Goal: Task Accomplishment & Management: Manage account settings

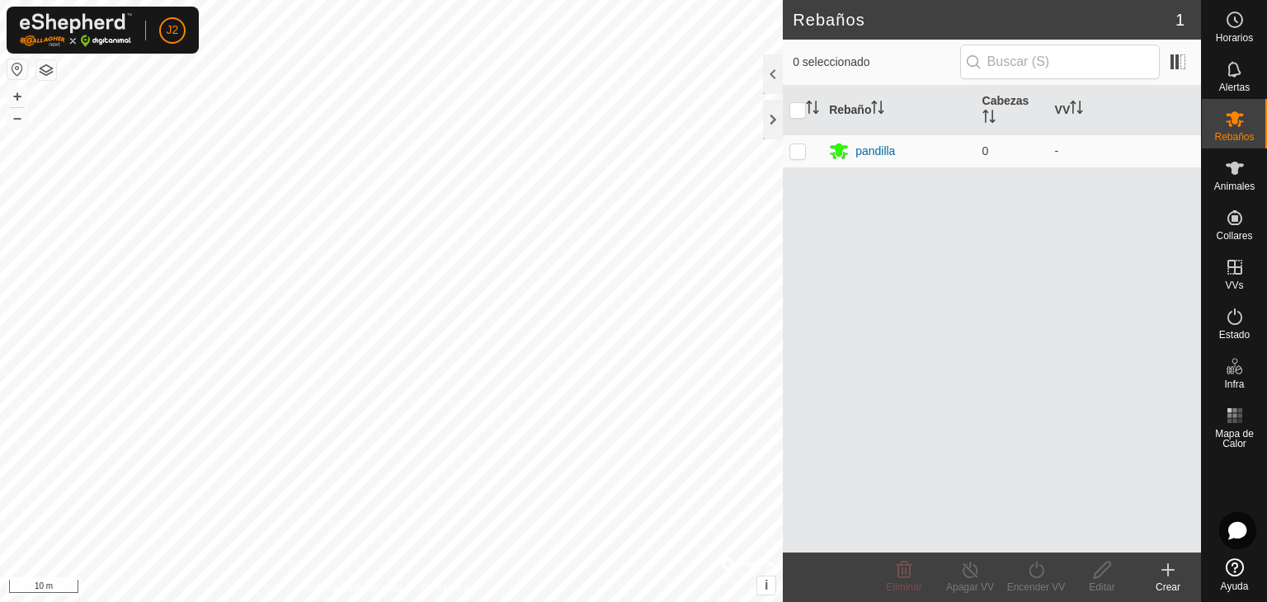
click at [45, 78] on button "button" at bounding box center [46, 70] width 20 height 20
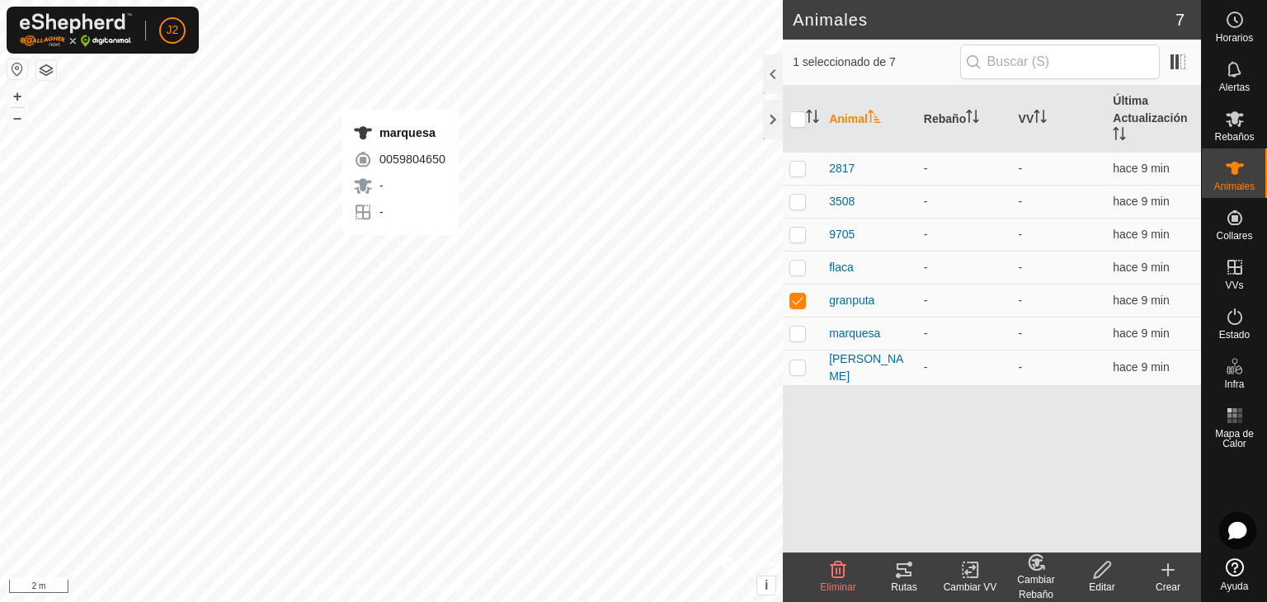
checkbox input "false"
click at [802, 331] on p-checkbox at bounding box center [798, 333] width 17 height 13
checkbox input "false"
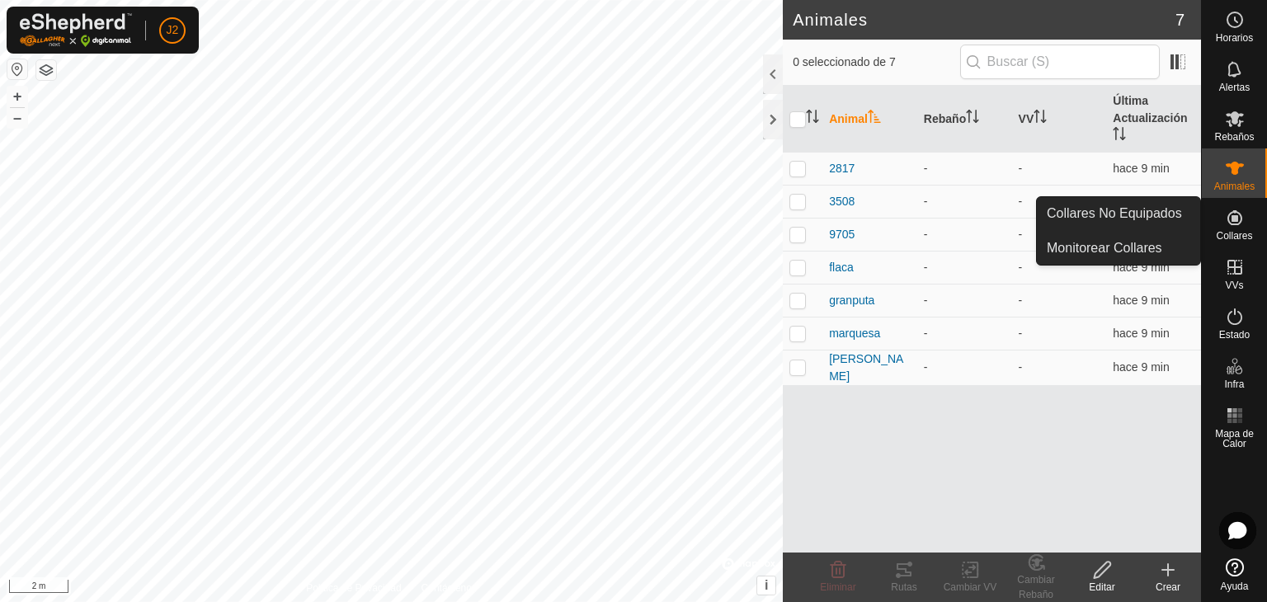
click at [1244, 223] on es-neckbands-svg-icon at bounding box center [1235, 218] width 30 height 26
click at [1232, 222] on icon at bounding box center [1235, 218] width 20 height 20
click at [1153, 221] on link "Collares No Equipados" at bounding box center [1118, 213] width 163 height 33
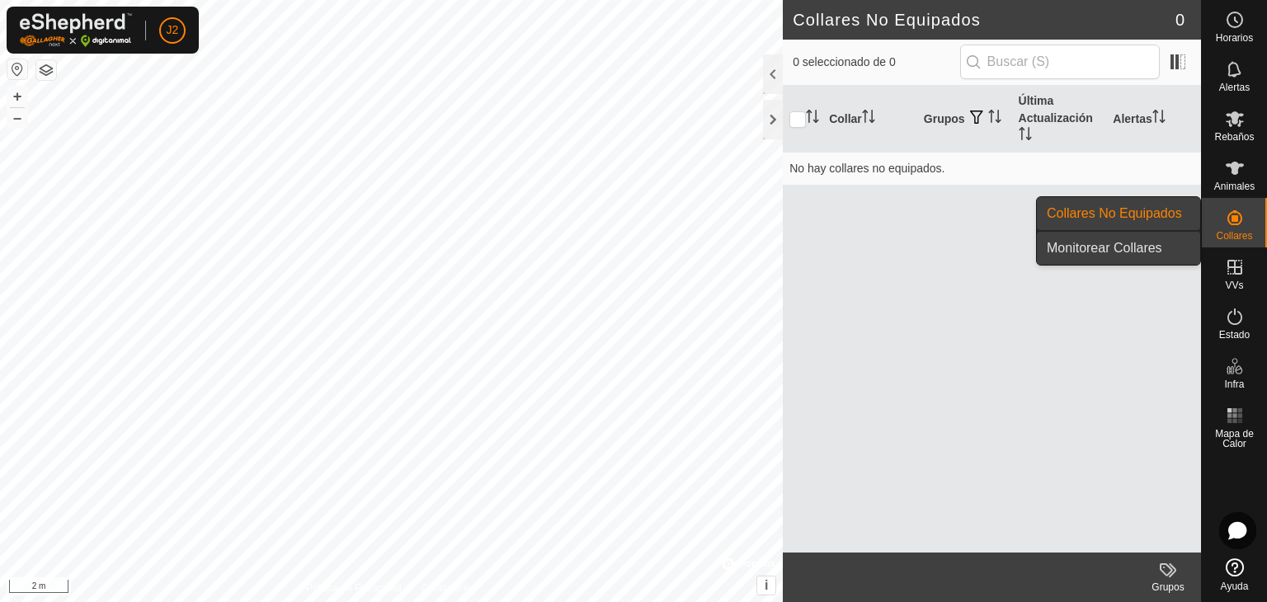
click at [1162, 252] on link "Monitorear Collares" at bounding box center [1118, 248] width 163 height 33
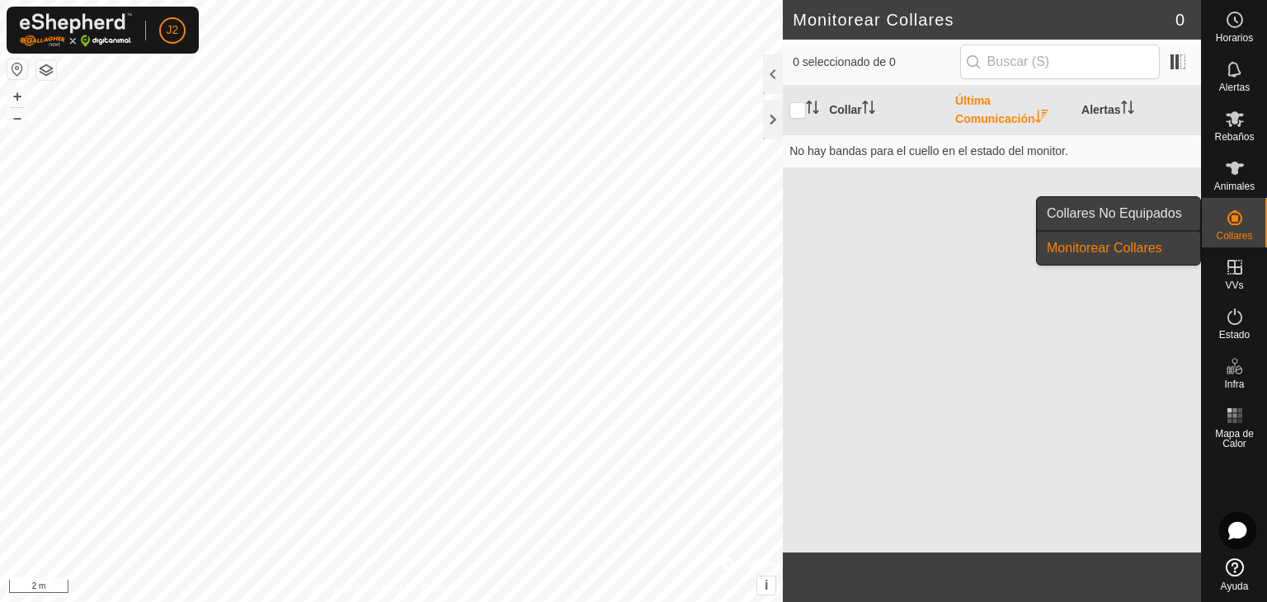
click at [1150, 221] on link "Collares No Equipados" at bounding box center [1118, 213] width 163 height 33
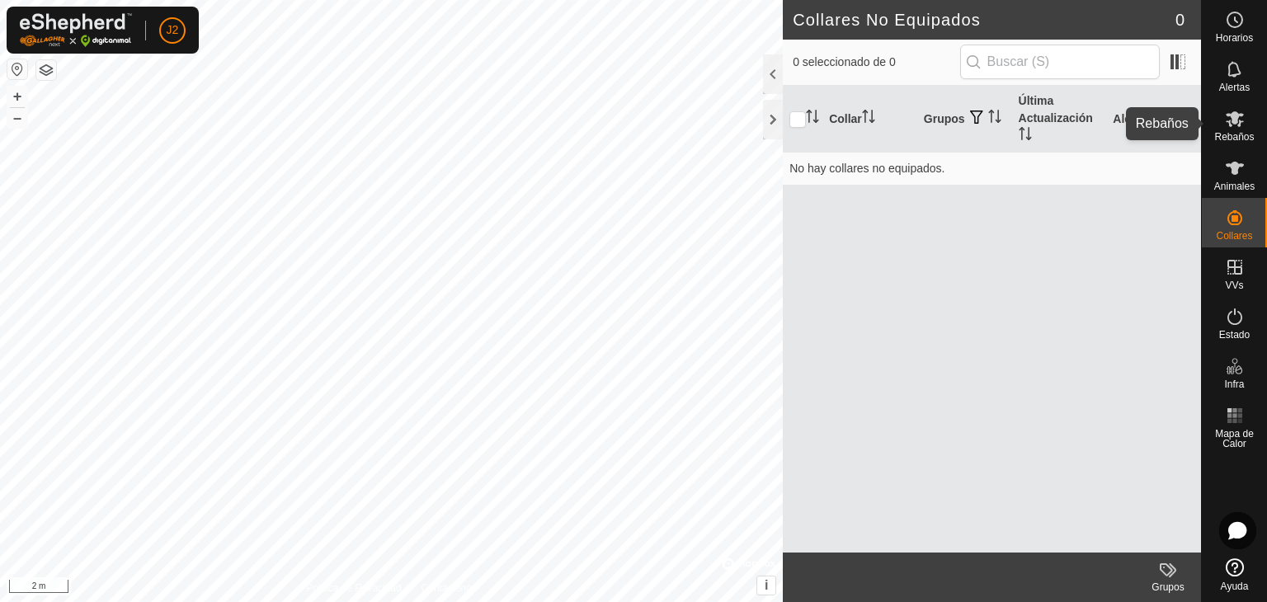
click at [1231, 119] on icon at bounding box center [1235, 119] width 18 height 16
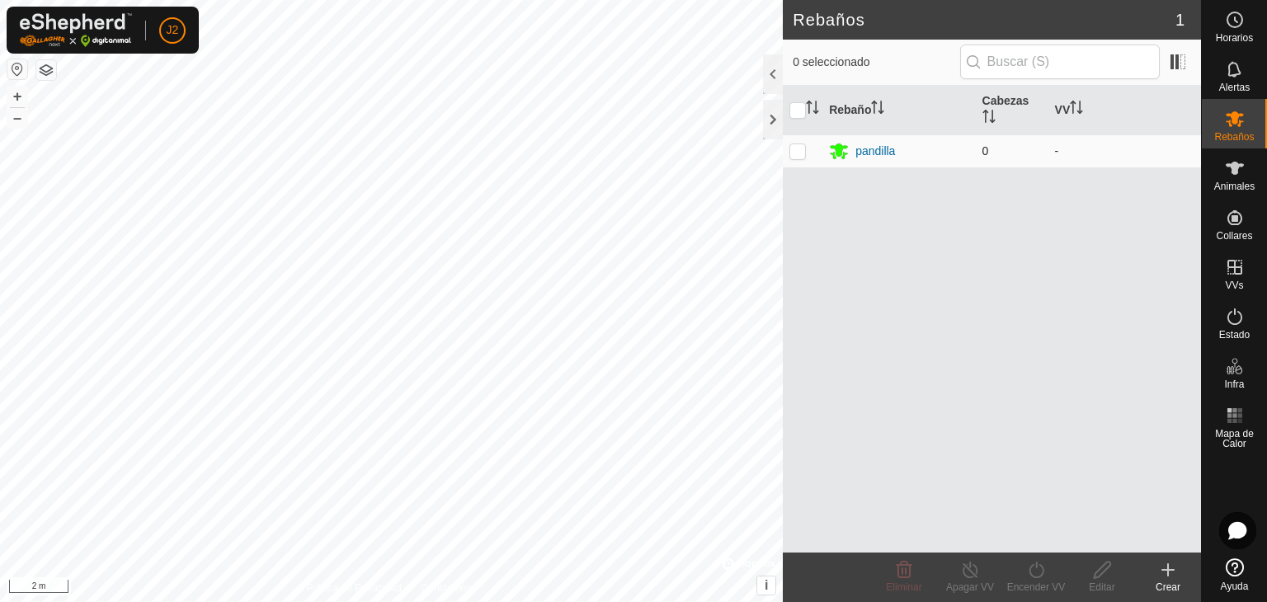
click at [988, 152] on span "0" at bounding box center [986, 150] width 7 height 13
click at [1226, 178] on es-animals-svg-icon at bounding box center [1235, 168] width 30 height 26
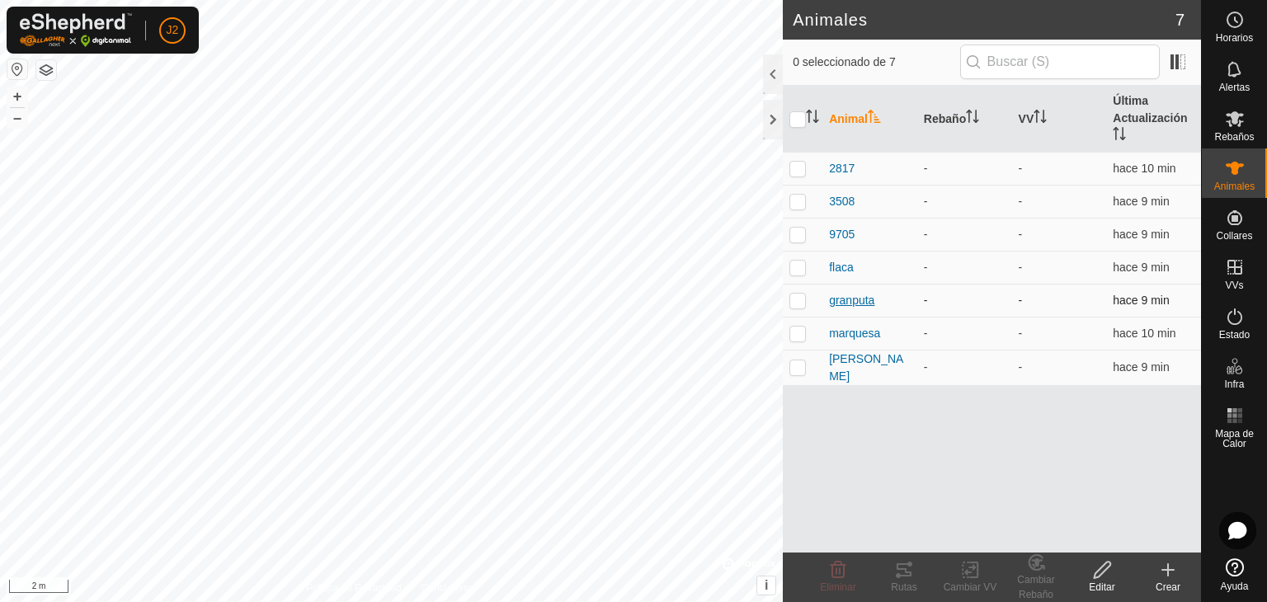
click at [852, 304] on span "granputa" at bounding box center [851, 300] width 45 height 17
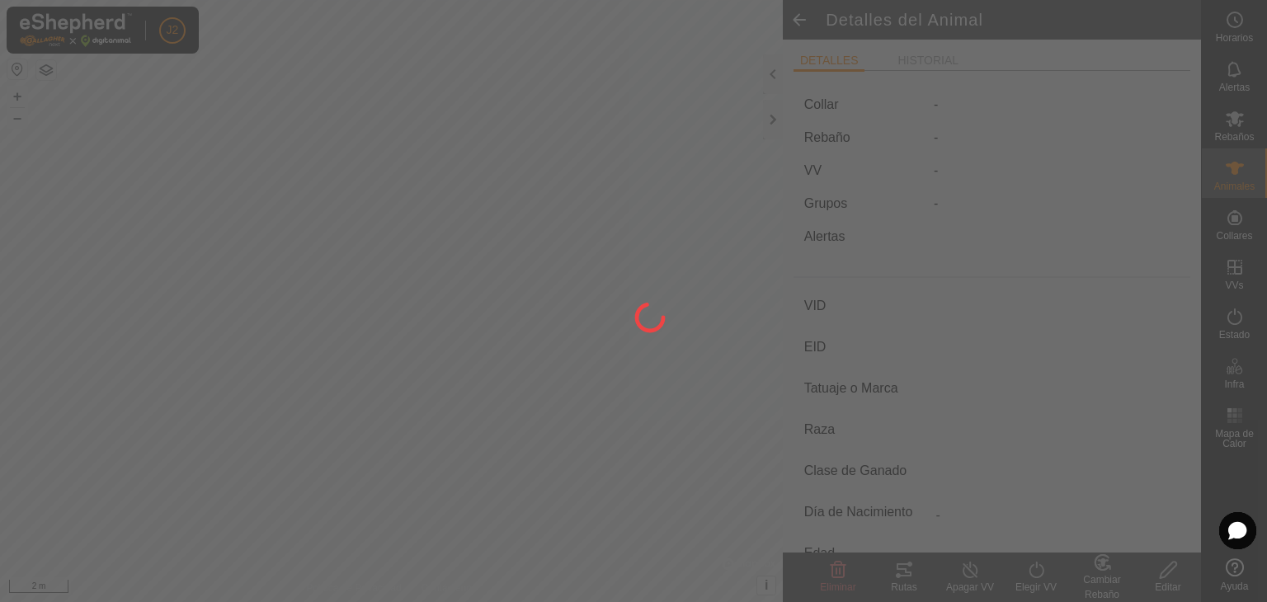
type input "granputa"
type input "-"
type input "5962"
type input "-"
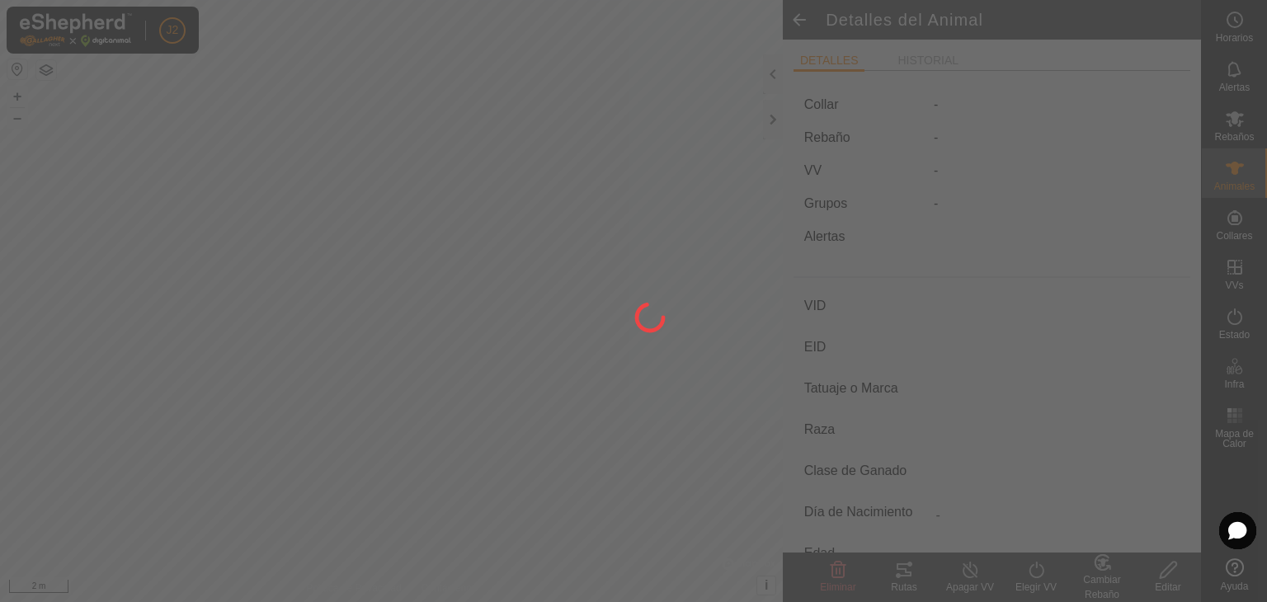
type input "0 kg"
type input "-"
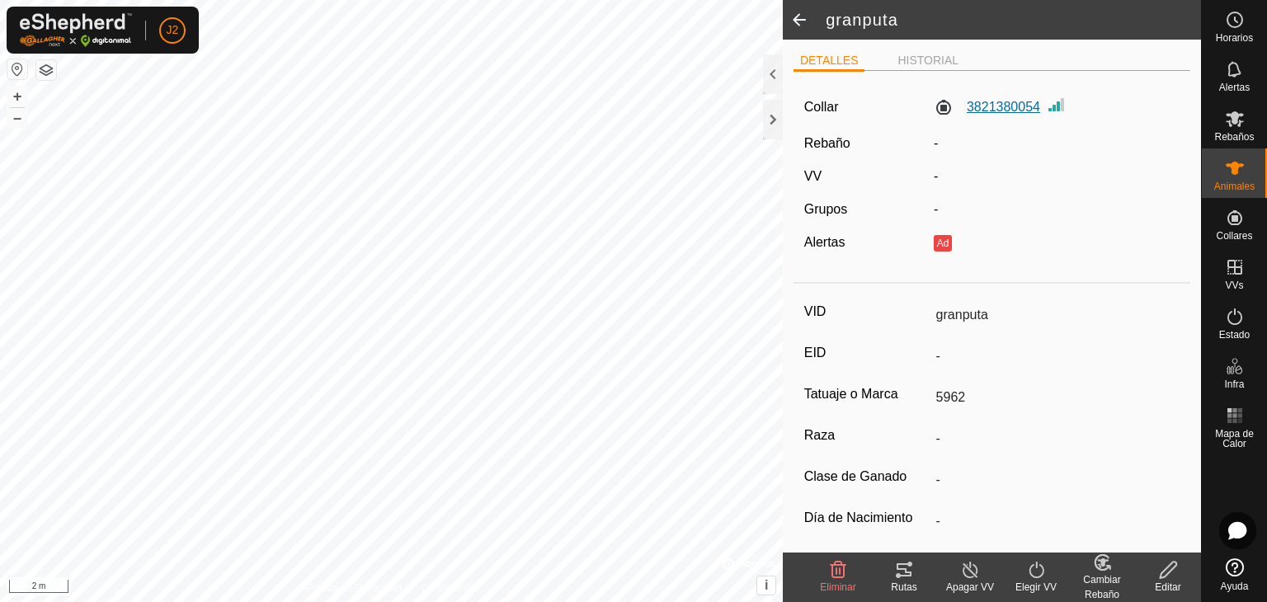
click at [938, 110] on label "3821380054" at bounding box center [987, 107] width 106 height 20
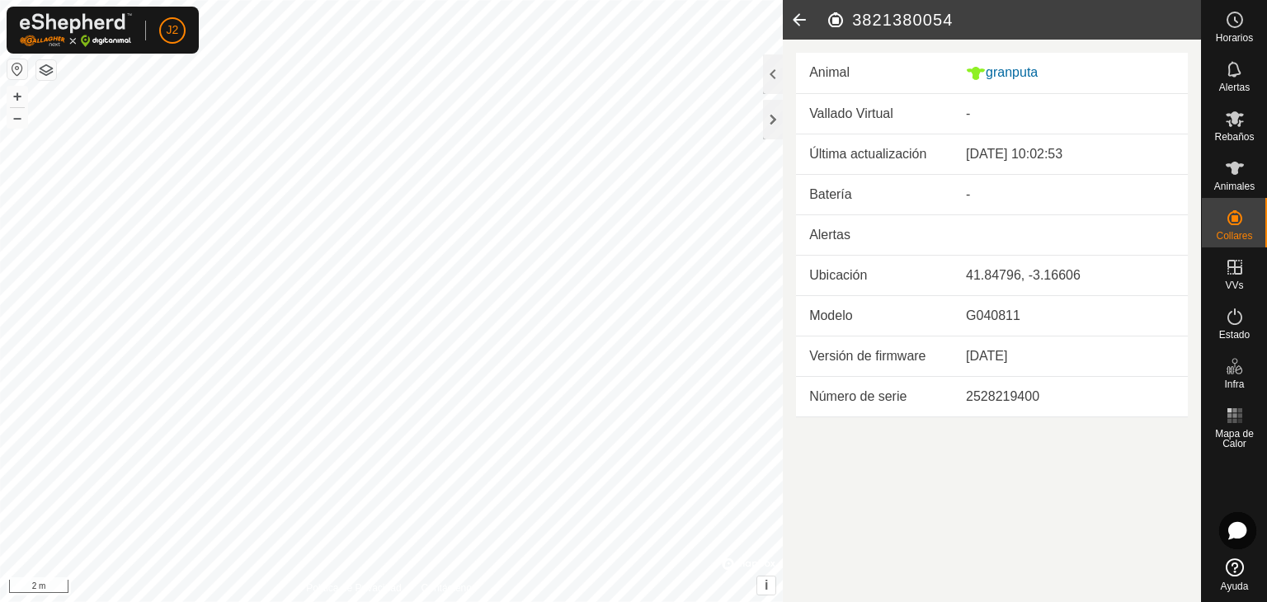
click at [1061, 505] on article "3821380054 Animal granputa Vallado Virtual - Última actualización [DATE] 10:02:…" at bounding box center [992, 301] width 418 height 602
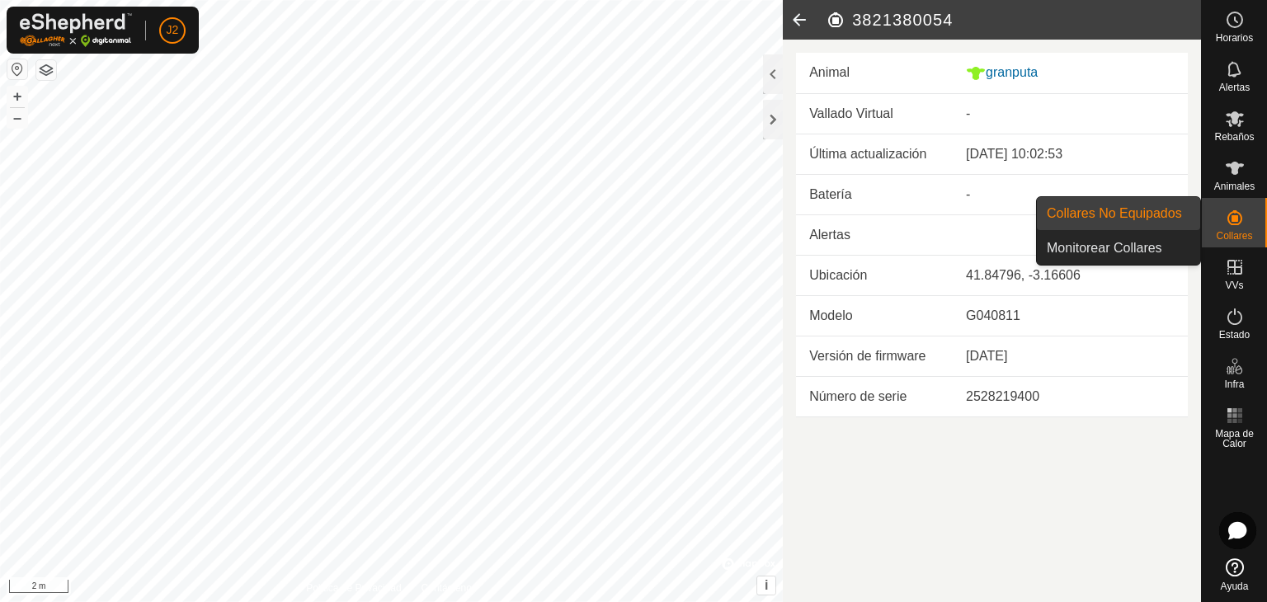
click at [1227, 215] on icon at bounding box center [1235, 218] width 20 height 20
click at [1129, 210] on link "Collares No Equipados" at bounding box center [1118, 213] width 163 height 33
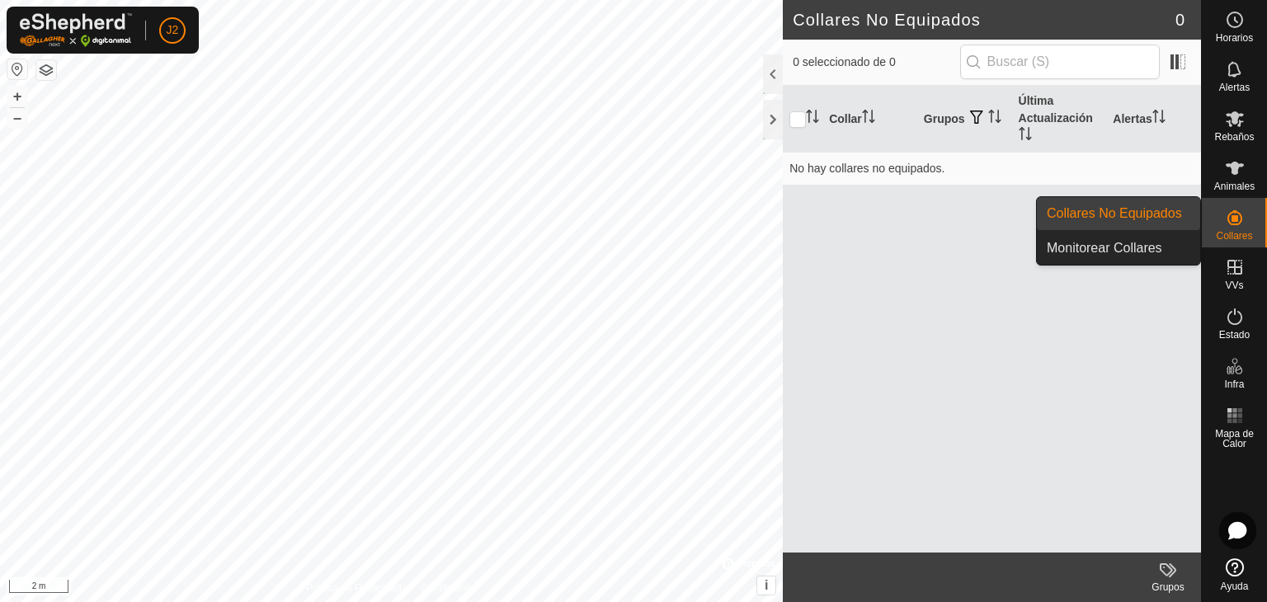
click at [1129, 210] on link "Collares No Equipados" at bounding box center [1118, 213] width 163 height 33
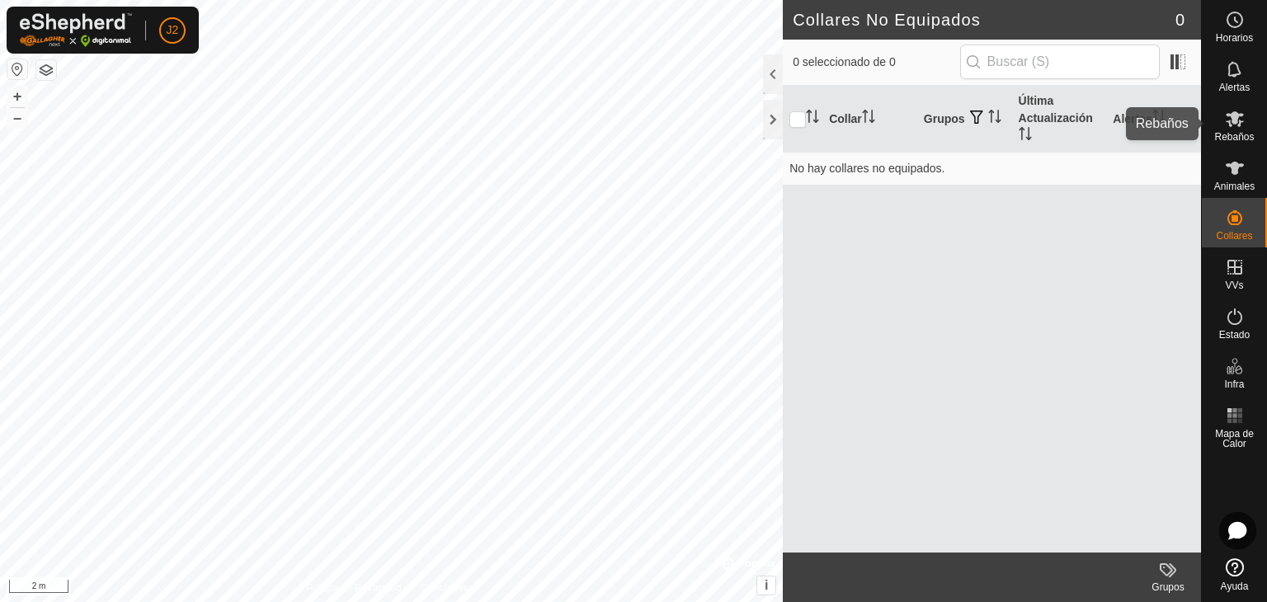
click at [1243, 126] on icon at bounding box center [1235, 119] width 20 height 20
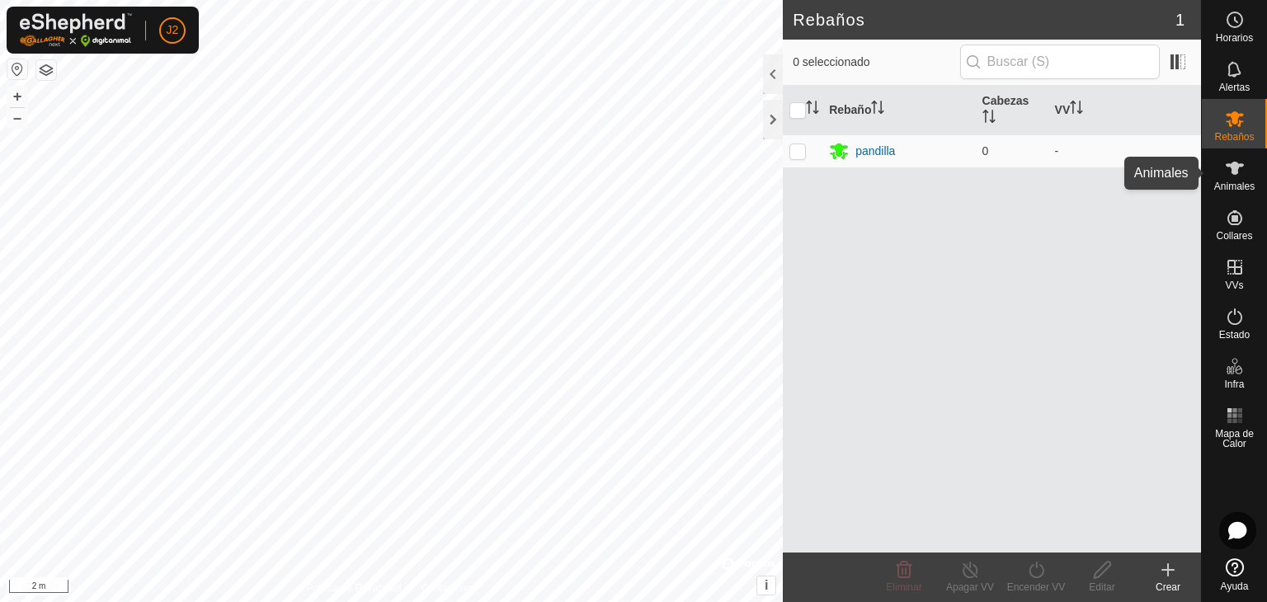
click at [1234, 186] on span "Animales" at bounding box center [1234, 187] width 40 height 10
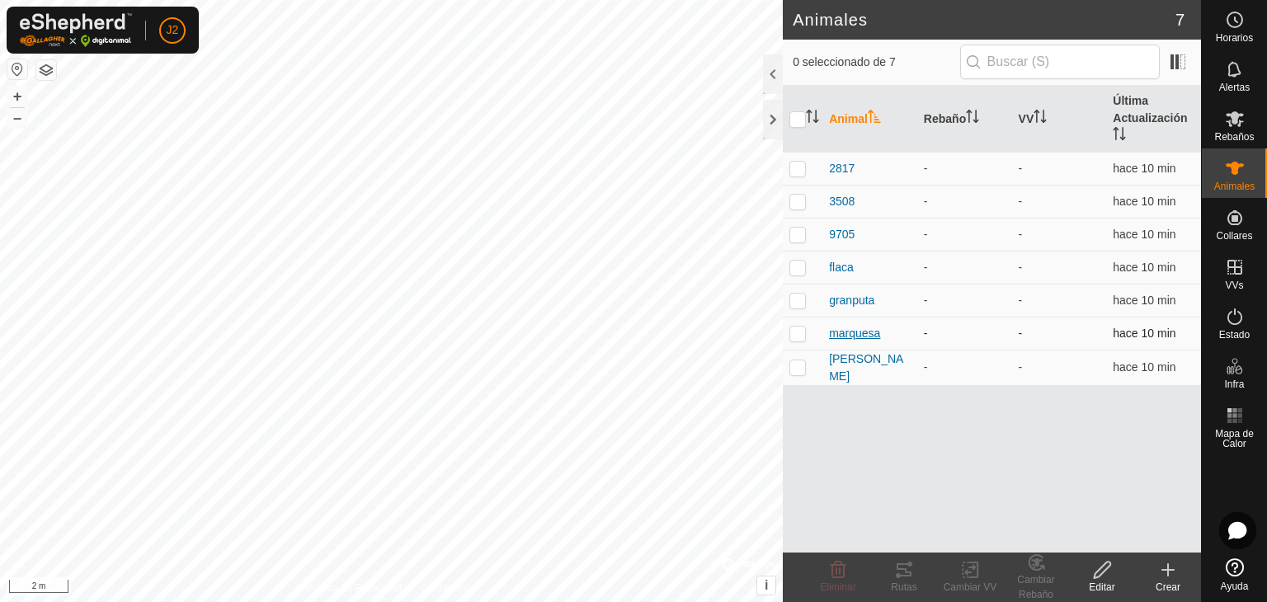
click at [853, 335] on span "marquesa" at bounding box center [854, 333] width 51 height 17
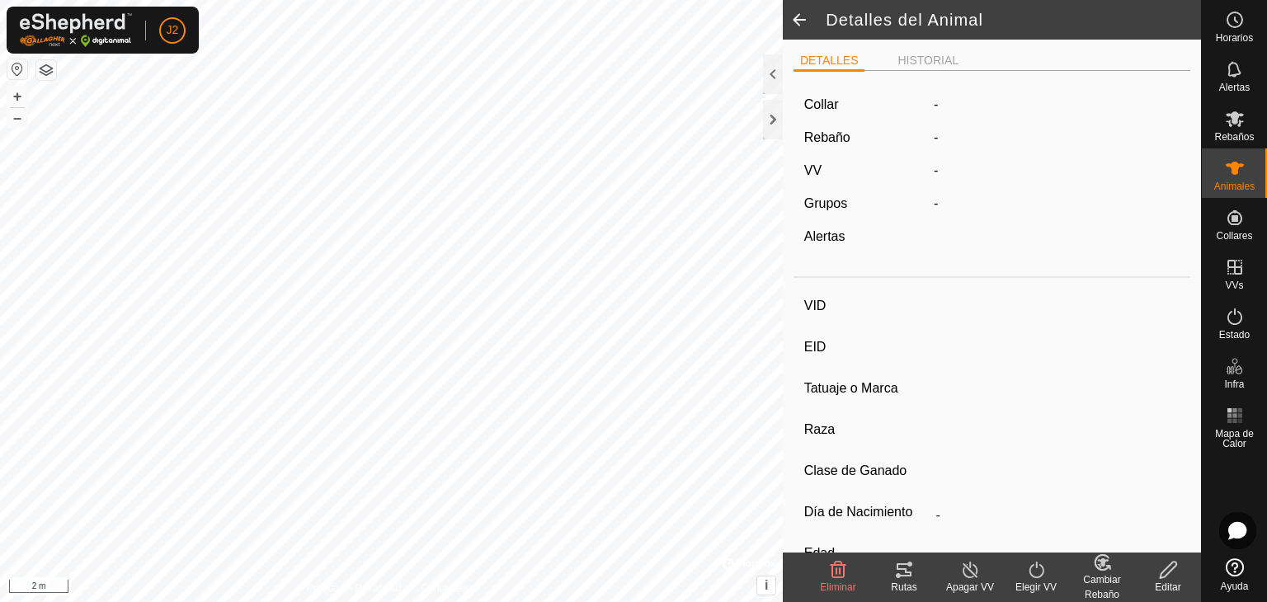
type input "marquesa"
type input "-"
type input "02"
type input "-"
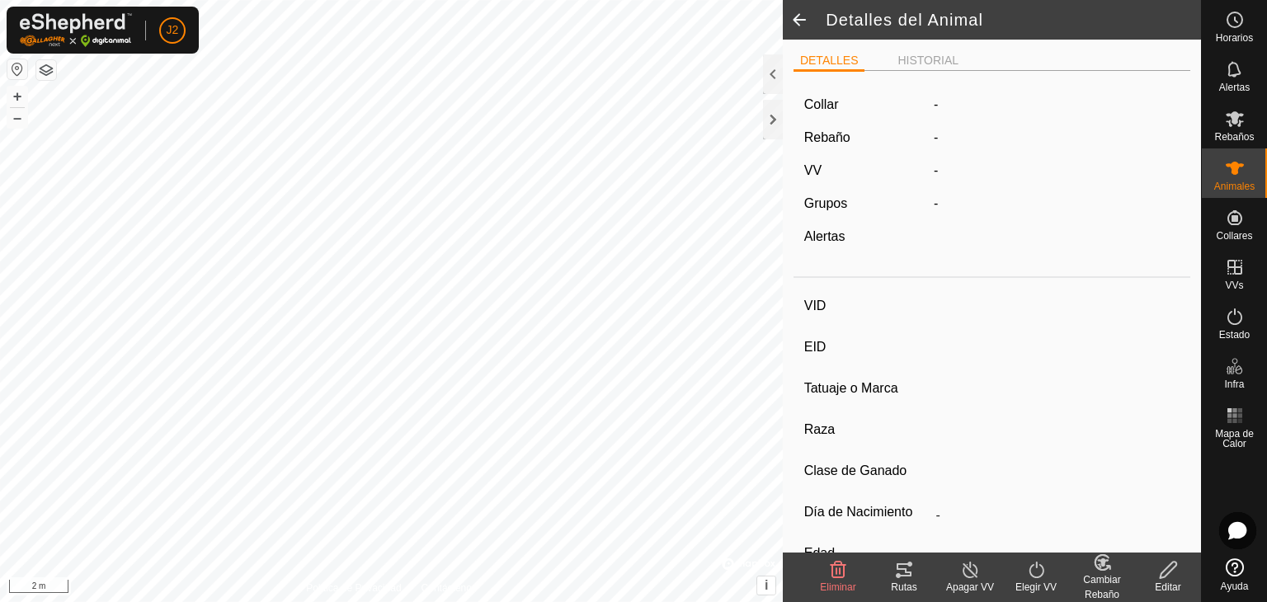
type input "0 kg"
type input "-"
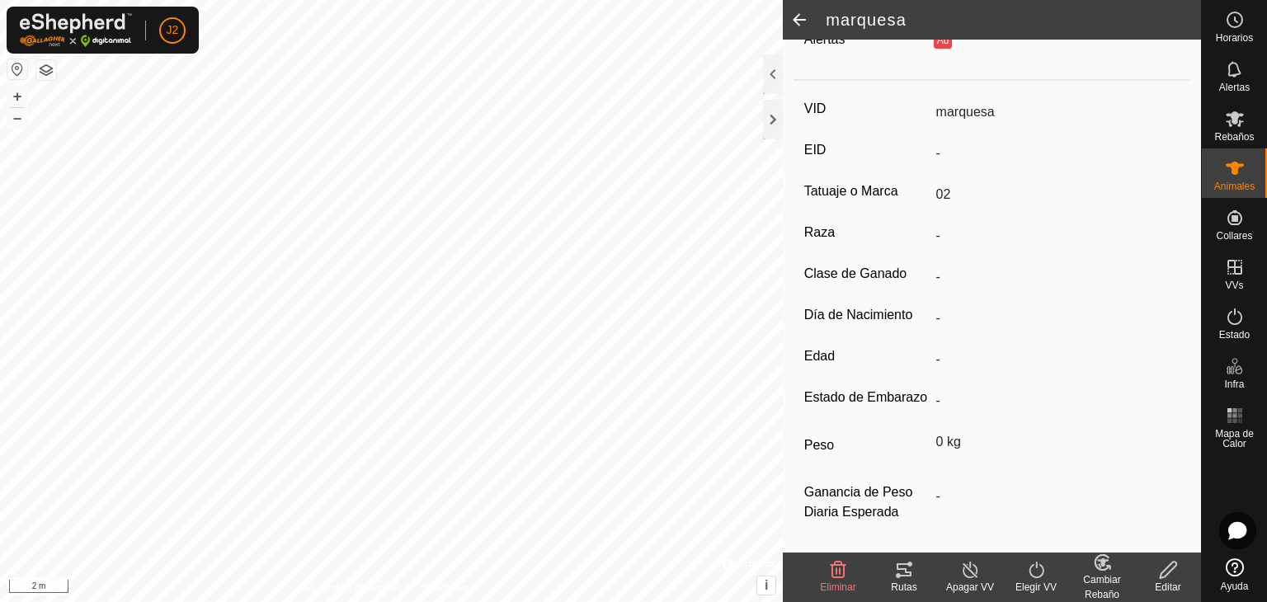
scroll to position [223, 0]
click at [1229, 328] on es-activation-svg-icon at bounding box center [1235, 317] width 30 height 26
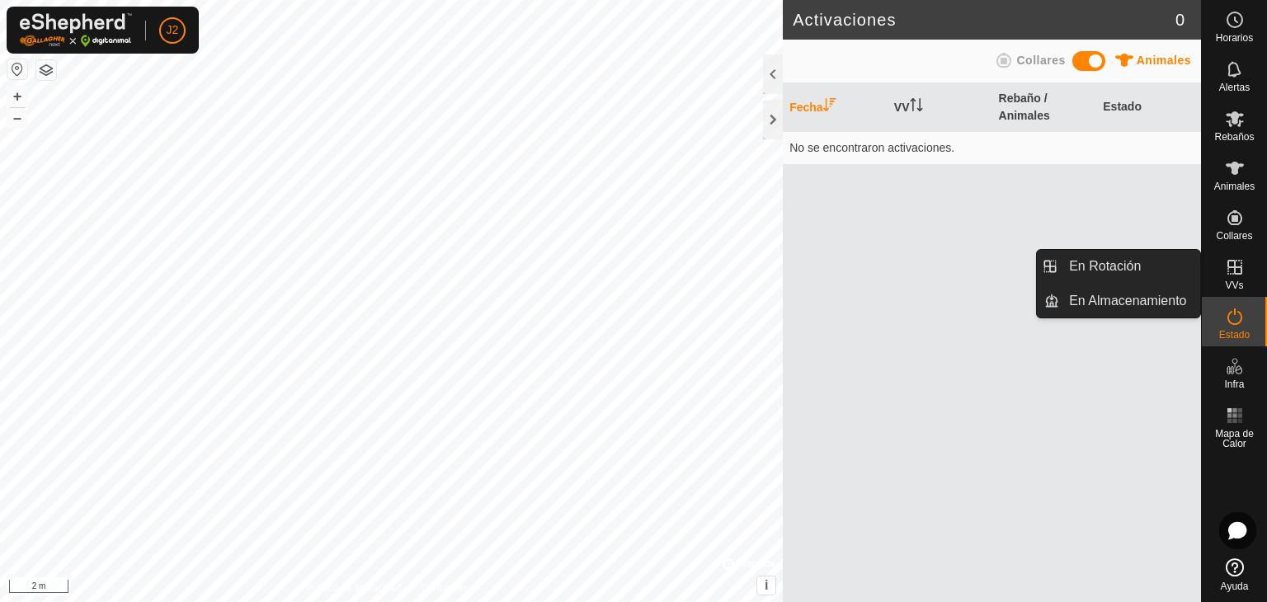
click at [1231, 275] on icon at bounding box center [1235, 267] width 20 height 20
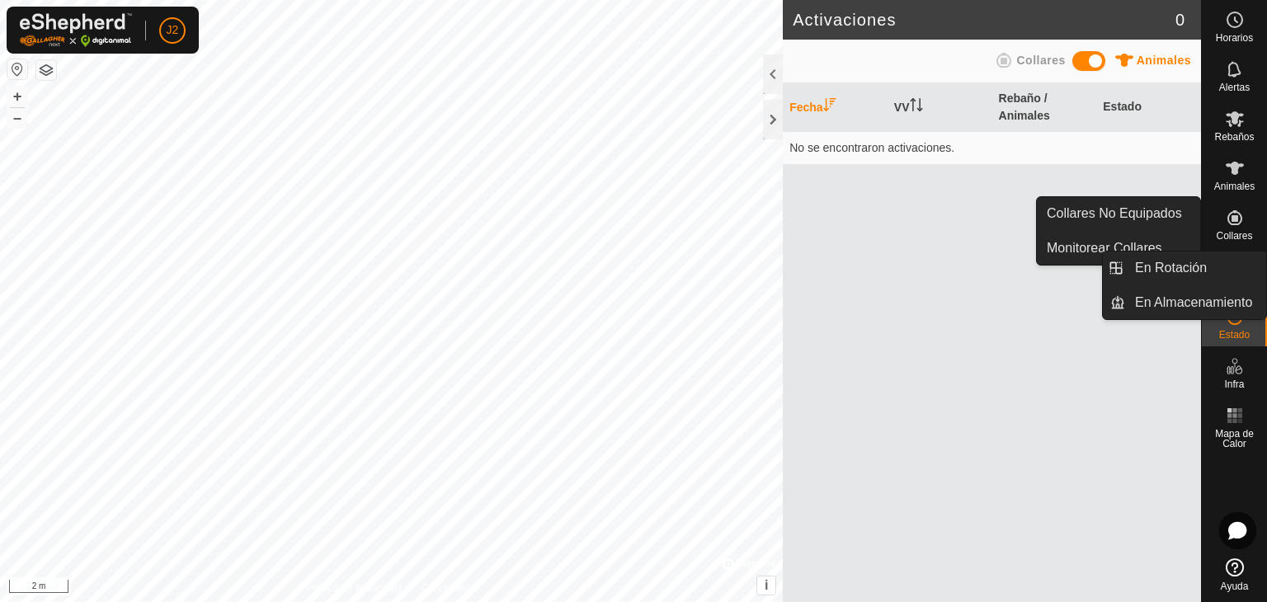
click at [1233, 248] on div "VVs" at bounding box center [1234, 273] width 65 height 50
click at [1231, 213] on icon at bounding box center [1235, 217] width 15 height 15
click at [1230, 217] on icon at bounding box center [1235, 218] width 20 height 20
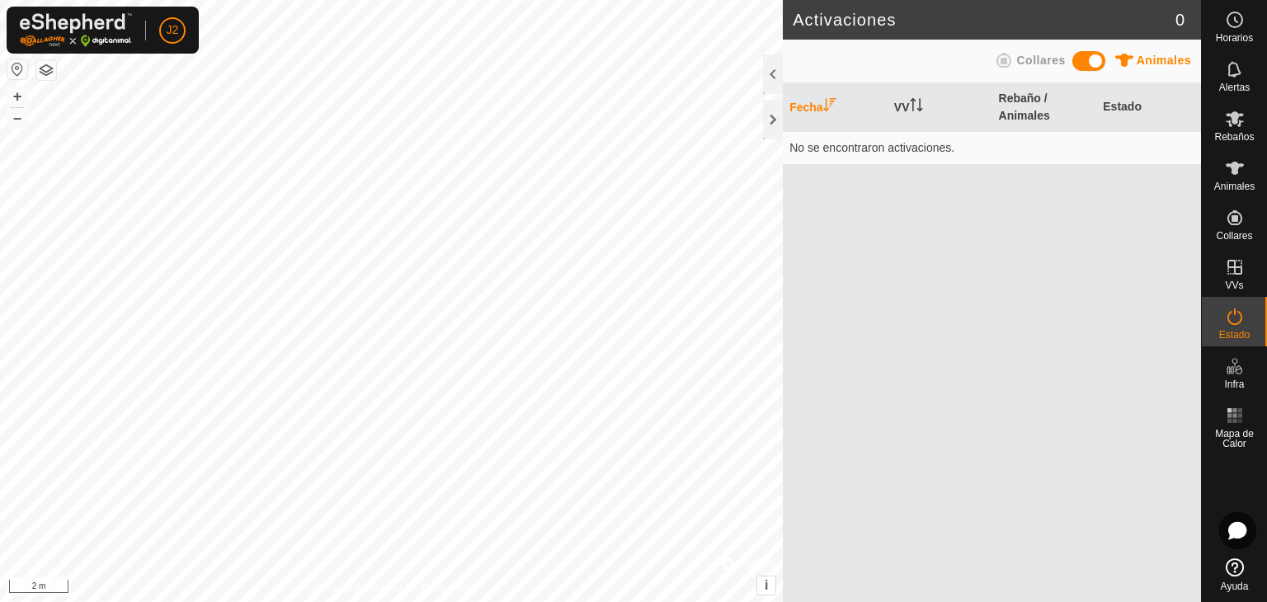
click at [1075, 60] on span at bounding box center [1089, 61] width 33 height 20
click at [1106, 66] on div "Animales Collares" at bounding box center [992, 61] width 398 height 32
click at [1099, 62] on span at bounding box center [1089, 61] width 33 height 20
click at [1077, 57] on span at bounding box center [1089, 61] width 33 height 20
click at [1234, 175] on icon at bounding box center [1235, 168] width 20 height 20
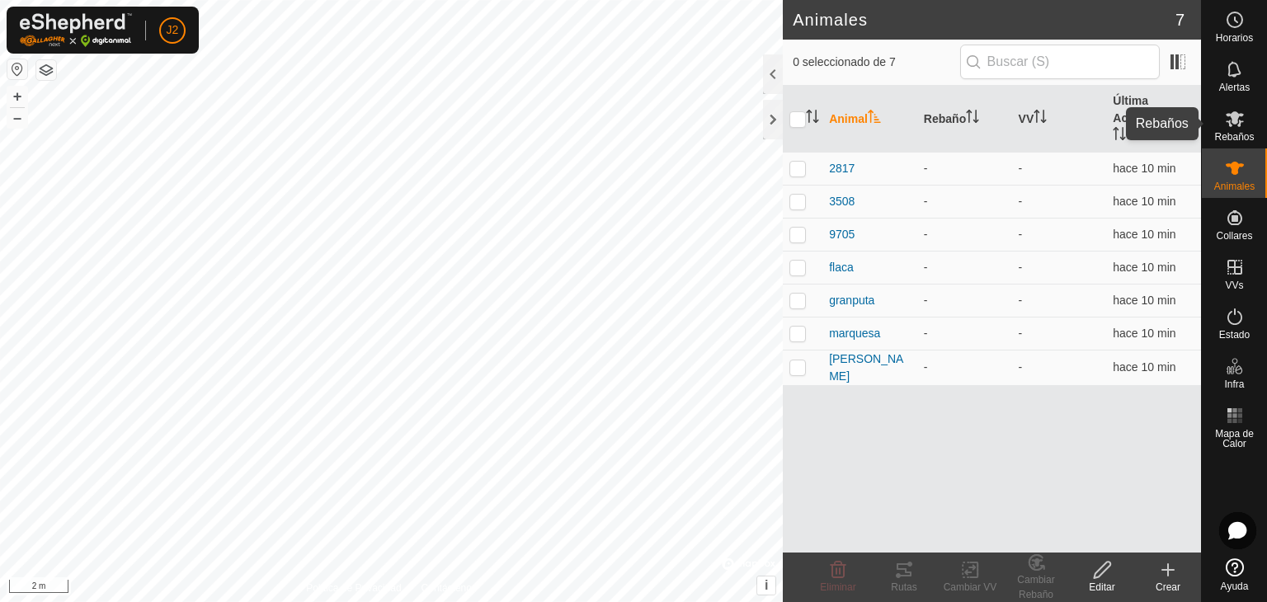
click at [1234, 127] on icon at bounding box center [1235, 119] width 20 height 20
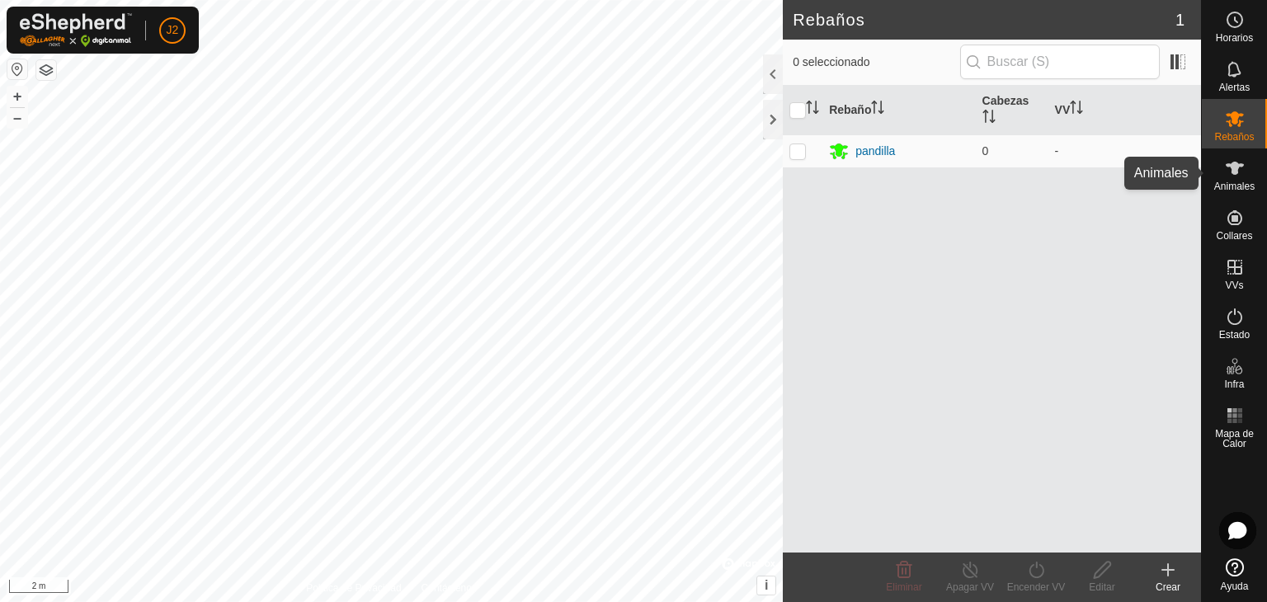
click at [1228, 163] on icon at bounding box center [1235, 168] width 18 height 13
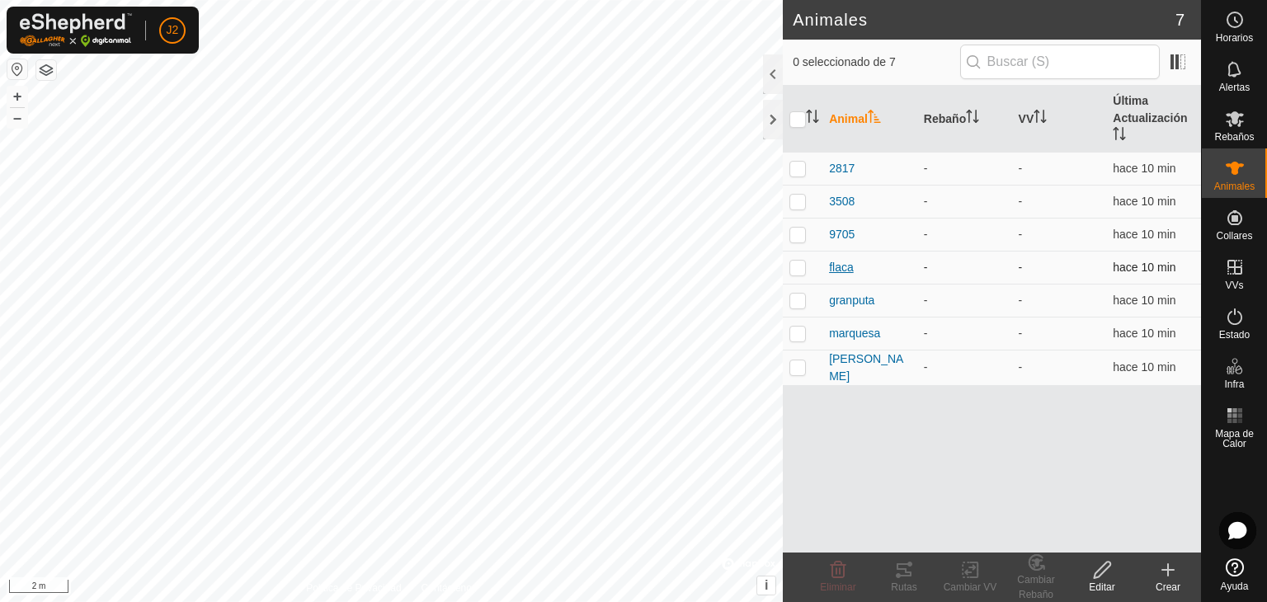
click at [842, 264] on span "flaca" at bounding box center [841, 267] width 25 height 17
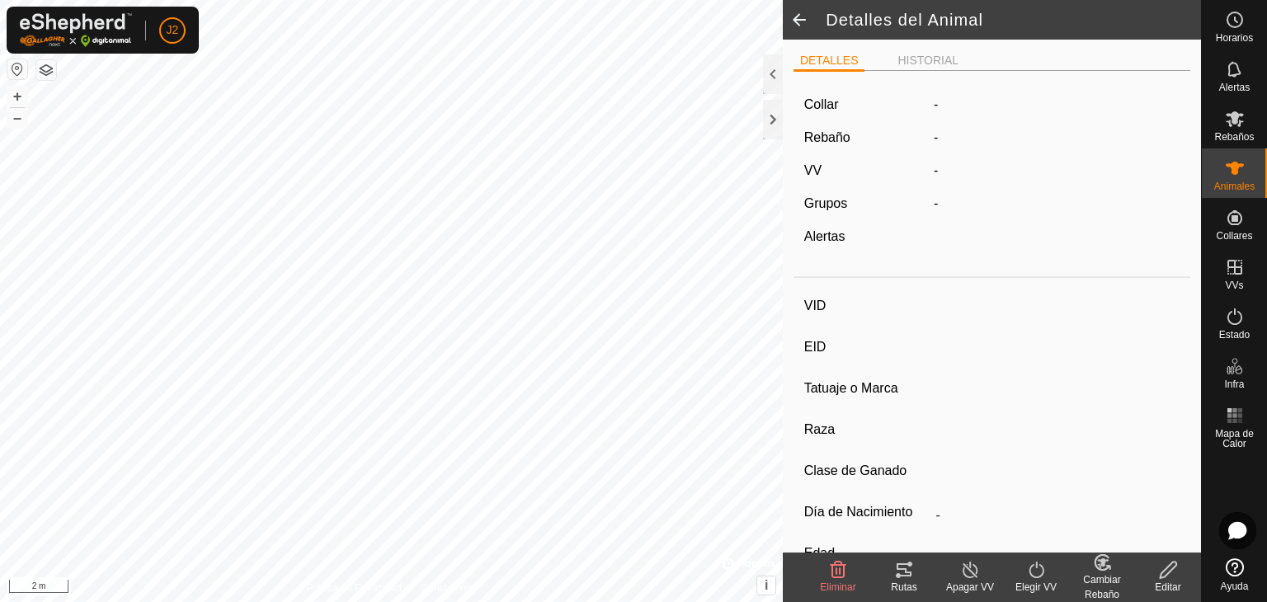
type input "flaca"
type input "-"
type input "5400"
type input "-"
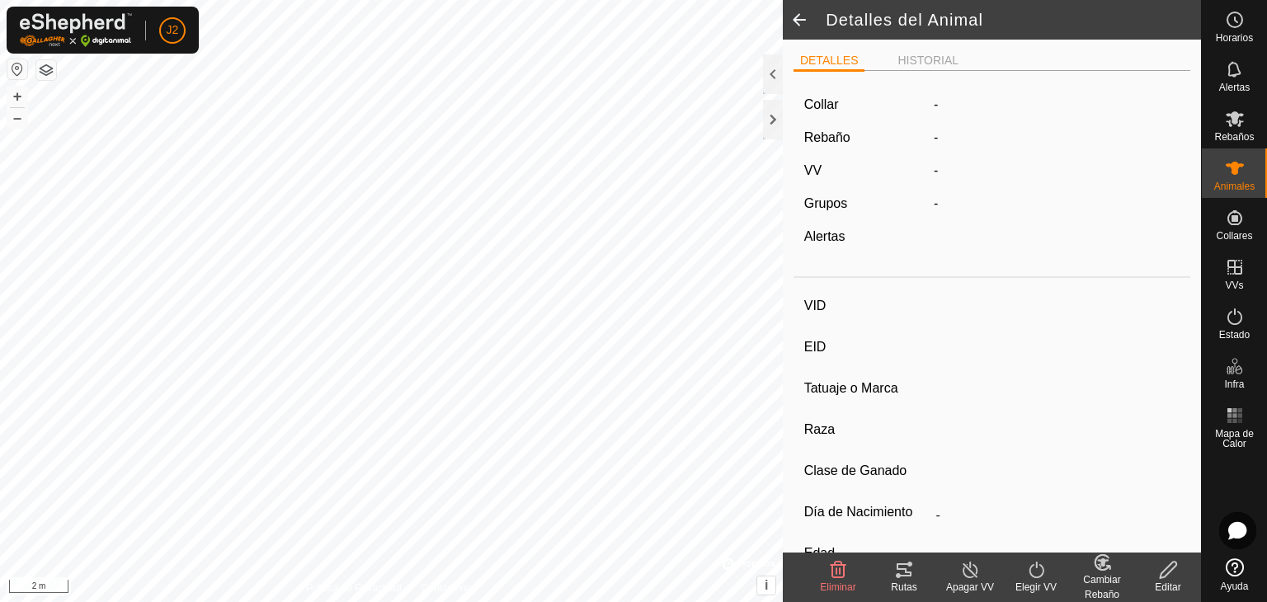
type input "0 kg"
type input "-"
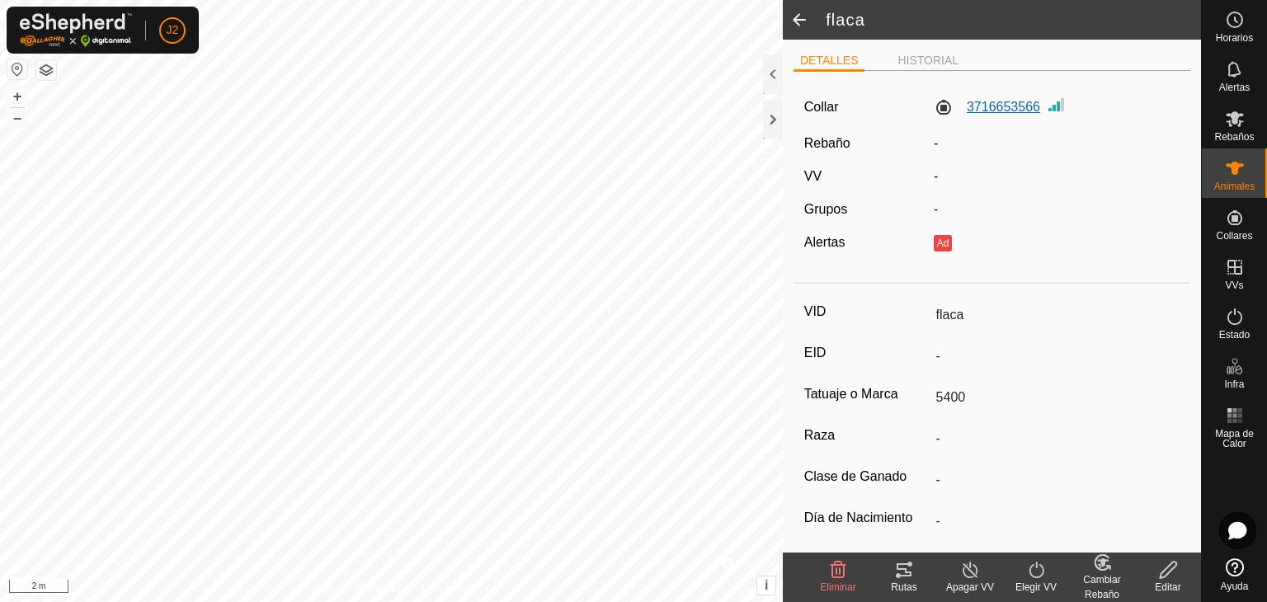
click at [1024, 103] on label "3716653566" at bounding box center [987, 107] width 106 height 20
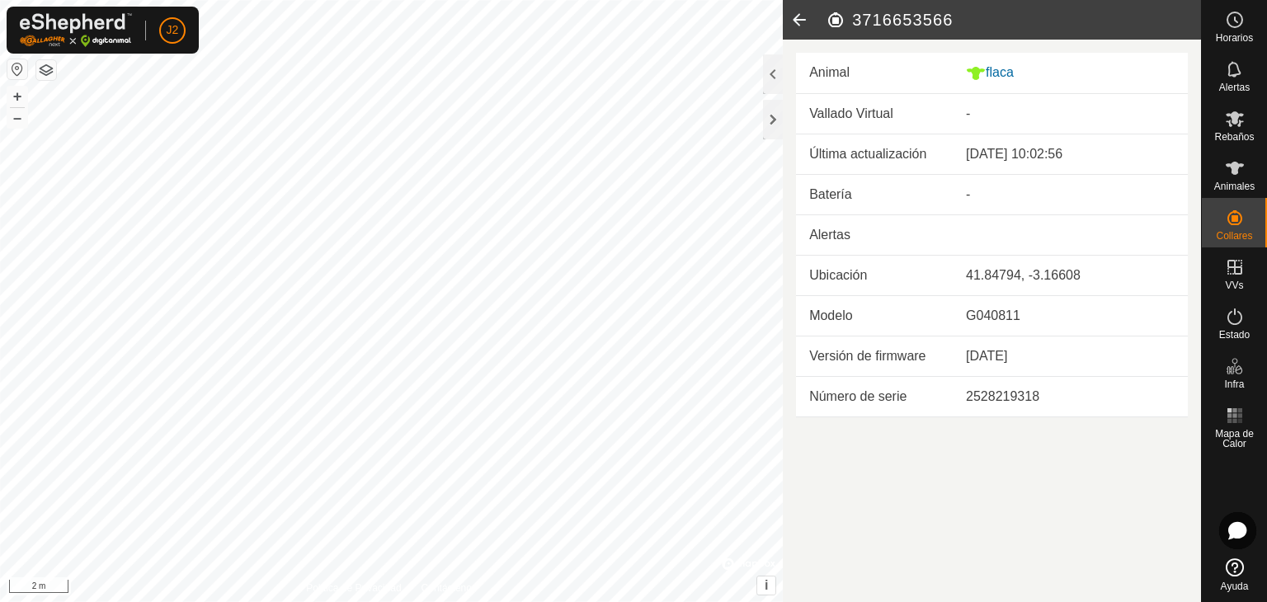
click at [1023, 489] on article "3716653566 Animal flaca Vallado Virtual - Última actualización [DATE] 10:02:56 …" at bounding box center [992, 301] width 418 height 602
click at [1243, 168] on icon at bounding box center [1235, 168] width 20 height 20
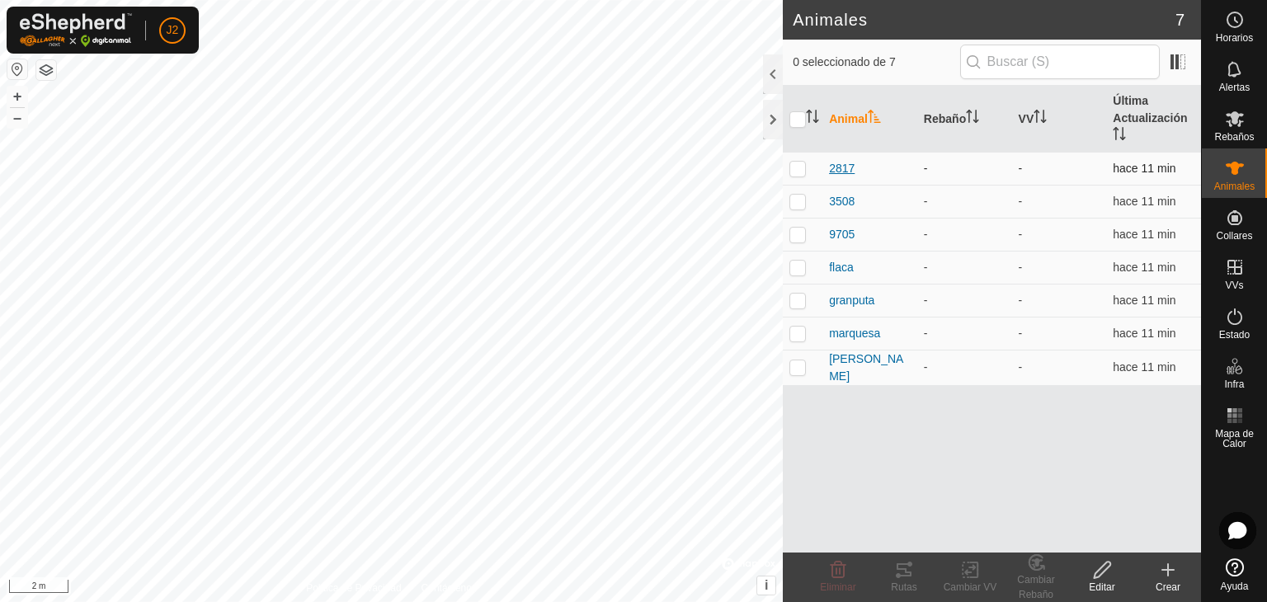
click at [835, 163] on span "2817" at bounding box center [842, 168] width 26 height 17
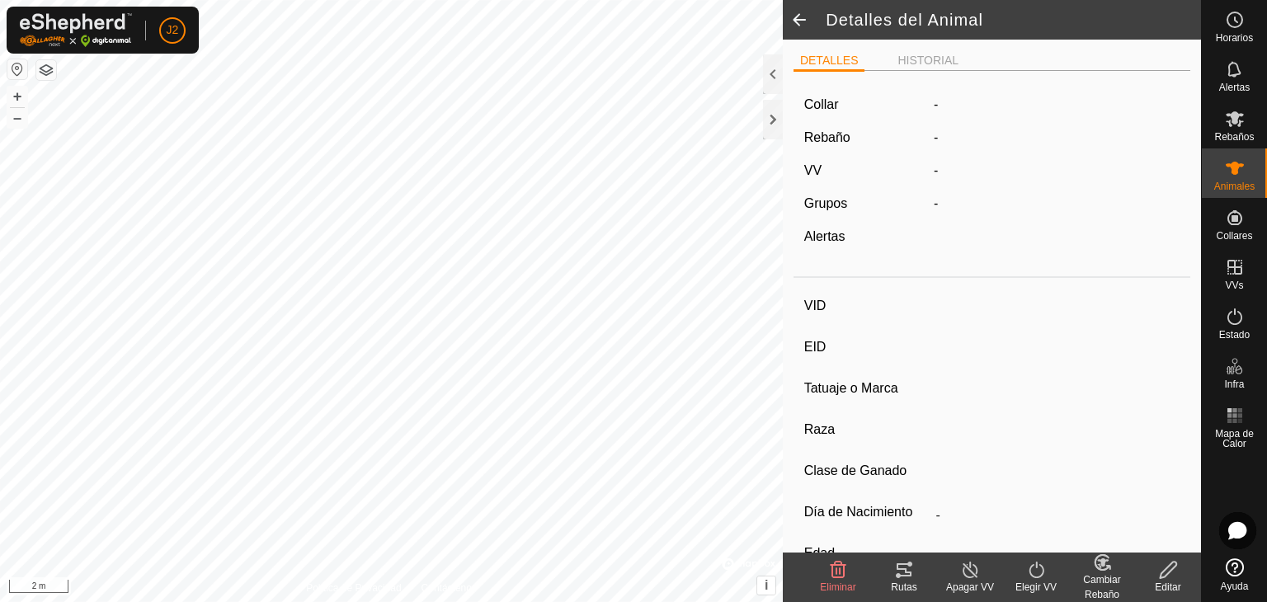
type input "2817"
type input "-"
type input "2817"
type input "-"
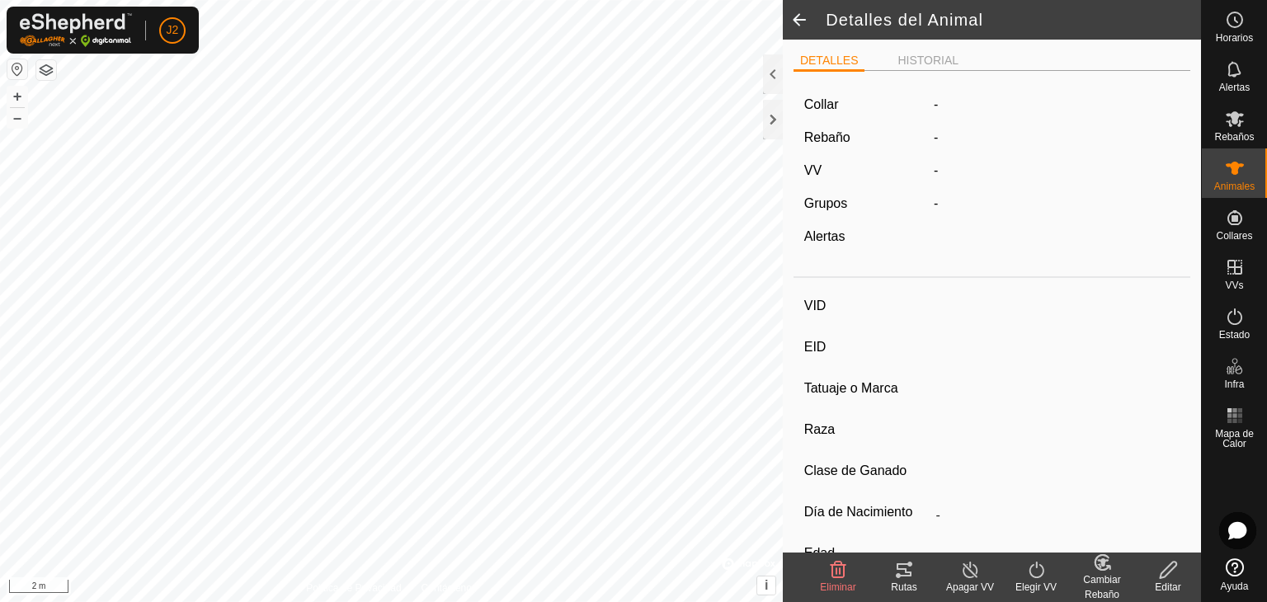
type input "0 kg"
type input "-"
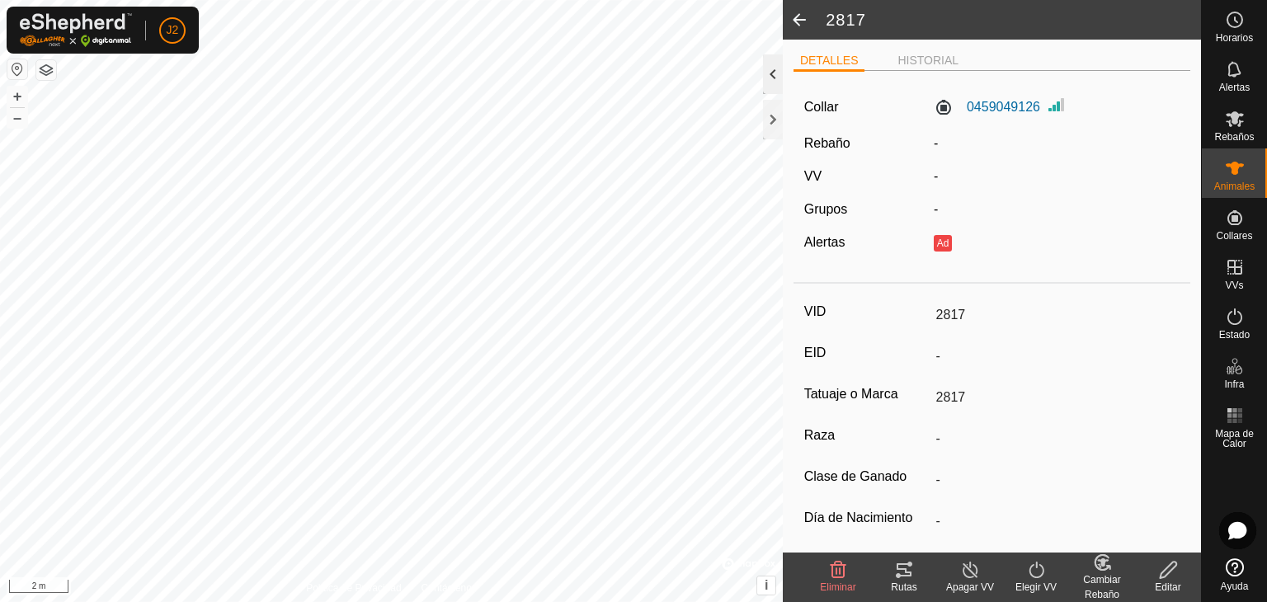
click at [774, 77] on div at bounding box center [773, 74] width 20 height 40
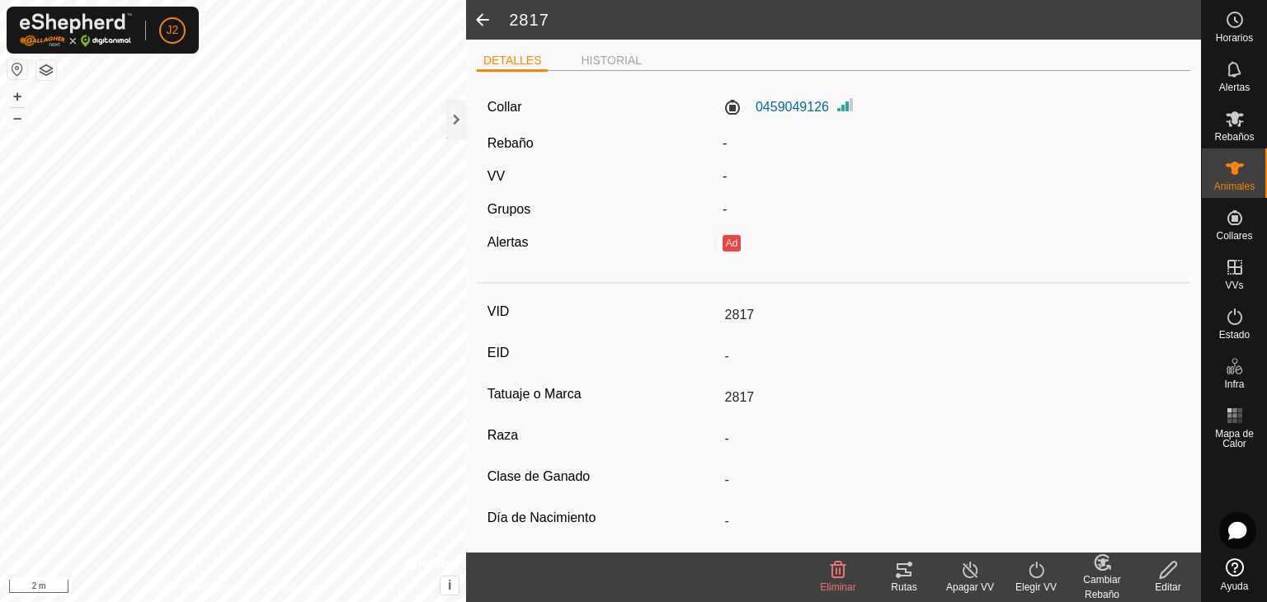
click at [1026, 574] on icon at bounding box center [1036, 570] width 21 height 20
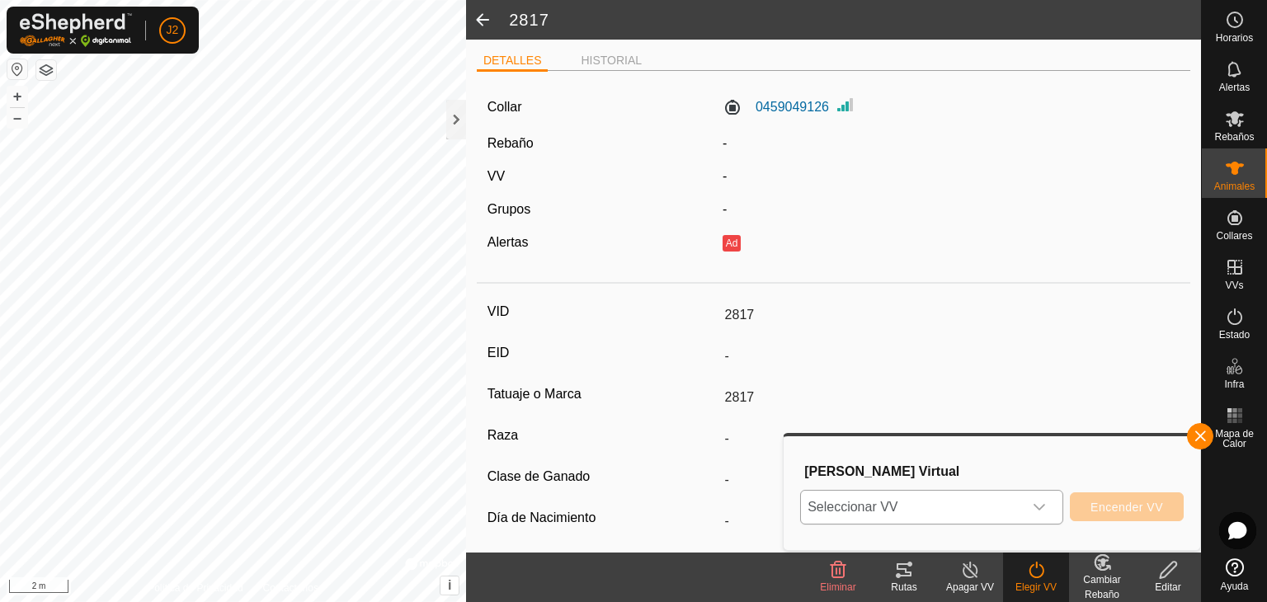
click at [1043, 511] on icon "dropdown trigger" at bounding box center [1039, 507] width 13 height 13
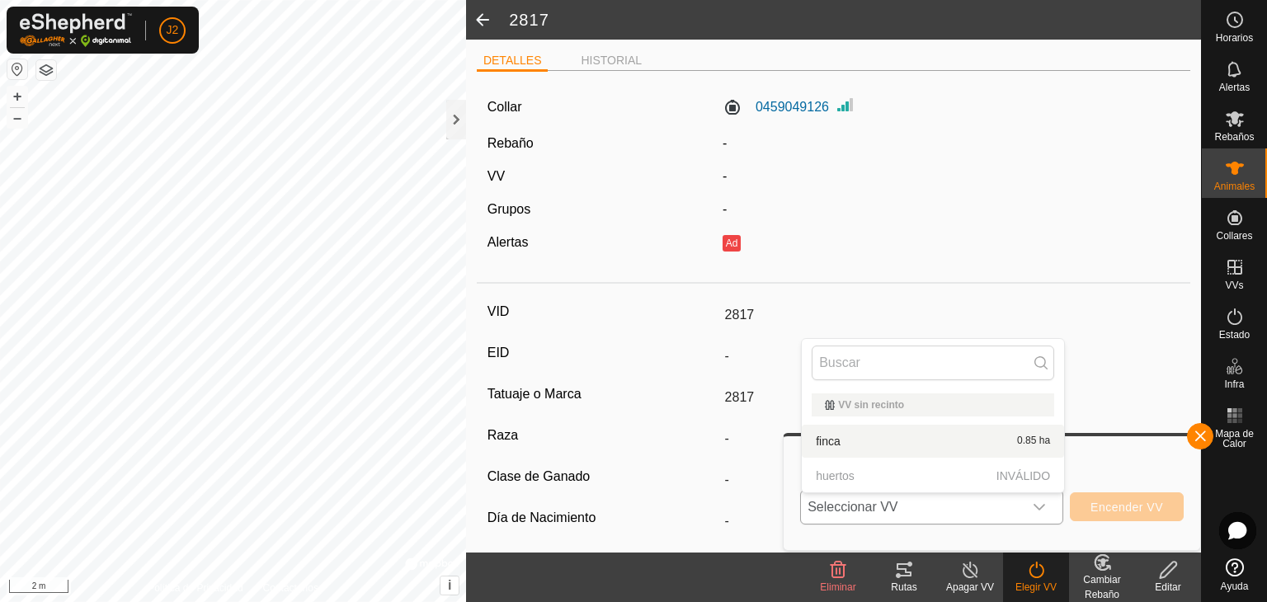
click at [1039, 361] on icon at bounding box center [1041, 362] width 13 height 13
click at [956, 442] on li "finca 0.85 ha" at bounding box center [933, 441] width 262 height 33
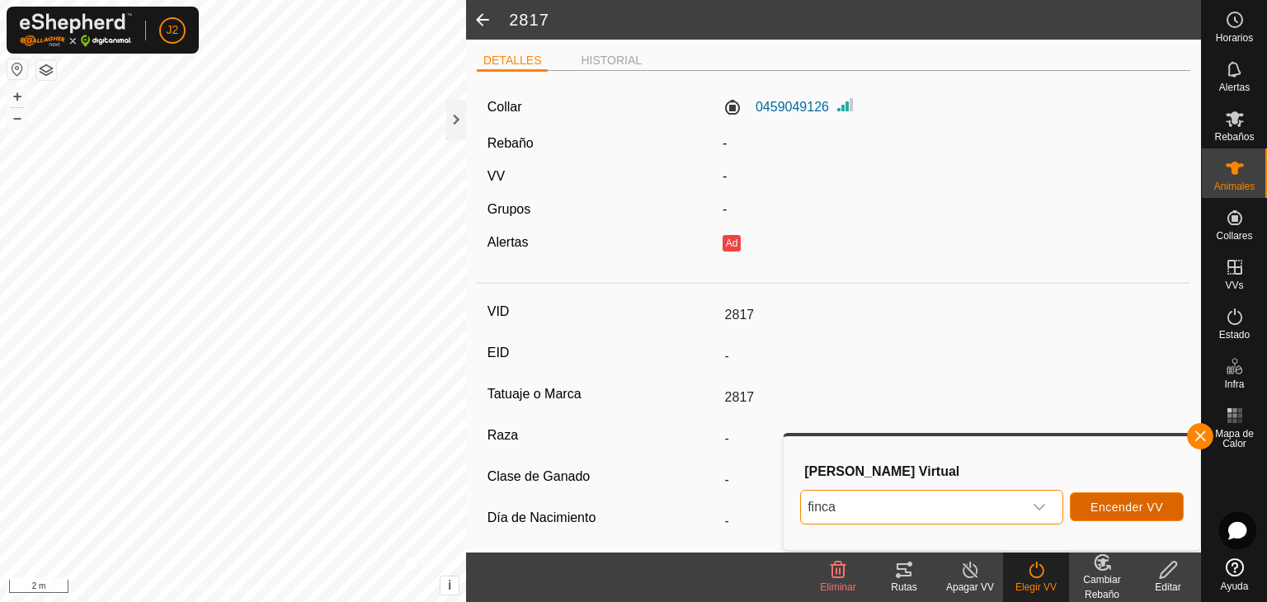
click at [1135, 509] on span "Encender VV" at bounding box center [1127, 507] width 73 height 13
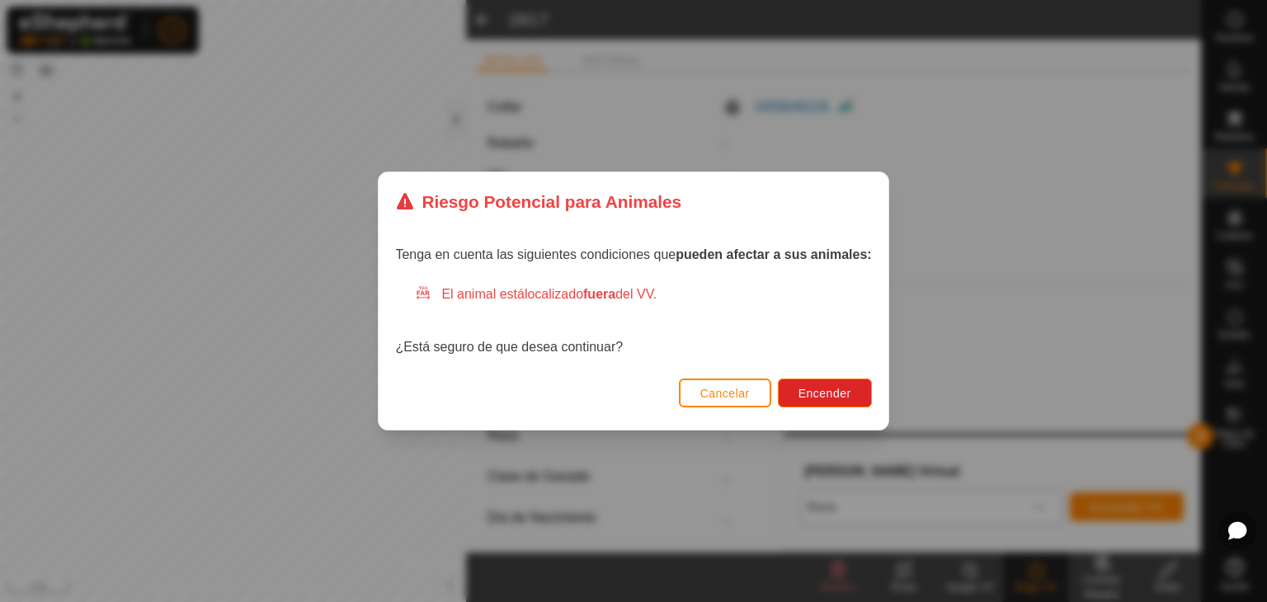
click at [733, 398] on span "Cancelar" at bounding box center [725, 393] width 50 height 13
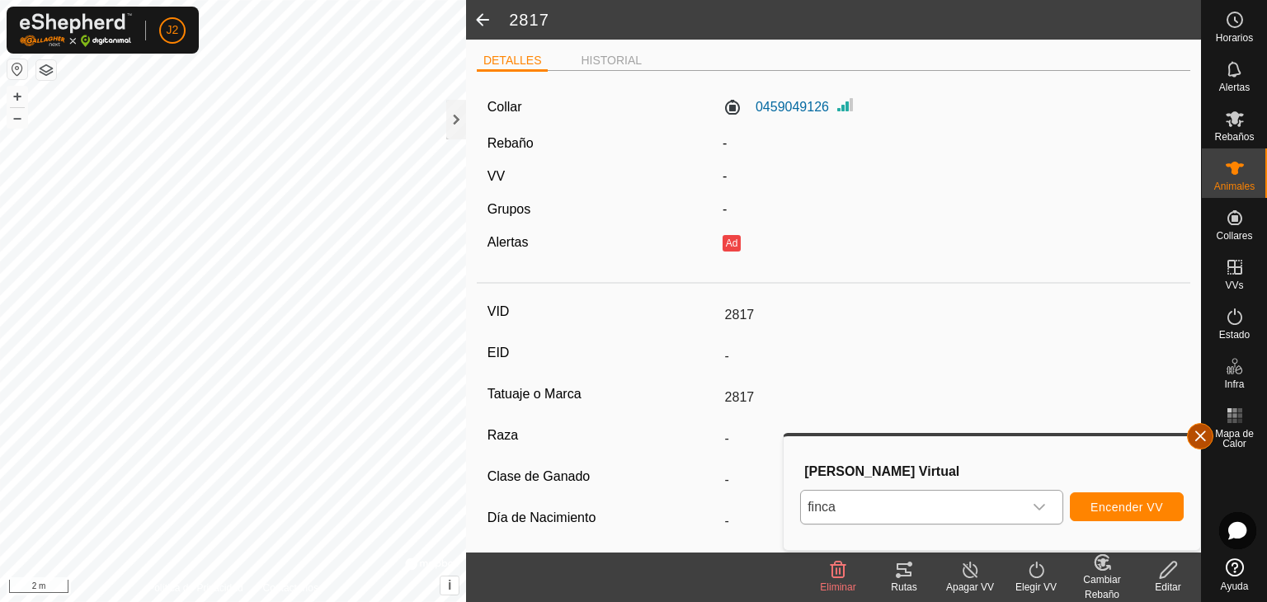
click at [1205, 436] on button "button" at bounding box center [1200, 436] width 26 height 26
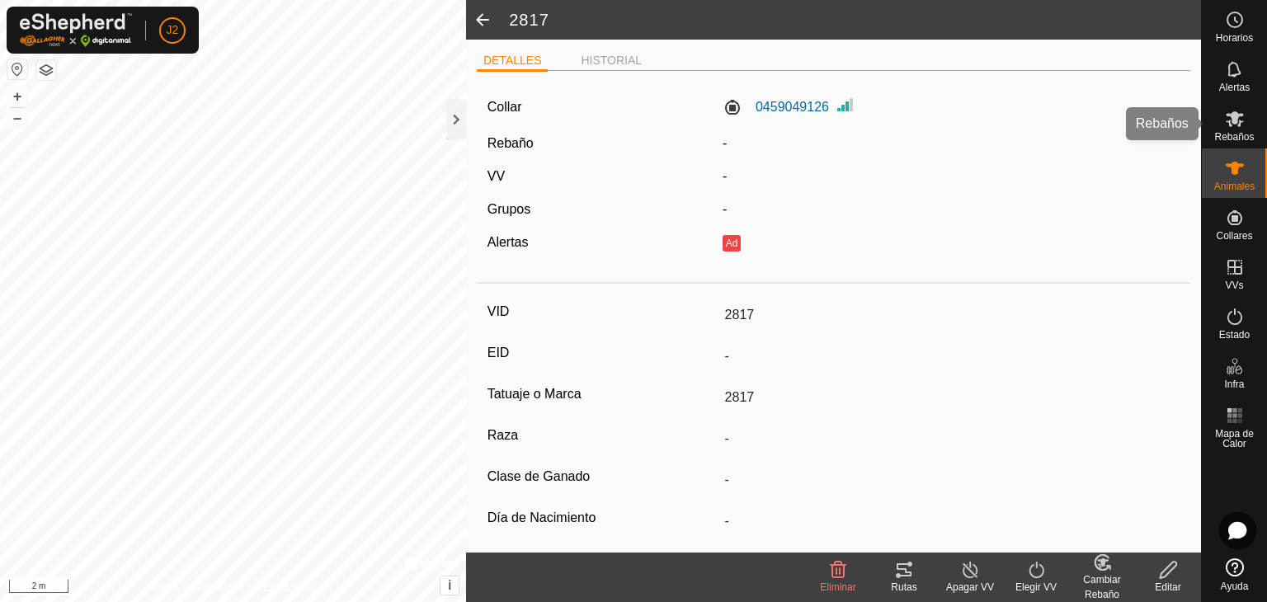
click at [1231, 122] on icon at bounding box center [1235, 119] width 20 height 20
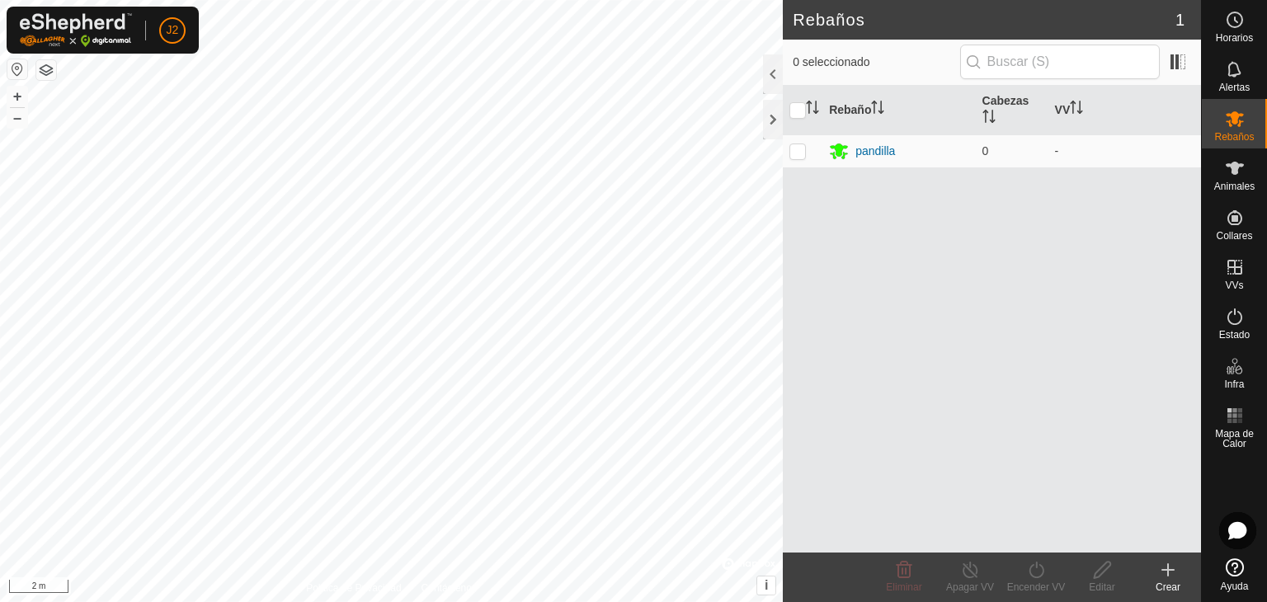
click at [776, 91] on div at bounding box center [773, 74] width 20 height 40
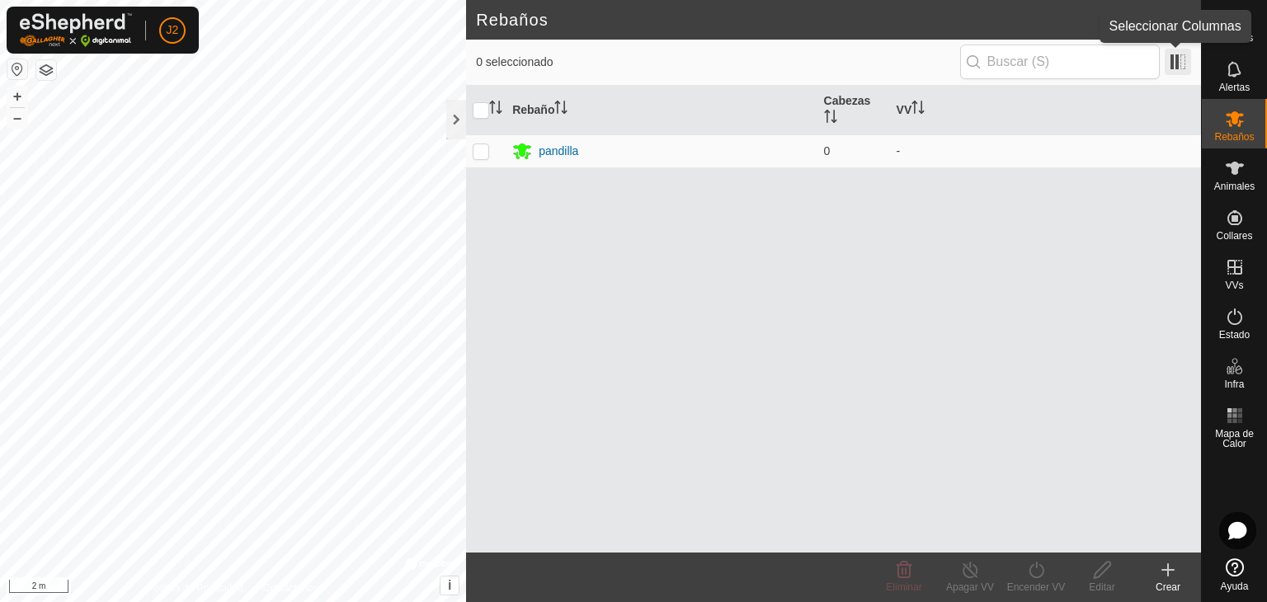
click at [1187, 63] on span at bounding box center [1178, 62] width 26 height 26
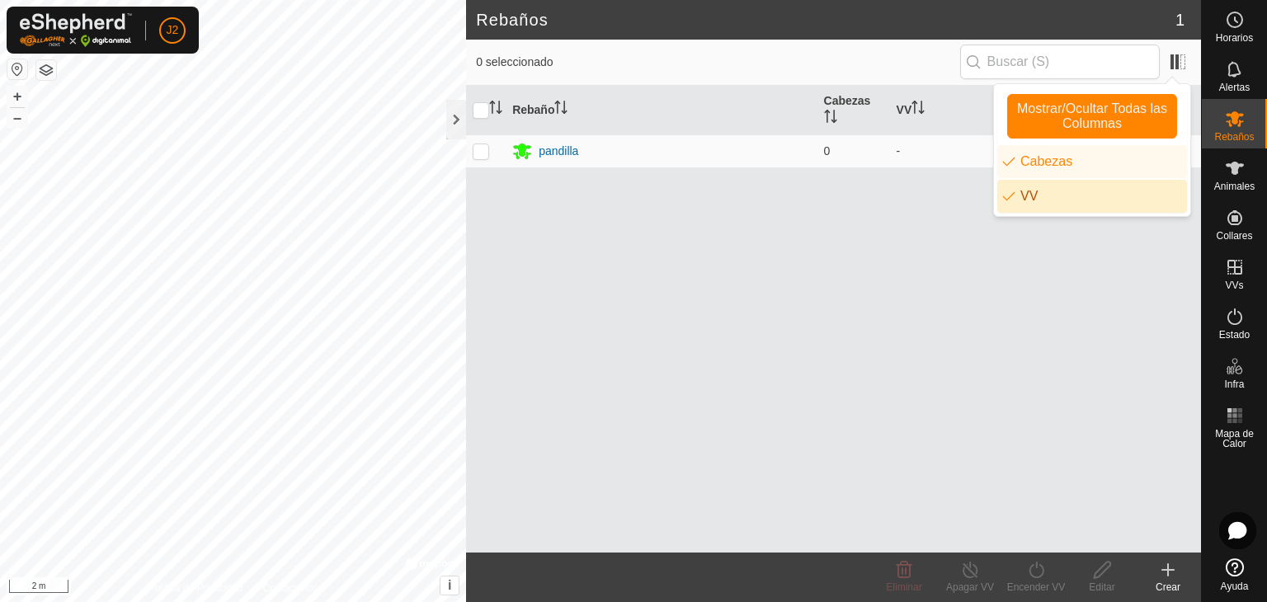
click at [1005, 292] on div "Rebaño Cabezas VV pandilla 0 -" at bounding box center [833, 319] width 735 height 467
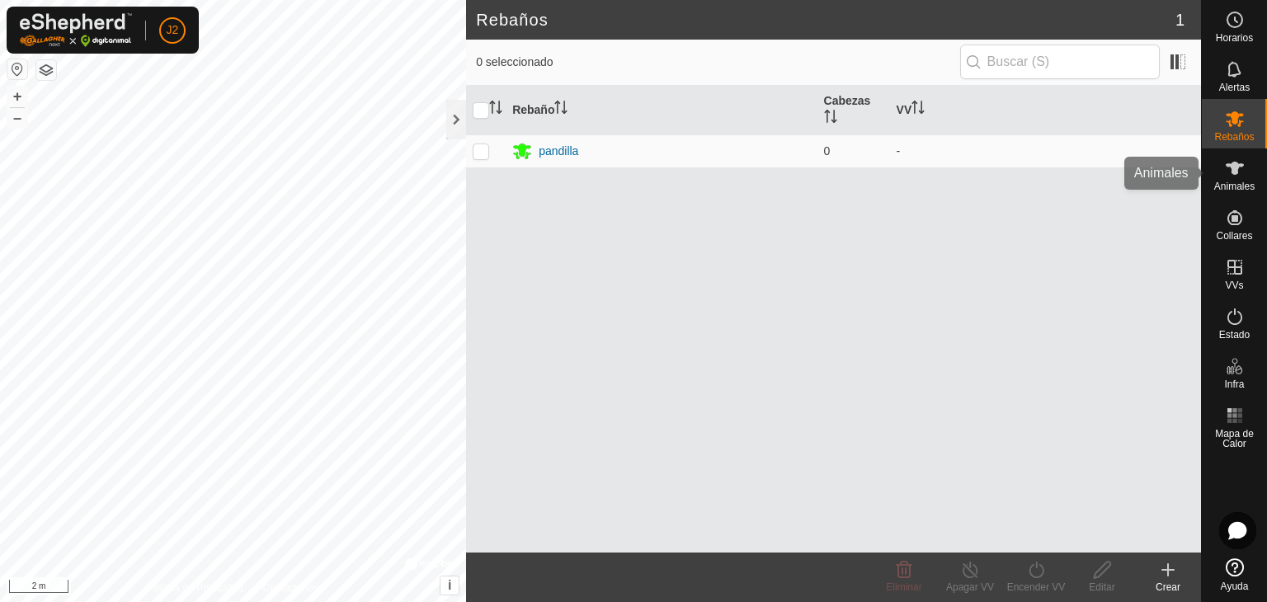
click at [1229, 169] on icon at bounding box center [1235, 168] width 20 height 20
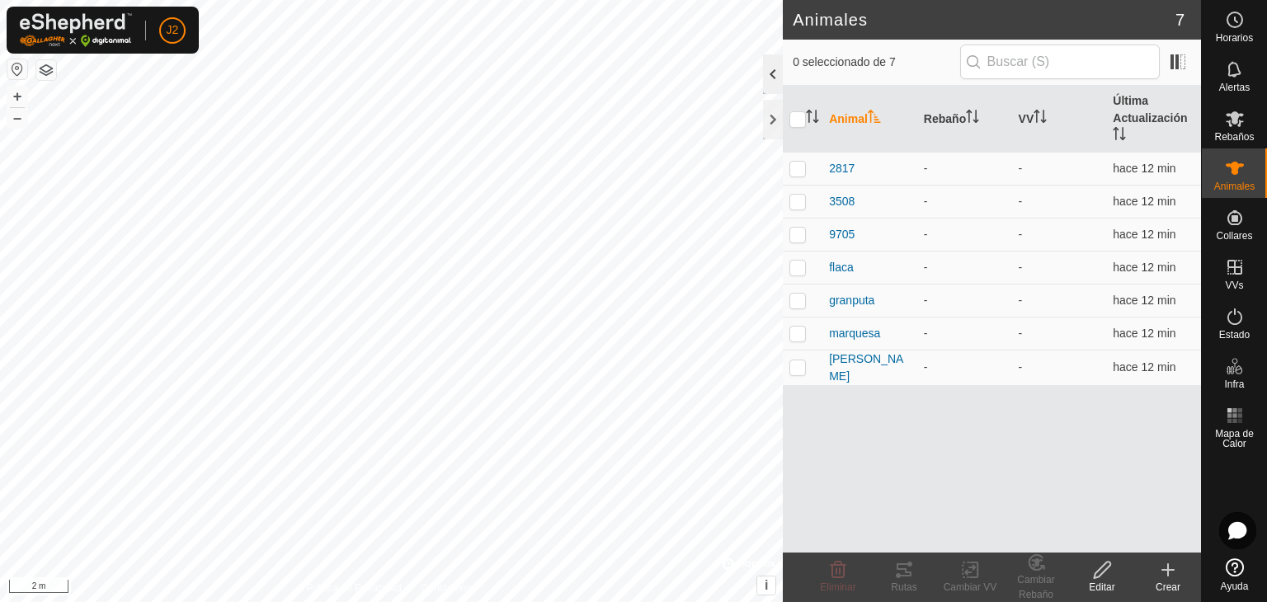
click at [767, 70] on div at bounding box center [773, 74] width 20 height 40
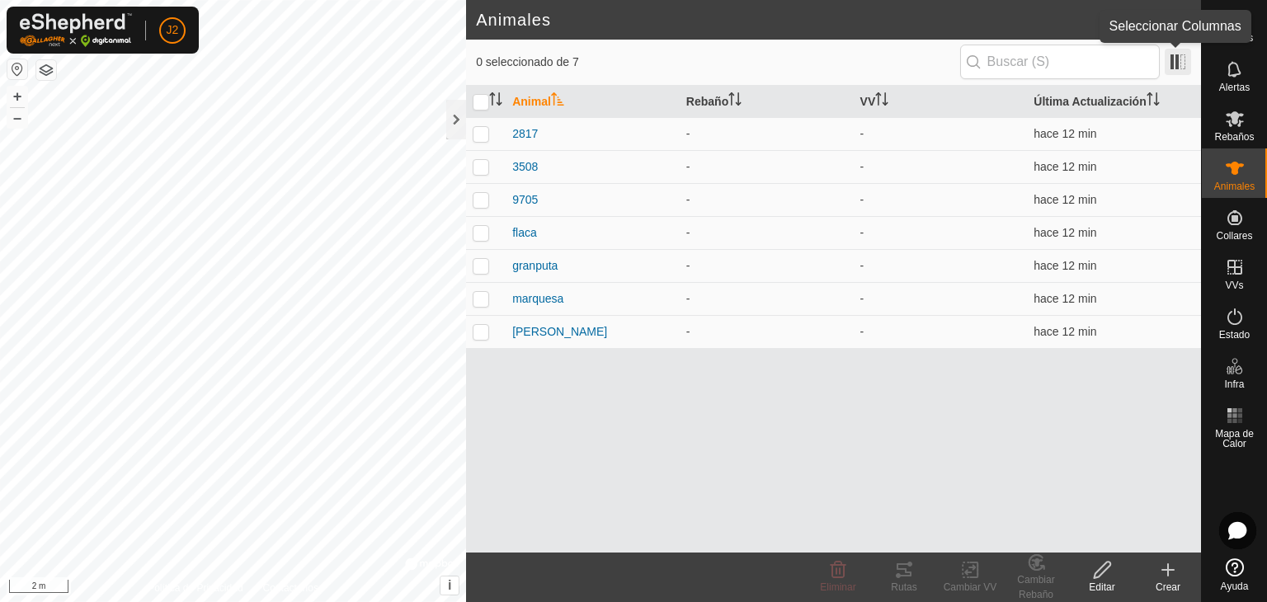
click at [1177, 63] on span at bounding box center [1178, 62] width 26 height 26
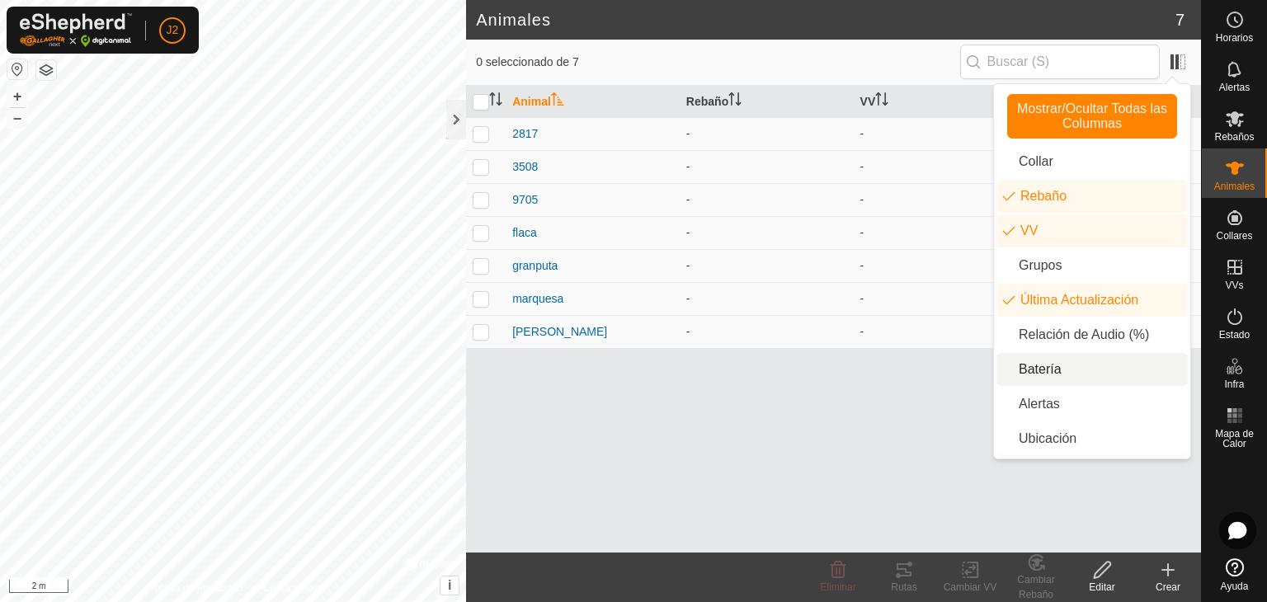
click at [1045, 365] on li "Batería" at bounding box center [1092, 369] width 190 height 33
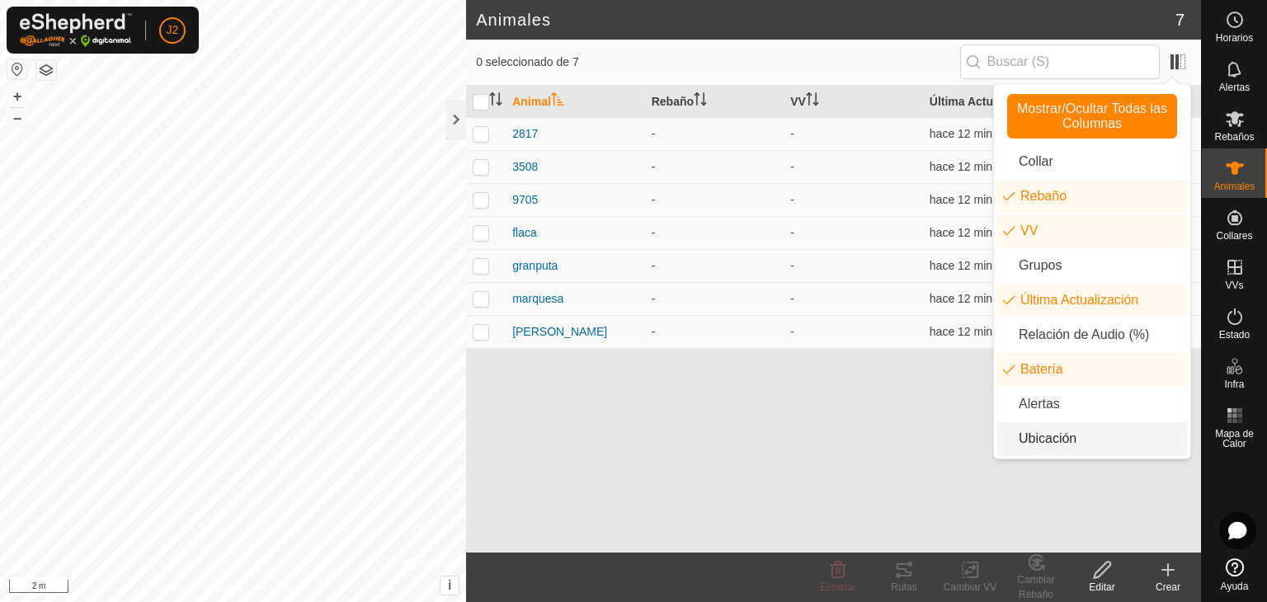
click at [838, 423] on div "Animal Rebaño VV Última Actualización Batería 2817 - - hace 12 min - 3508 - - h…" at bounding box center [833, 319] width 735 height 467
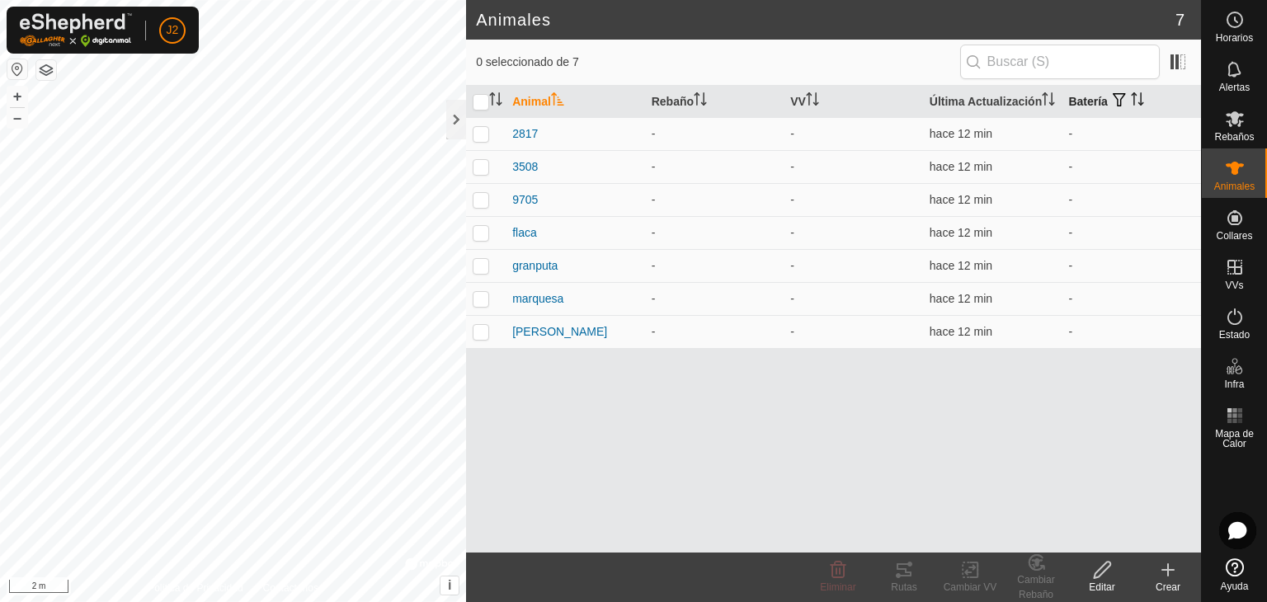
click at [1089, 97] on th "Batería" at bounding box center [1131, 102] width 139 height 32
click at [530, 275] on span "granputa" at bounding box center [534, 265] width 45 height 17
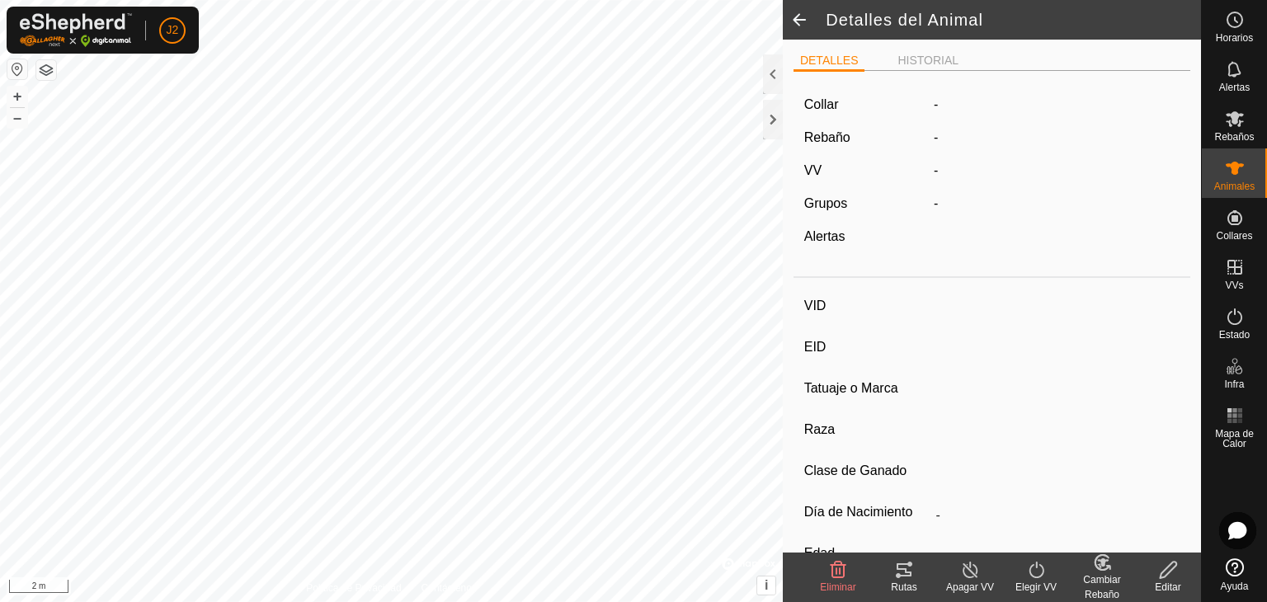
type input "granputa"
type input "-"
type input "5962"
type input "-"
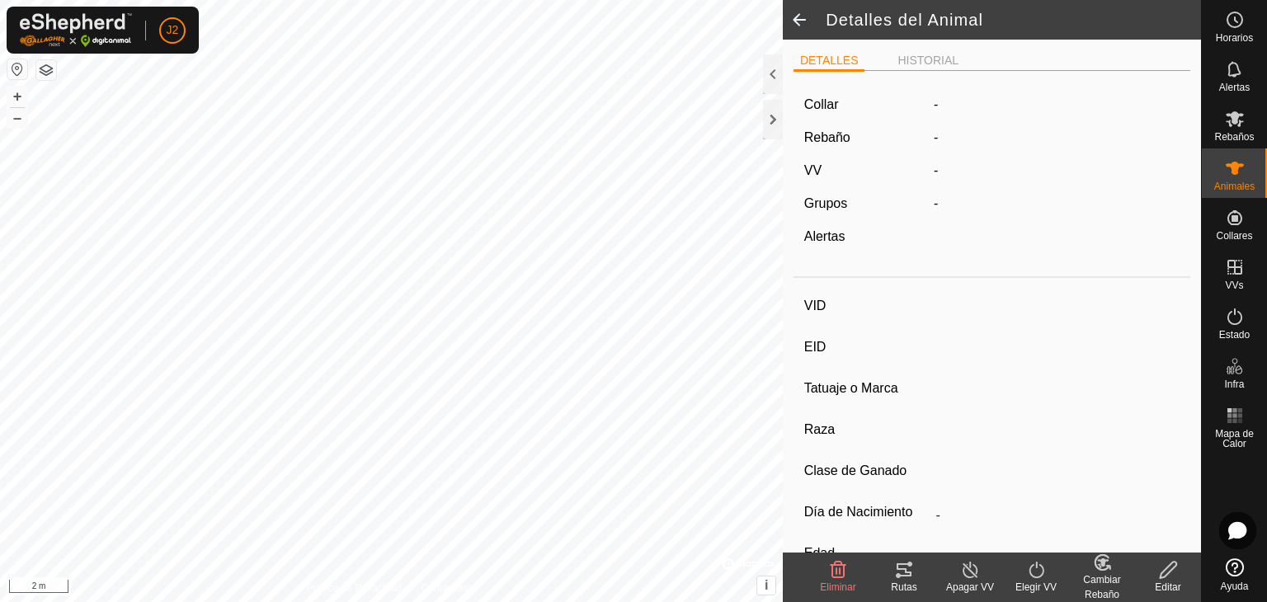
type input "0 kg"
type input "-"
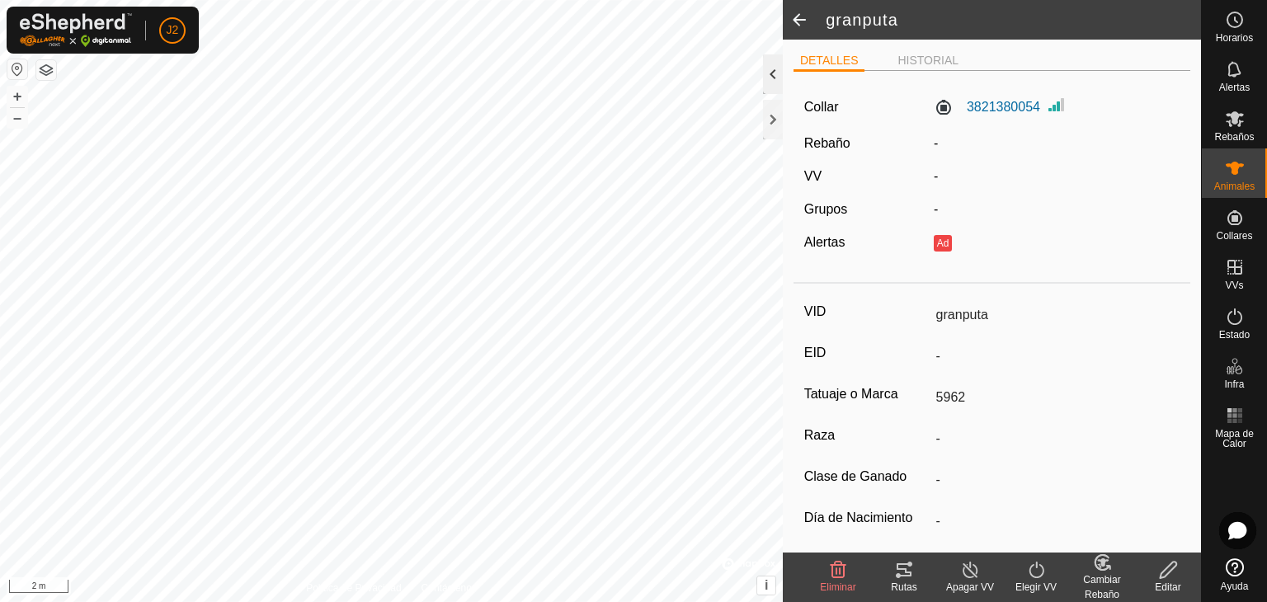
click at [776, 82] on div at bounding box center [773, 74] width 20 height 40
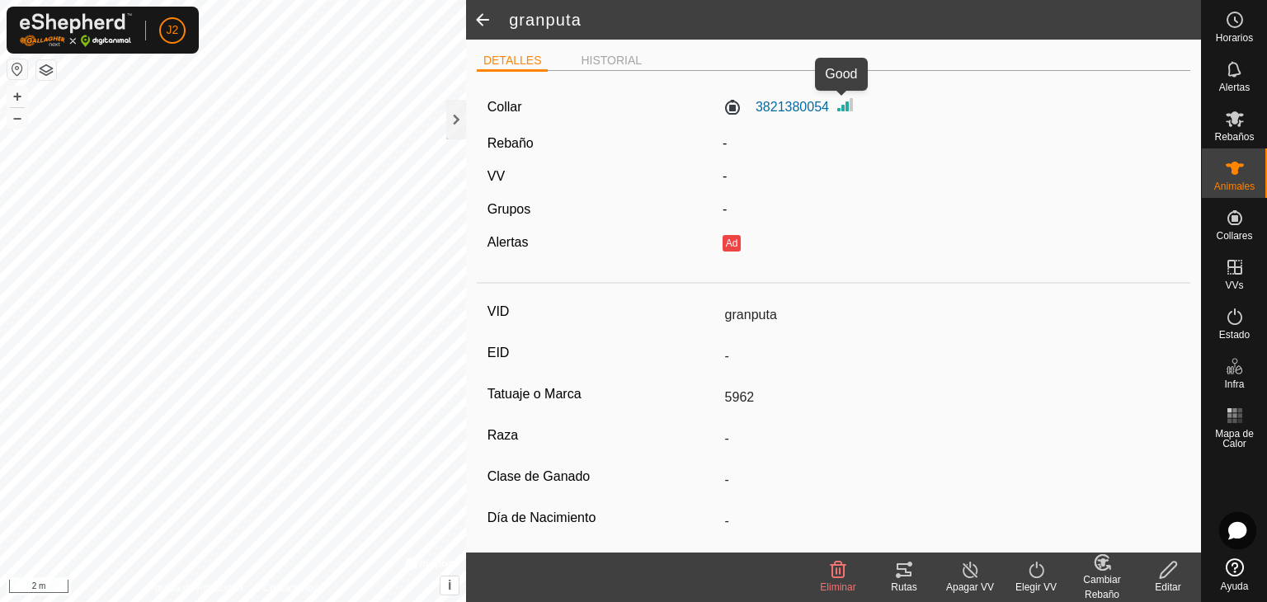
click at [839, 103] on img at bounding box center [846, 105] width 20 height 20
click at [1234, 135] on span "Rebaños" at bounding box center [1234, 137] width 40 height 10
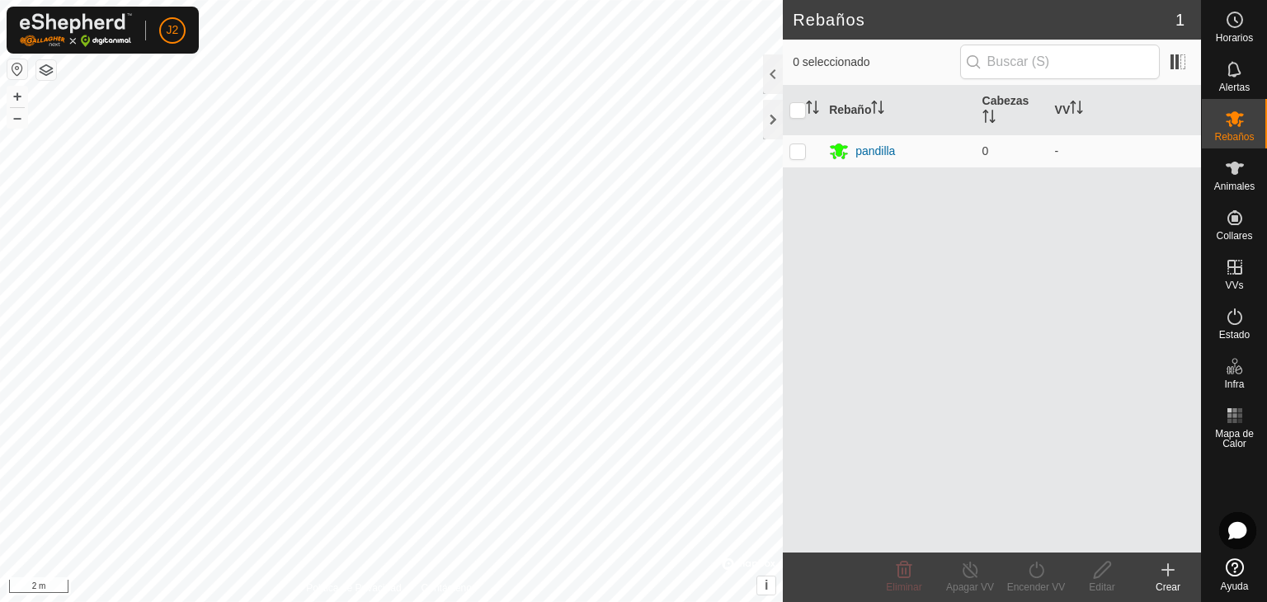
click at [1243, 158] on icon at bounding box center [1235, 168] width 20 height 20
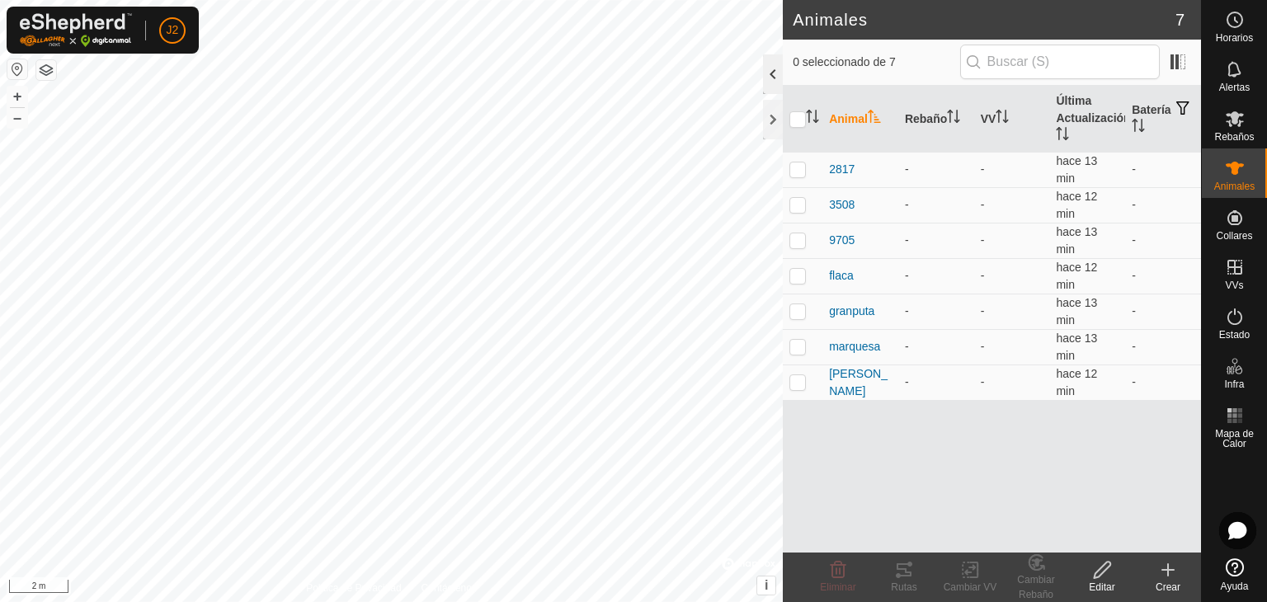
click at [771, 84] on div at bounding box center [773, 74] width 20 height 40
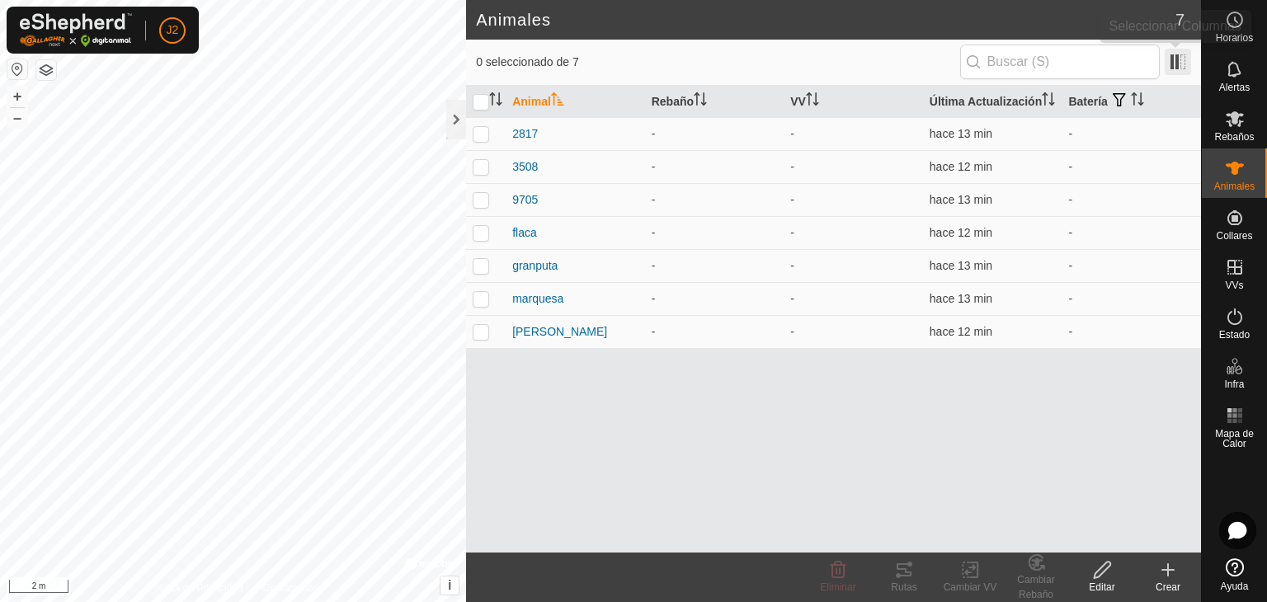
click at [1187, 54] on span at bounding box center [1178, 62] width 26 height 26
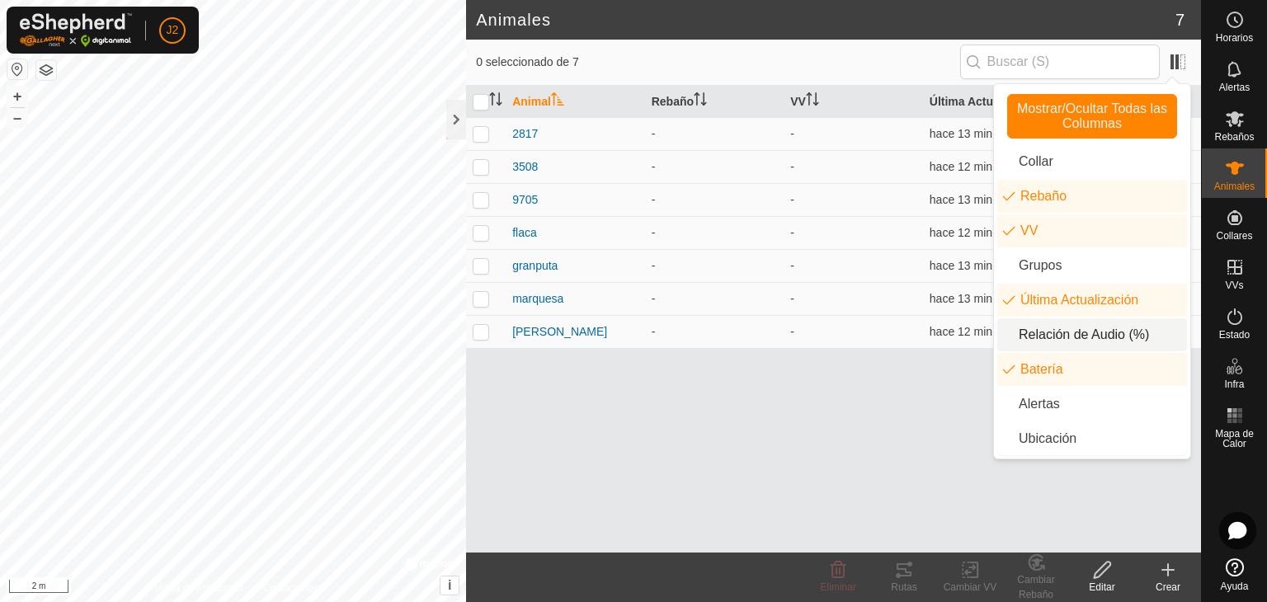
click at [1058, 333] on li "Relación de Audio (%)" at bounding box center [1092, 334] width 190 height 33
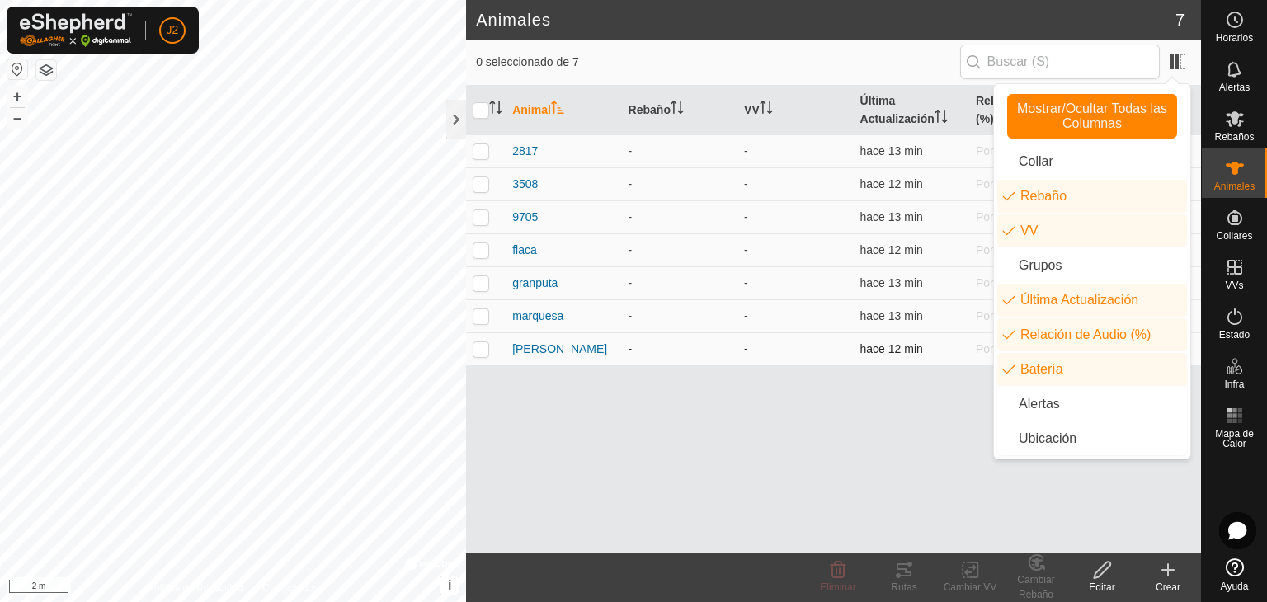
click at [936, 357] on td "hace 12 min" at bounding box center [912, 348] width 116 height 33
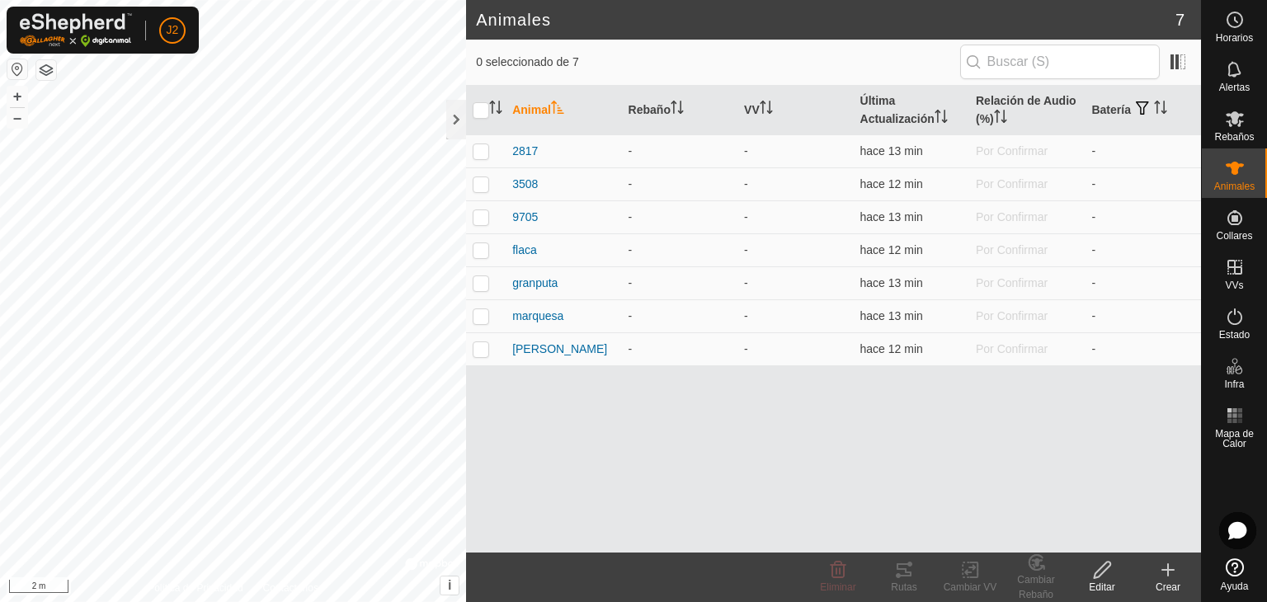
click at [1104, 574] on icon at bounding box center [1102, 570] width 21 height 20
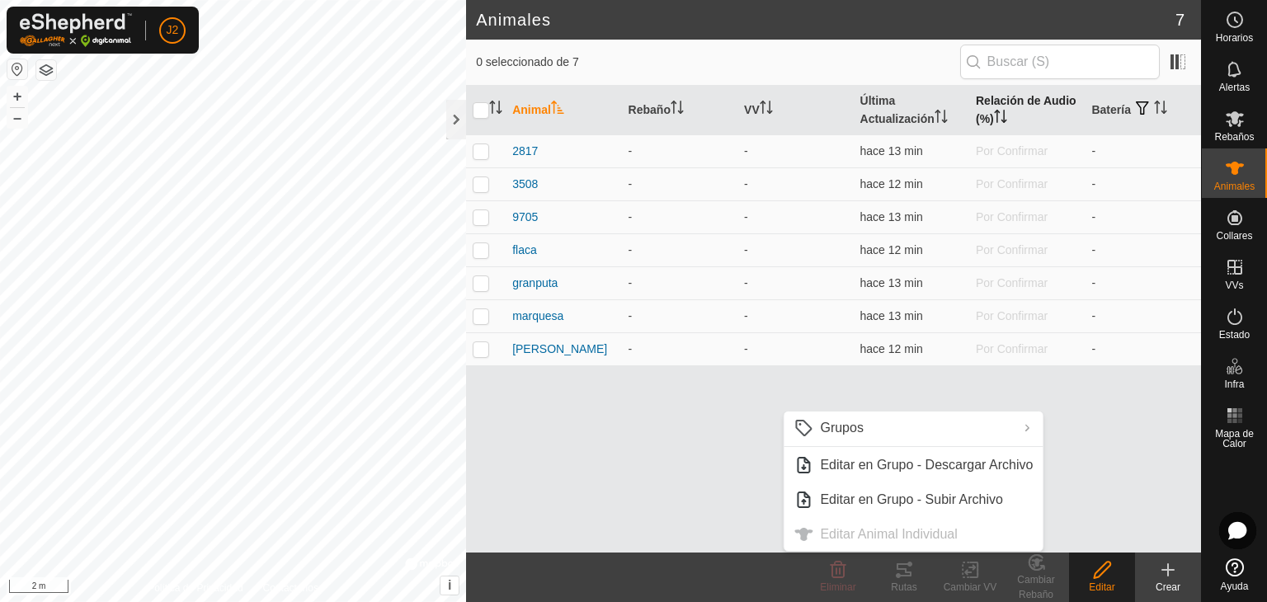
click at [1023, 101] on th "Relación de Audio (%)" at bounding box center [1027, 111] width 116 height 50
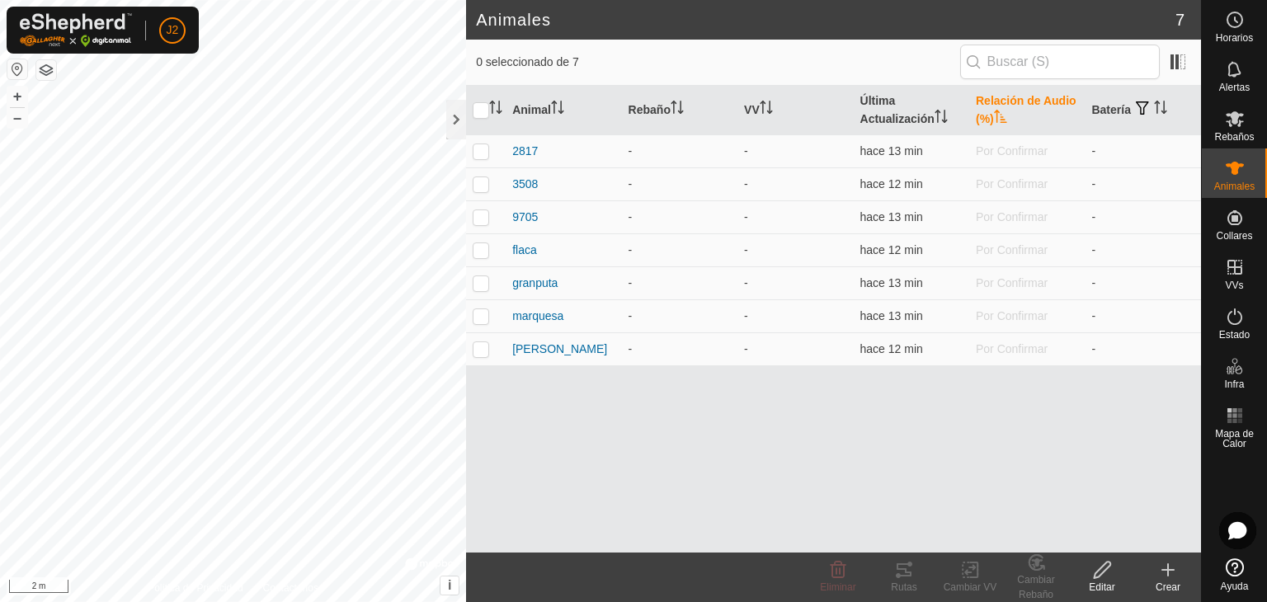
click at [1023, 101] on th "Relación de Audio (%)" at bounding box center [1027, 111] width 116 height 50
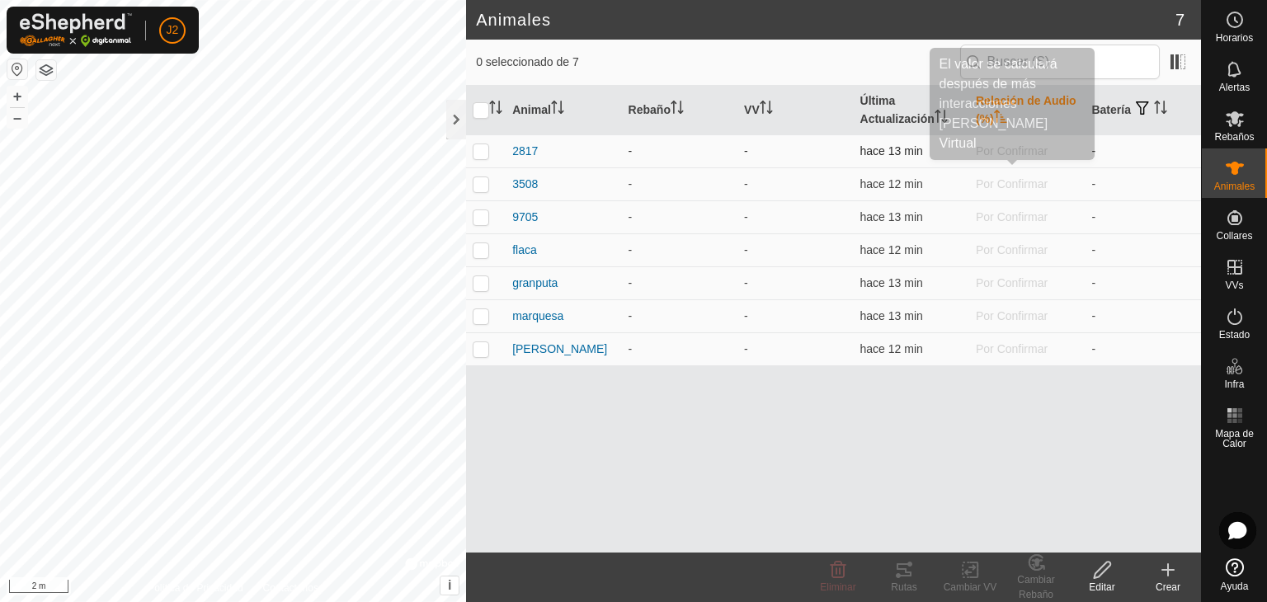
click at [1020, 146] on span "Por Confirmar" at bounding box center [1012, 150] width 72 height 13
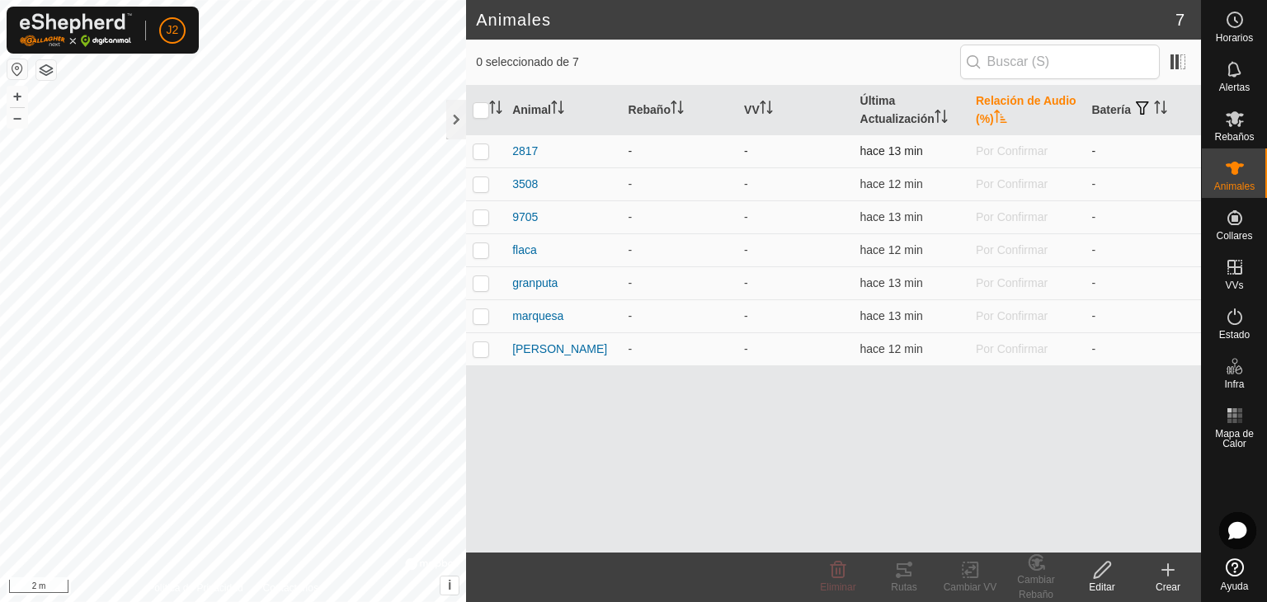
click at [1019, 146] on span "Por Confirmar" at bounding box center [1012, 150] width 72 height 13
click at [525, 153] on span "2817" at bounding box center [525, 151] width 26 height 17
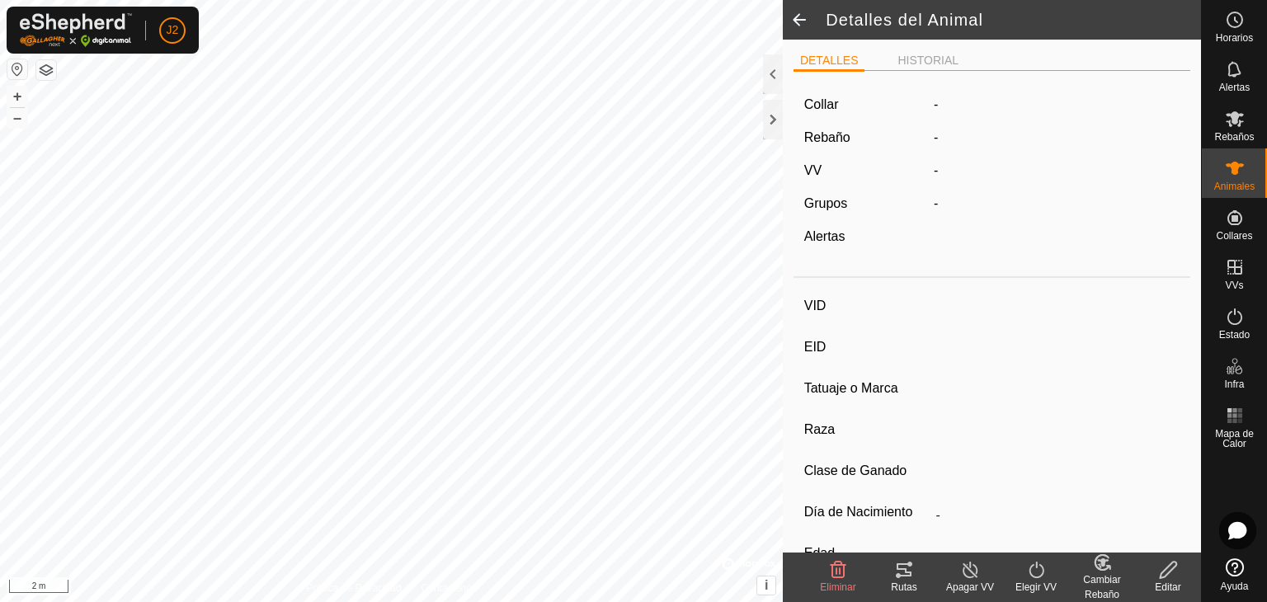
type input "2817"
type input "-"
type input "2817"
type input "-"
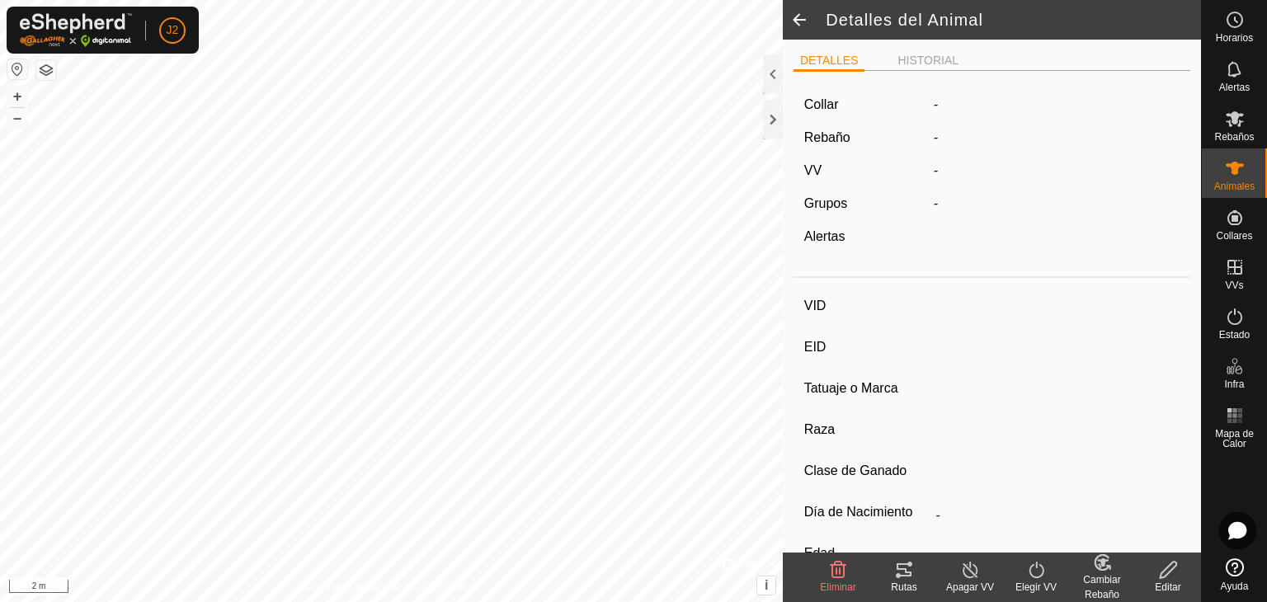
type input "0 kg"
type input "-"
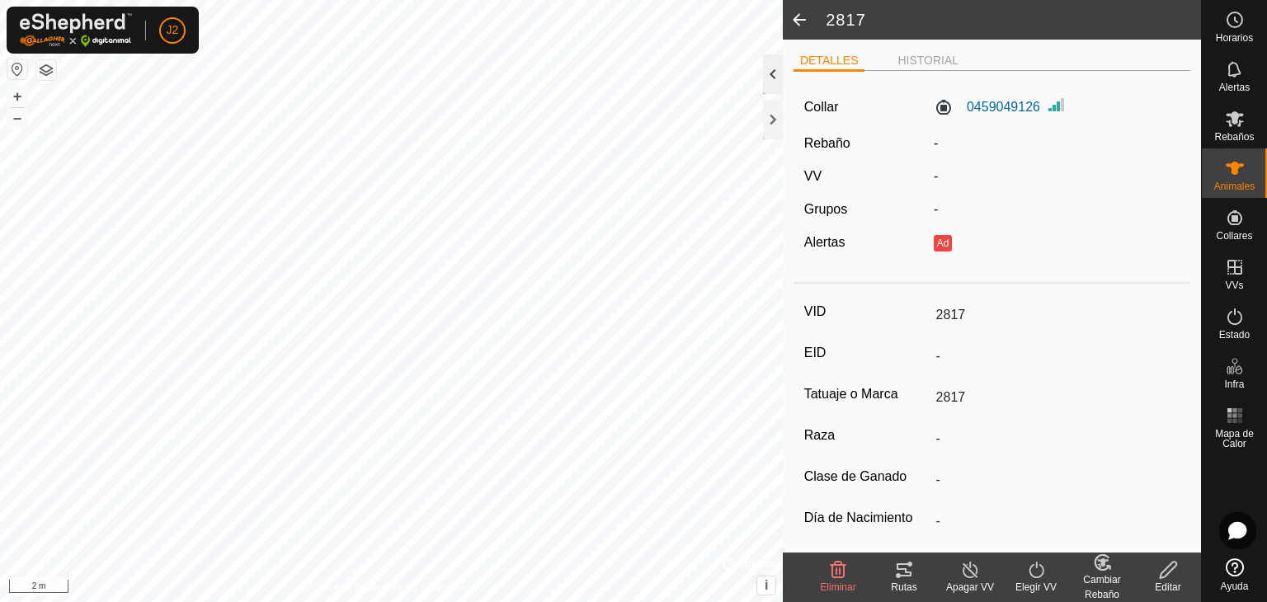
click at [771, 78] on div at bounding box center [773, 74] width 20 height 40
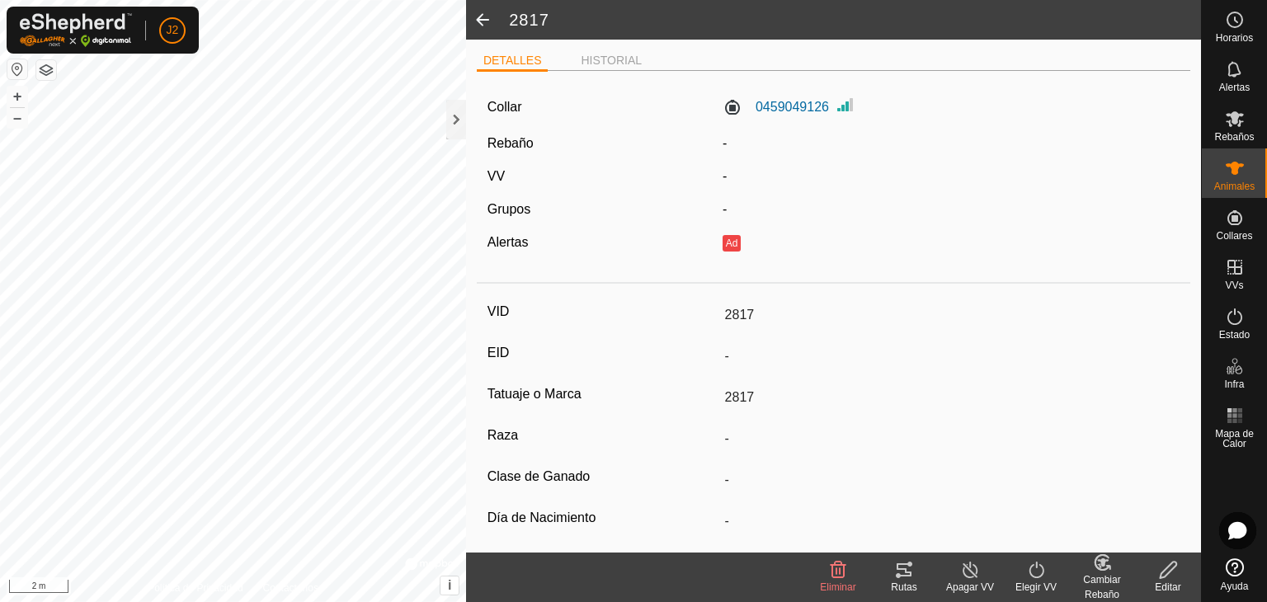
click at [1034, 577] on icon at bounding box center [1036, 570] width 15 height 17
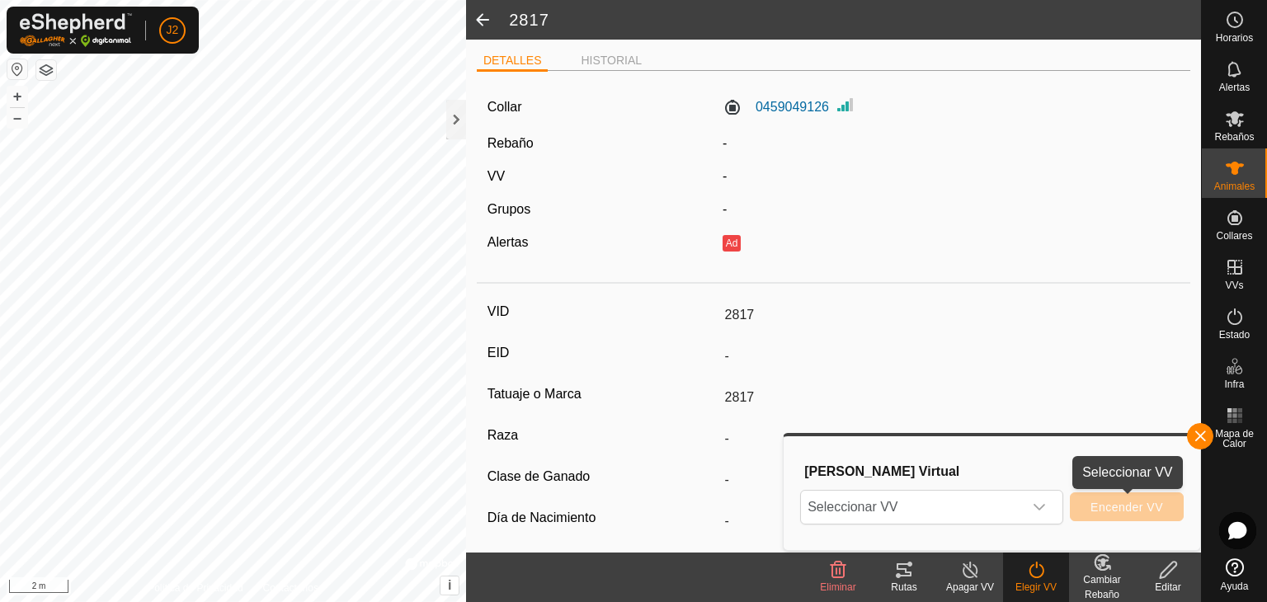
click at [1097, 510] on span "Encender VV" at bounding box center [1127, 507] width 73 height 13
click at [1049, 516] on div "dropdown trigger" at bounding box center [1039, 507] width 33 height 33
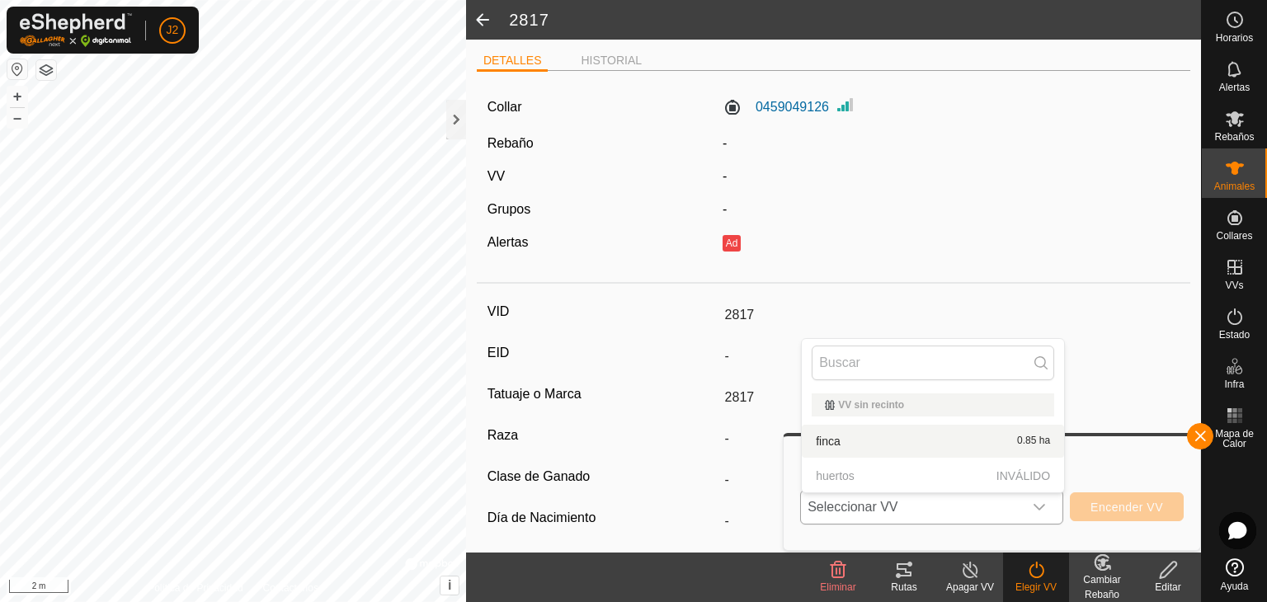
click at [964, 442] on li "finca 0.85 ha" at bounding box center [933, 441] width 262 height 33
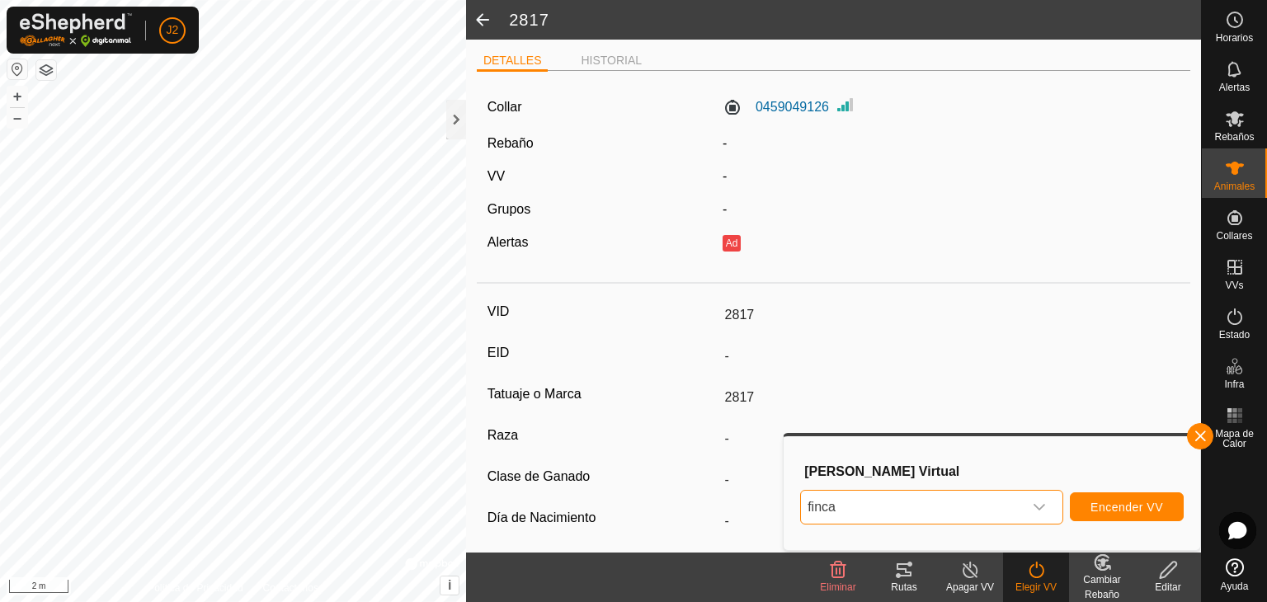
click at [1165, 578] on icon at bounding box center [1168, 570] width 21 height 20
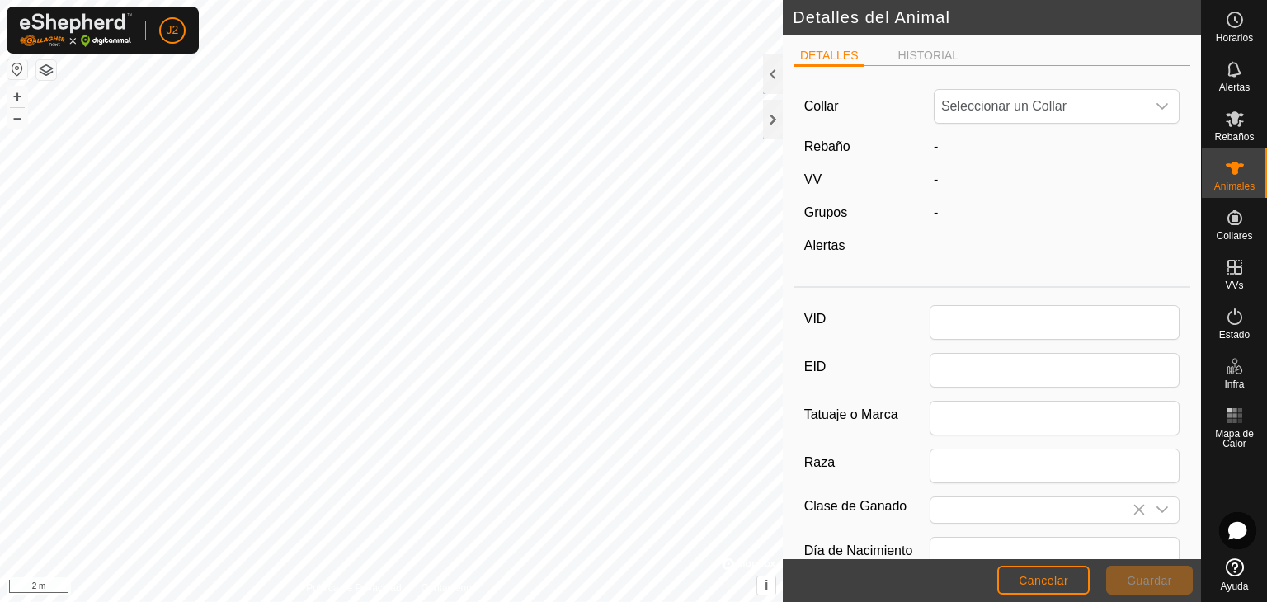
type input "2817"
type input "0"
click at [1152, 588] on button "Guardar" at bounding box center [1149, 580] width 87 height 29
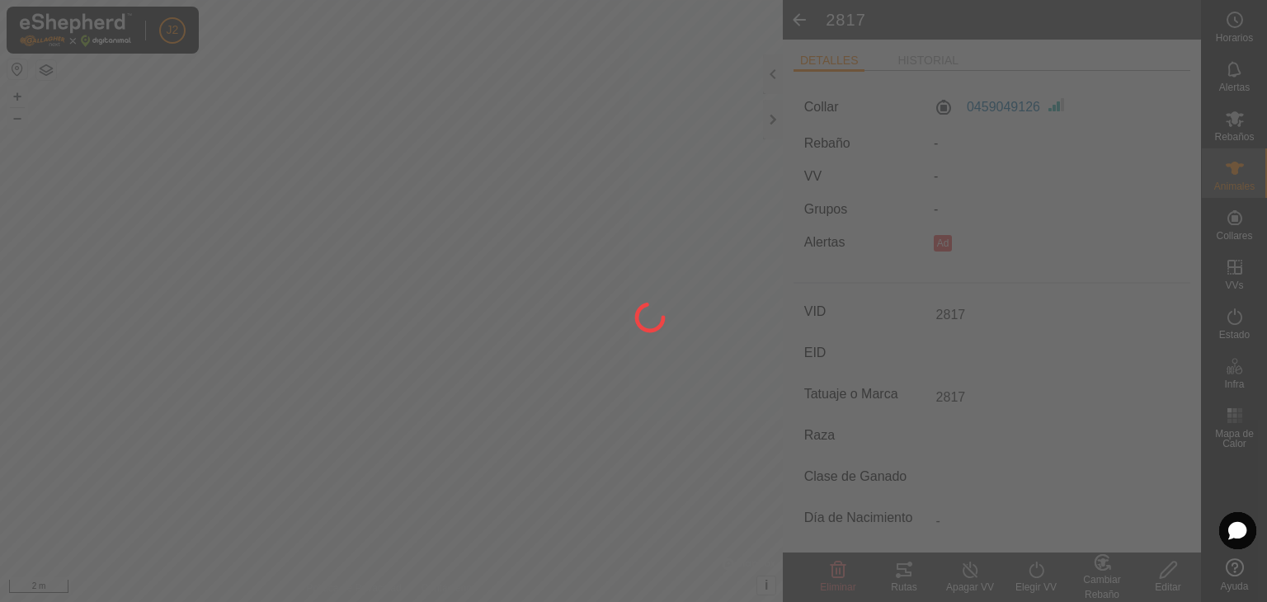
type input "-"
type input "0 kg"
type input "-"
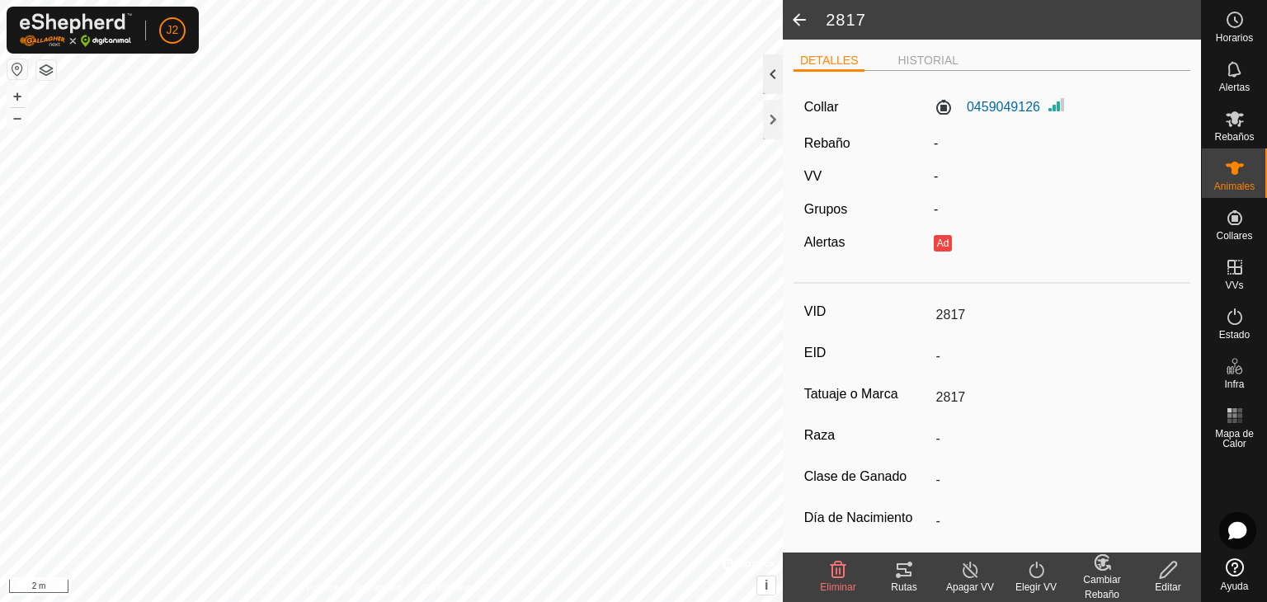
click at [776, 74] on div at bounding box center [773, 74] width 20 height 40
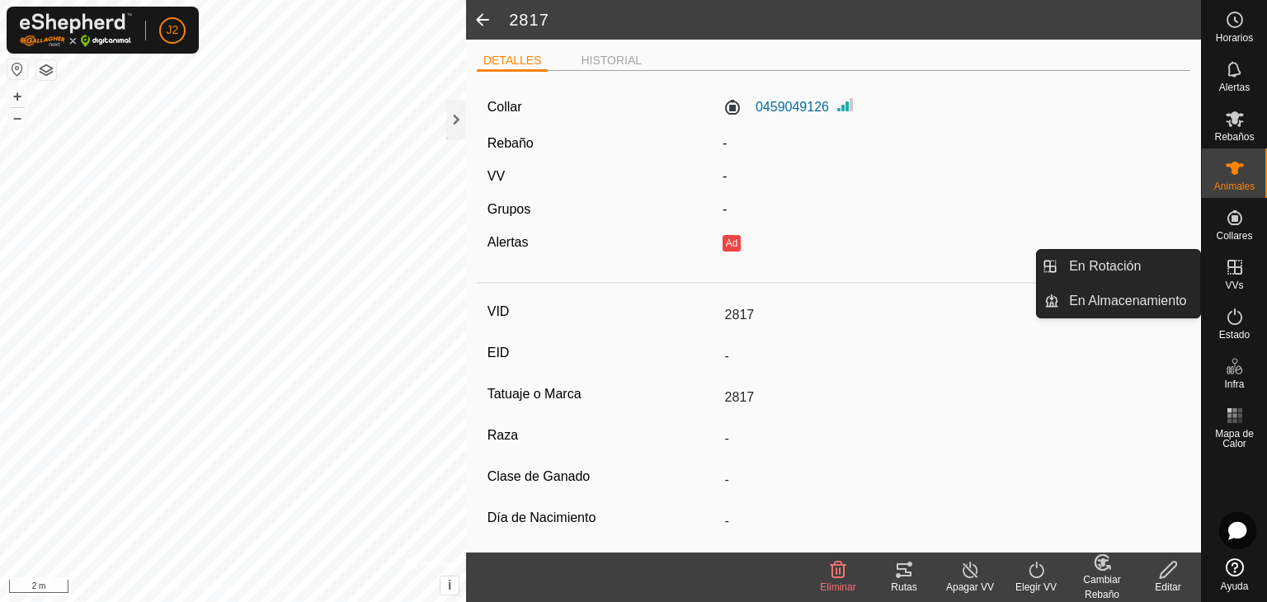
click at [1230, 274] on icon at bounding box center [1235, 267] width 15 height 15
click at [1142, 270] on link "En Rotación" at bounding box center [1129, 266] width 141 height 33
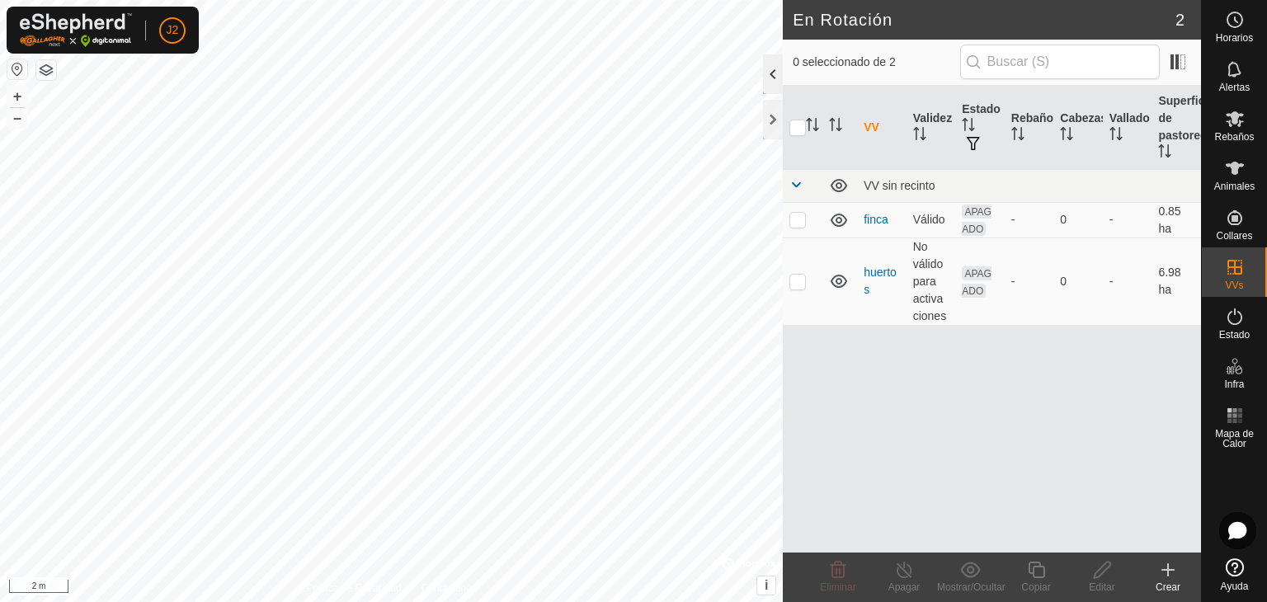
click at [772, 80] on div at bounding box center [773, 74] width 20 height 40
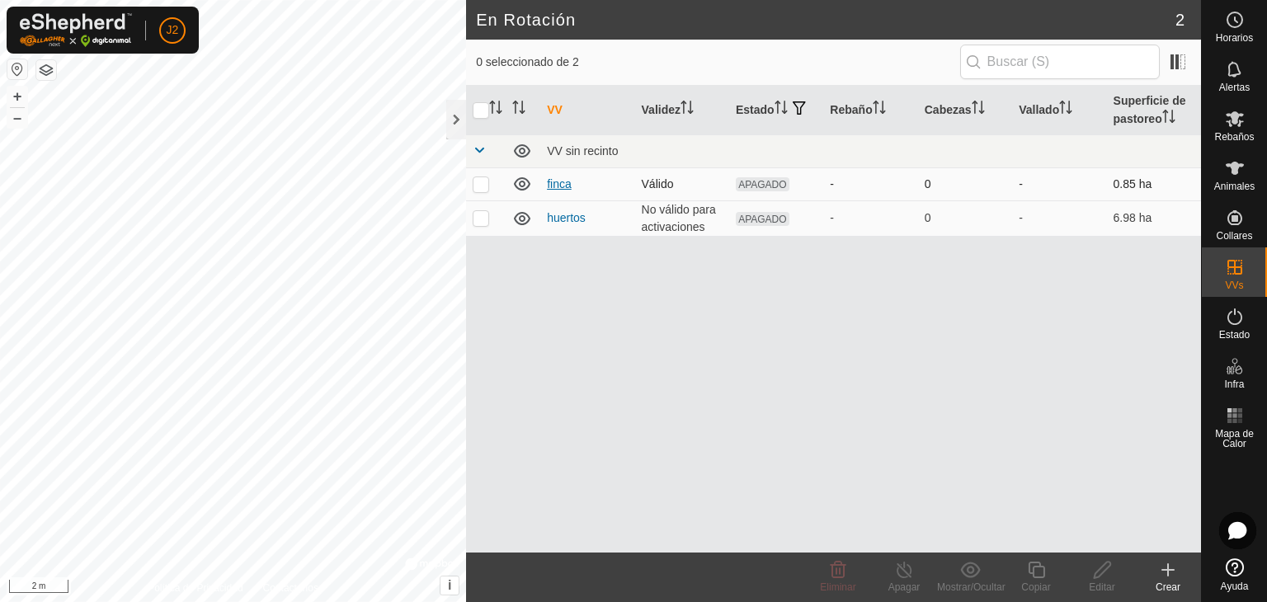
click at [554, 184] on link "finca" at bounding box center [559, 183] width 25 height 13
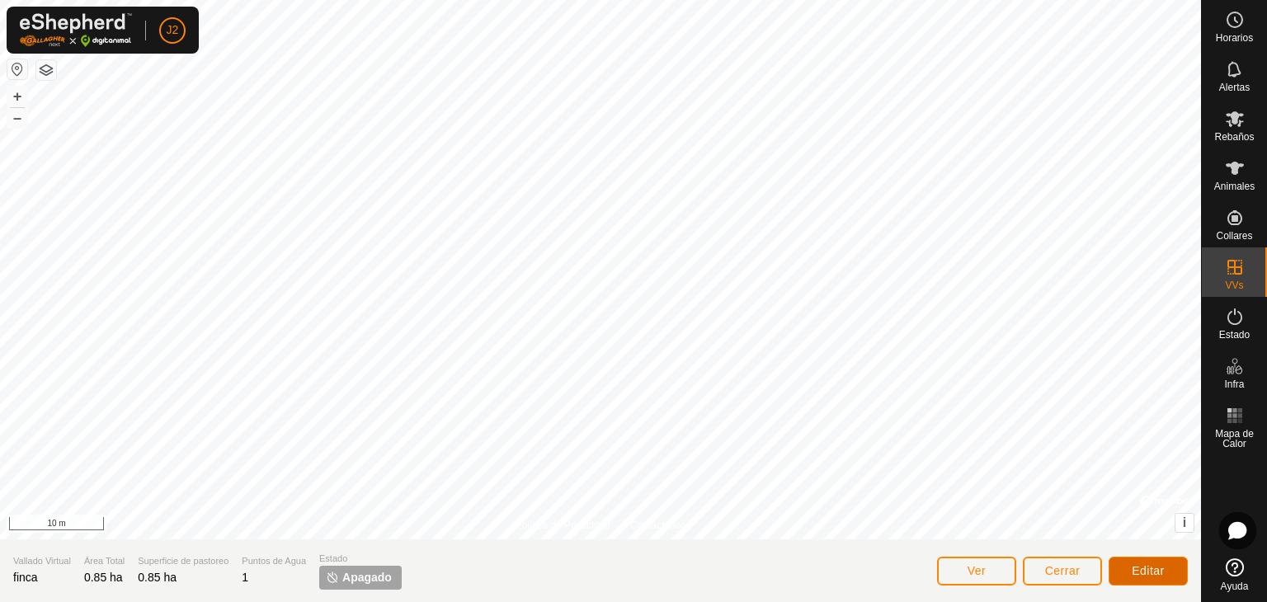
click at [1136, 565] on span "Editar" at bounding box center [1148, 570] width 33 height 13
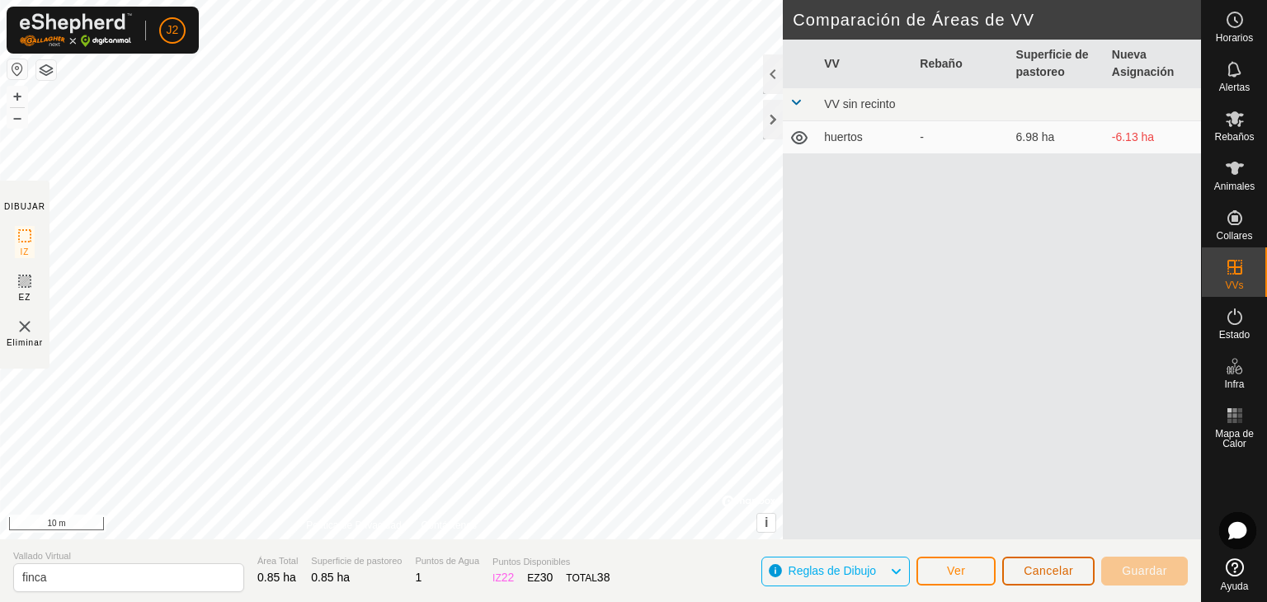
click at [1066, 572] on span "Cancelar" at bounding box center [1049, 570] width 50 height 13
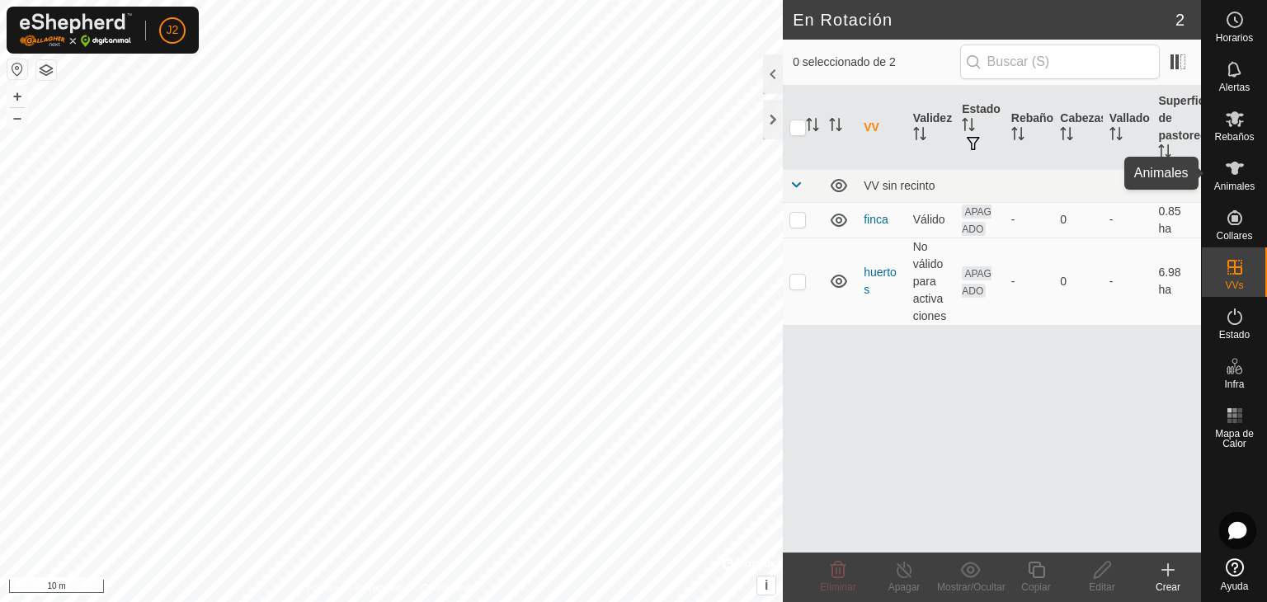
click at [1254, 180] on div "Animales" at bounding box center [1234, 174] width 65 height 50
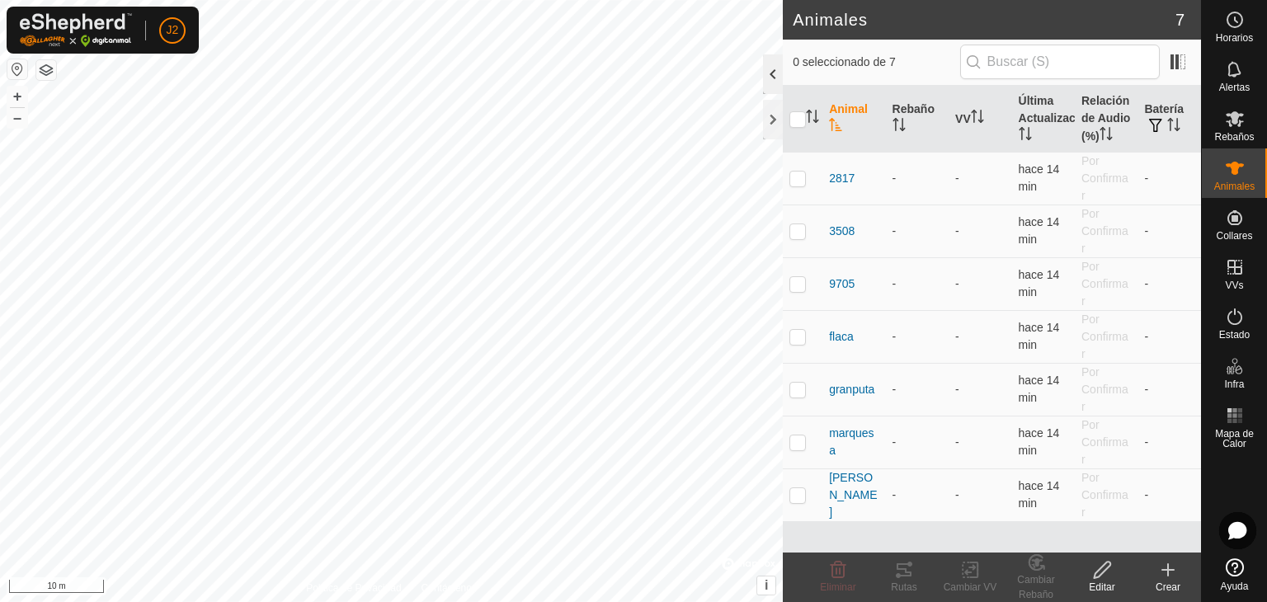
click at [780, 68] on div at bounding box center [773, 74] width 20 height 40
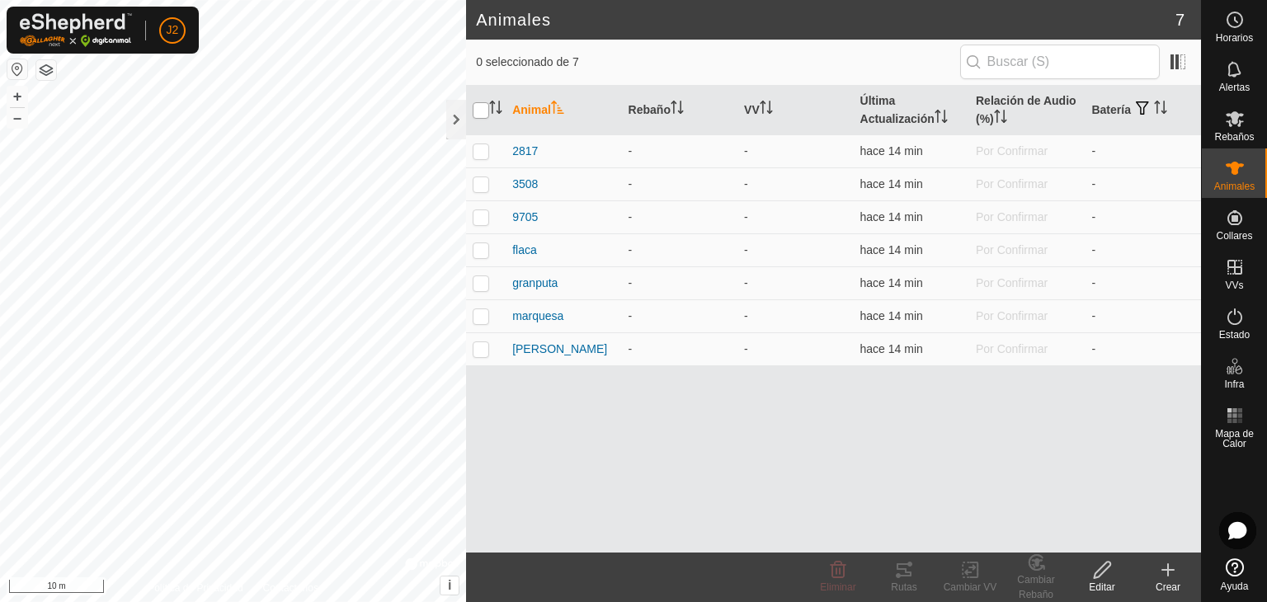
click at [479, 106] on input "checkbox" at bounding box center [481, 110] width 17 height 17
checkbox input "true"
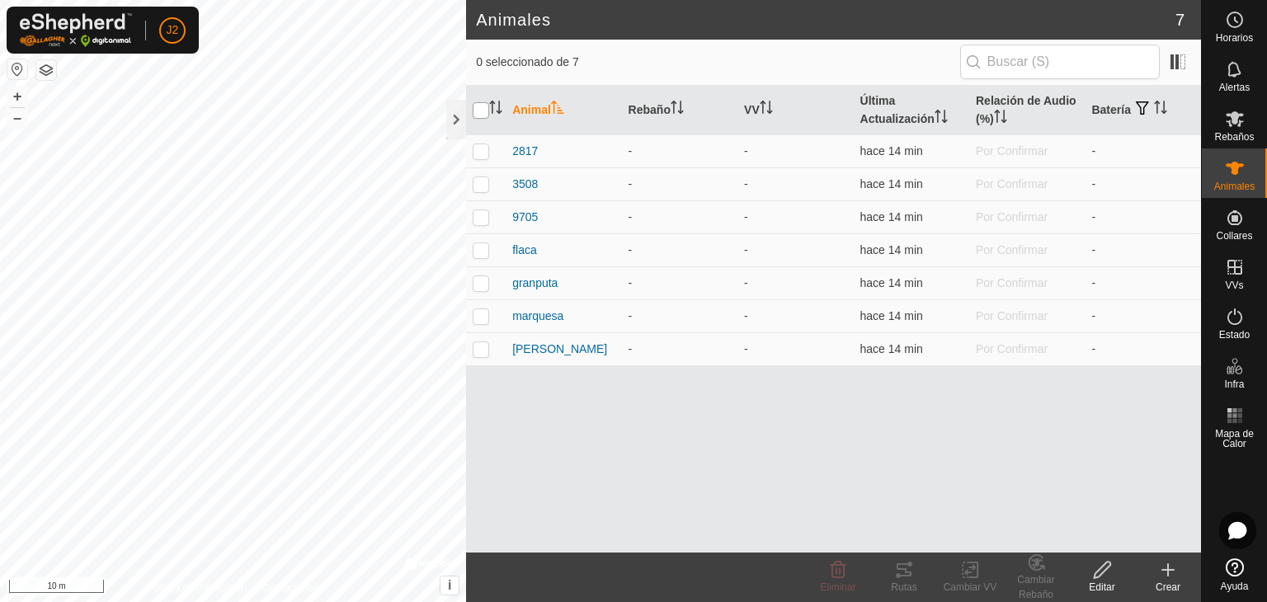
checkbox input "true"
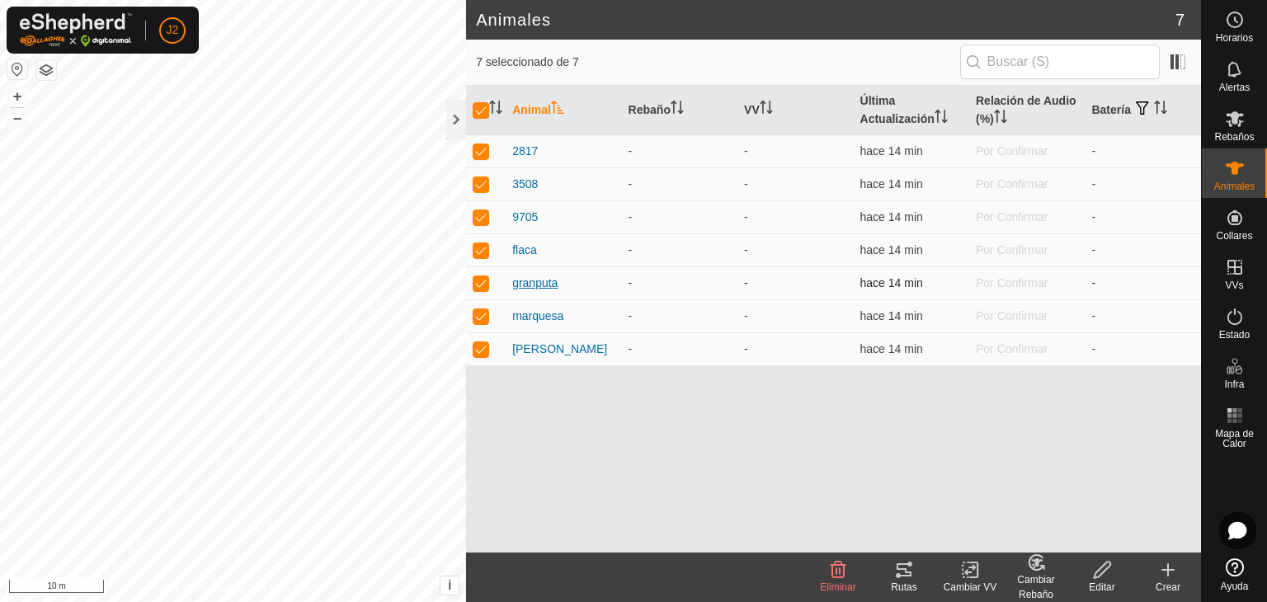
click at [548, 285] on span "granputa" at bounding box center [534, 283] width 45 height 17
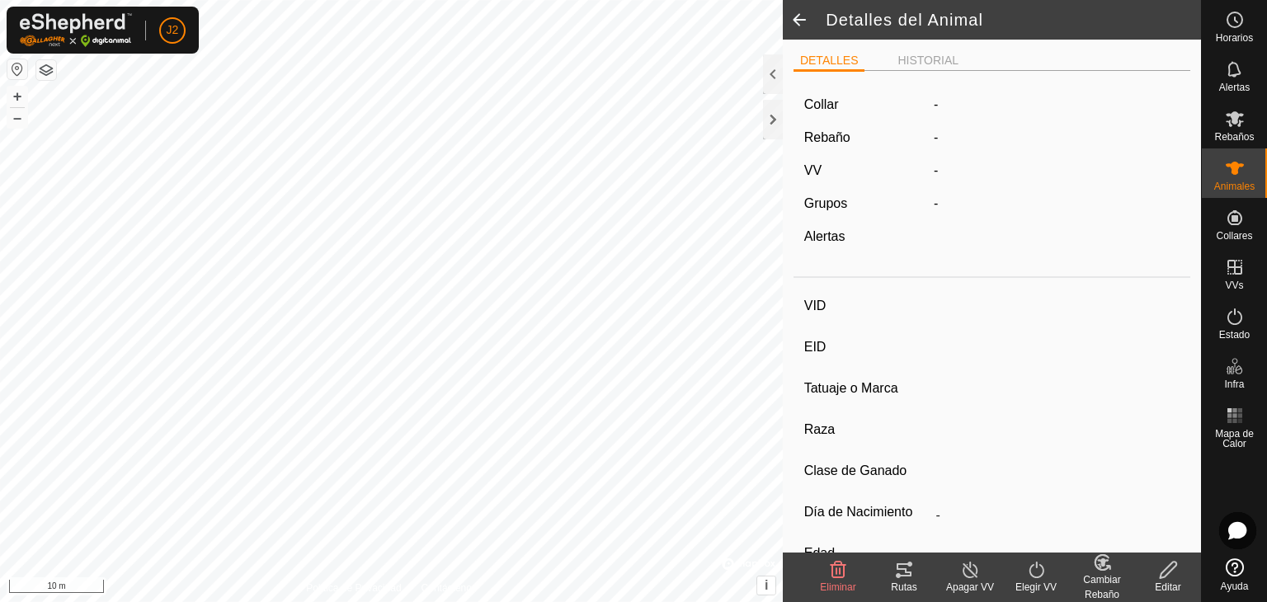
type input "granputa"
type input "-"
type input "5962"
type input "-"
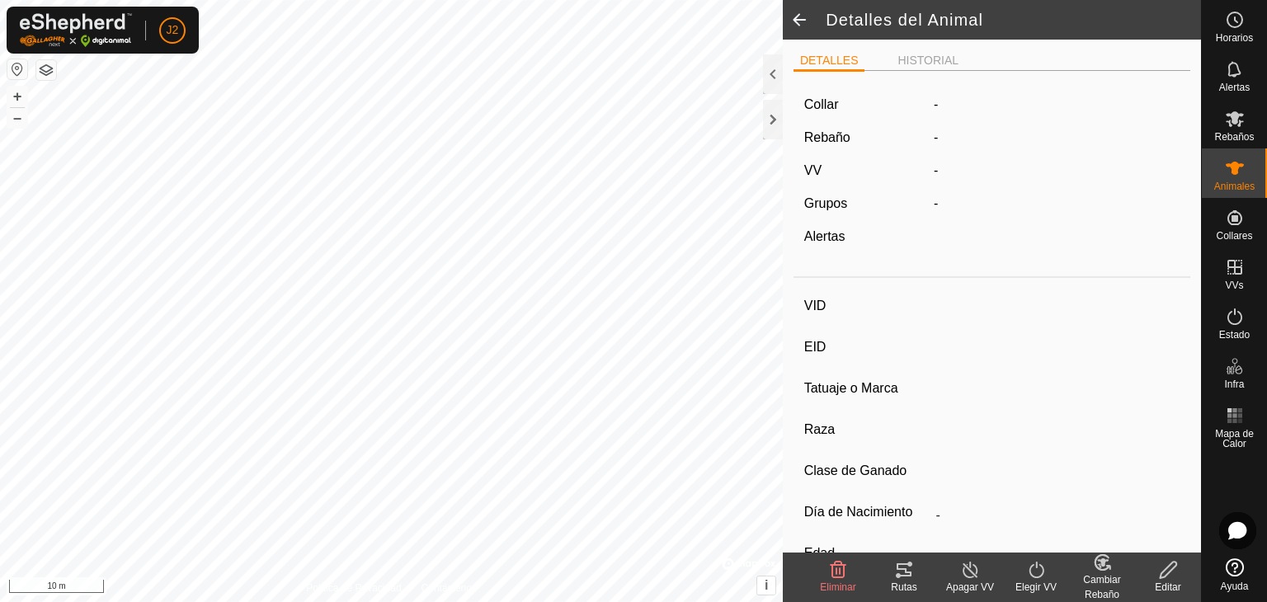
type input "0 kg"
type input "-"
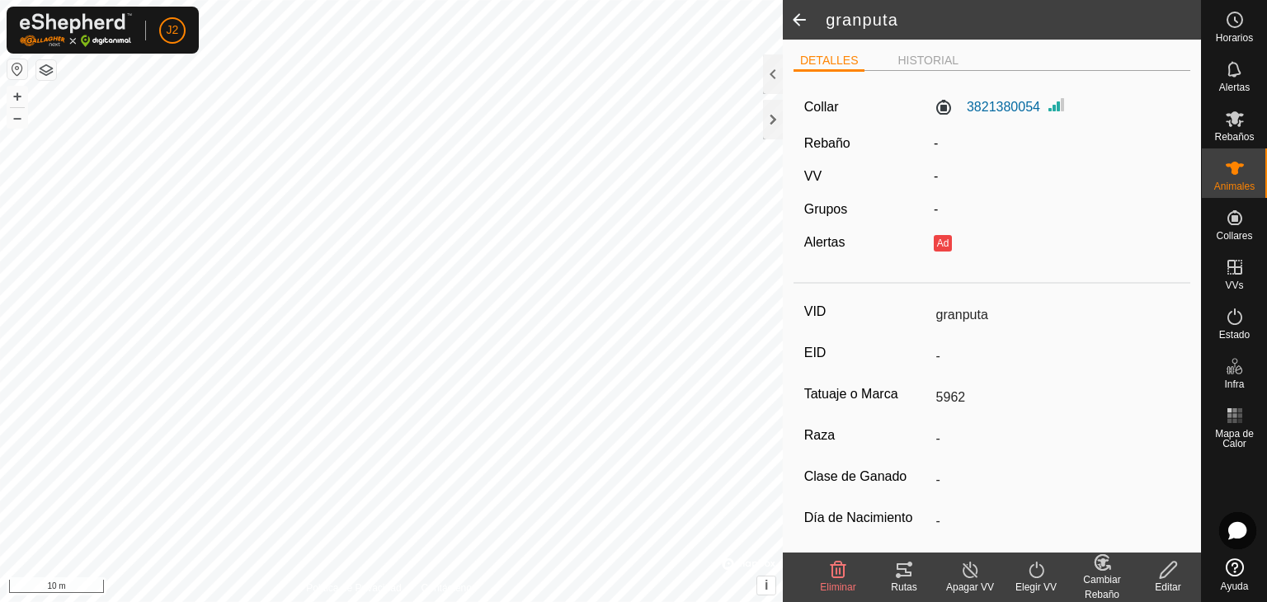
click at [1169, 567] on icon at bounding box center [1168, 570] width 21 height 20
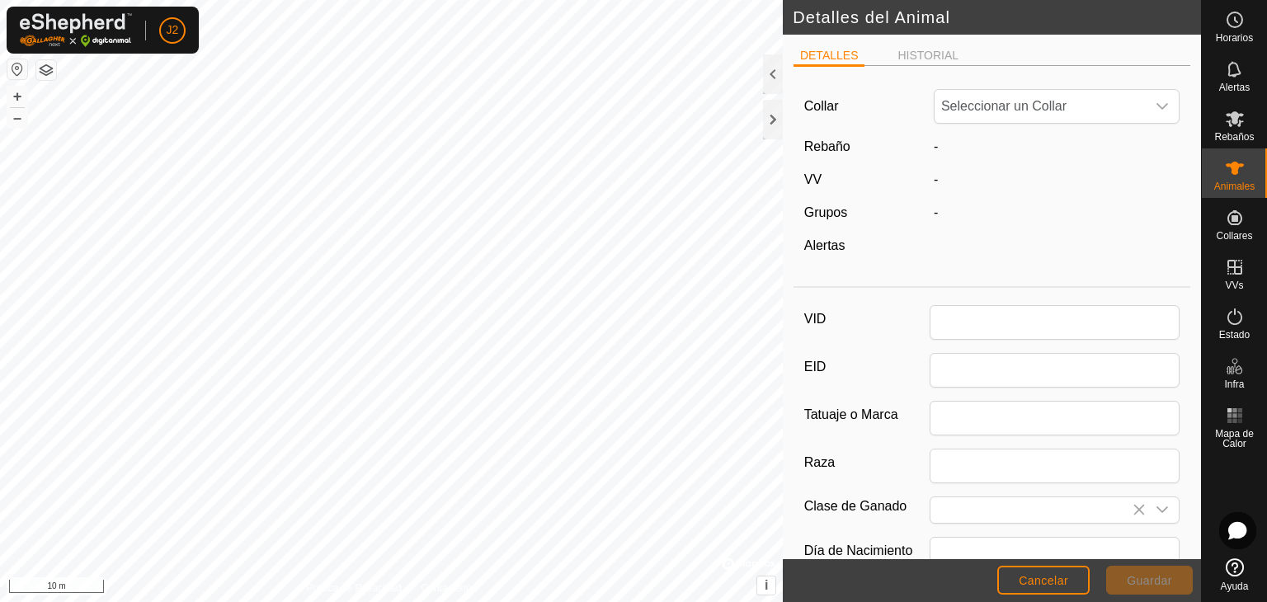
type input "granputa"
type input "5962"
type input "0"
click at [770, 80] on div at bounding box center [773, 74] width 20 height 40
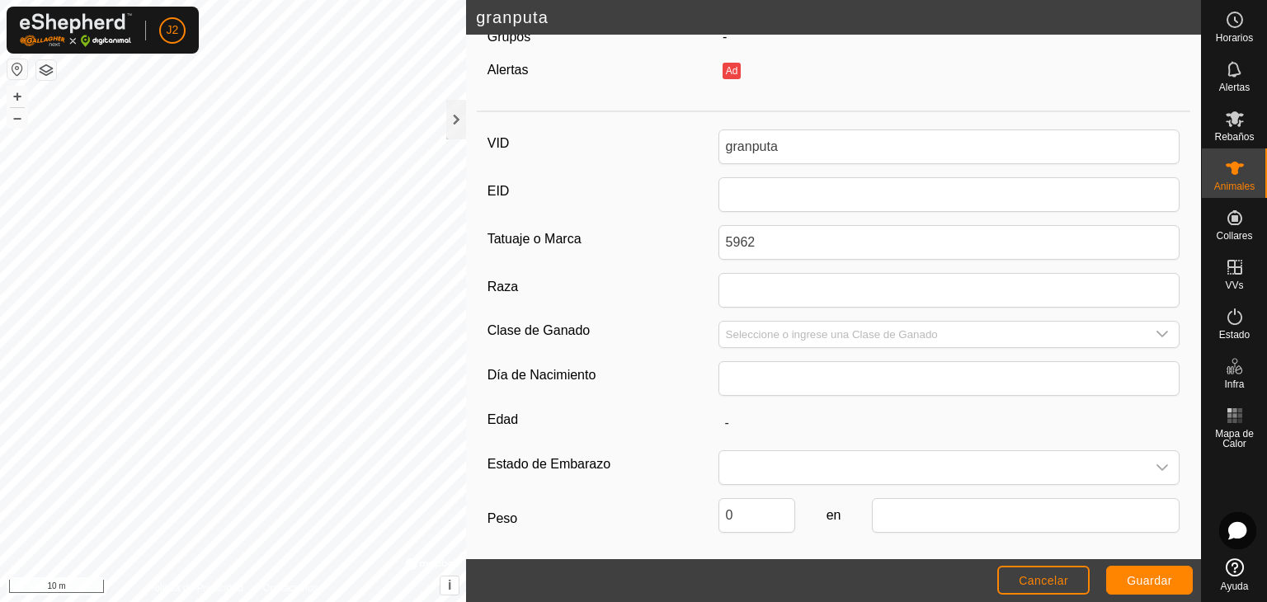
scroll to position [149, 0]
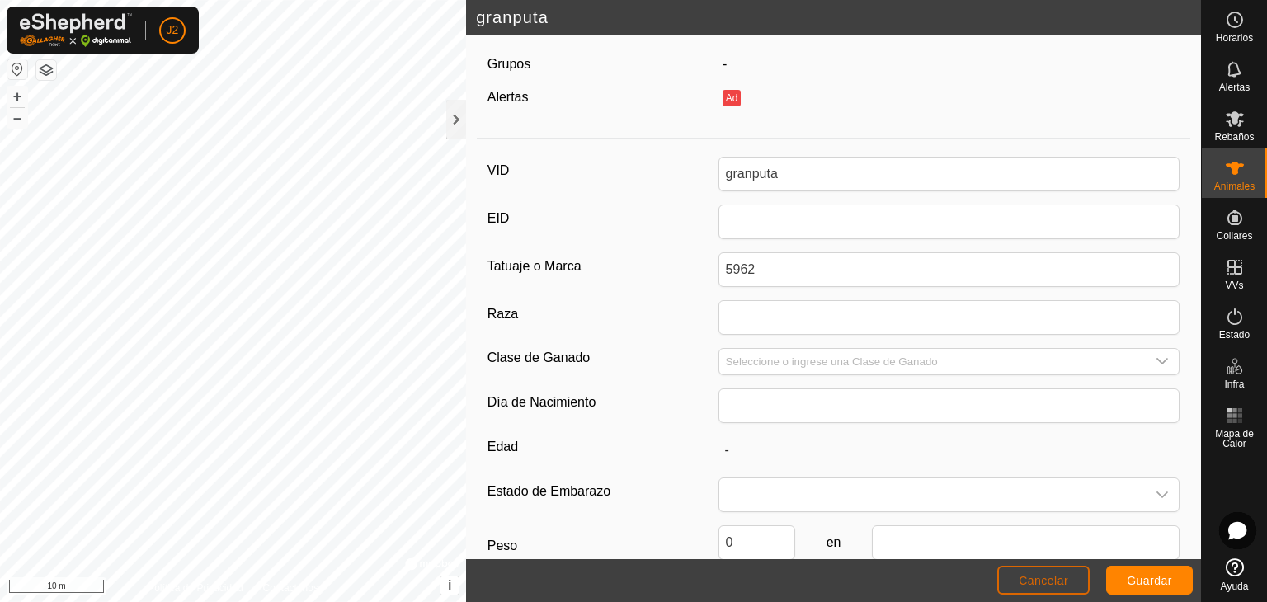
click at [1073, 586] on button "Cancelar" at bounding box center [1043, 580] width 92 height 29
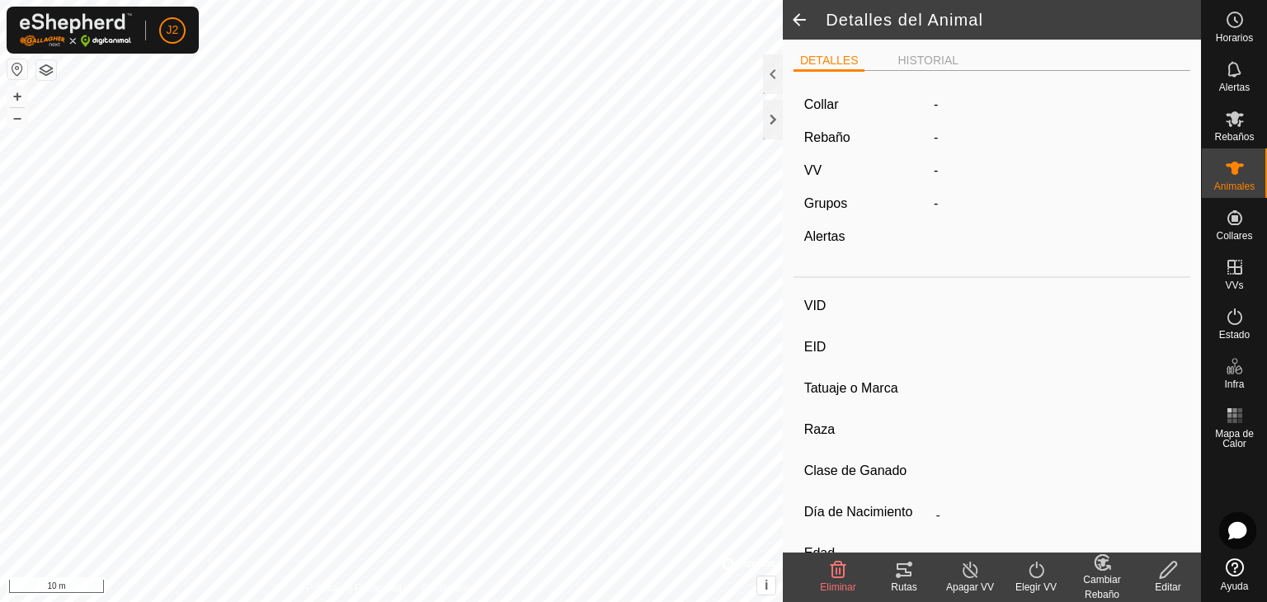
type input "granputa"
type input "-"
type input "5962"
type input "-"
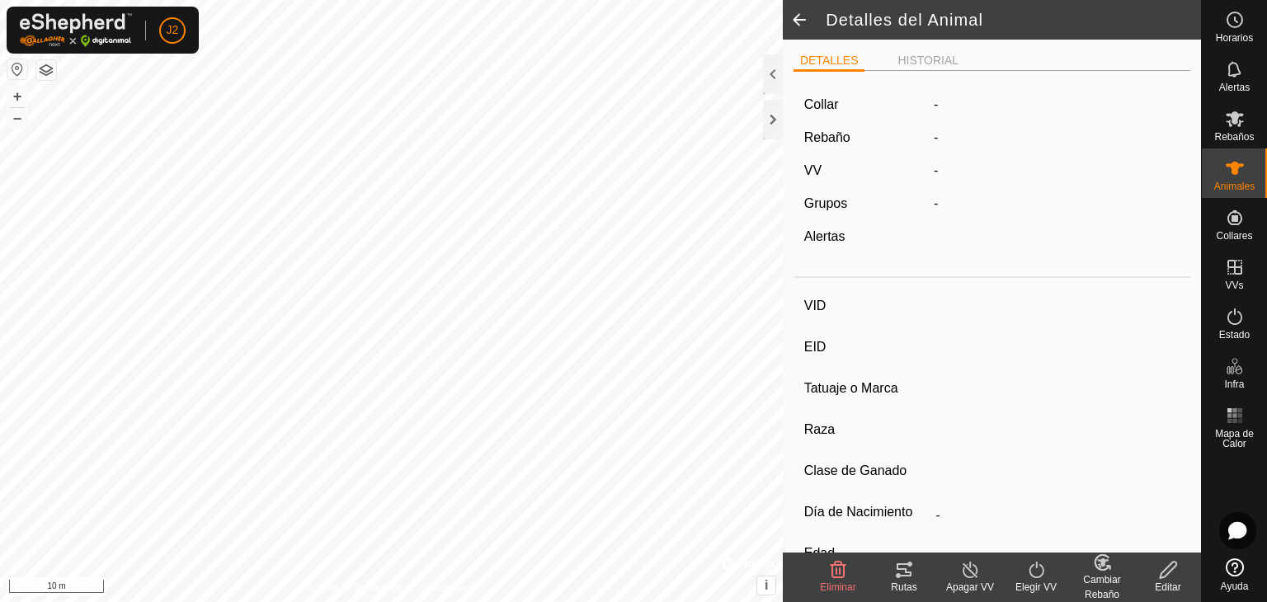
type input "0 kg"
type input "-"
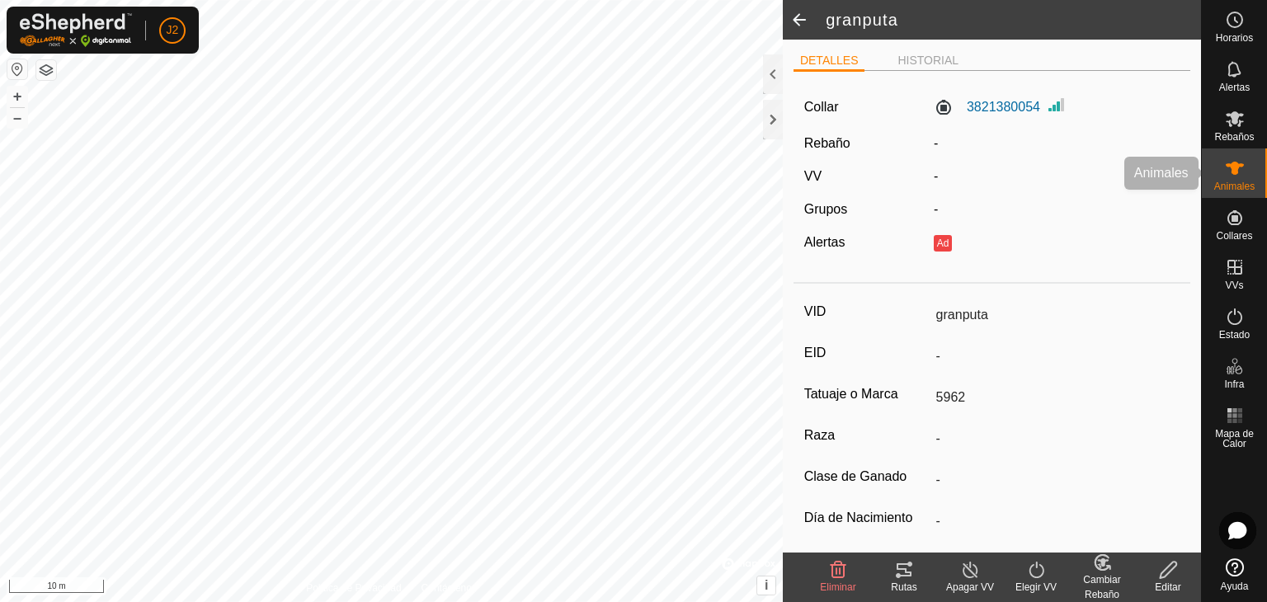
click at [1240, 169] on icon at bounding box center [1235, 168] width 20 height 20
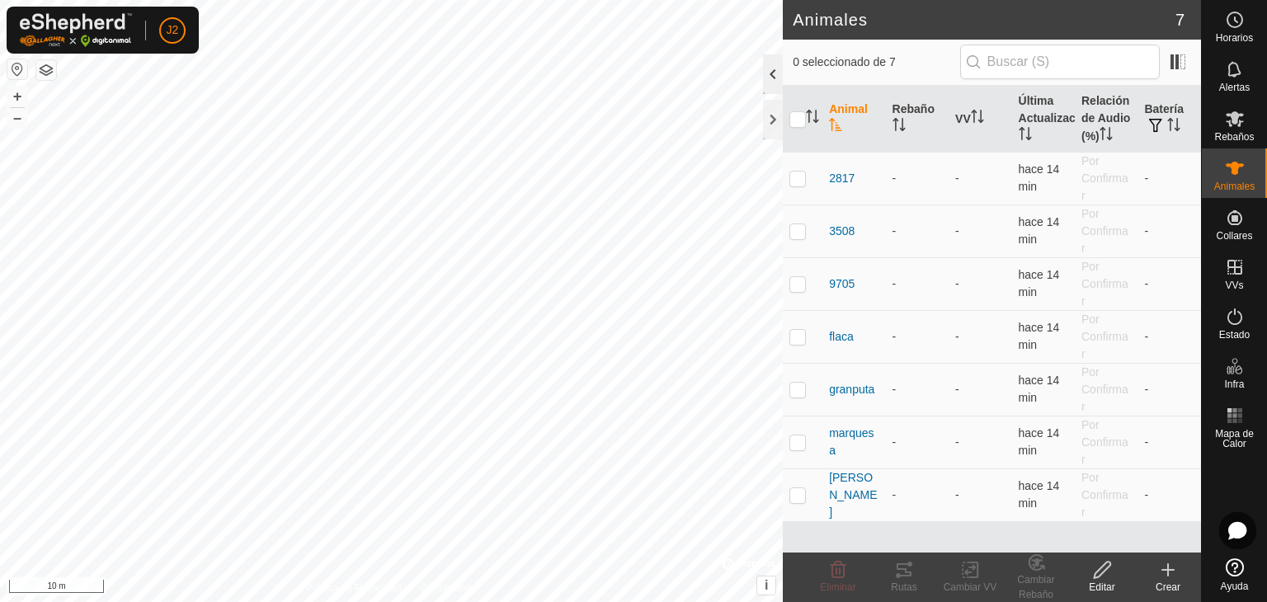
click at [775, 83] on div at bounding box center [773, 74] width 20 height 40
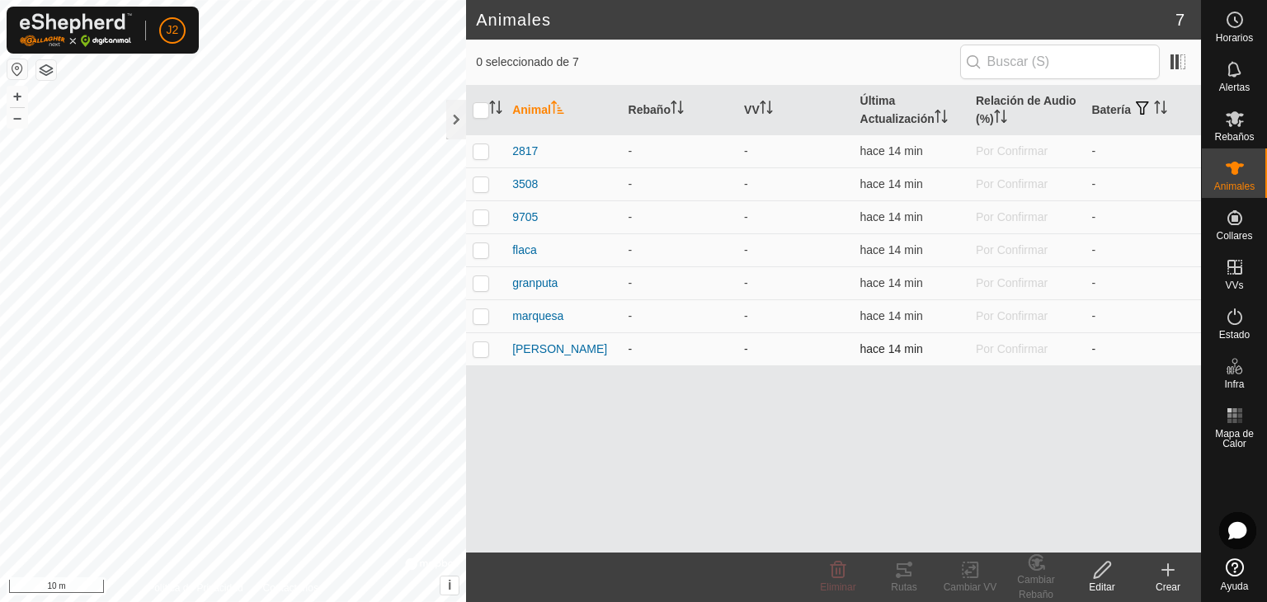
click at [483, 351] on p-checkbox at bounding box center [481, 348] width 17 height 13
checkbox input "true"
click at [770, 106] on icon "Activar para ordenar" at bounding box center [766, 107] width 13 height 13
click at [769, 116] on p-sorticon "Activar para ordenar" at bounding box center [766, 109] width 13 height 13
click at [973, 575] on icon at bounding box center [970, 570] width 21 height 20
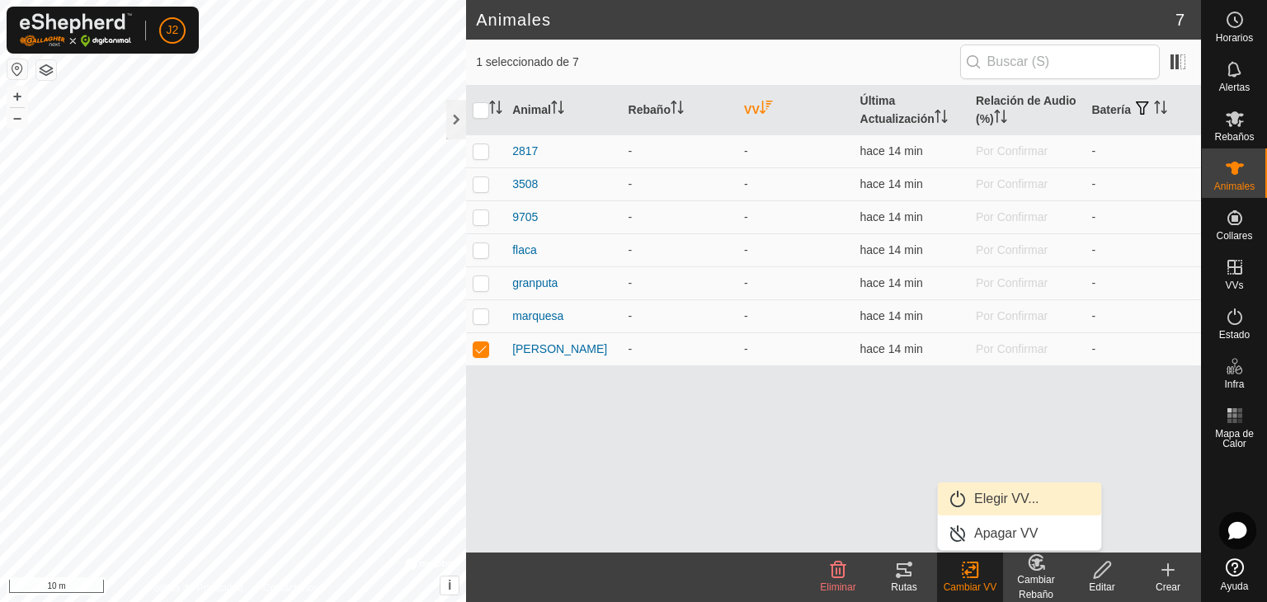
click at [989, 497] on link "Elegir VV..." at bounding box center [1019, 499] width 163 height 33
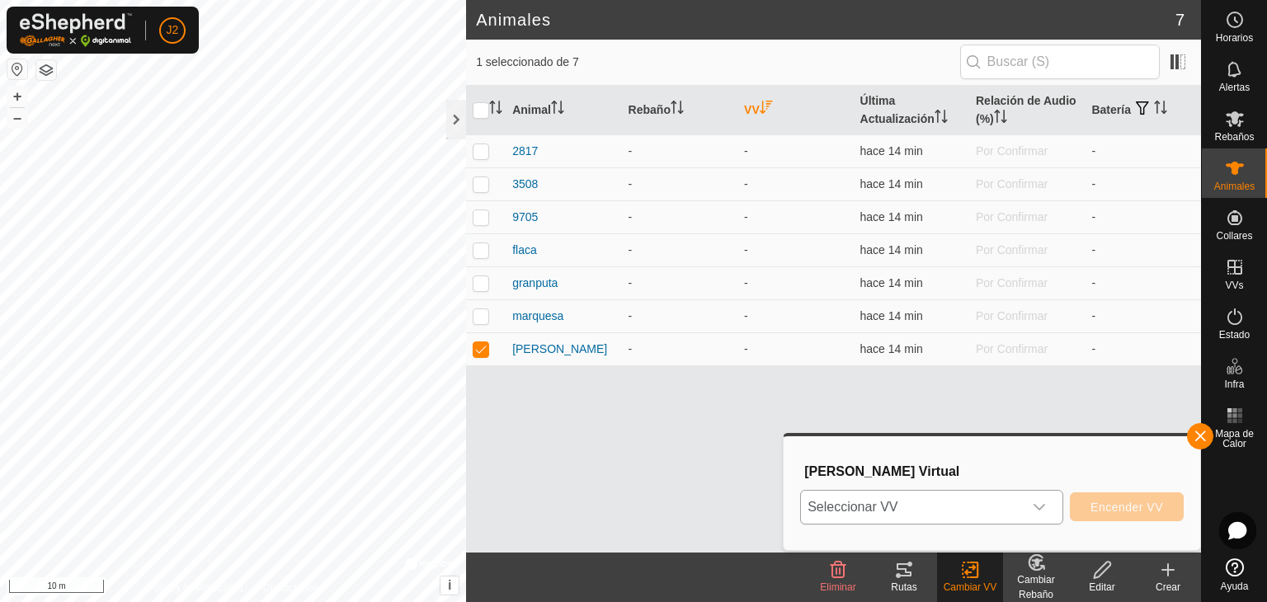
click at [1048, 509] on div "dropdown trigger" at bounding box center [1039, 507] width 33 height 33
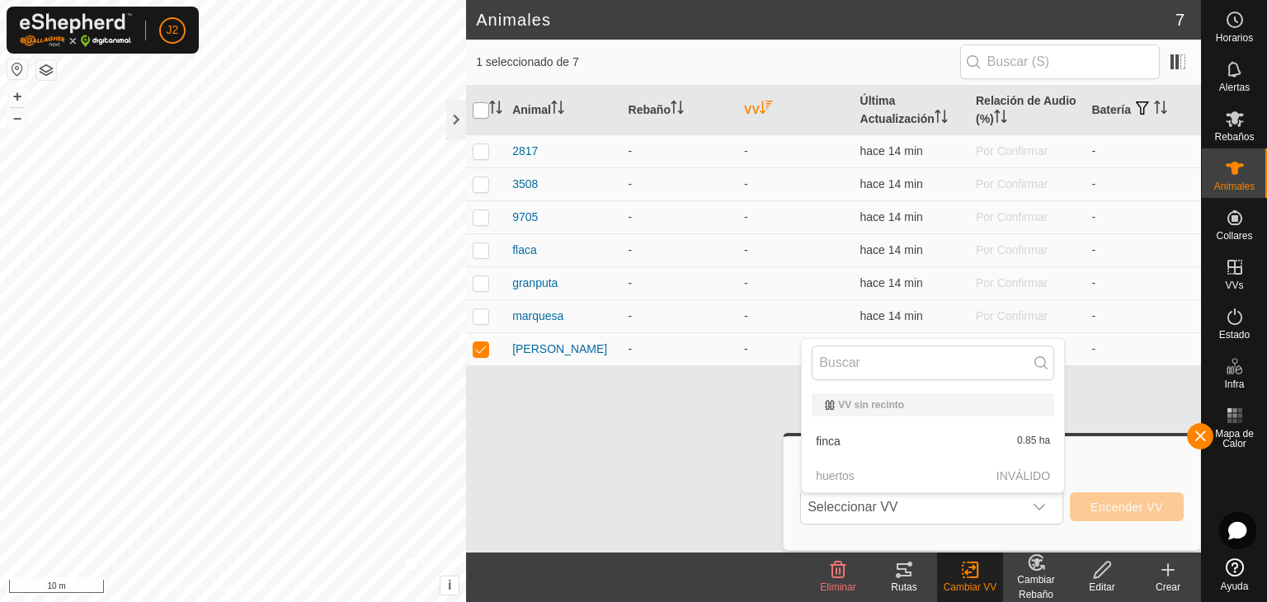
click at [477, 106] on input "checkbox" at bounding box center [481, 110] width 17 height 17
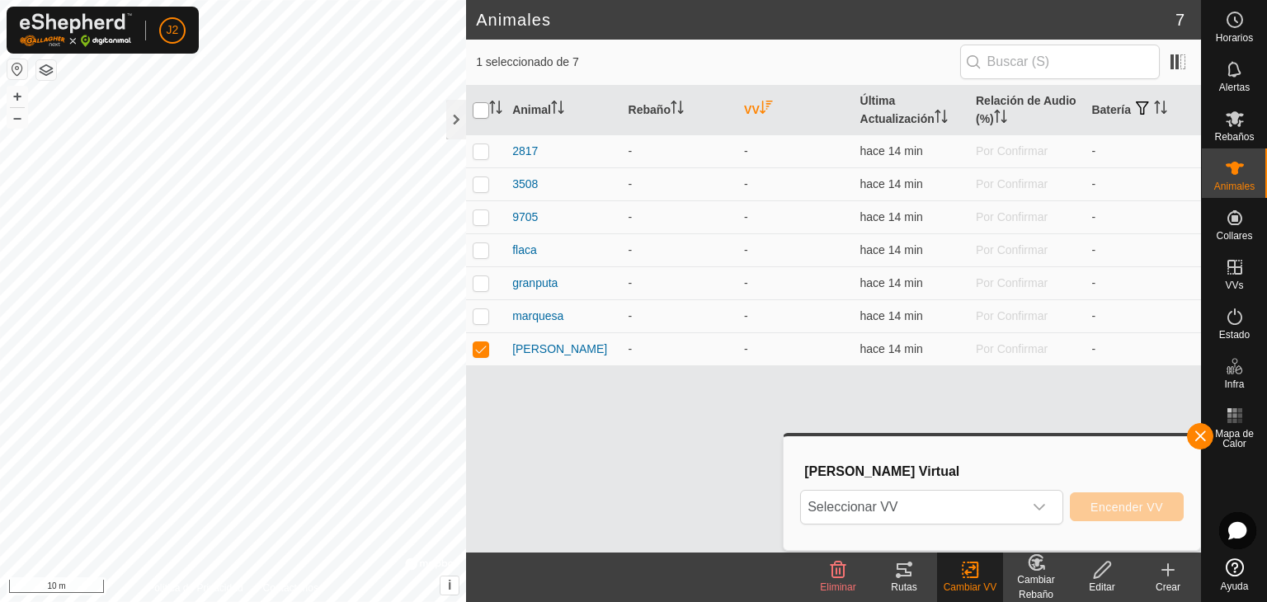
checkbox input "true"
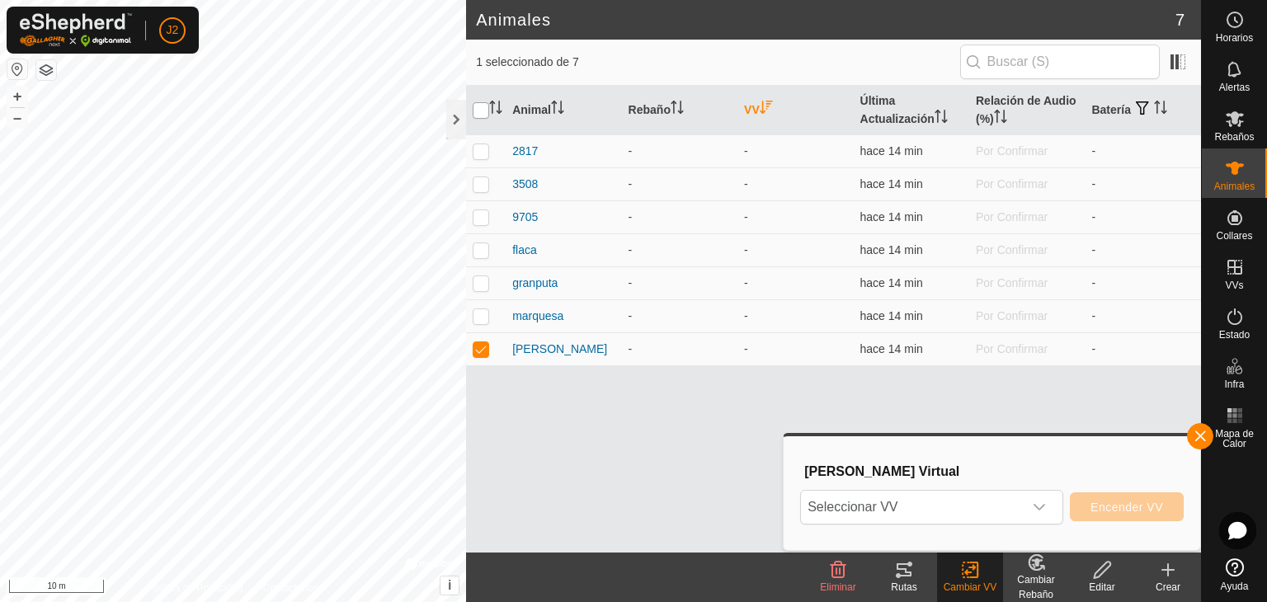
checkbox input "true"
click at [1046, 507] on icon "dropdown trigger" at bounding box center [1039, 507] width 13 height 13
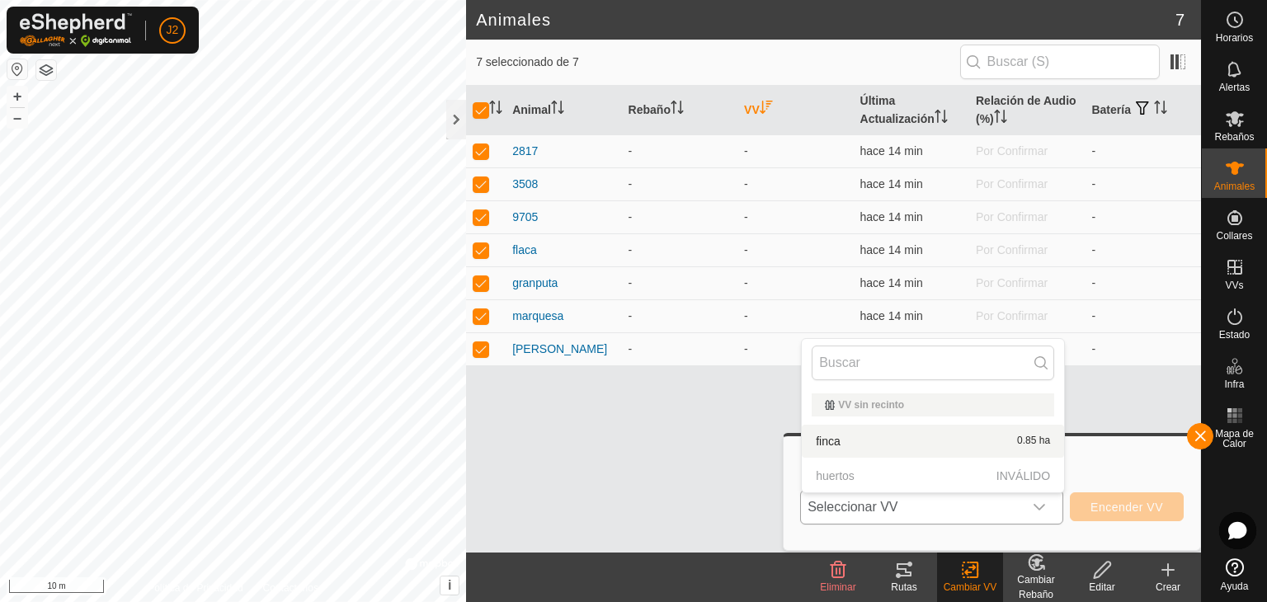
click at [960, 427] on li "finca 0.85 ha" at bounding box center [933, 441] width 262 height 33
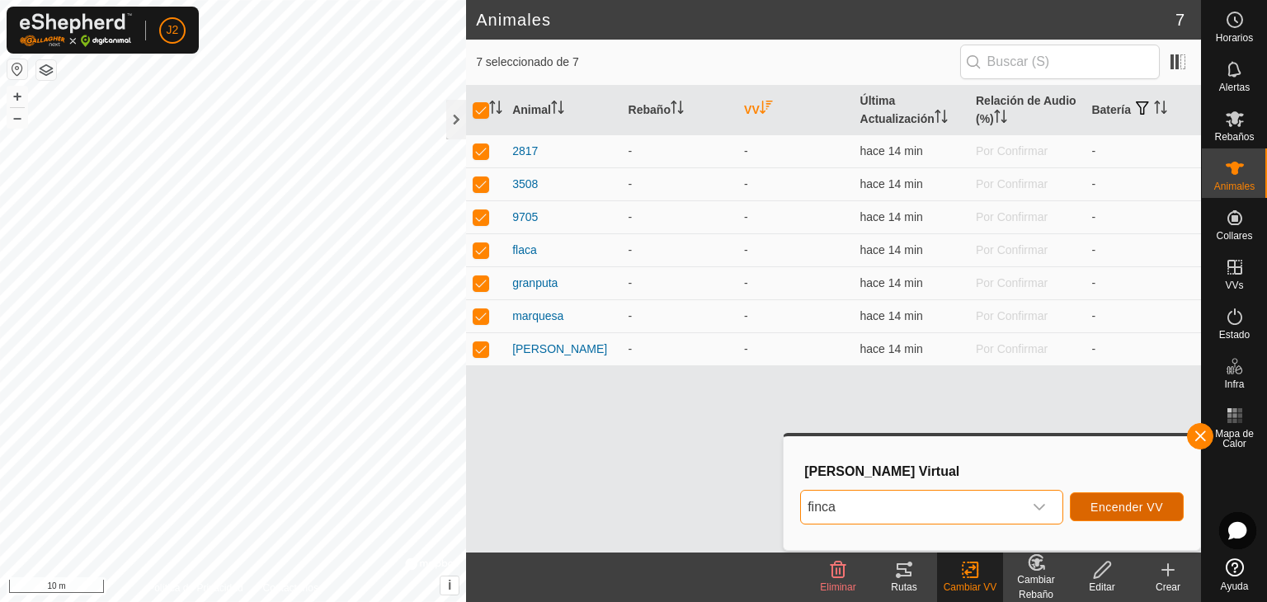
click at [1115, 507] on span "Encender VV" at bounding box center [1127, 507] width 73 height 13
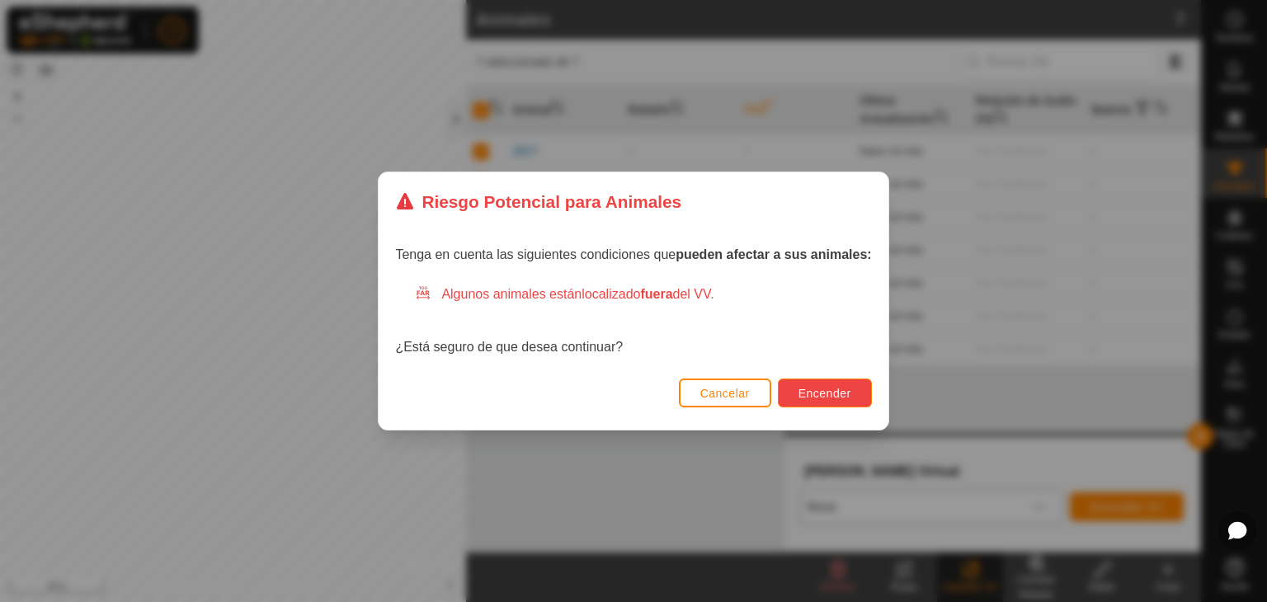
click at [845, 389] on span "Encender" at bounding box center [825, 393] width 53 height 13
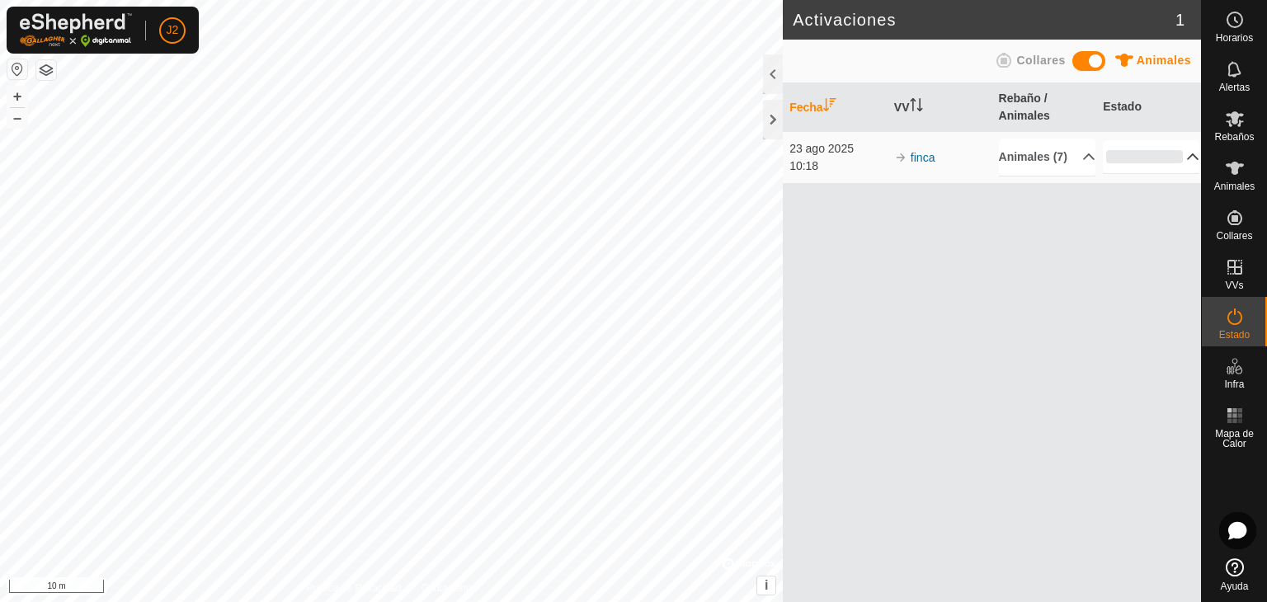
click at [1181, 165] on p-accordion-header "0%" at bounding box center [1151, 156] width 97 height 33
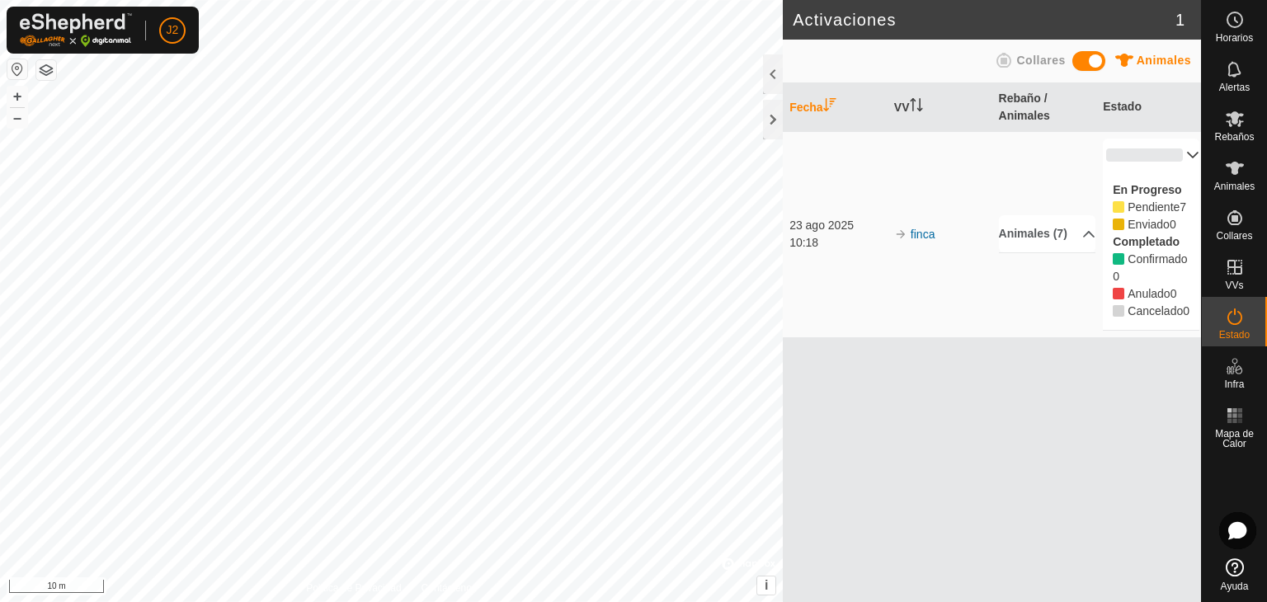
click at [1185, 156] on p-accordion-header "0%" at bounding box center [1151, 155] width 97 height 33
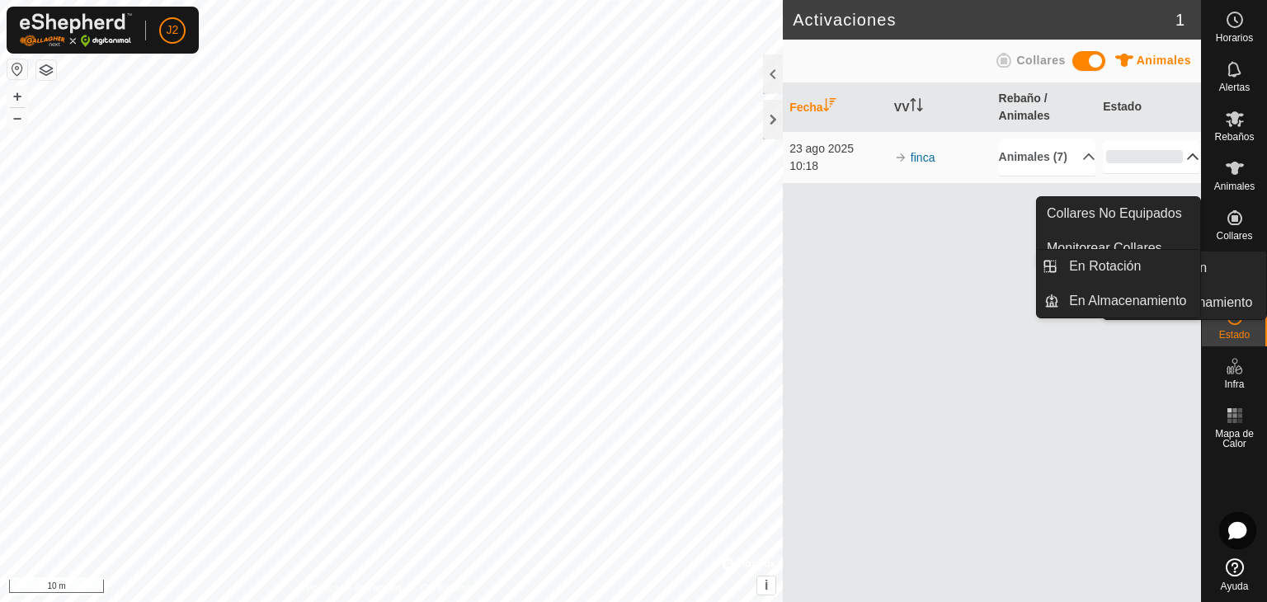
click at [1240, 266] on icon at bounding box center [1235, 267] width 15 height 15
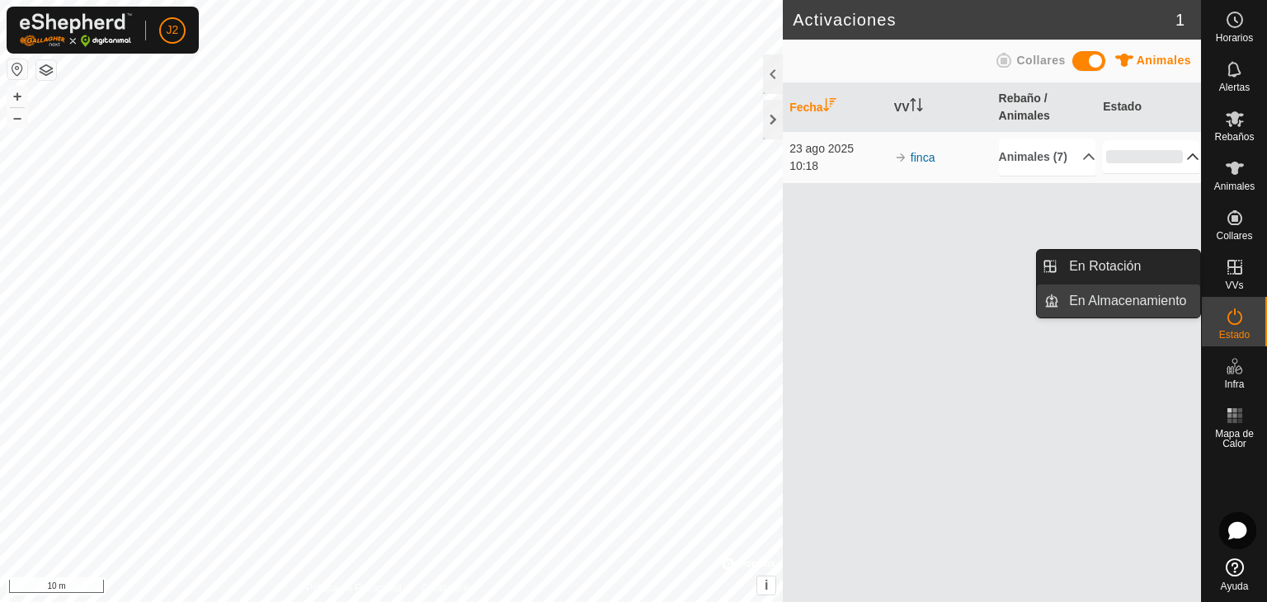
click at [1134, 294] on link "En Almacenamiento" at bounding box center [1129, 301] width 141 height 33
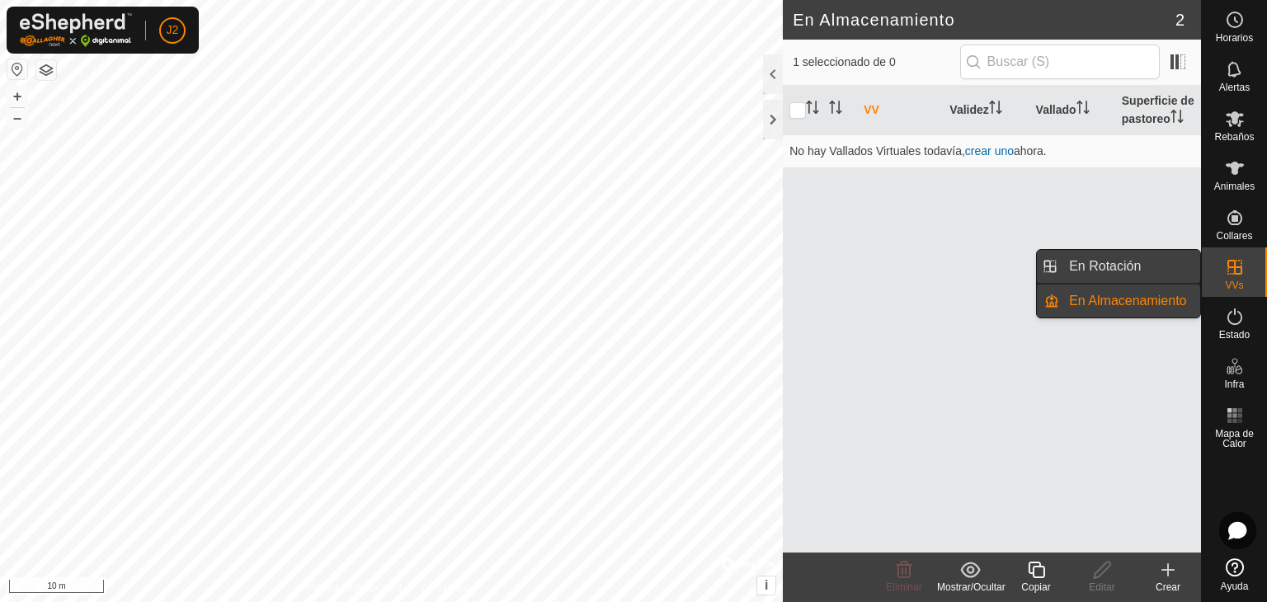
click at [1131, 265] on link "En Rotación" at bounding box center [1129, 266] width 141 height 33
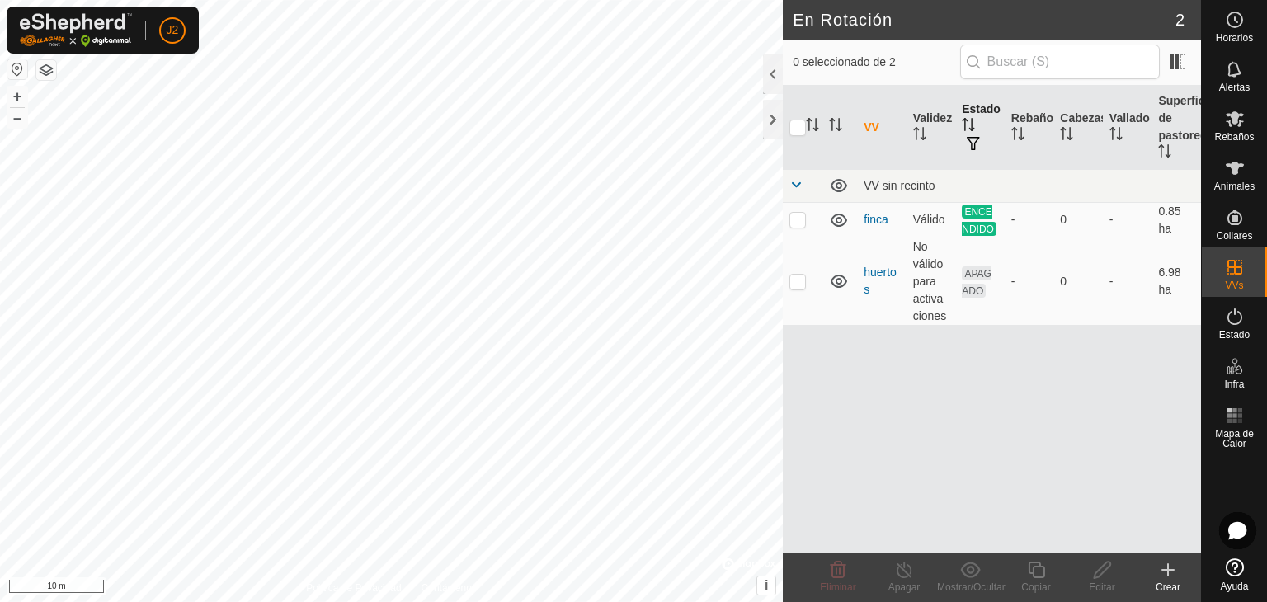
click at [976, 138] on span "button" at bounding box center [973, 143] width 13 height 13
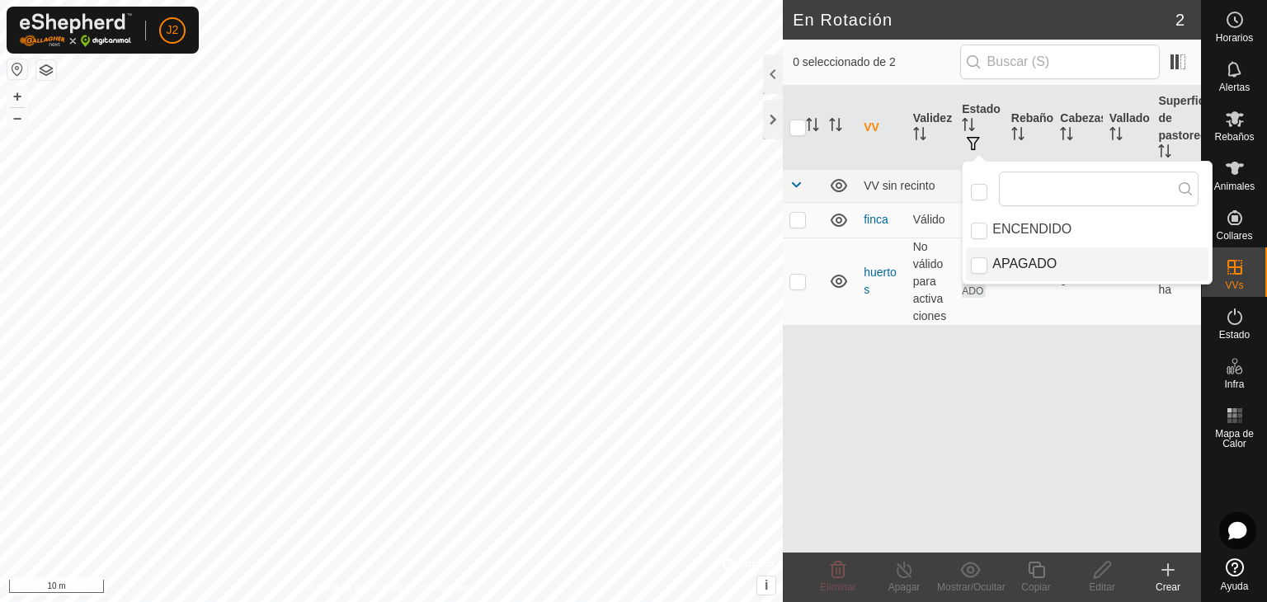
click at [993, 345] on div "VV Validez Estado Rebaño Cabezas Vallado Superficie de pastoreo VV sin recinto …" at bounding box center [992, 319] width 418 height 467
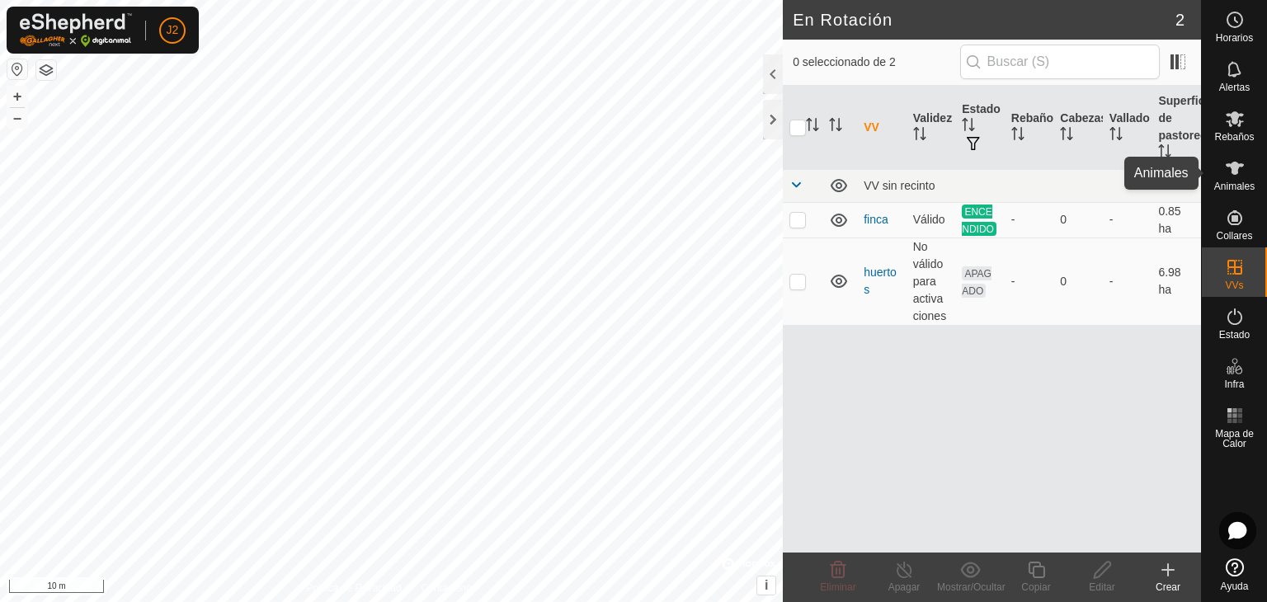
click at [1217, 183] on span "Animales" at bounding box center [1234, 187] width 40 height 10
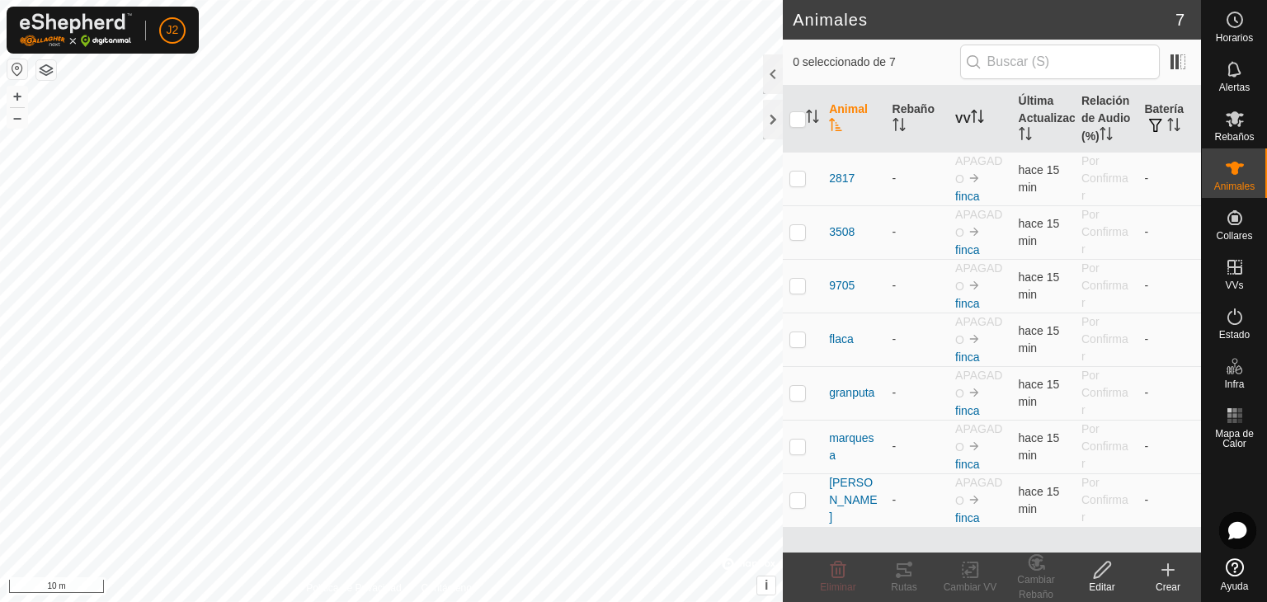
click at [970, 119] on th "VV" at bounding box center [980, 119] width 63 height 67
click at [970, 120] on th "VV" at bounding box center [980, 119] width 63 height 67
click at [960, 195] on link "finca" at bounding box center [967, 196] width 25 height 13
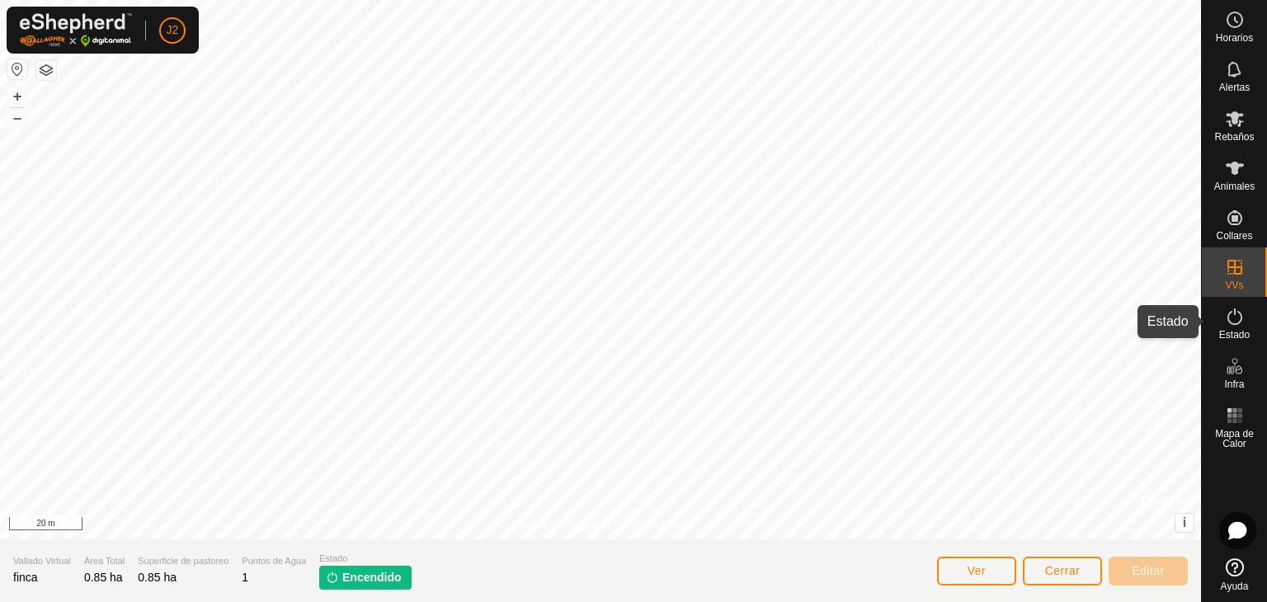
click at [1226, 325] on icon at bounding box center [1235, 317] width 20 height 20
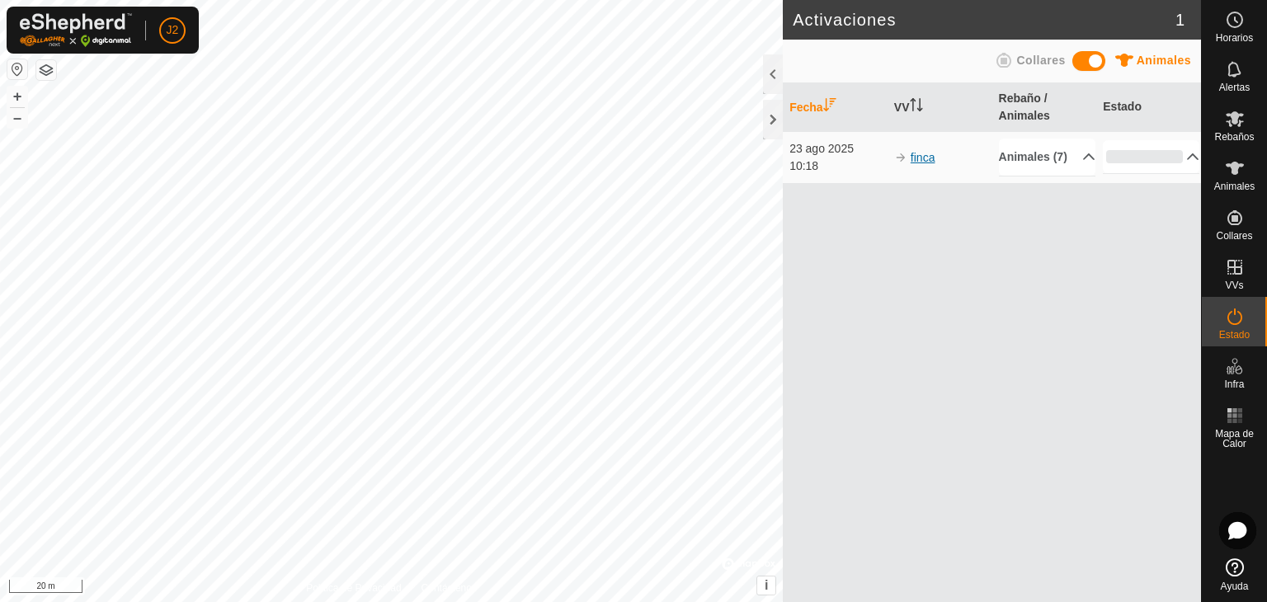
click at [923, 162] on link "finca" at bounding box center [923, 157] width 25 height 13
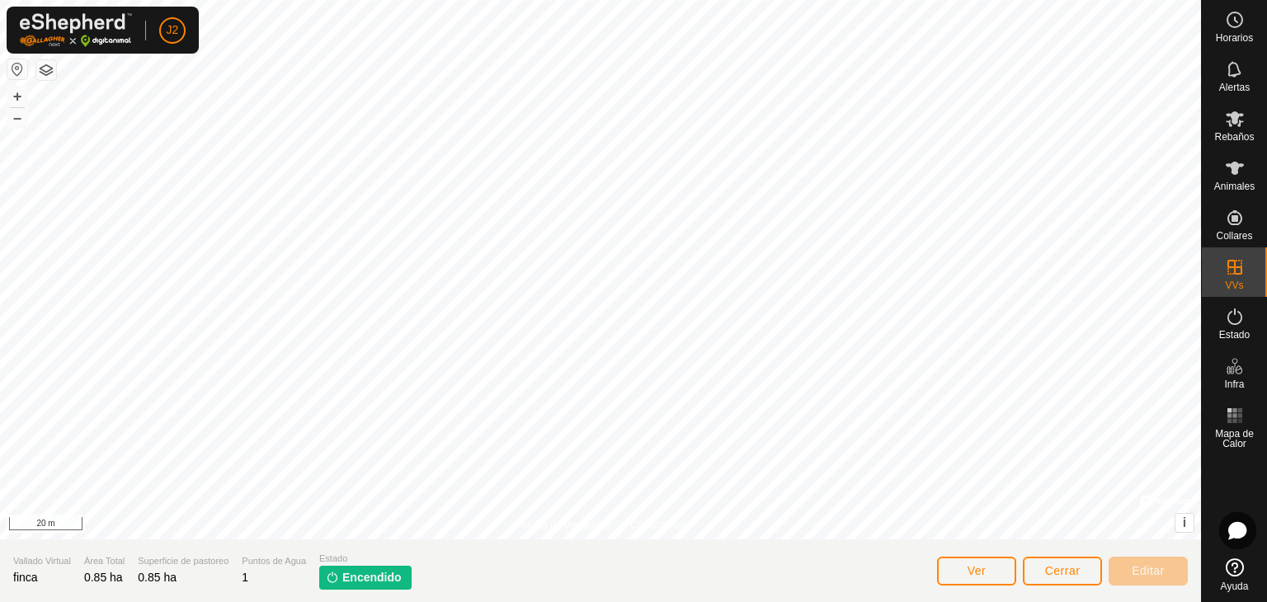
click at [378, 574] on span "Encendido" at bounding box center [371, 577] width 59 height 17
click at [1235, 182] on span "Animales" at bounding box center [1234, 187] width 40 height 10
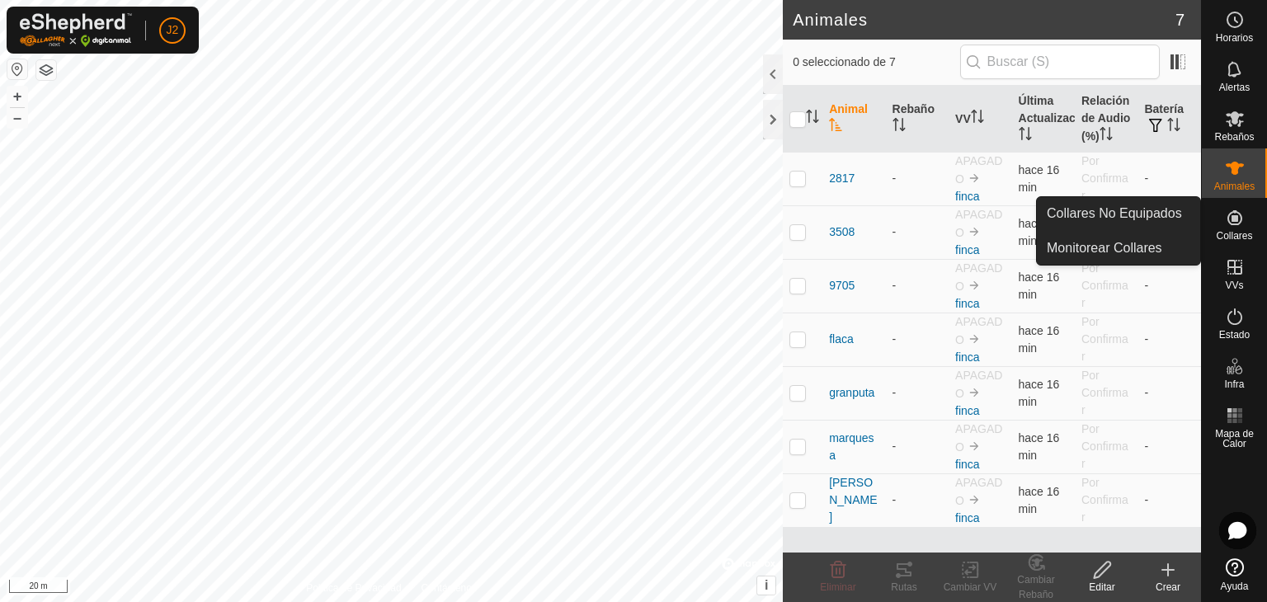
click at [1238, 218] on icon at bounding box center [1235, 218] width 20 height 20
click at [1228, 224] on icon at bounding box center [1235, 218] width 20 height 20
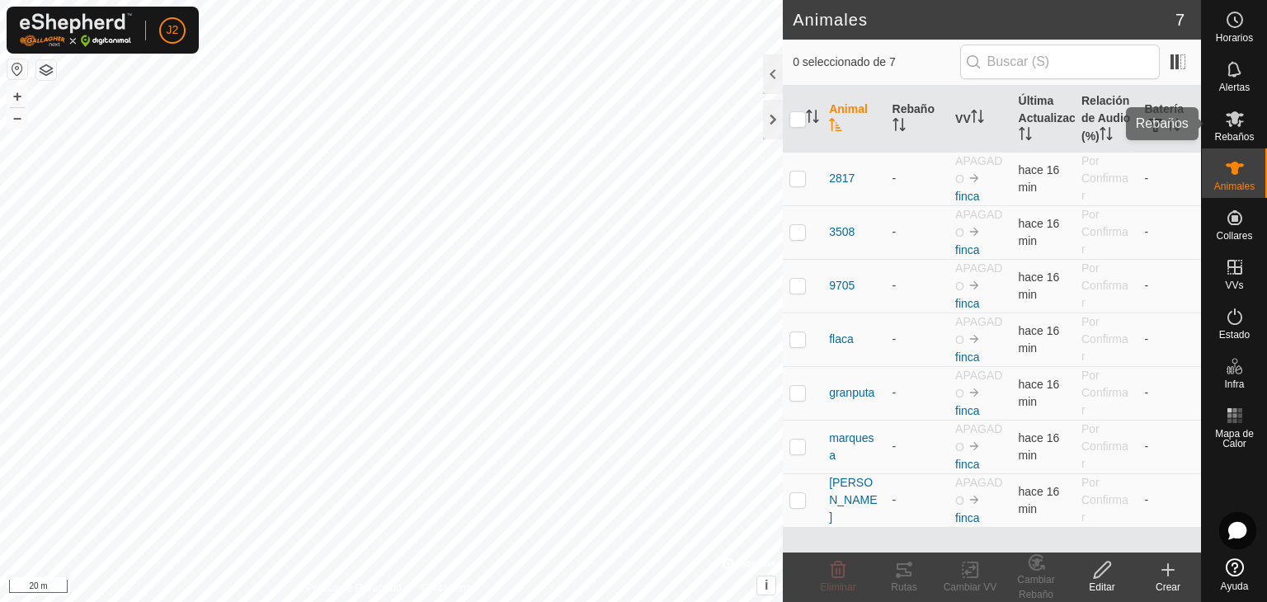
click at [1236, 124] on icon at bounding box center [1235, 119] width 20 height 20
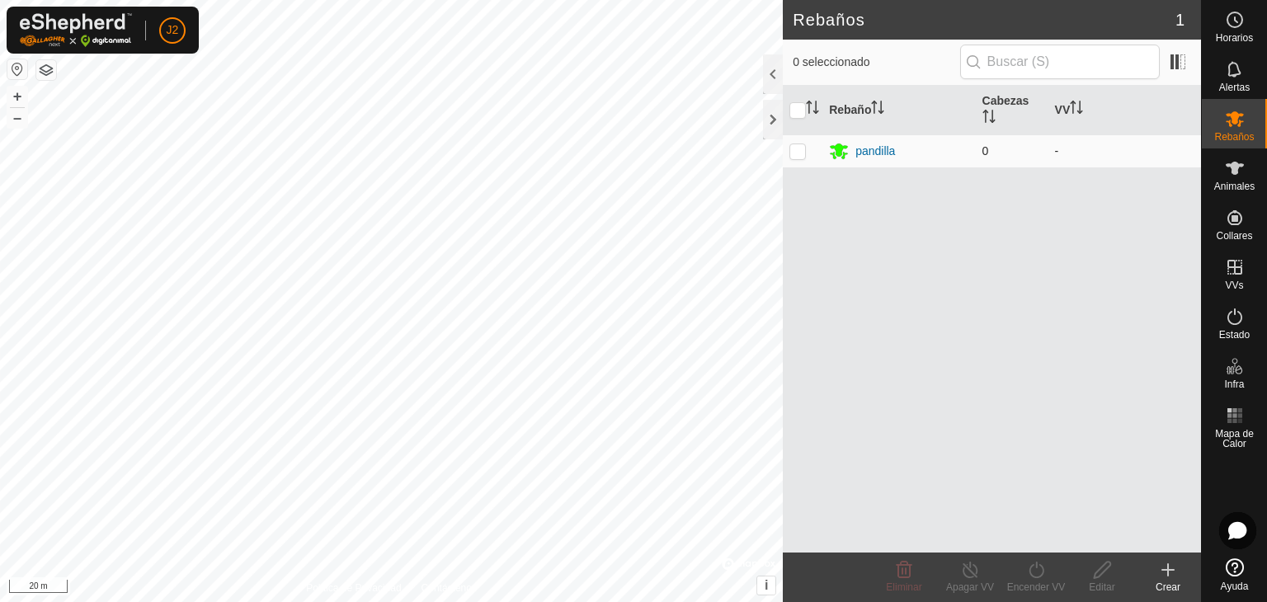
click at [800, 150] on p-checkbox at bounding box center [798, 150] width 17 height 13
checkbox input "true"
click at [769, 67] on div at bounding box center [773, 74] width 20 height 40
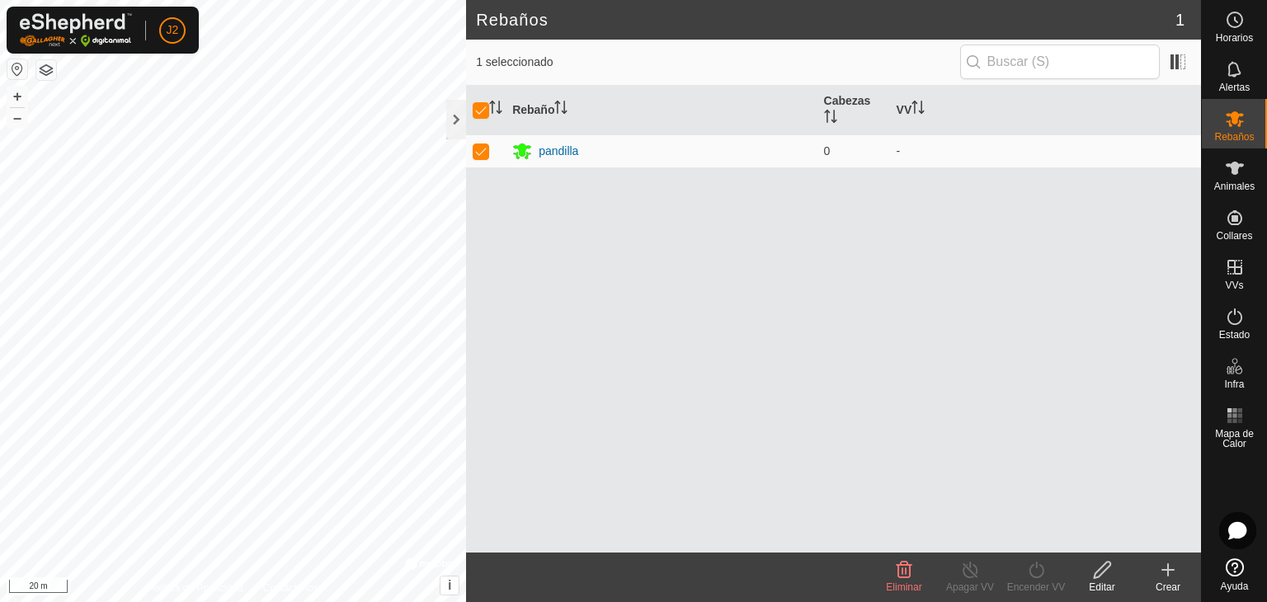
click at [1107, 564] on icon at bounding box center [1102, 570] width 21 height 20
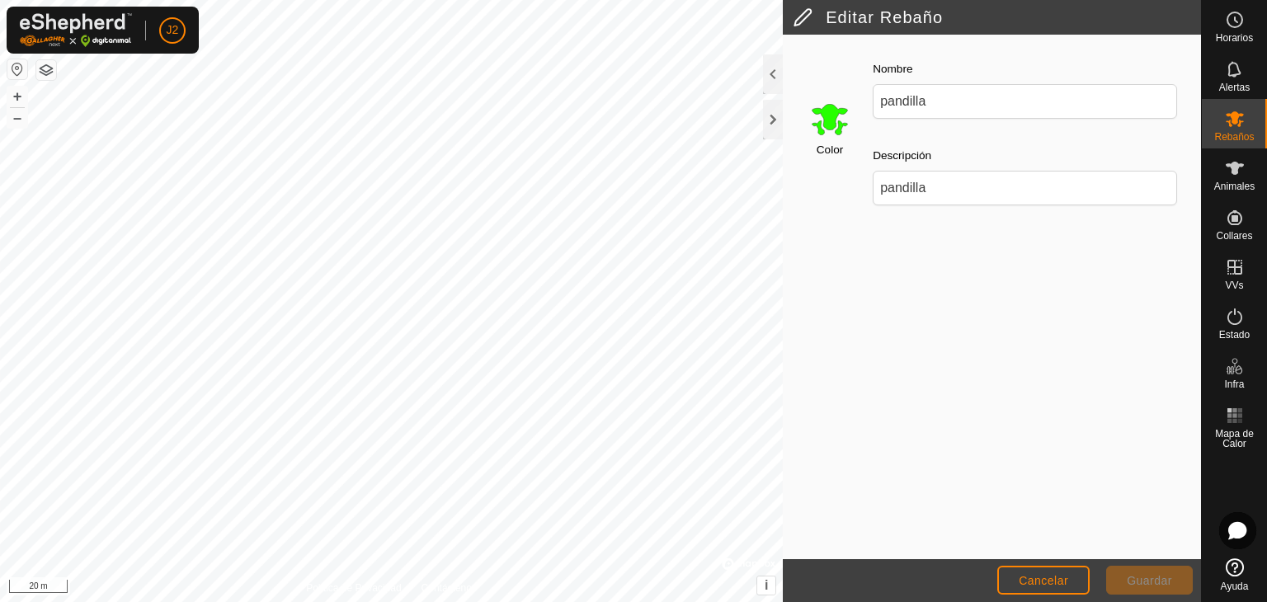
click at [1147, 586] on span "Guardar" at bounding box center [1149, 580] width 45 height 13
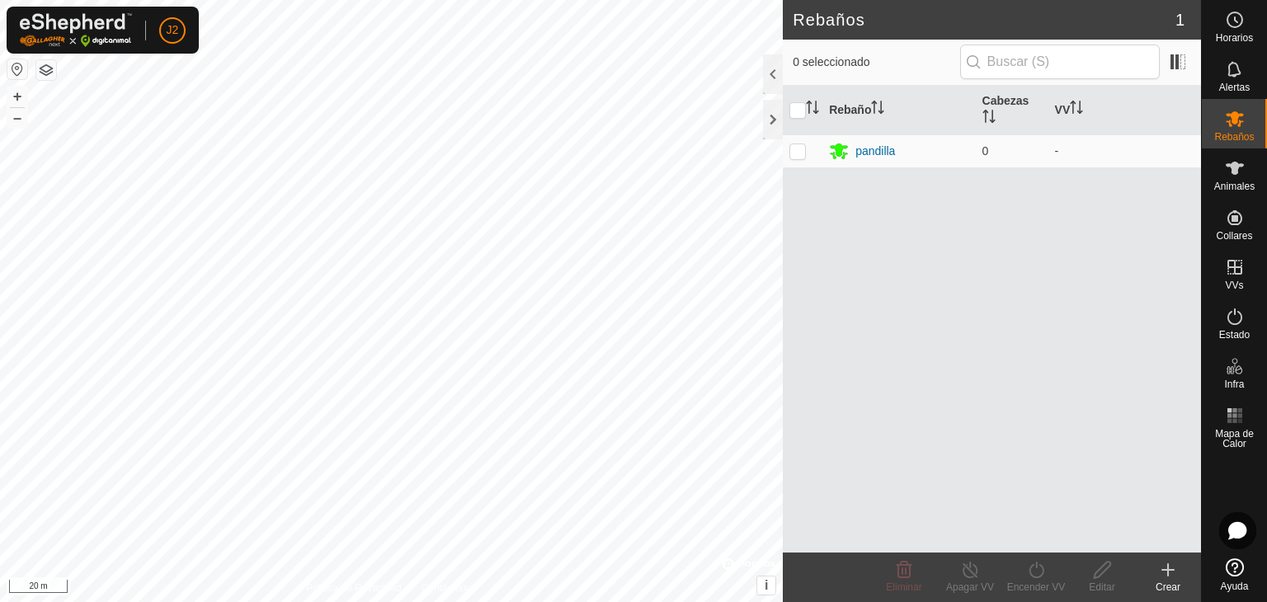
click at [1059, 401] on div "Rebaño Cabezas VV pandilla 0 -" at bounding box center [992, 319] width 418 height 467
click at [1247, 170] on es-animals-svg-icon at bounding box center [1235, 168] width 30 height 26
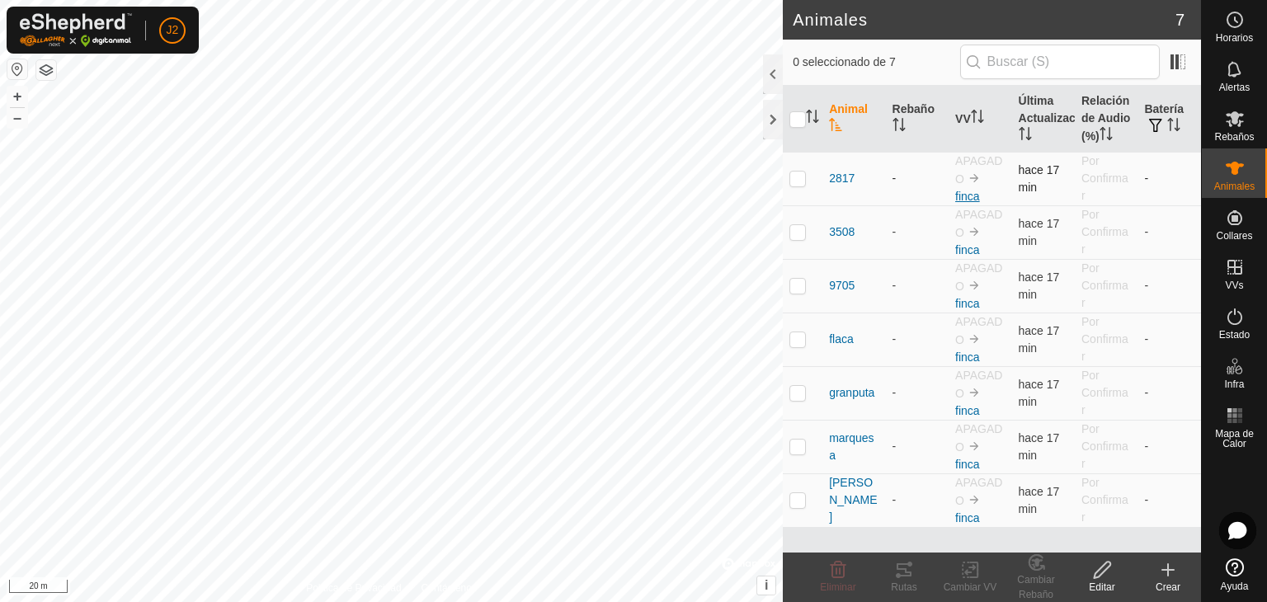
click at [966, 193] on link "finca" at bounding box center [967, 196] width 25 height 13
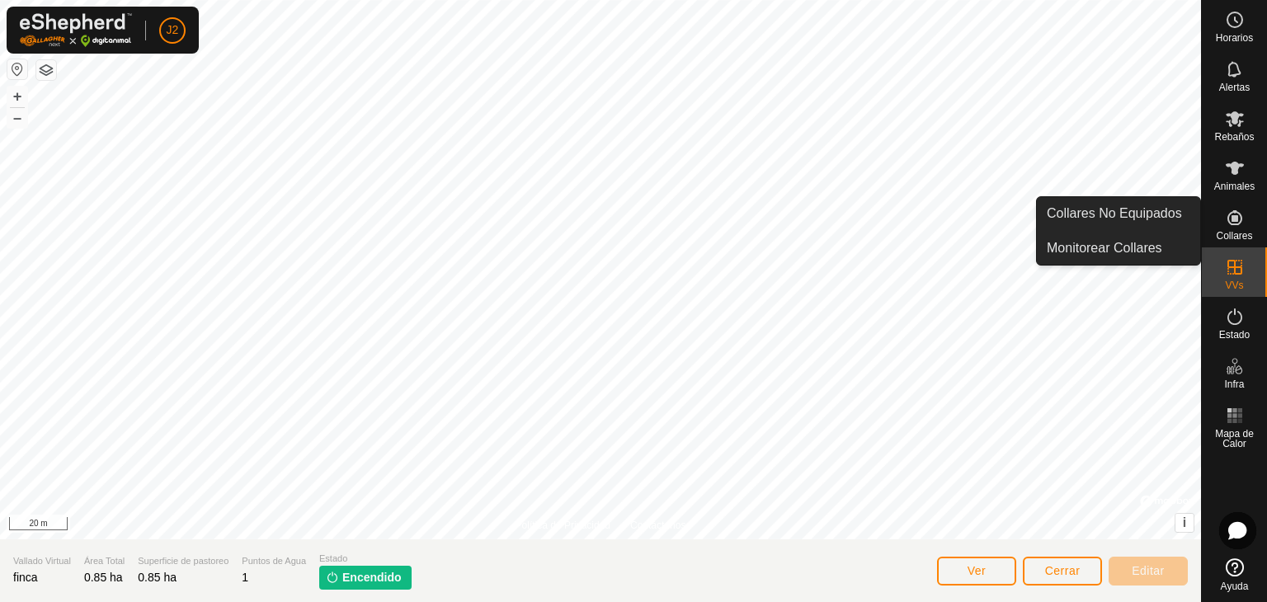
click at [1186, 217] on link "Collares No Equipados" at bounding box center [1118, 213] width 163 height 33
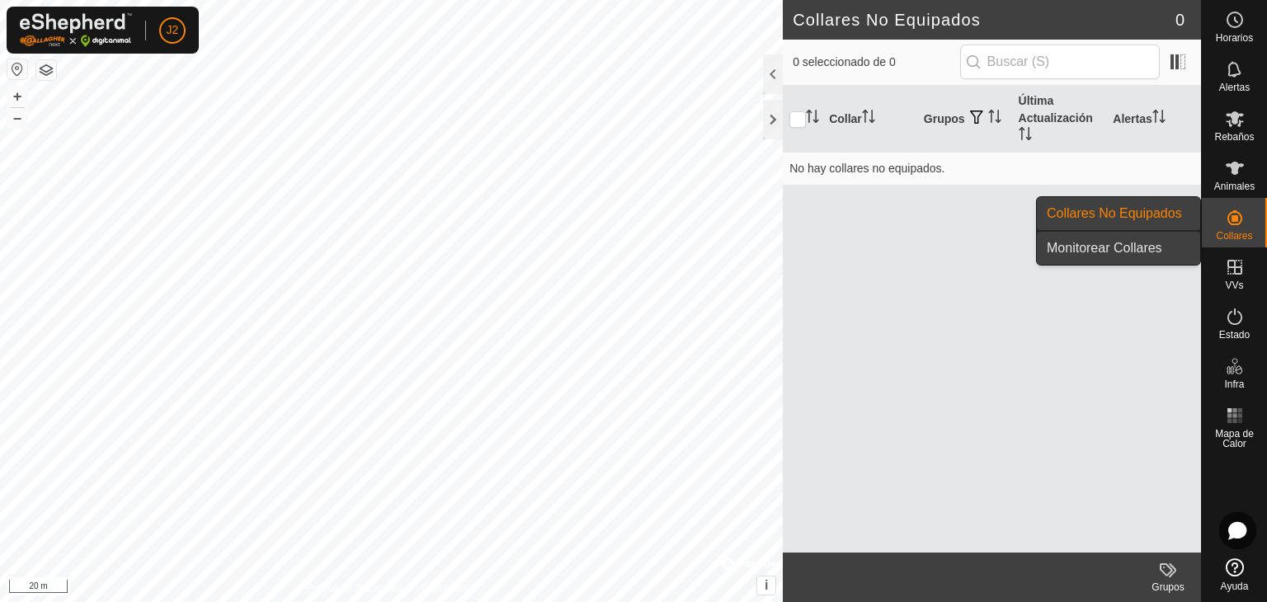
click at [1173, 242] on link "Monitorear Collares" at bounding box center [1118, 248] width 163 height 33
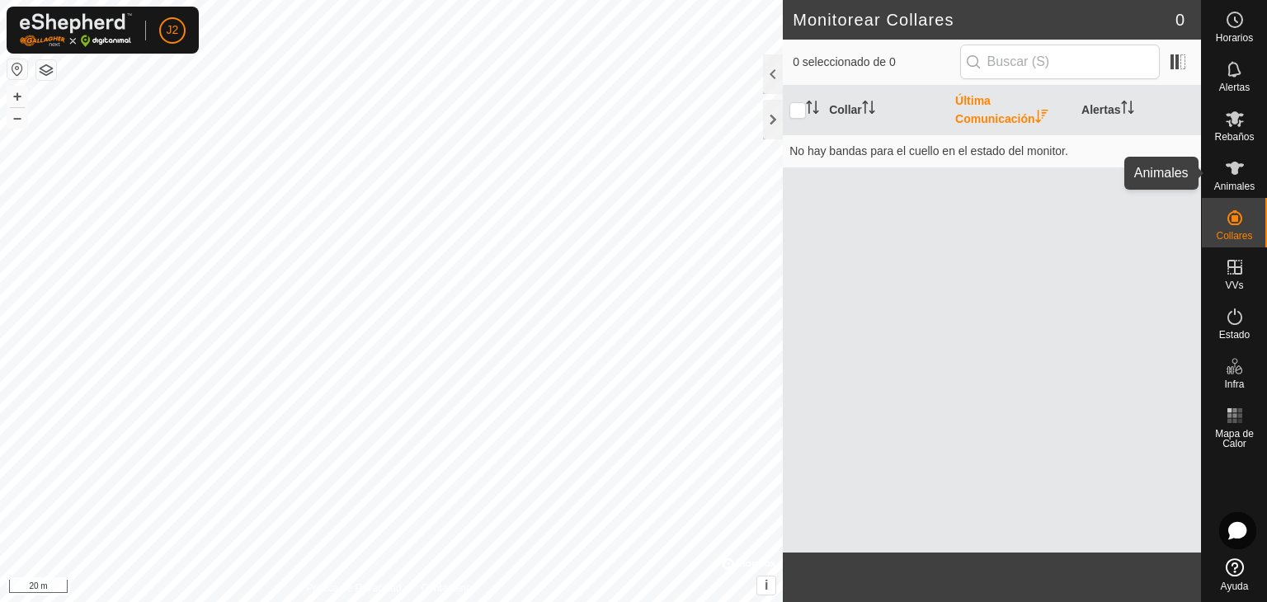
click at [1232, 167] on icon at bounding box center [1235, 168] width 18 height 13
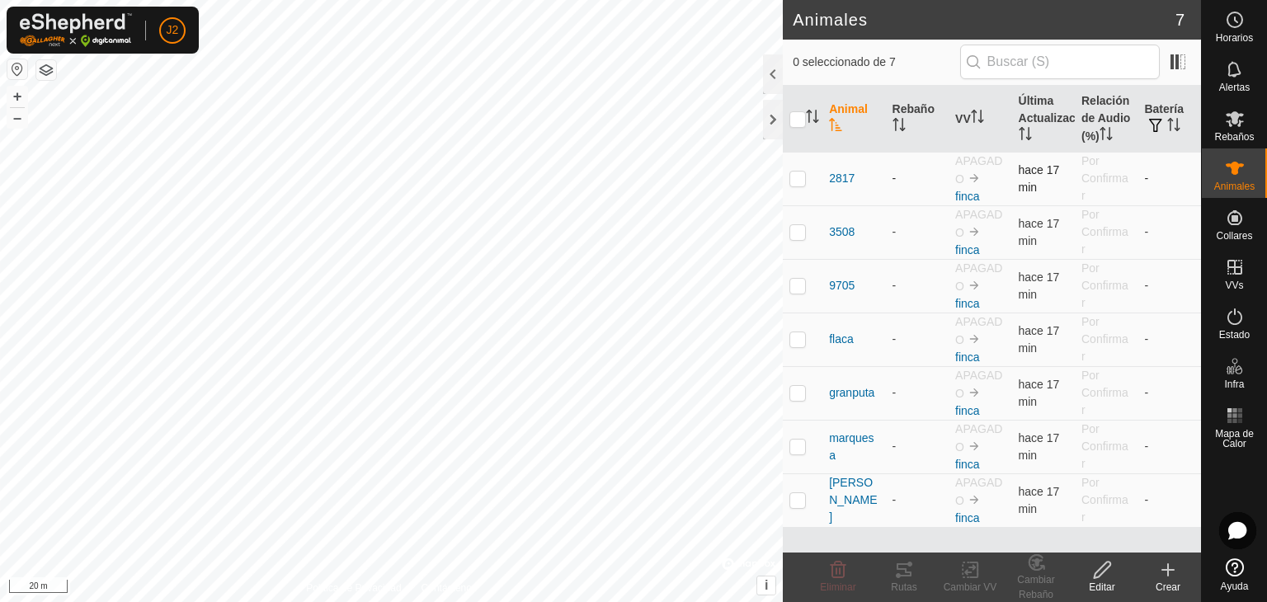
click at [799, 177] on p-checkbox at bounding box center [798, 178] width 17 height 13
click at [799, 179] on p-checkbox at bounding box center [798, 178] width 17 height 13
click at [803, 177] on p-checkbox at bounding box center [798, 178] width 17 height 13
checkbox input "true"
click at [804, 228] on td at bounding box center [803, 232] width 40 height 54
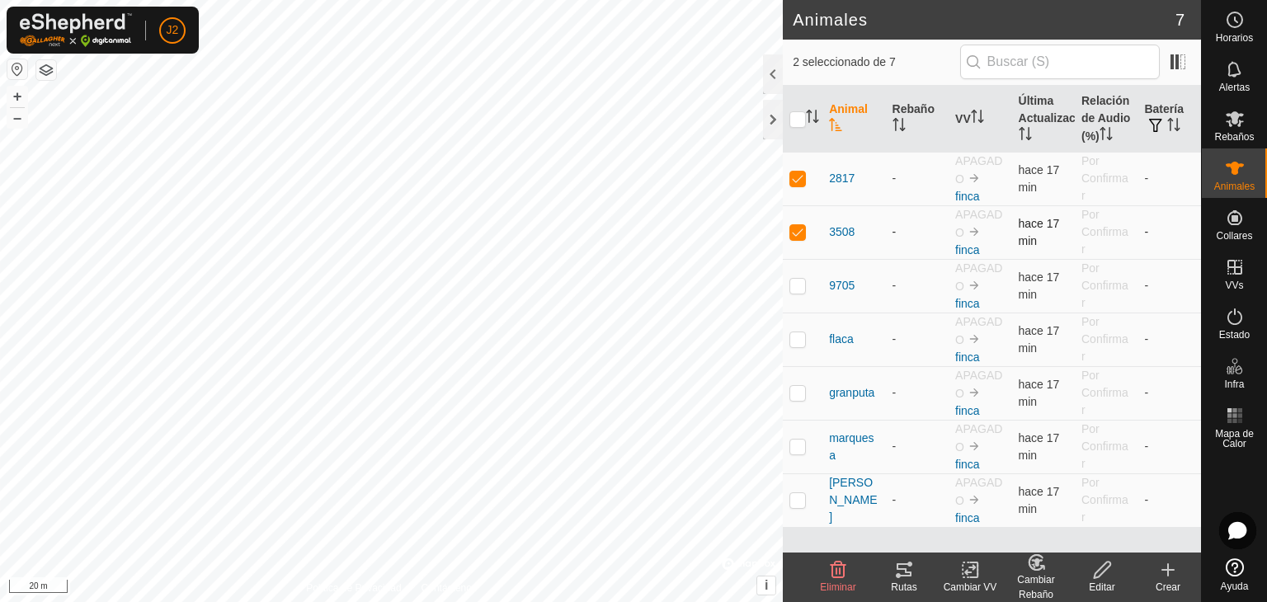
click at [804, 229] on p-checkbox at bounding box center [798, 231] width 17 height 13
checkbox input "false"
click at [796, 119] on input "checkbox" at bounding box center [798, 119] width 17 height 17
checkbox input "true"
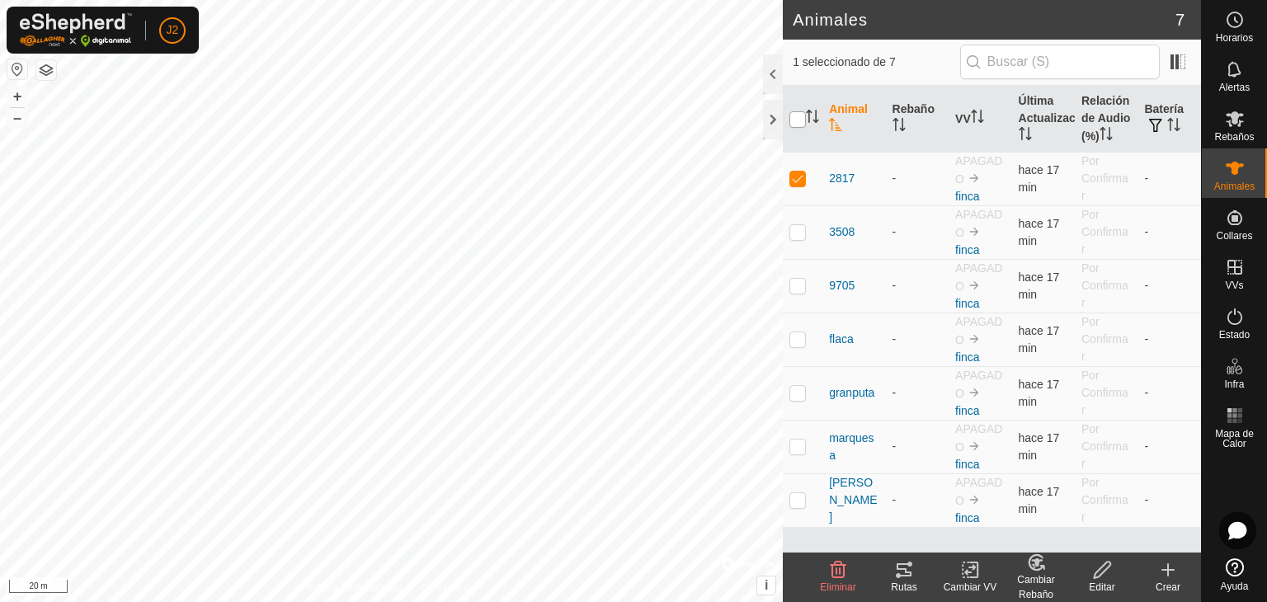
checkbox input "true"
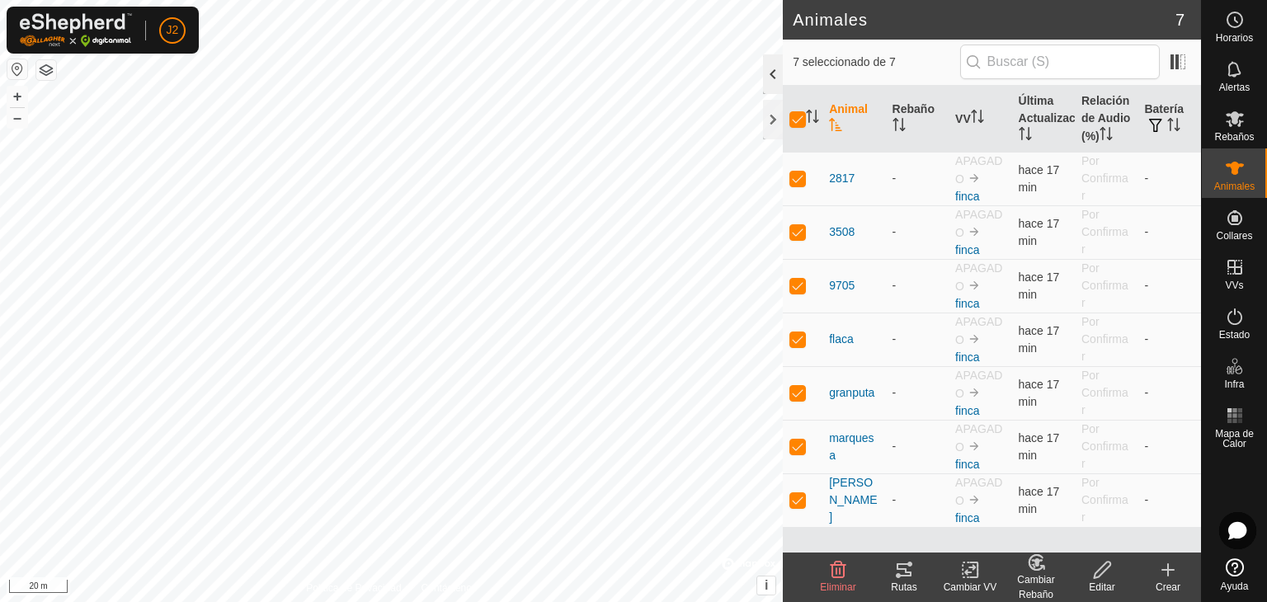
click at [770, 74] on div at bounding box center [773, 74] width 20 height 40
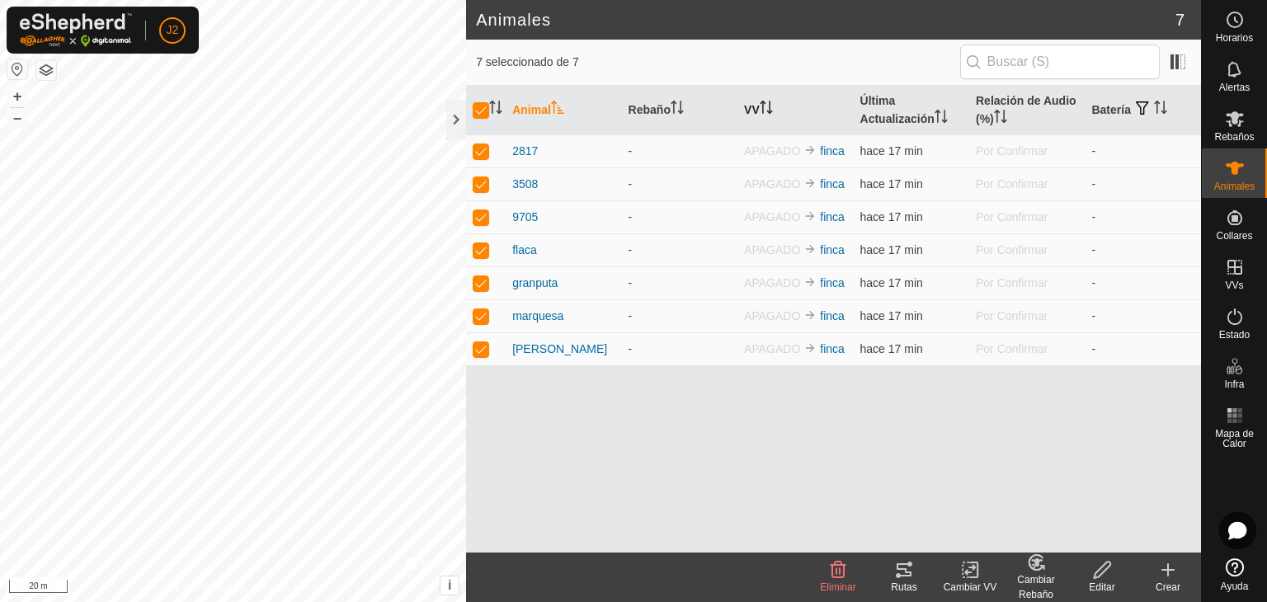
click at [771, 114] on p-sorticon "Activar para ordenar" at bounding box center [766, 109] width 13 height 13
click at [882, 422] on div "Animal Rebaño VV Última Actualización Relación de Audio (%) Batería 2817 - APAG…" at bounding box center [833, 319] width 735 height 467
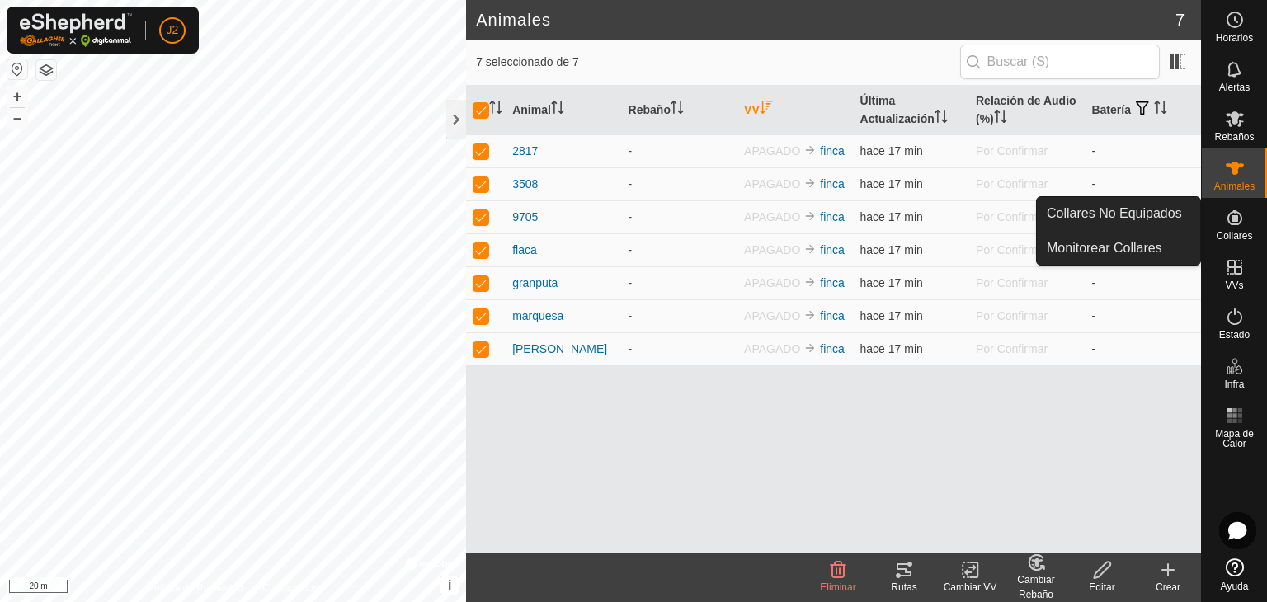
click at [1224, 237] on span "Collares" at bounding box center [1234, 236] width 36 height 10
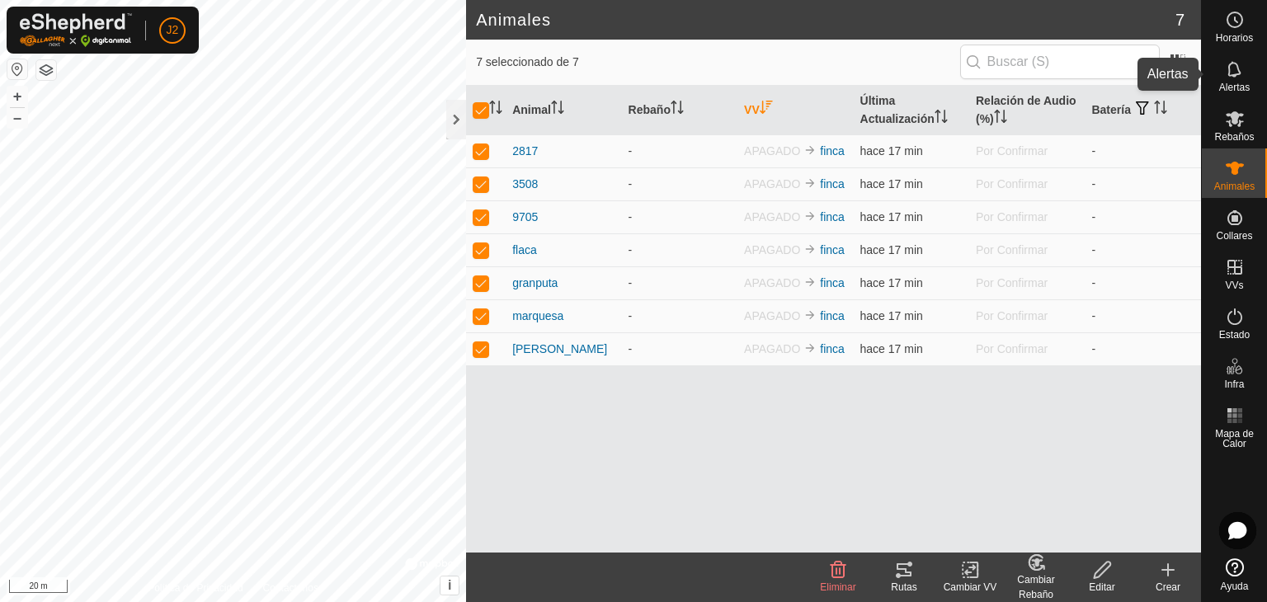
click at [1234, 76] on icon at bounding box center [1234, 69] width 13 height 16
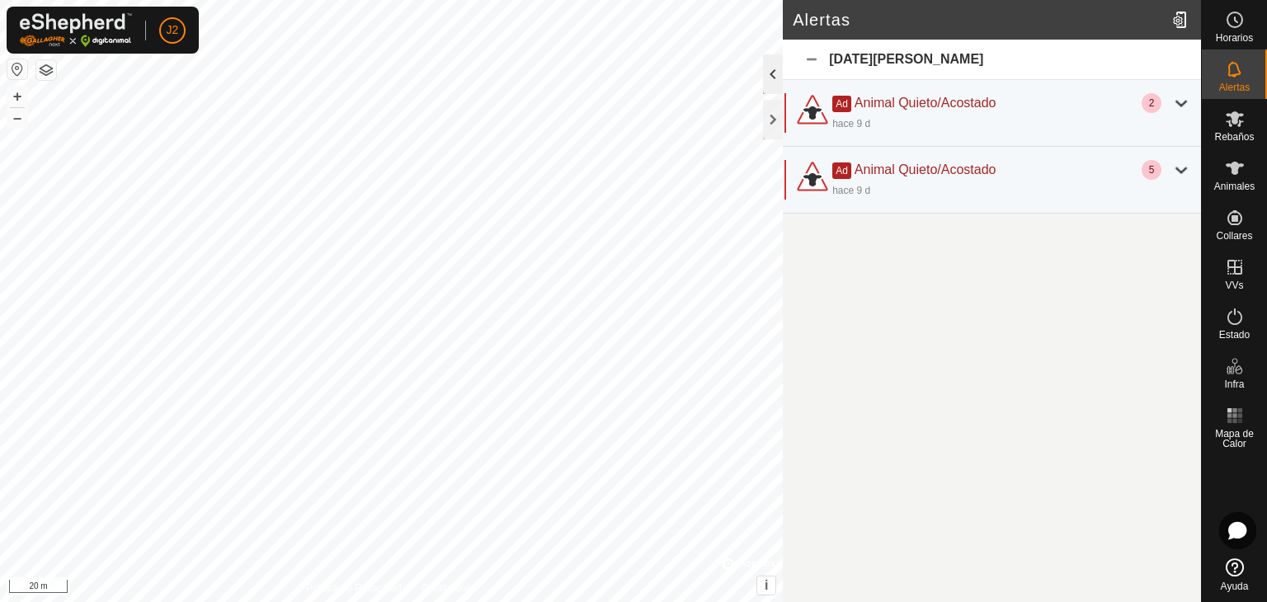
click at [770, 77] on div at bounding box center [773, 74] width 20 height 40
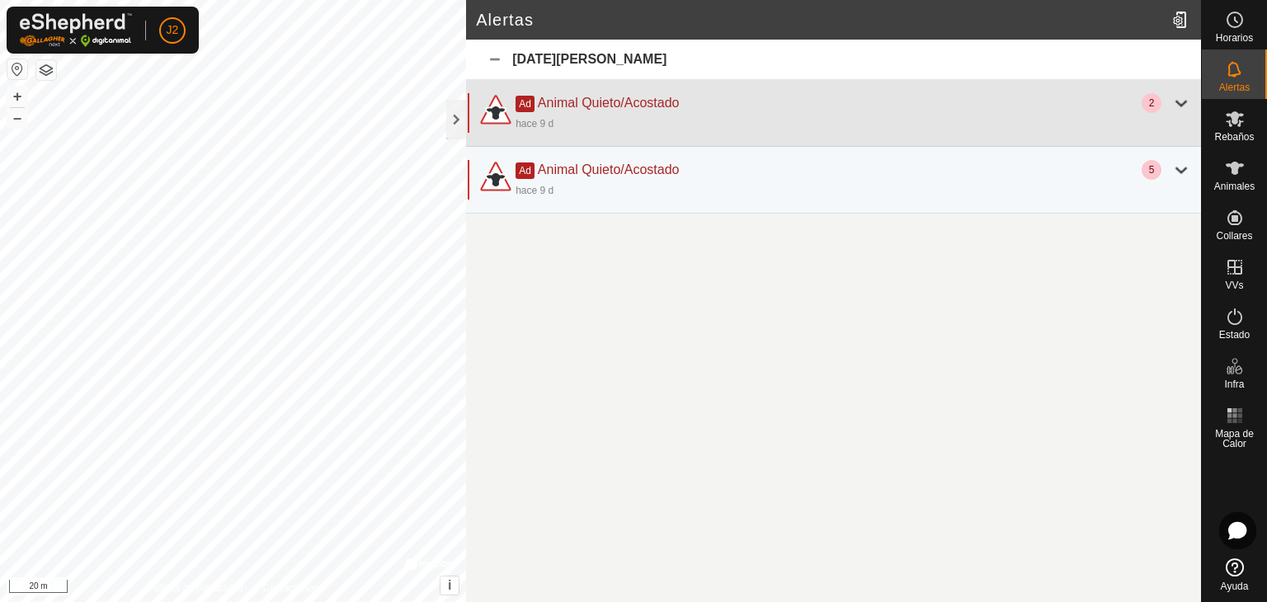
click at [1158, 104] on div "2" at bounding box center [1152, 103] width 20 height 20
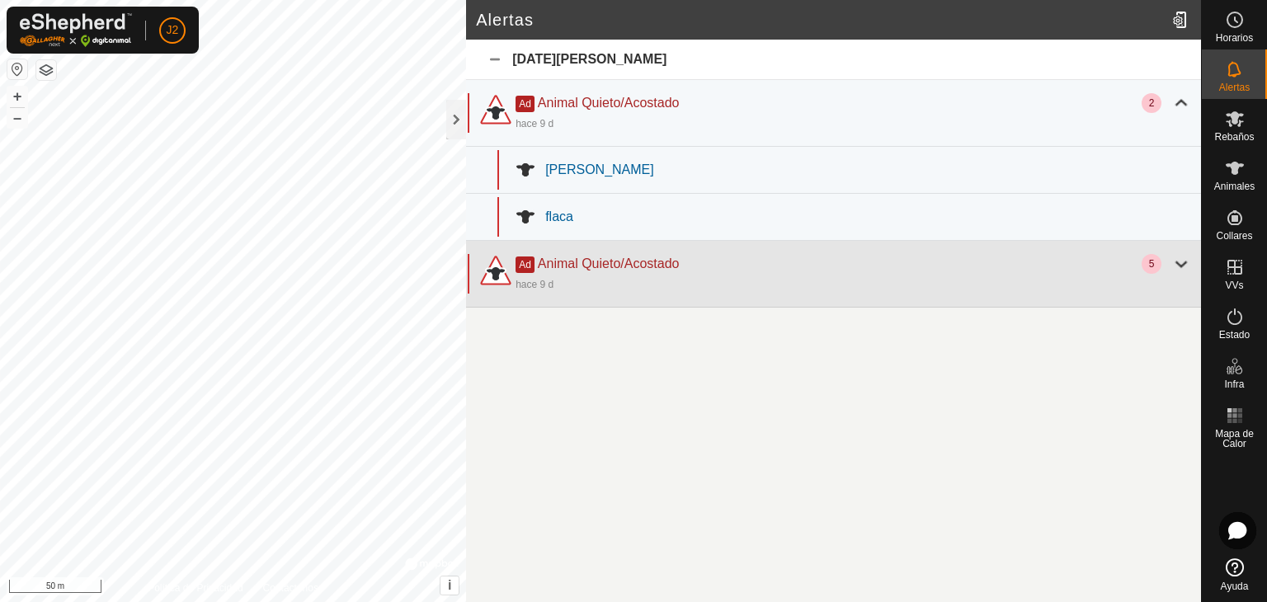
click at [1155, 271] on div "5" at bounding box center [1152, 264] width 20 height 20
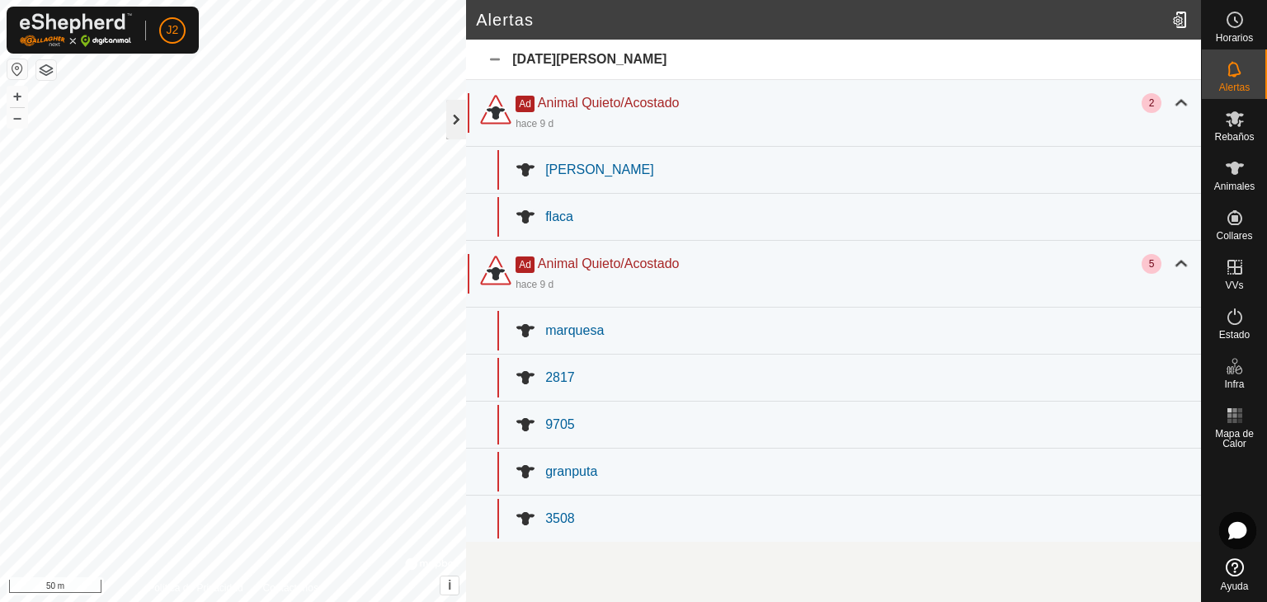
click at [452, 112] on div at bounding box center [456, 120] width 20 height 40
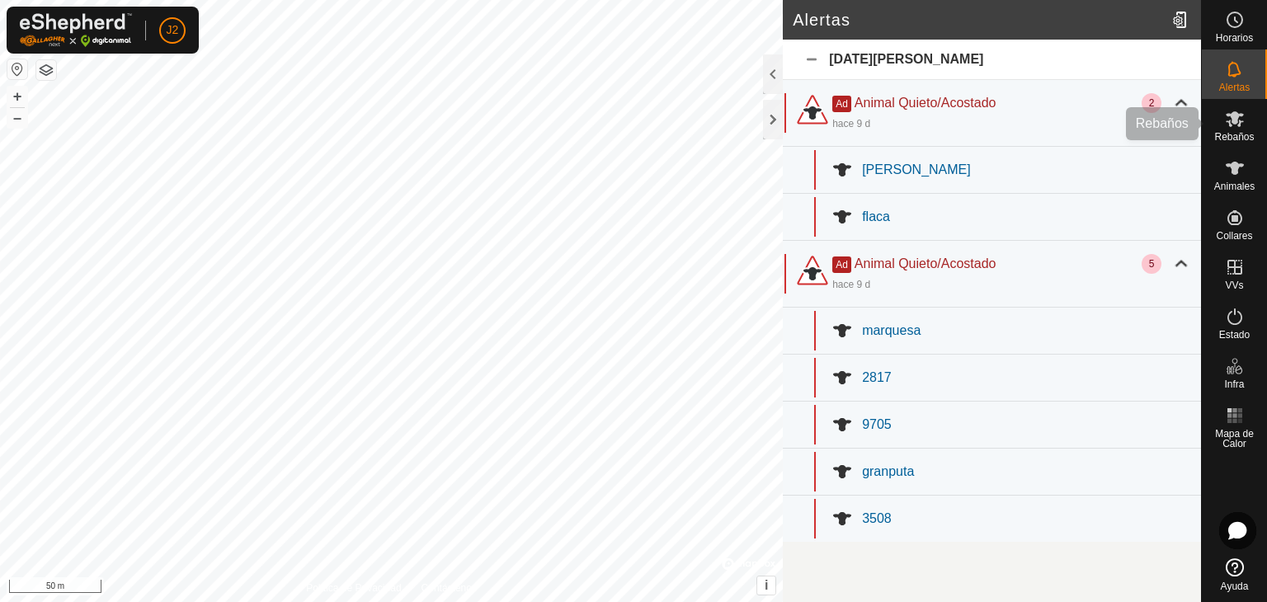
click at [1244, 122] on es-mob-svg-icon at bounding box center [1235, 119] width 30 height 26
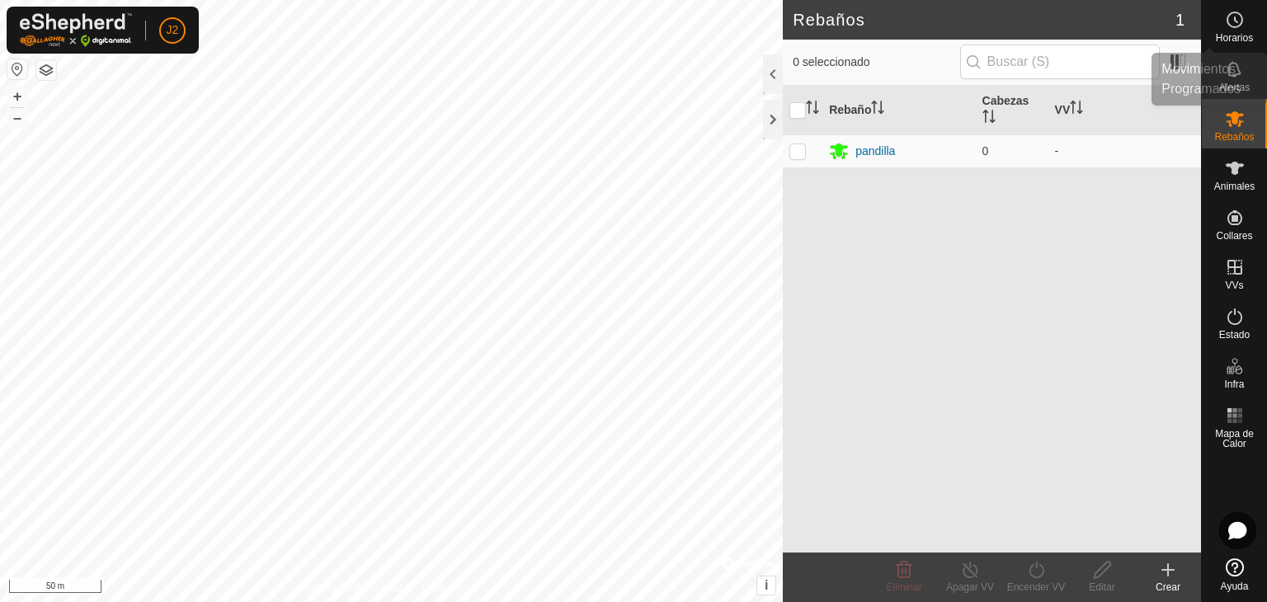
click at [1229, 35] on span "Horarios" at bounding box center [1234, 38] width 37 height 10
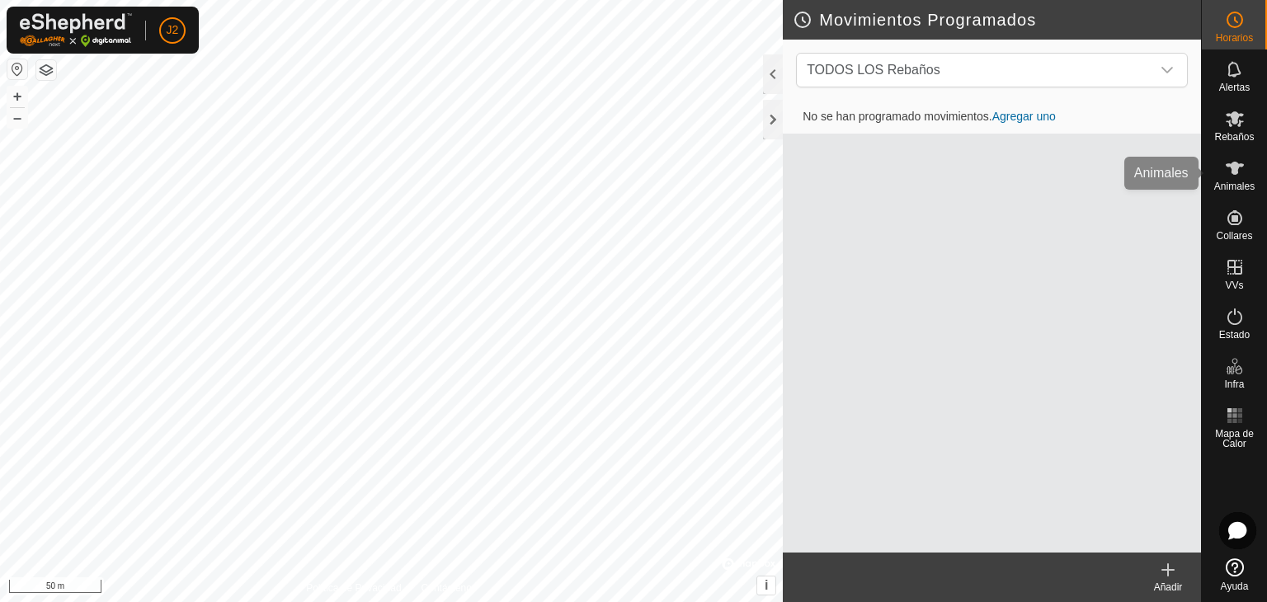
click at [1246, 172] on es-animals-svg-icon at bounding box center [1235, 168] width 30 height 26
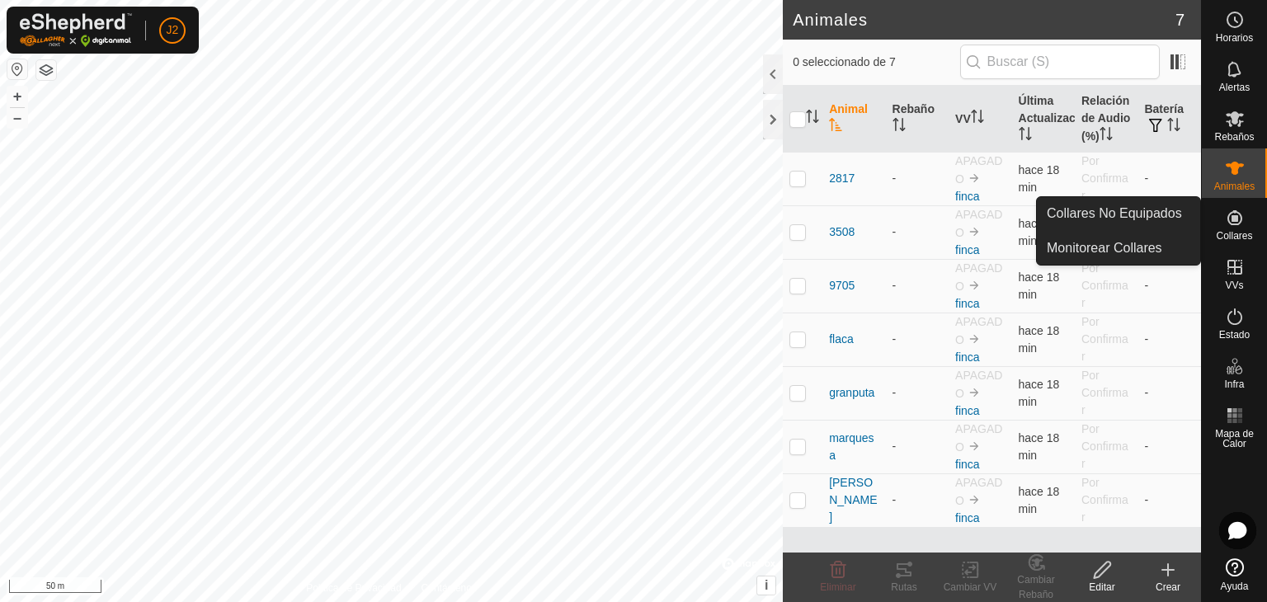
click at [1228, 233] on span "Collares" at bounding box center [1234, 236] width 36 height 10
click at [1237, 225] on icon at bounding box center [1235, 217] width 15 height 15
click at [1231, 235] on span "Collares" at bounding box center [1234, 236] width 36 height 10
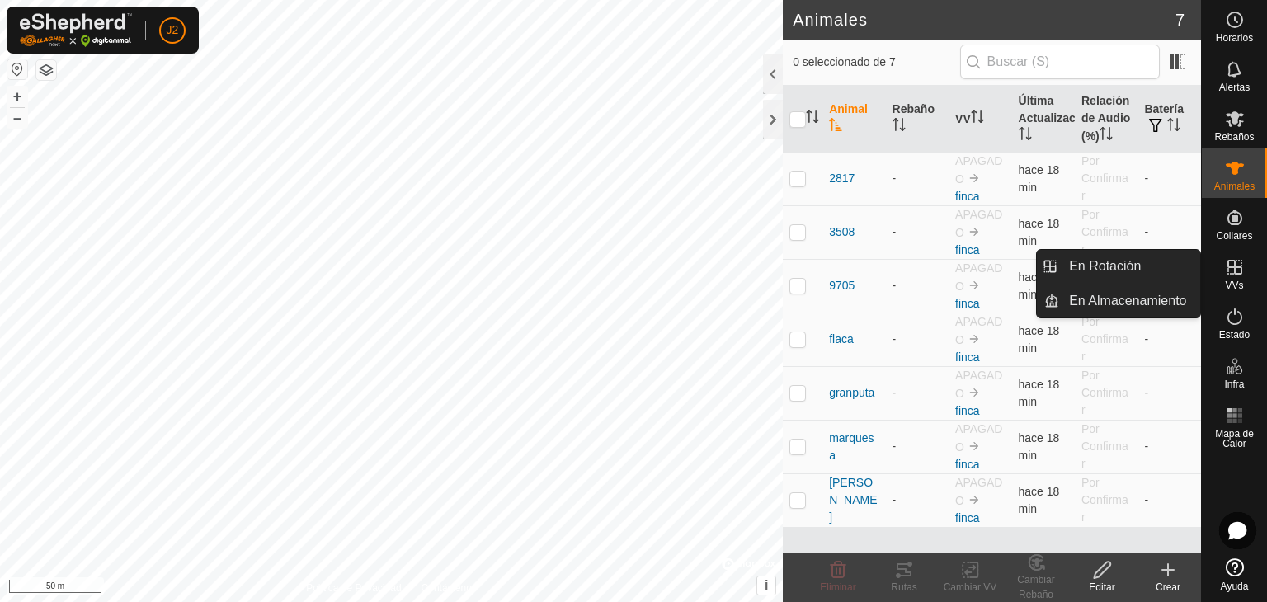
click at [1238, 266] on icon at bounding box center [1235, 267] width 20 height 20
click at [1165, 265] on link "En Rotación" at bounding box center [1129, 266] width 141 height 33
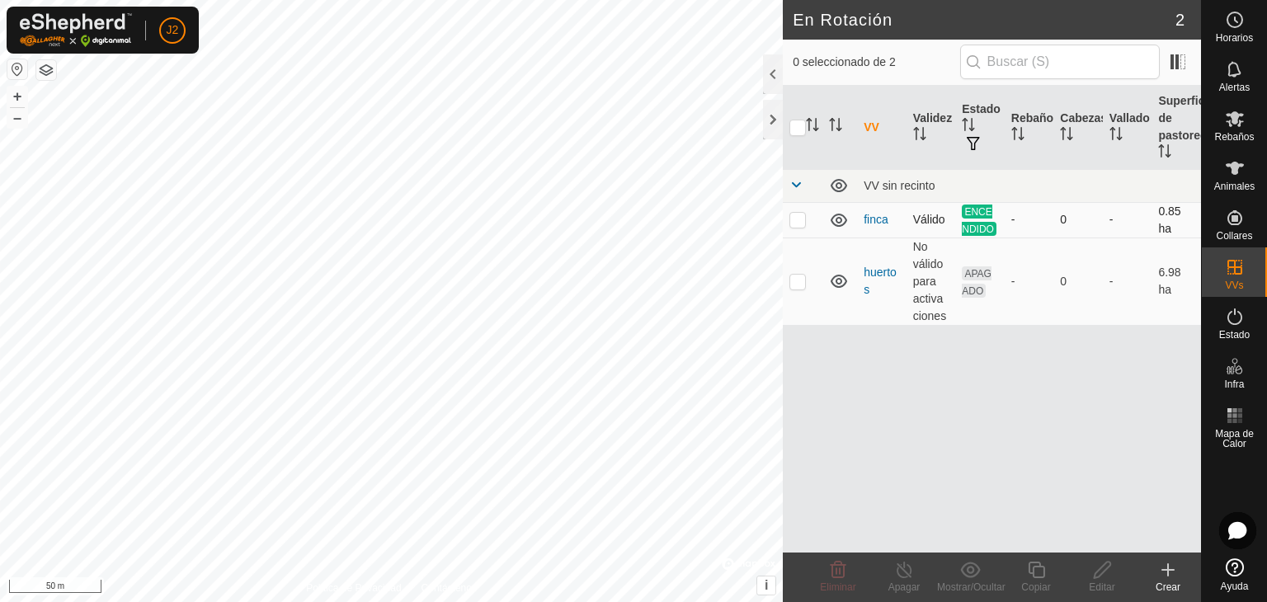
click at [804, 221] on p-checkbox at bounding box center [798, 219] width 17 height 13
checkbox input "true"
click at [765, 77] on div at bounding box center [773, 74] width 20 height 40
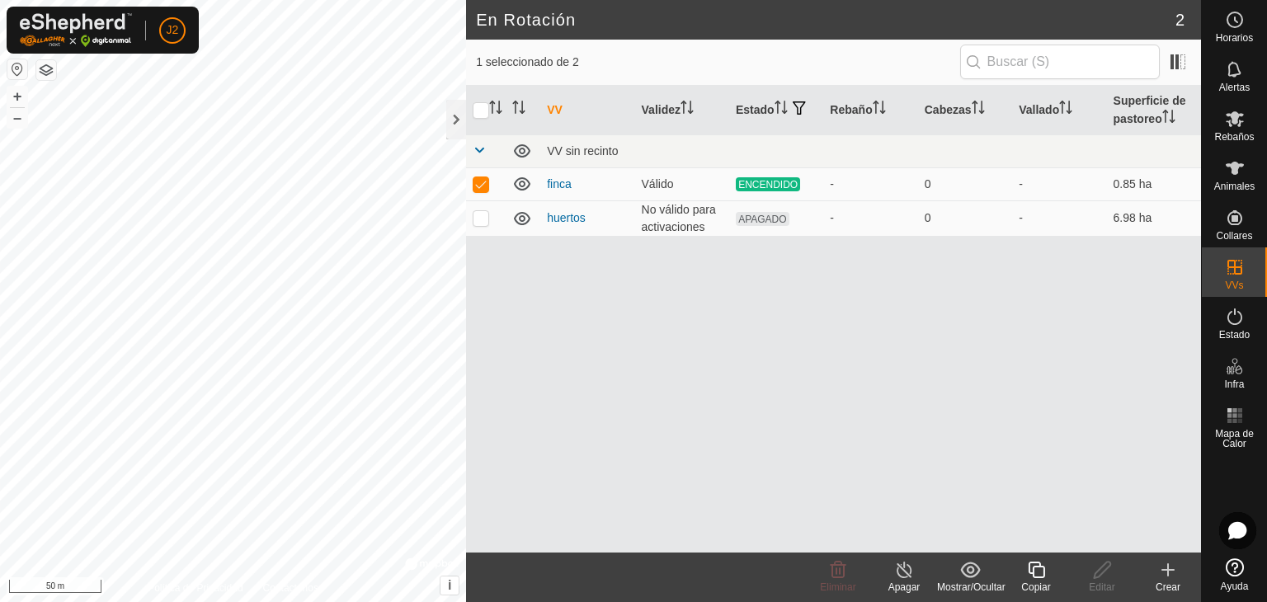
click at [565, 307] on div "VV Validez Estado Rebaño Cabezas Vallado Superficie de pastoreo VV sin recinto …" at bounding box center [833, 319] width 735 height 467
click at [551, 182] on link "finca" at bounding box center [559, 183] width 25 height 13
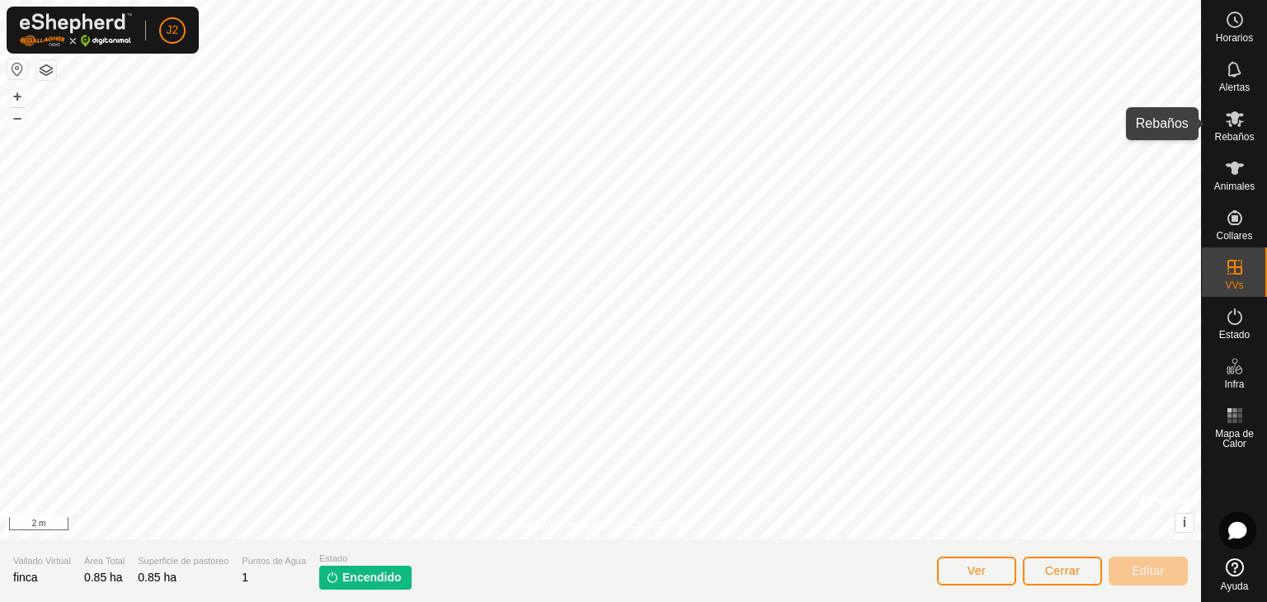
click at [1241, 126] on icon at bounding box center [1235, 119] width 20 height 20
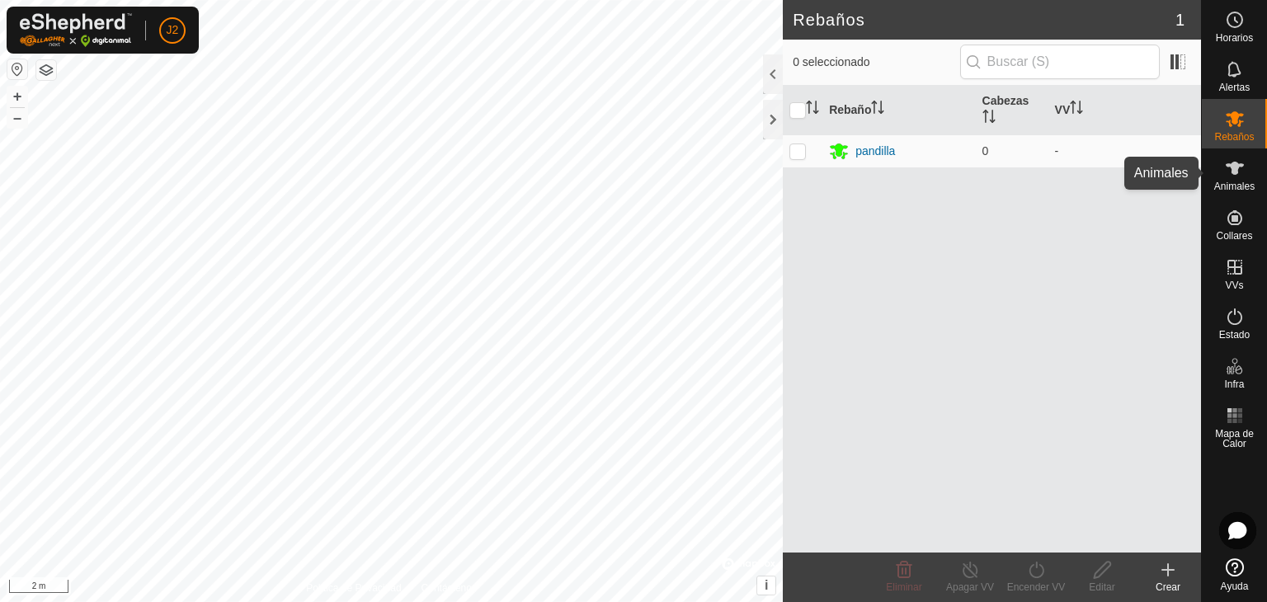
click at [1241, 170] on icon at bounding box center [1235, 168] width 20 height 20
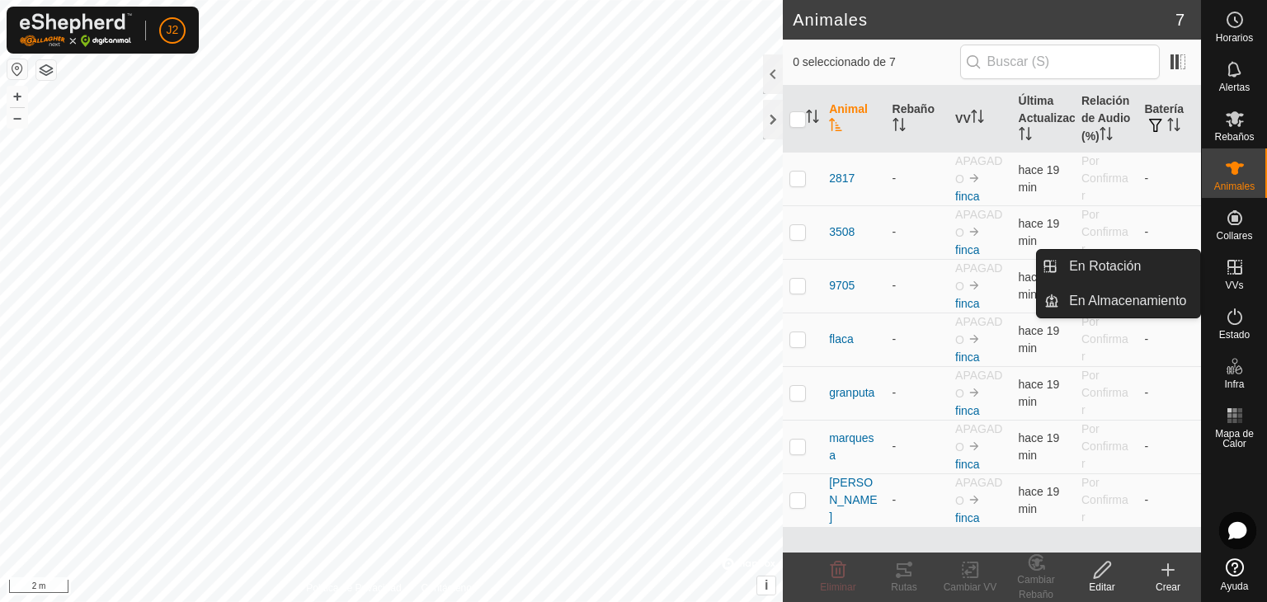
click at [1239, 269] on icon at bounding box center [1235, 267] width 20 height 20
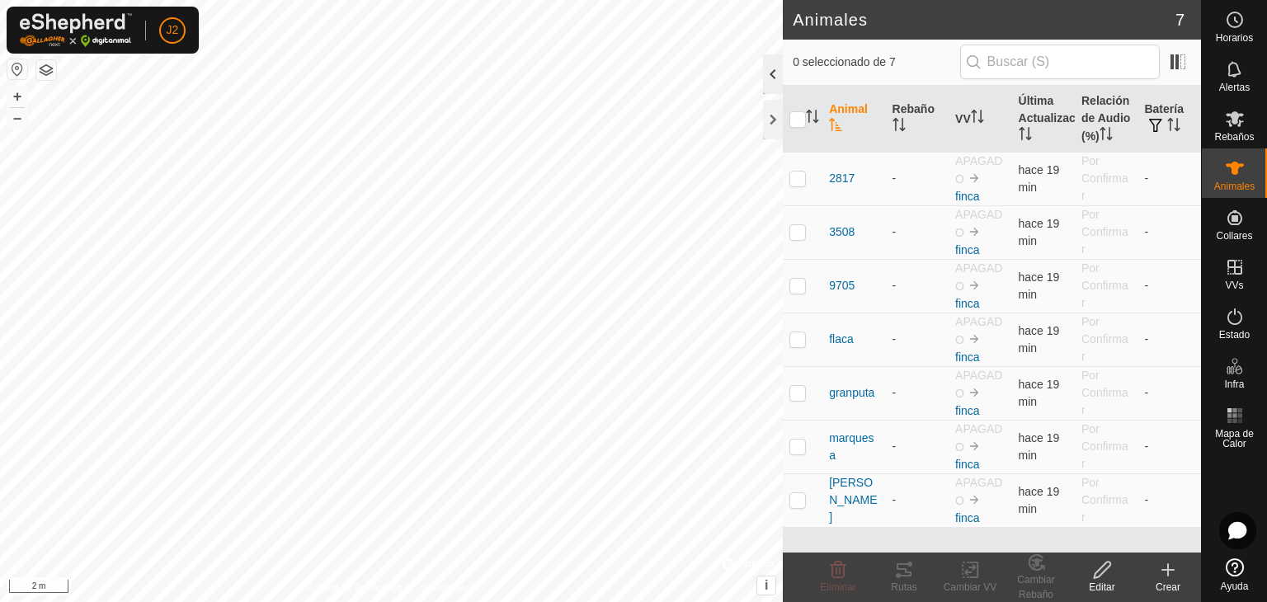
click at [780, 78] on div at bounding box center [773, 74] width 20 height 40
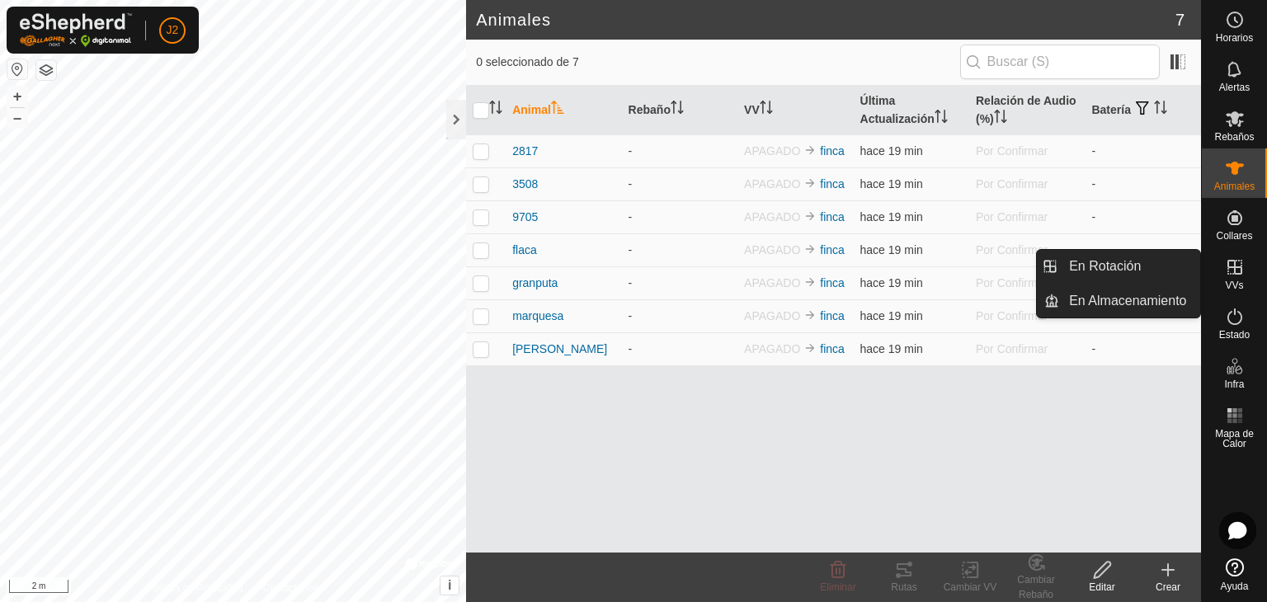
click at [1237, 267] on icon at bounding box center [1235, 267] width 15 height 15
click at [1183, 271] on link "En Rotación" at bounding box center [1129, 266] width 141 height 33
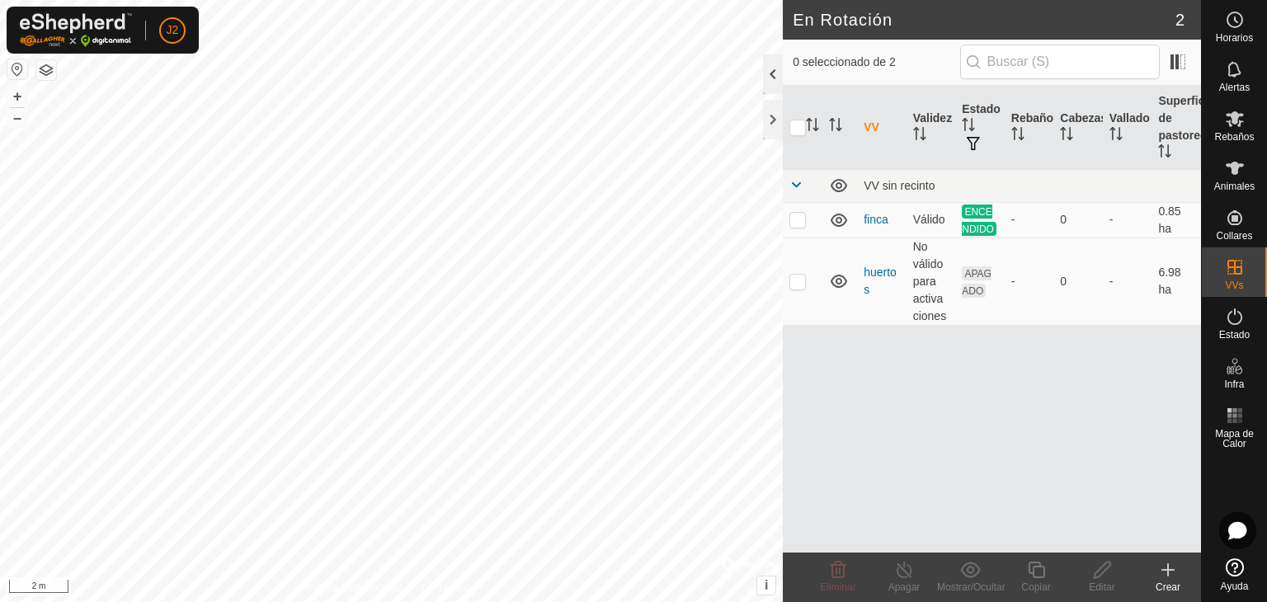
click at [766, 78] on div at bounding box center [773, 74] width 20 height 40
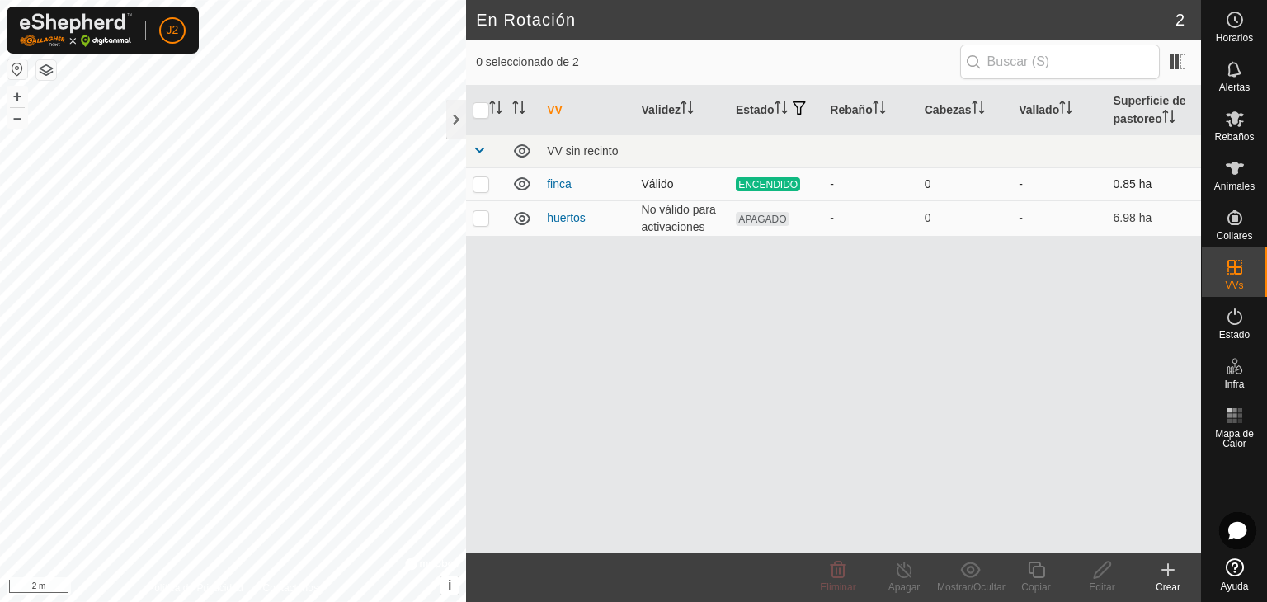
click at [480, 185] on p-checkbox at bounding box center [481, 183] width 17 height 13
checkbox input "true"
click at [903, 573] on icon at bounding box center [904, 570] width 21 height 20
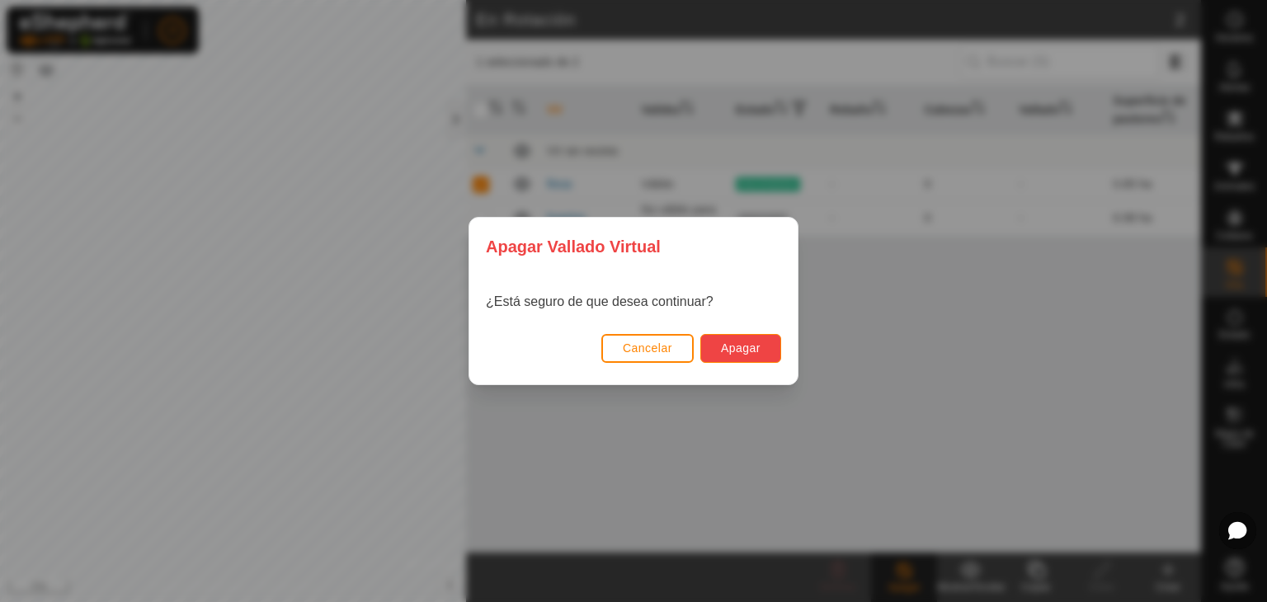
click at [735, 344] on span "Apagar" at bounding box center [741, 348] width 40 height 13
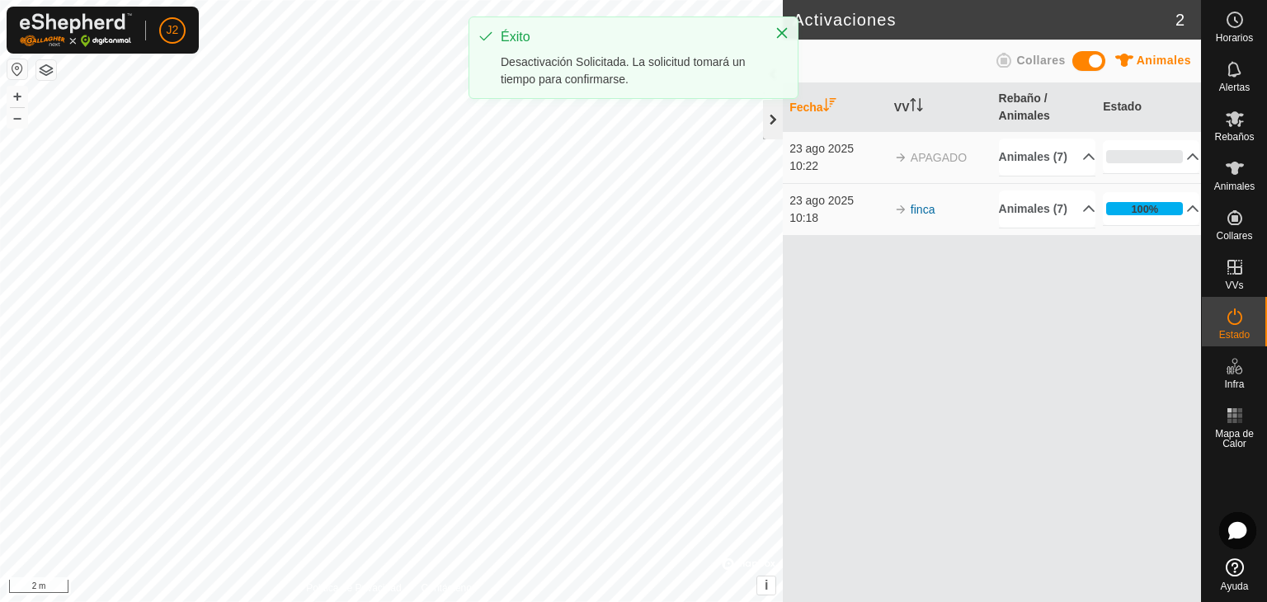
click at [770, 118] on div at bounding box center [773, 120] width 20 height 40
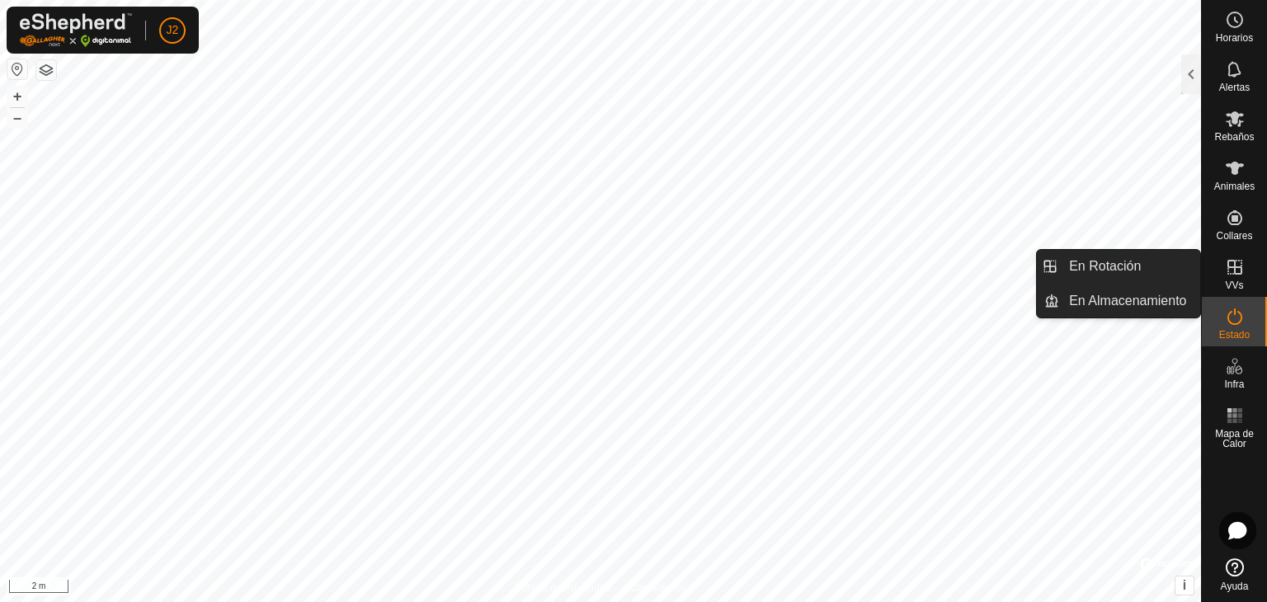
click at [1231, 281] on span "VVs" at bounding box center [1234, 286] width 18 height 10
drag, startPoint x: 1193, startPoint y: 279, endPoint x: 1157, endPoint y: 277, distance: 36.3
click at [1157, 277] on link "En Rotación" at bounding box center [1129, 266] width 141 height 33
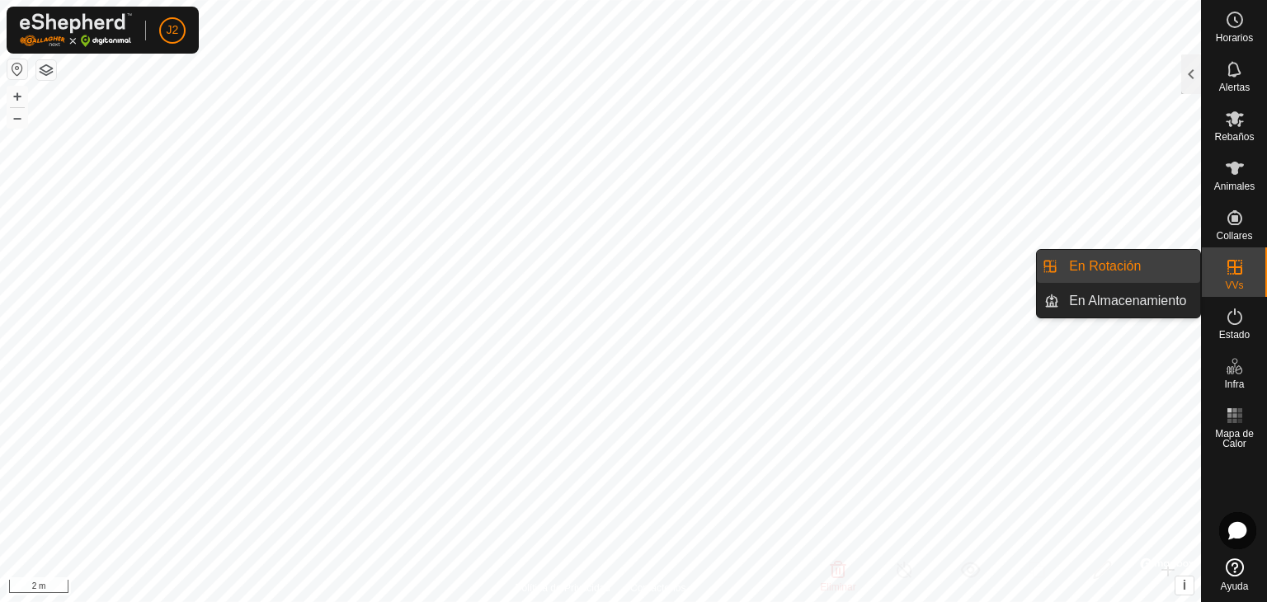
click at [1225, 268] on icon at bounding box center [1235, 267] width 20 height 20
click at [1165, 277] on link "En Rotación" at bounding box center [1129, 266] width 141 height 33
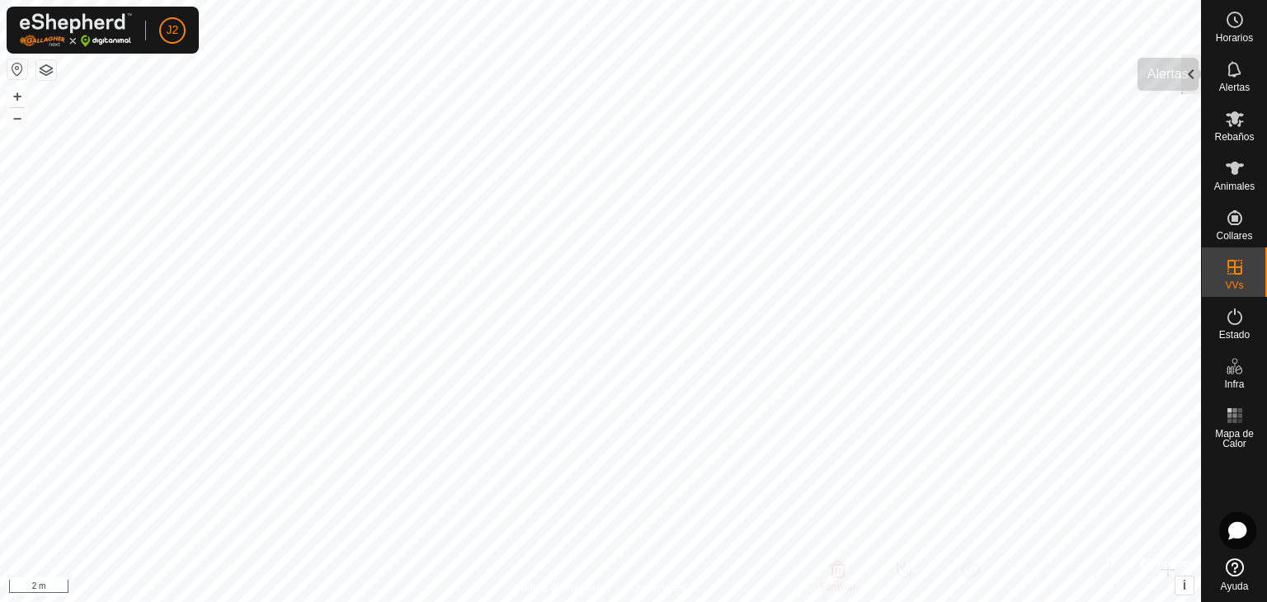
click at [1202, 84] on div "Alertas" at bounding box center [1234, 75] width 65 height 50
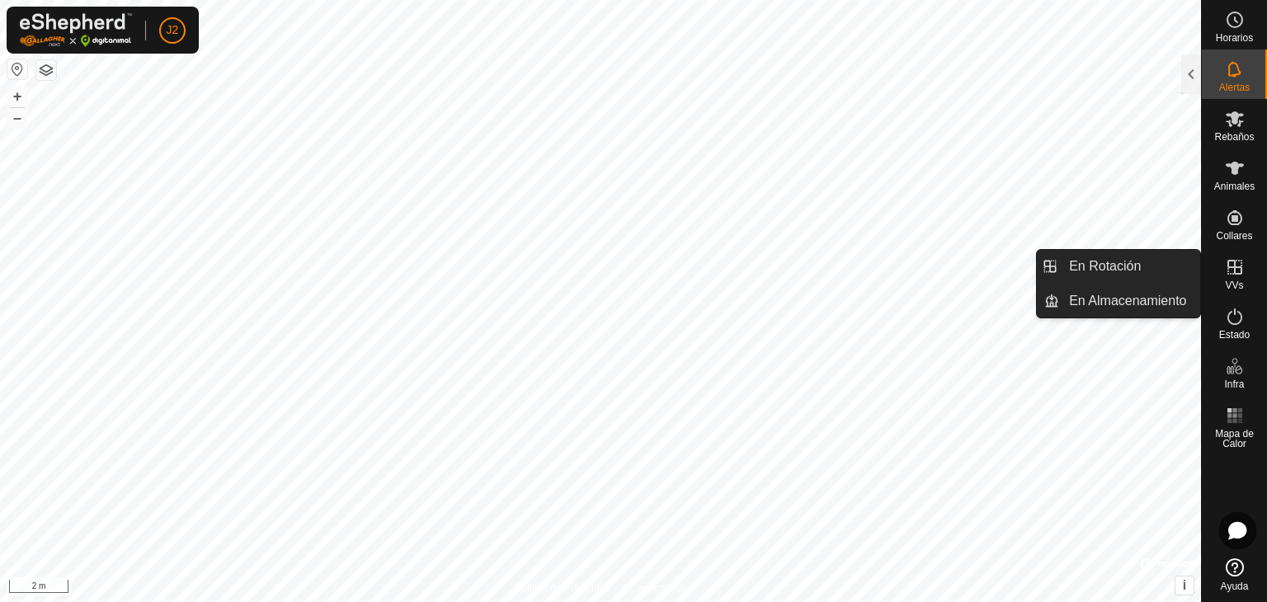
click at [1247, 271] on es-virtualpaddocks-svg-icon at bounding box center [1235, 267] width 30 height 26
click at [1238, 268] on icon at bounding box center [1235, 267] width 20 height 20
click at [1239, 285] on span "VVs" at bounding box center [1234, 286] width 18 height 10
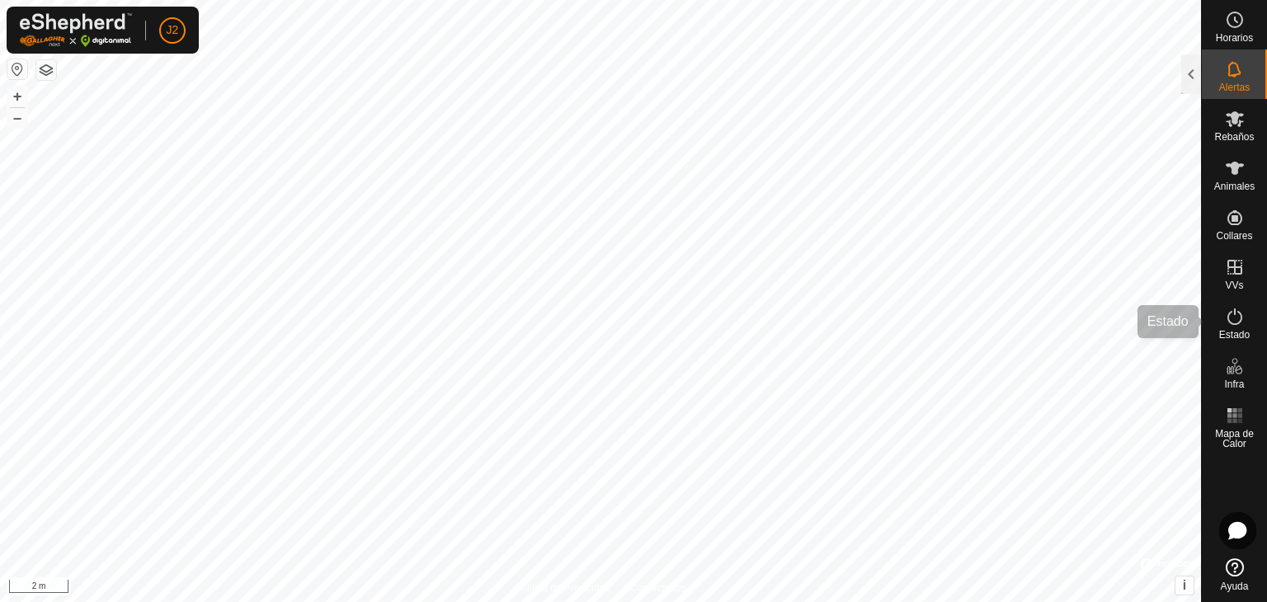
click at [1228, 317] on icon at bounding box center [1235, 317] width 20 height 20
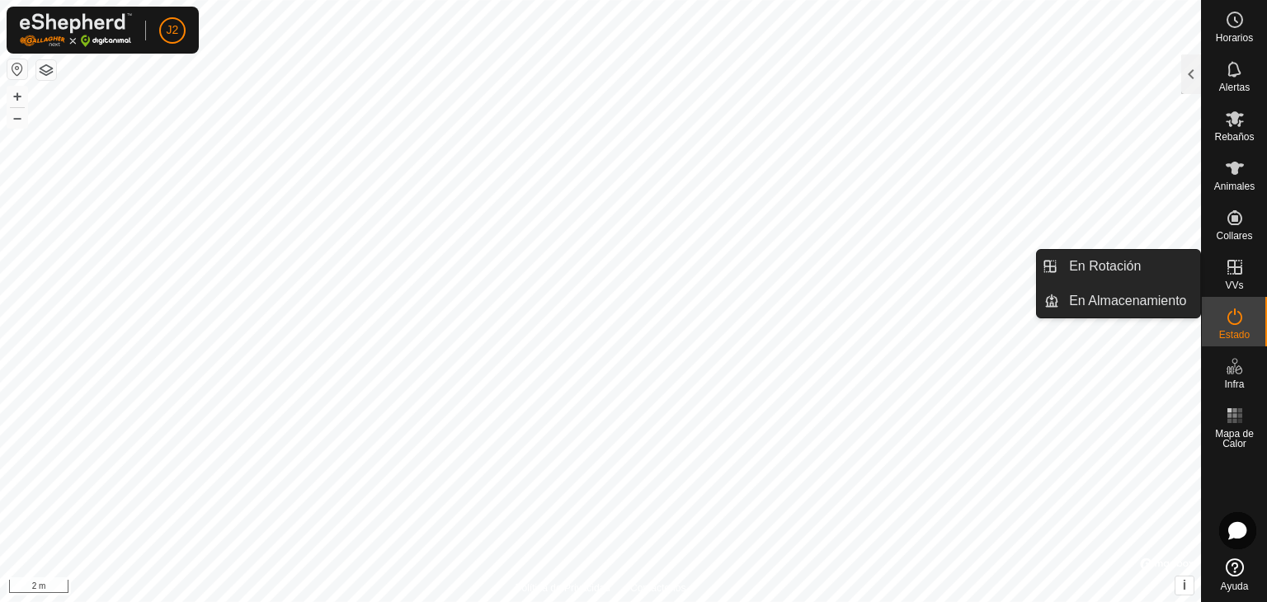
click at [1227, 276] on icon at bounding box center [1235, 267] width 20 height 20
click at [1229, 268] on icon at bounding box center [1235, 267] width 20 height 20
click at [1228, 274] on icon at bounding box center [1235, 267] width 20 height 20
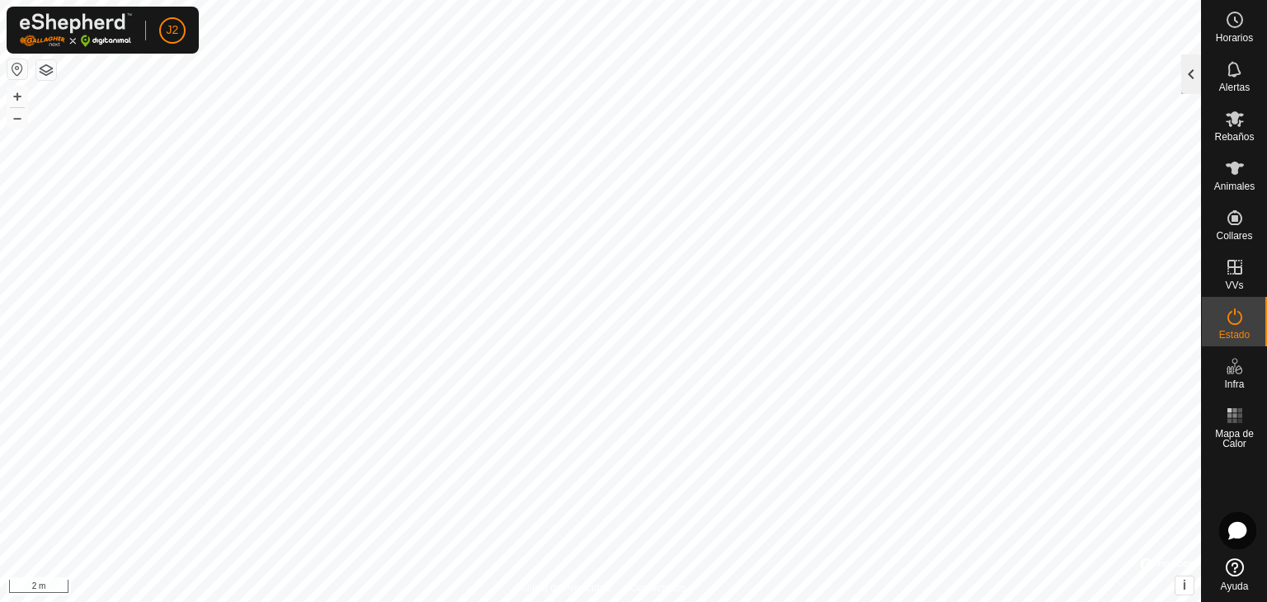
click at [1192, 64] on div at bounding box center [1191, 74] width 20 height 40
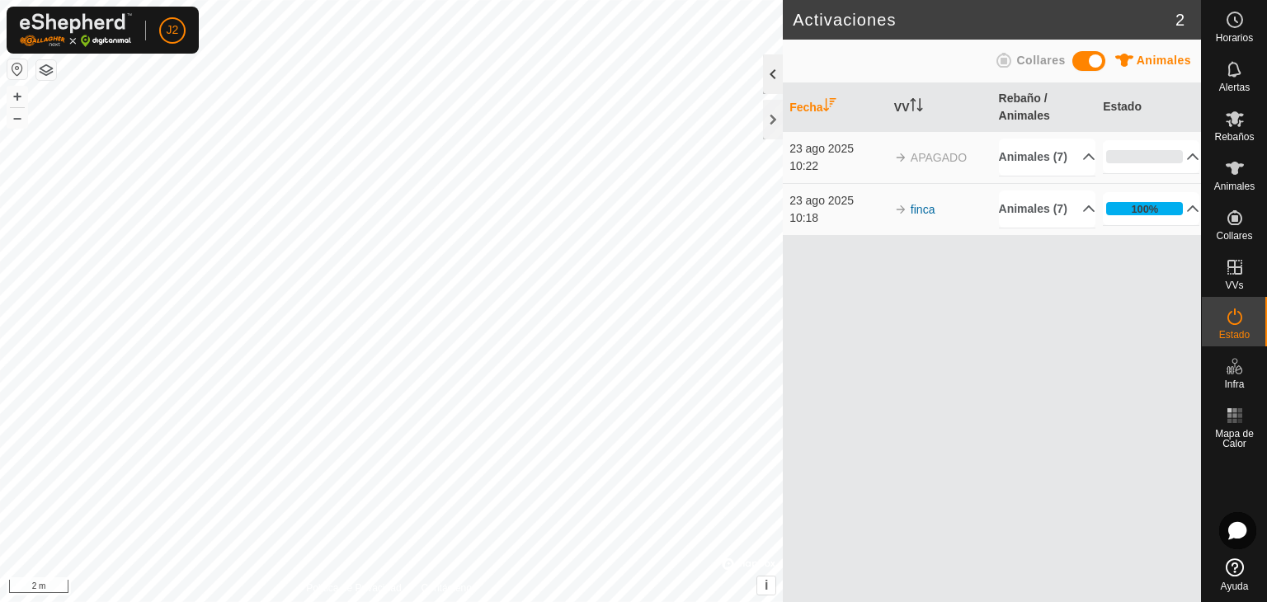
click at [774, 79] on div at bounding box center [773, 74] width 20 height 40
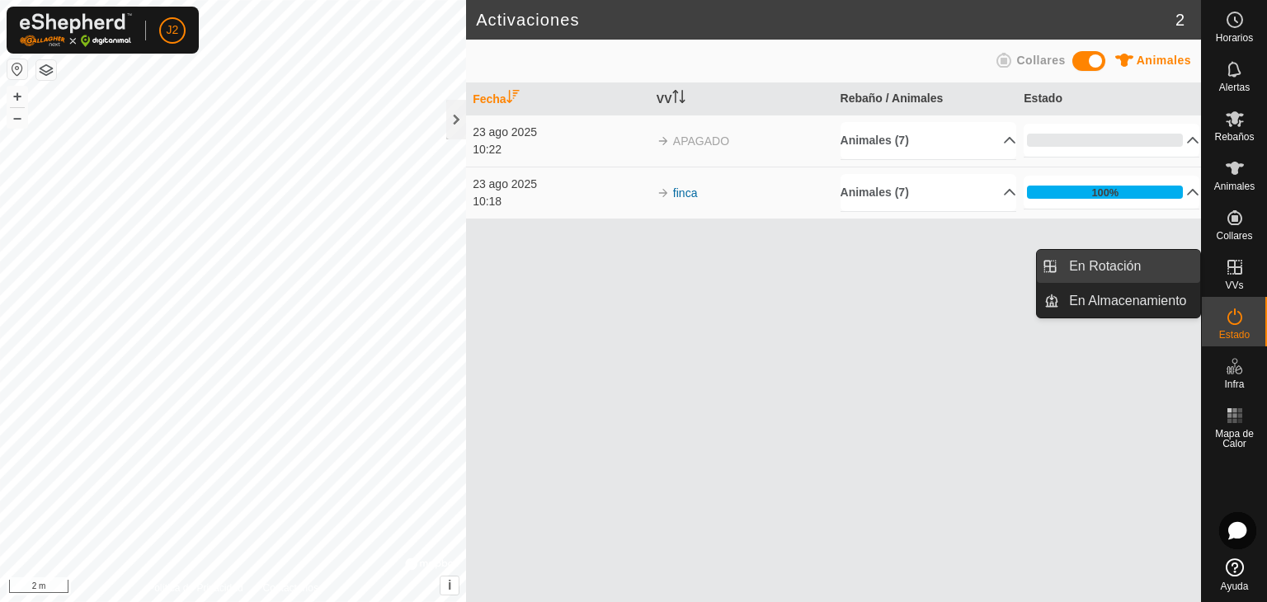
click at [1142, 260] on link "En Rotación" at bounding box center [1129, 266] width 141 height 33
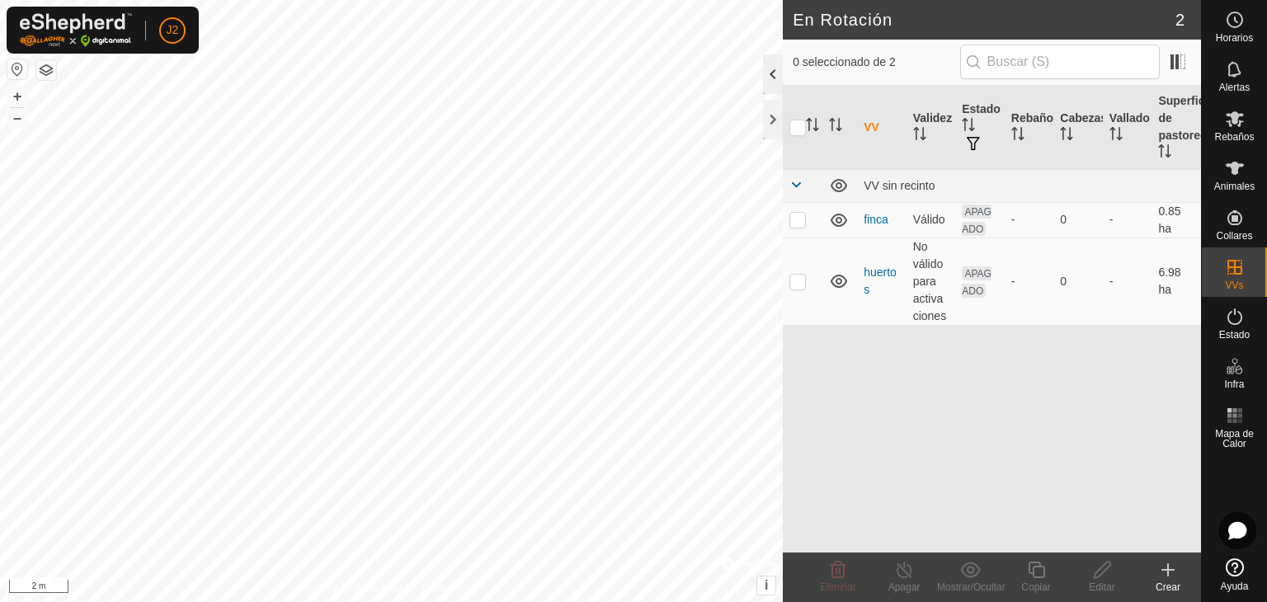
click at [776, 83] on div at bounding box center [773, 74] width 20 height 40
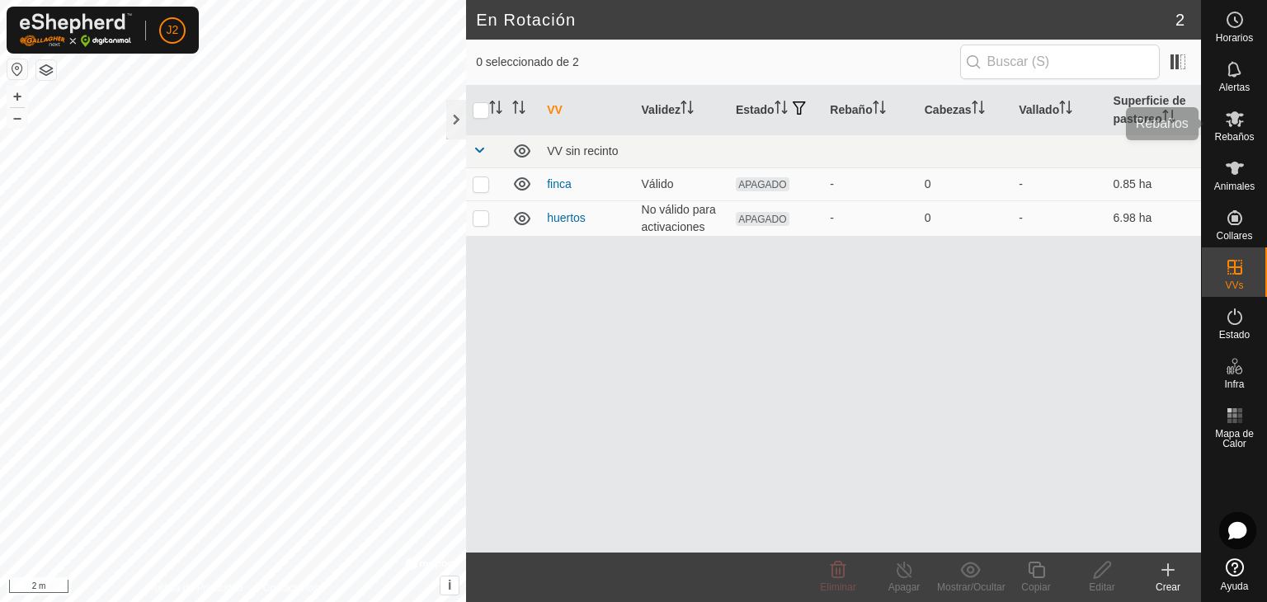
click at [1229, 123] on icon at bounding box center [1235, 119] width 18 height 16
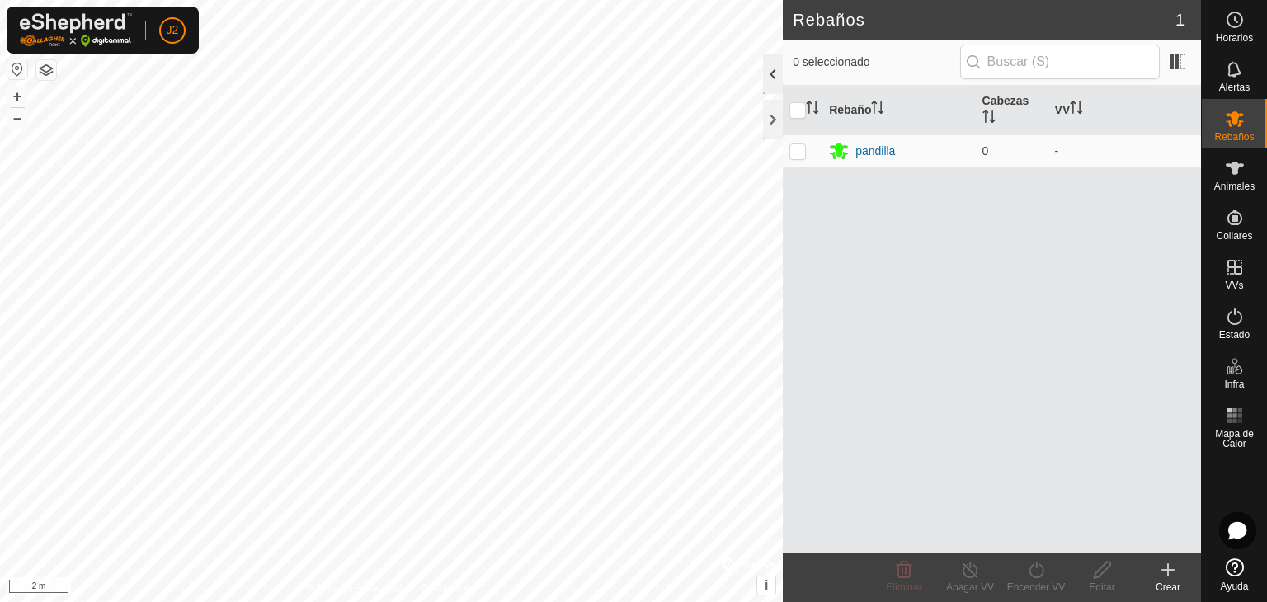
click at [765, 71] on div at bounding box center [773, 74] width 20 height 40
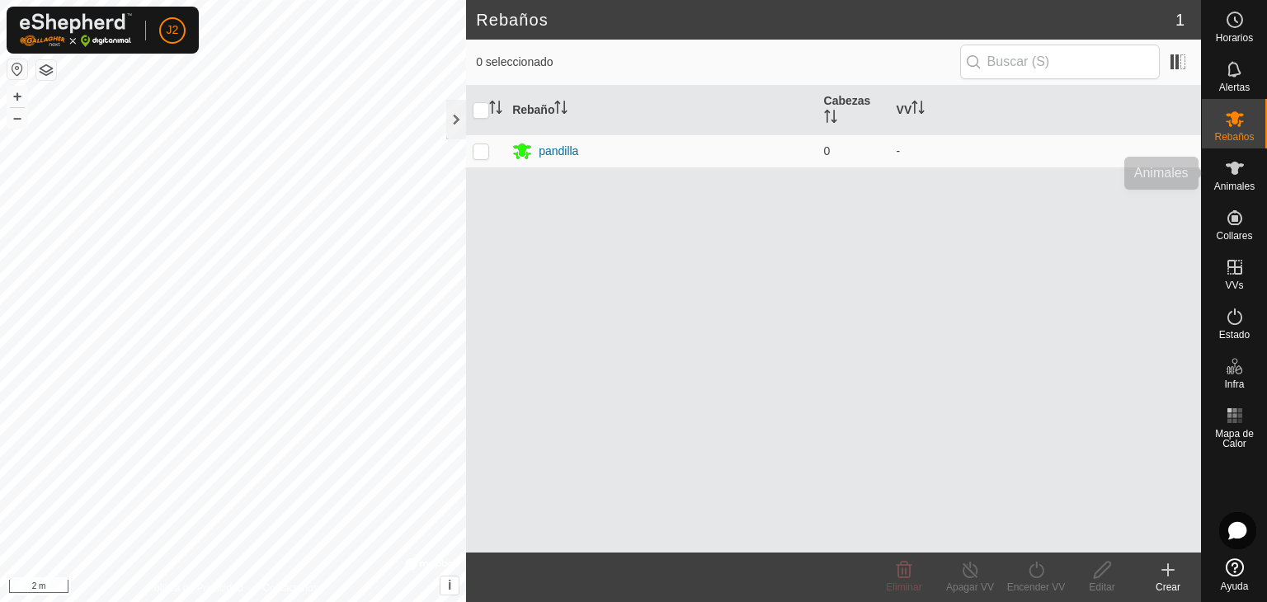
click at [1230, 164] on icon at bounding box center [1235, 168] width 18 height 13
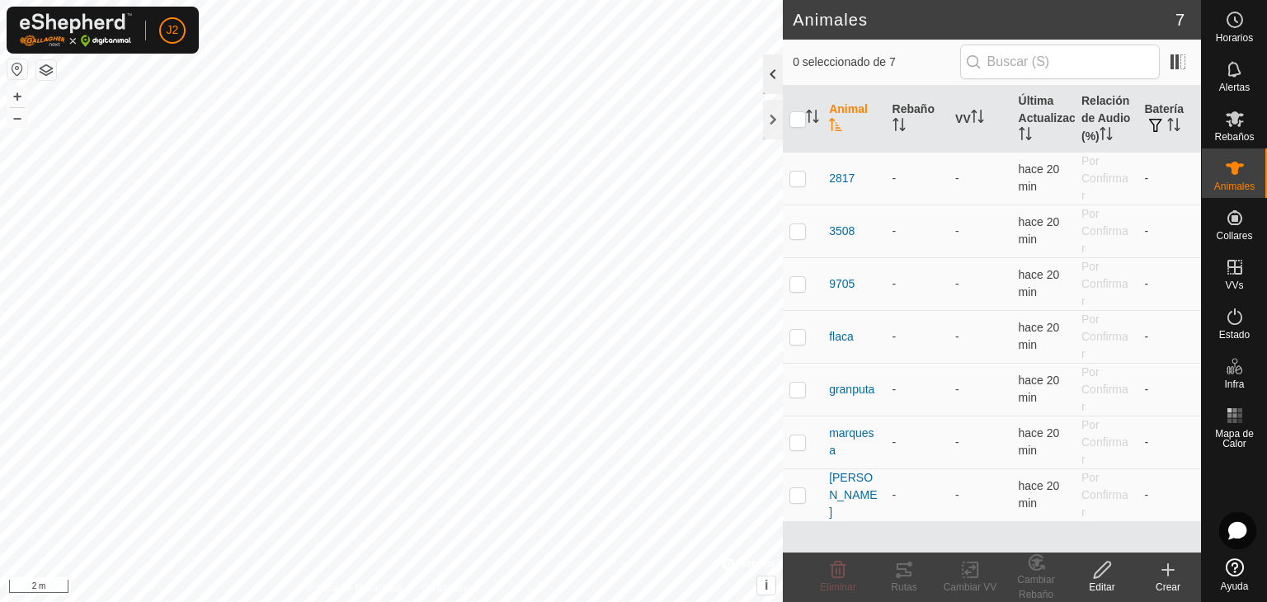
click at [774, 81] on div at bounding box center [773, 74] width 20 height 40
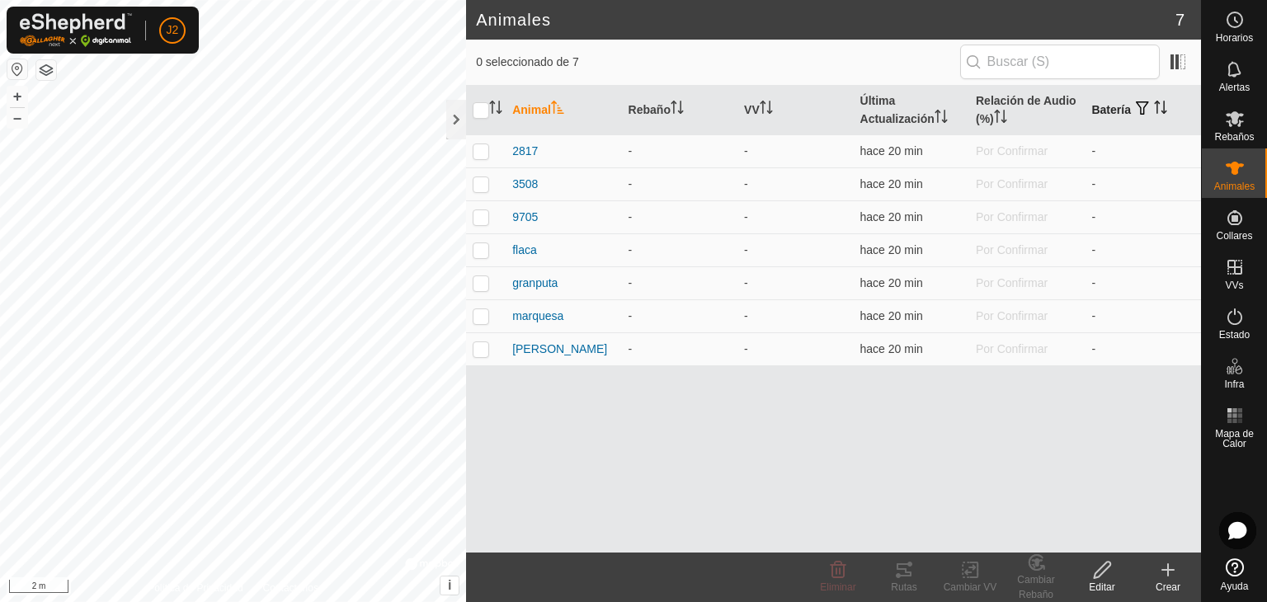
click at [1162, 110] on icon "Activar para ordenar" at bounding box center [1160, 107] width 13 height 13
click at [1158, 106] on icon "Activar para ordenar" at bounding box center [1160, 107] width 13 height 13
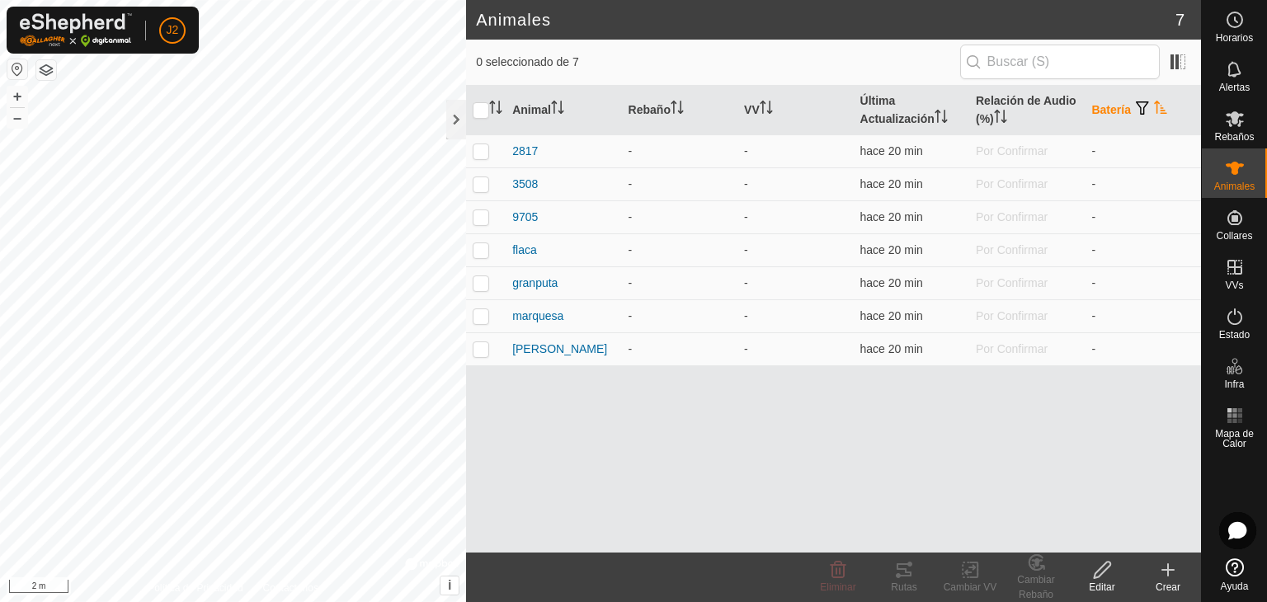
click at [1144, 109] on span "button" at bounding box center [1142, 107] width 13 height 13
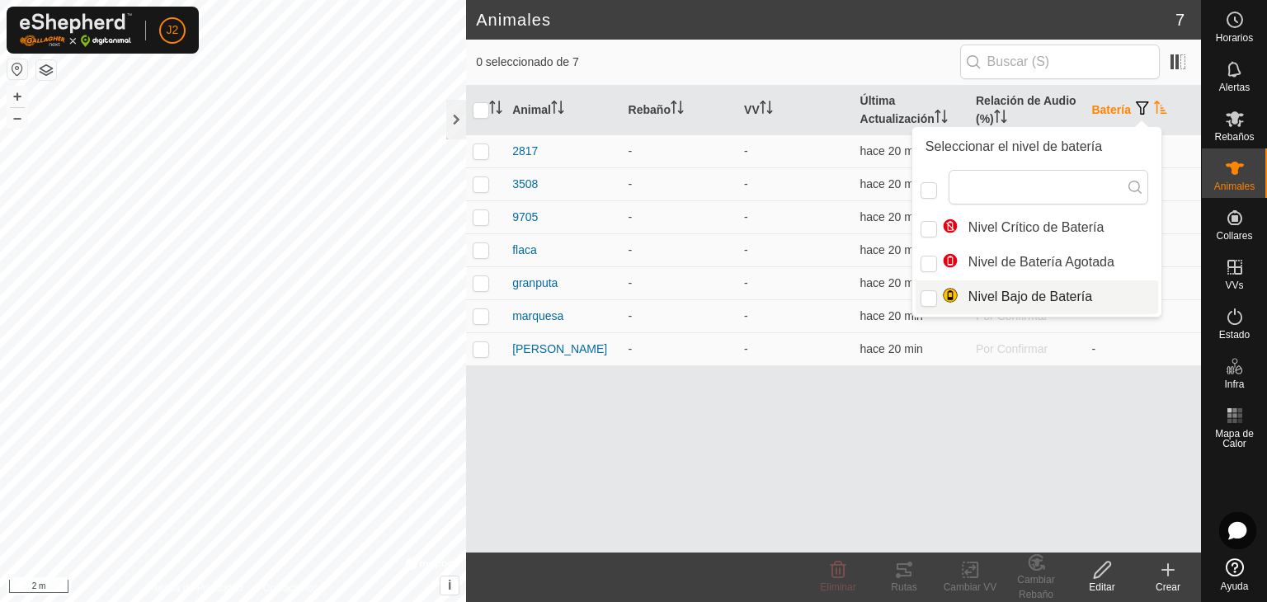
click at [1044, 416] on div "Animal Rebaño VV Última Actualización Relación de Audio (%) Batería 2817 - - ha…" at bounding box center [833, 319] width 735 height 467
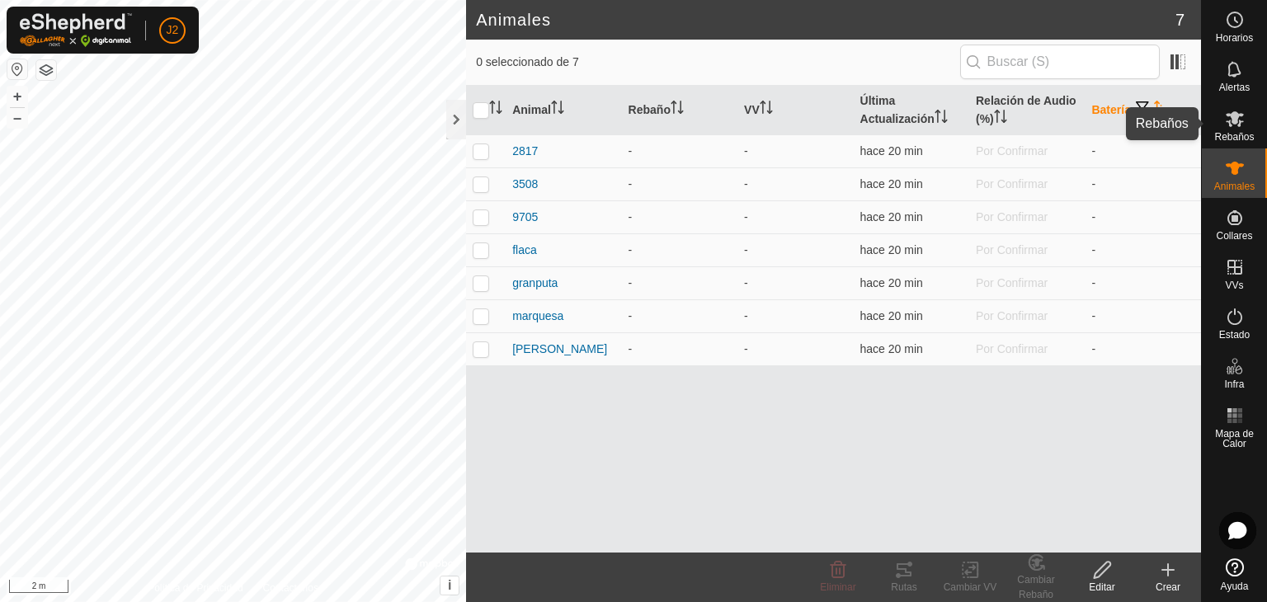
click at [1221, 142] on span "Rebaños" at bounding box center [1234, 137] width 40 height 10
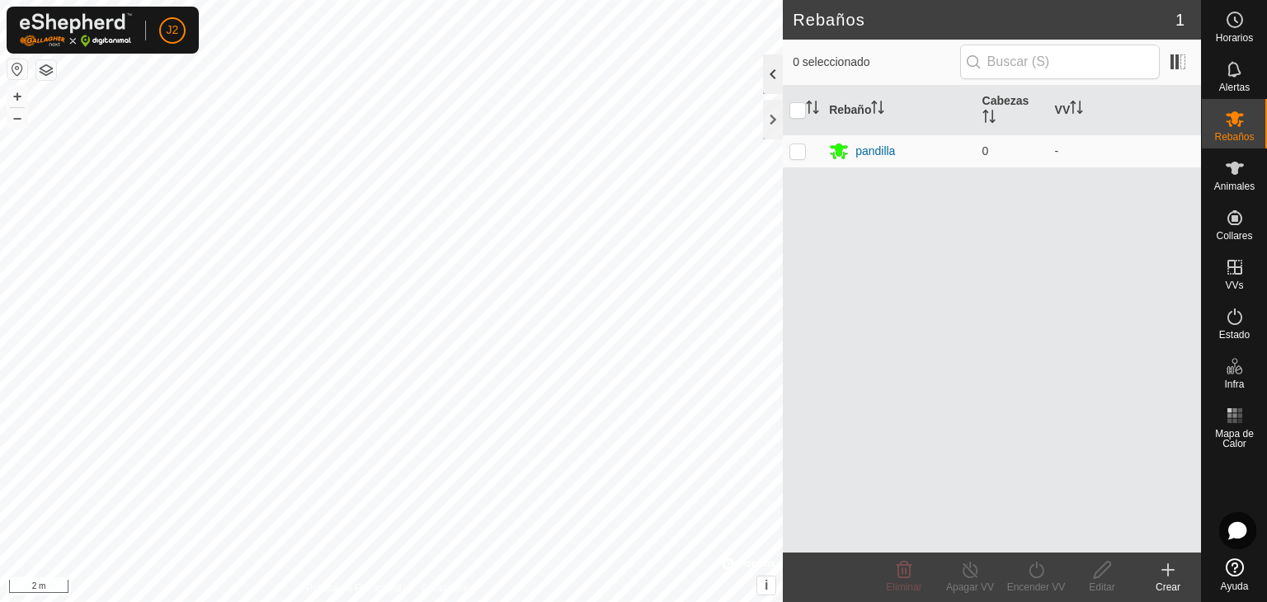
click at [769, 73] on div at bounding box center [773, 74] width 20 height 40
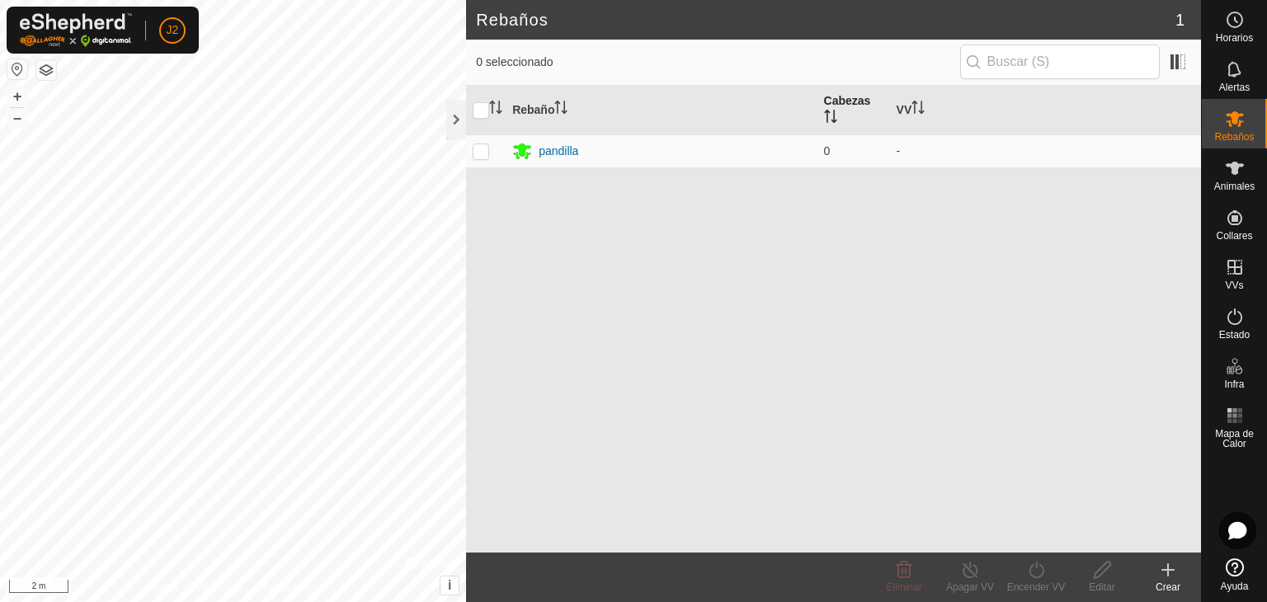
click at [835, 114] on icon "Activar para ordenar" at bounding box center [830, 116] width 13 height 13
click at [488, 149] on p-tablecheckbox at bounding box center [481, 150] width 17 height 13
checkbox input "true"
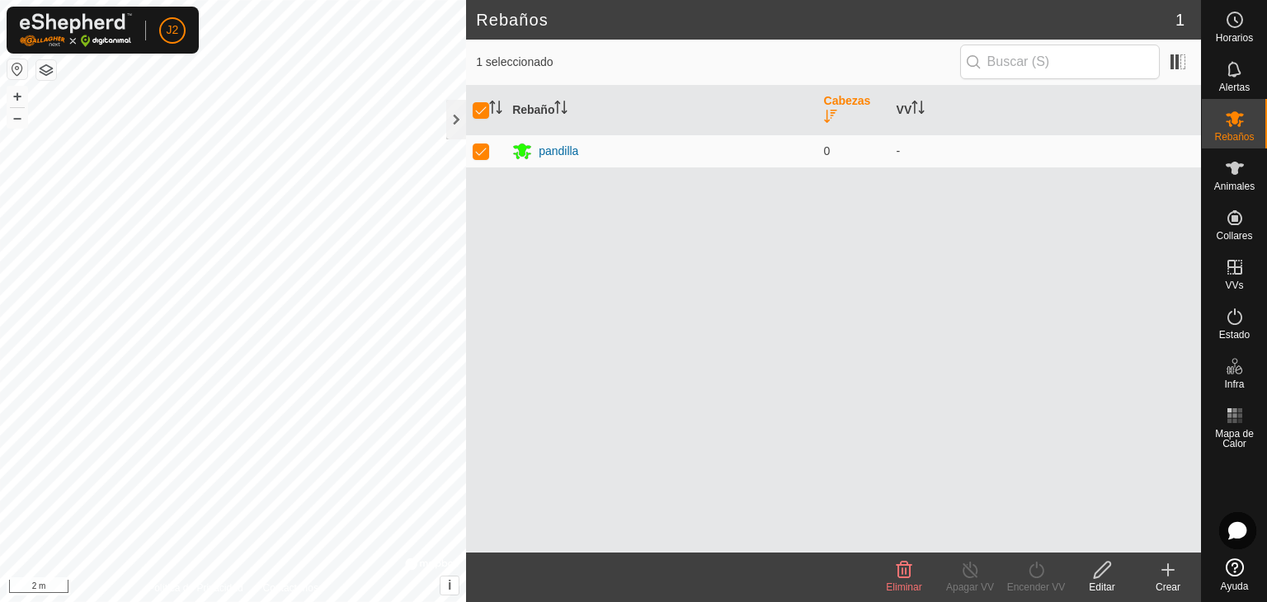
click at [1096, 576] on icon at bounding box center [1102, 570] width 21 height 20
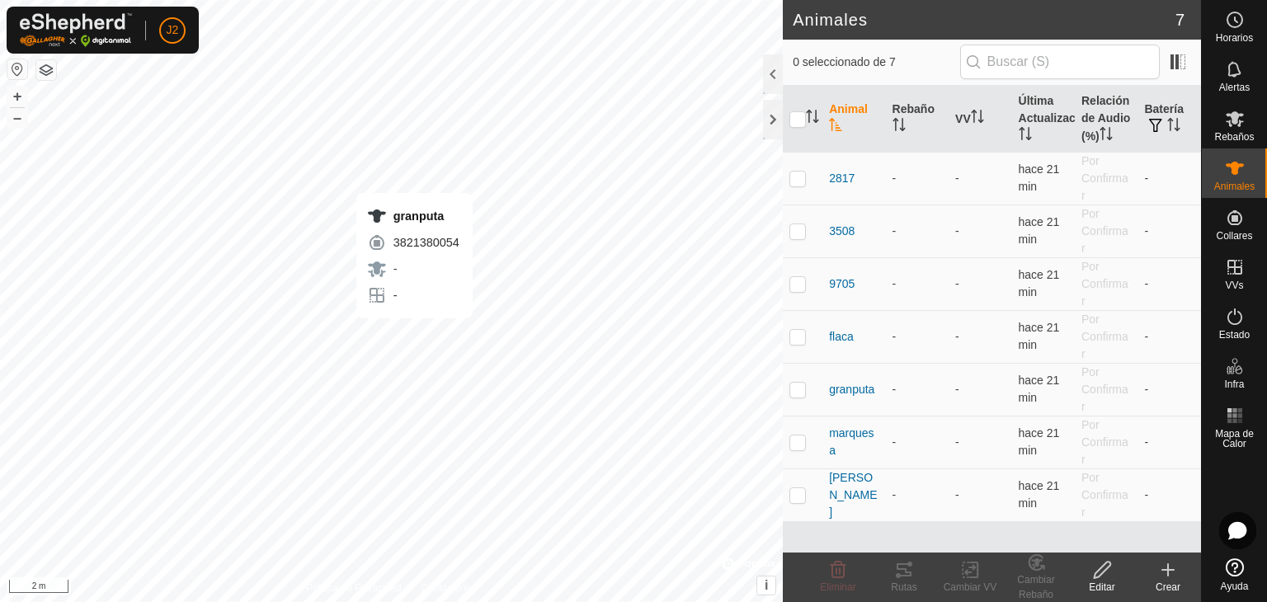
checkbox input "true"
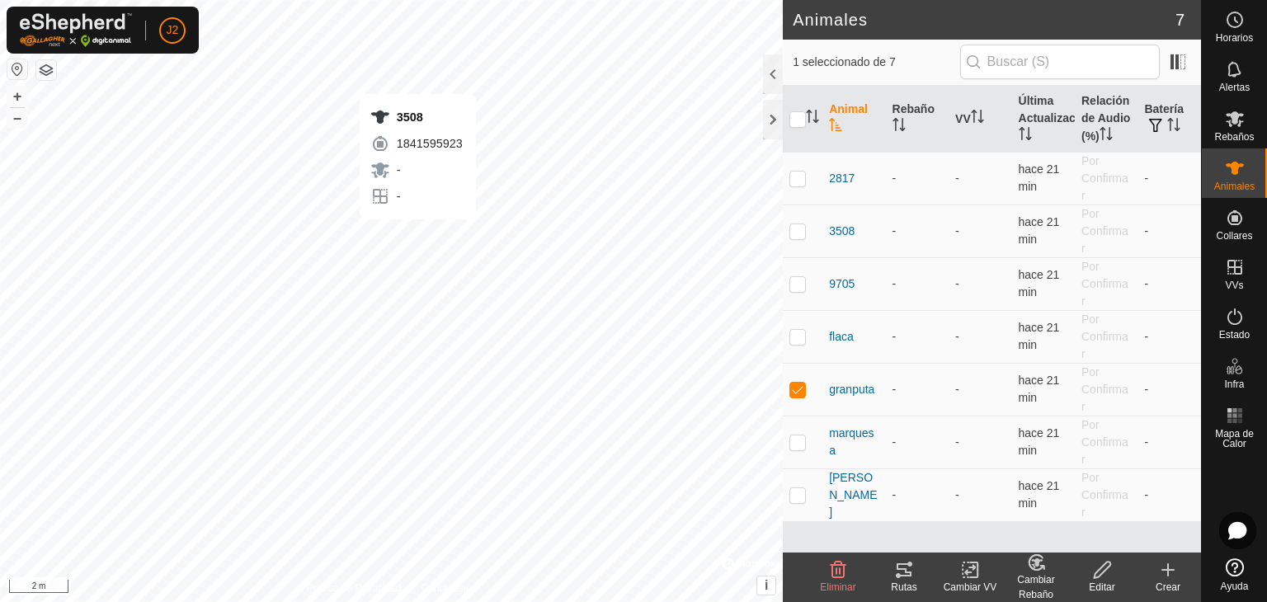
checkbox input "true"
checkbox input "false"
click at [799, 116] on input "checkbox" at bounding box center [798, 119] width 17 height 17
checkbox input "true"
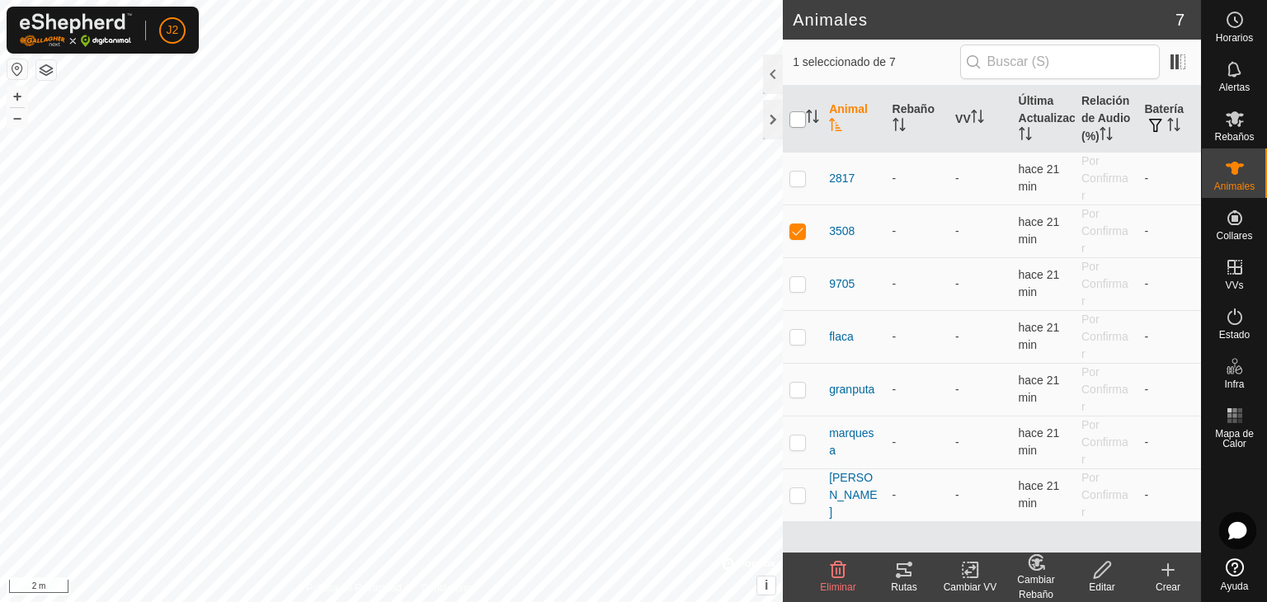
checkbox input "true"
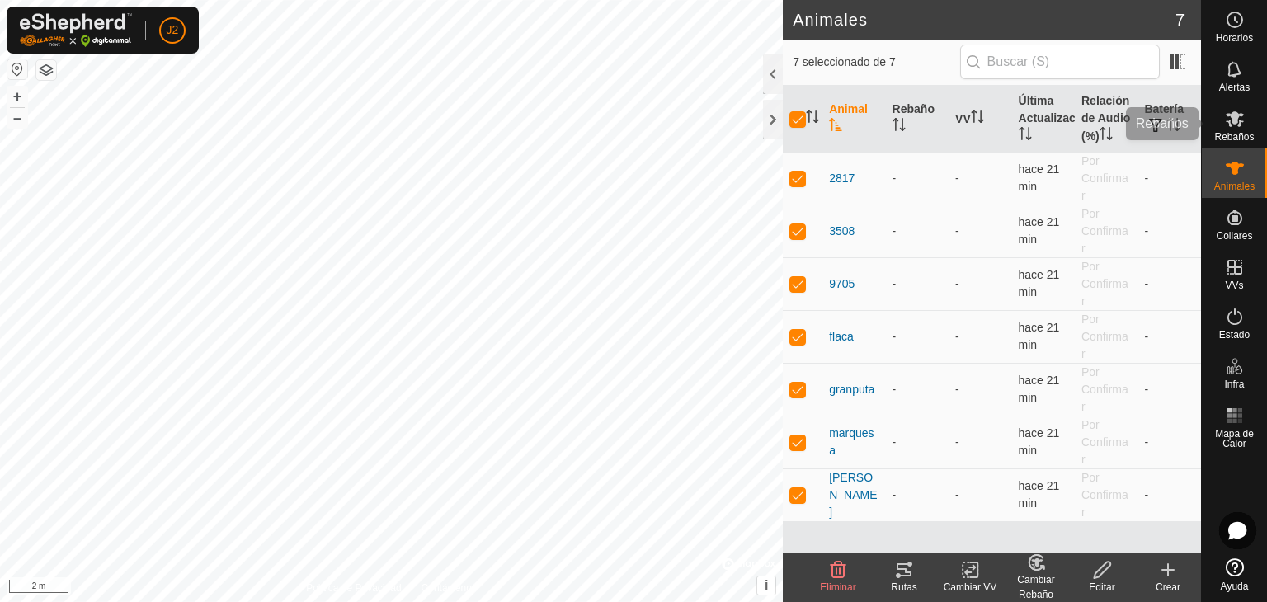
click at [1224, 130] on es-mob-svg-icon at bounding box center [1235, 119] width 30 height 26
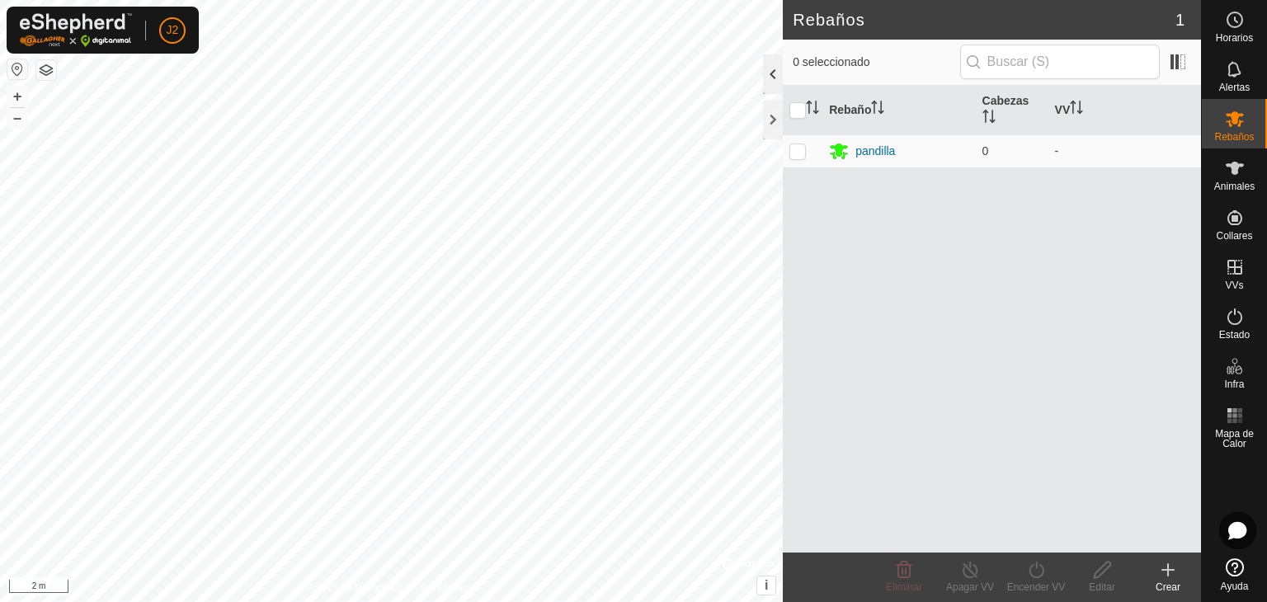
click at [768, 83] on div at bounding box center [773, 74] width 20 height 40
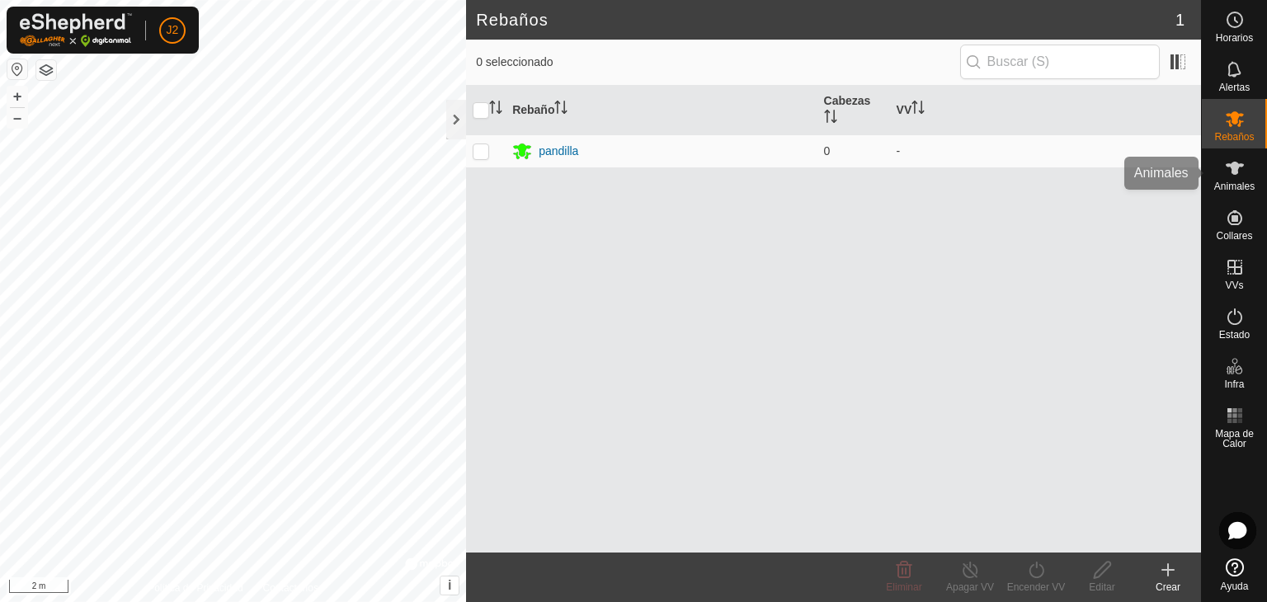
click at [1233, 167] on icon at bounding box center [1235, 168] width 18 height 13
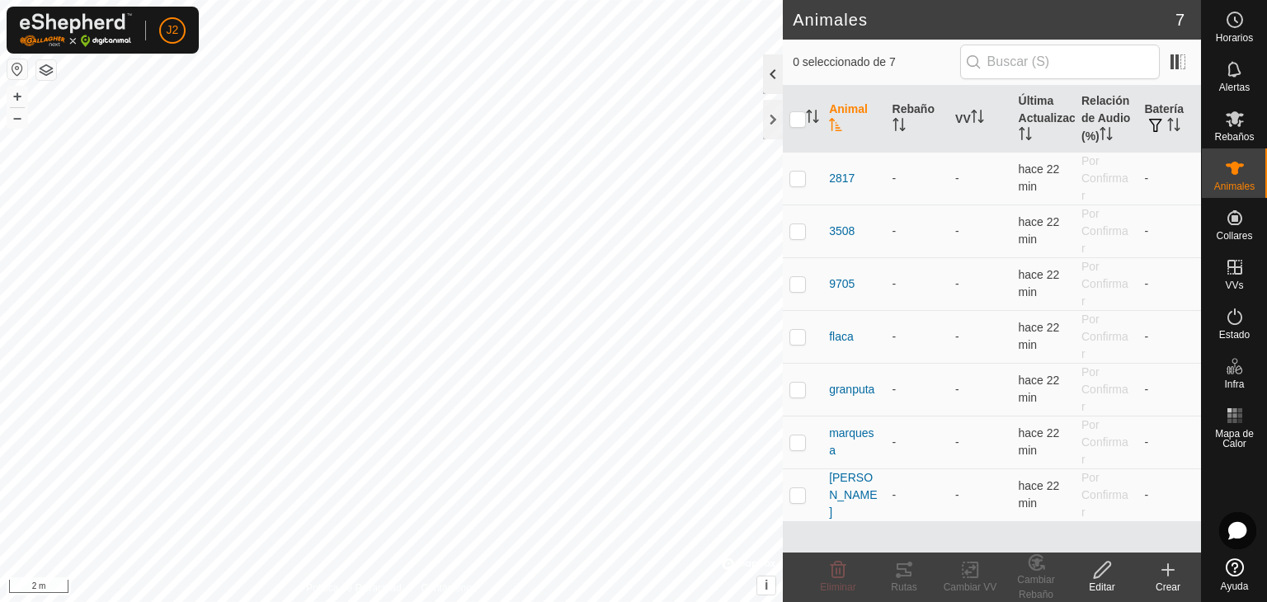
click at [769, 77] on div at bounding box center [773, 74] width 20 height 40
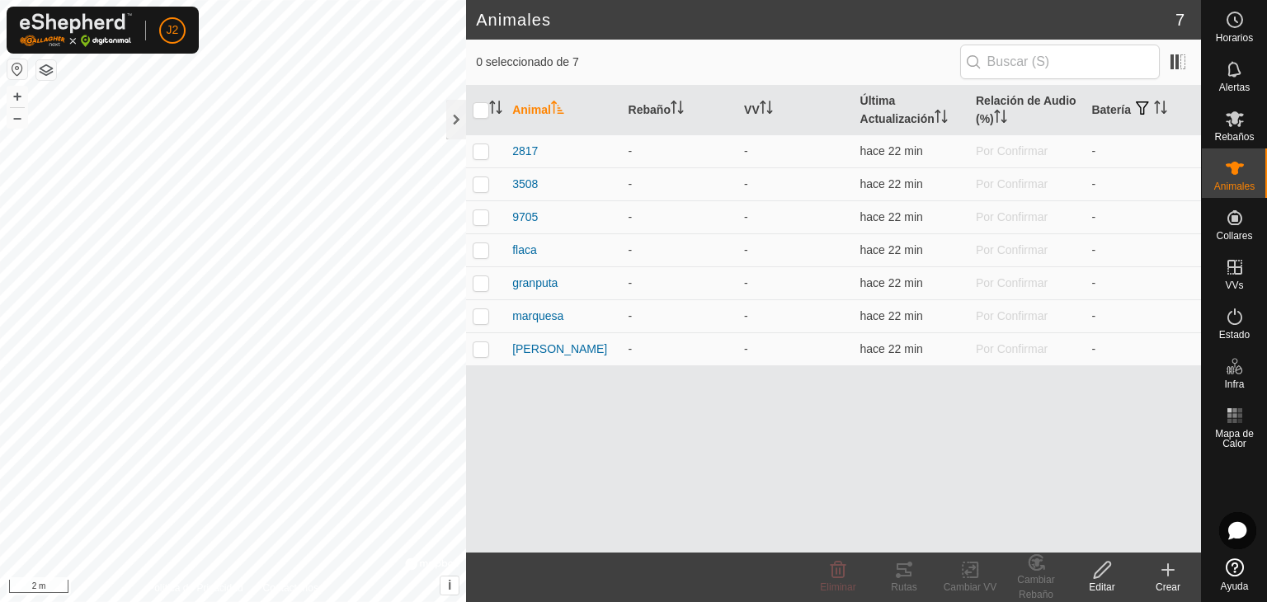
click at [1096, 573] on icon at bounding box center [1102, 570] width 17 height 17
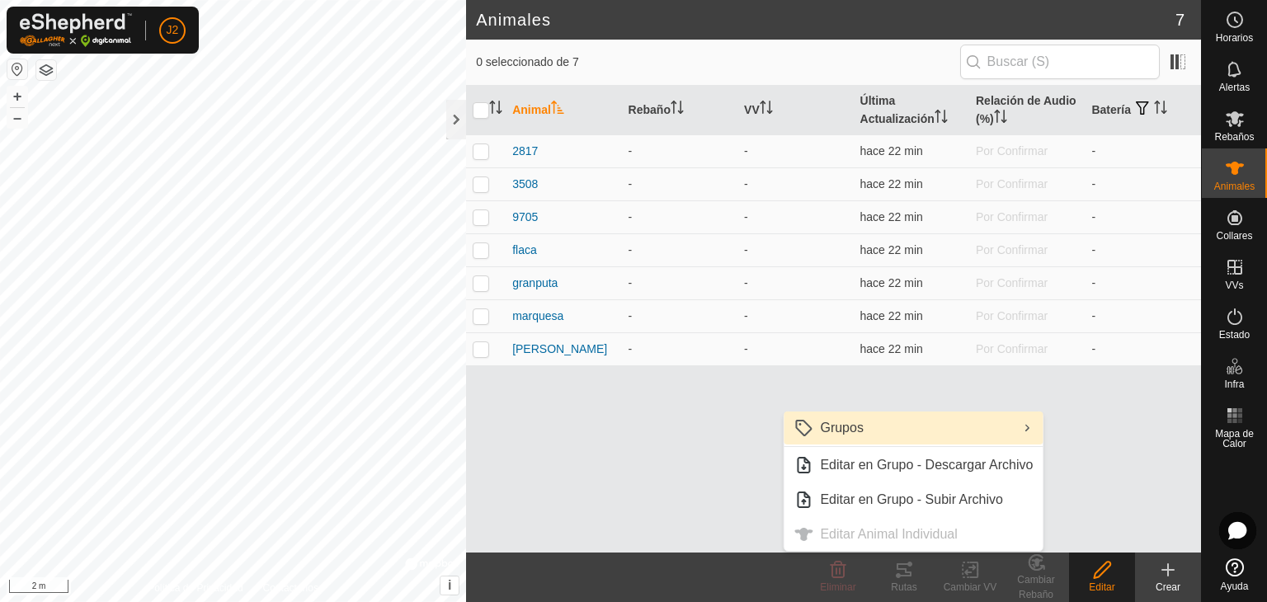
click at [907, 422] on link "Grupos" at bounding box center [913, 428] width 259 height 33
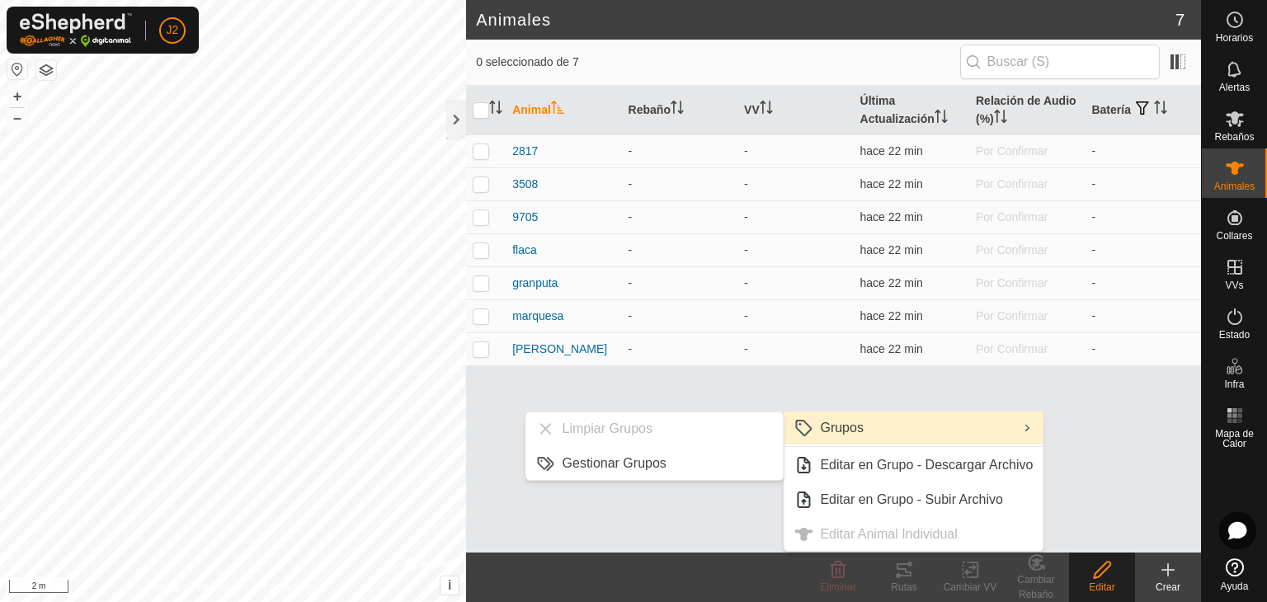
click at [828, 431] on link "Grupos" at bounding box center [913, 428] width 259 height 33
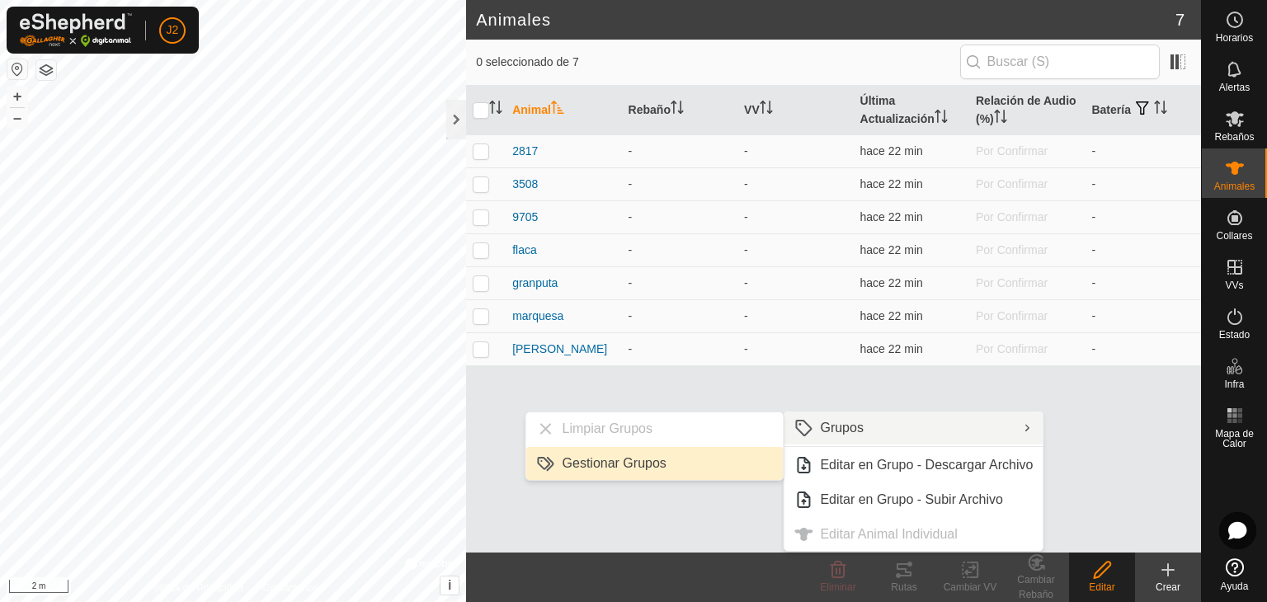
click at [698, 464] on link "Gestionar Grupos" at bounding box center [654, 463] width 257 height 33
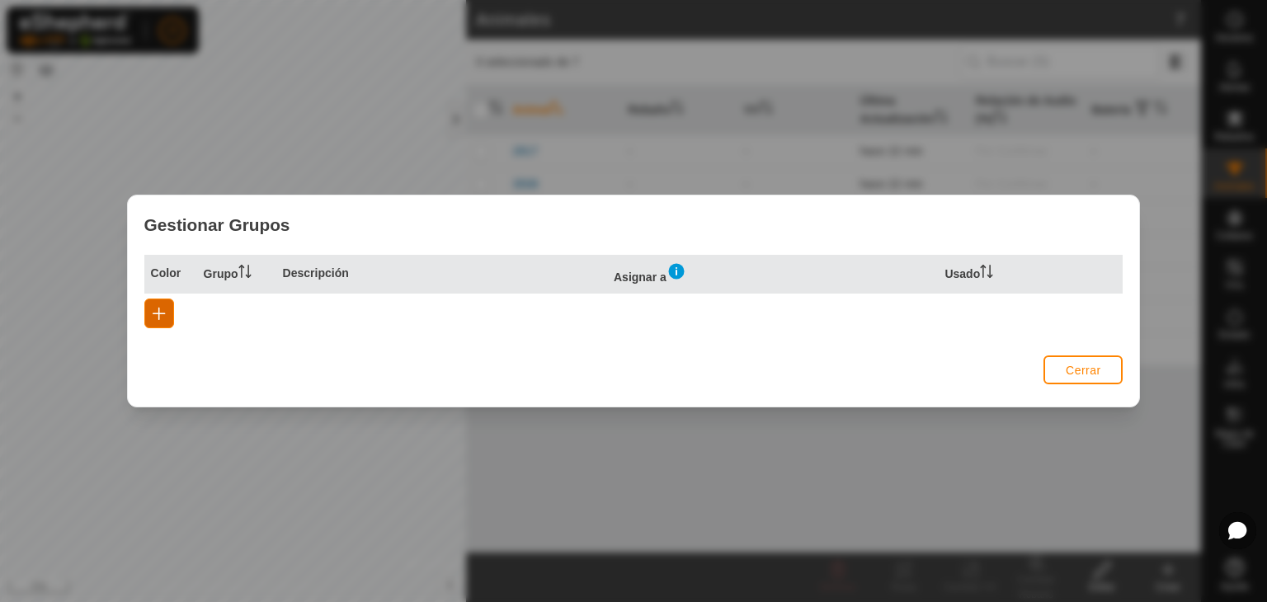
click at [154, 317] on span "button" at bounding box center [159, 313] width 13 height 13
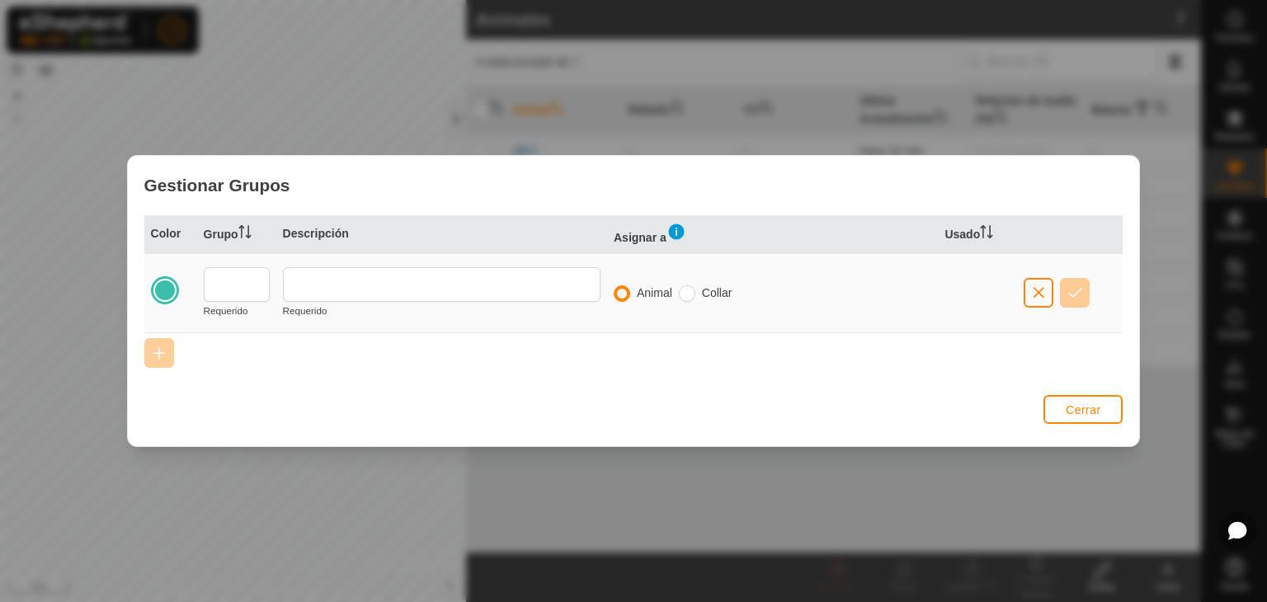
click at [165, 286] on div at bounding box center [164, 290] width 23 height 23
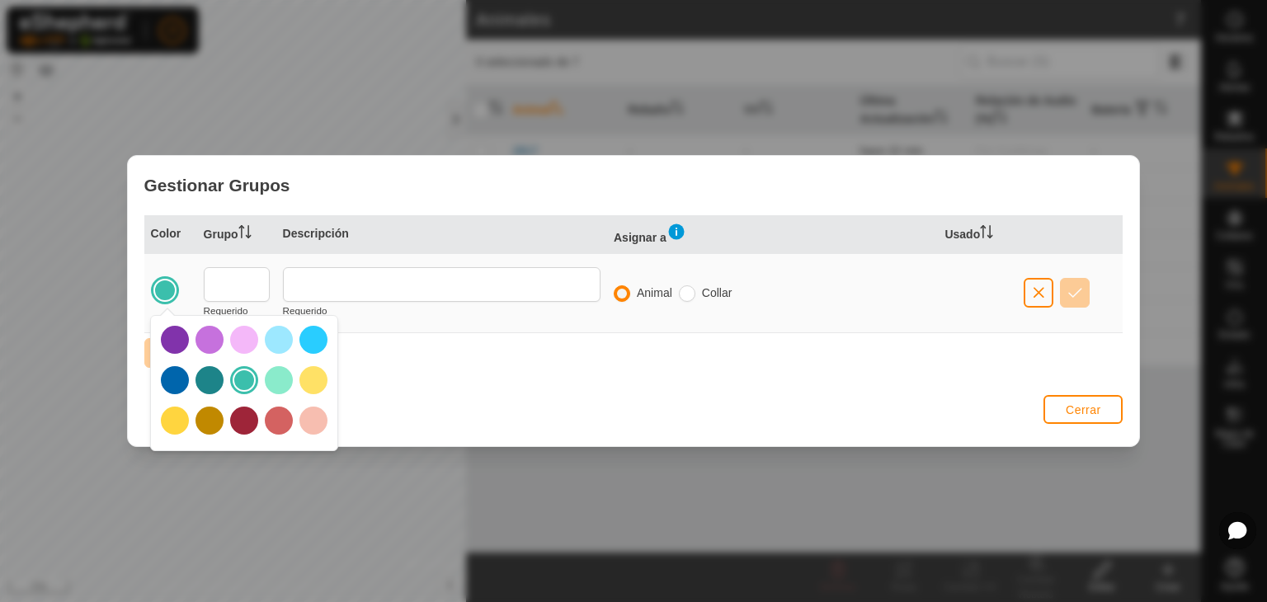
click at [165, 288] on div at bounding box center [164, 290] width 23 height 23
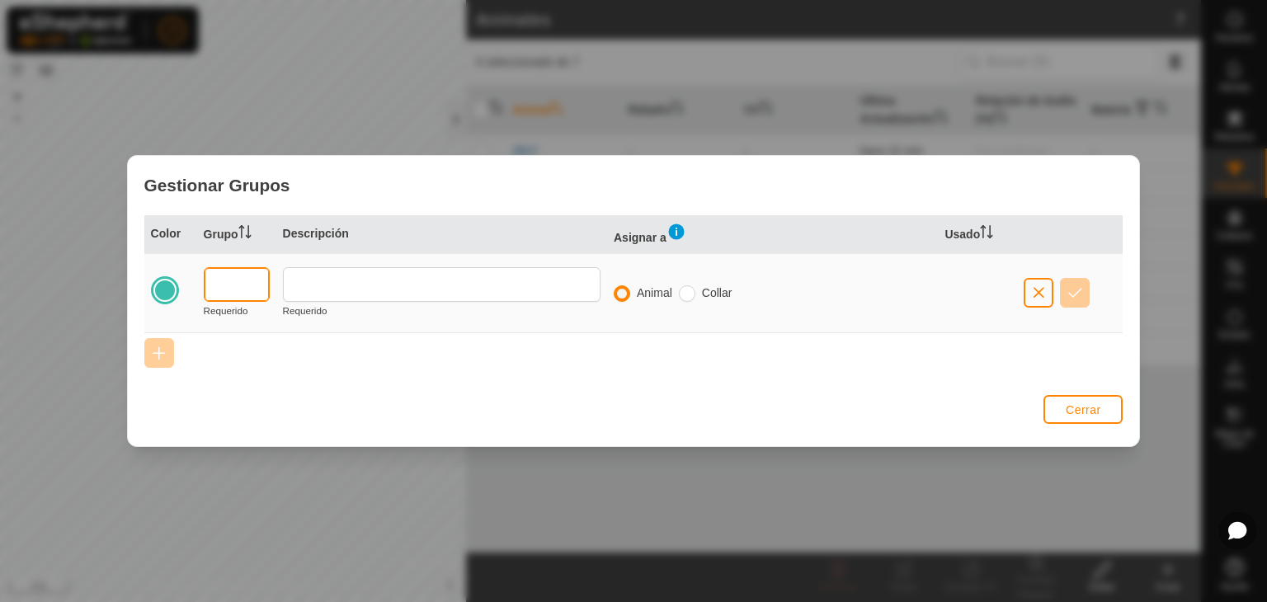
click at [252, 288] on input "text" at bounding box center [237, 284] width 66 height 35
type input "P"
type input "1"
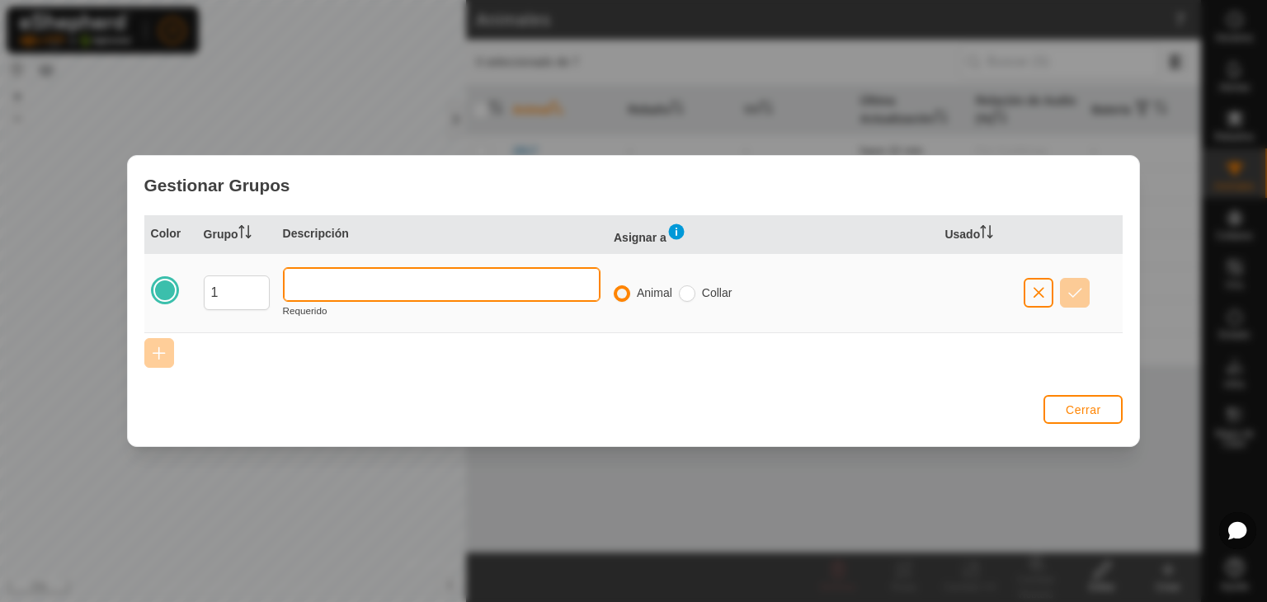
click at [338, 271] on input "text" at bounding box center [442, 284] width 318 height 35
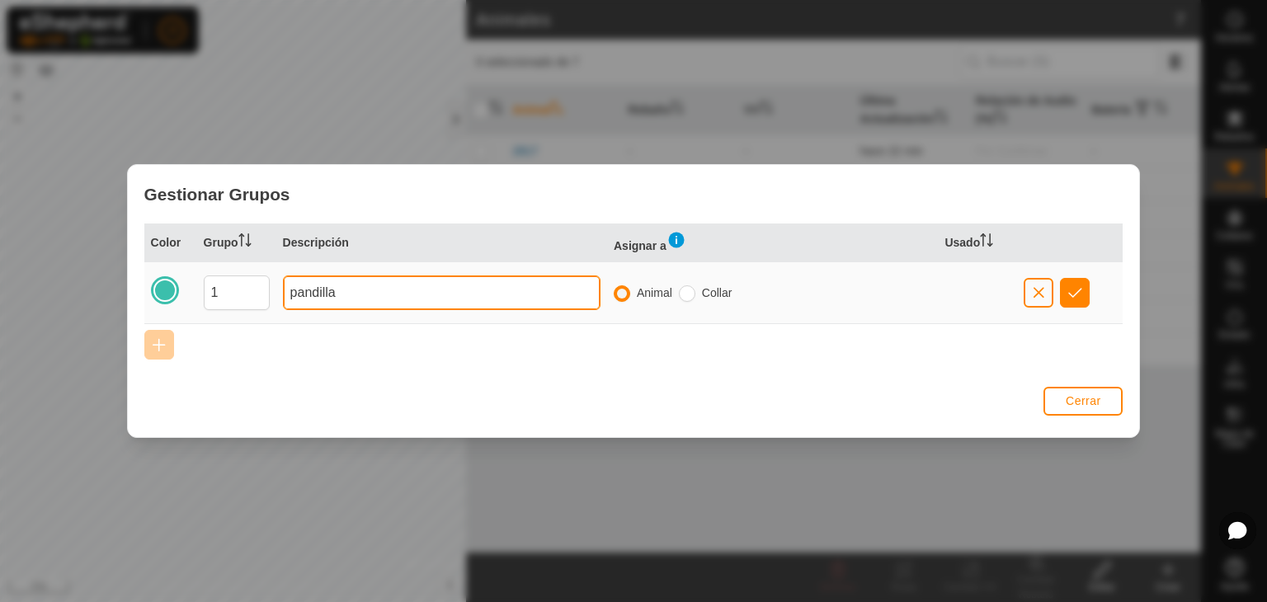
type input "pandilla"
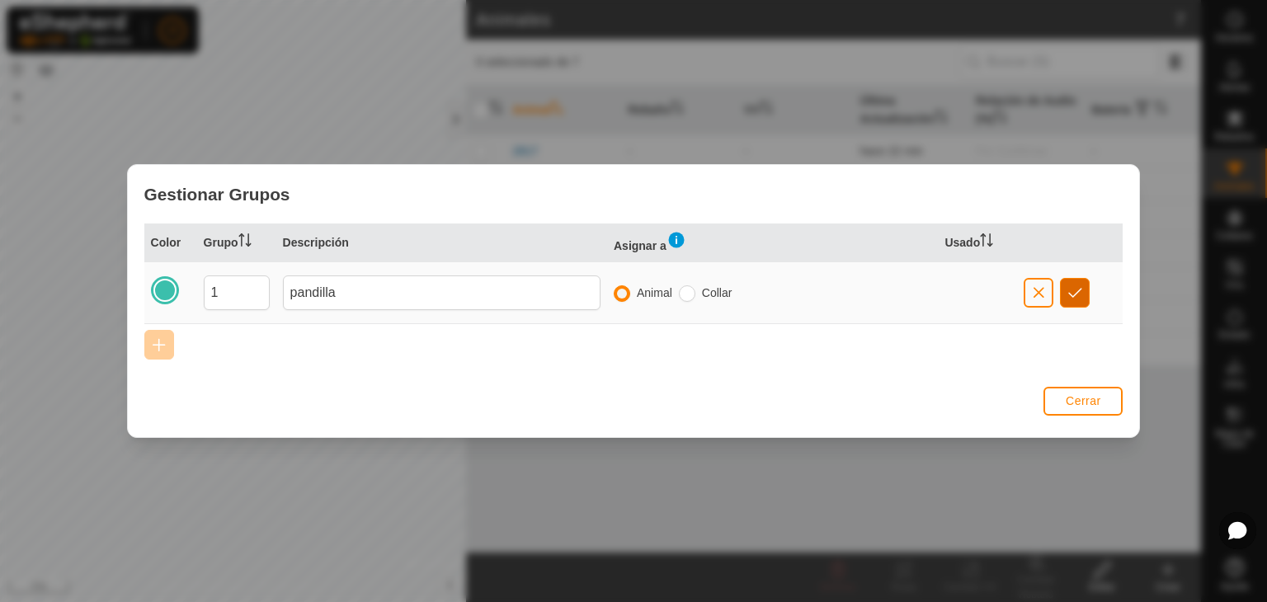
click at [1069, 295] on span "button" at bounding box center [1075, 292] width 14 height 13
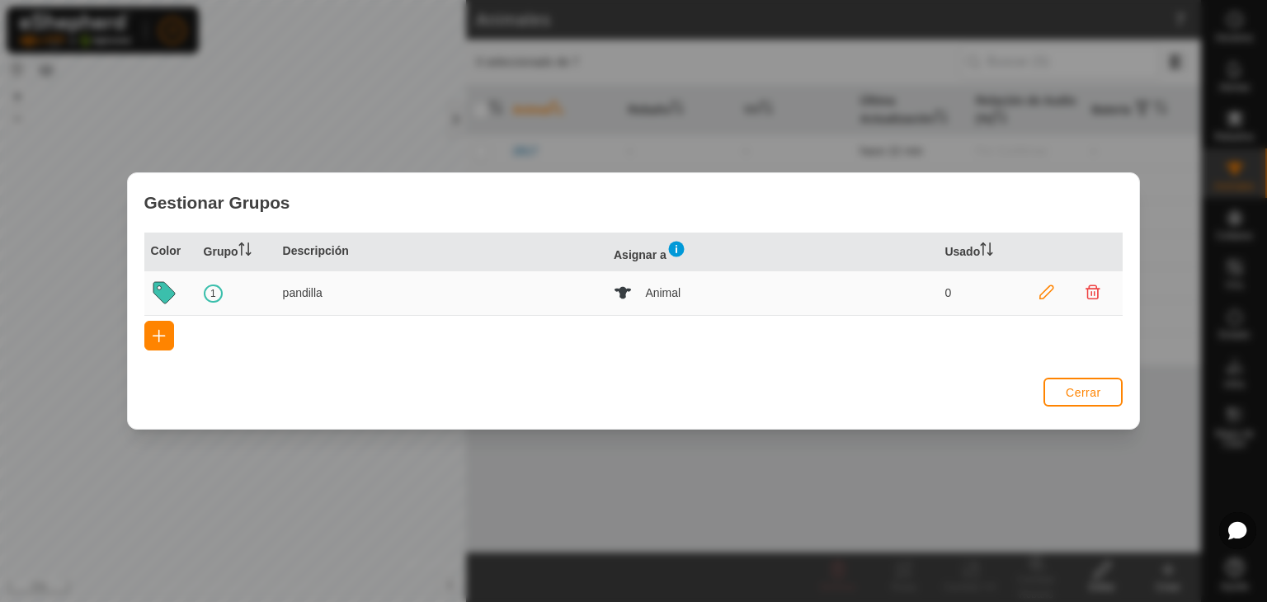
click at [1044, 293] on icon at bounding box center [1047, 292] width 15 height 15
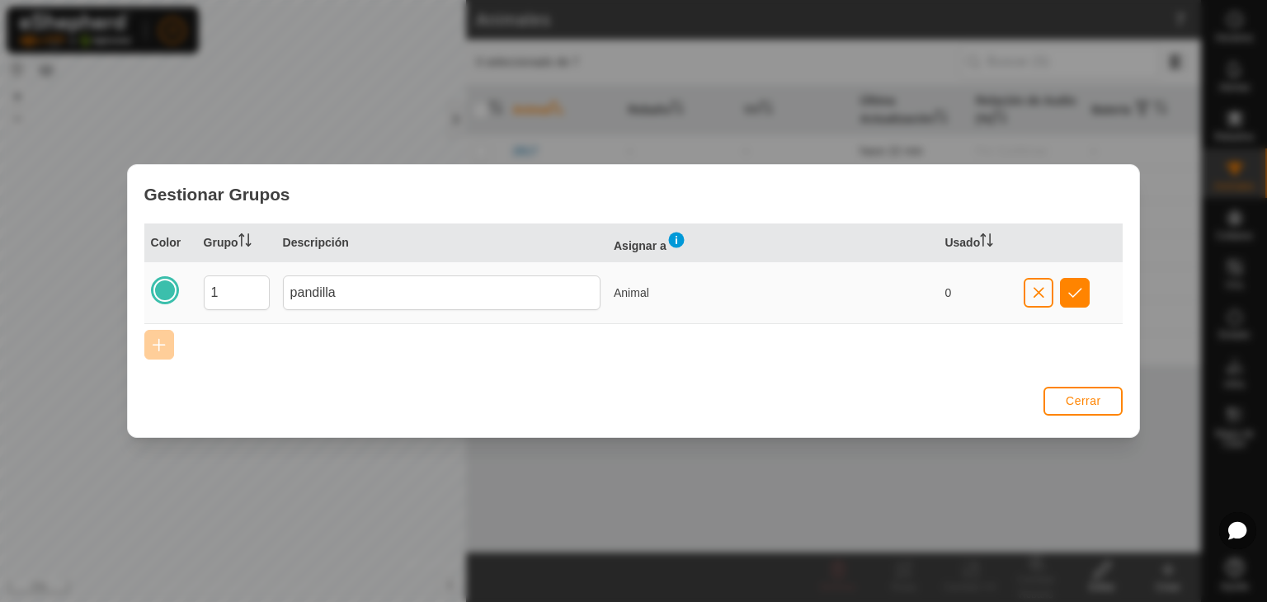
click at [633, 298] on p-celleditor "Animal" at bounding box center [631, 292] width 35 height 13
click at [1084, 290] on button "button" at bounding box center [1075, 293] width 30 height 30
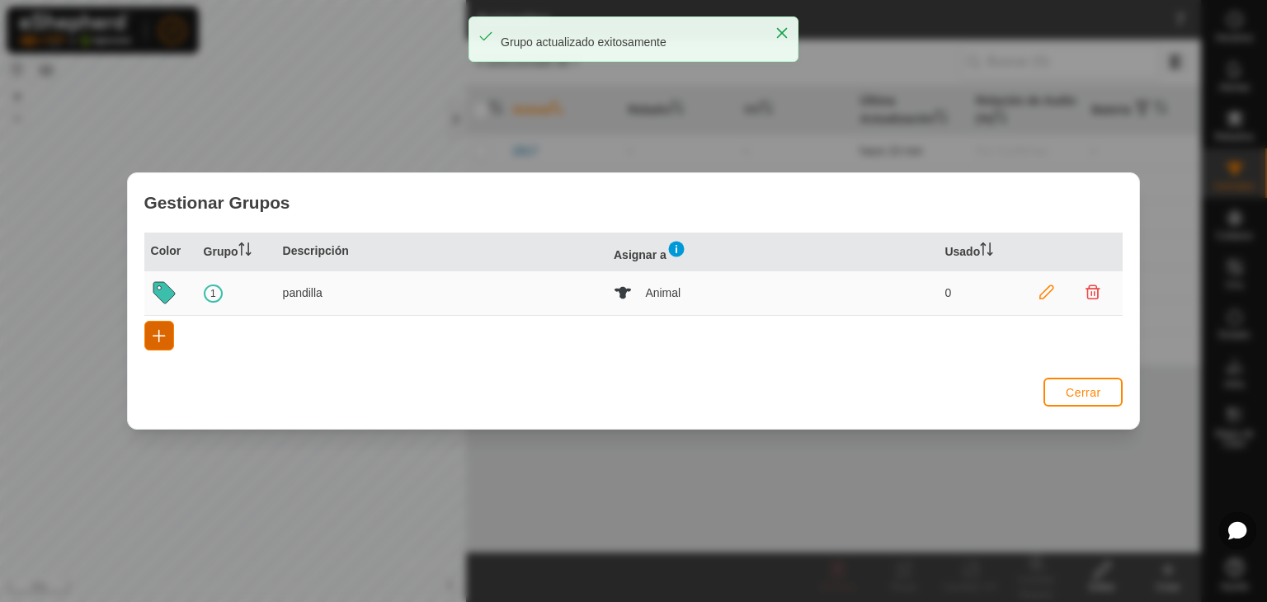
click at [156, 337] on span "button" at bounding box center [159, 335] width 13 height 13
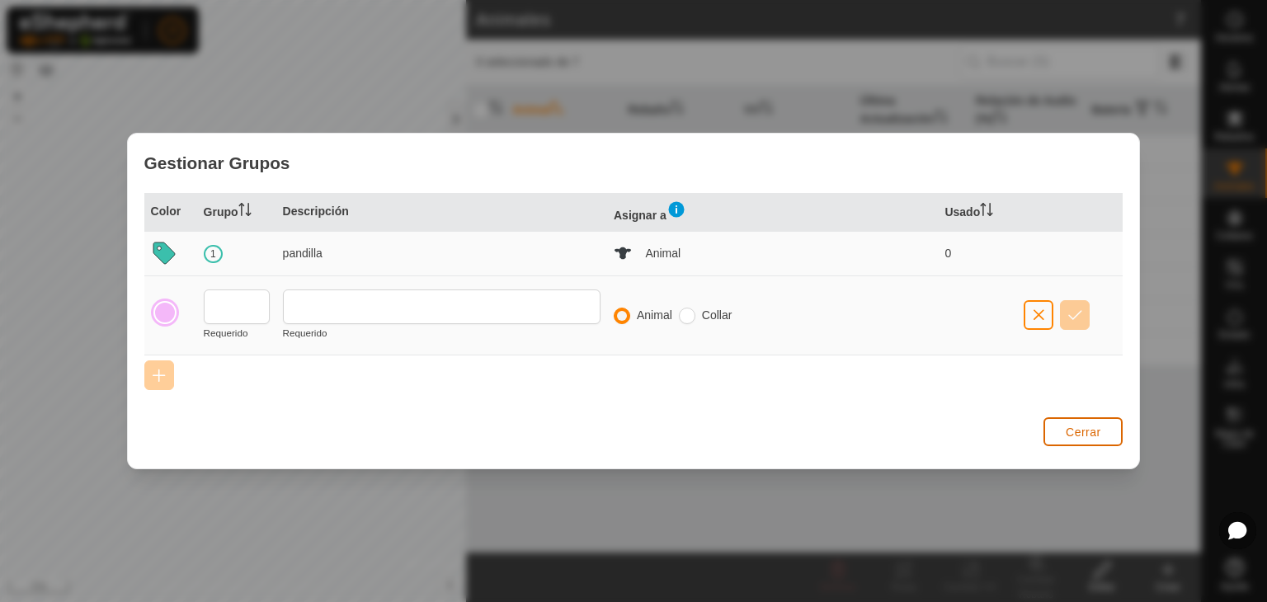
click at [1079, 431] on span "Cerrar" at bounding box center [1083, 432] width 35 height 13
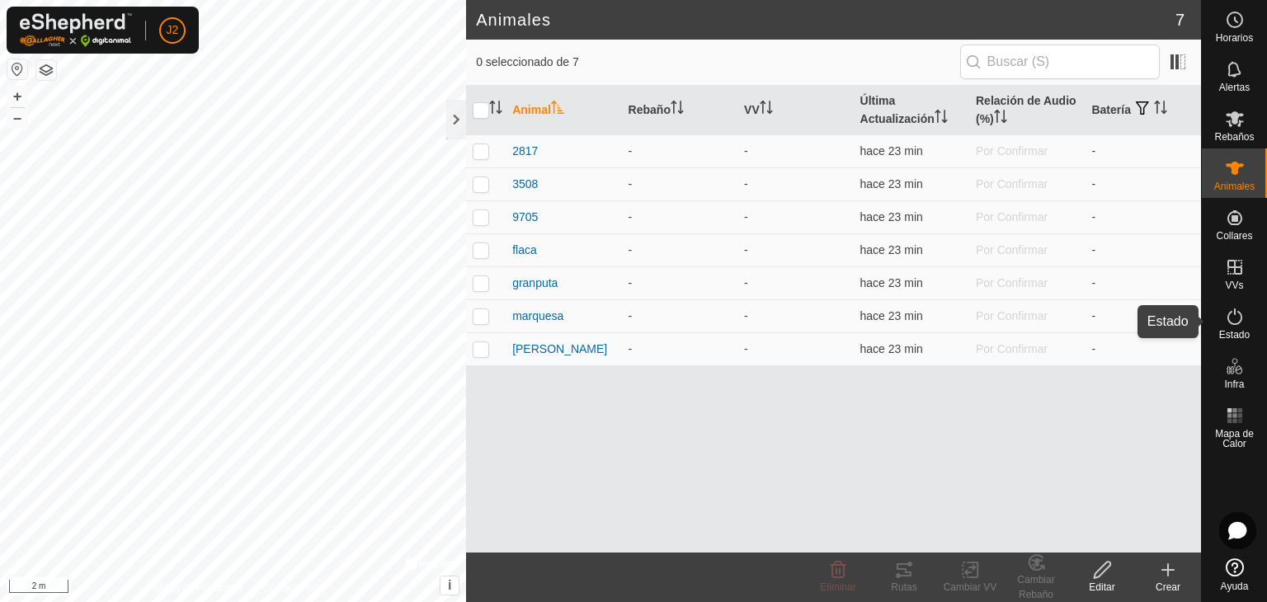
click at [1236, 331] on span "Estado" at bounding box center [1234, 335] width 31 height 10
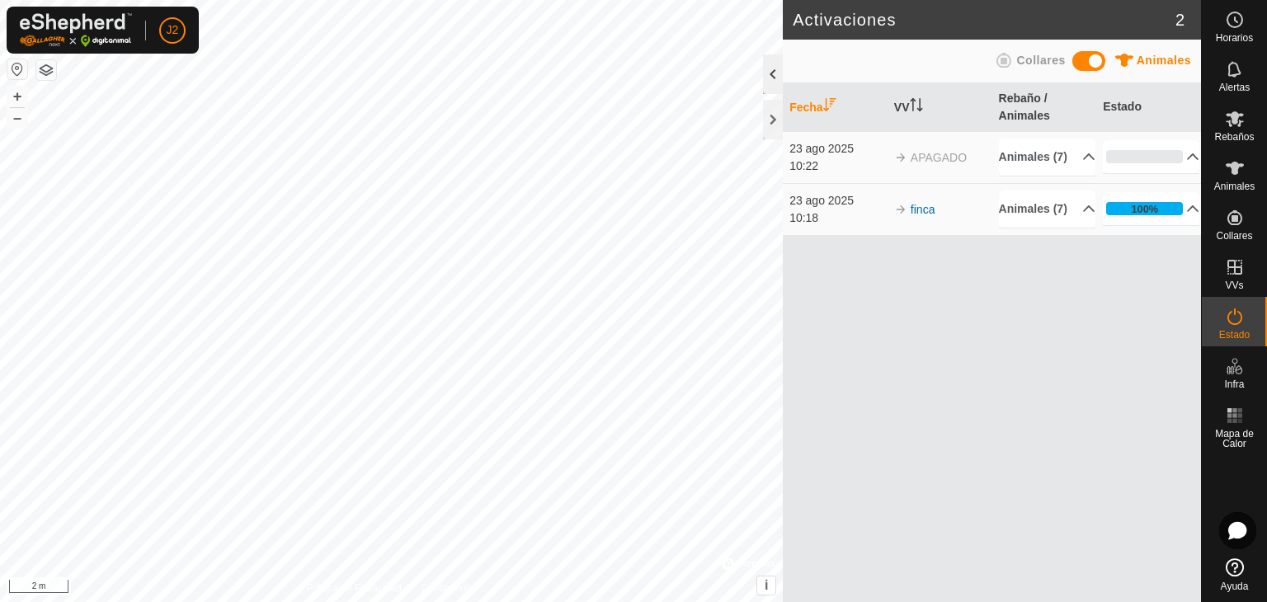
click at [773, 83] on div at bounding box center [773, 74] width 20 height 40
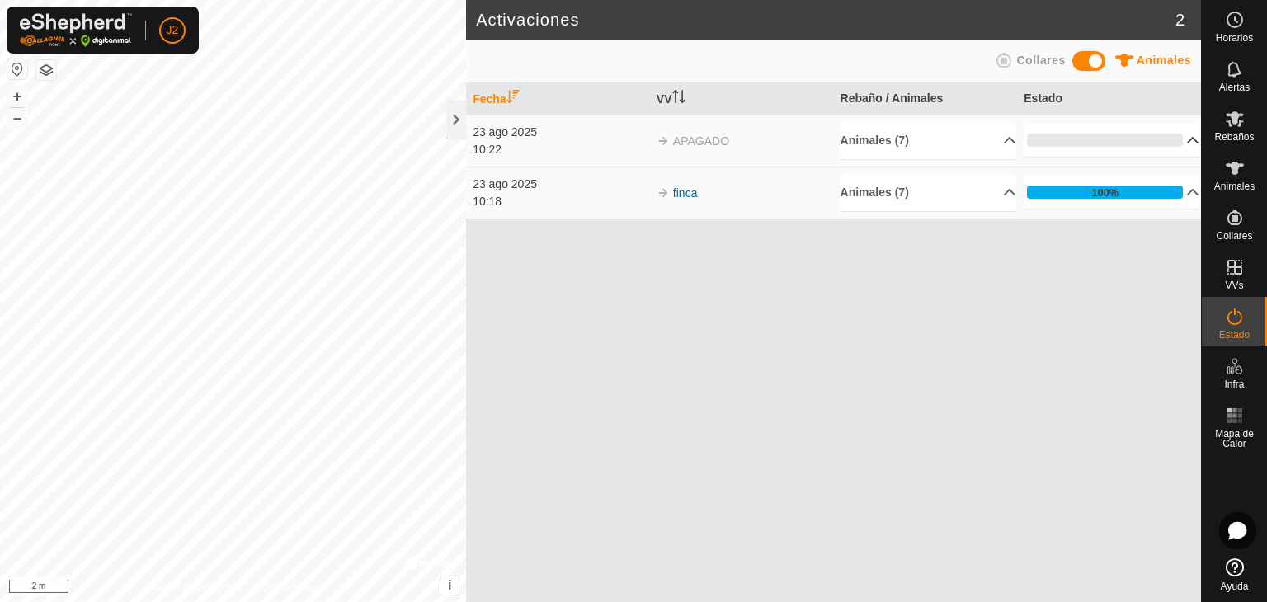
click at [1178, 140] on p-accordion-header "0%" at bounding box center [1112, 140] width 176 height 33
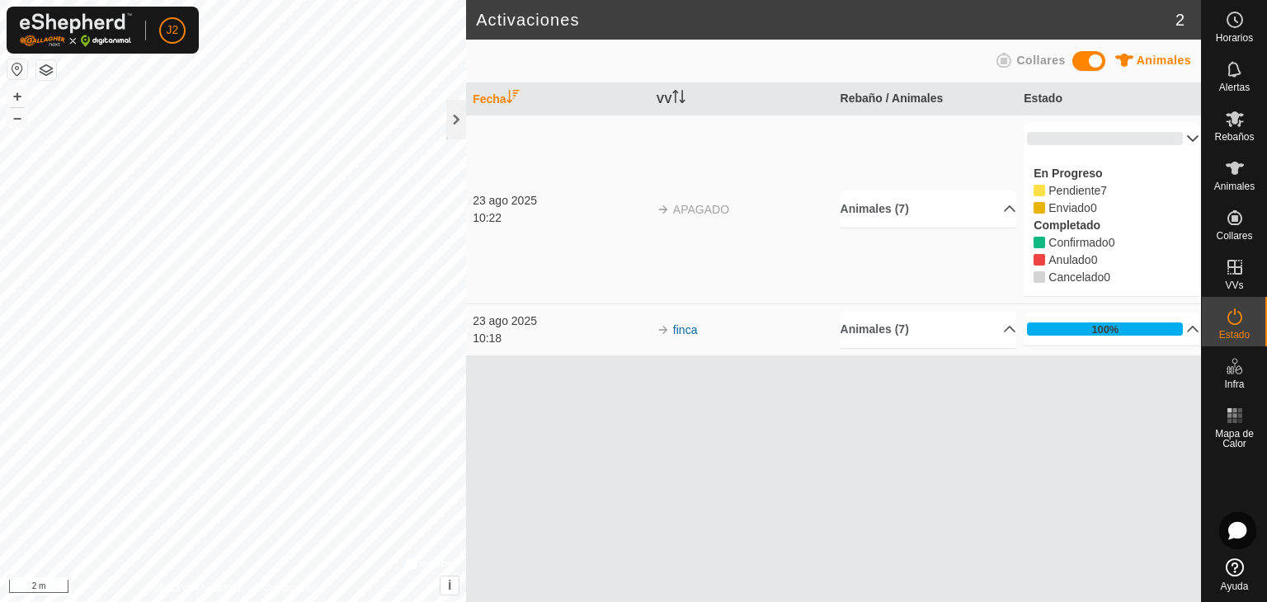
click at [1178, 140] on p-accordion-header "0%" at bounding box center [1112, 138] width 176 height 33
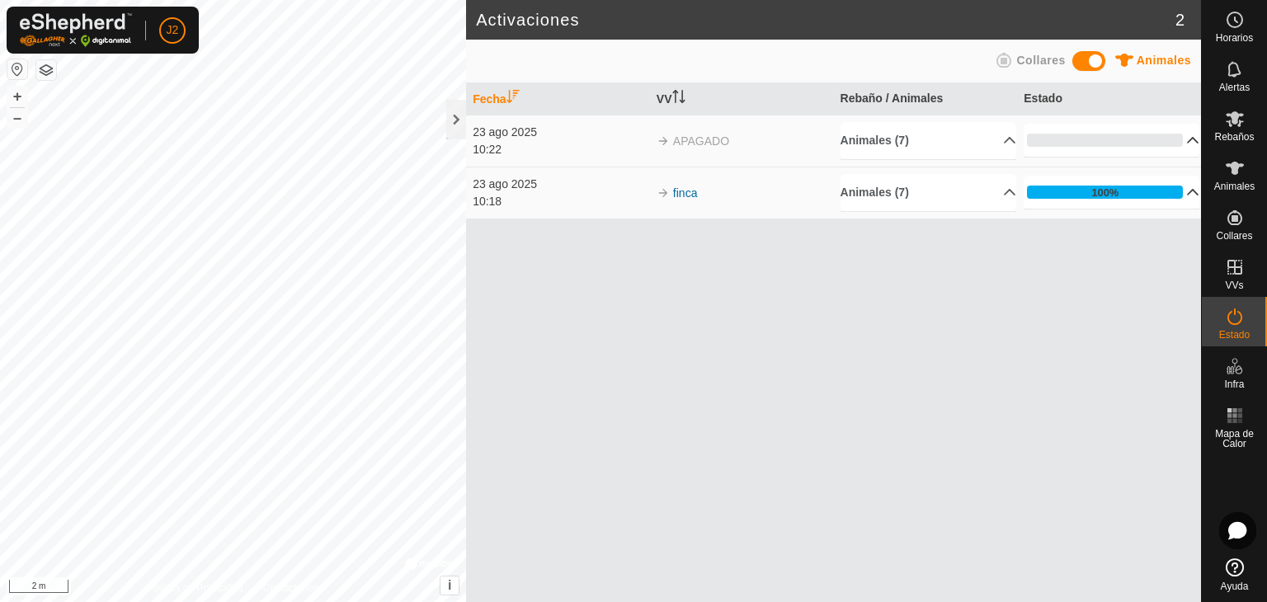
click at [1180, 189] on p-accordion-header "100%" at bounding box center [1112, 192] width 176 height 33
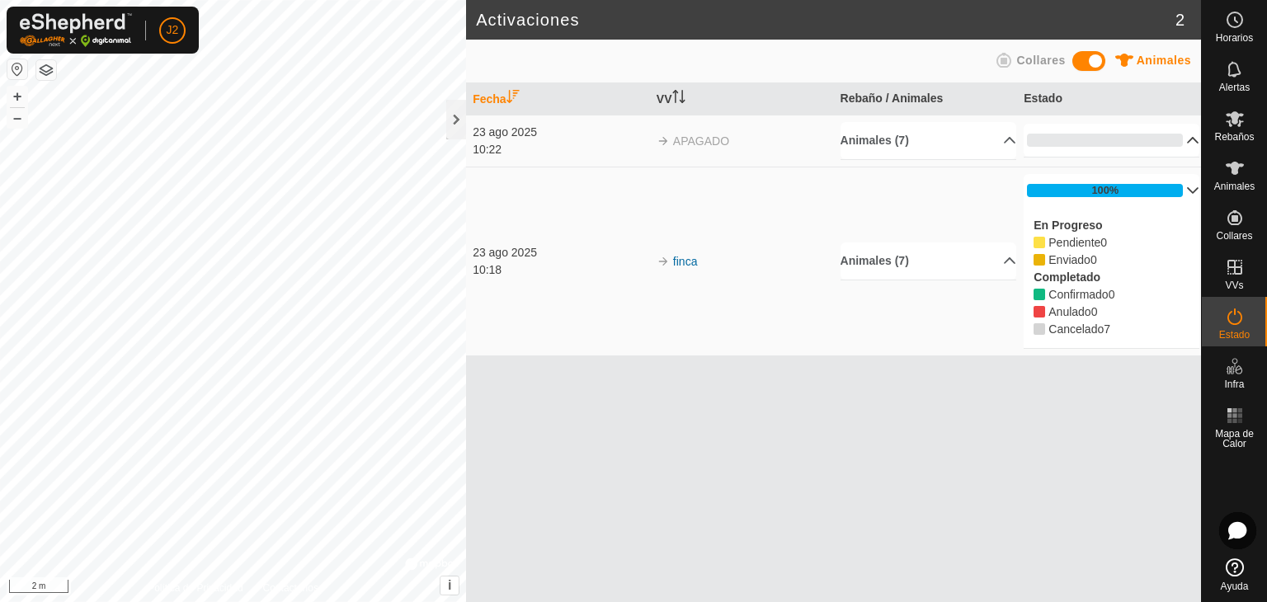
click at [1180, 189] on p-accordion-header "100%" at bounding box center [1112, 190] width 176 height 33
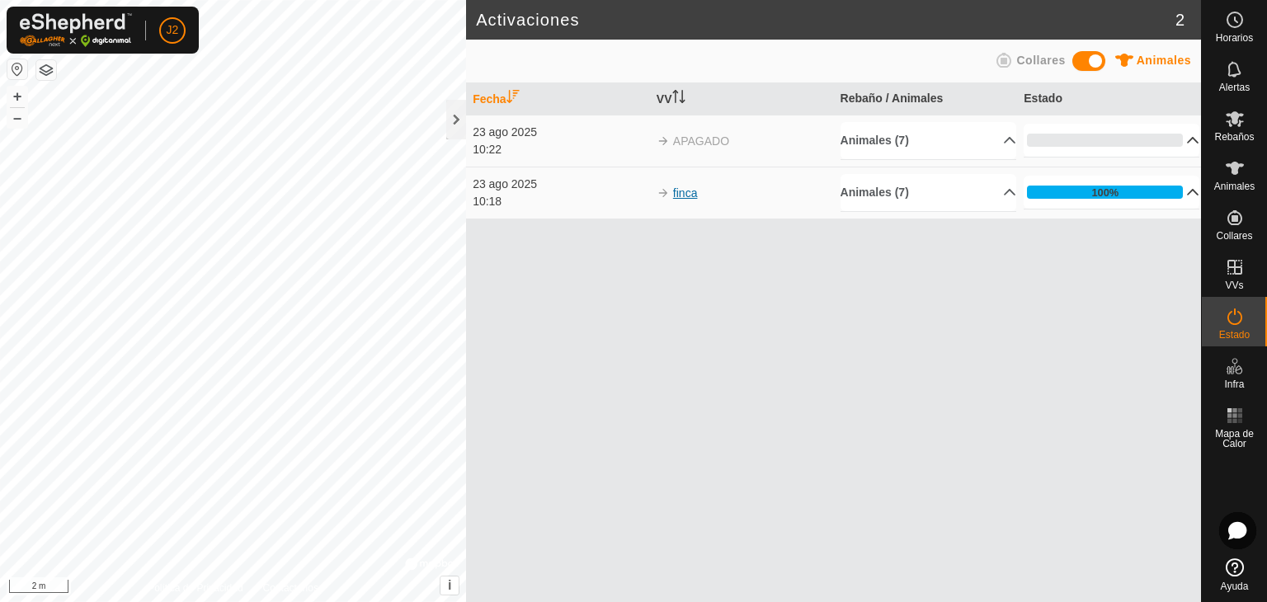
click at [685, 195] on link "finca" at bounding box center [685, 192] width 25 height 13
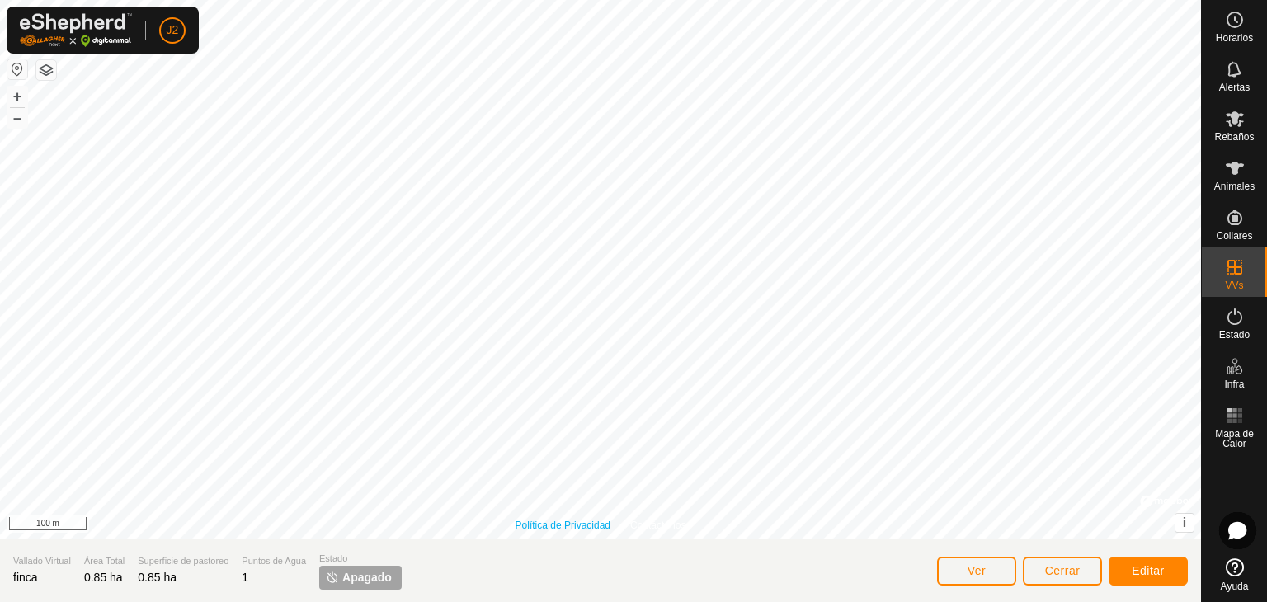
click at [573, 528] on div "Política de Privacidad Contáctenos + – ⇧ i © Mapbox , © OpenStreetMap , Improve…" at bounding box center [600, 270] width 1201 height 540
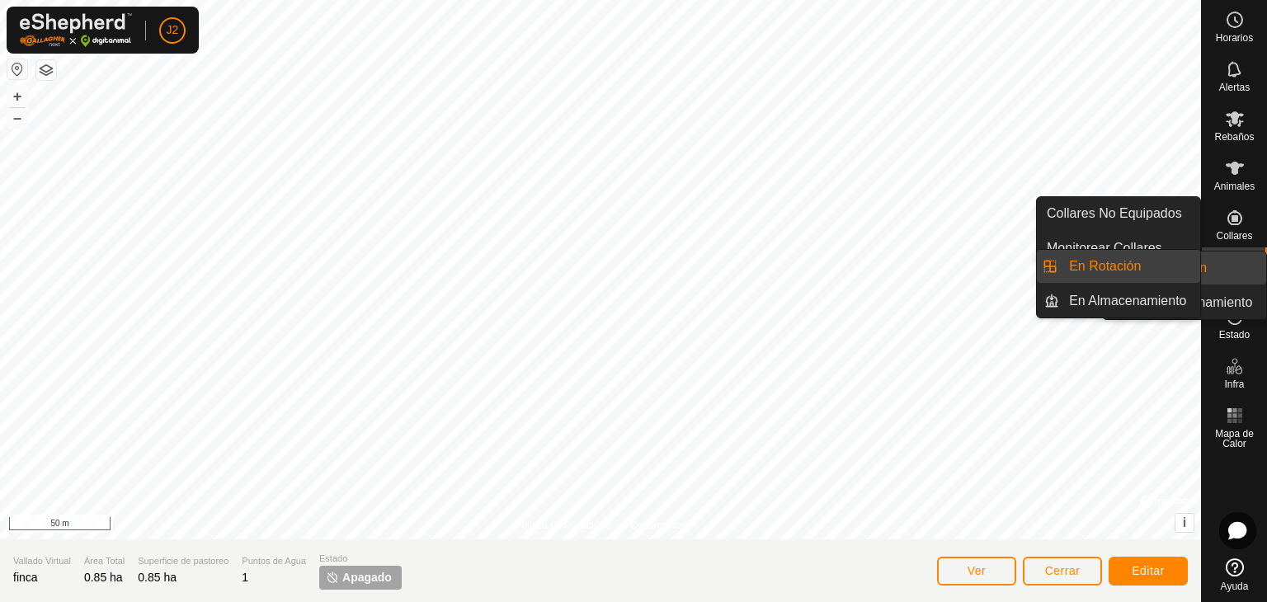
click at [1244, 279] on es-virtualpaddocks-svg-icon at bounding box center [1235, 267] width 30 height 26
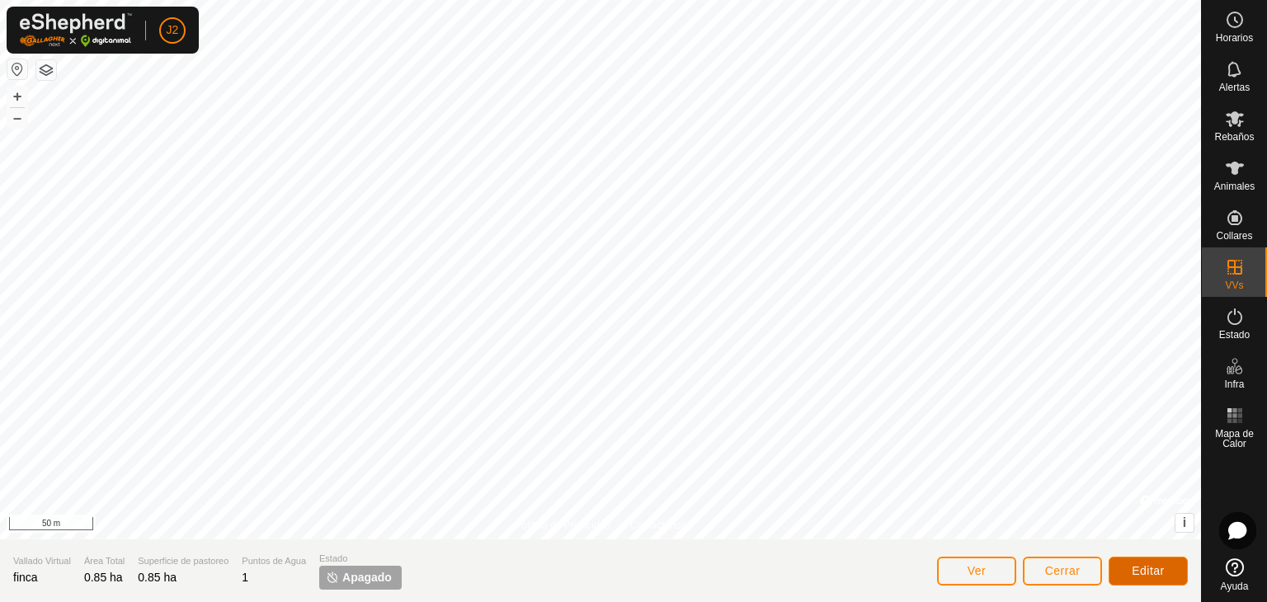
click at [1134, 559] on button "Editar" at bounding box center [1148, 571] width 79 height 29
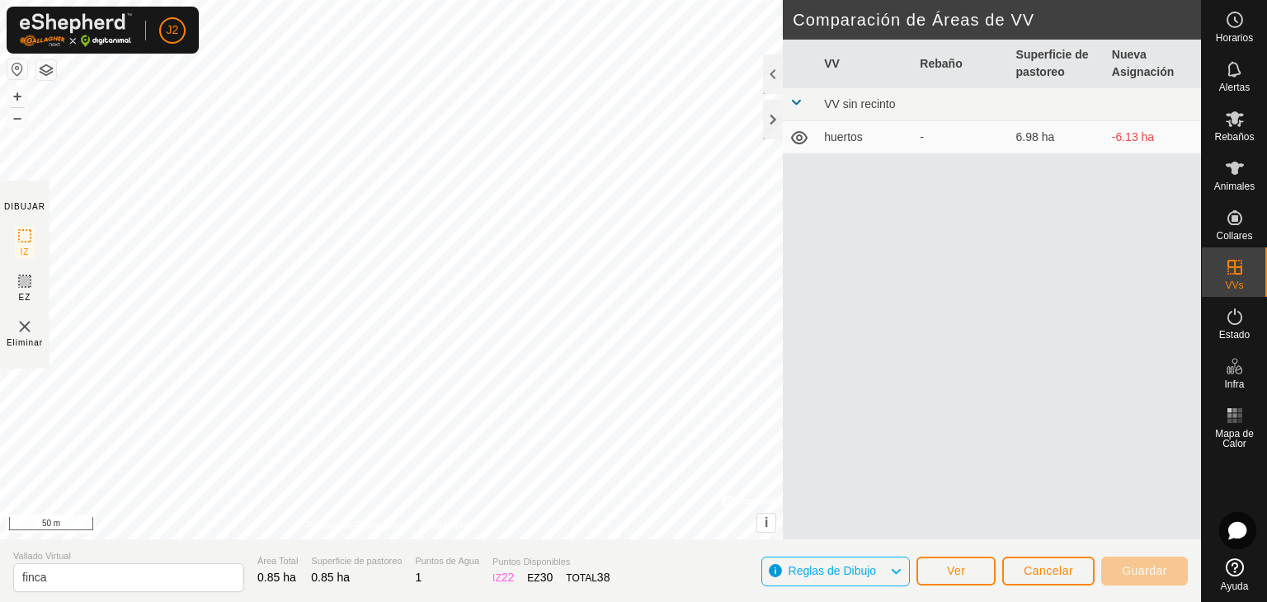
click at [795, 106] on span at bounding box center [796, 102] width 13 height 13
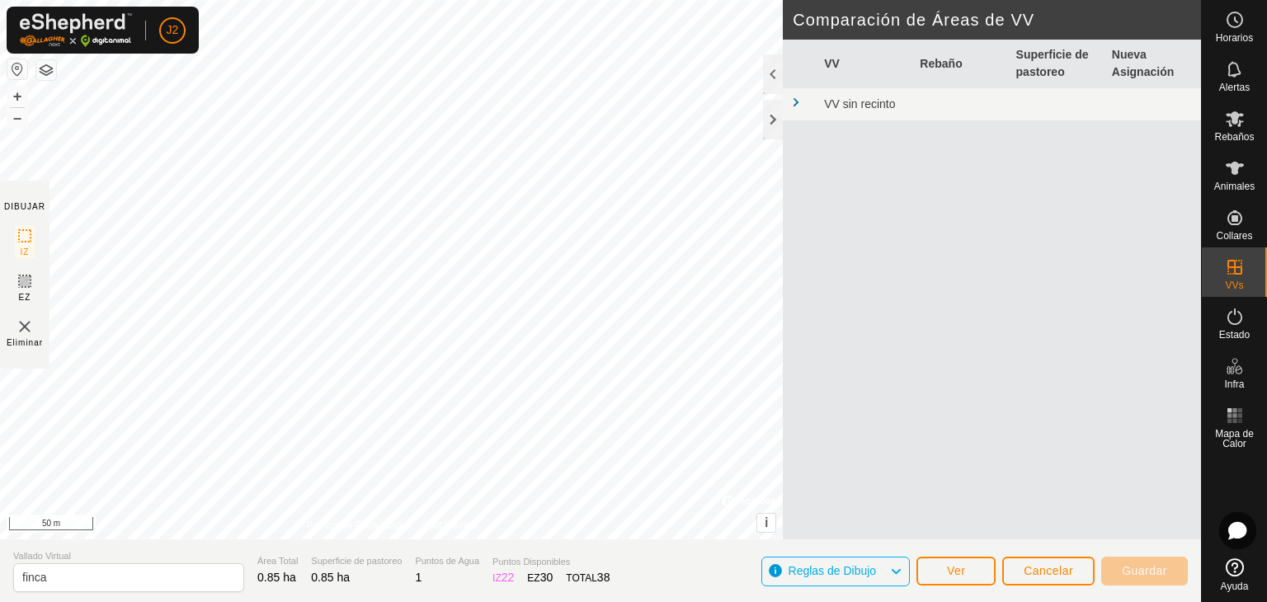
click at [795, 106] on span at bounding box center [796, 102] width 13 height 13
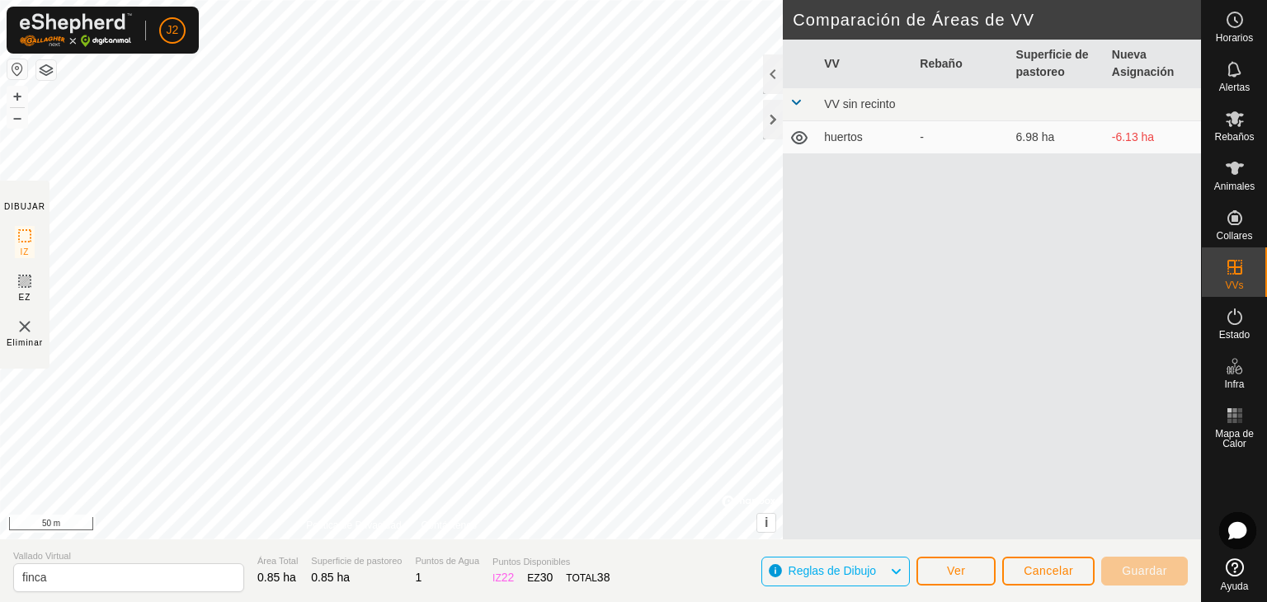
click at [846, 141] on td "huertos" at bounding box center [866, 137] width 96 height 33
click at [935, 575] on button "Ver" at bounding box center [956, 571] width 79 height 29
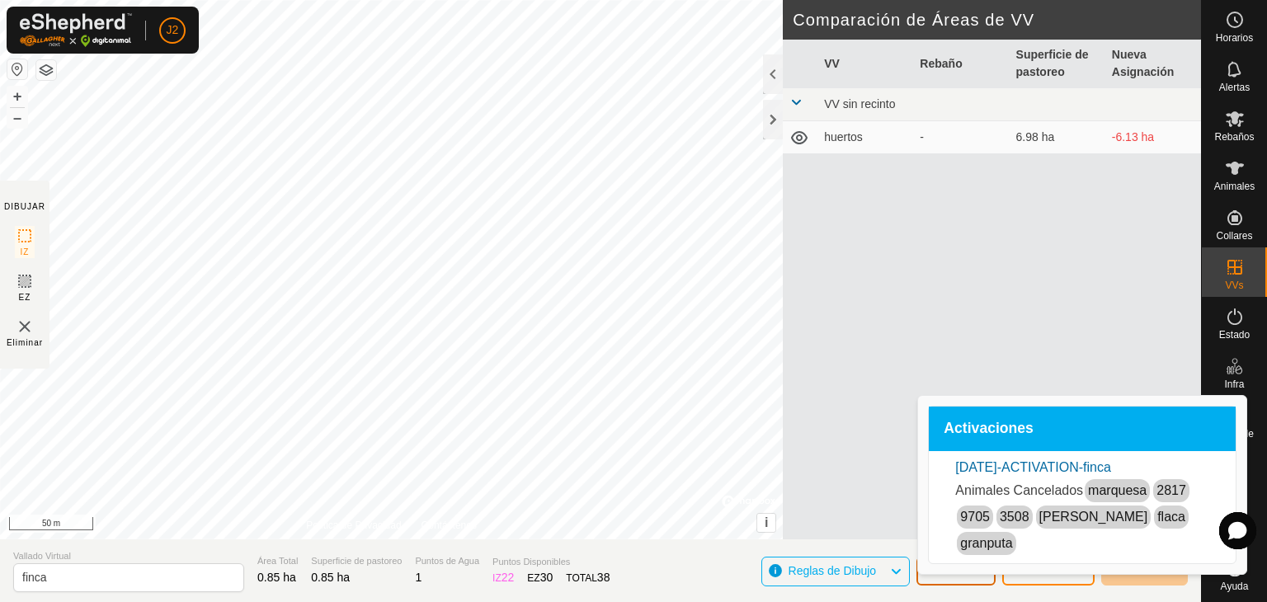
click at [928, 578] on button "Ver" at bounding box center [956, 571] width 79 height 29
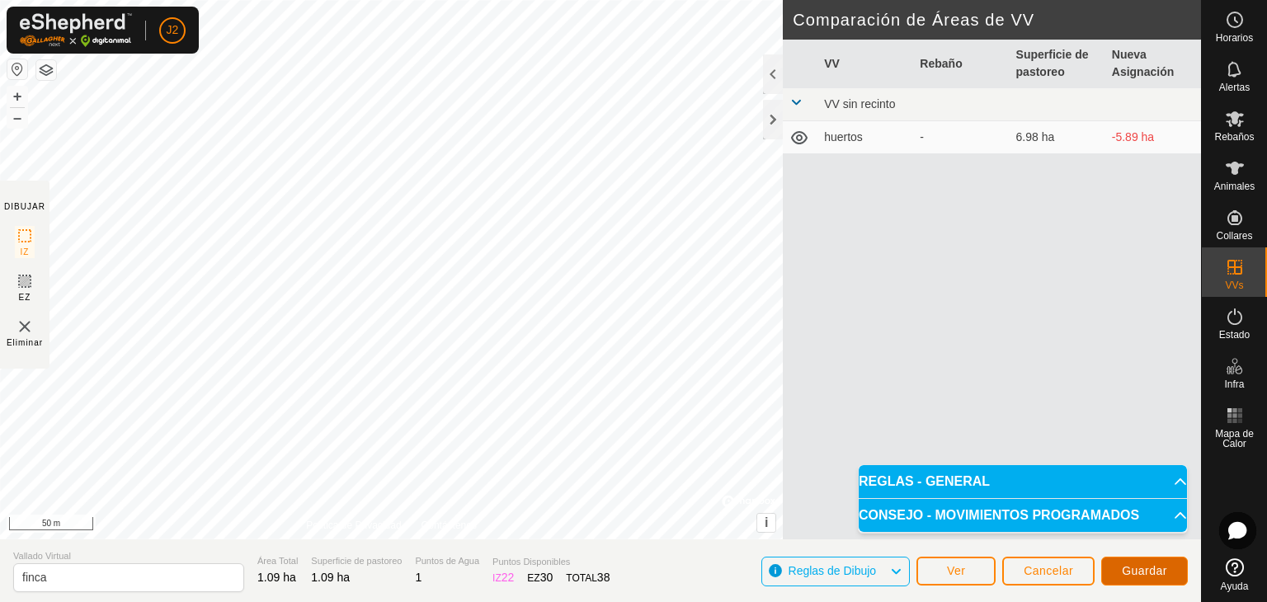
click at [1153, 575] on span "Guardar" at bounding box center [1144, 570] width 45 height 13
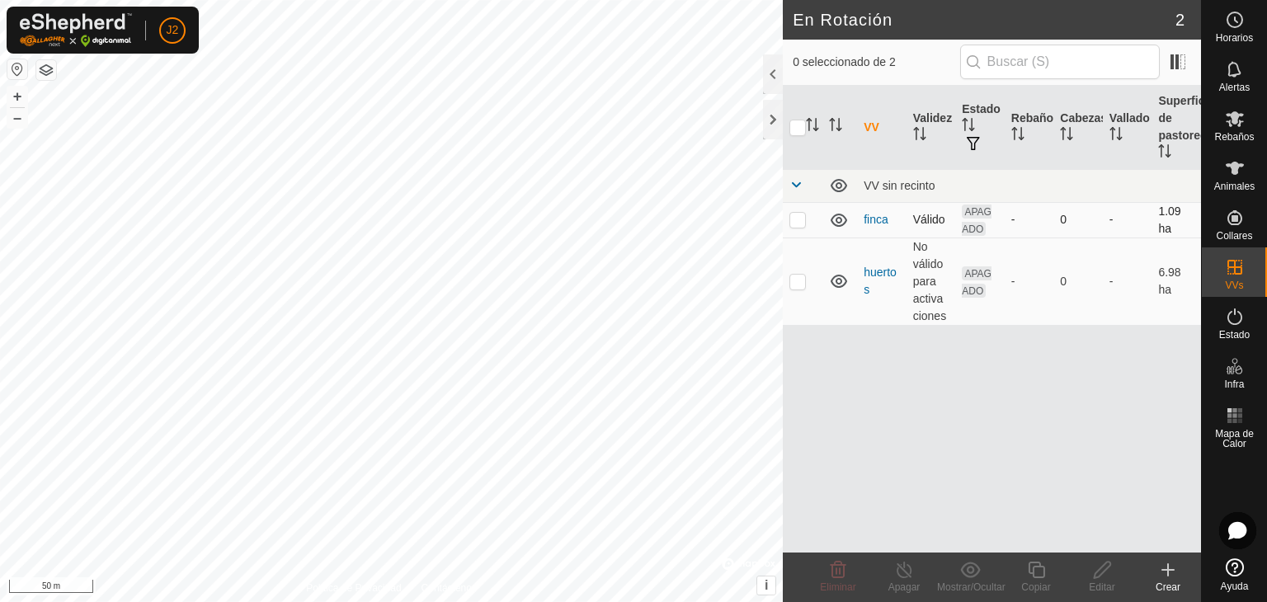
checkbox input "true"
click at [1096, 574] on icon at bounding box center [1102, 570] width 21 height 20
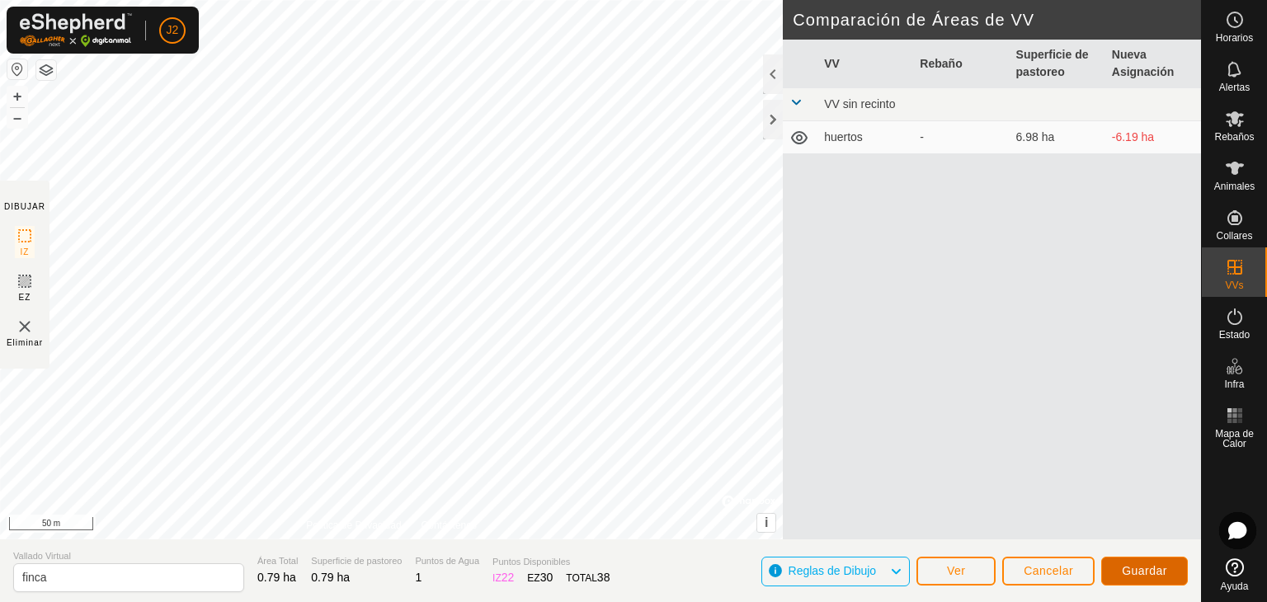
click at [1143, 568] on span "Guardar" at bounding box center [1144, 570] width 45 height 13
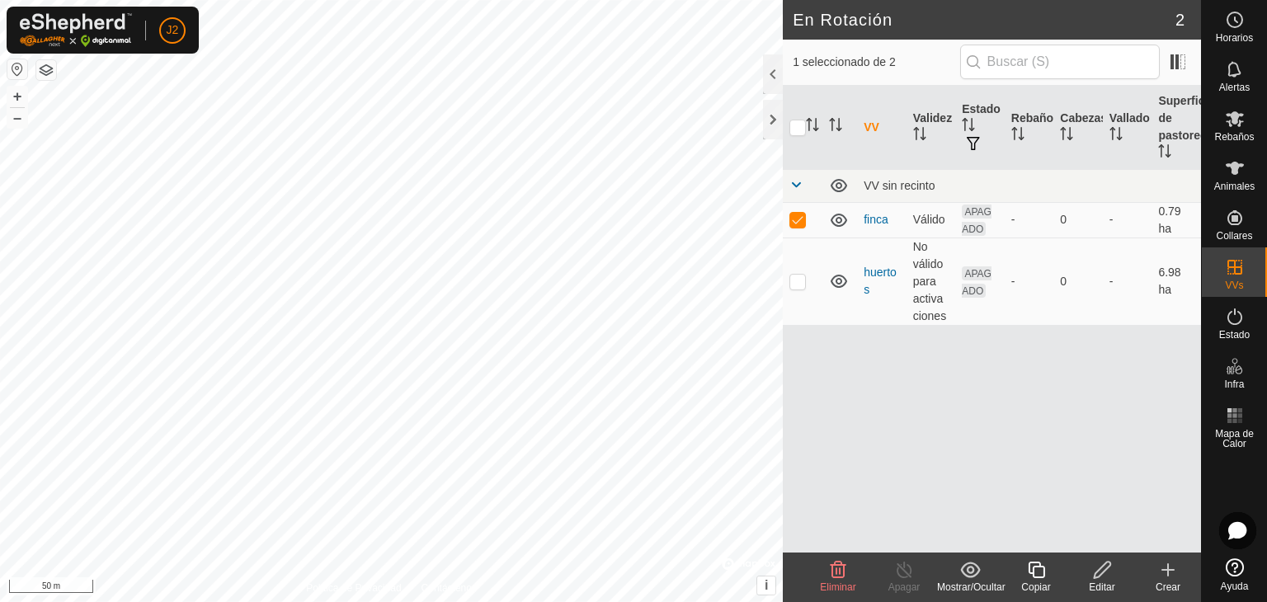
click at [978, 585] on div "Mostrar/Ocultar" at bounding box center [970, 587] width 66 height 15
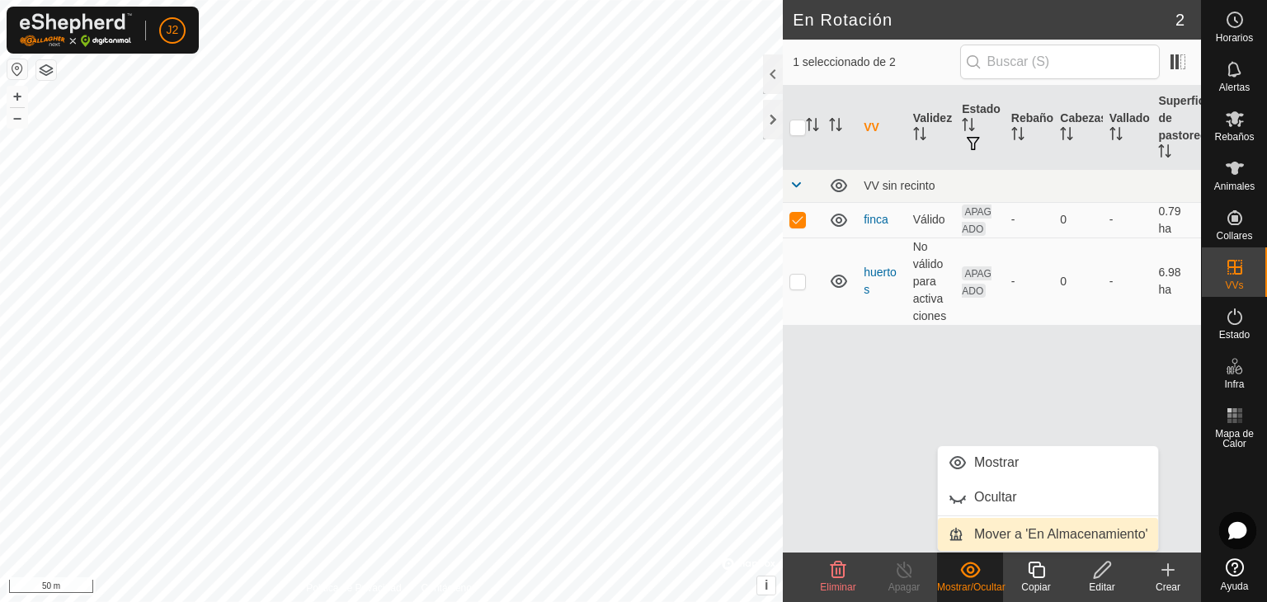
click at [997, 535] on link "Mover a 'En Almacenamiento'" at bounding box center [1048, 534] width 220 height 33
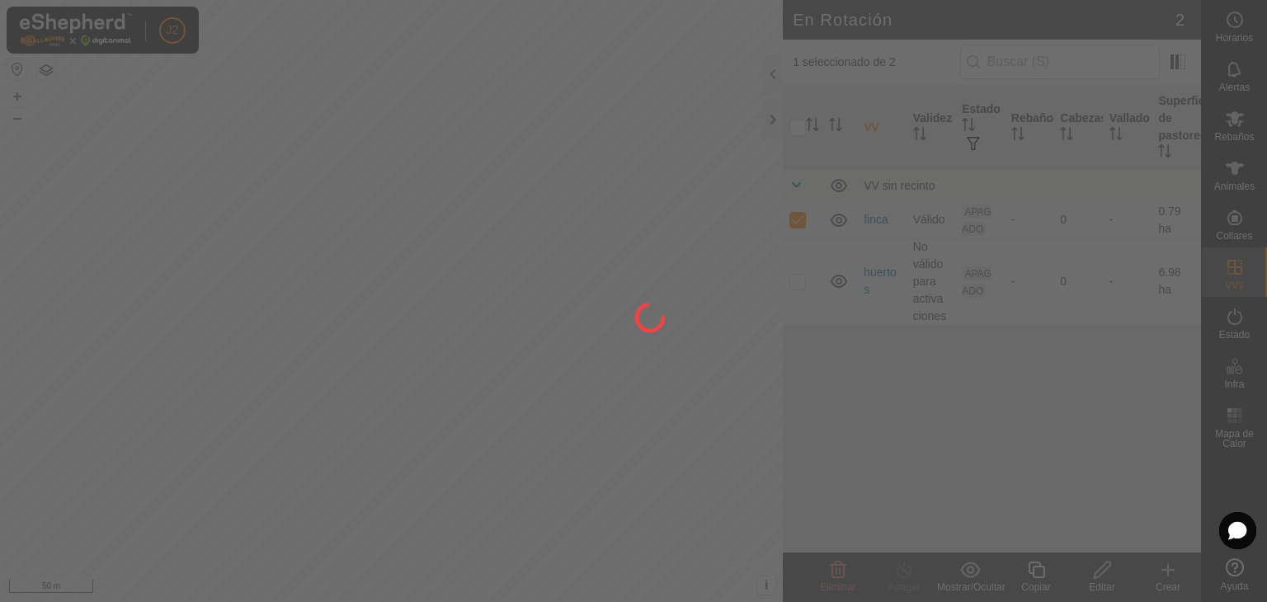
checkbox input "false"
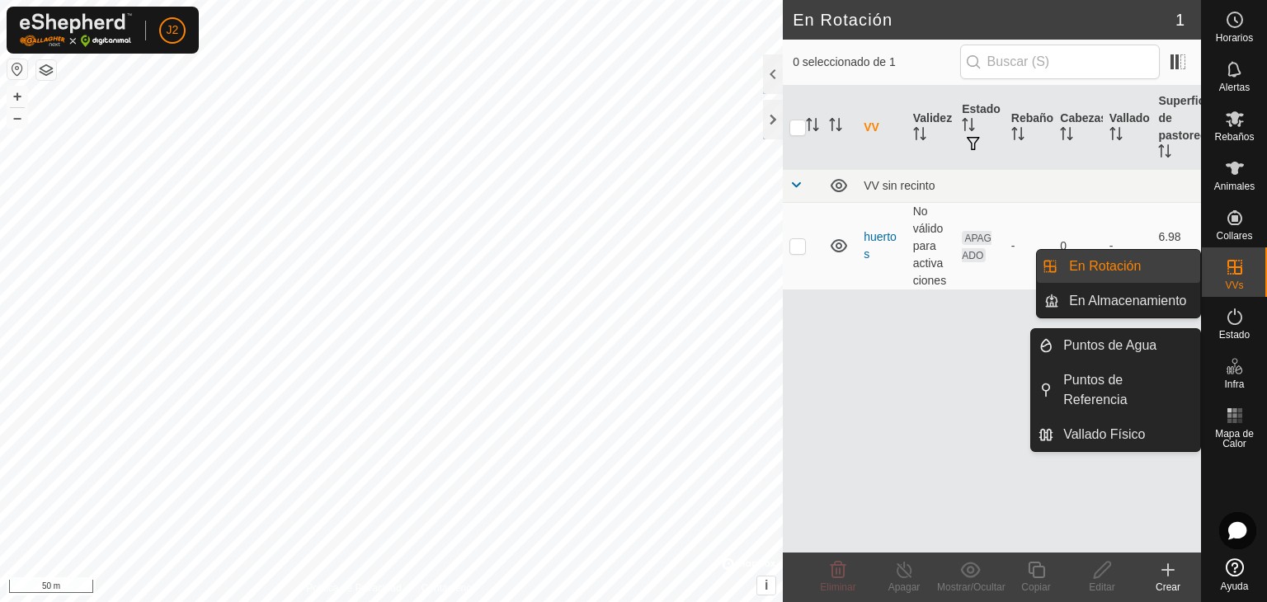
click at [1247, 269] on es-virtualpaddocks-svg-icon at bounding box center [1235, 267] width 30 height 26
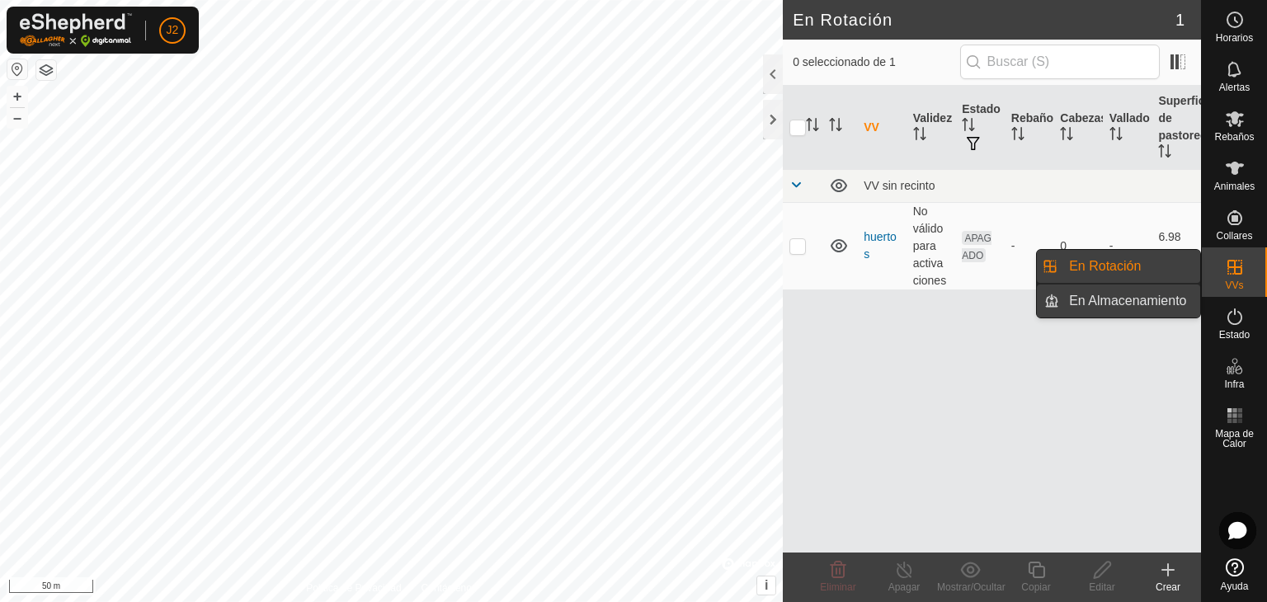
click at [1149, 309] on link "En Almacenamiento" at bounding box center [1129, 301] width 141 height 33
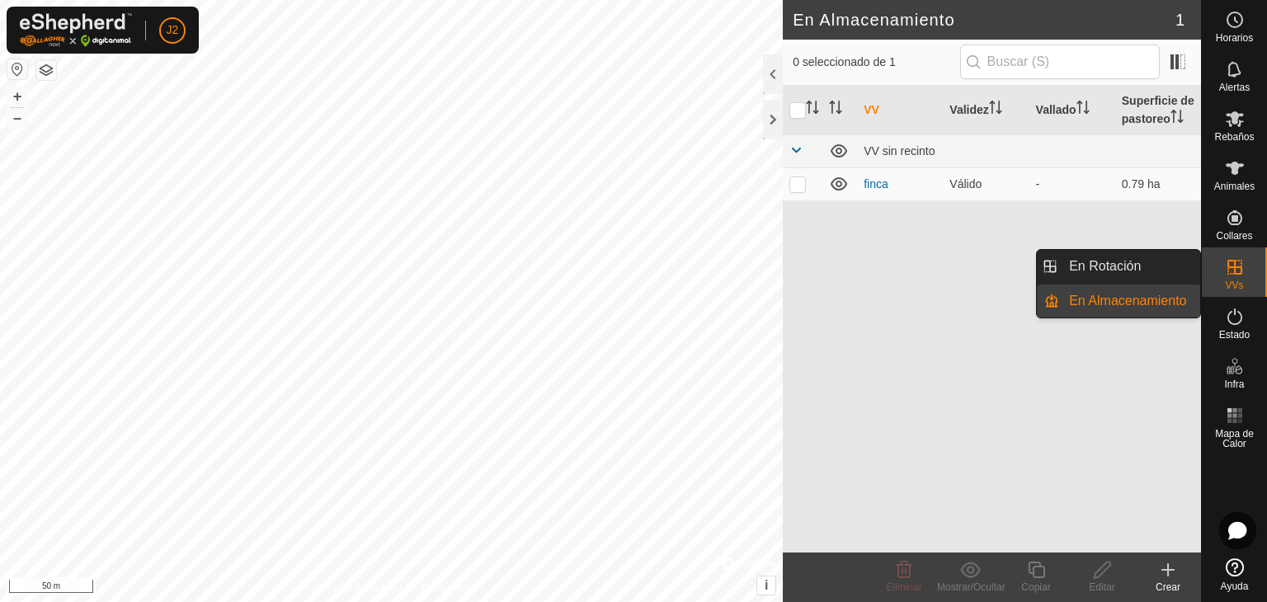
click at [1158, 266] on link "En Rotación" at bounding box center [1129, 266] width 141 height 33
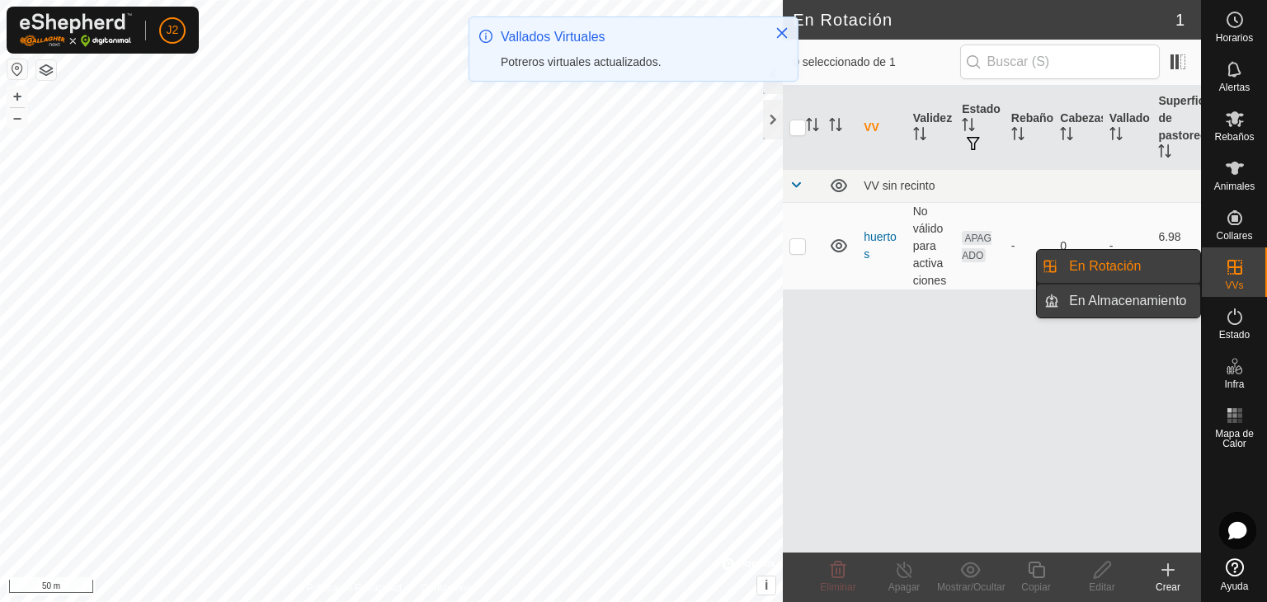
click at [1137, 309] on link "En Almacenamiento" at bounding box center [1129, 301] width 141 height 33
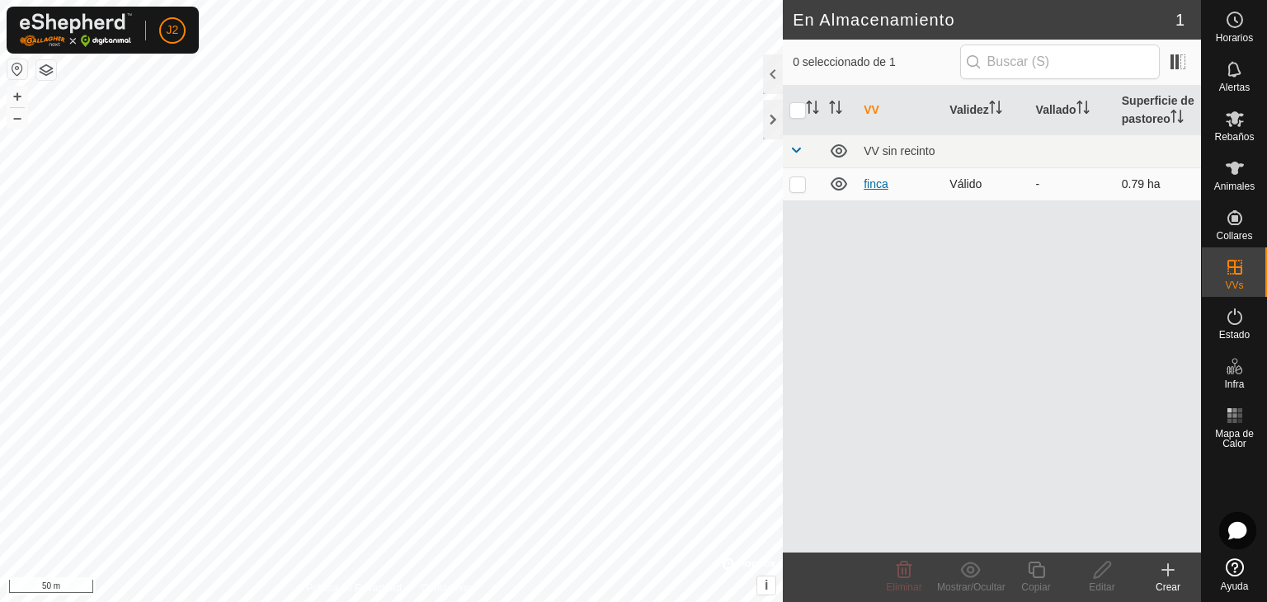
click at [871, 182] on link "finca" at bounding box center [876, 183] width 25 height 13
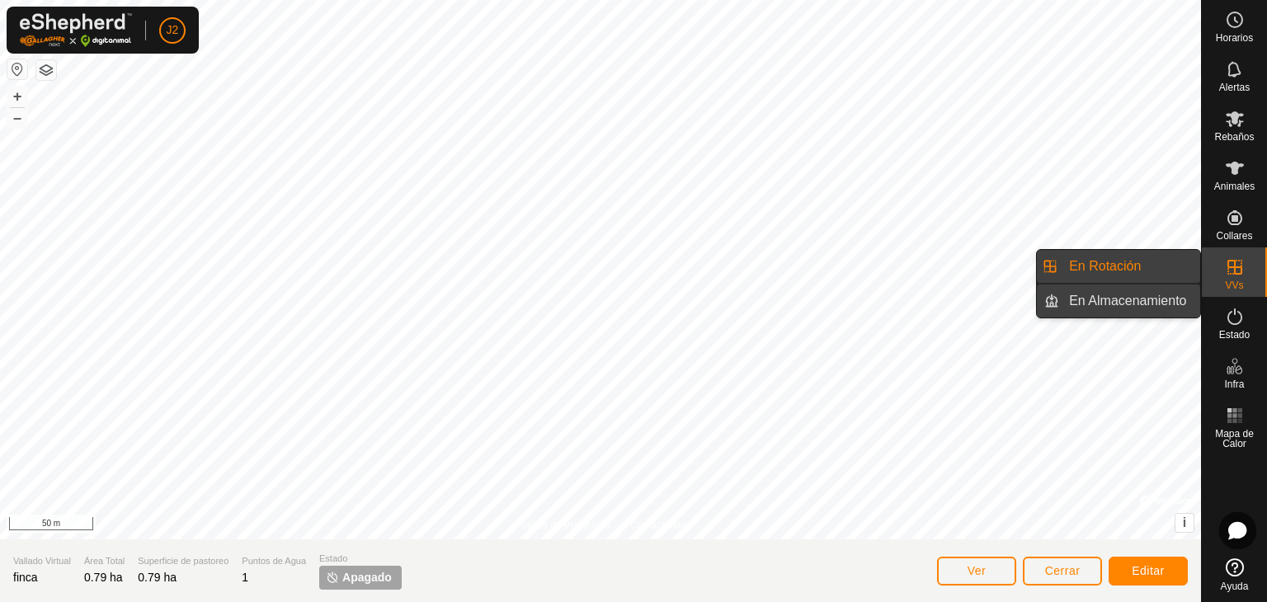
click at [1092, 306] on link "En Almacenamiento" at bounding box center [1129, 301] width 141 height 33
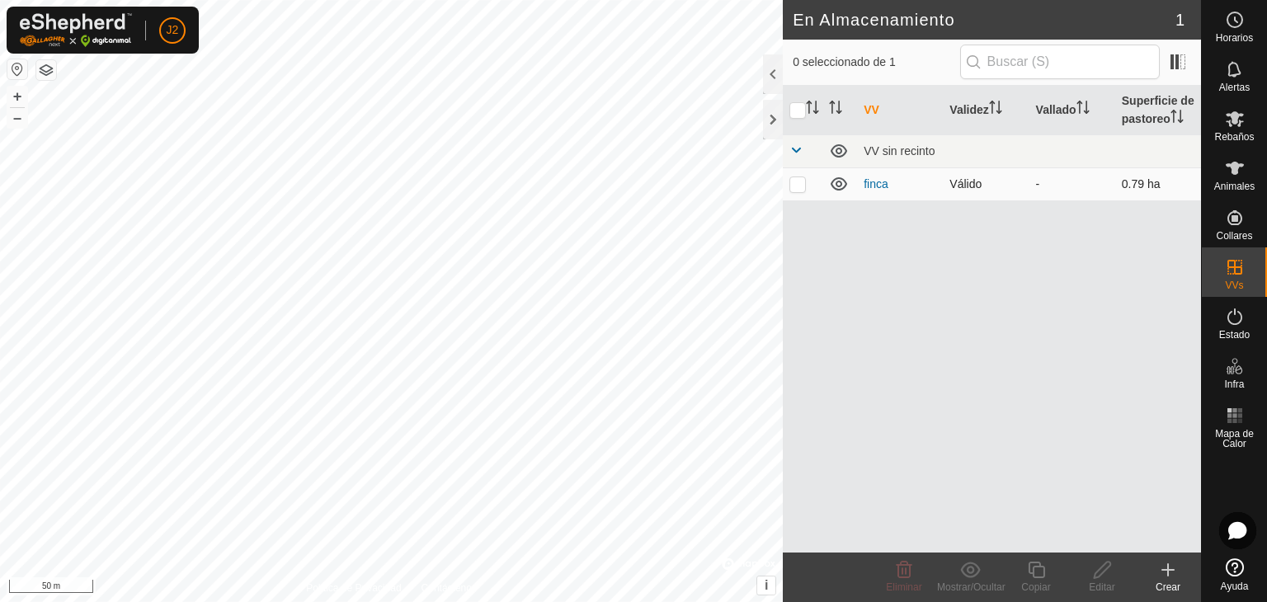
click at [803, 182] on p-checkbox at bounding box center [798, 183] width 17 height 13
checkbox input "true"
click at [796, 149] on span at bounding box center [796, 150] width 13 height 13
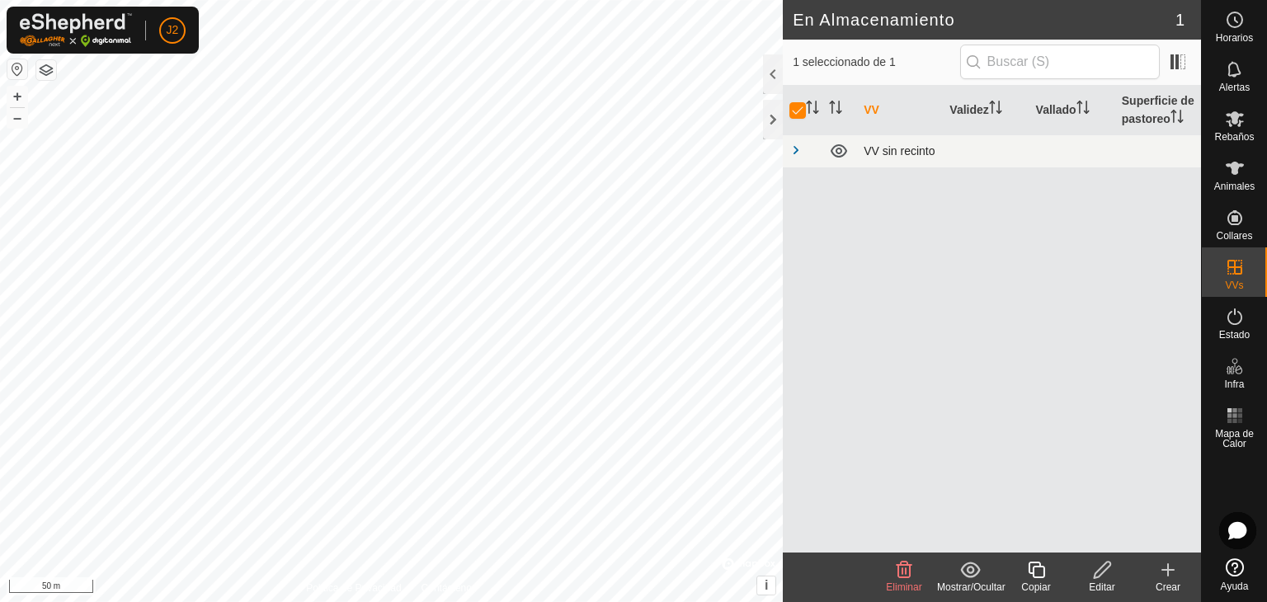
click at [796, 149] on span at bounding box center [796, 150] width 13 height 13
click at [799, 112] on input "checkbox" at bounding box center [798, 110] width 17 height 17
checkbox input "false"
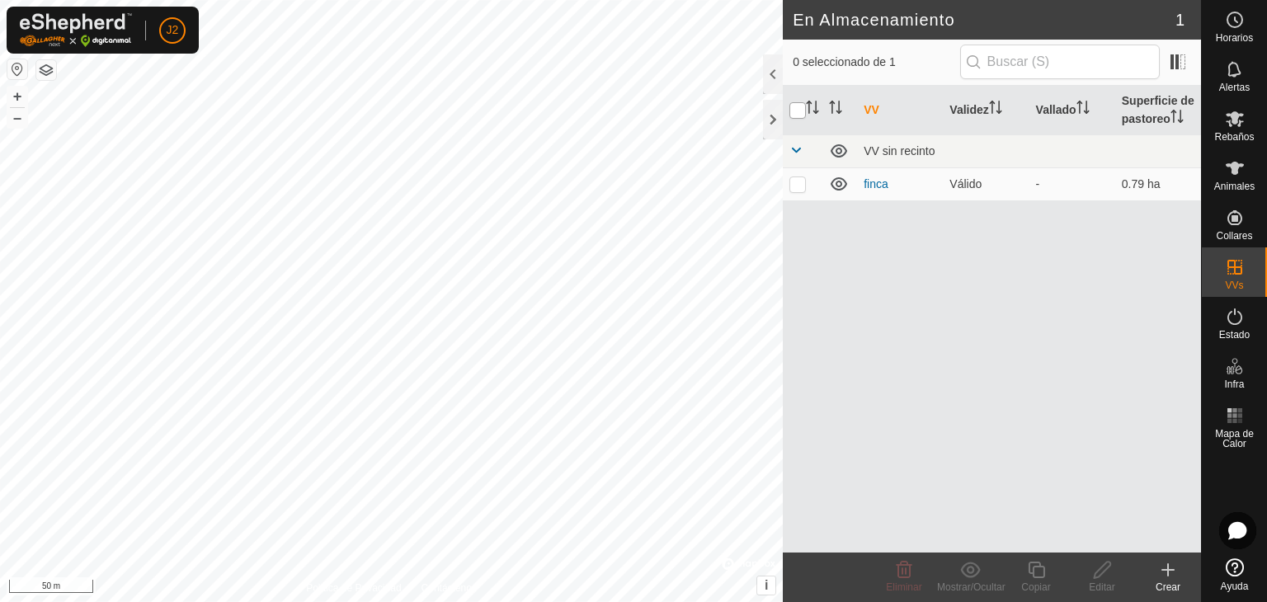
click at [799, 112] on input "checkbox" at bounding box center [798, 110] width 17 height 17
checkbox input "true"
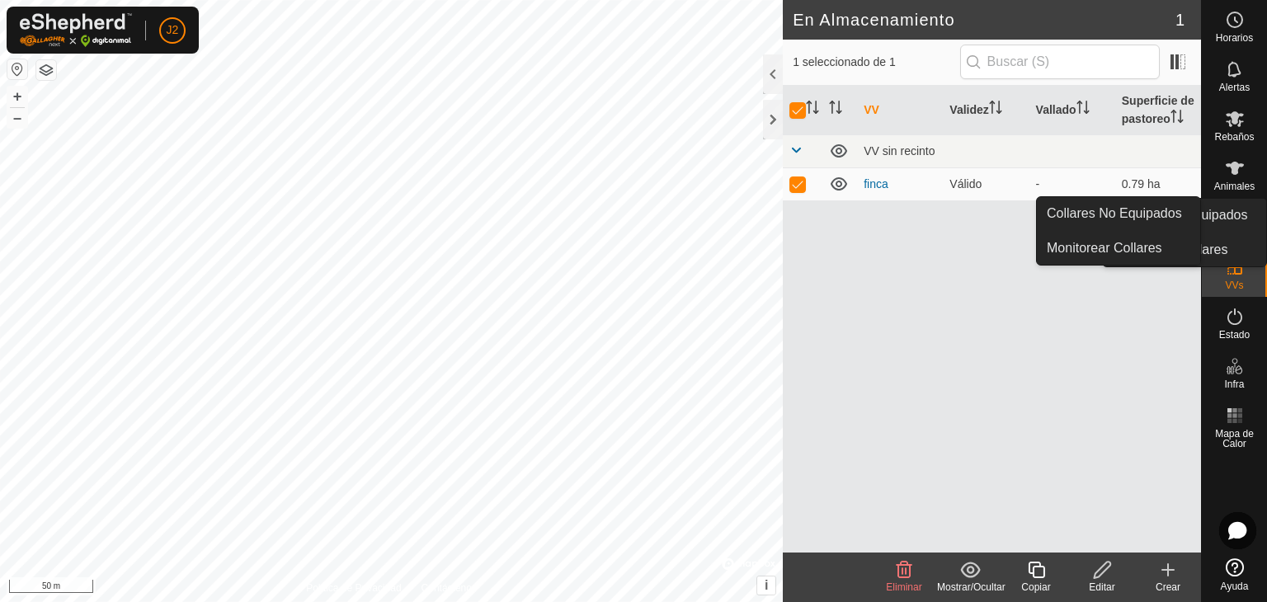
click at [1238, 216] on icon at bounding box center [1235, 218] width 20 height 20
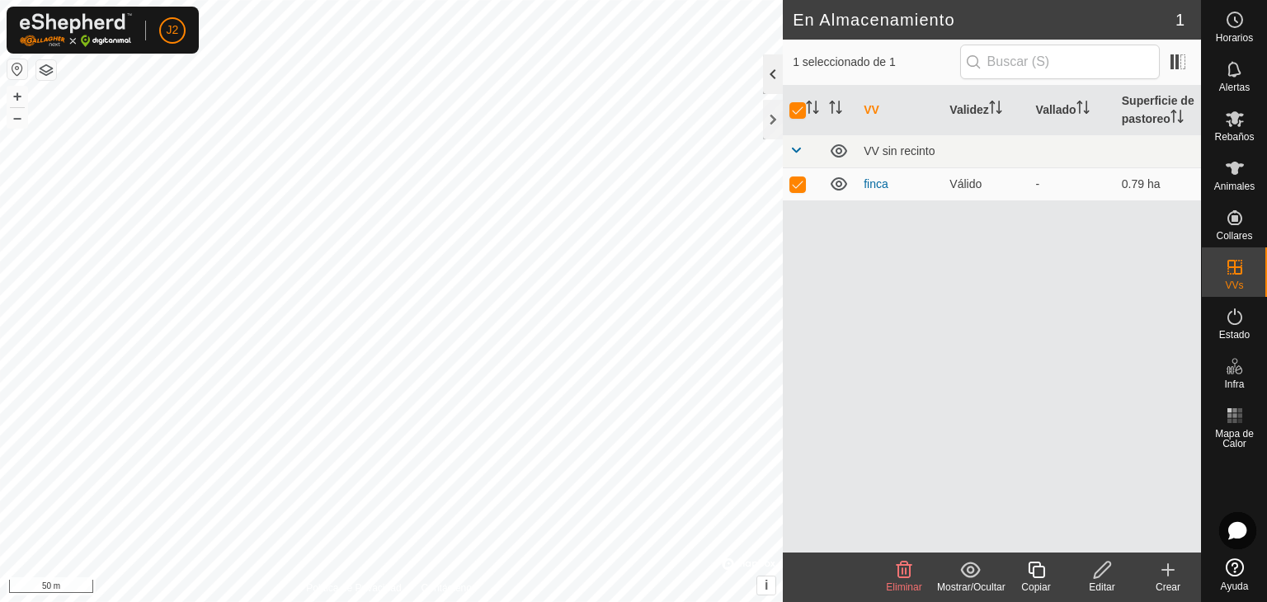
click at [773, 70] on div at bounding box center [773, 74] width 20 height 40
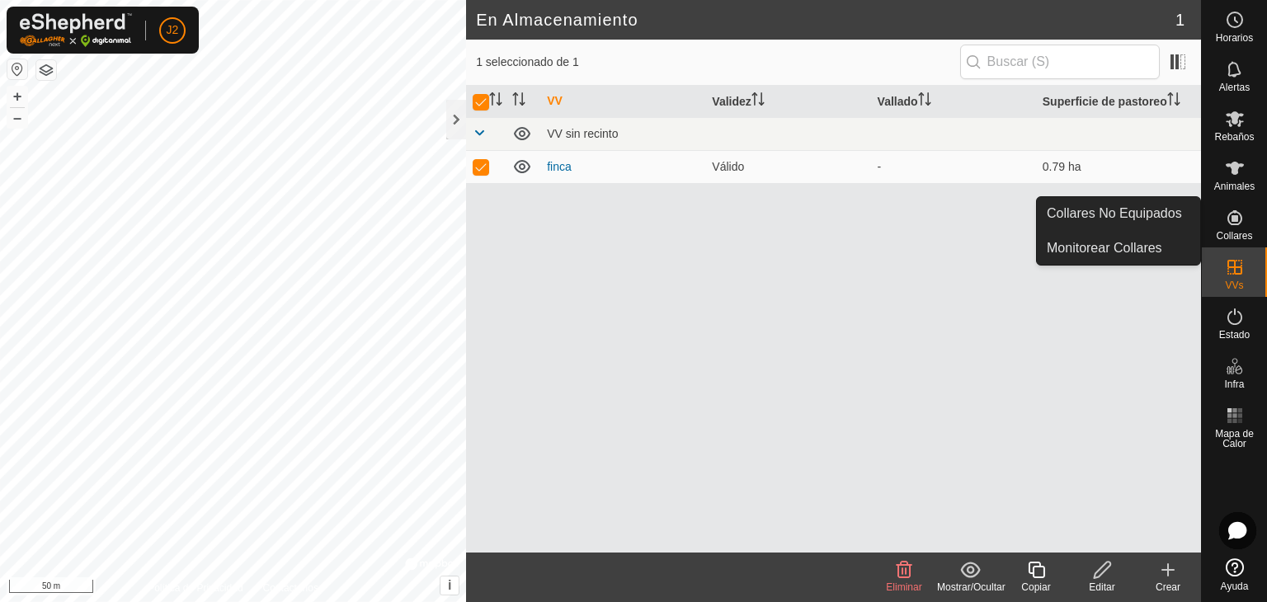
click at [1235, 225] on icon at bounding box center [1235, 217] width 15 height 15
click at [1238, 210] on icon at bounding box center [1235, 218] width 20 height 20
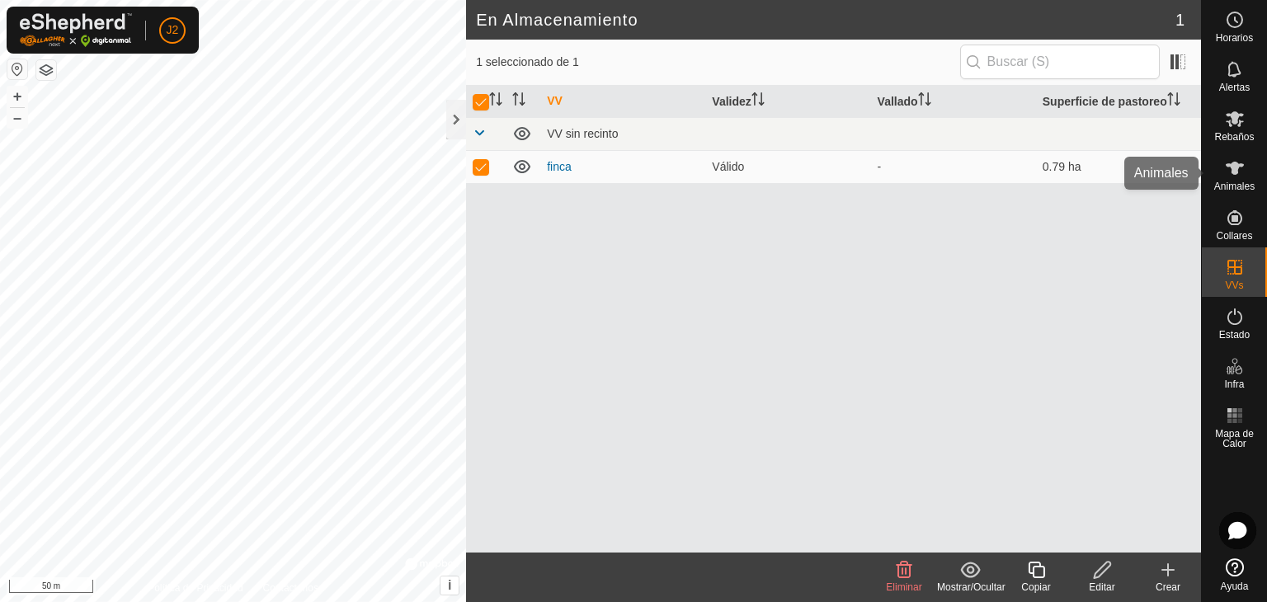
click at [1234, 163] on icon at bounding box center [1235, 168] width 18 height 13
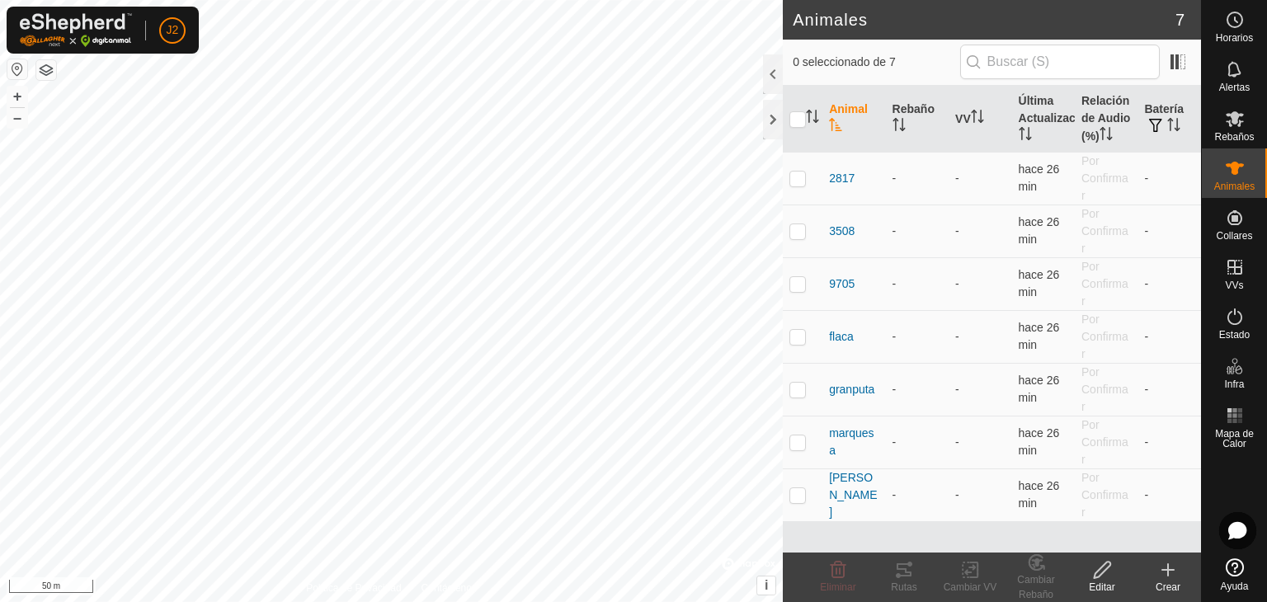
click at [766, 80] on div at bounding box center [773, 74] width 20 height 40
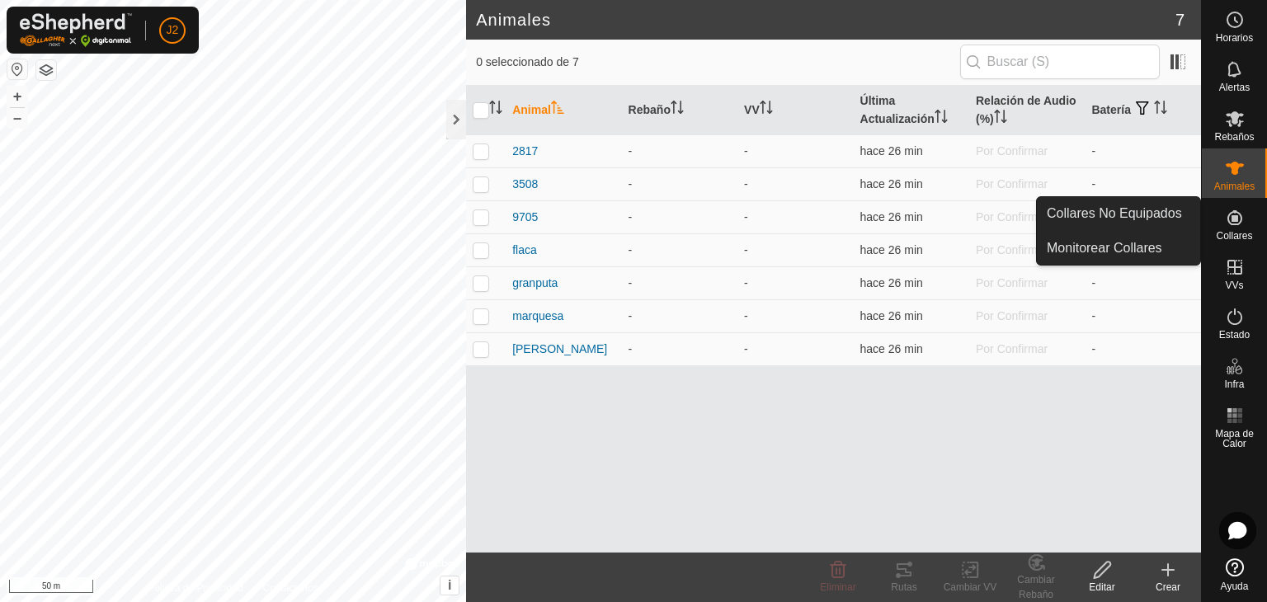
click at [1238, 215] on icon at bounding box center [1235, 217] width 15 height 15
click at [1232, 219] on icon at bounding box center [1235, 217] width 15 height 15
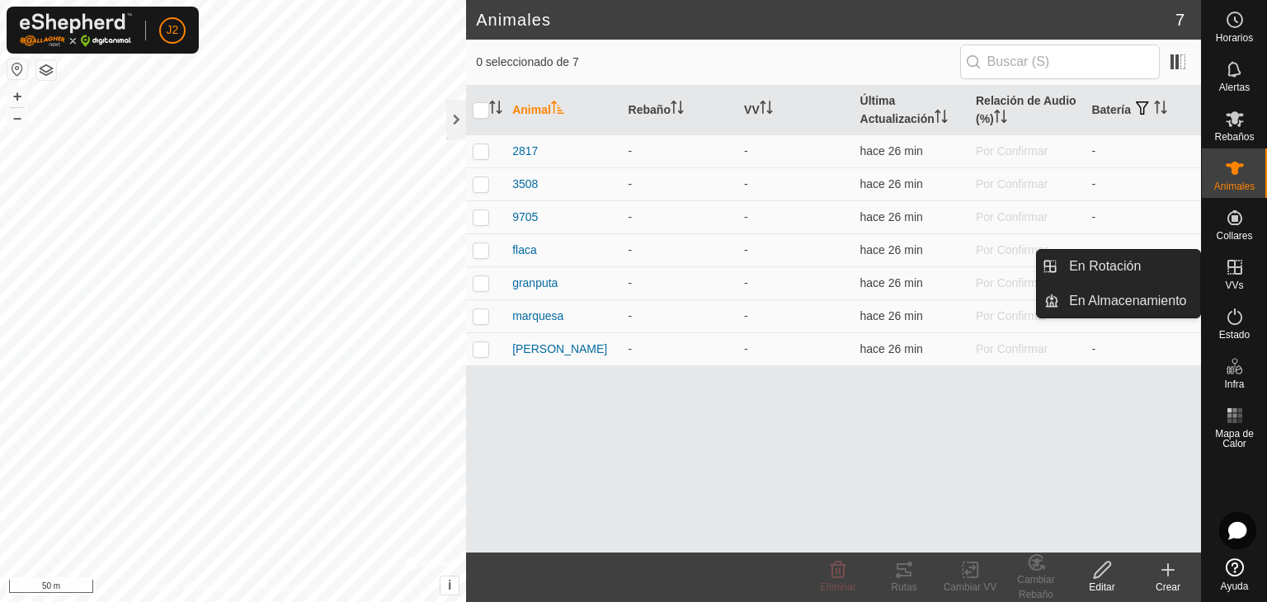
click at [1235, 271] on icon at bounding box center [1235, 267] width 20 height 20
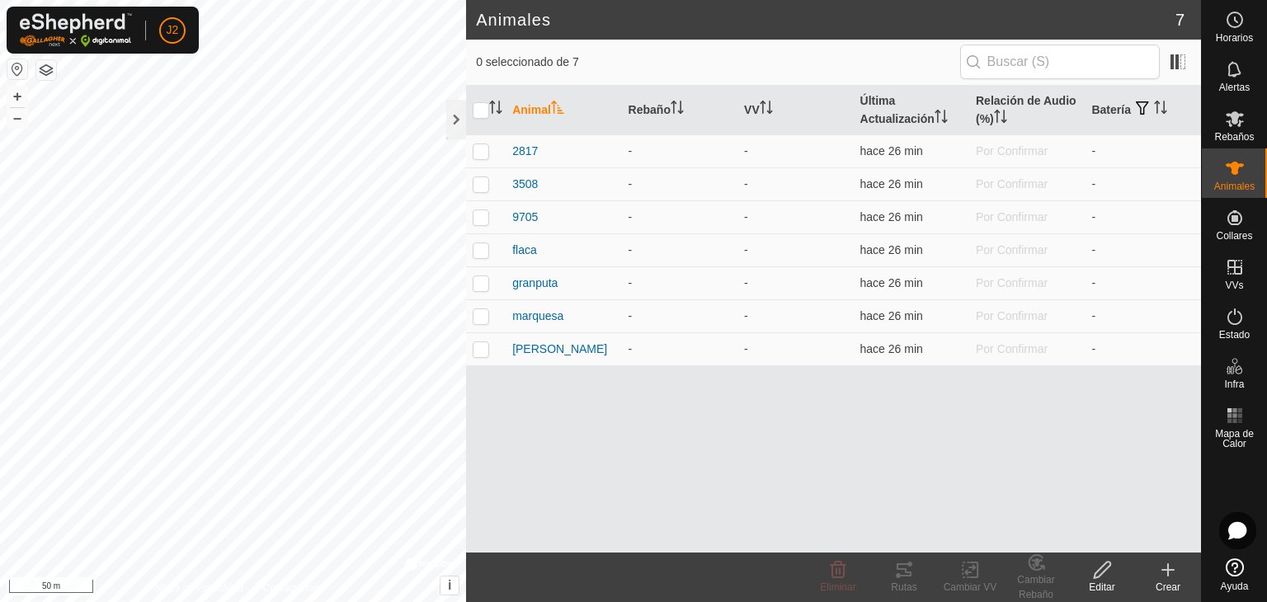
click at [1063, 419] on div "Animal Rebaño VV Última Actualización Relación de Audio (%) Batería 2817 - - ha…" at bounding box center [833, 319] width 735 height 467
click at [451, 113] on div at bounding box center [456, 120] width 20 height 40
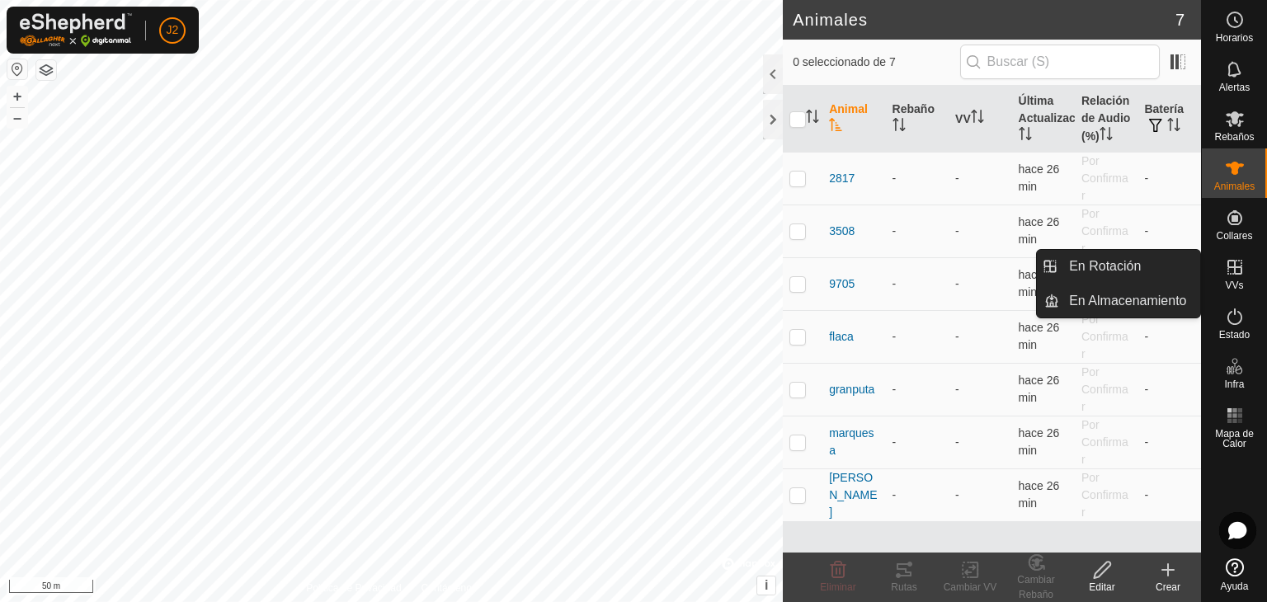
click at [1241, 267] on icon at bounding box center [1235, 267] width 15 height 15
click at [1152, 302] on link "En Almacenamiento" at bounding box center [1129, 301] width 141 height 33
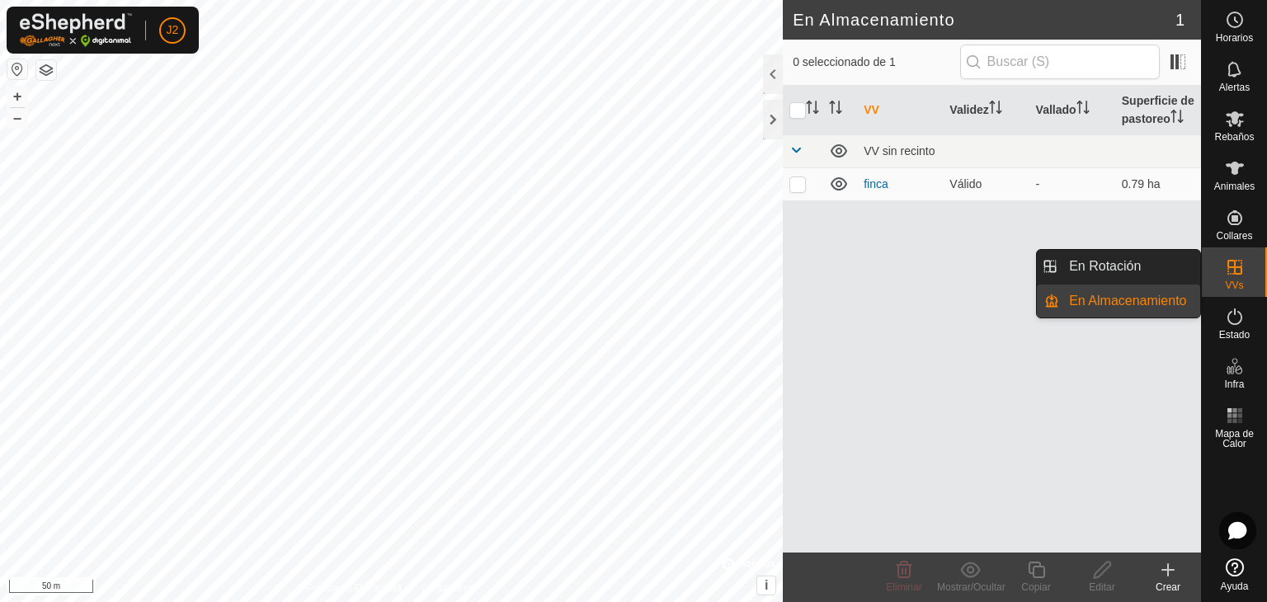
click at [1138, 296] on link "En Almacenamiento" at bounding box center [1129, 301] width 141 height 33
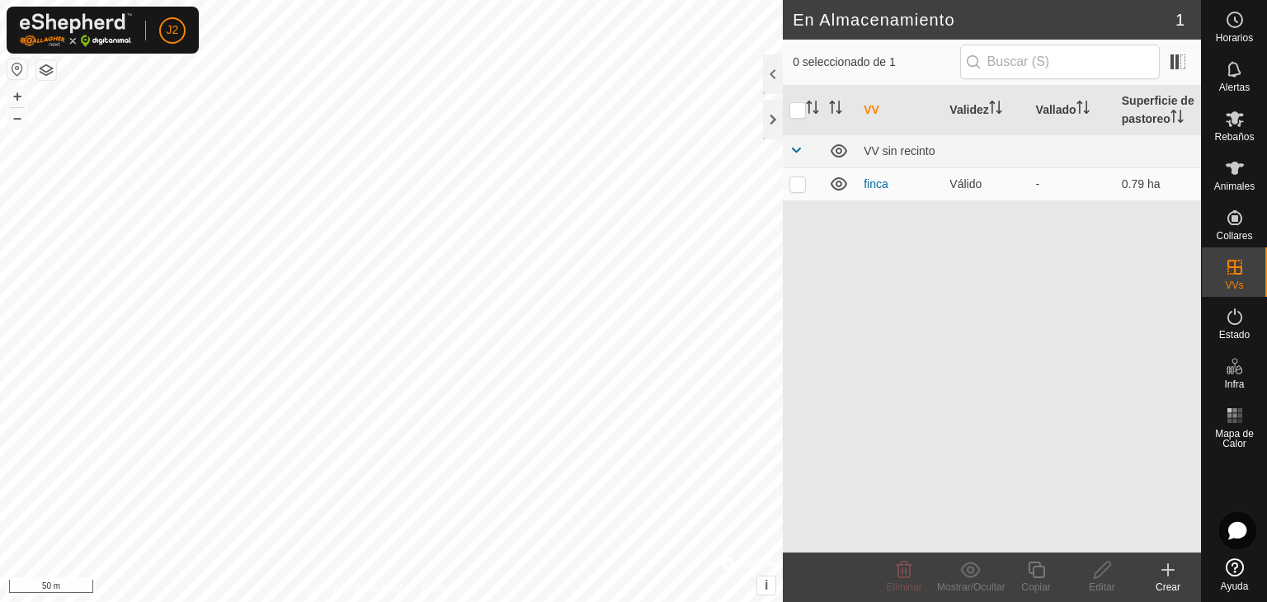
click at [770, 77] on div at bounding box center [773, 74] width 20 height 40
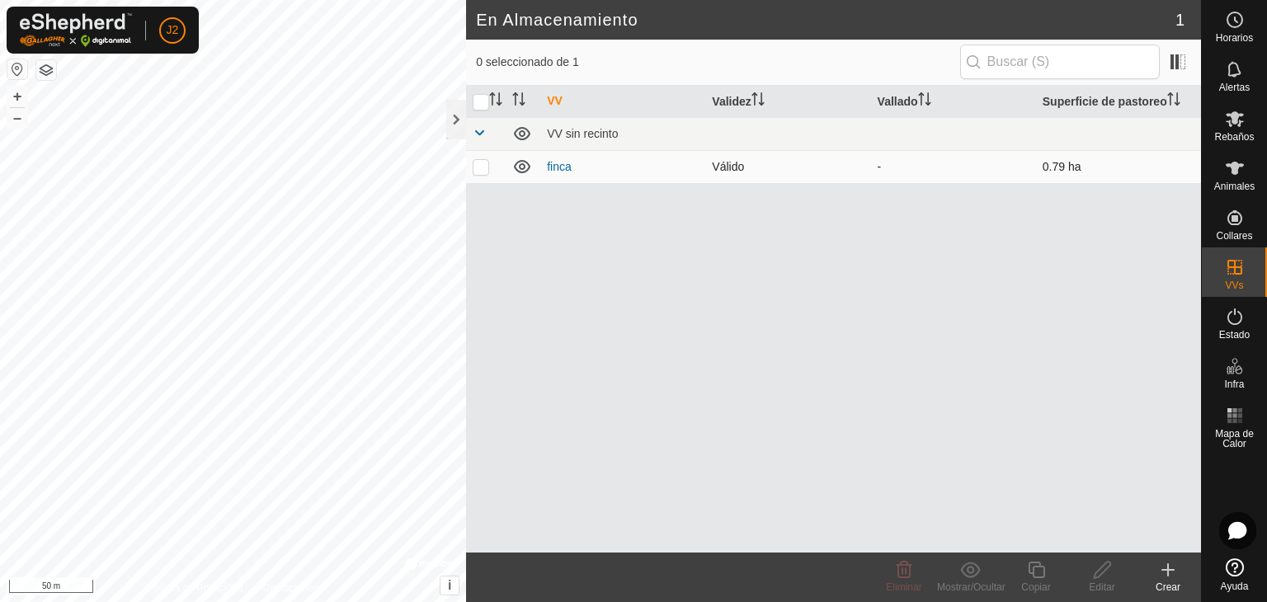
drag, startPoint x: 528, startPoint y: 162, endPoint x: 479, endPoint y: 159, distance: 48.7
click at [479, 159] on td at bounding box center [486, 166] width 40 height 33
checkbox input "true"
click at [1107, 578] on icon at bounding box center [1102, 570] width 21 height 20
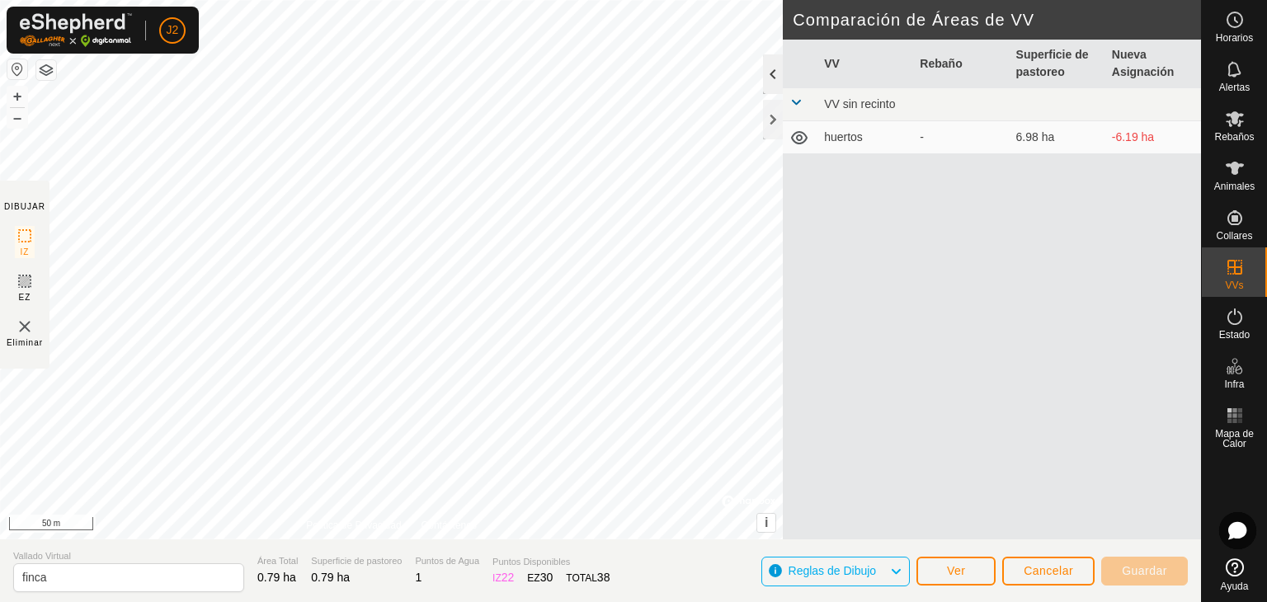
click at [769, 80] on div at bounding box center [773, 74] width 20 height 40
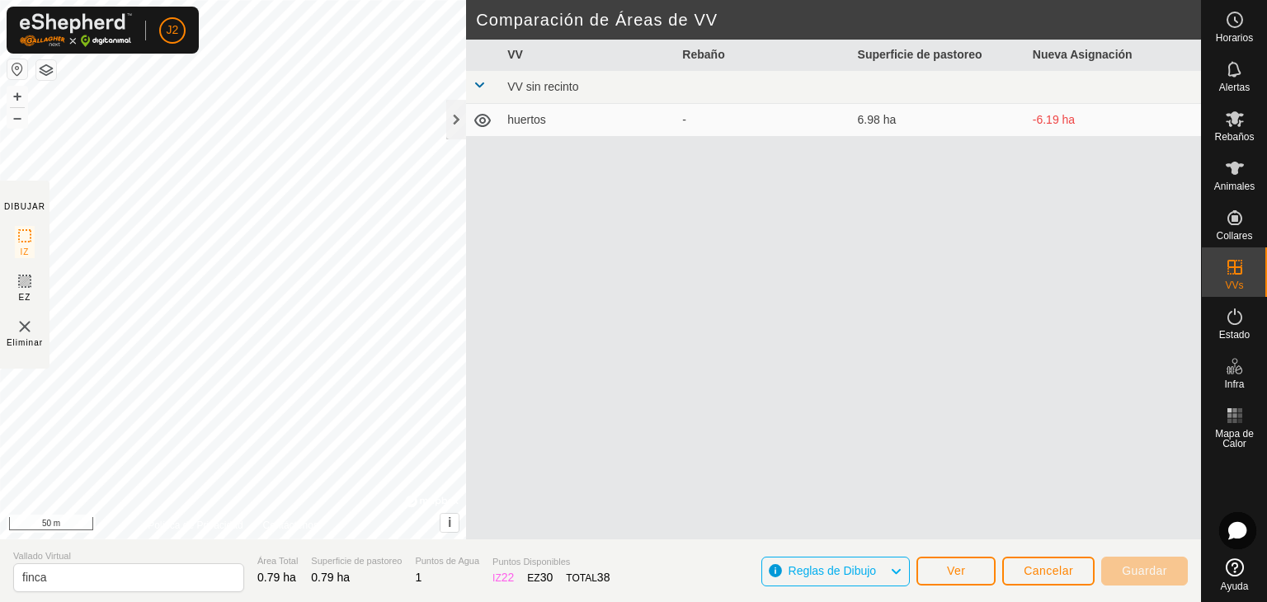
click at [475, 83] on span at bounding box center [479, 84] width 13 height 13
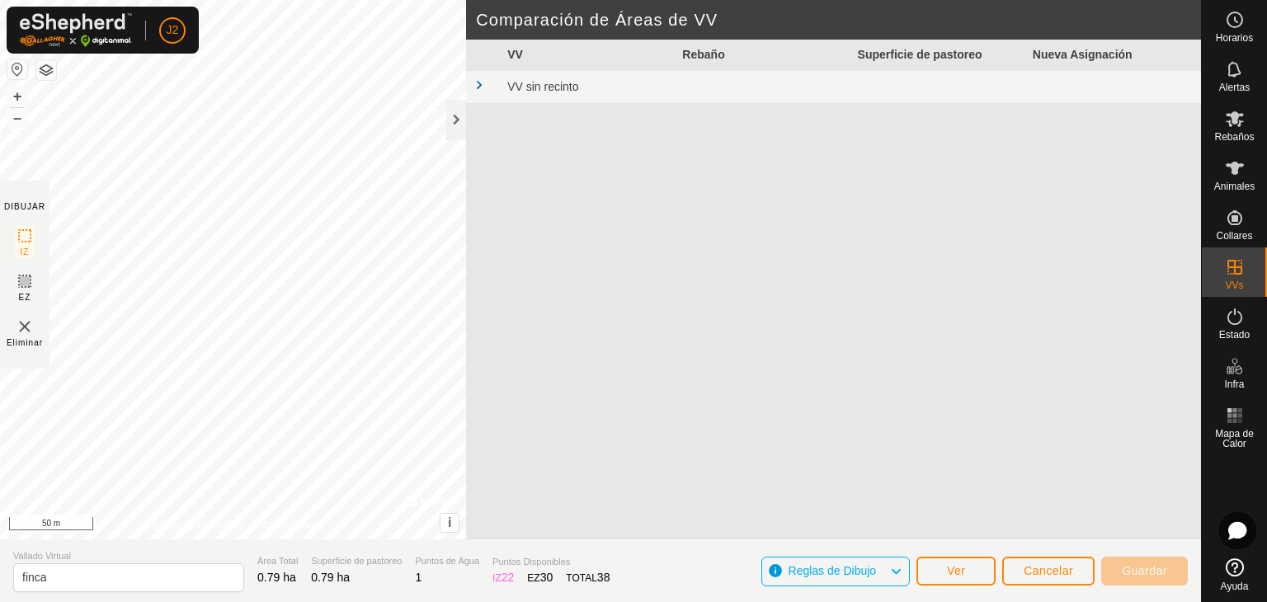
click at [475, 83] on span at bounding box center [479, 84] width 13 height 13
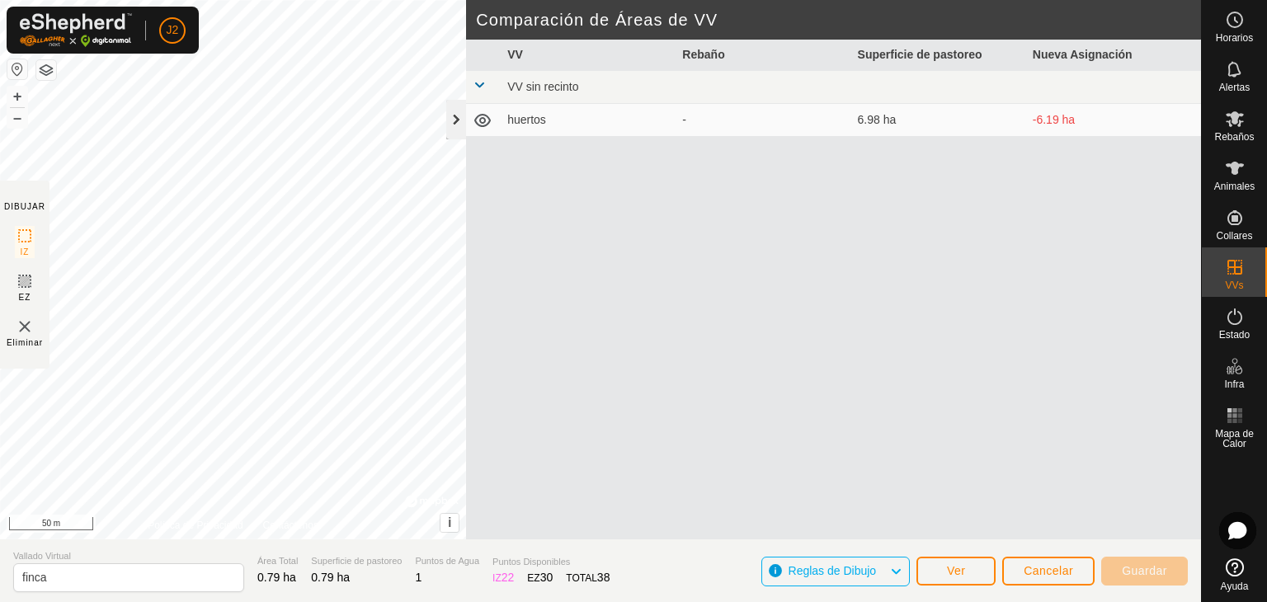
click at [455, 125] on div at bounding box center [456, 120] width 20 height 40
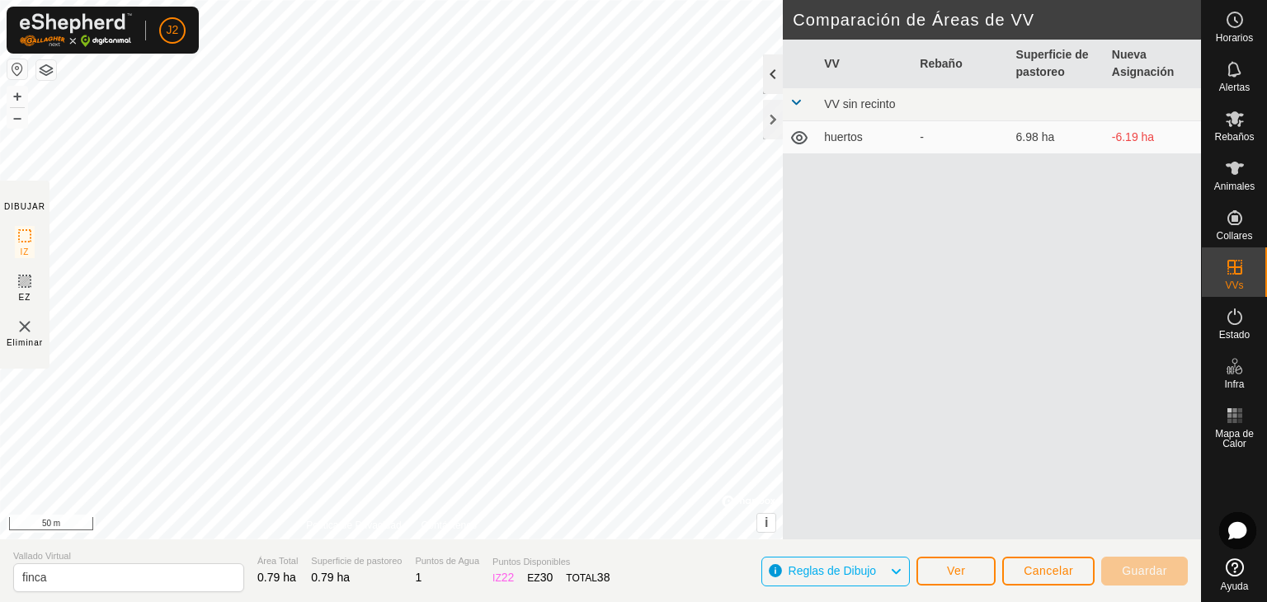
click at [769, 73] on div at bounding box center [773, 74] width 20 height 40
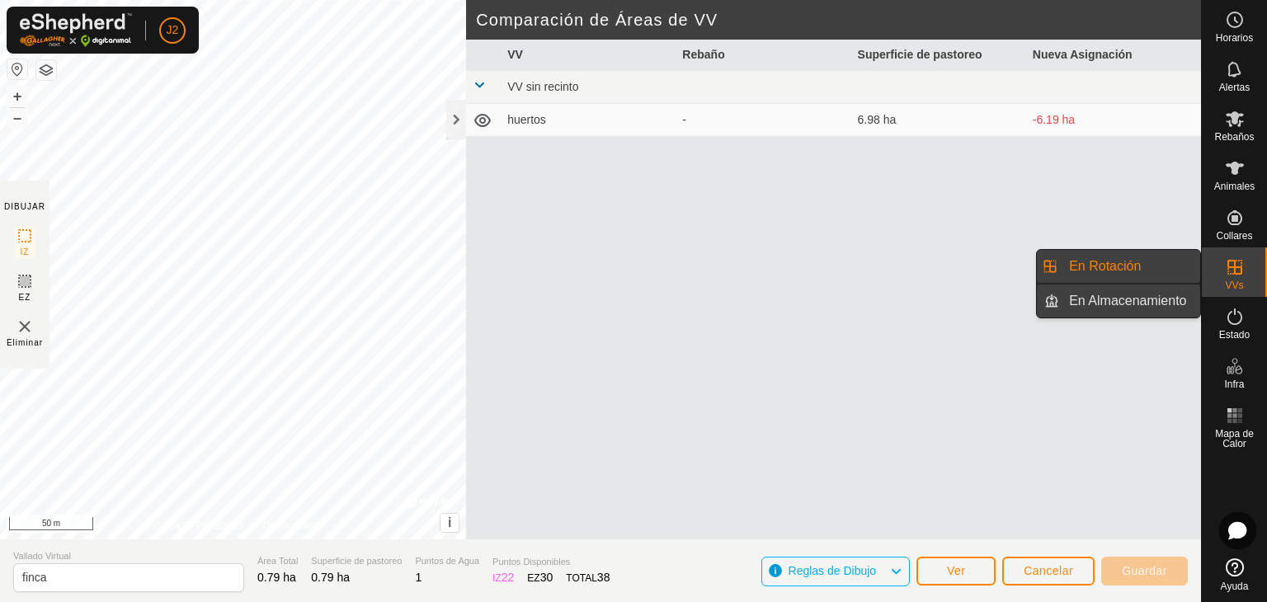
click at [1155, 304] on link "En Almacenamiento" at bounding box center [1129, 301] width 141 height 33
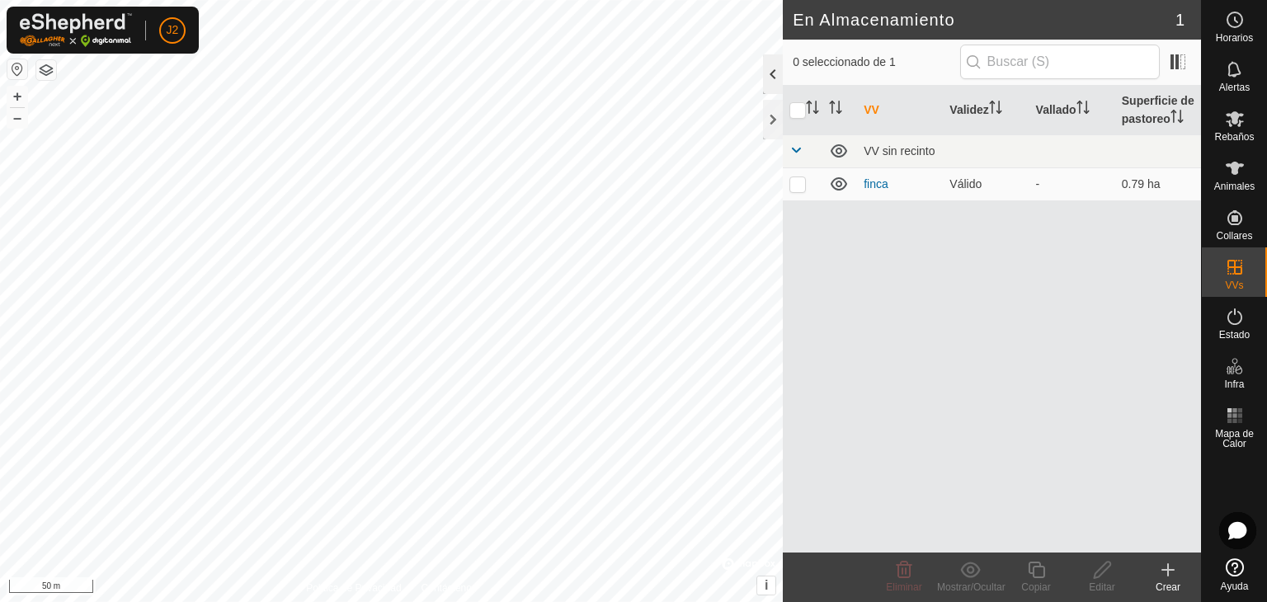
click at [779, 80] on div at bounding box center [773, 74] width 20 height 40
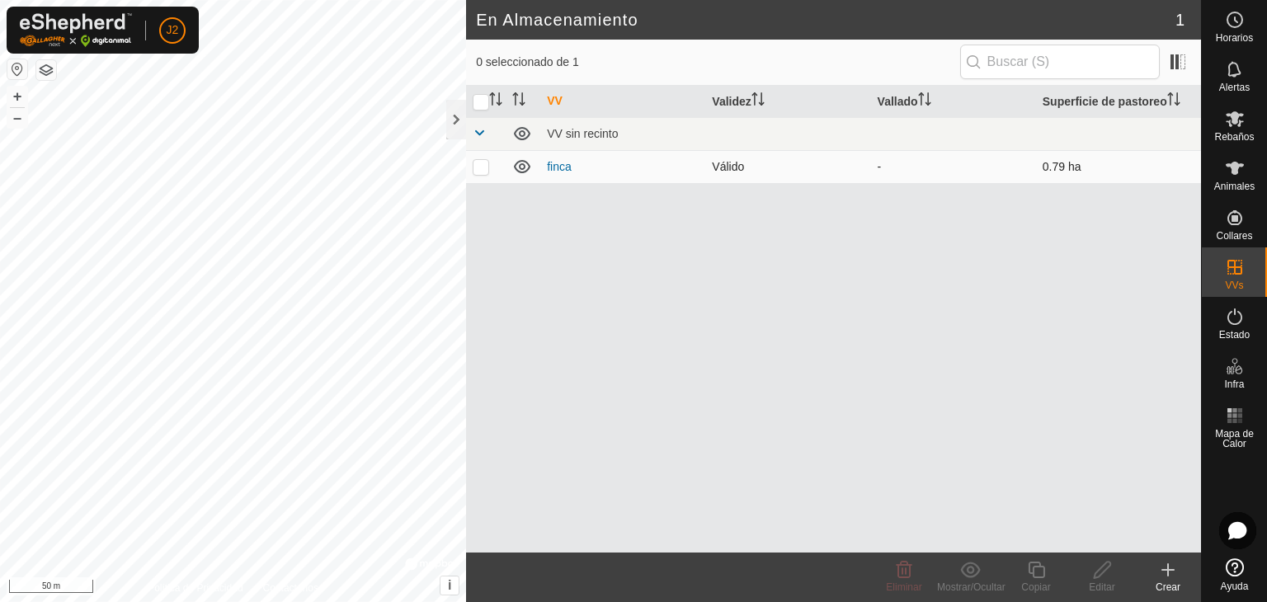
drag, startPoint x: 579, startPoint y: 167, endPoint x: 520, endPoint y: 167, distance: 59.4
click at [520, 167] on icon at bounding box center [522, 166] width 17 height 13
click at [520, 167] on icon at bounding box center [522, 167] width 20 height 20
click at [482, 172] on p-checkbox at bounding box center [481, 166] width 17 height 13
checkbox input "true"
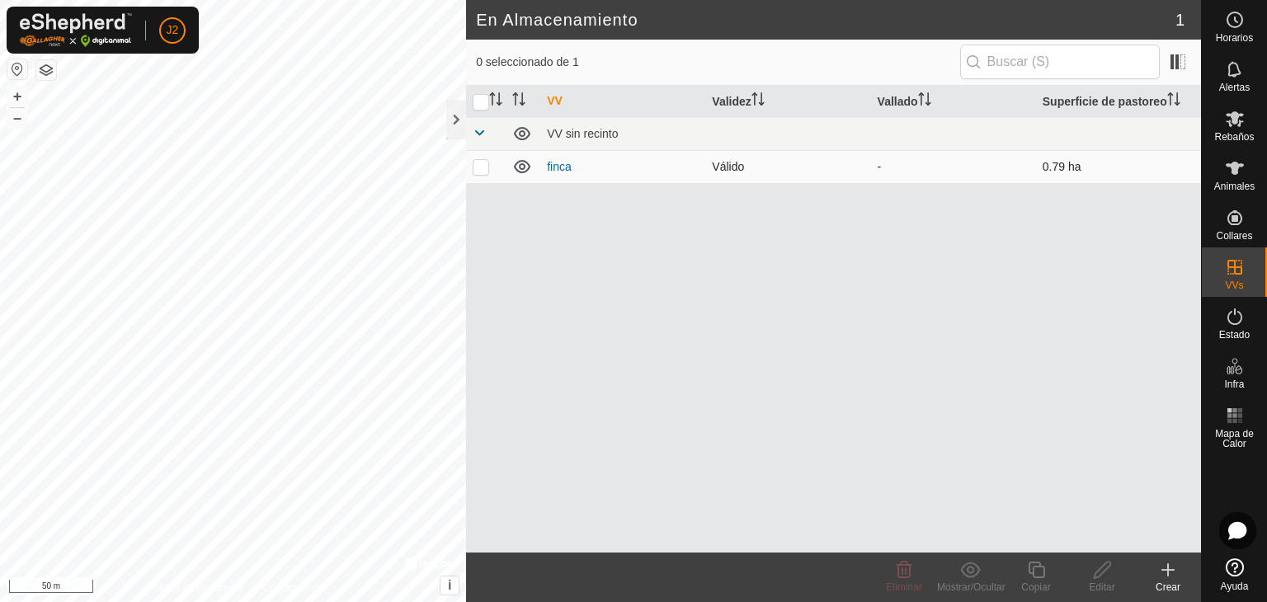
checkbox input "true"
click at [1110, 572] on icon at bounding box center [1102, 570] width 21 height 20
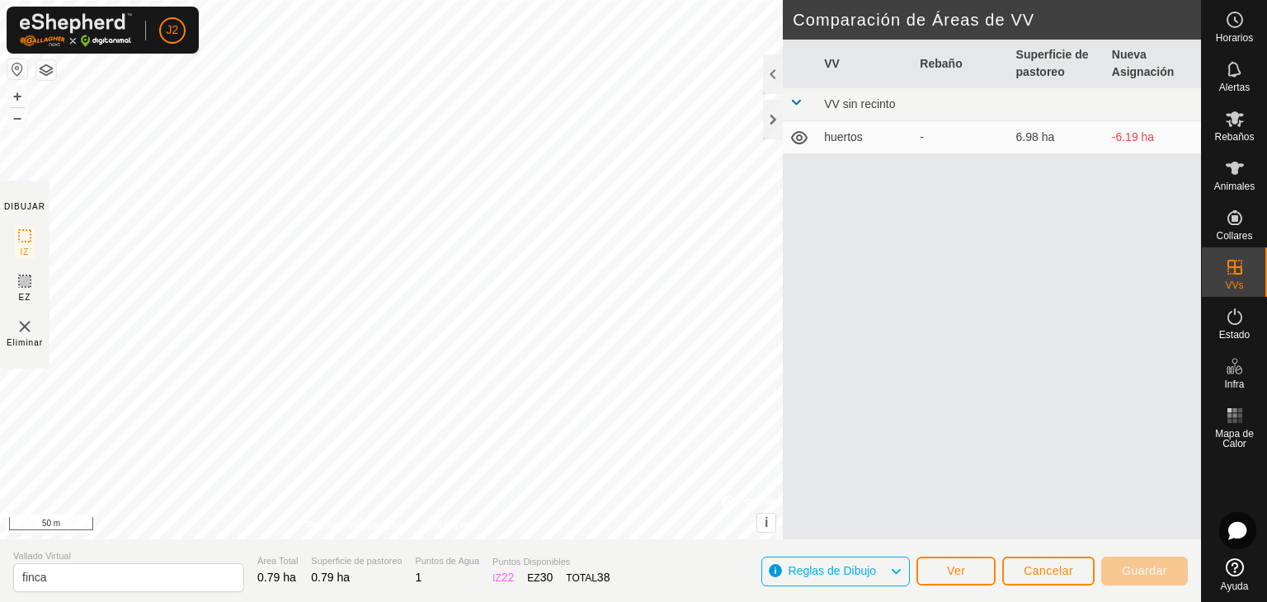
click at [901, 574] on icon at bounding box center [895, 571] width 13 height 21
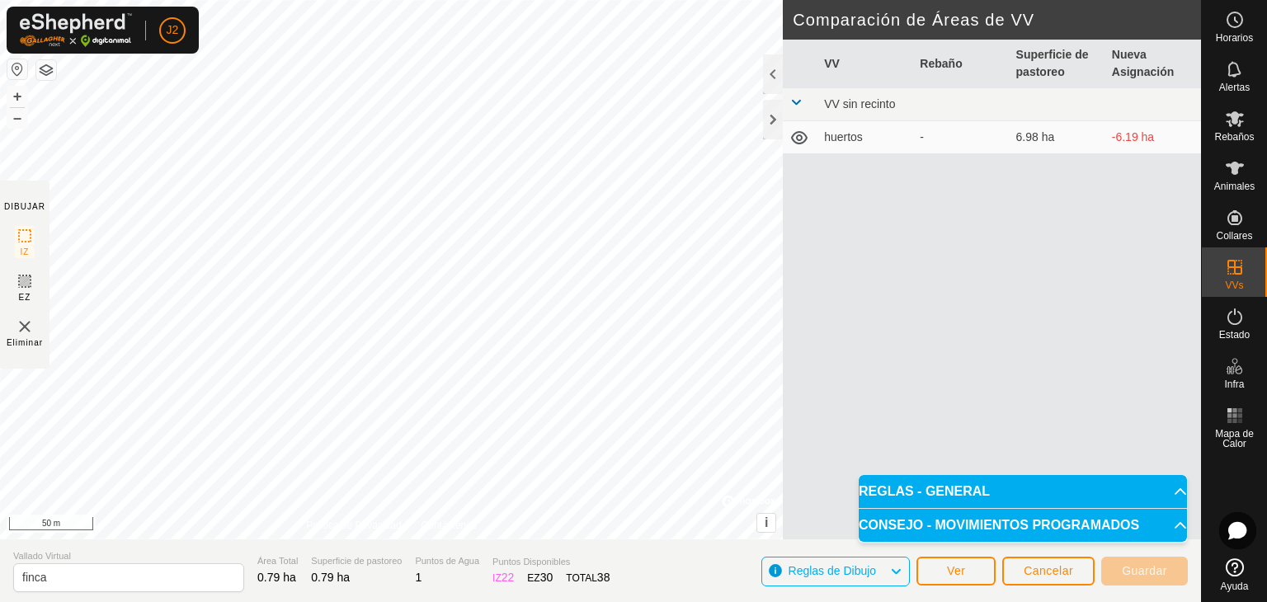
click at [901, 574] on icon at bounding box center [895, 571] width 13 height 21
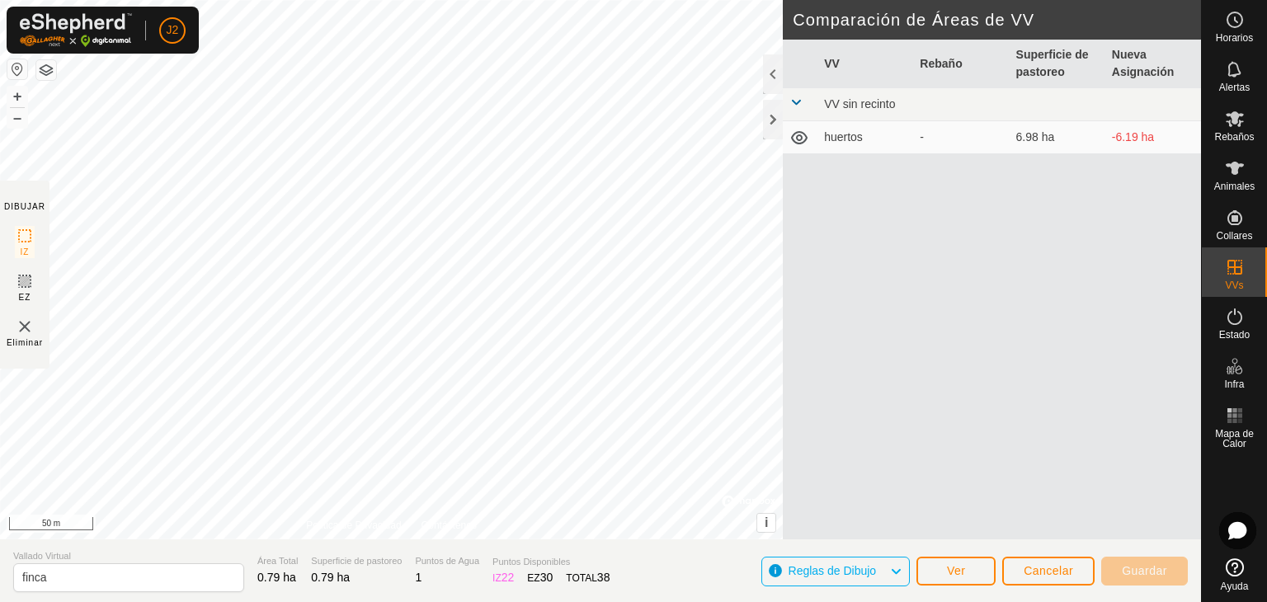
click at [901, 572] on icon at bounding box center [895, 571] width 13 height 21
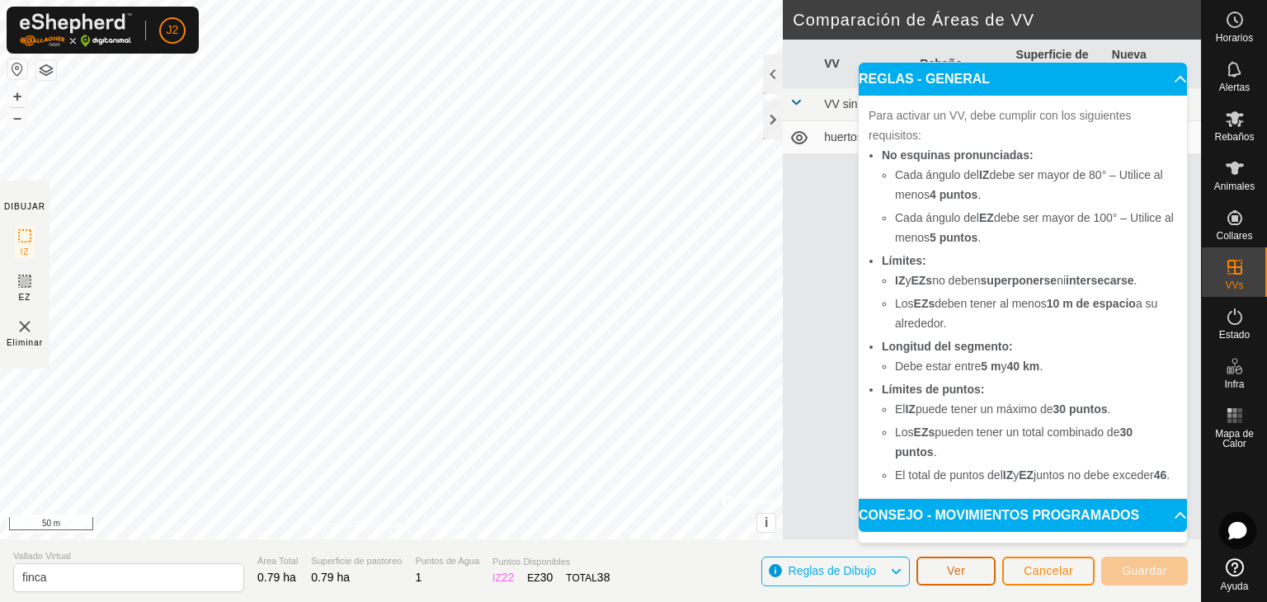
click at [970, 576] on button "Ver" at bounding box center [956, 571] width 79 height 29
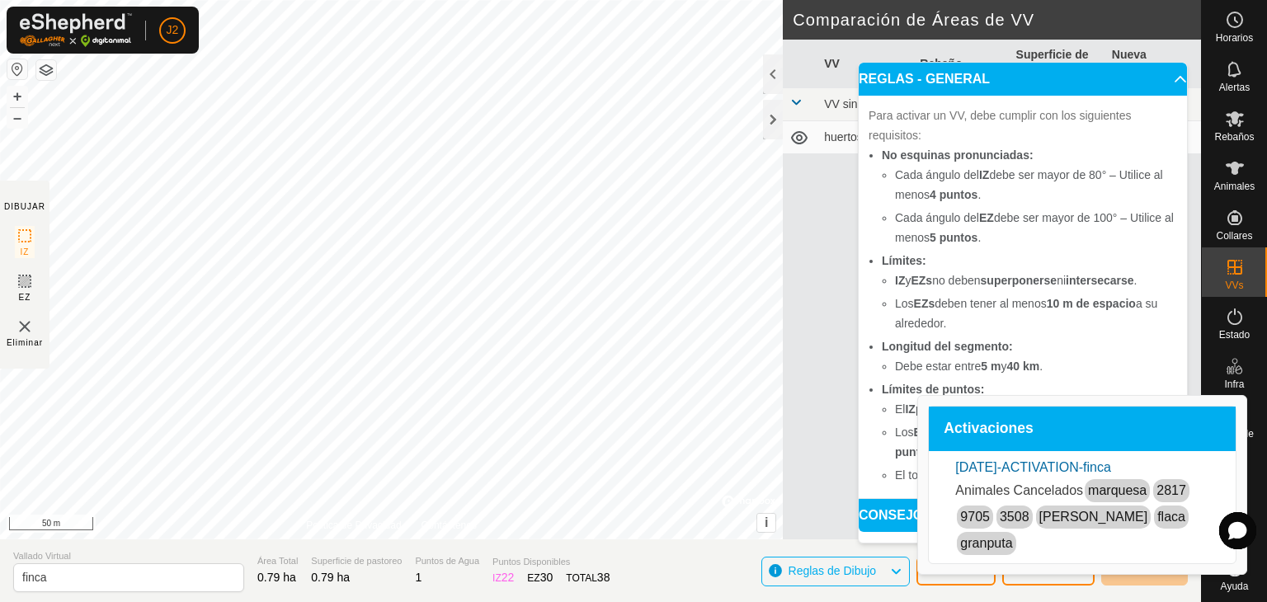
click at [1067, 512] on link "[PERSON_NAME]" at bounding box center [1094, 517] width 109 height 14
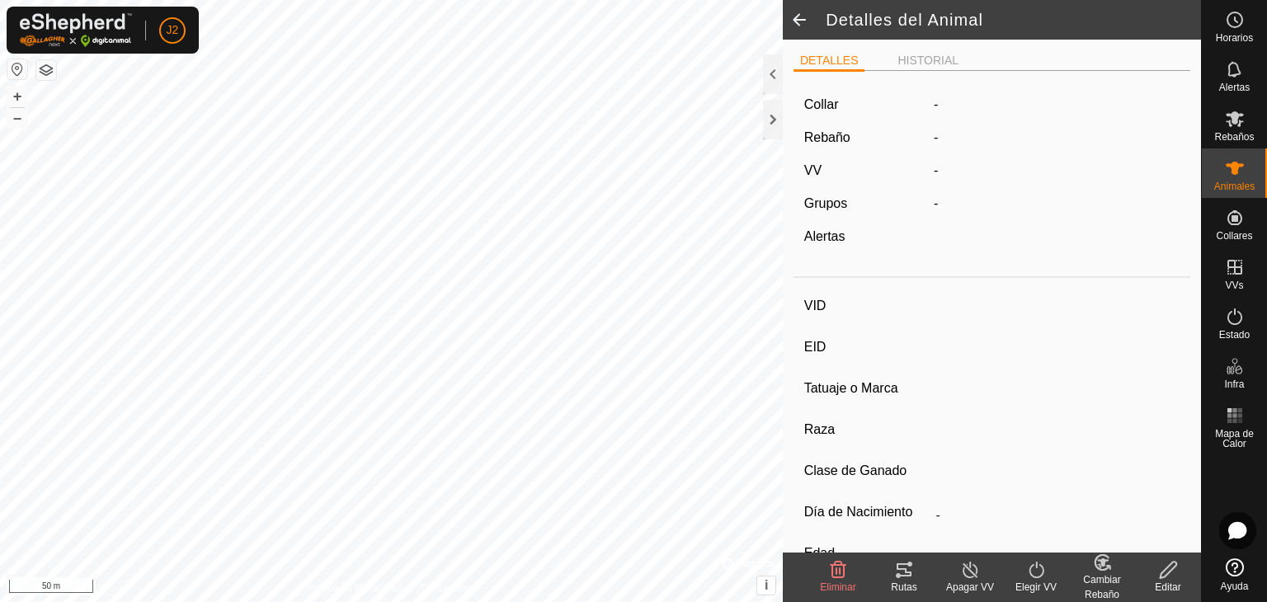
type input "[PERSON_NAME]"
type input "-"
type input "2995"
type input "-"
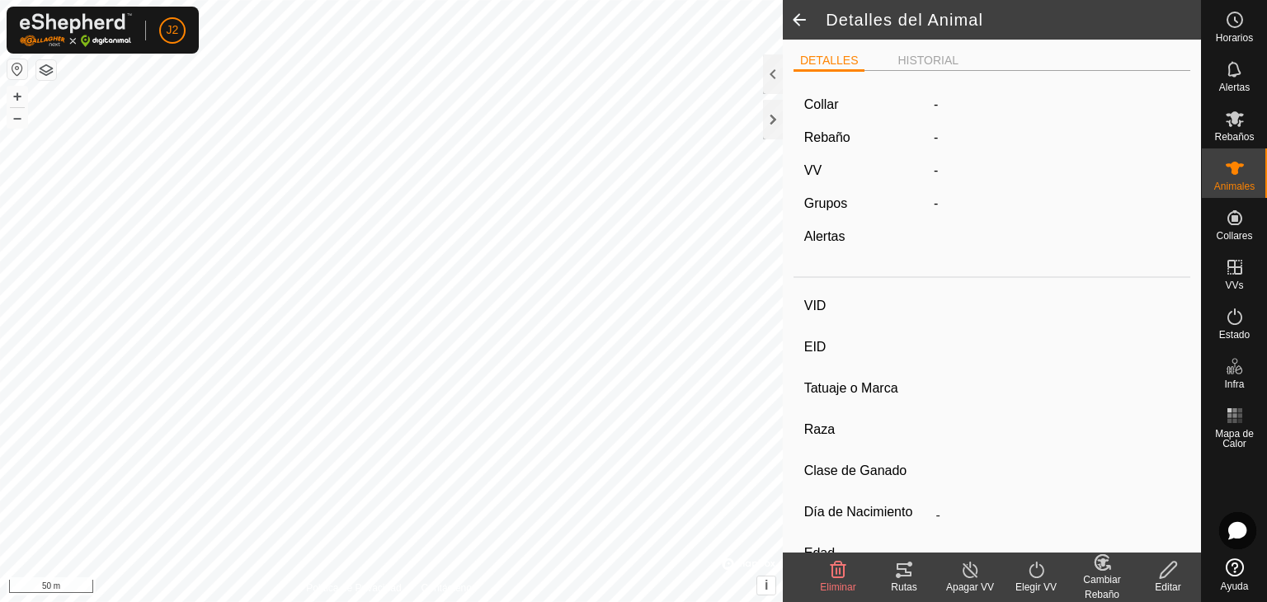
type input "0 kg"
type input "-"
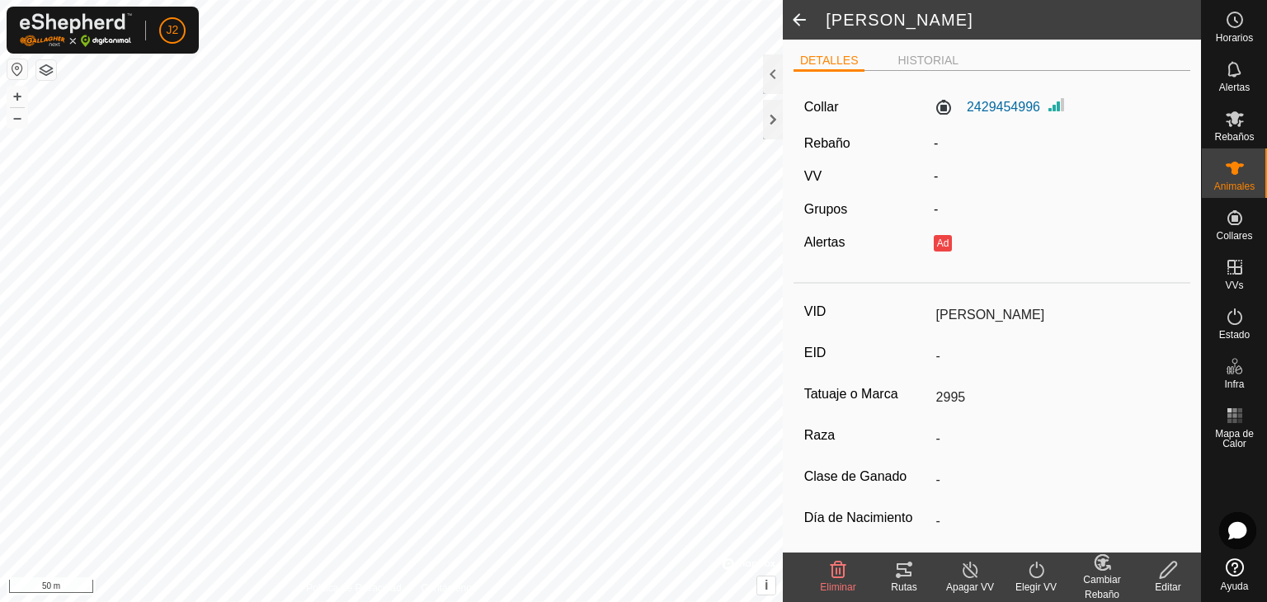
click at [975, 565] on icon at bounding box center [970, 570] width 21 height 20
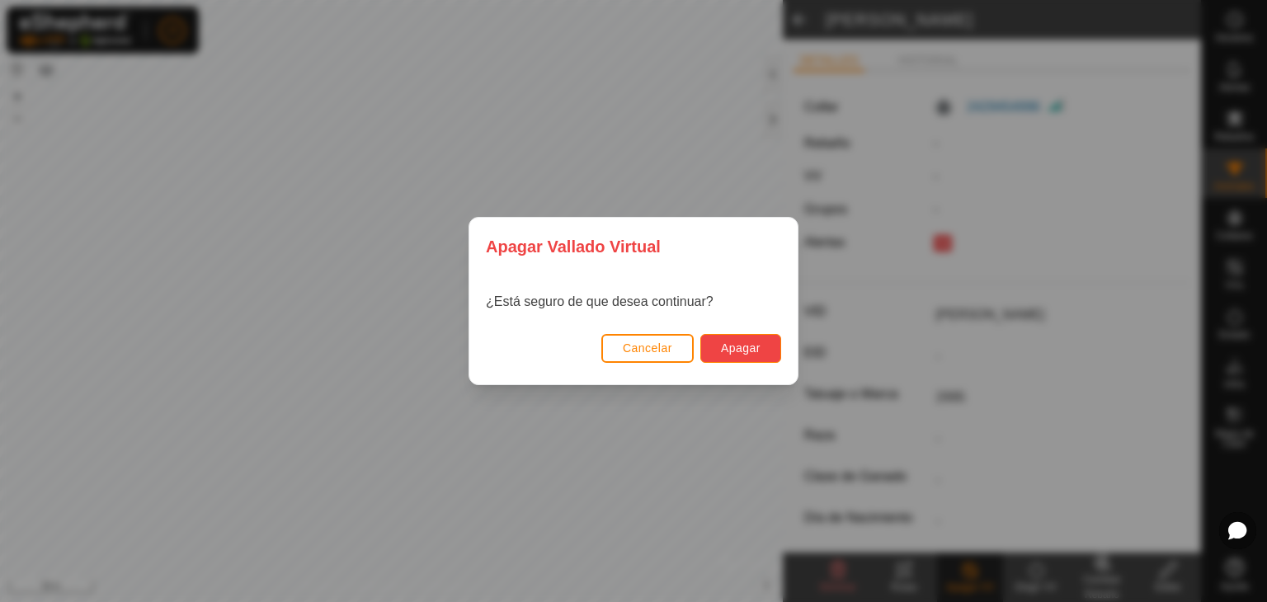
click at [746, 349] on span "Apagar" at bounding box center [741, 348] width 40 height 13
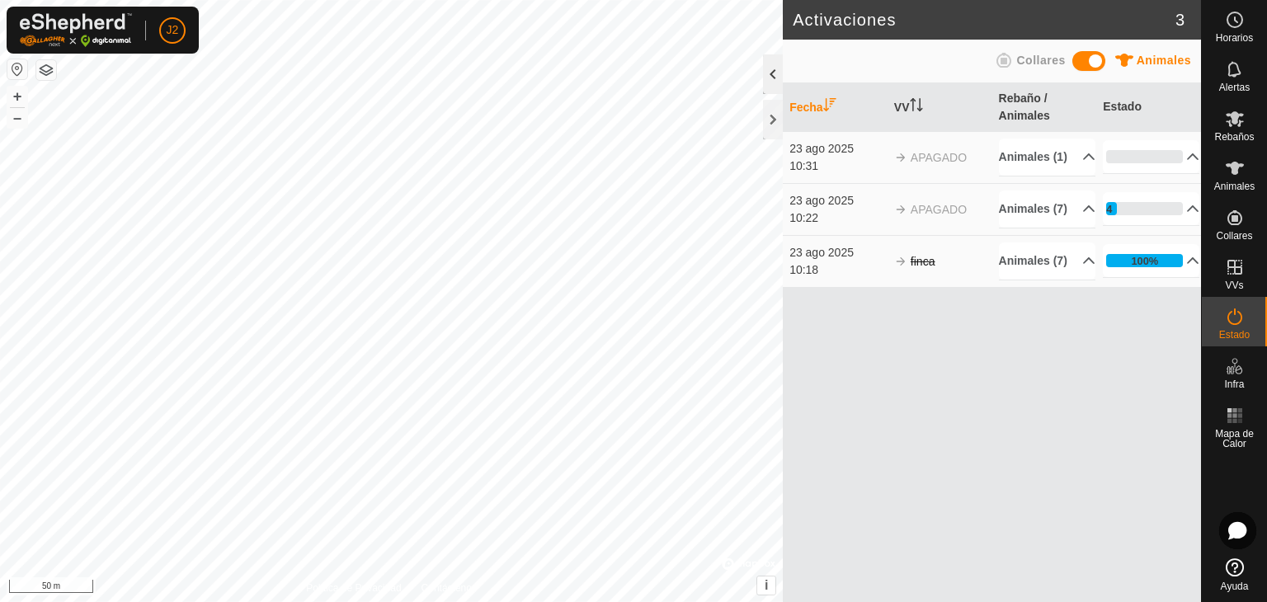
click at [776, 80] on div at bounding box center [773, 74] width 20 height 40
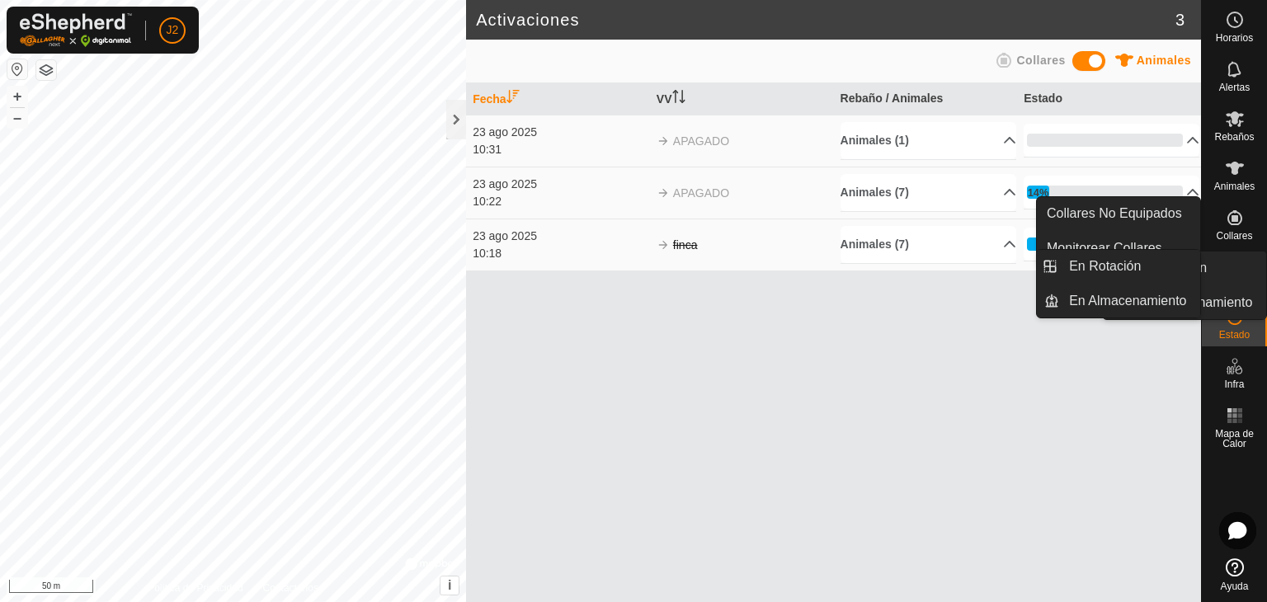
click at [1220, 271] on es-virtualpaddocks-svg-icon at bounding box center [1235, 267] width 30 height 26
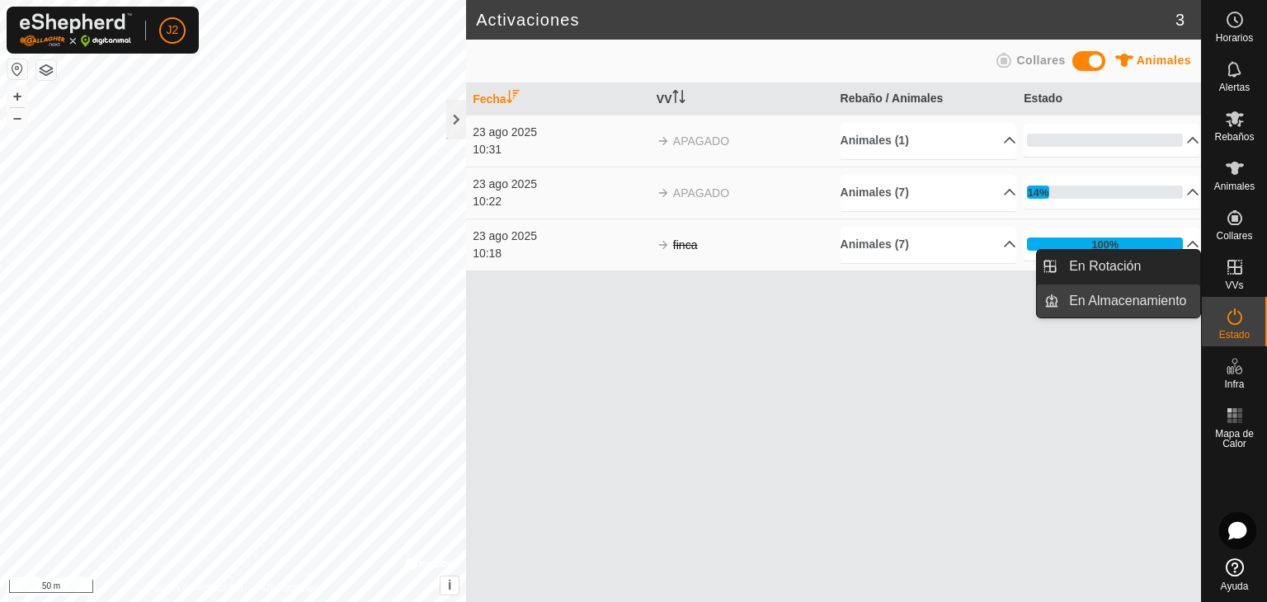
click at [1128, 297] on link "En Almacenamiento" at bounding box center [1129, 301] width 141 height 33
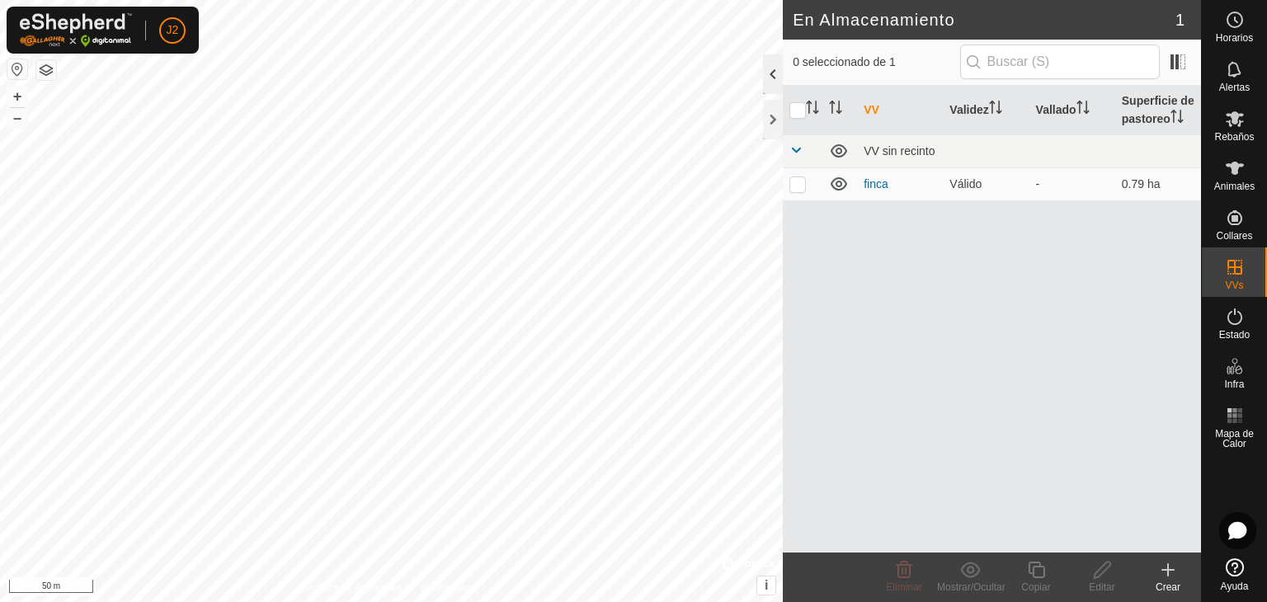
click at [769, 73] on div at bounding box center [773, 74] width 20 height 40
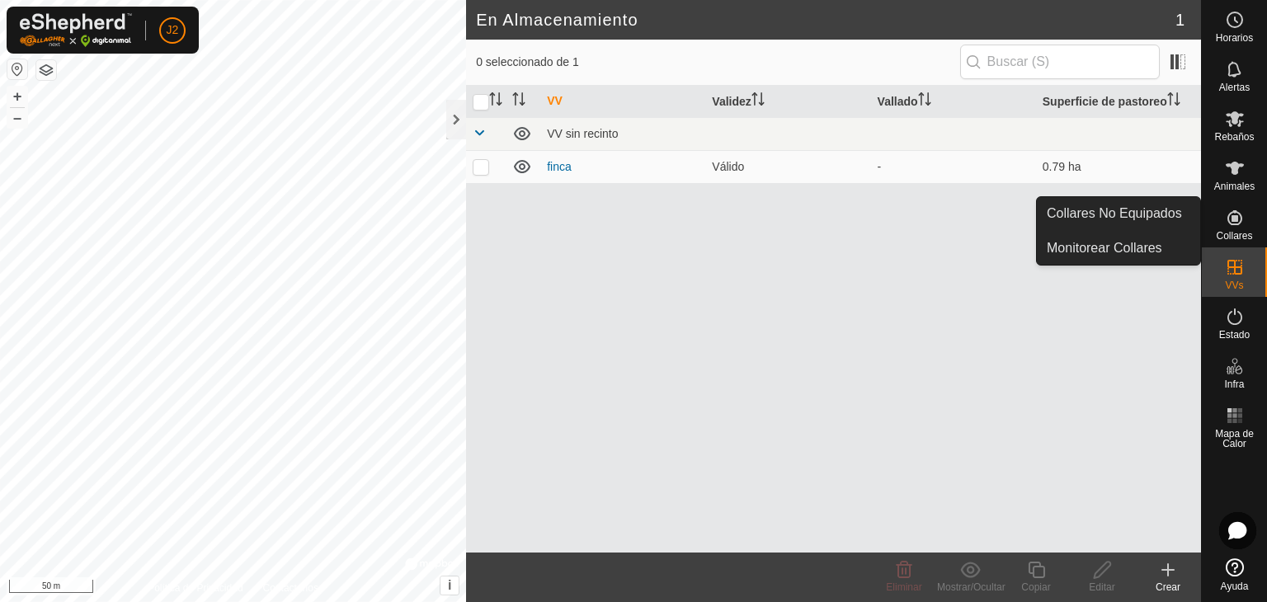
click at [1234, 236] on span "Collares" at bounding box center [1234, 236] width 36 height 10
click at [1231, 225] on icon at bounding box center [1235, 218] width 20 height 20
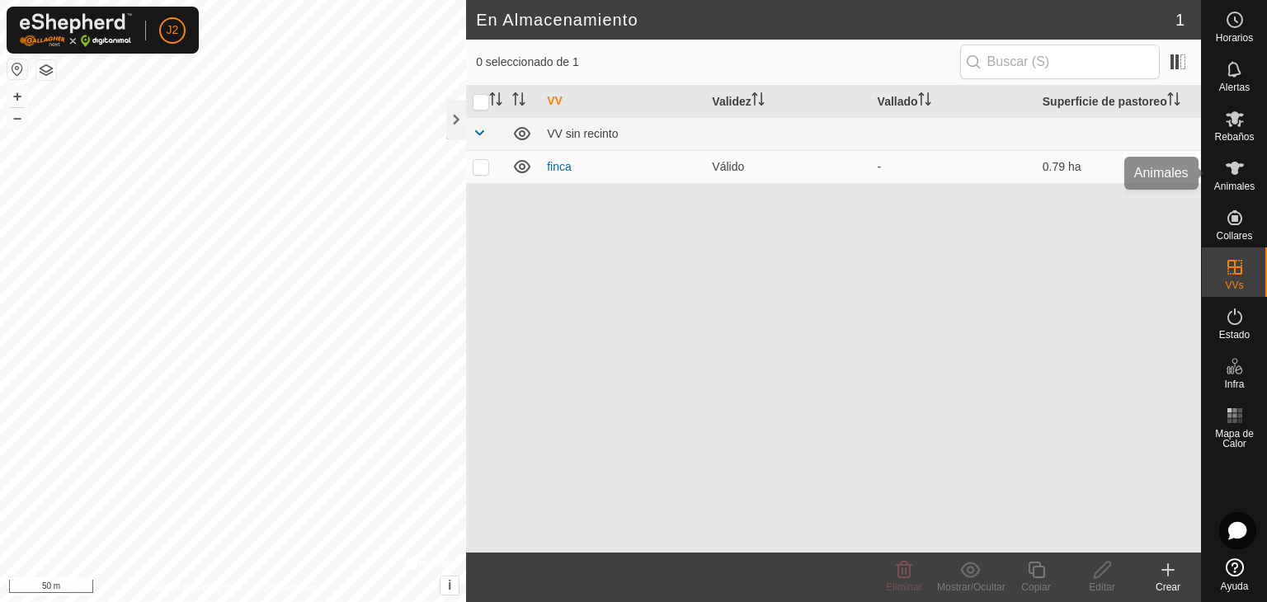
click at [1233, 155] on es-animals-svg-icon at bounding box center [1235, 168] width 30 height 26
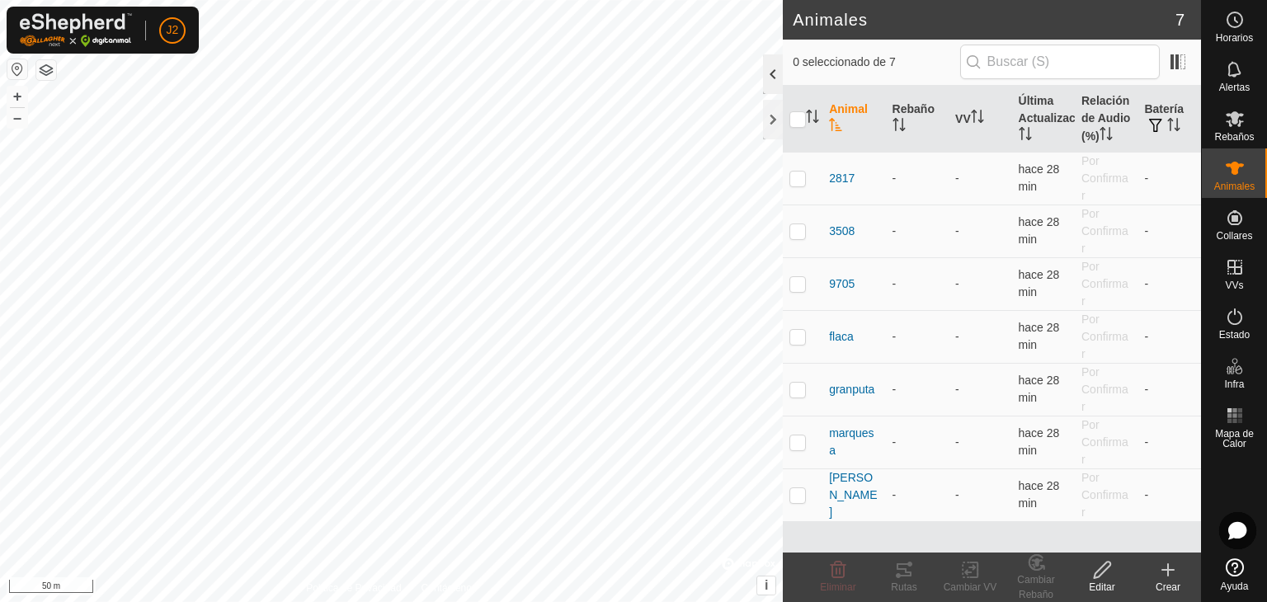
click at [776, 76] on div at bounding box center [773, 74] width 20 height 40
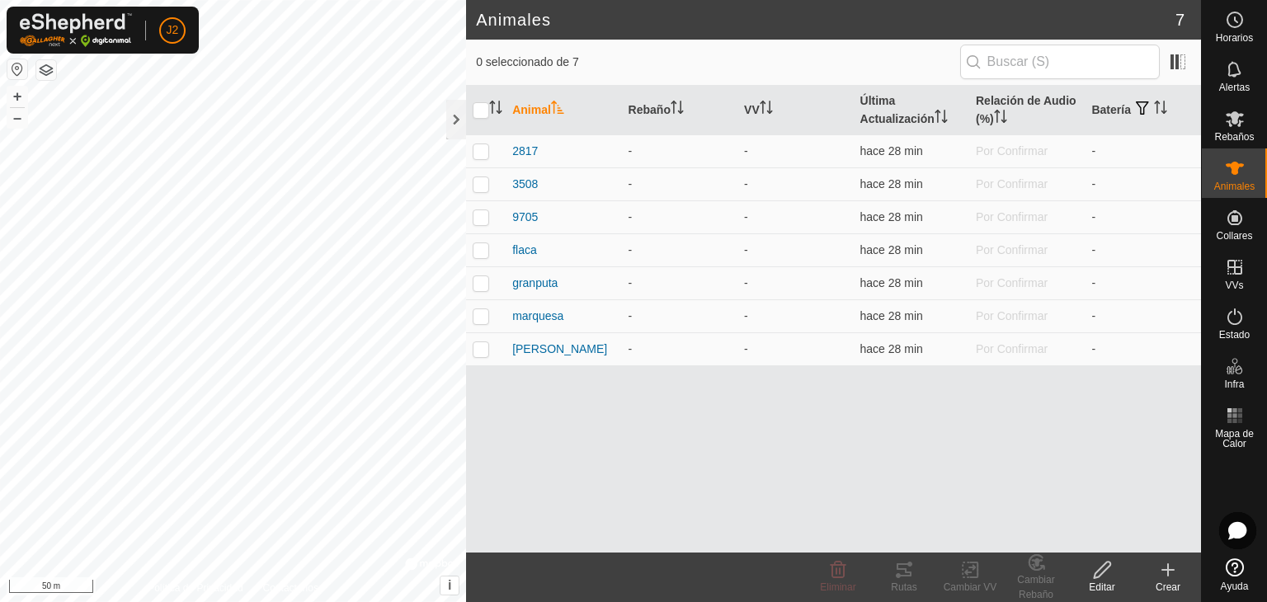
drag, startPoint x: 1096, startPoint y: 264, endPoint x: 1108, endPoint y: 455, distance: 191.0
click at [1106, 455] on div "Animal Rebaño VV Última Actualización Relación de Audio (%) Batería 2817 - - ha…" at bounding box center [833, 319] width 735 height 467
click at [1107, 573] on icon at bounding box center [1102, 570] width 21 height 20
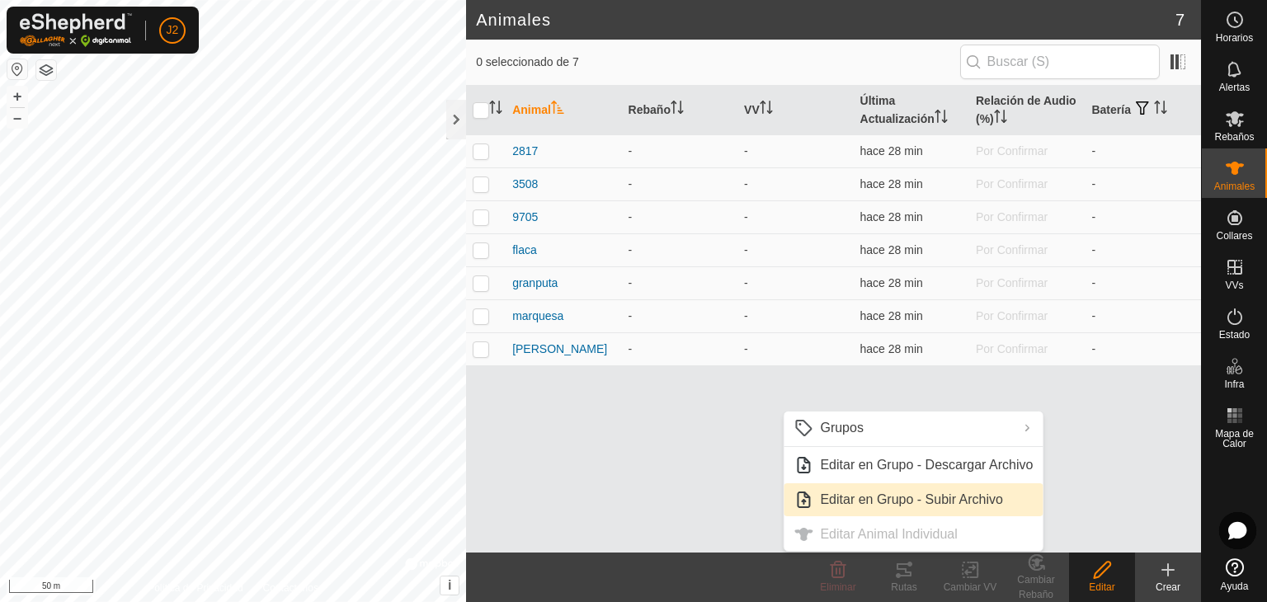
click at [903, 497] on link "Editar en Grupo - Subir Archivo" at bounding box center [913, 499] width 259 height 33
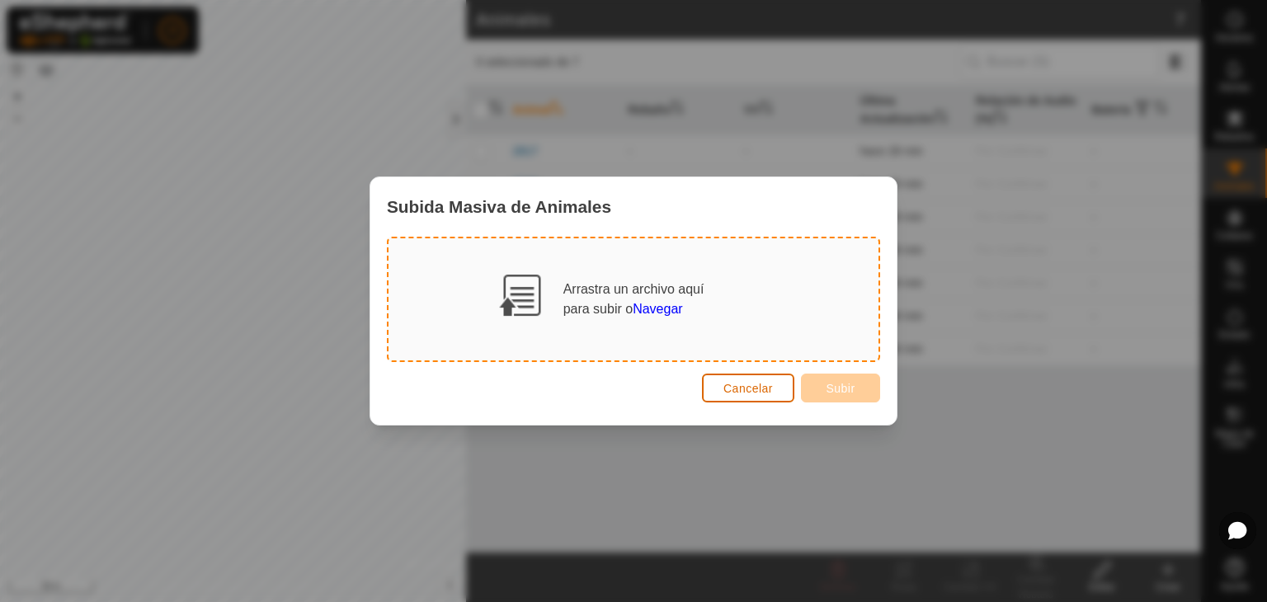
click at [776, 388] on button "Cancelar" at bounding box center [748, 388] width 92 height 29
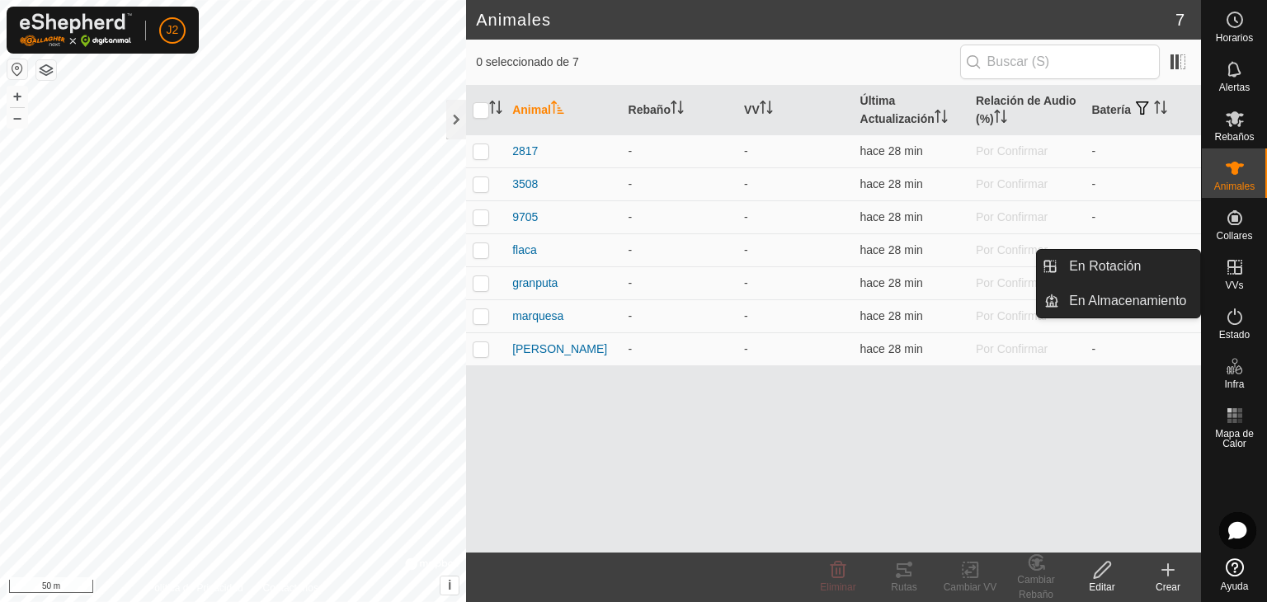
click at [1232, 272] on icon at bounding box center [1235, 267] width 20 height 20
click at [1141, 272] on link "En Rotación" at bounding box center [1129, 266] width 141 height 33
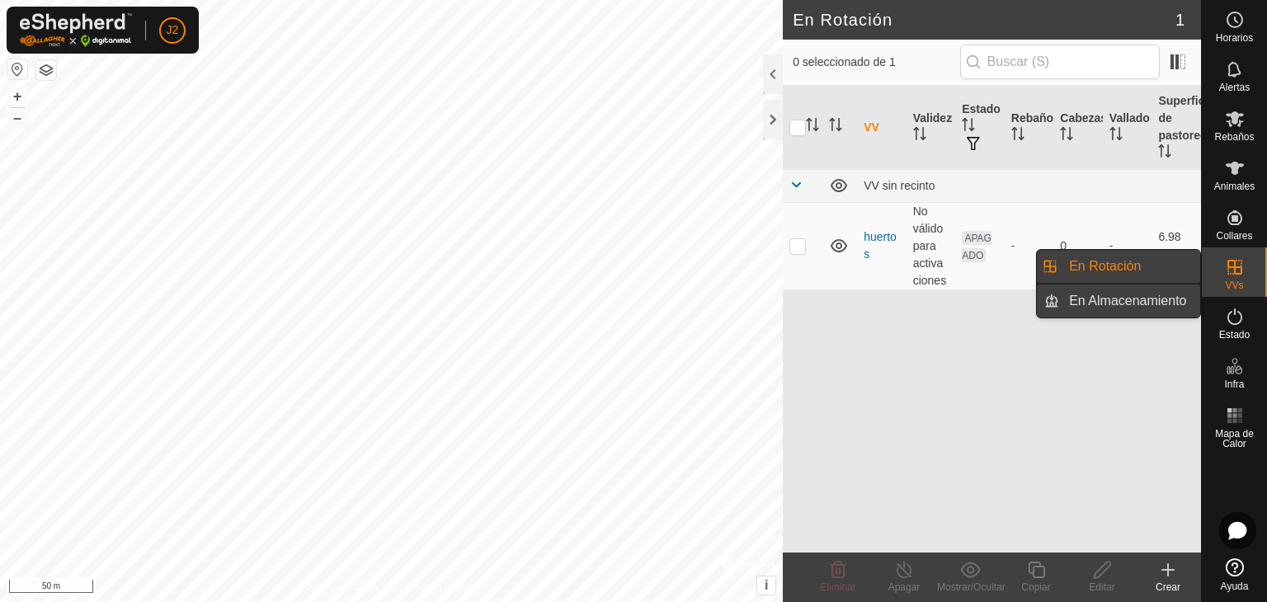
click at [1151, 295] on link "En Almacenamiento" at bounding box center [1129, 301] width 141 height 33
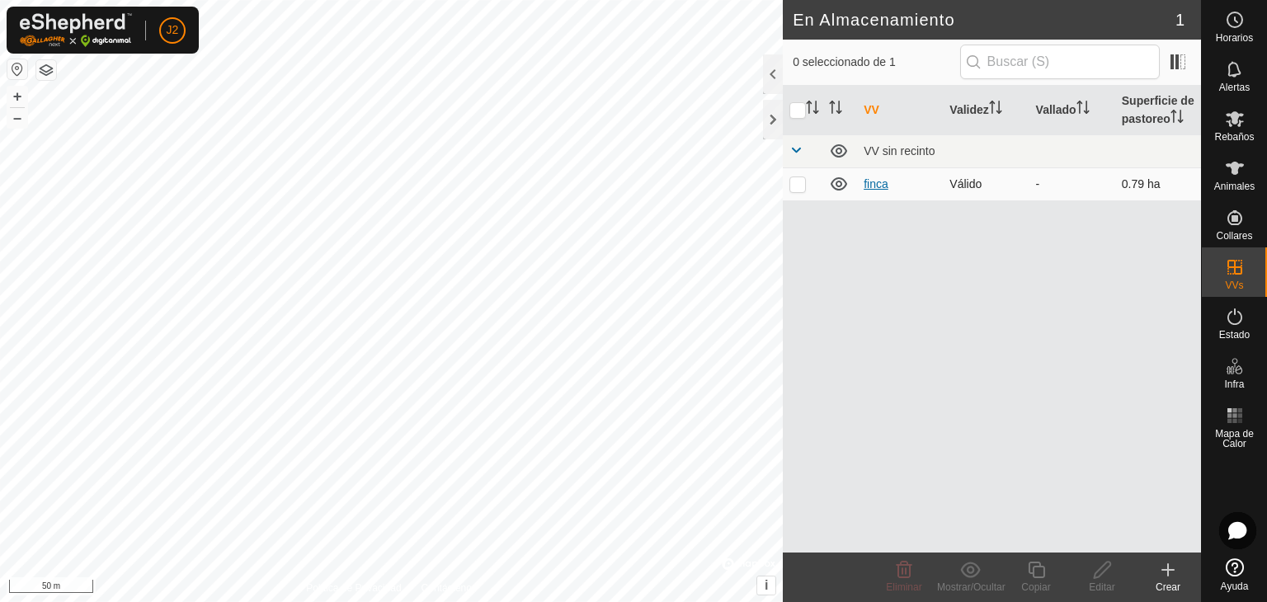
click at [887, 186] on link "finca" at bounding box center [876, 183] width 25 height 13
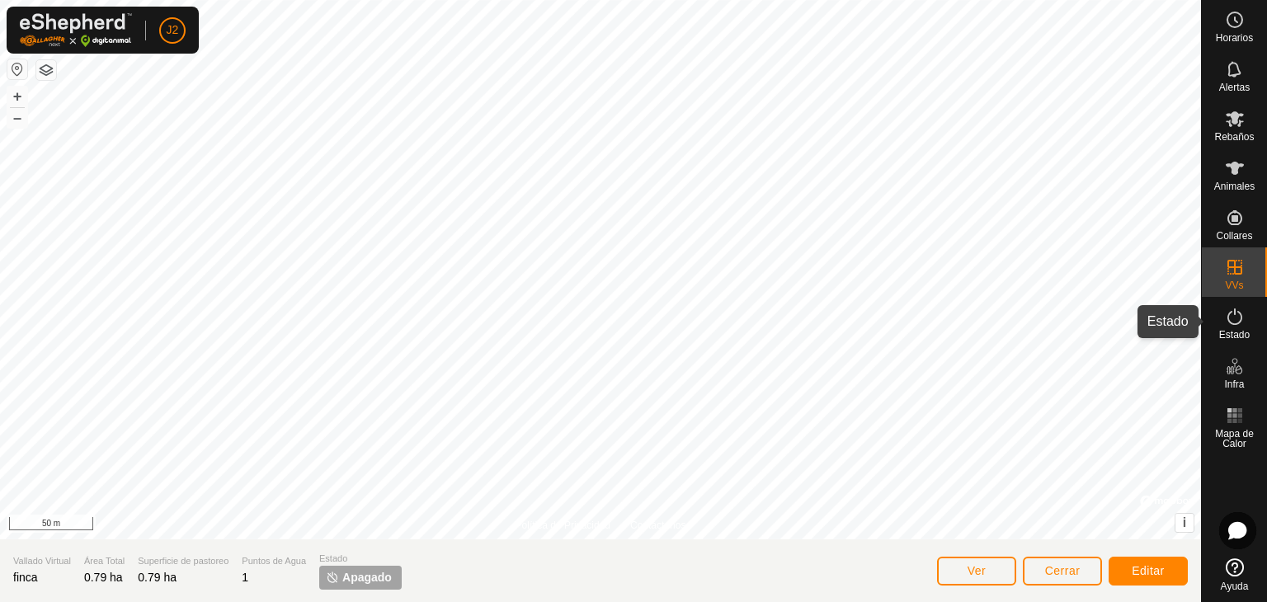
click at [1228, 321] on icon at bounding box center [1235, 317] width 15 height 17
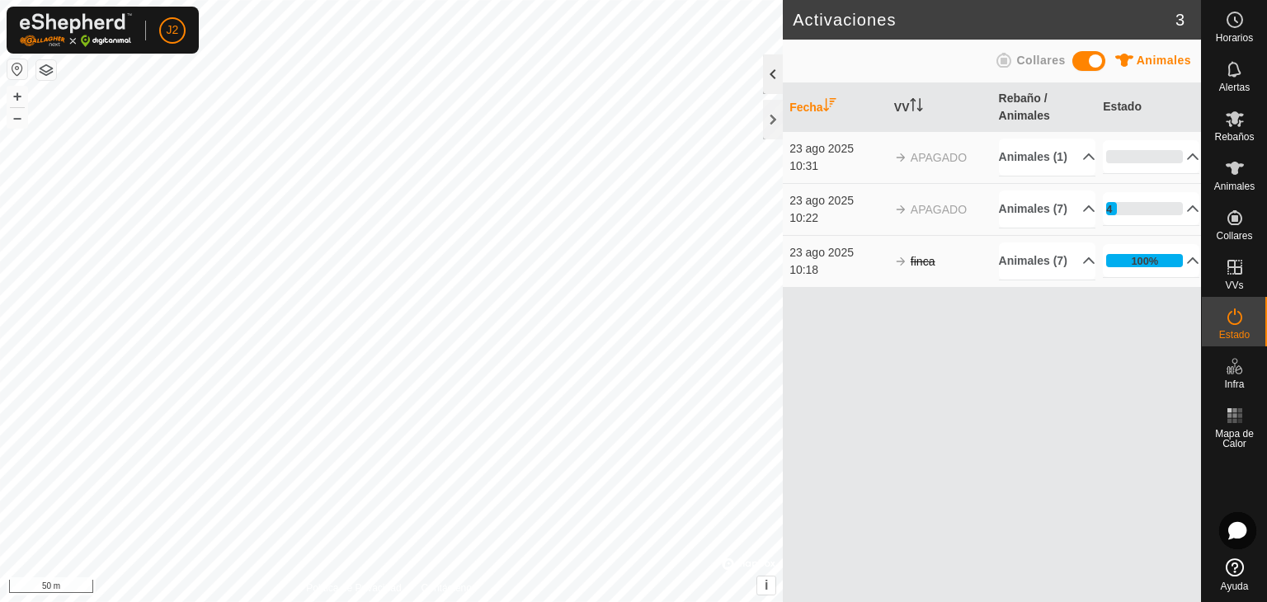
click at [775, 78] on div at bounding box center [773, 74] width 20 height 40
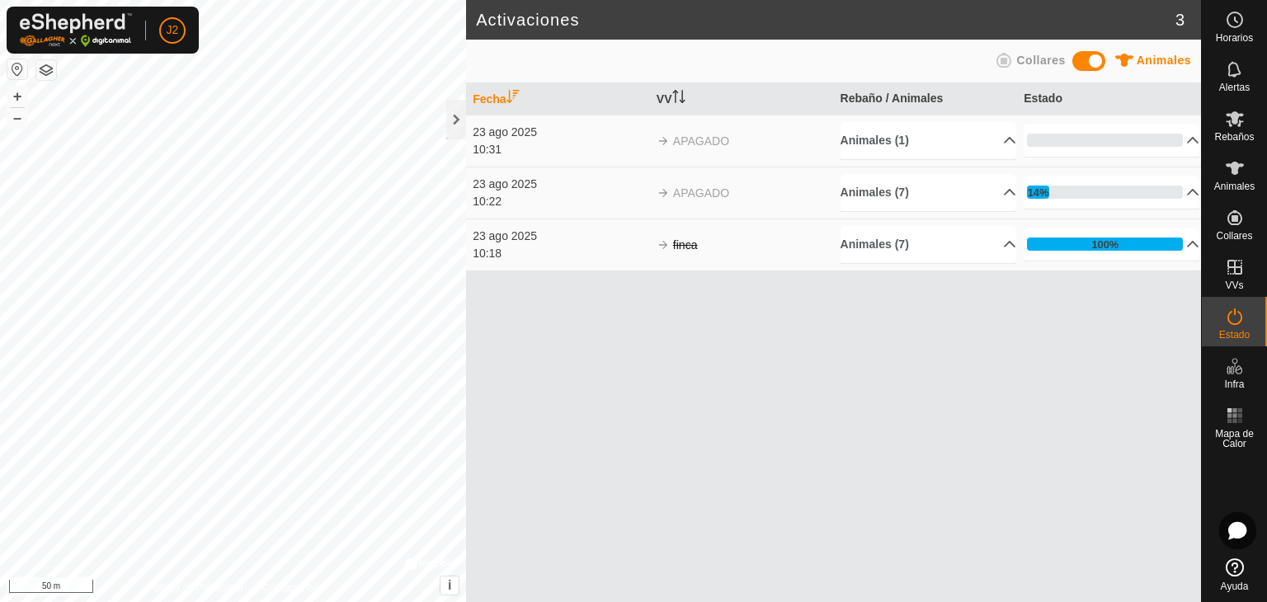
click at [714, 188] on span "APAGADO" at bounding box center [701, 192] width 56 height 13
click at [1231, 182] on span "Animales" at bounding box center [1234, 187] width 40 height 10
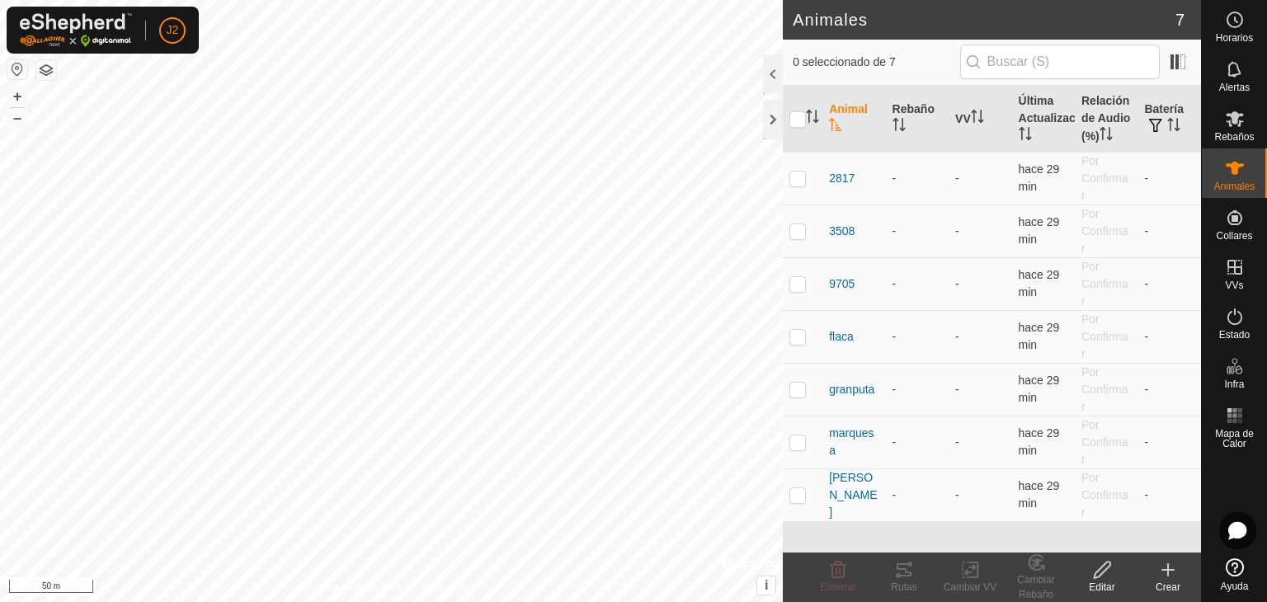
click at [771, 71] on div at bounding box center [773, 74] width 20 height 40
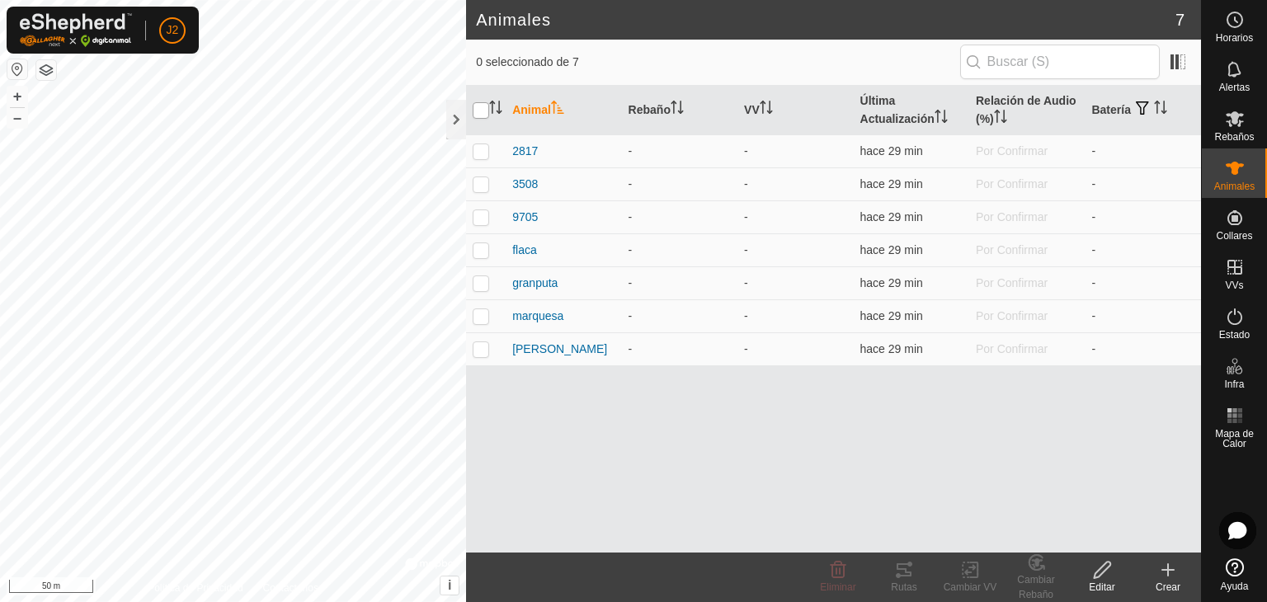
click at [482, 110] on input "checkbox" at bounding box center [481, 110] width 17 height 17
checkbox input "true"
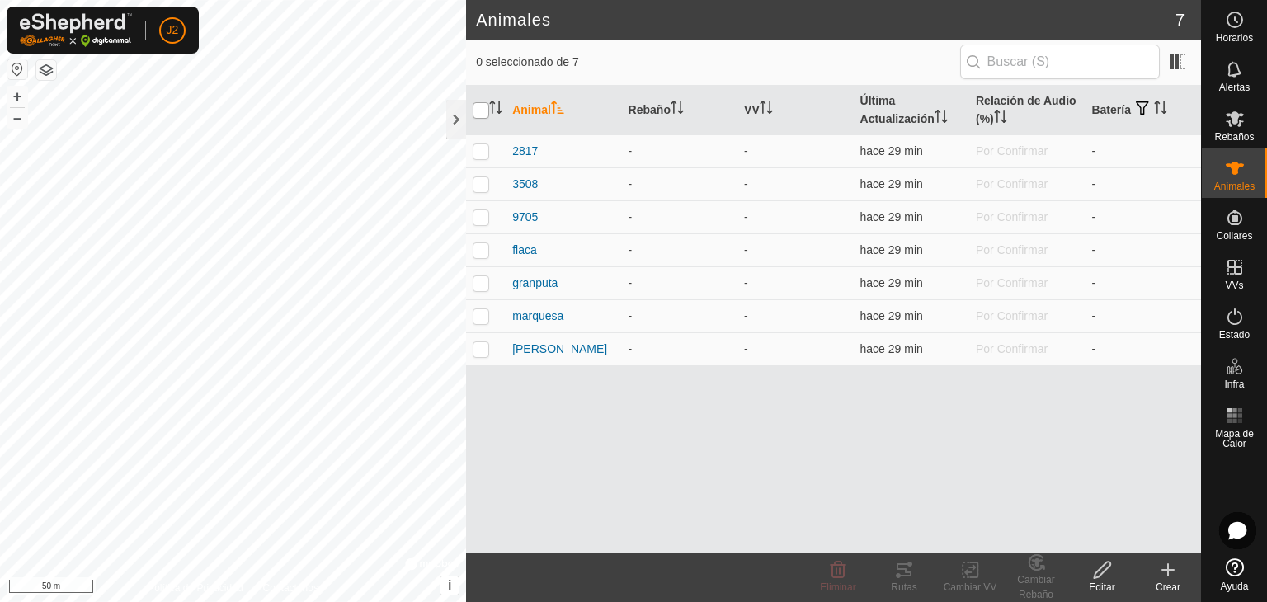
checkbox input "true"
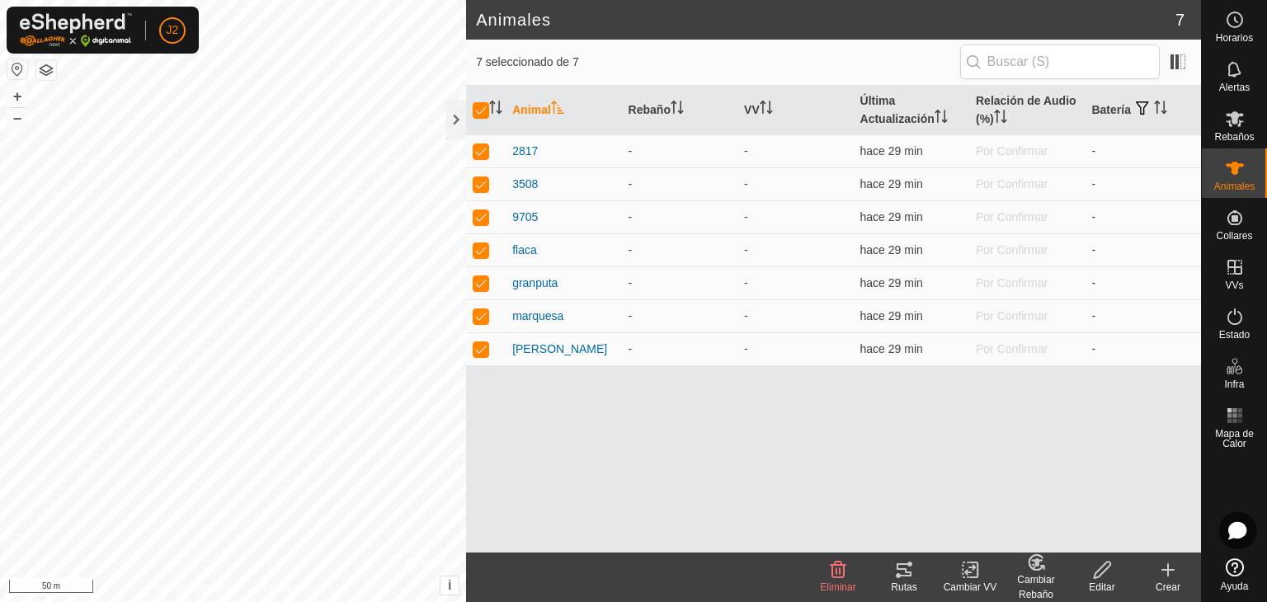
click at [978, 580] on div "Cambiar VV" at bounding box center [970, 587] width 66 height 15
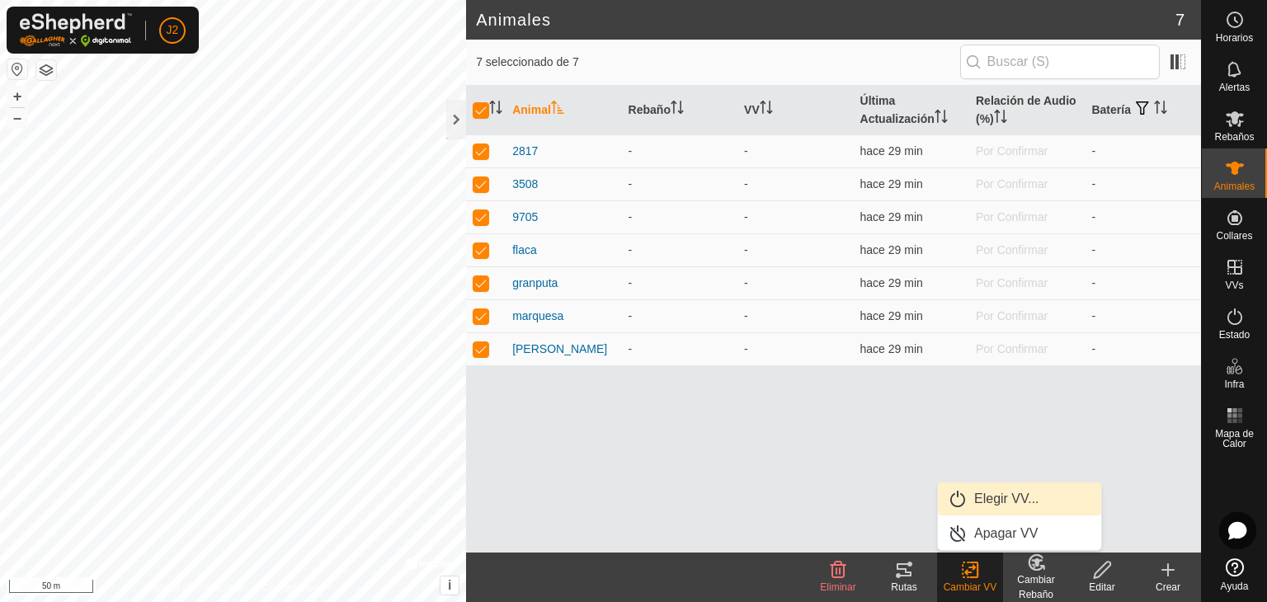
click at [970, 496] on link "Elegir VV..." at bounding box center [1019, 499] width 163 height 33
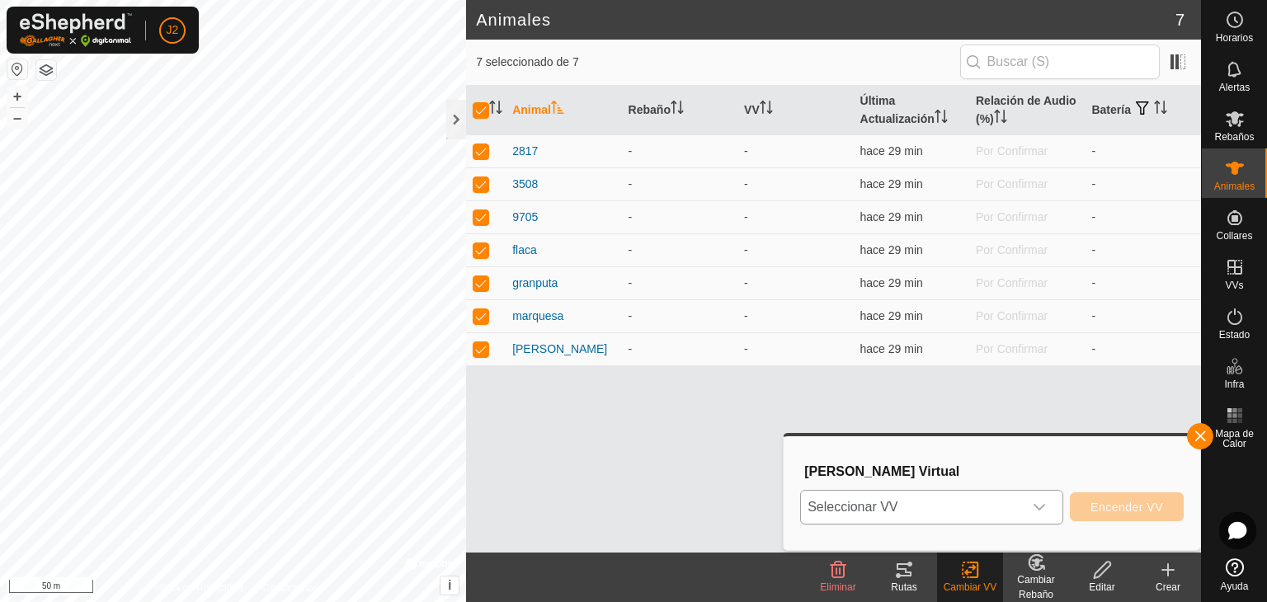
click at [1020, 506] on span "Seleccionar VV" at bounding box center [912, 507] width 222 height 33
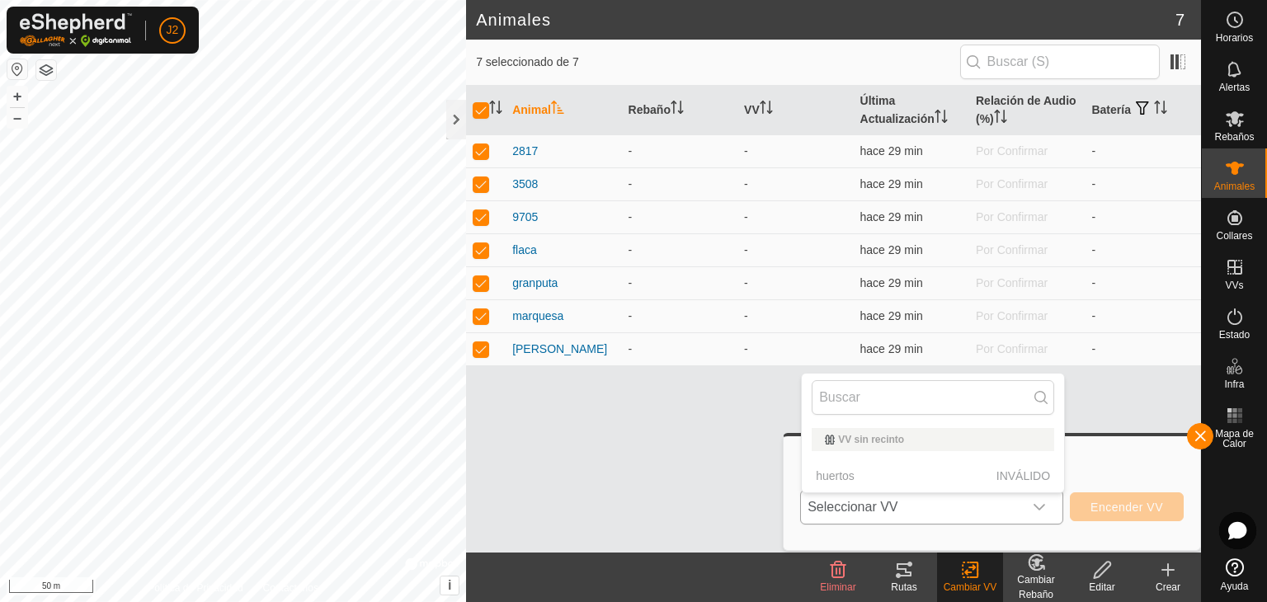
click at [881, 436] on div "VV sin recinto" at bounding box center [933, 440] width 216 height 10
click at [919, 476] on p-selectitem "huertos INVÁLIDO" at bounding box center [933, 476] width 262 height 33
click at [1203, 438] on button "button" at bounding box center [1200, 436] width 26 height 26
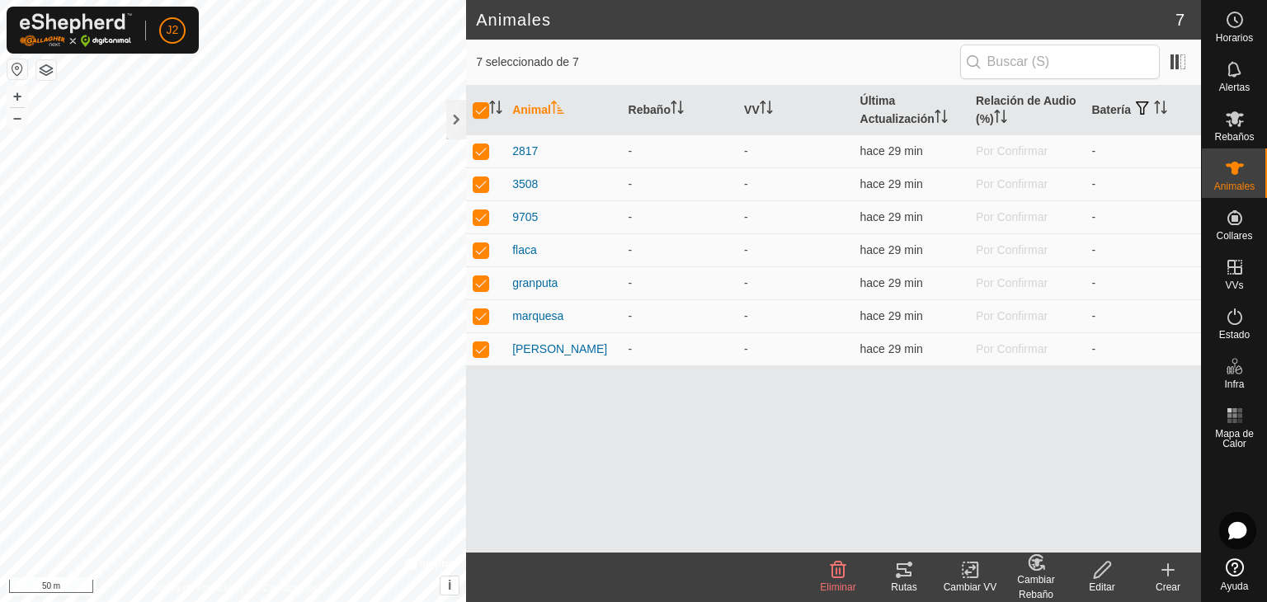
click at [888, 573] on tracks-svg-icon at bounding box center [904, 570] width 66 height 20
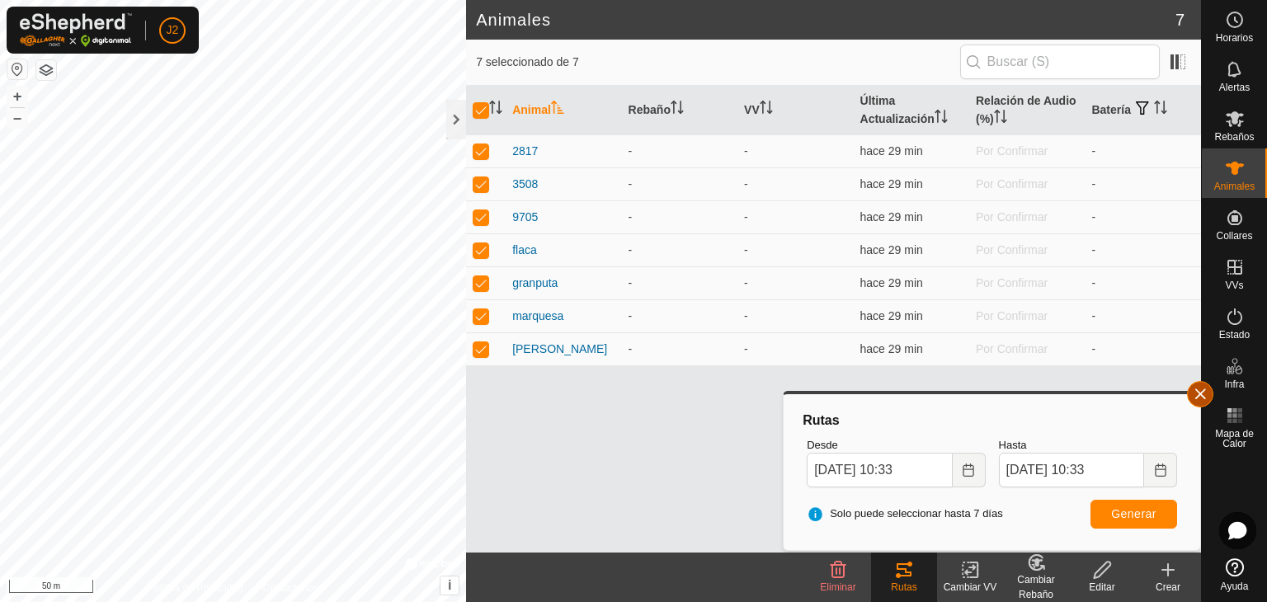
click at [1195, 394] on button "button" at bounding box center [1200, 394] width 26 height 26
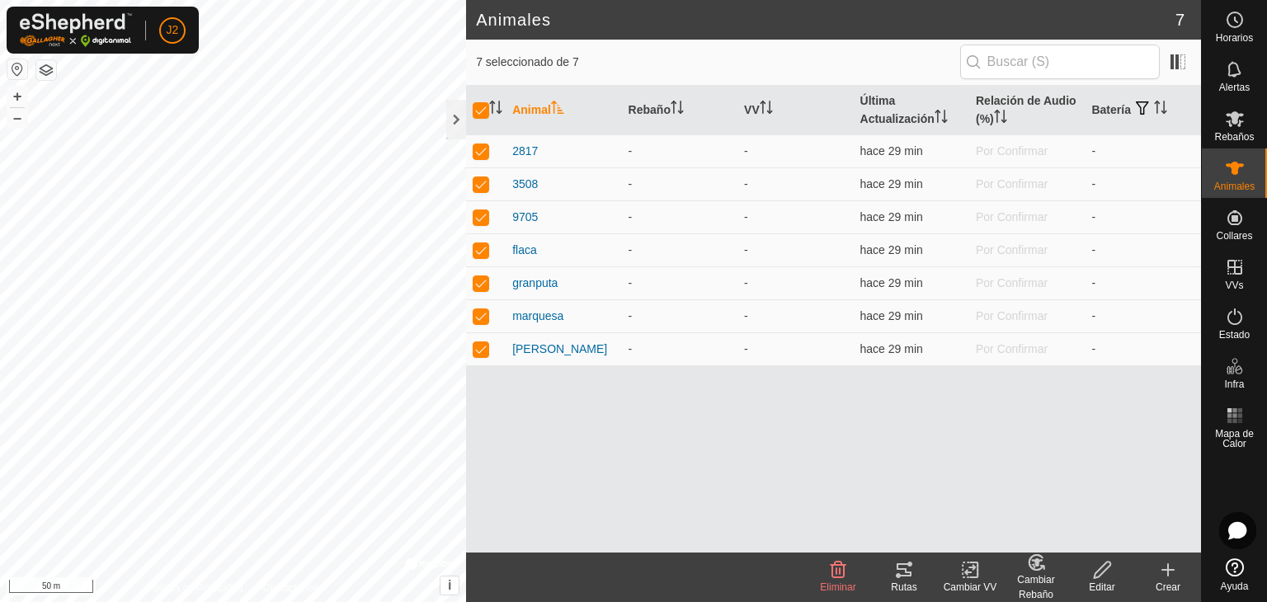
click at [1035, 580] on div "Cambiar Rebaño" at bounding box center [1036, 588] width 66 height 30
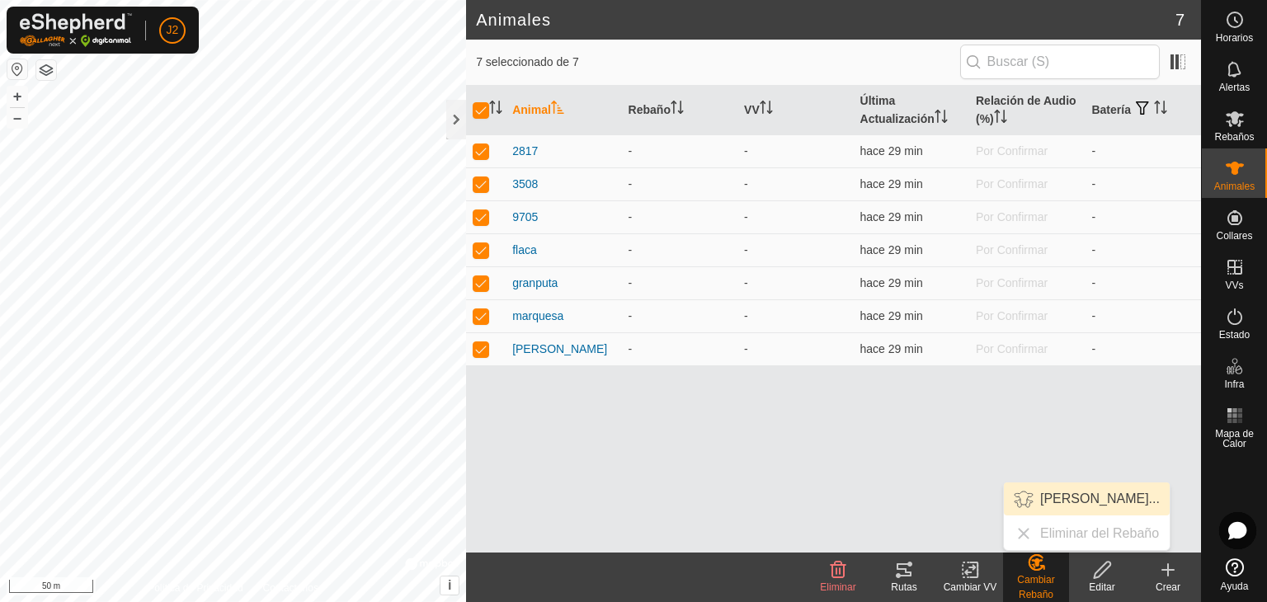
click at [1060, 504] on link "[PERSON_NAME]..." at bounding box center [1087, 499] width 166 height 33
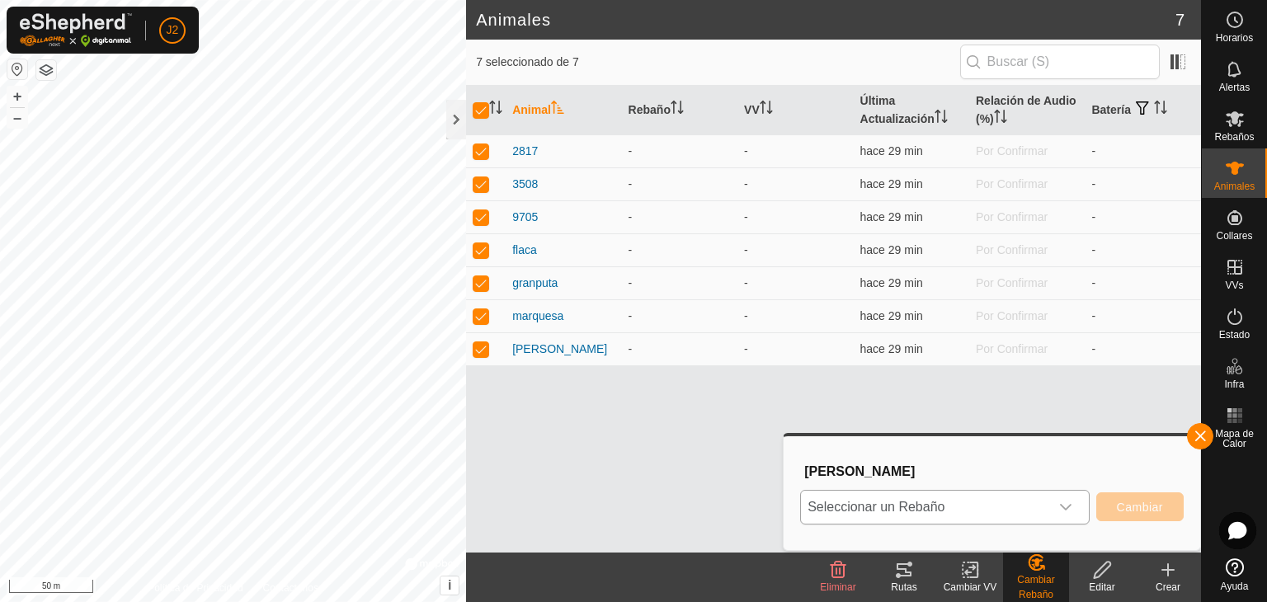
click at [1076, 505] on div "dropdown trigger" at bounding box center [1065, 507] width 33 height 33
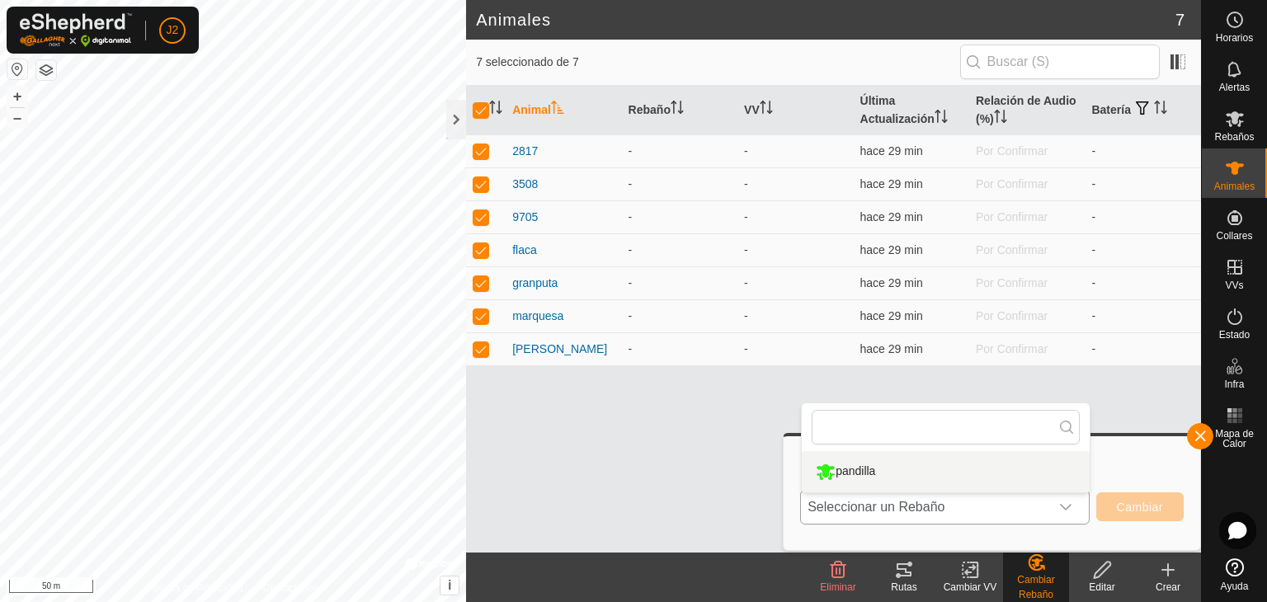
click at [1031, 479] on li "pandilla" at bounding box center [946, 471] width 288 height 41
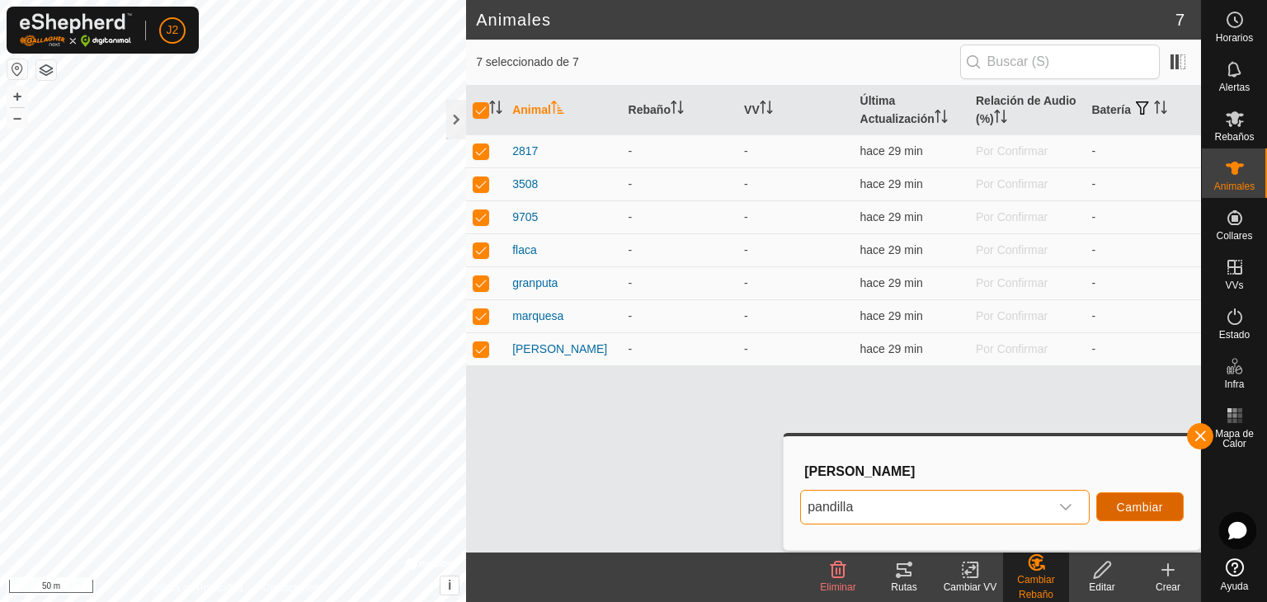
click at [1139, 503] on span "Cambiar" at bounding box center [1140, 507] width 46 height 13
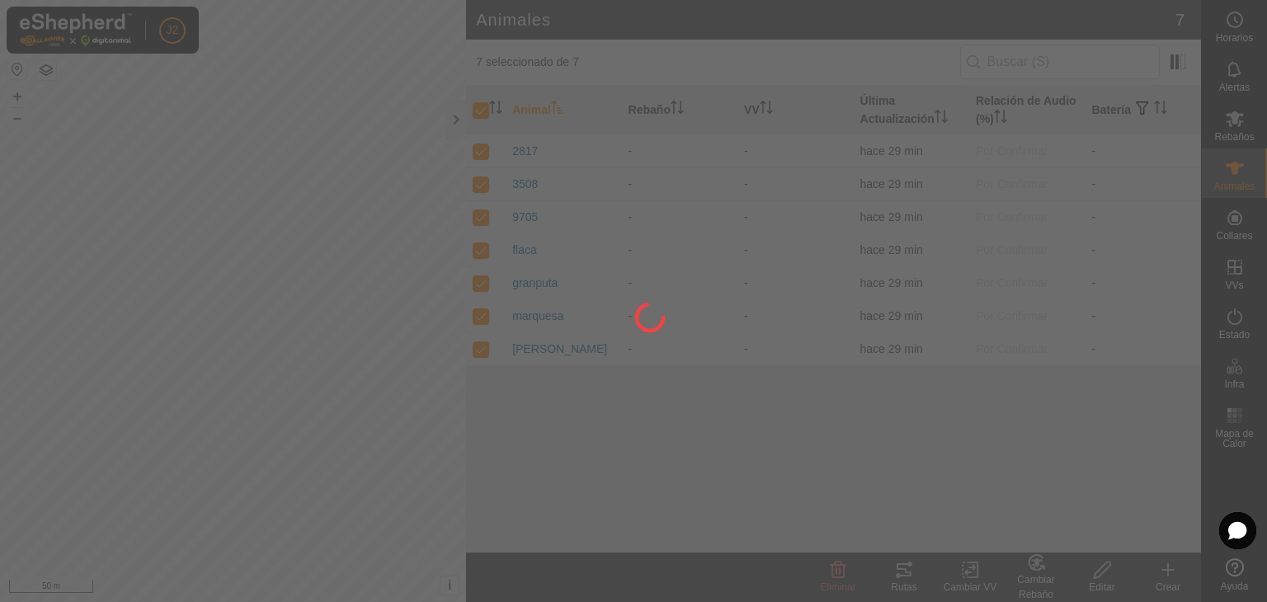
checkbox input "false"
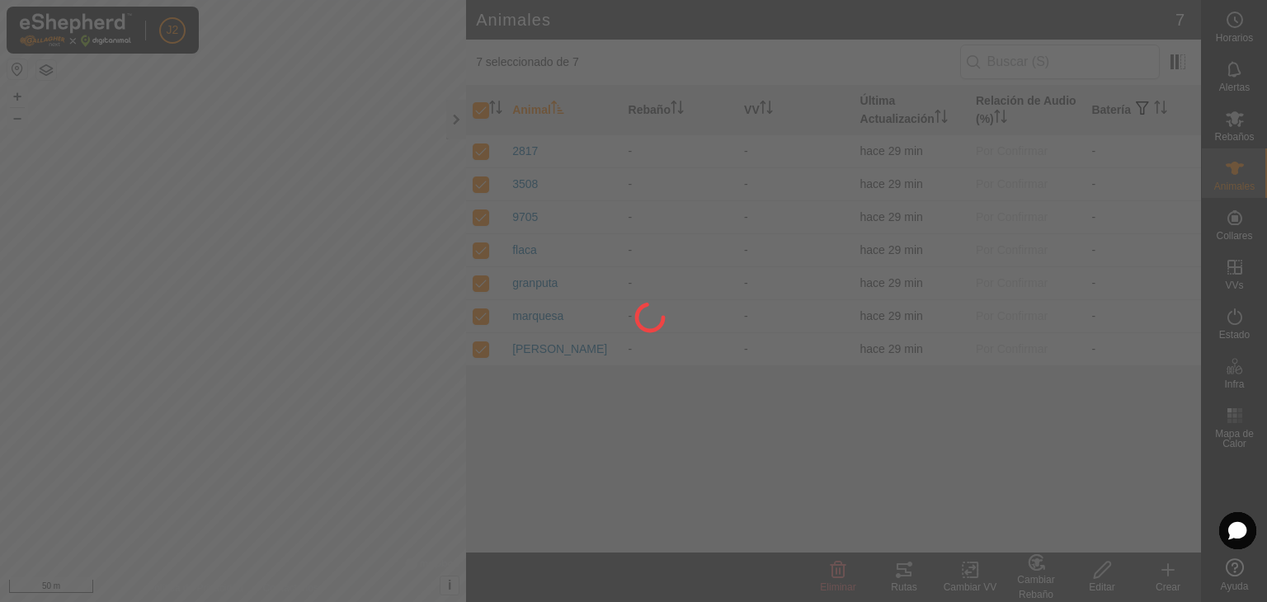
checkbox input "false"
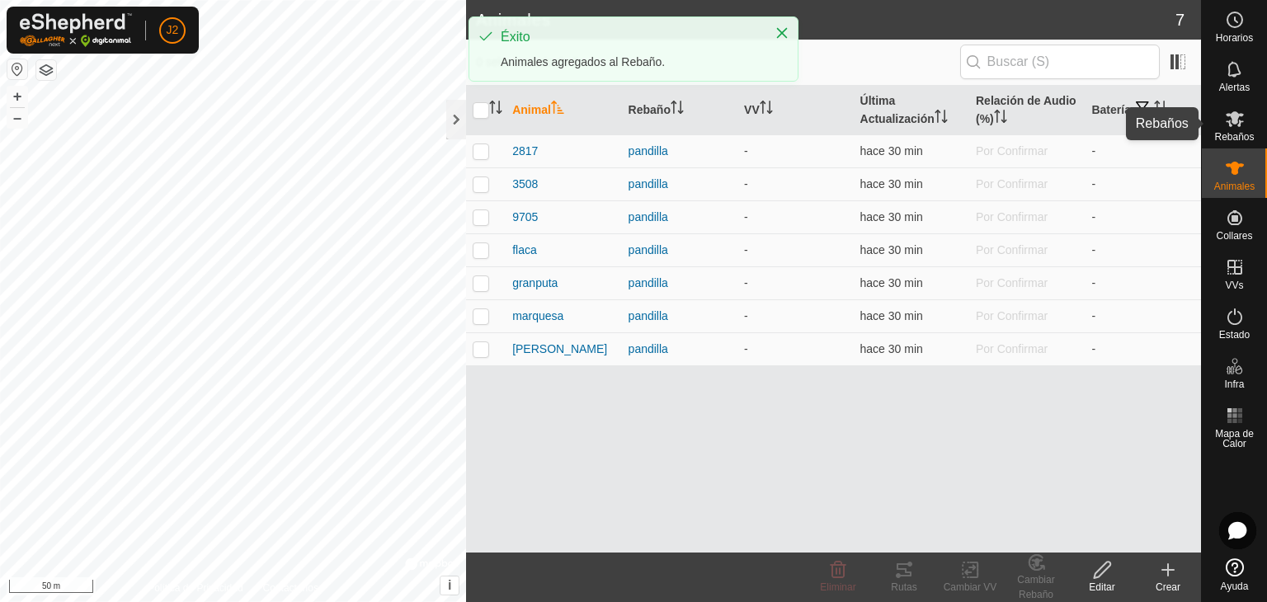
click at [1219, 130] on div "Rebaños" at bounding box center [1234, 124] width 65 height 50
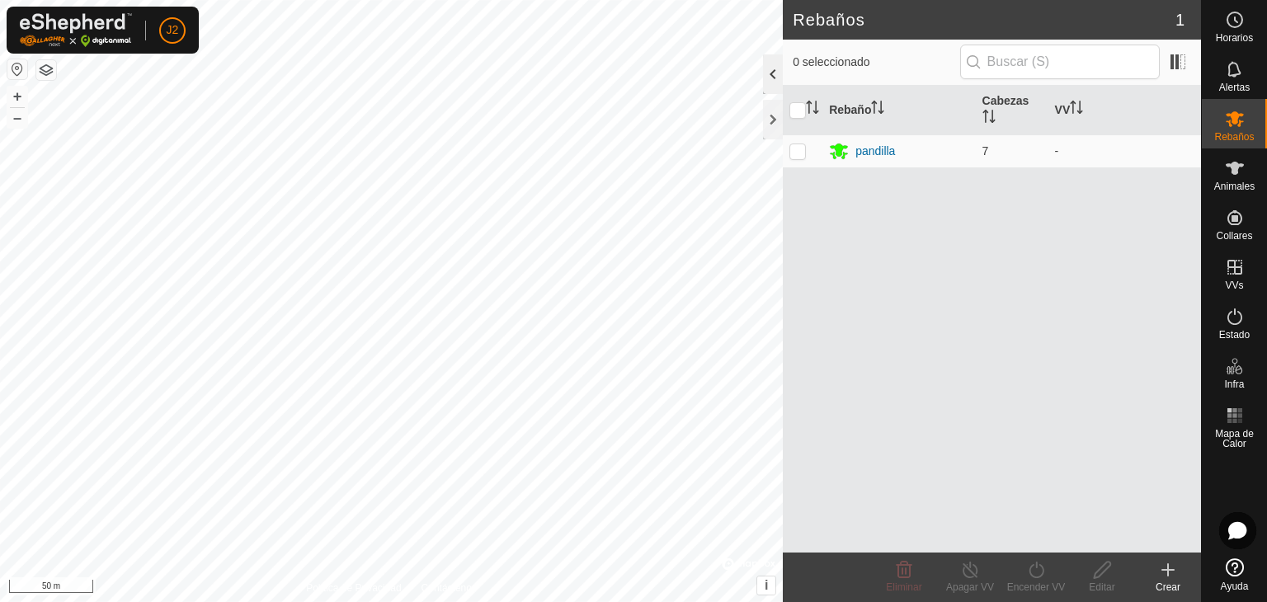
click at [777, 80] on div at bounding box center [773, 74] width 20 height 40
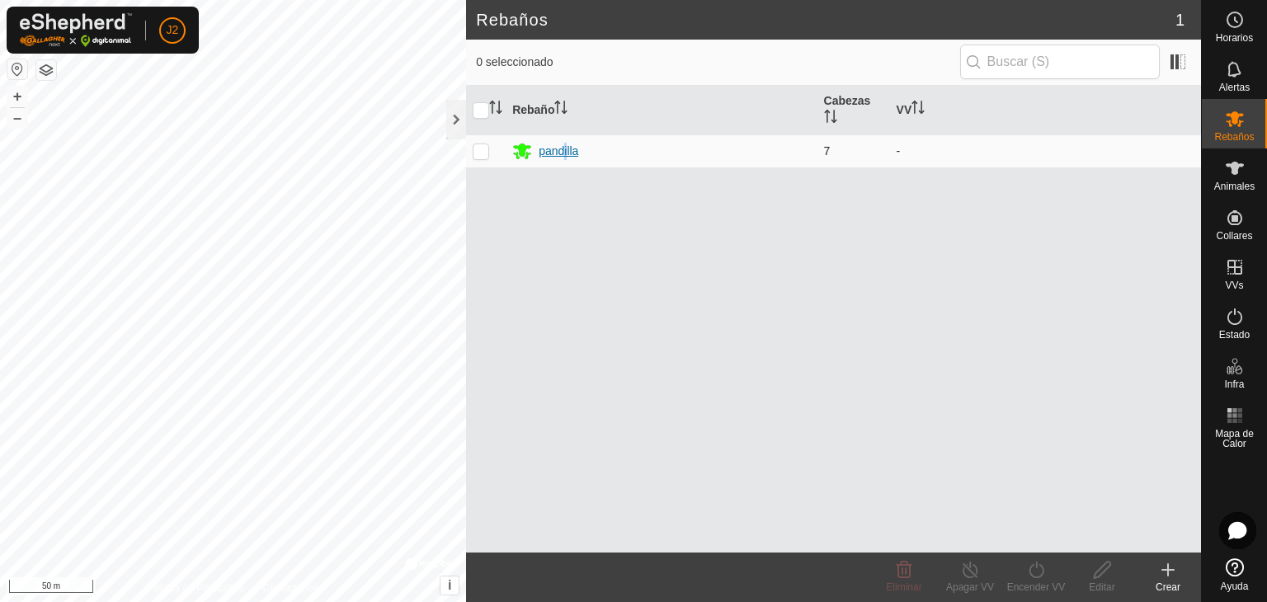
click at [566, 149] on div "pandilla" at bounding box center [559, 151] width 40 height 17
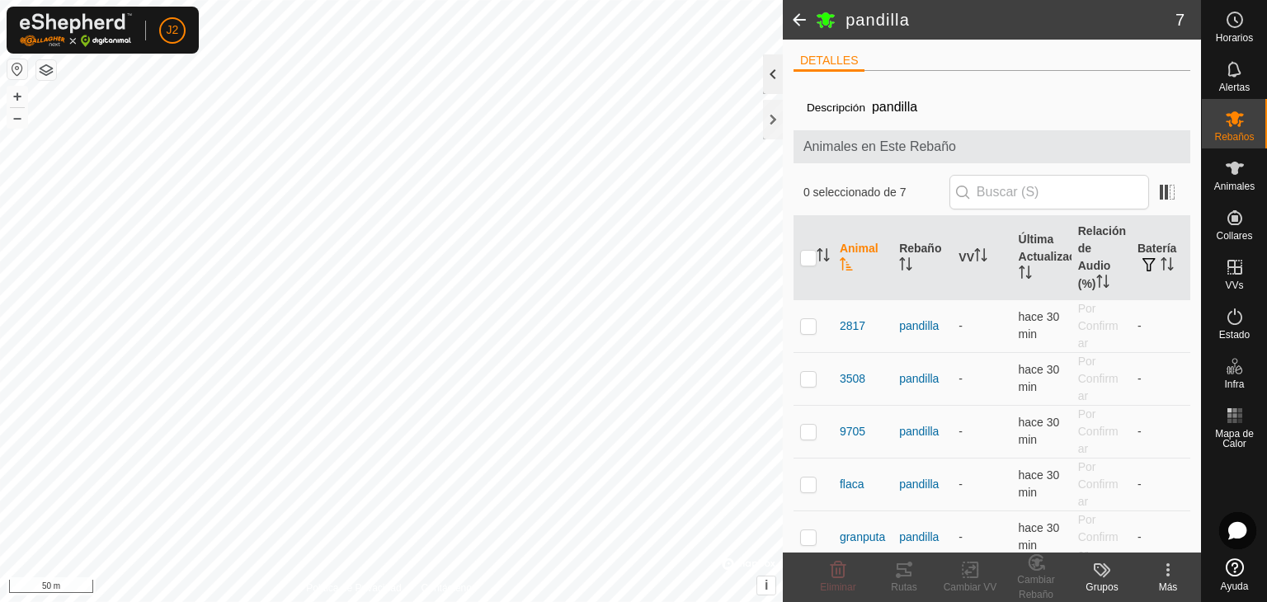
click at [776, 73] on div at bounding box center [773, 74] width 20 height 40
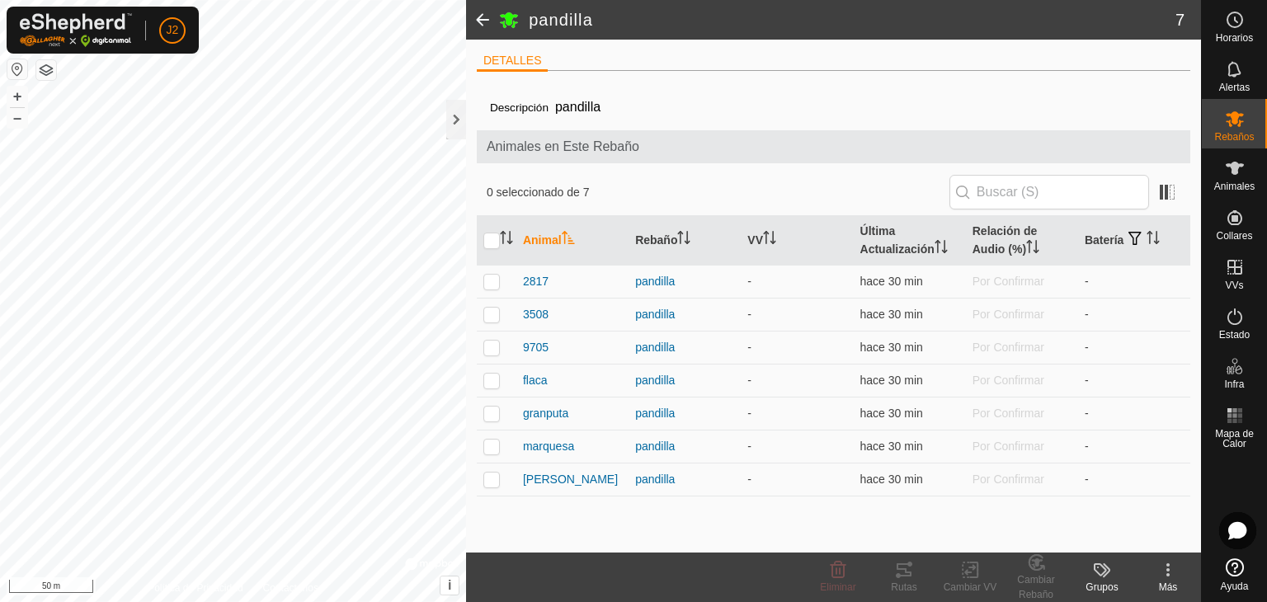
click at [1103, 568] on icon at bounding box center [1100, 569] width 13 height 13
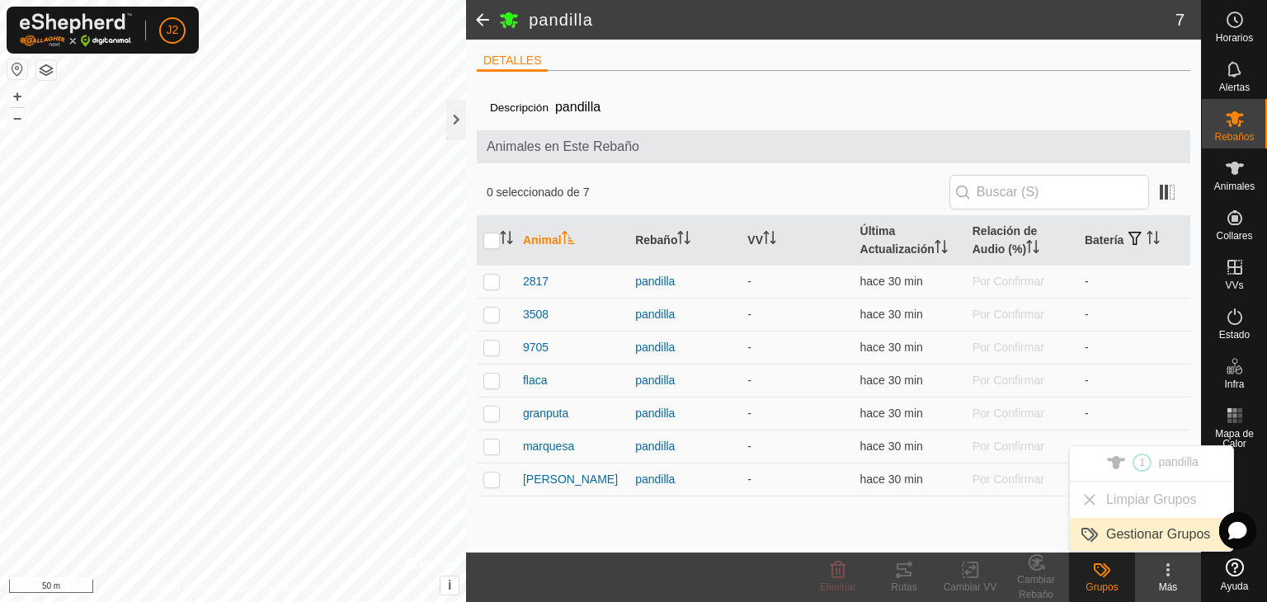
click at [1112, 534] on link "Gestionar Grupos" at bounding box center [1151, 534] width 163 height 33
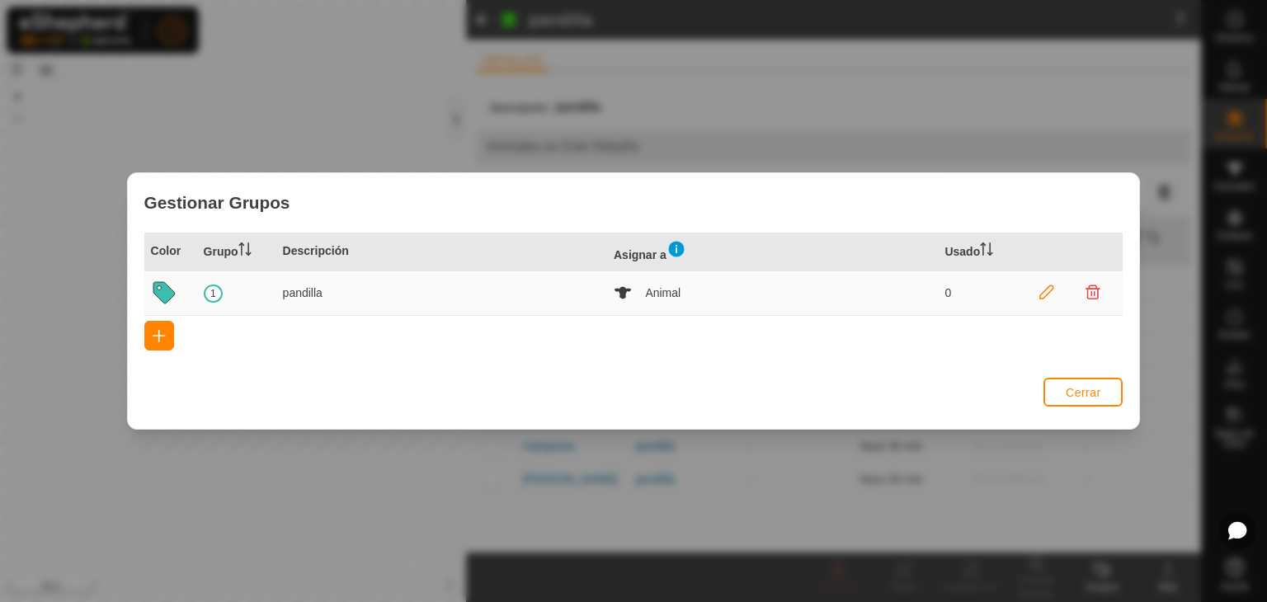
click at [1048, 291] on icon at bounding box center [1047, 292] width 15 height 15
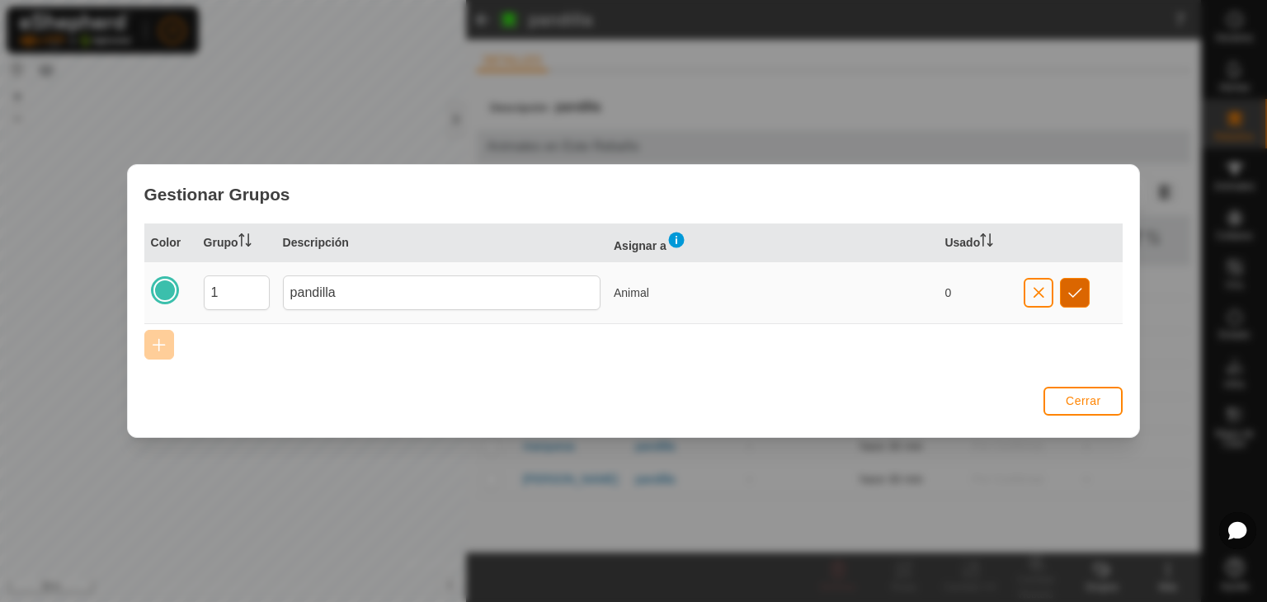
click at [1070, 295] on span "button" at bounding box center [1075, 292] width 14 height 13
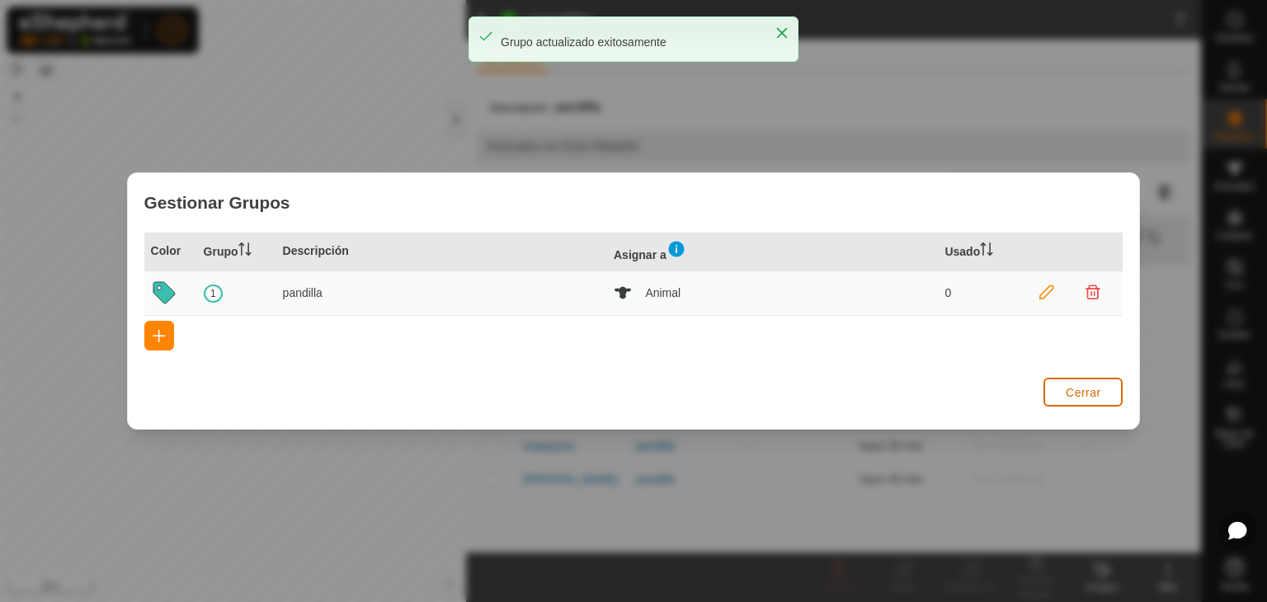
click at [1092, 390] on span "Cerrar" at bounding box center [1083, 392] width 35 height 13
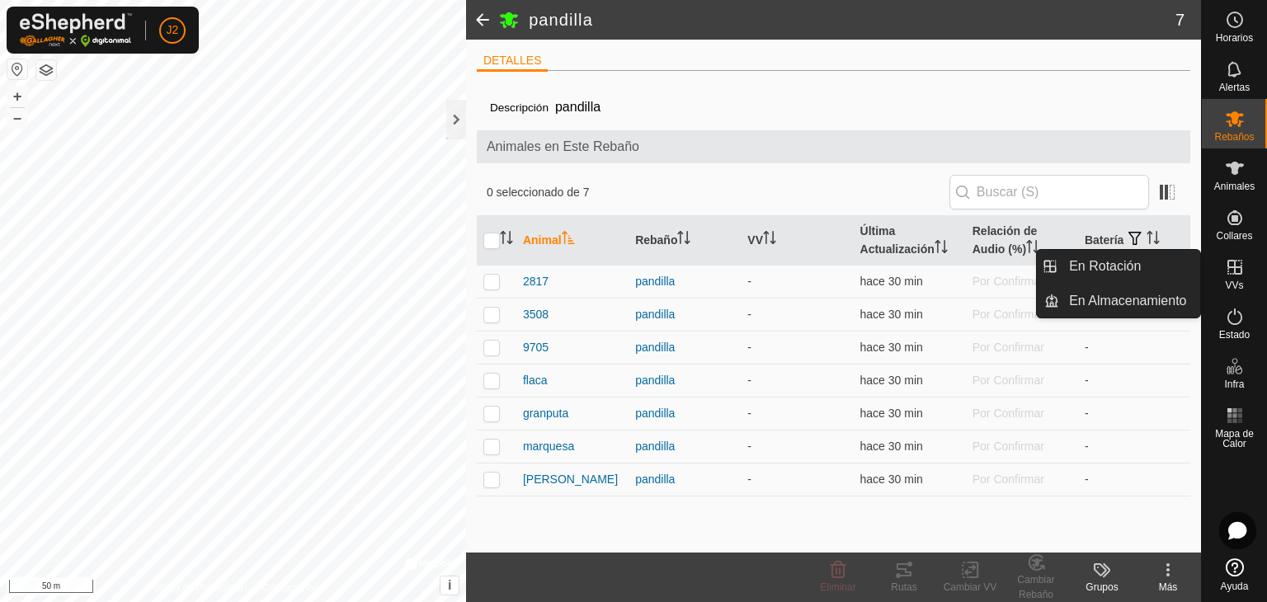
click at [1231, 281] on span "VVs" at bounding box center [1234, 286] width 18 height 10
click at [1155, 296] on link "En Almacenamiento" at bounding box center [1129, 301] width 141 height 33
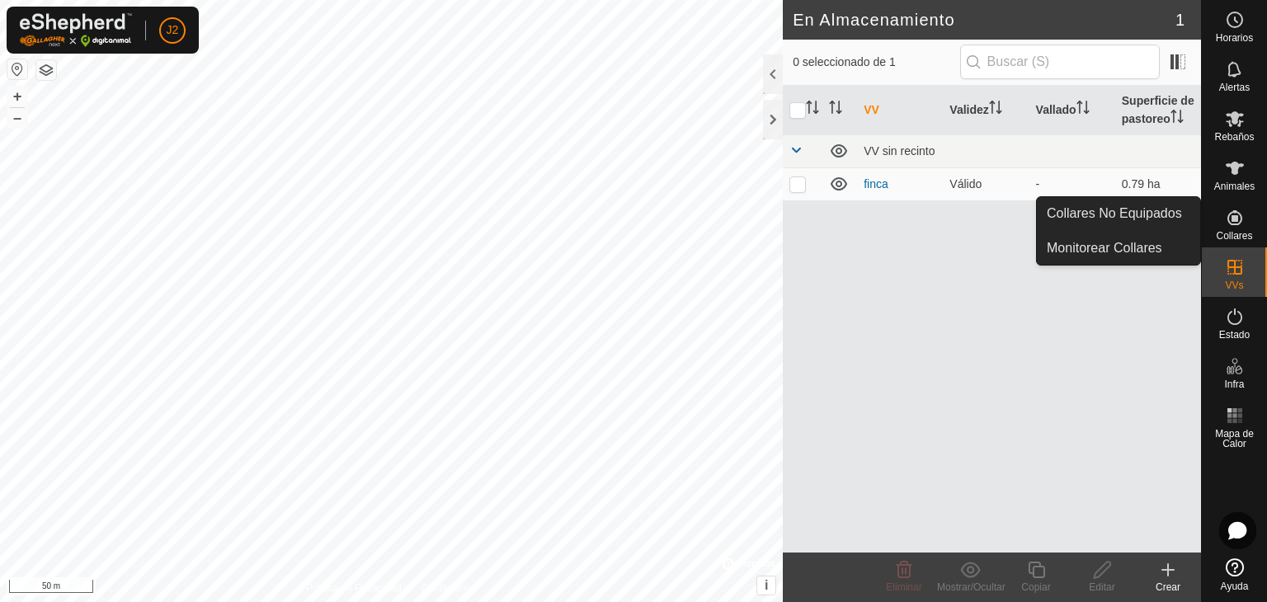
click at [1235, 233] on span "Collares" at bounding box center [1234, 236] width 36 height 10
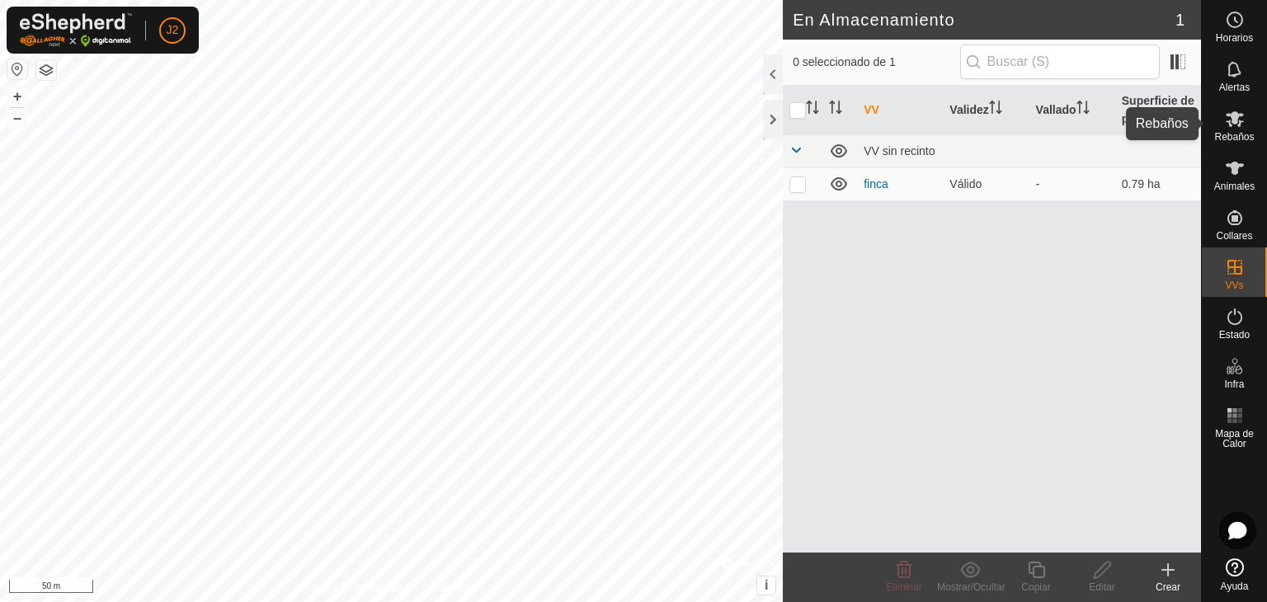
click at [1235, 126] on icon at bounding box center [1235, 119] width 20 height 20
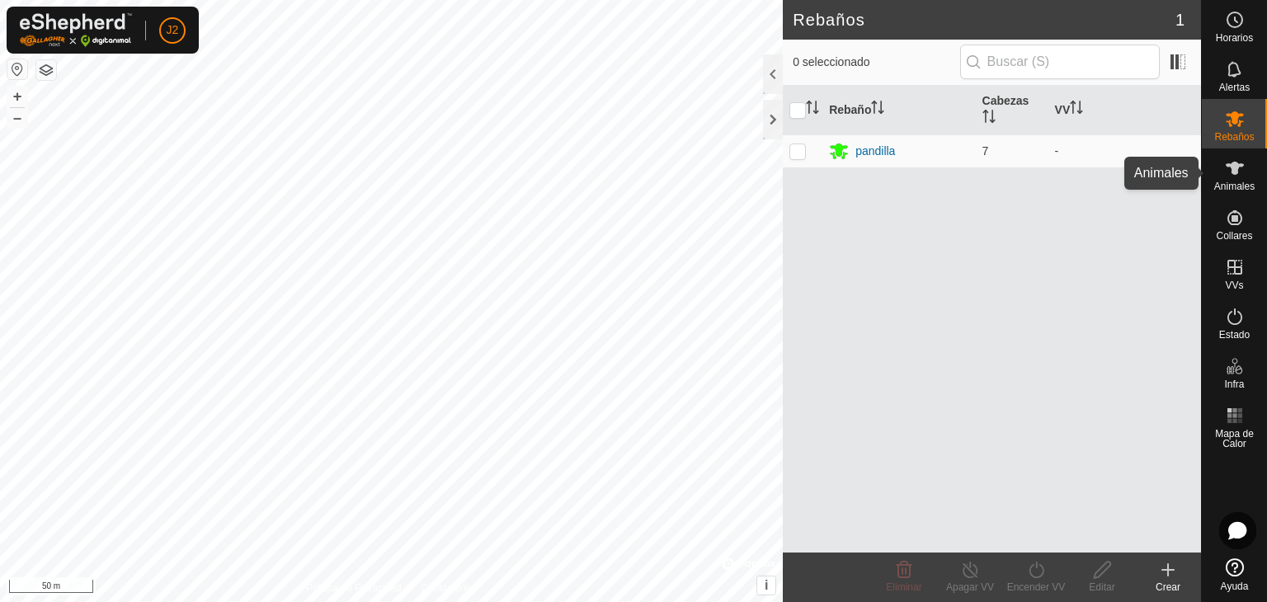
click at [1233, 166] on icon at bounding box center [1235, 168] width 18 height 13
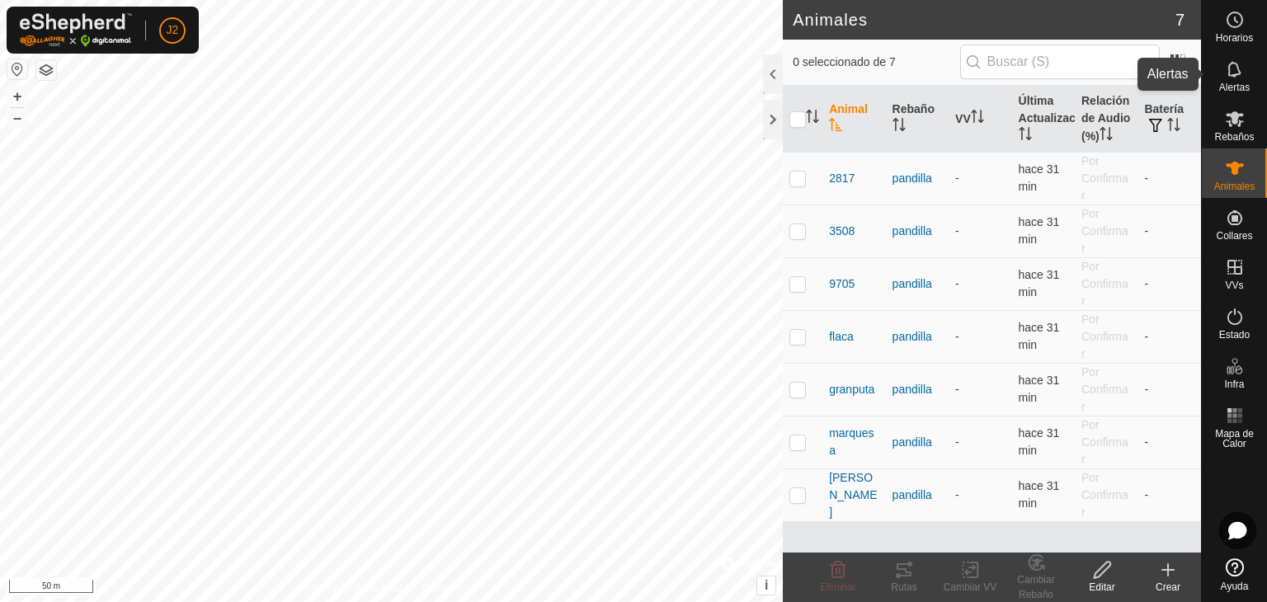
click at [1224, 64] on es-notification-svg-icon at bounding box center [1235, 69] width 30 height 26
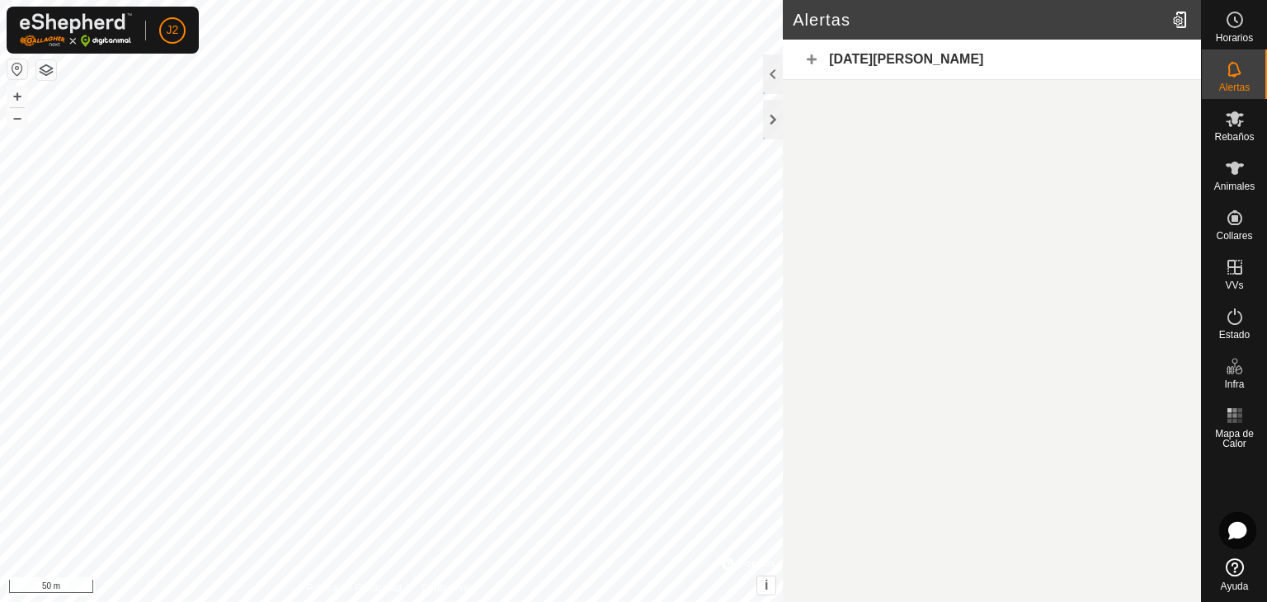
click at [878, 70] on div "[DATE][PERSON_NAME]" at bounding box center [992, 60] width 418 height 40
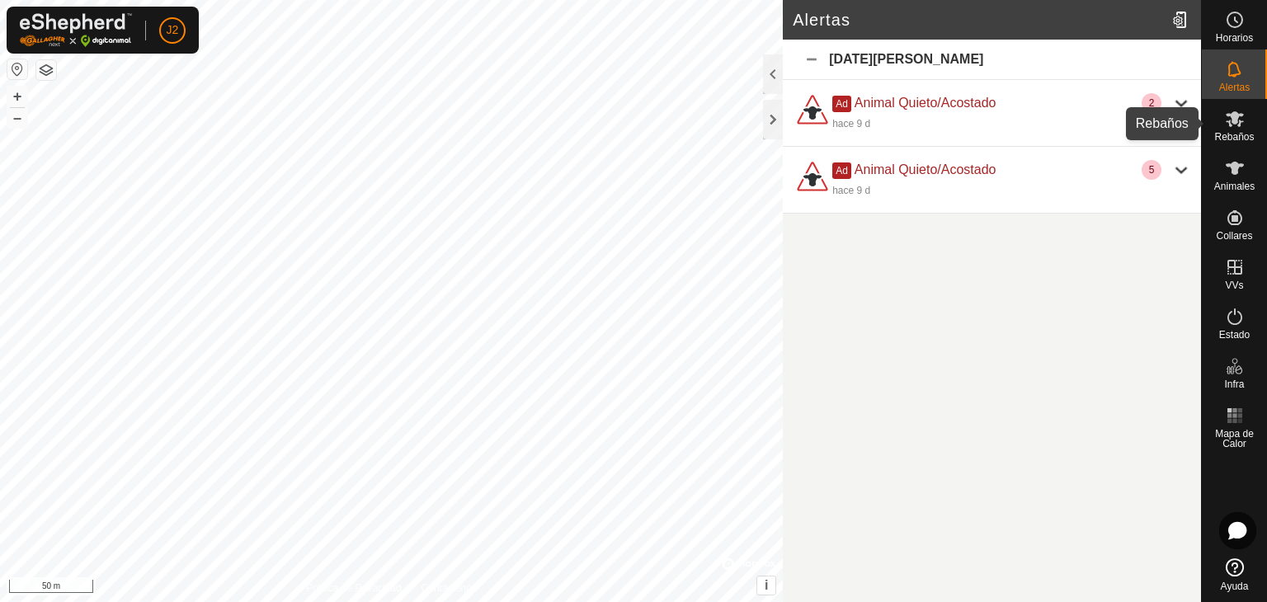
click at [1241, 121] on icon at bounding box center [1235, 119] width 18 height 16
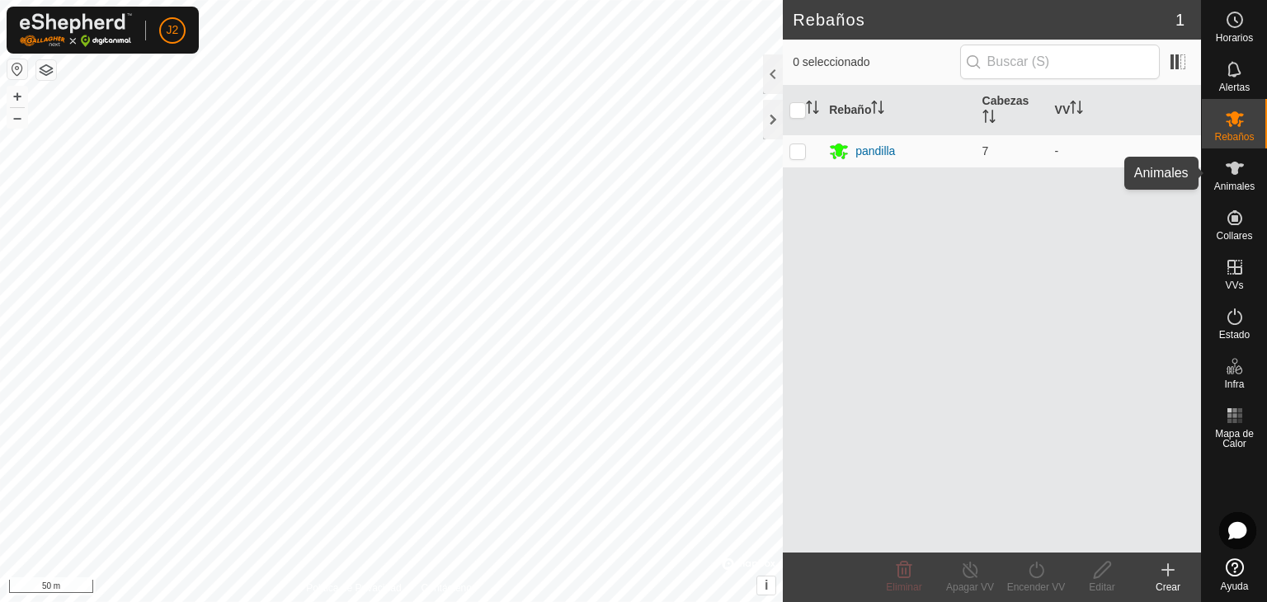
click at [1228, 170] on icon at bounding box center [1235, 168] width 20 height 20
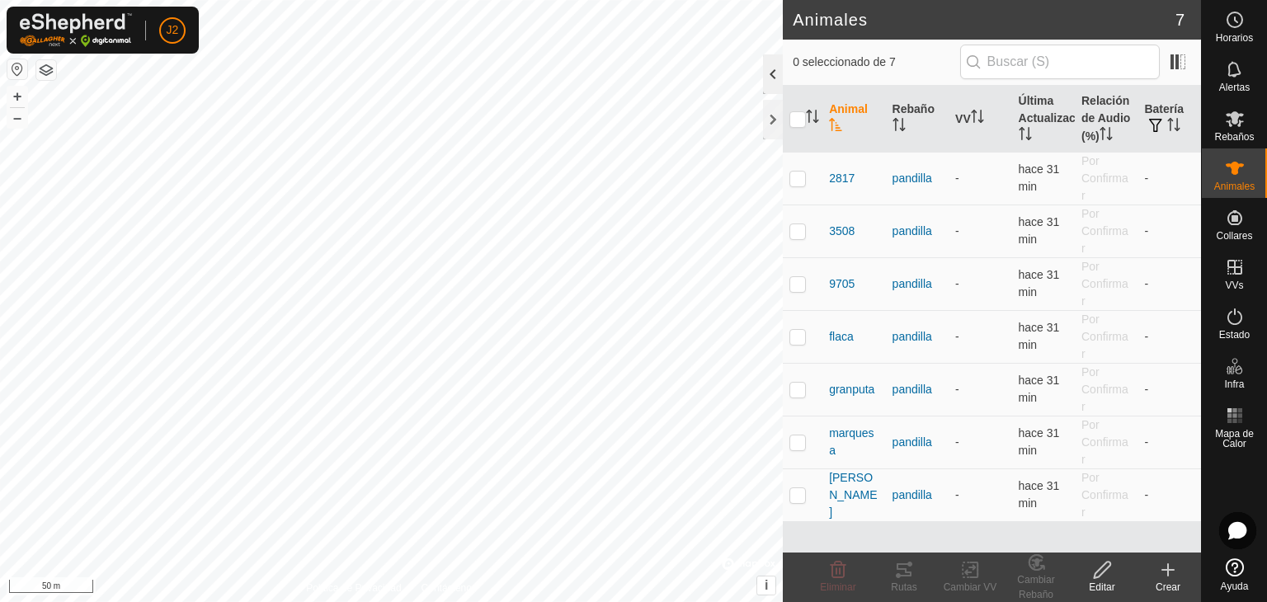
click at [778, 72] on div at bounding box center [773, 74] width 20 height 40
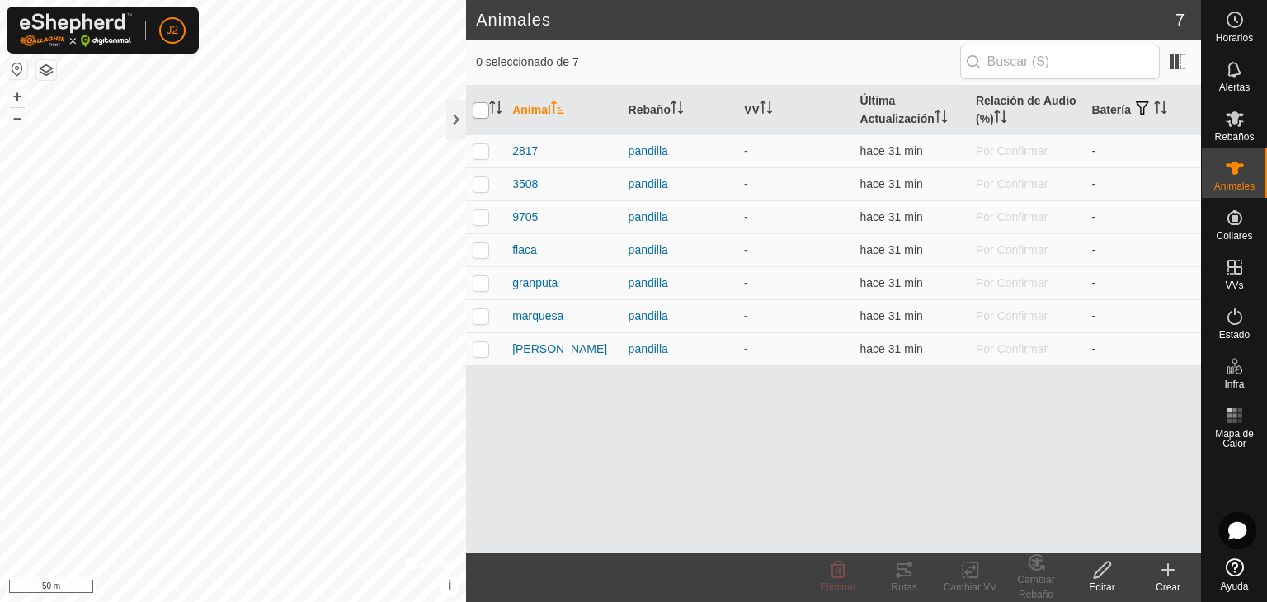
click at [484, 109] on input "checkbox" at bounding box center [481, 110] width 17 height 17
checkbox input "true"
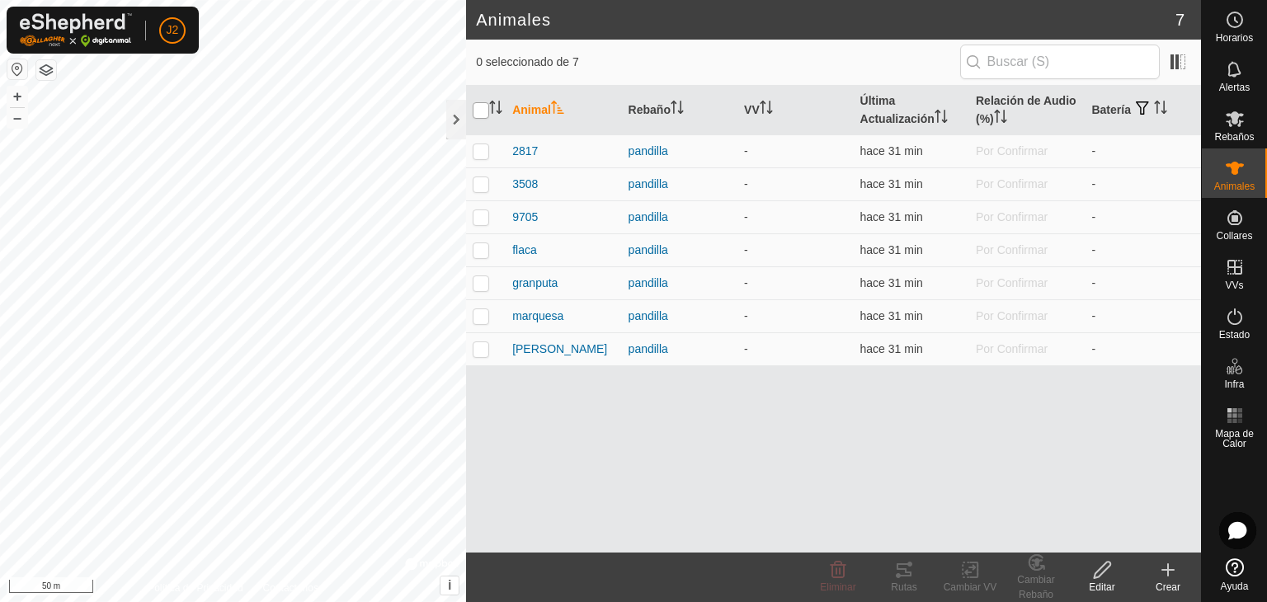
checkbox input "true"
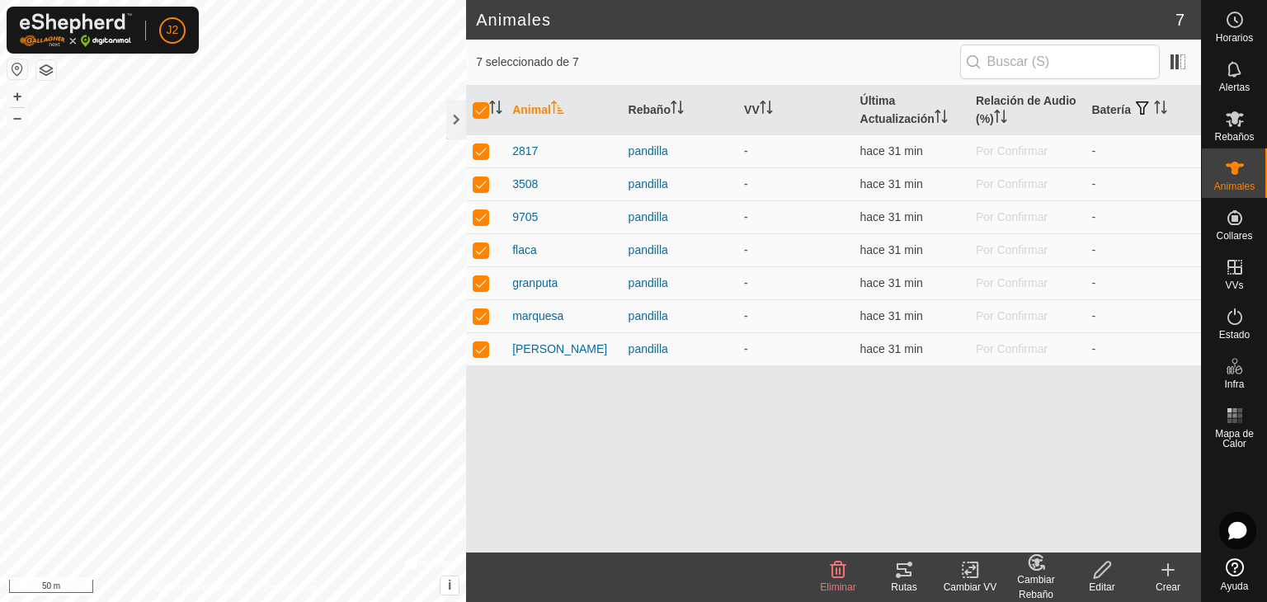
click at [971, 576] on icon at bounding box center [973, 570] width 7 height 15
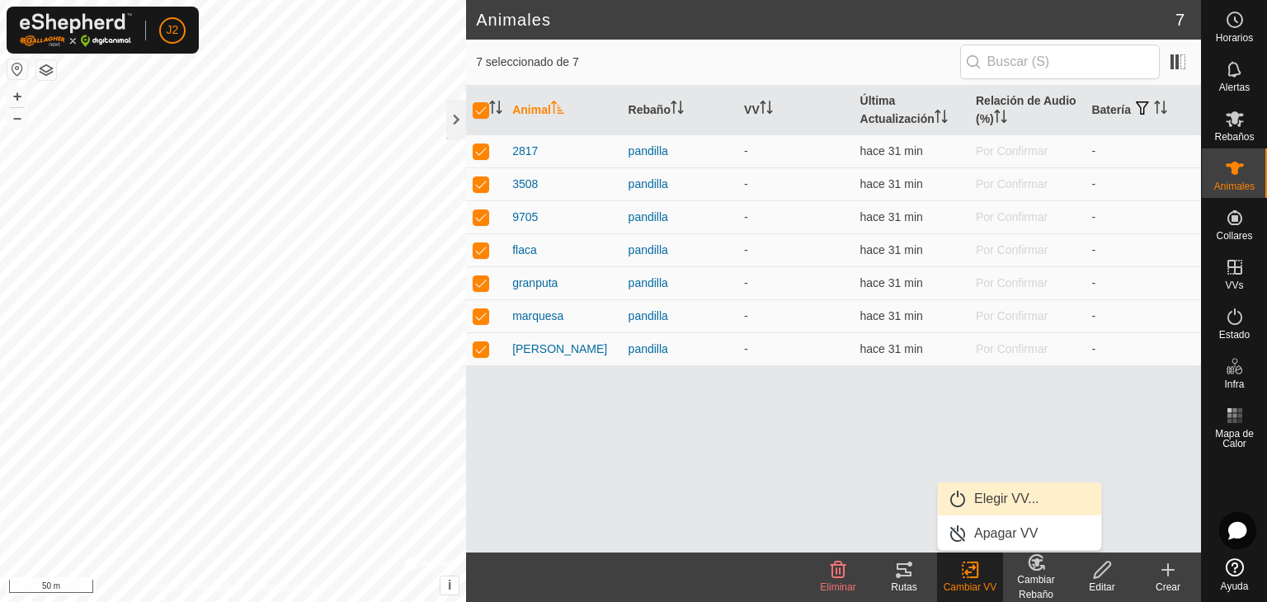
click at [983, 504] on link "Elegir VV..." at bounding box center [1019, 499] width 163 height 33
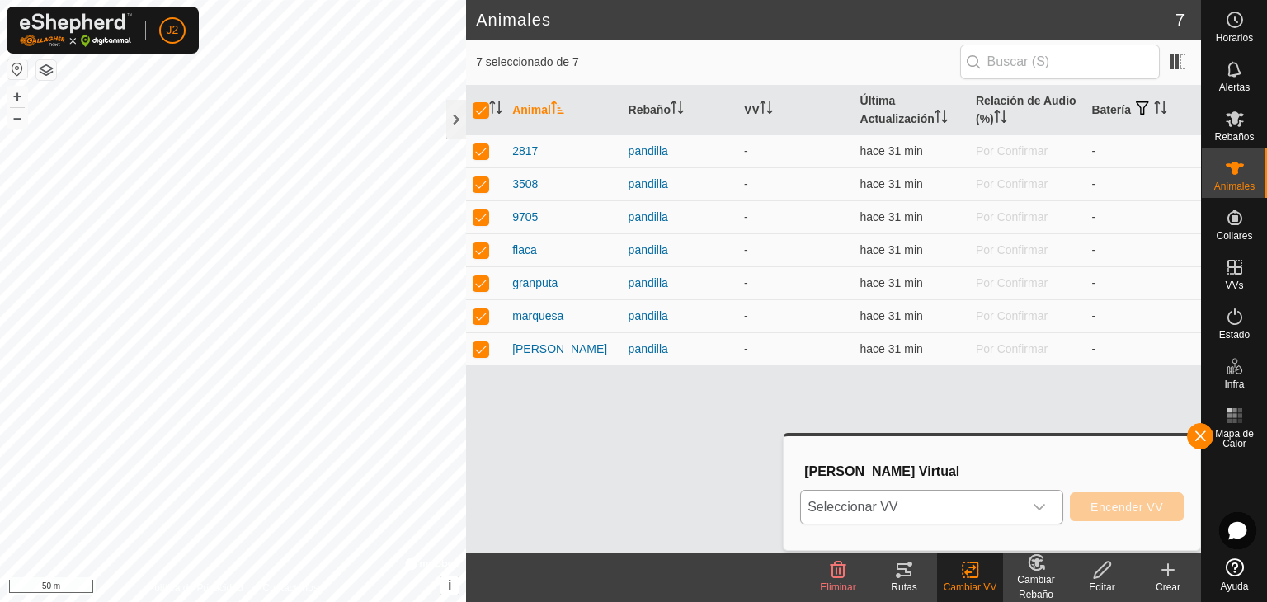
click at [1057, 506] on p-select "Seleccionar VV" at bounding box center [931, 507] width 263 height 35
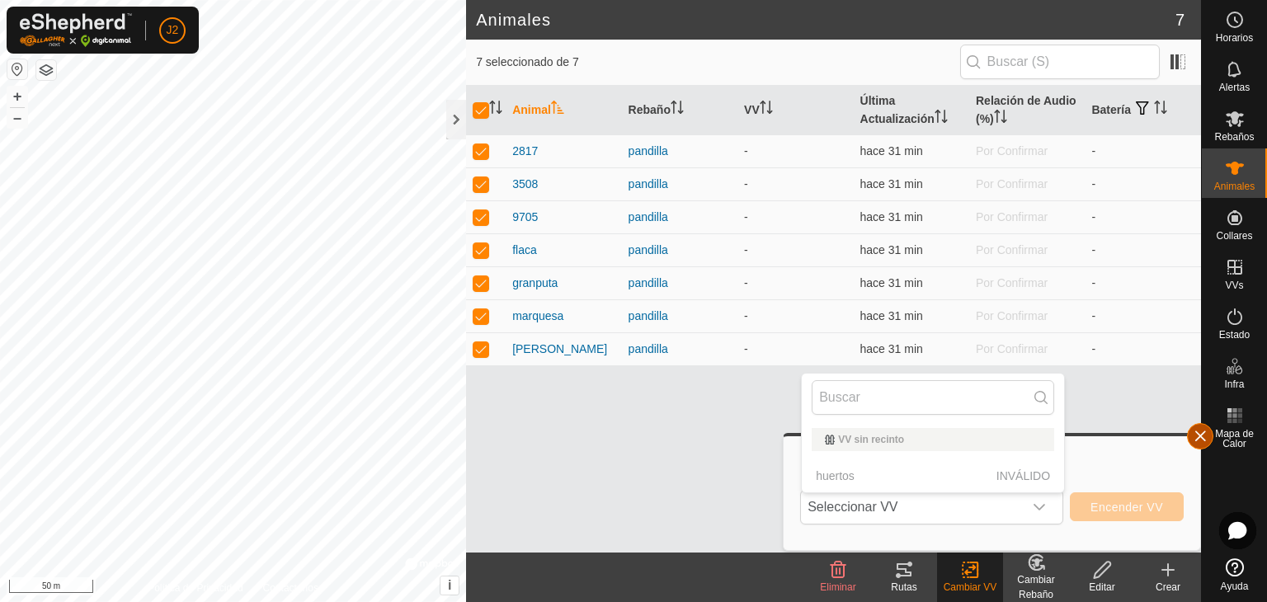
click at [1202, 434] on button "button" at bounding box center [1200, 436] width 26 height 26
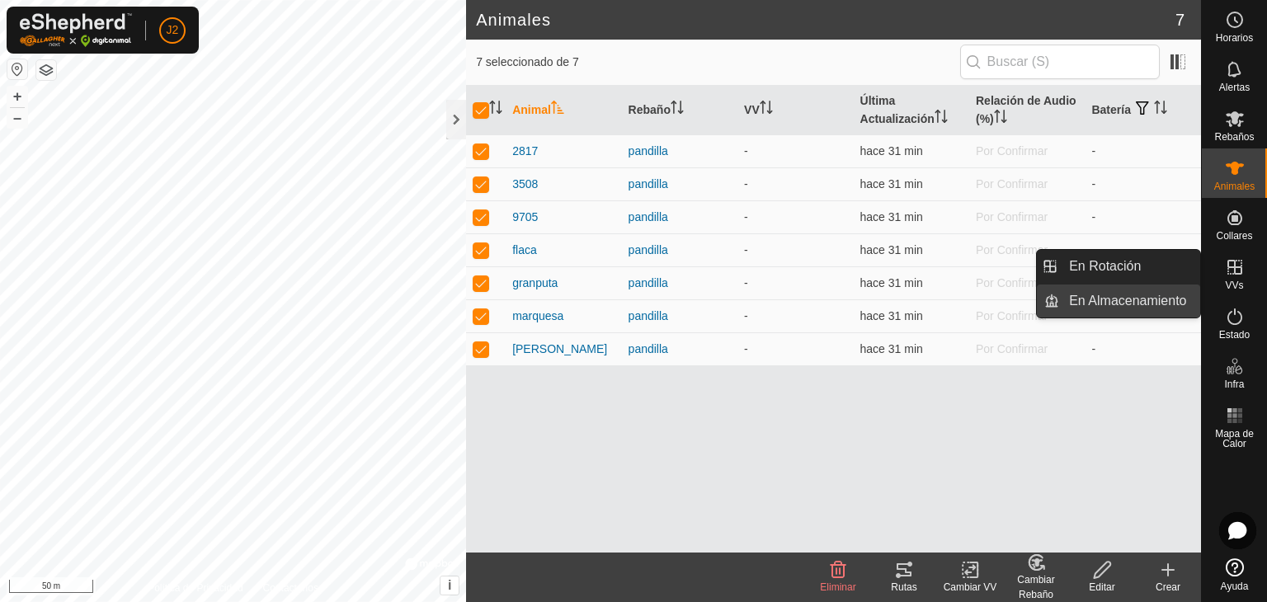
click at [1168, 308] on link "En Almacenamiento" at bounding box center [1129, 301] width 141 height 33
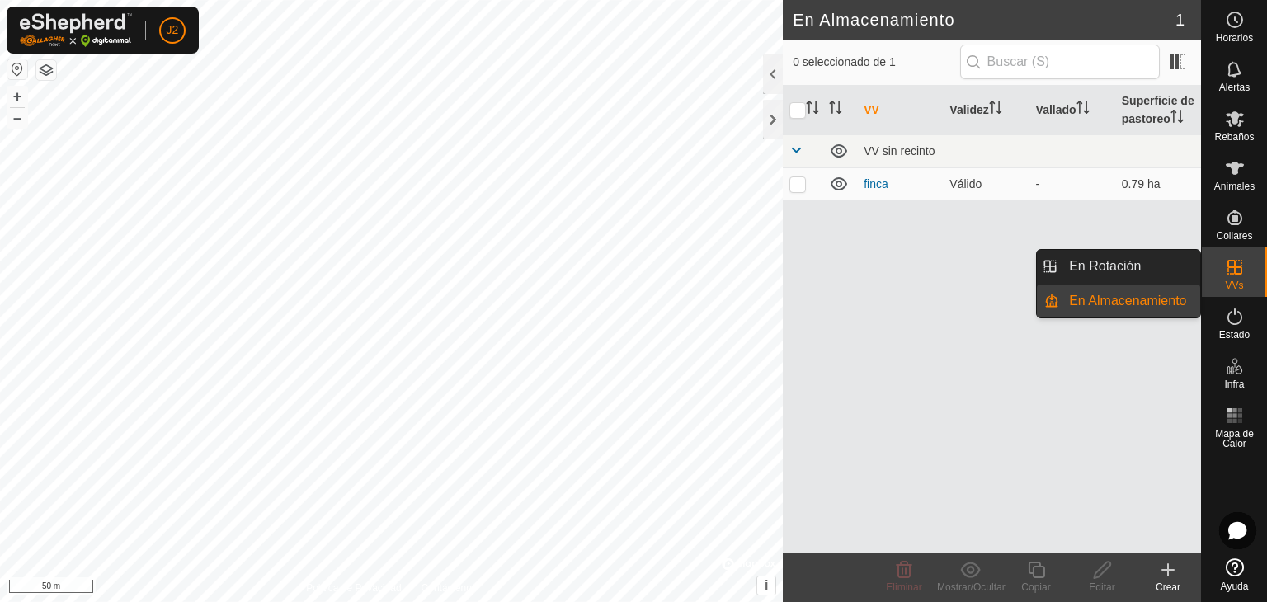
drag, startPoint x: 1157, startPoint y: 295, endPoint x: 1143, endPoint y: 299, distance: 14.6
click at [1143, 299] on link "En Almacenamiento" at bounding box center [1129, 301] width 141 height 33
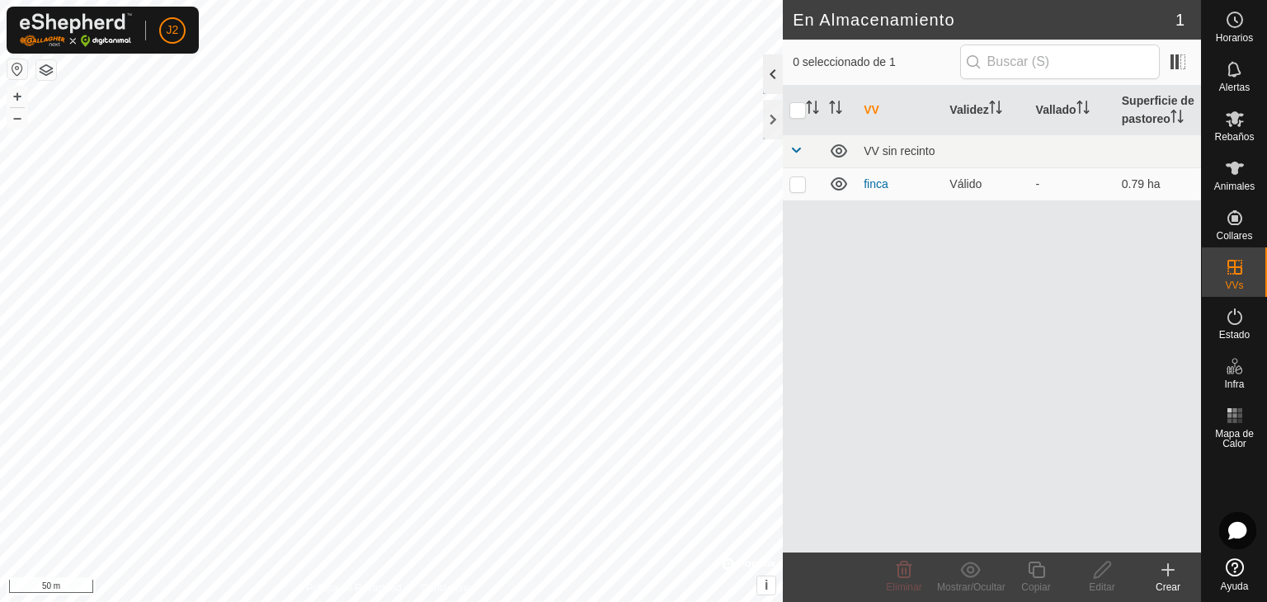
click at [772, 61] on div at bounding box center [773, 74] width 20 height 40
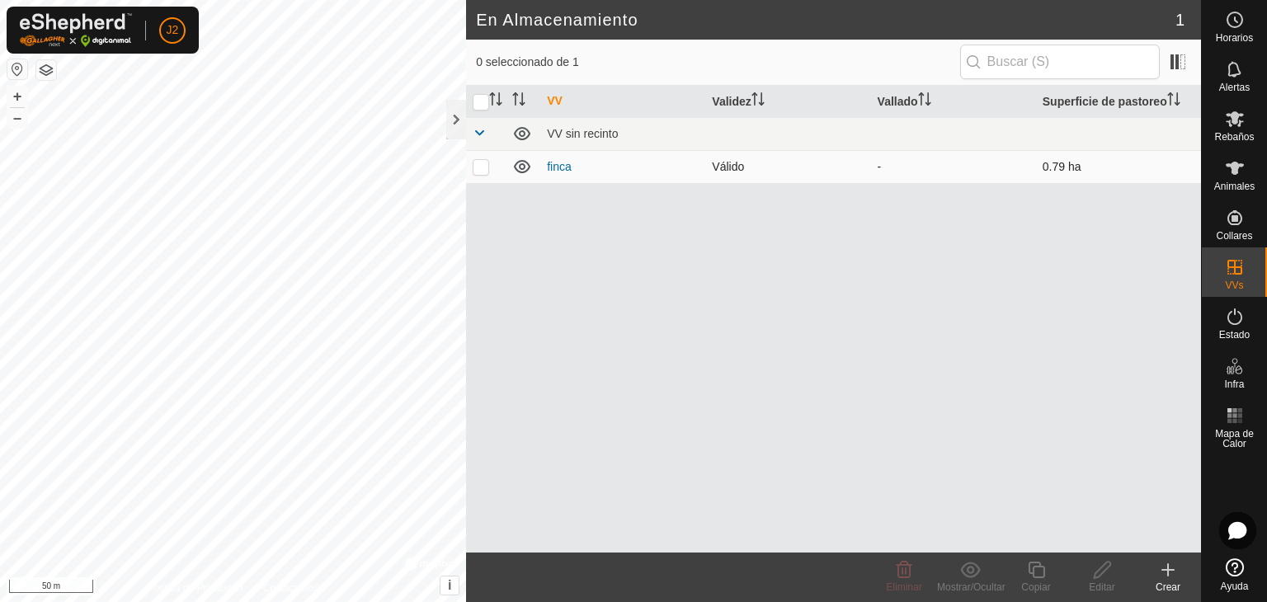
click at [519, 163] on icon at bounding box center [522, 167] width 20 height 20
click at [479, 166] on p-checkbox at bounding box center [481, 166] width 17 height 13
checkbox input "true"
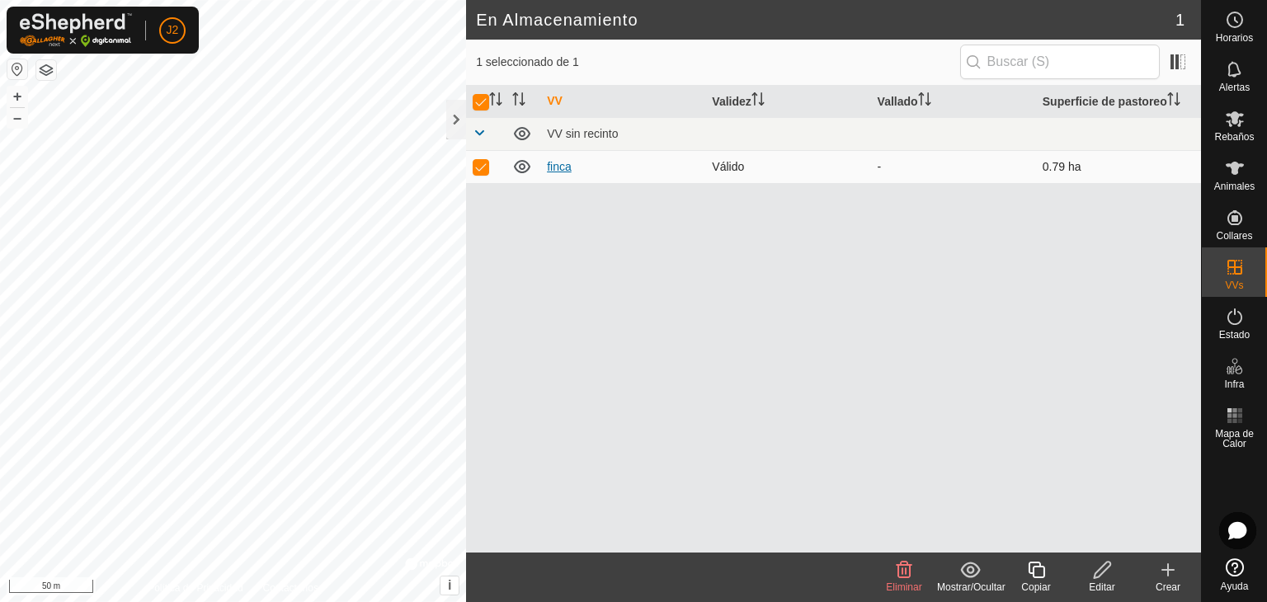
click at [568, 163] on link "finca" at bounding box center [559, 166] width 25 height 13
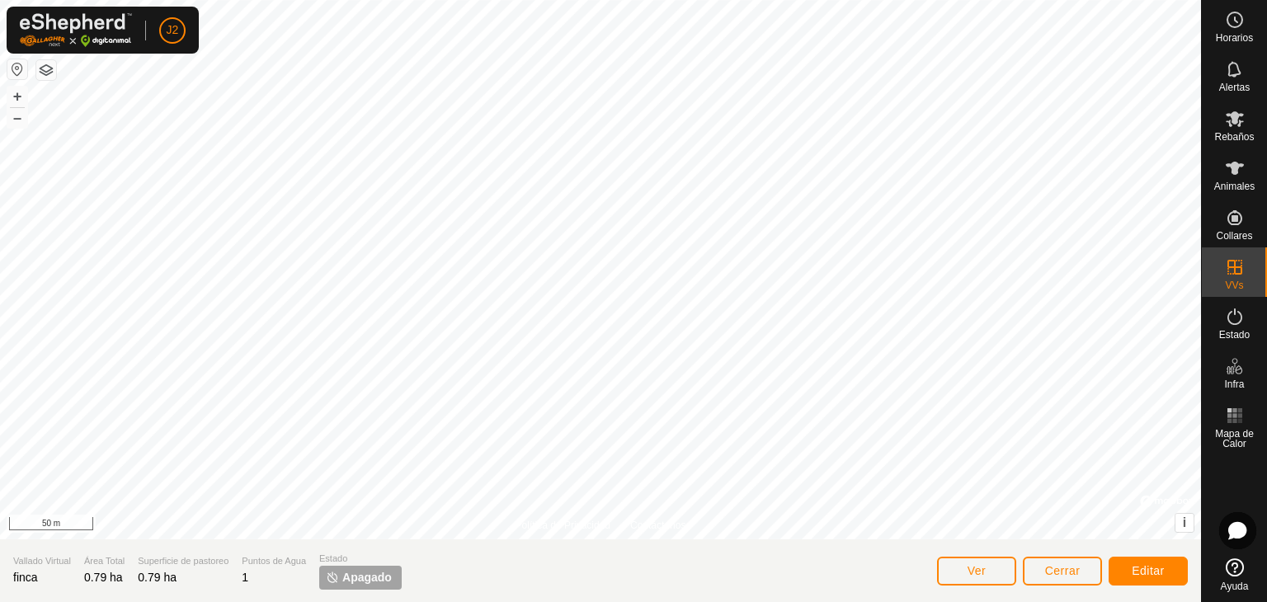
click at [343, 574] on span "Apagado" at bounding box center [367, 577] width 50 height 17
click at [1233, 327] on es-activation-svg-icon at bounding box center [1235, 317] width 30 height 26
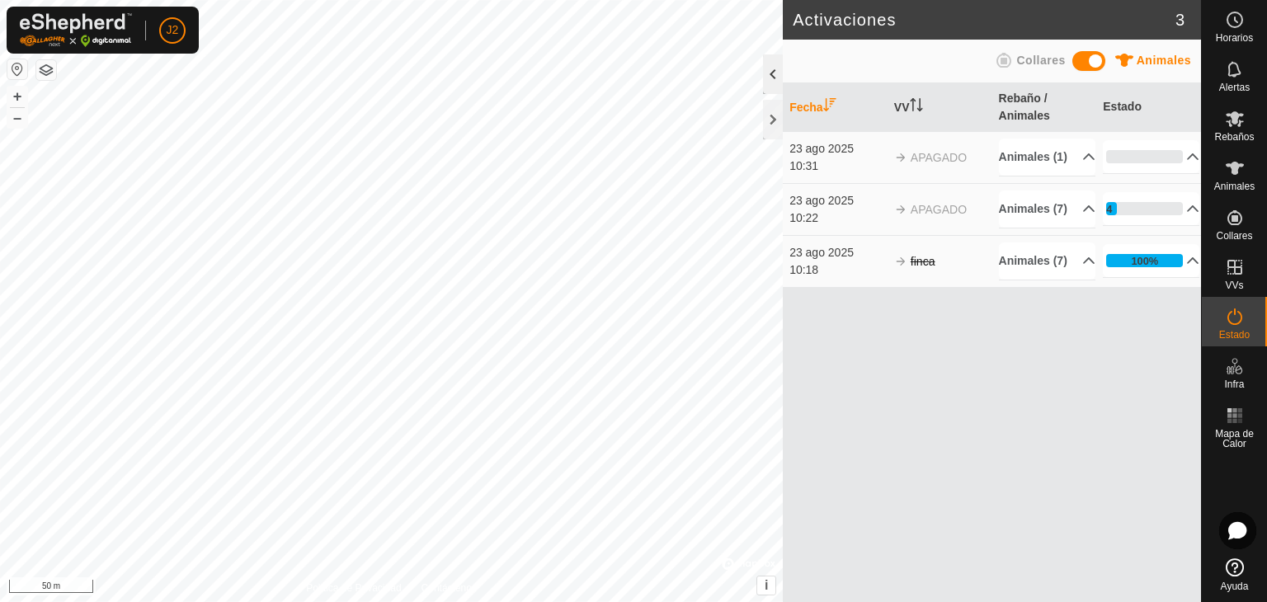
click at [776, 73] on div at bounding box center [773, 74] width 20 height 40
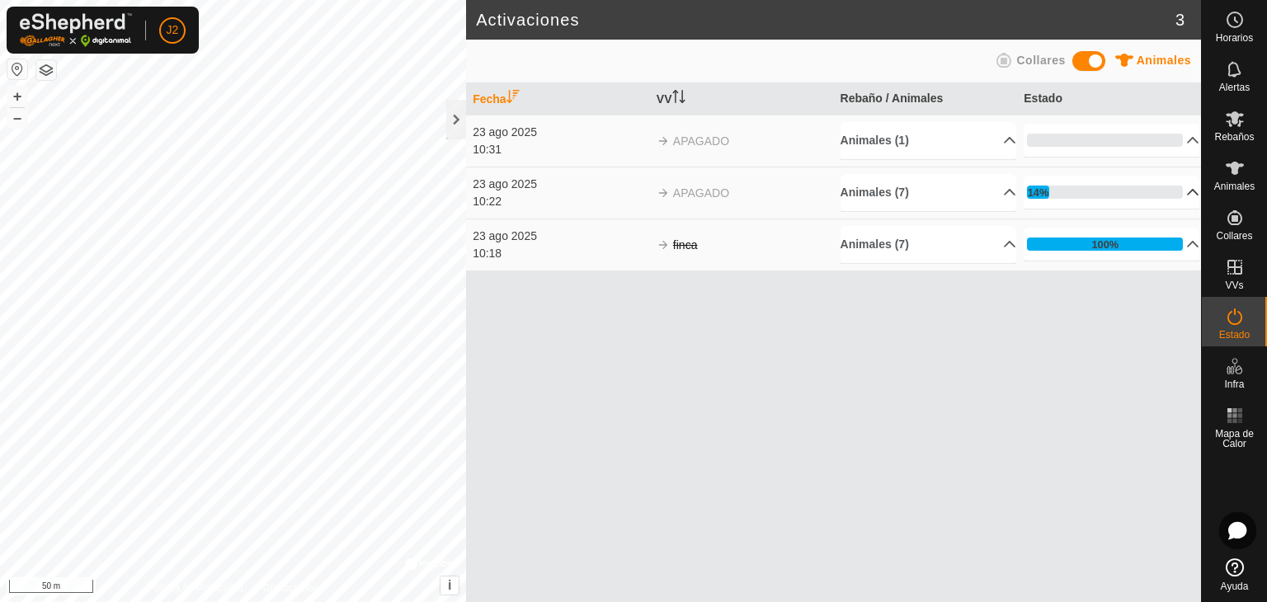
click at [1188, 189] on p-accordion-header "14%" at bounding box center [1112, 192] width 176 height 33
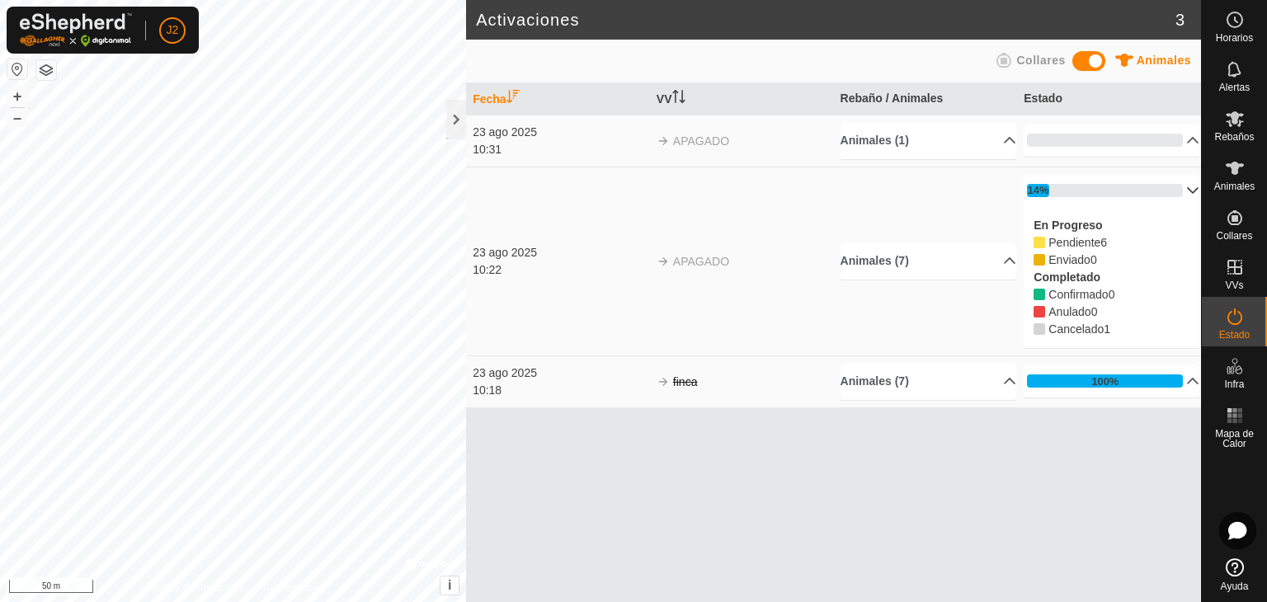
click at [1188, 189] on p-accordion-header "14%" at bounding box center [1112, 190] width 176 height 33
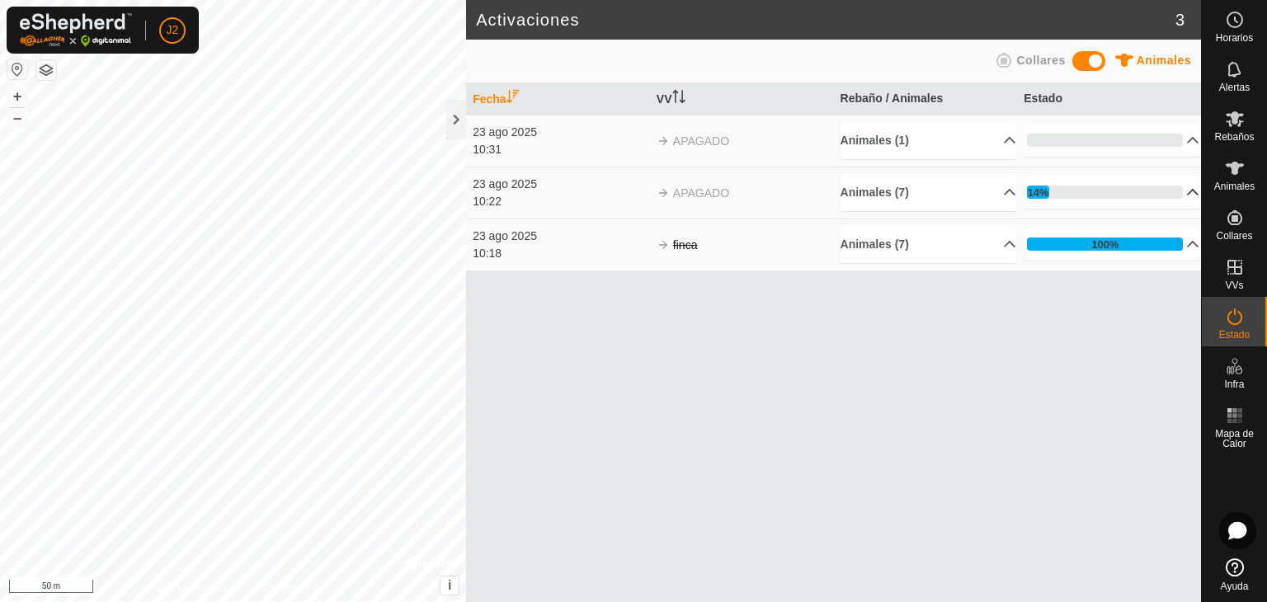
click at [1075, 60] on span at bounding box center [1089, 61] width 33 height 20
click at [1093, 64] on span at bounding box center [1089, 61] width 33 height 20
click at [1086, 64] on span at bounding box center [1089, 61] width 33 height 20
click at [1106, 59] on div "Animales Collares" at bounding box center [833, 61] width 715 height 32
click at [1101, 59] on span at bounding box center [1089, 61] width 33 height 20
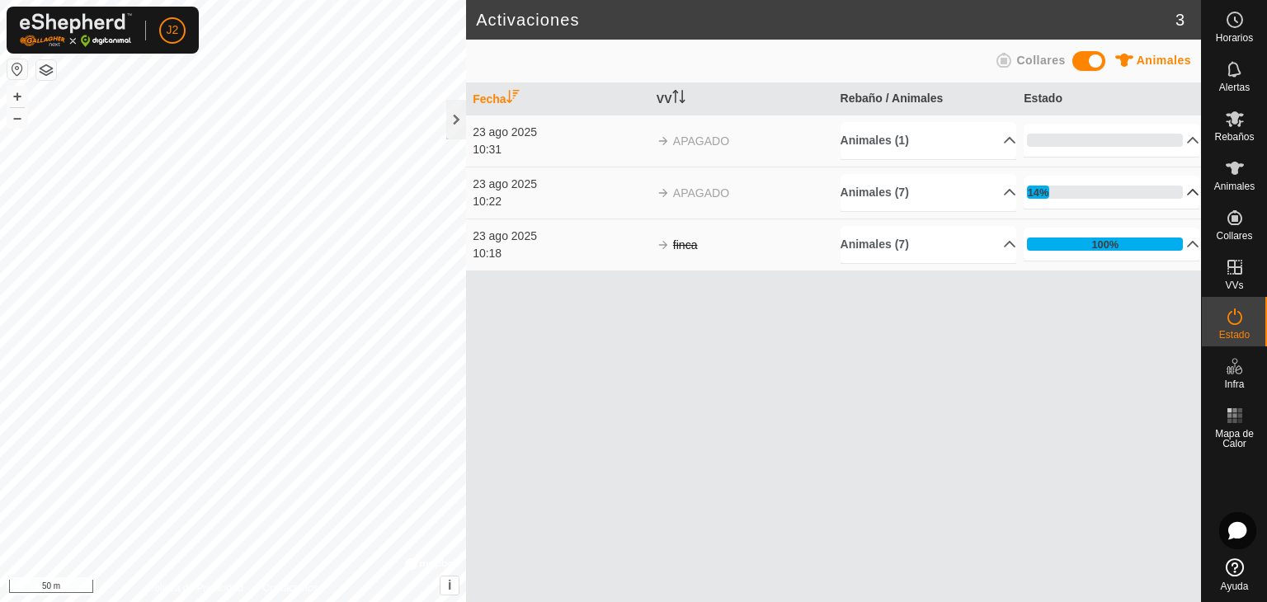
click at [1179, 191] on p-accordion-header "14%" at bounding box center [1112, 192] width 176 height 33
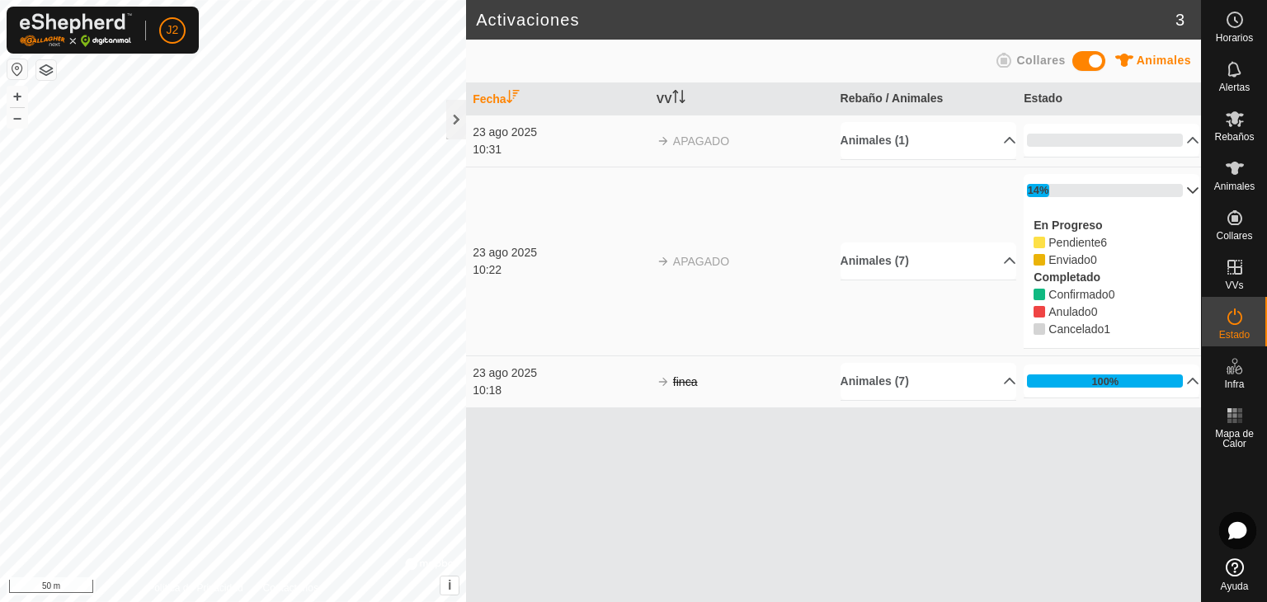
click at [1179, 191] on p-accordion-header "14%" at bounding box center [1112, 190] width 176 height 33
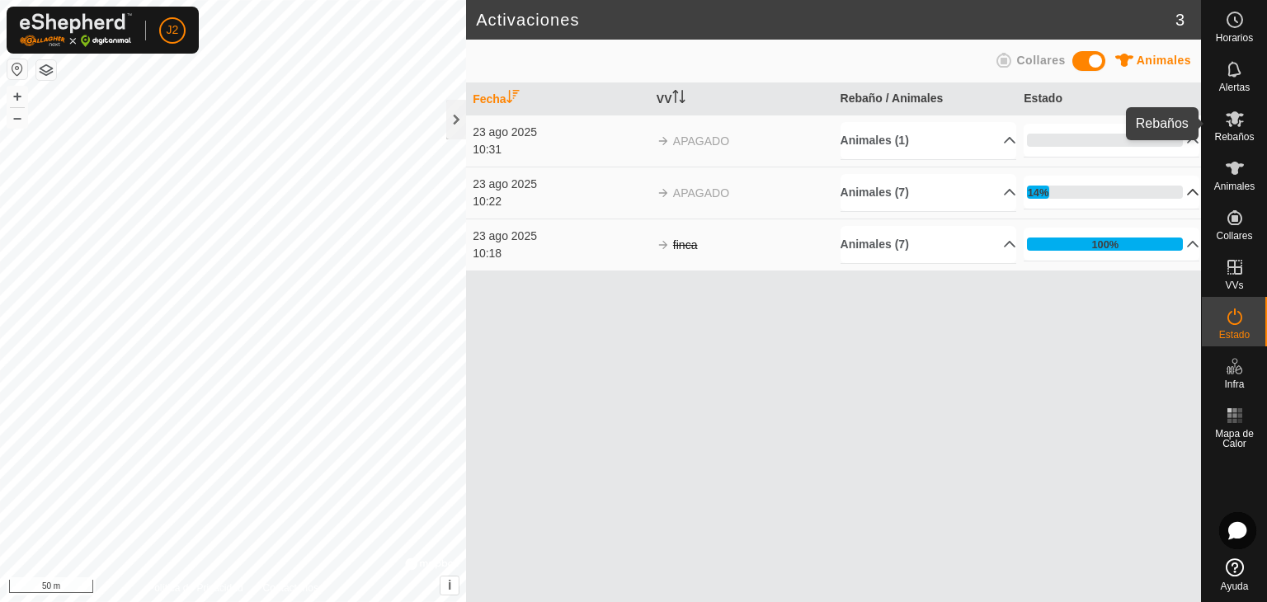
click at [1228, 133] on span "Rebaños" at bounding box center [1234, 137] width 40 height 10
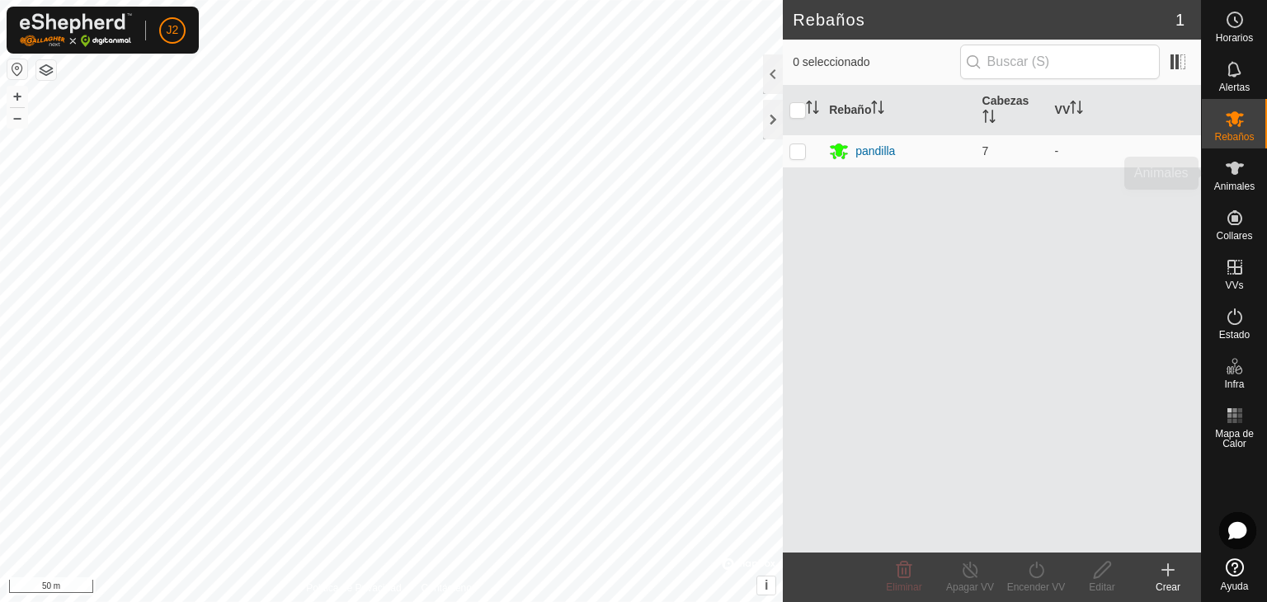
click at [1239, 172] on icon at bounding box center [1235, 168] width 20 height 20
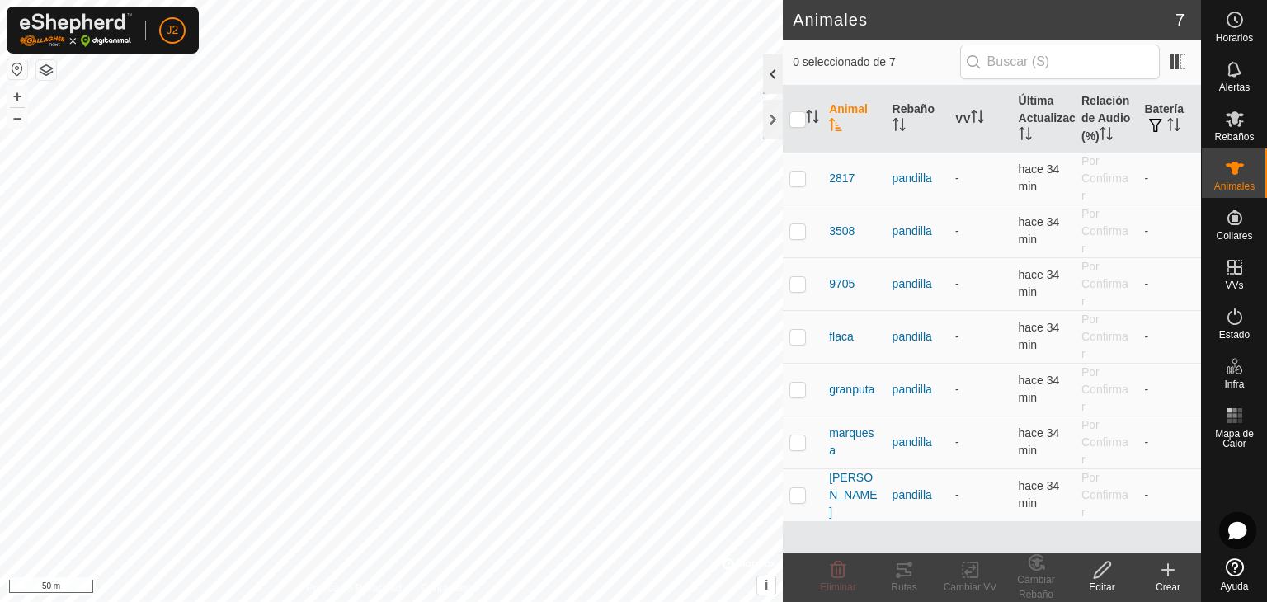
click at [775, 73] on div at bounding box center [773, 74] width 20 height 40
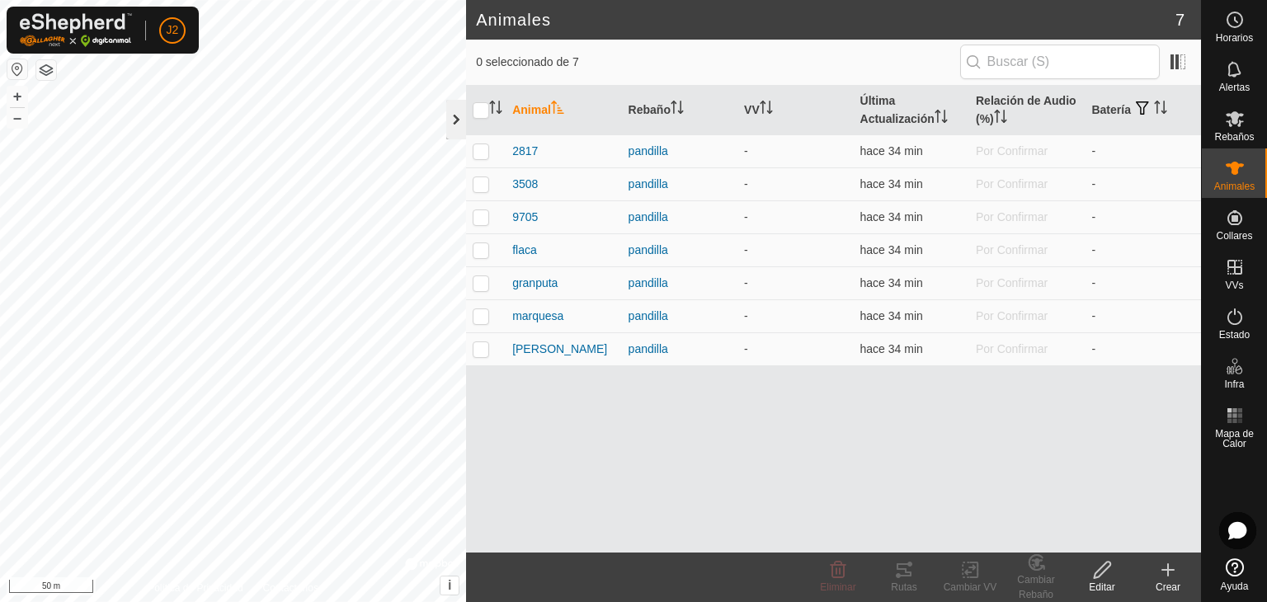
click at [455, 122] on div at bounding box center [456, 120] width 20 height 40
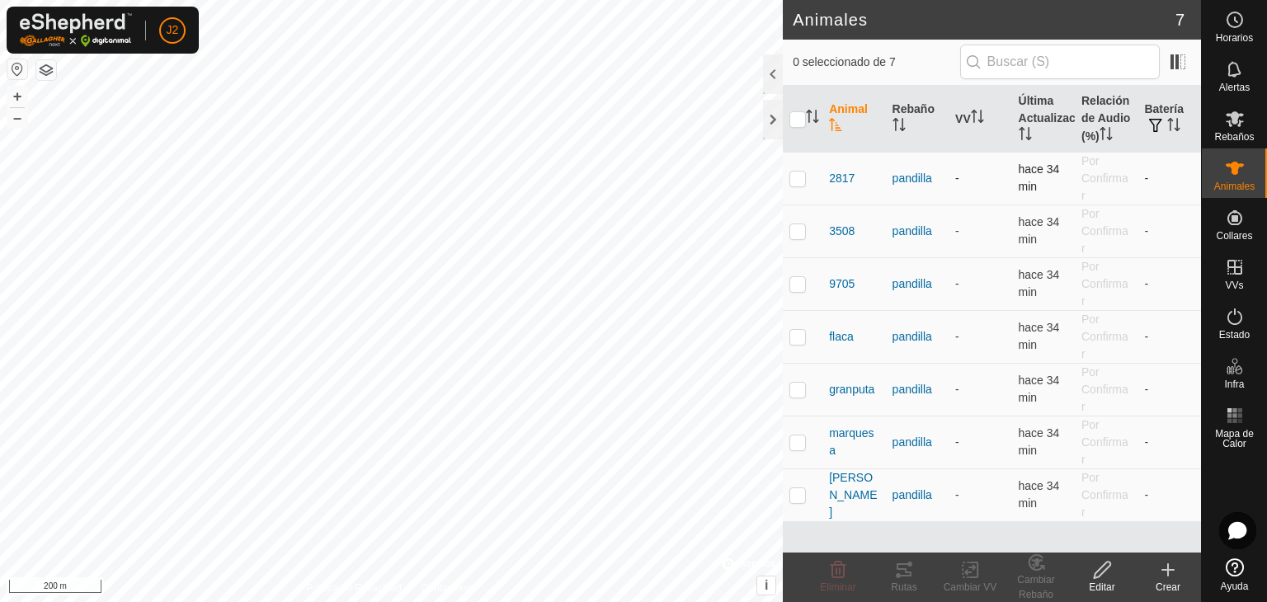
click at [823, 199] on div "Animales 7 0 seleccionado de 7 Animal Rebaño VV Última Actualización Relación d…" at bounding box center [600, 301] width 1201 height 602
checkbox input "false"
checkbox input "true"
click at [769, 74] on div at bounding box center [773, 74] width 20 height 40
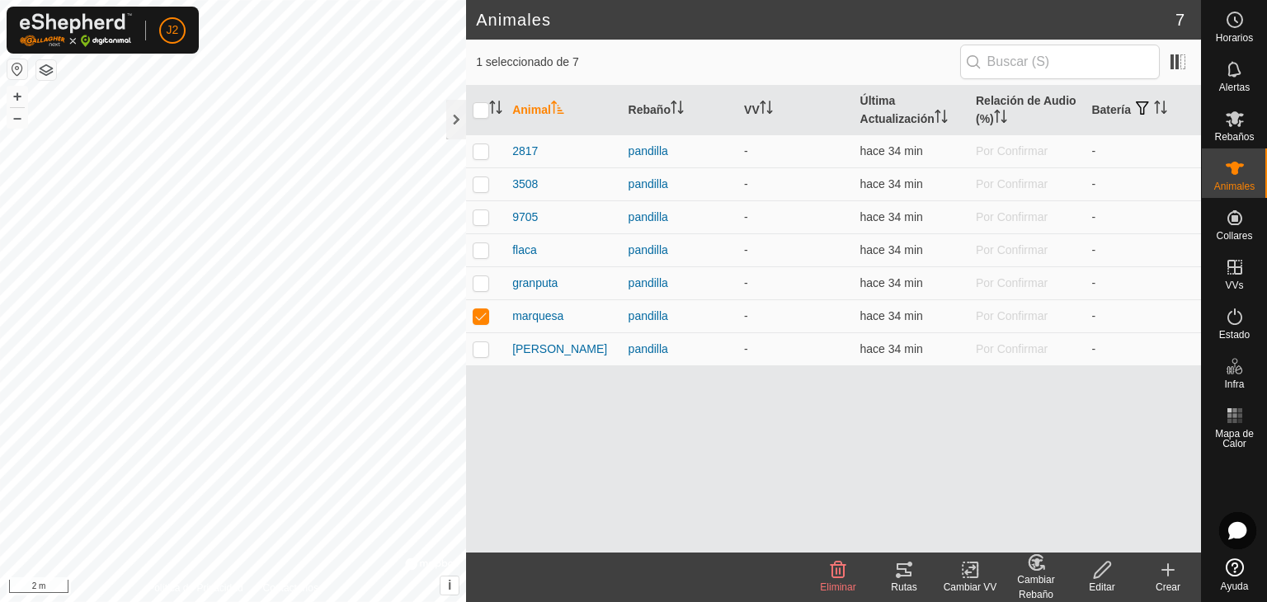
click at [978, 574] on icon at bounding box center [973, 570] width 7 height 15
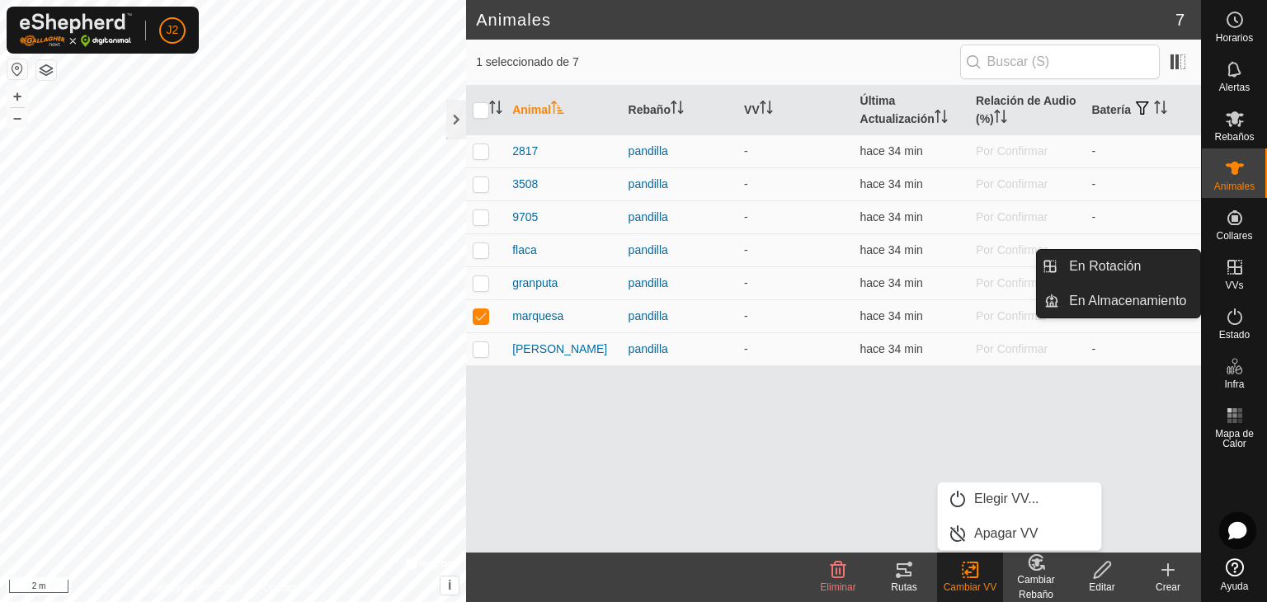
click at [1235, 266] on icon at bounding box center [1235, 267] width 20 height 20
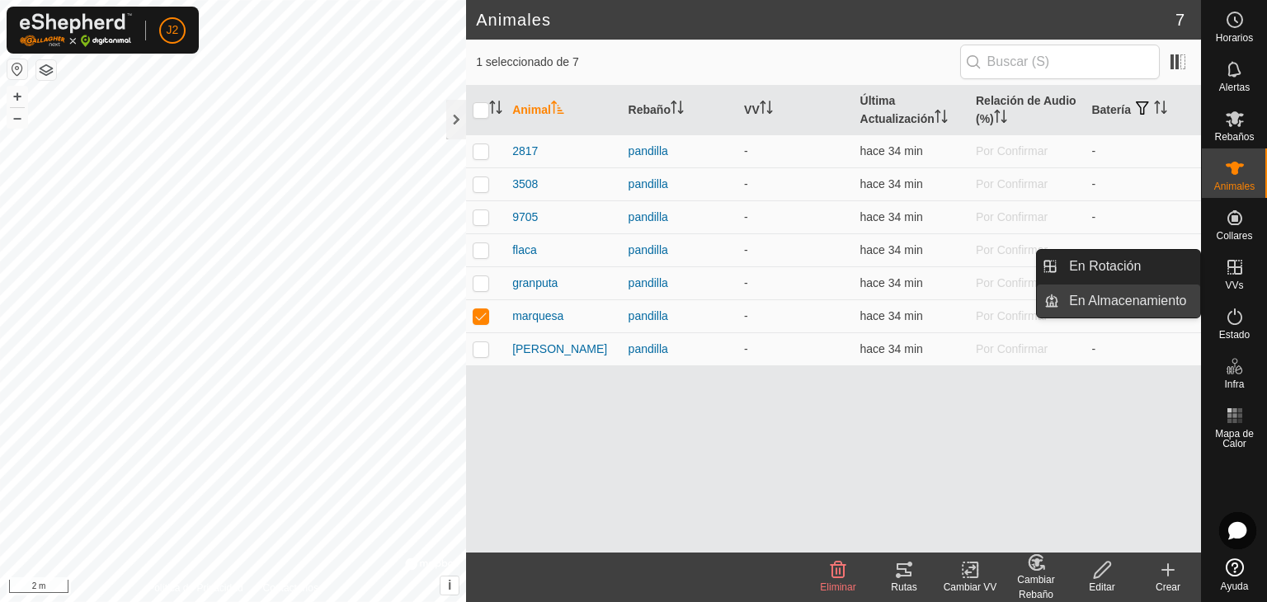
click at [1126, 297] on link "En Almacenamiento" at bounding box center [1129, 301] width 141 height 33
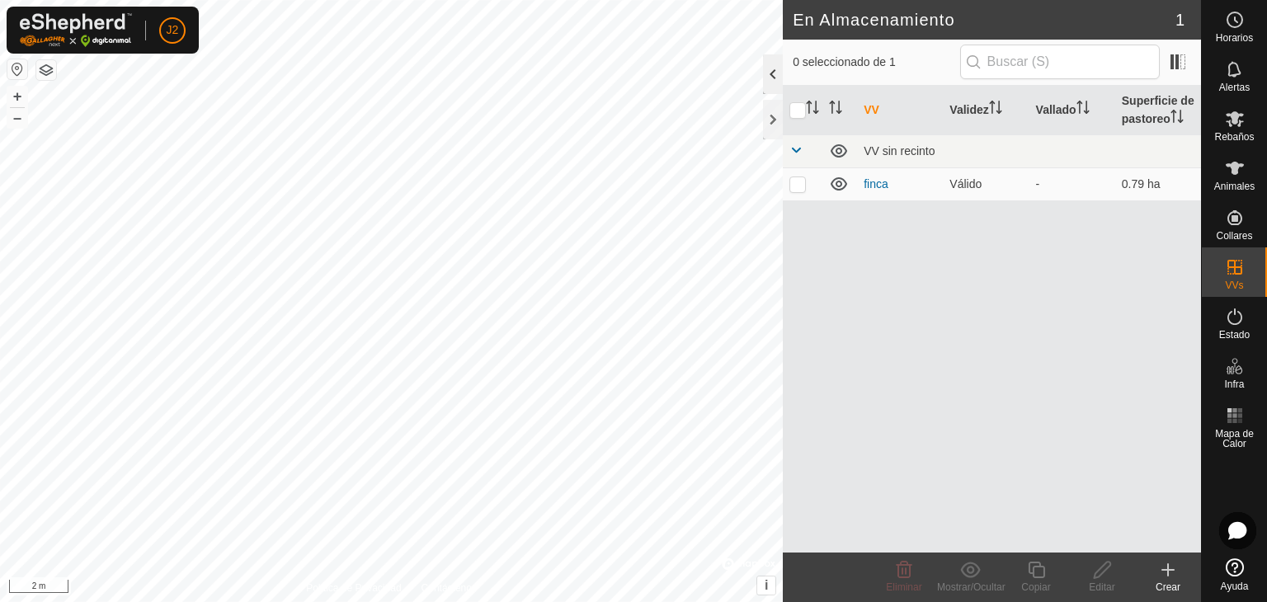
click at [769, 75] on div at bounding box center [773, 74] width 20 height 40
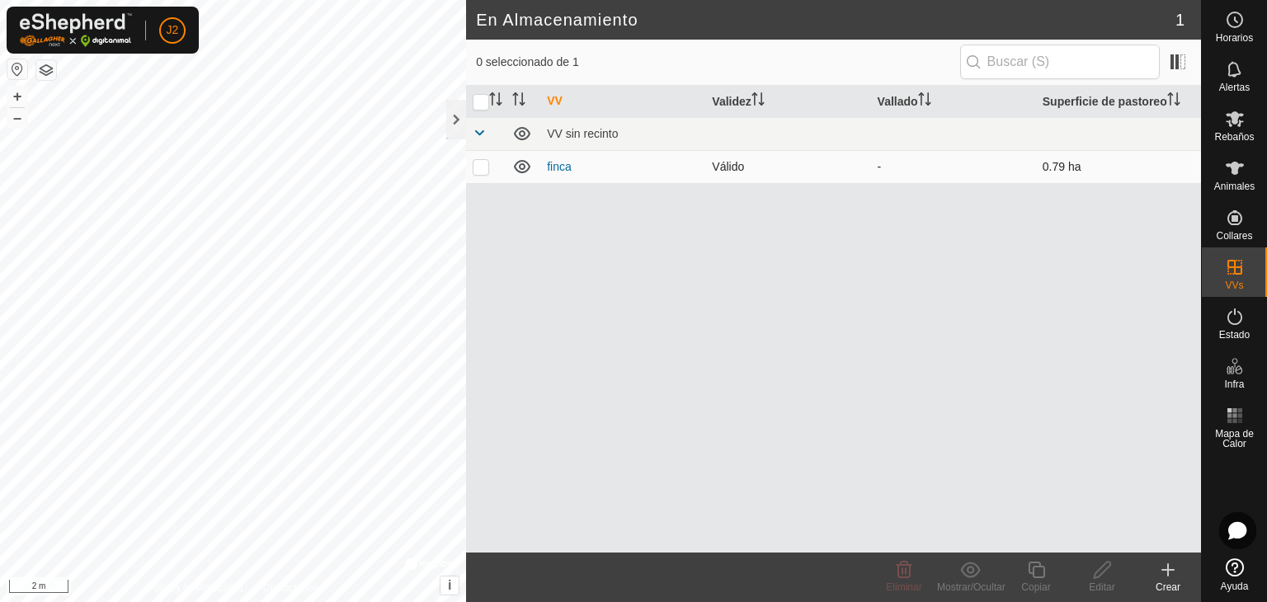
click at [480, 163] on p-checkbox at bounding box center [481, 166] width 17 height 13
checkbox input "true"
click at [558, 166] on link "finca" at bounding box center [559, 166] width 25 height 13
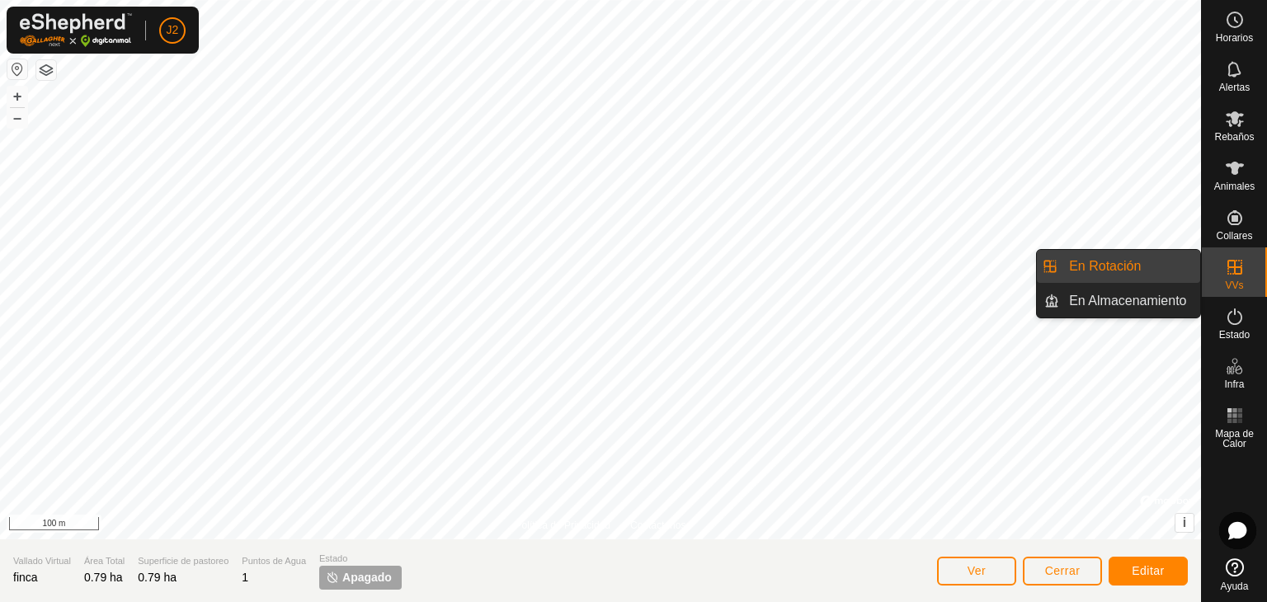
click at [1141, 265] on link "En Rotación" at bounding box center [1129, 266] width 141 height 33
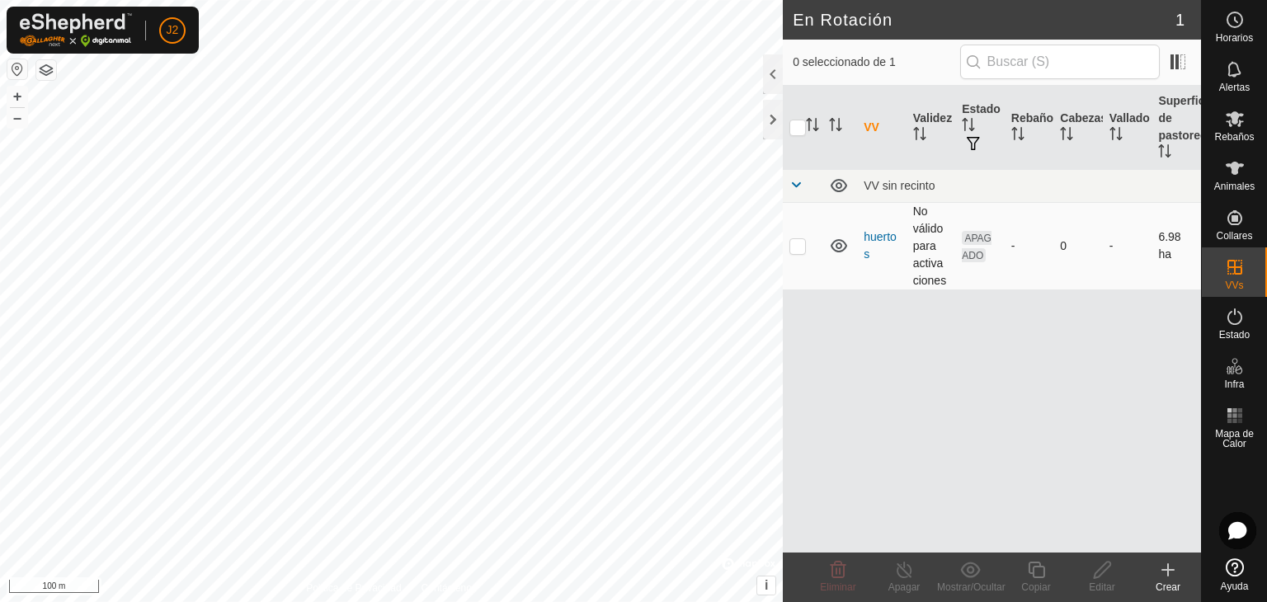
checkbox input "true"
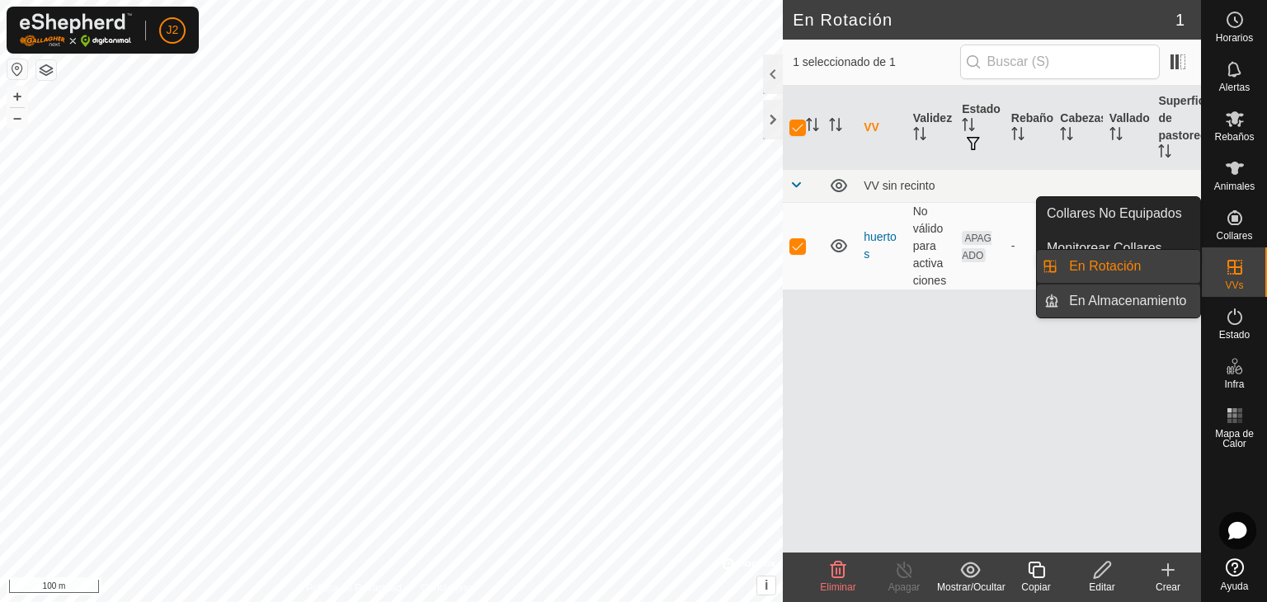
click at [1148, 305] on link "En Almacenamiento" at bounding box center [1129, 301] width 141 height 33
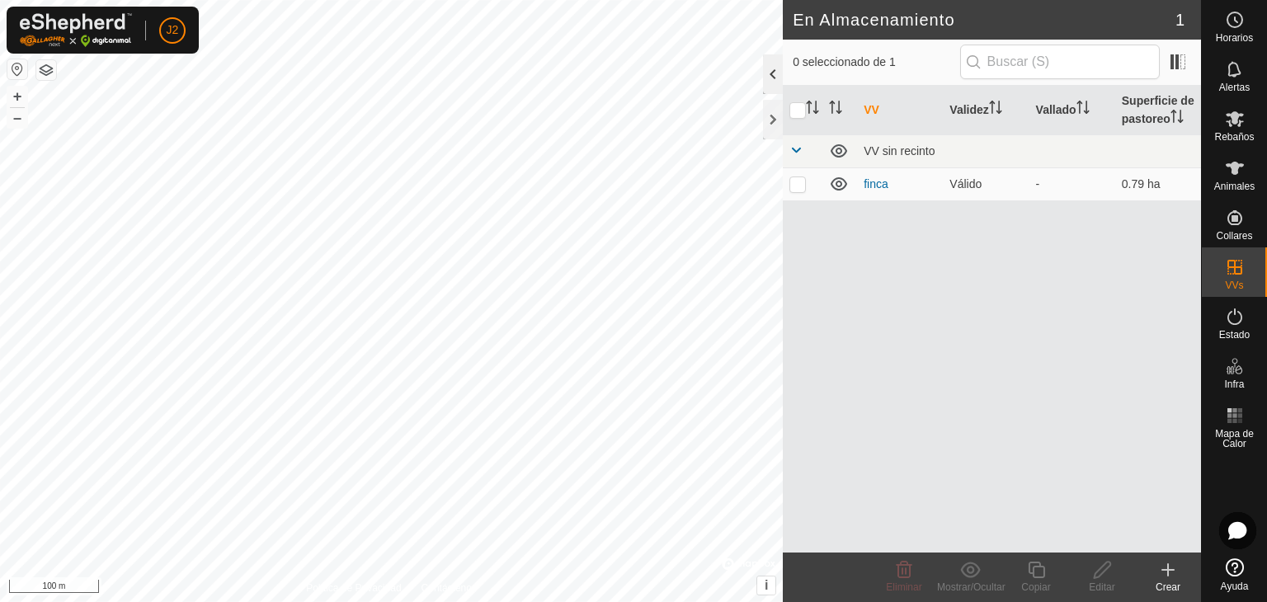
click at [771, 67] on div at bounding box center [773, 74] width 20 height 40
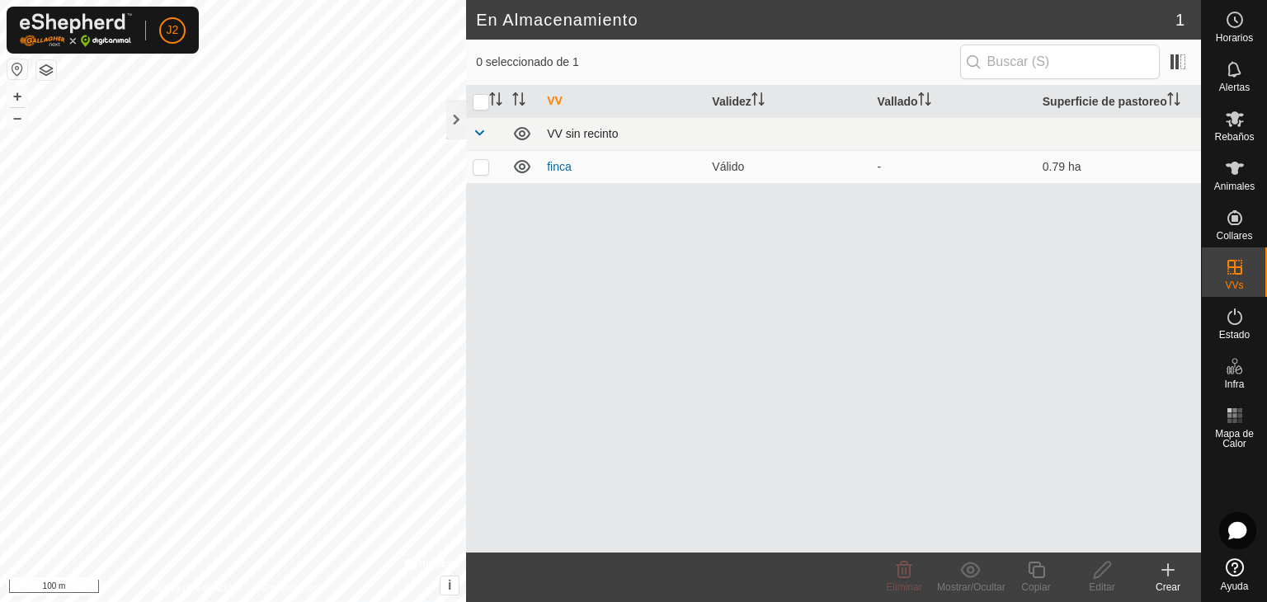
click at [594, 137] on div "VV sin recinto" at bounding box center [871, 133] width 648 height 13
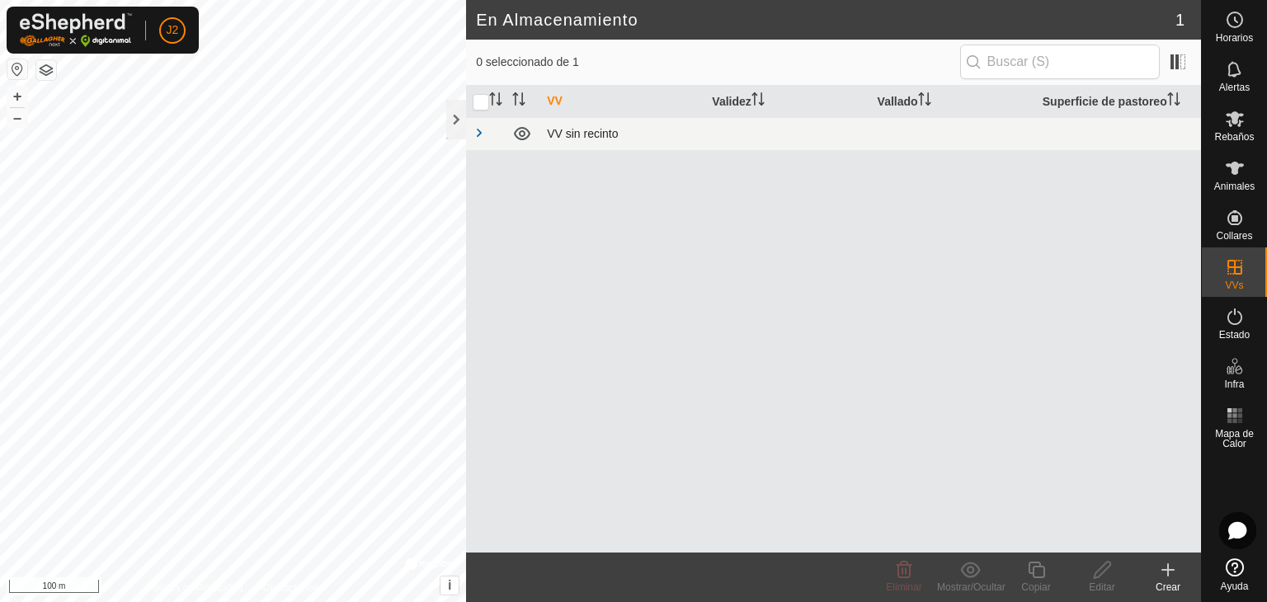
click at [604, 131] on div "VV sin recinto" at bounding box center [871, 133] width 648 height 13
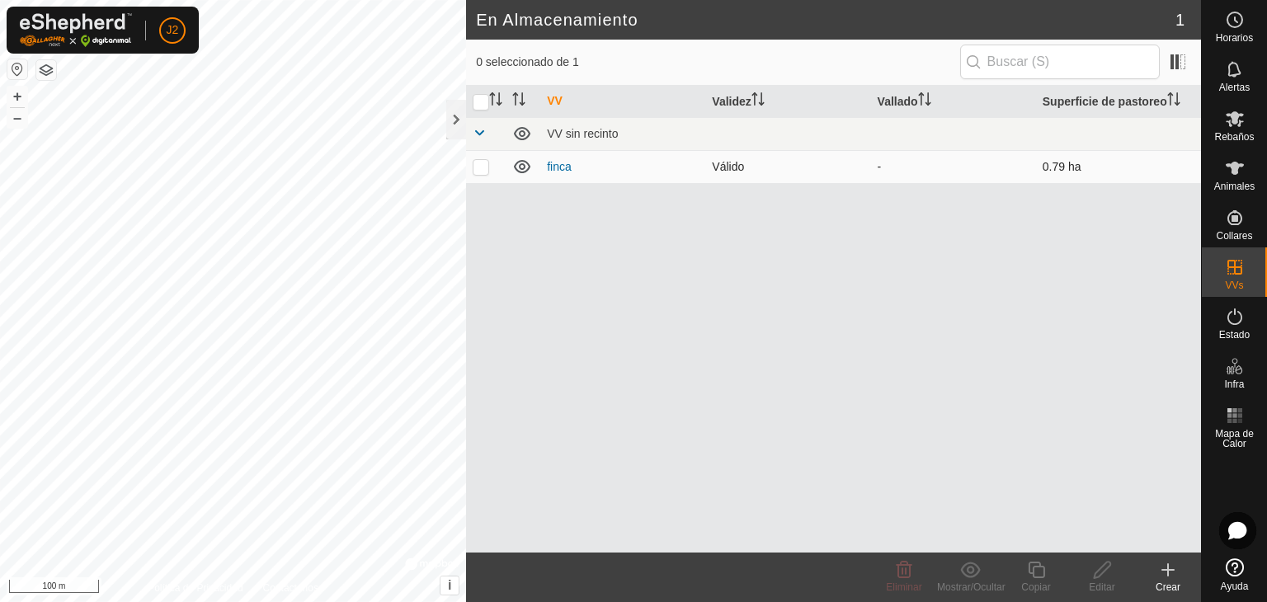
click at [479, 164] on p-checkbox at bounding box center [481, 166] width 17 height 13
checkbox input "true"
click at [981, 582] on div "Mostrar/Ocultar" at bounding box center [970, 587] width 66 height 15
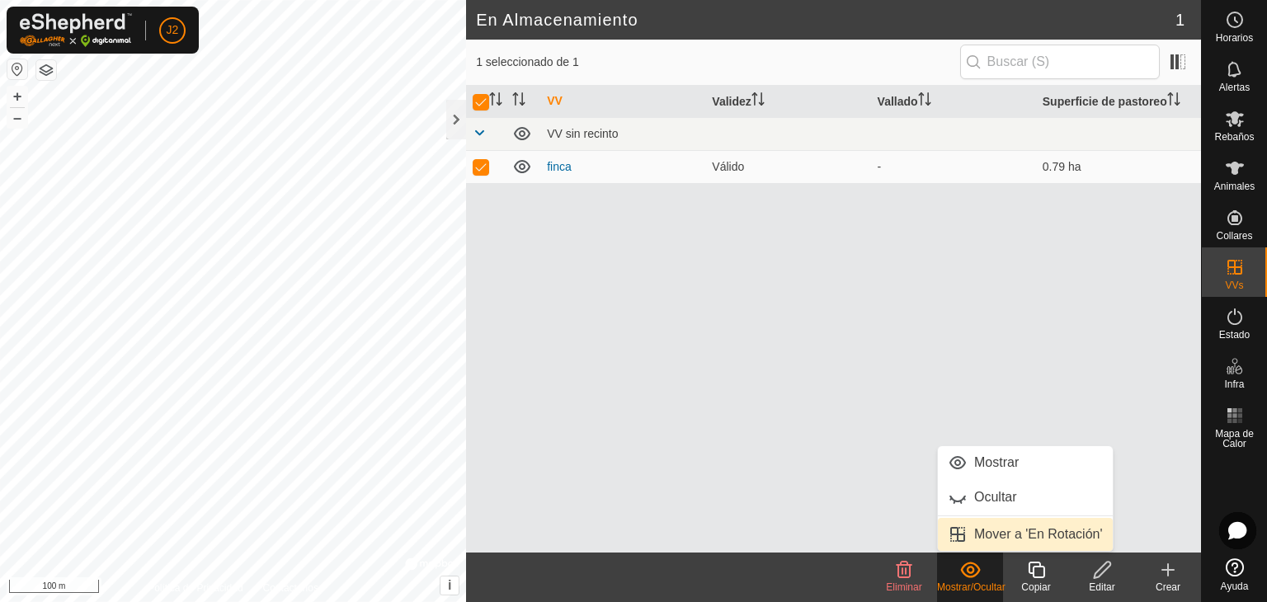
click at [996, 527] on link "Mover a 'En Rotación'" at bounding box center [1025, 534] width 175 height 33
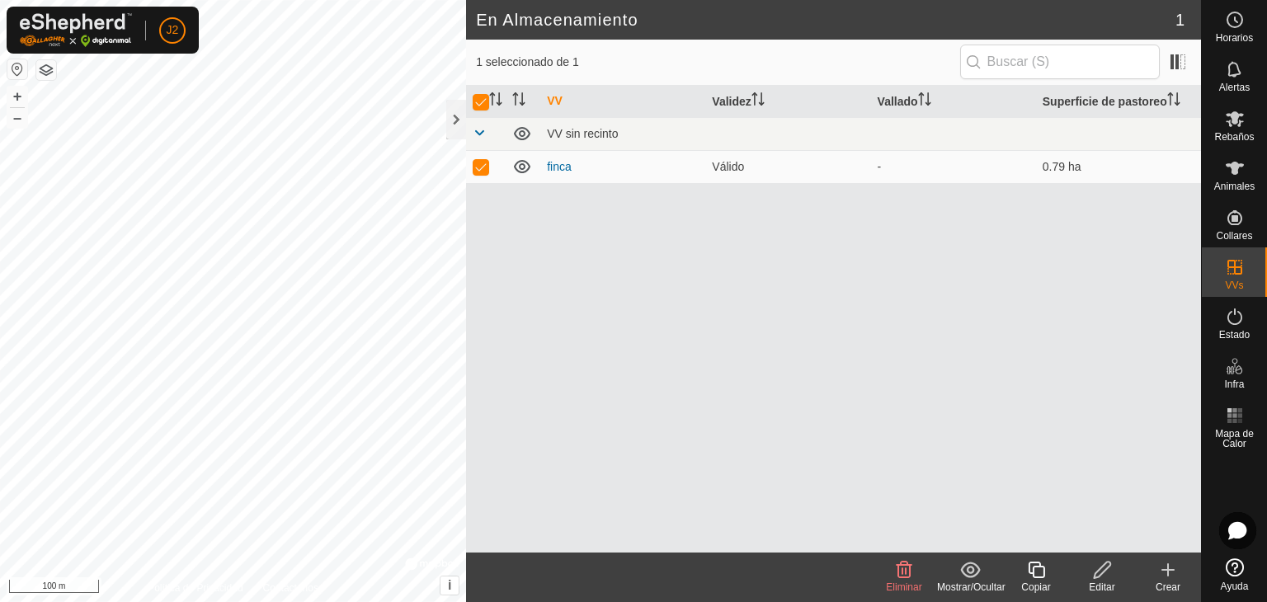
checkbox input "false"
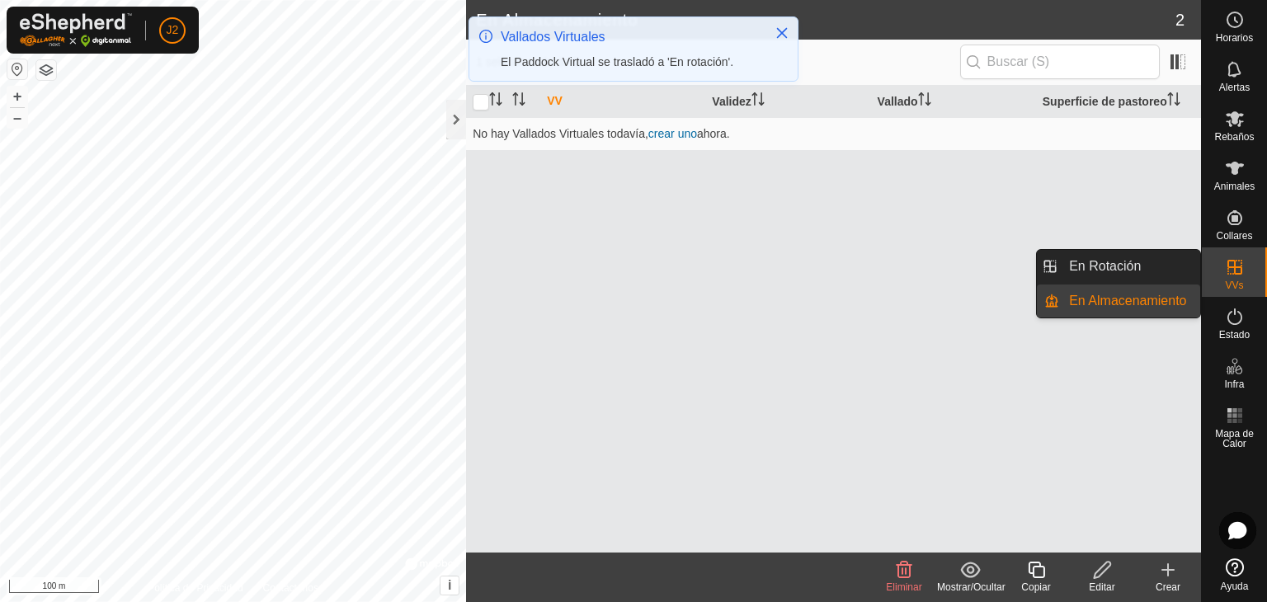
click at [1175, 271] on link "En Rotación" at bounding box center [1129, 266] width 141 height 33
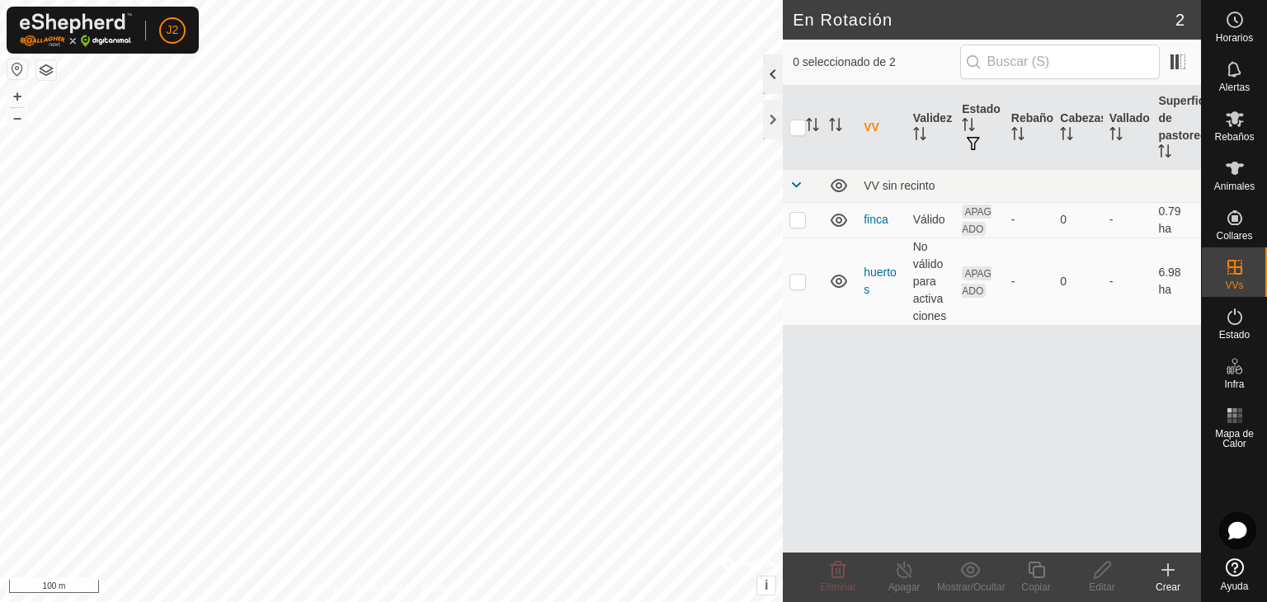
click at [769, 82] on div at bounding box center [773, 74] width 20 height 40
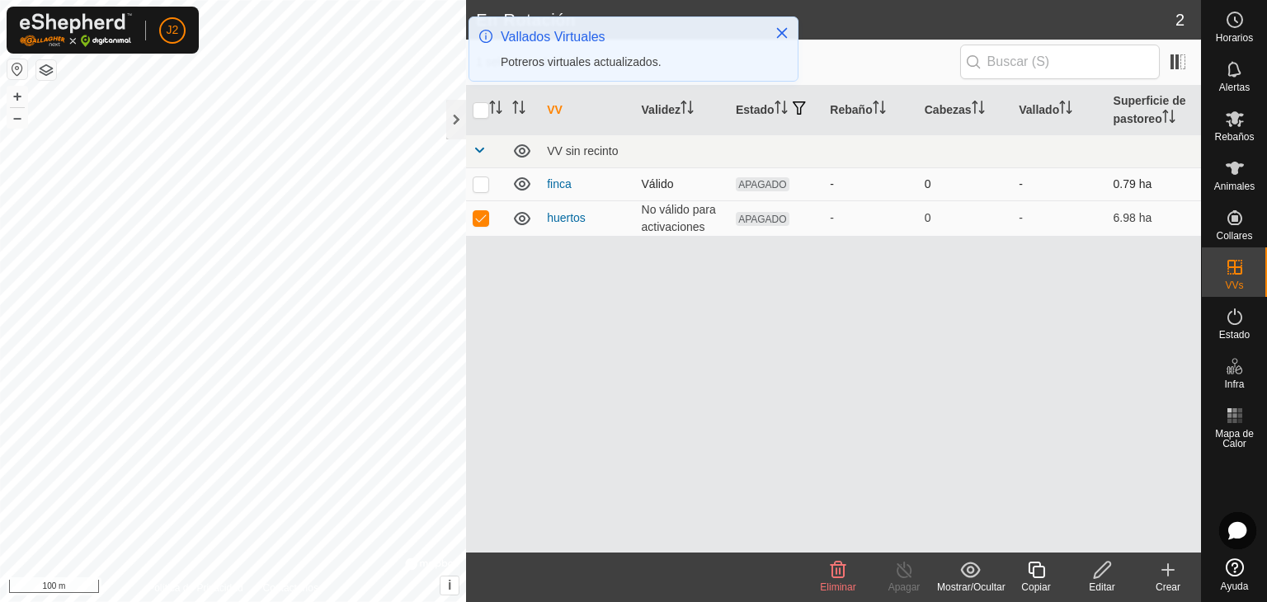
click at [475, 186] on p-checkbox at bounding box center [481, 183] width 17 height 13
checkbox input "true"
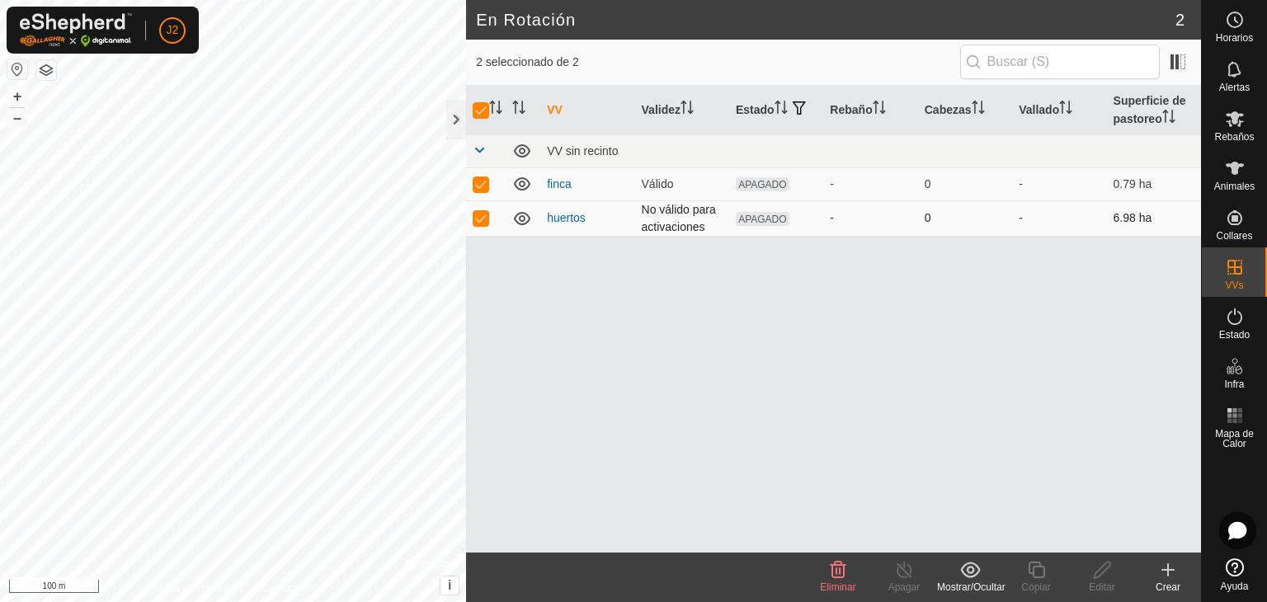
click at [484, 215] on p-checkbox at bounding box center [481, 217] width 17 height 13
checkbox input "false"
click at [562, 189] on link "finca" at bounding box center [559, 183] width 25 height 13
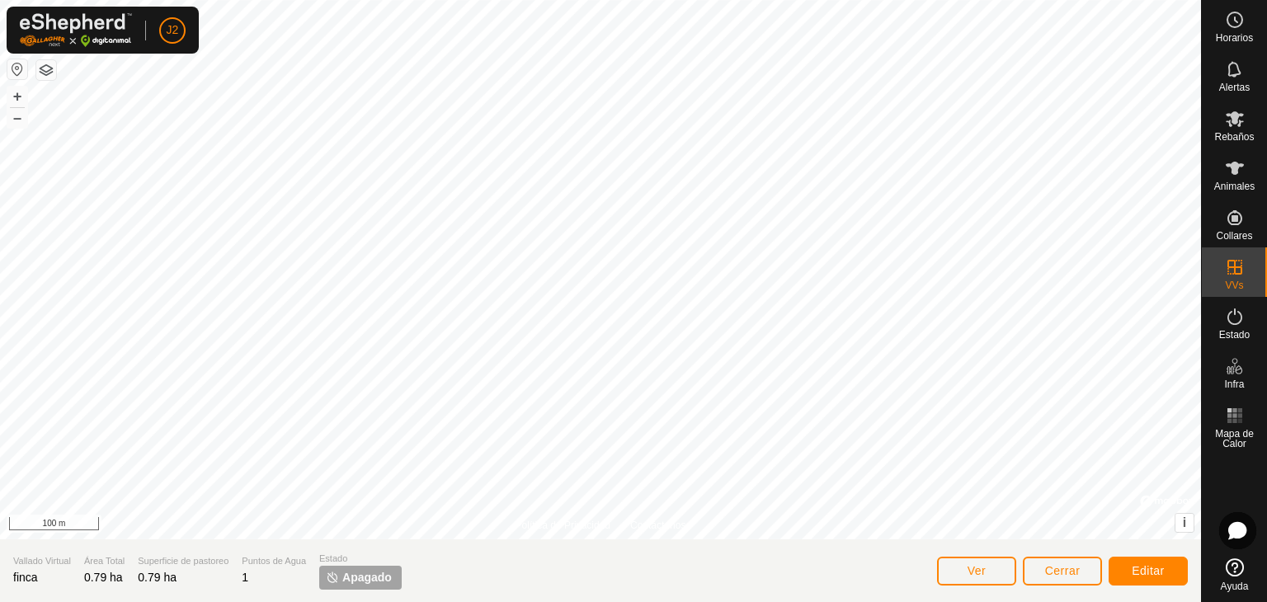
click at [366, 574] on span "Apagado" at bounding box center [367, 577] width 50 height 17
click at [1234, 330] on span "Estado" at bounding box center [1234, 335] width 31 height 10
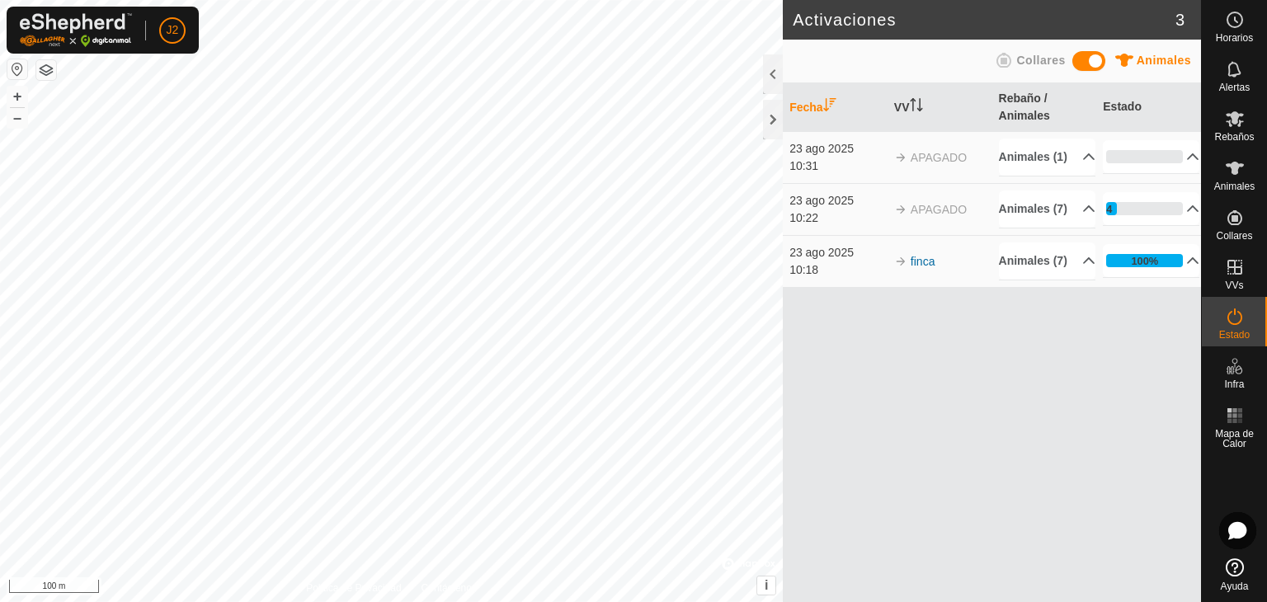
click at [768, 80] on div at bounding box center [773, 74] width 20 height 40
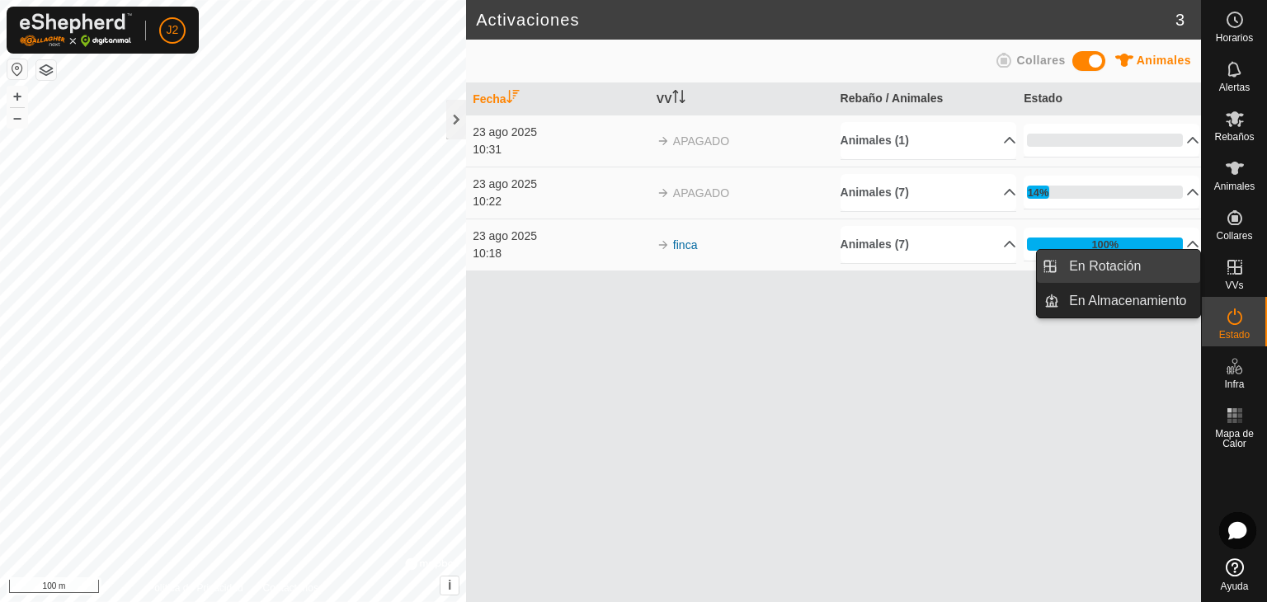
click at [1153, 273] on link "En Rotación" at bounding box center [1129, 266] width 141 height 33
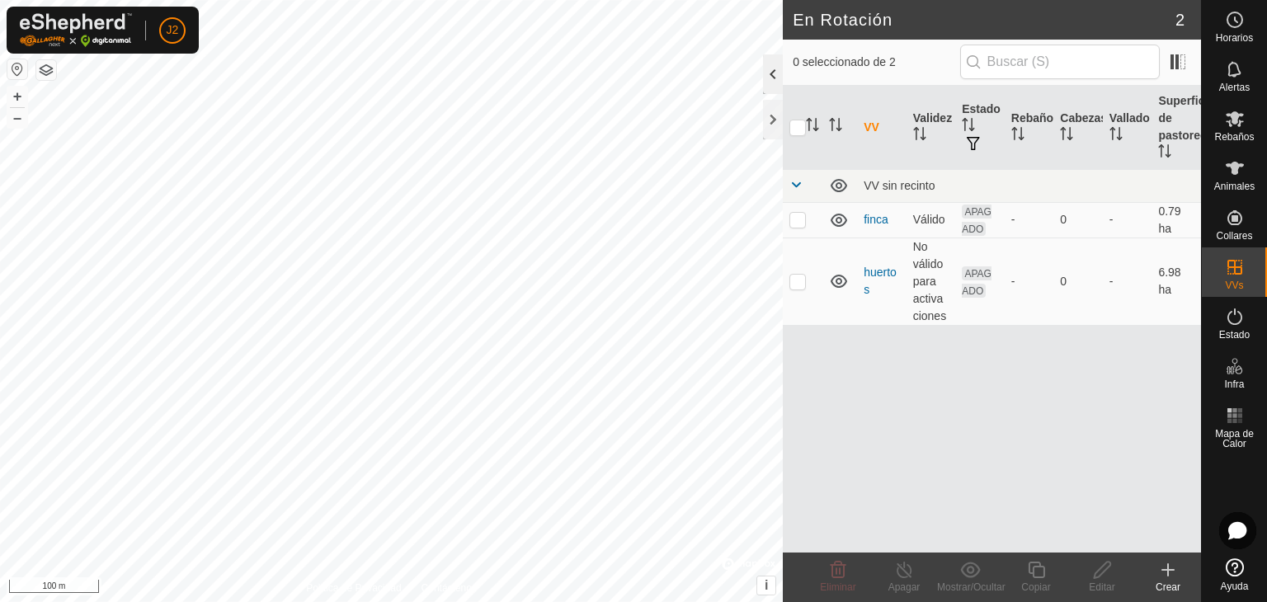
click at [776, 73] on div at bounding box center [773, 74] width 20 height 40
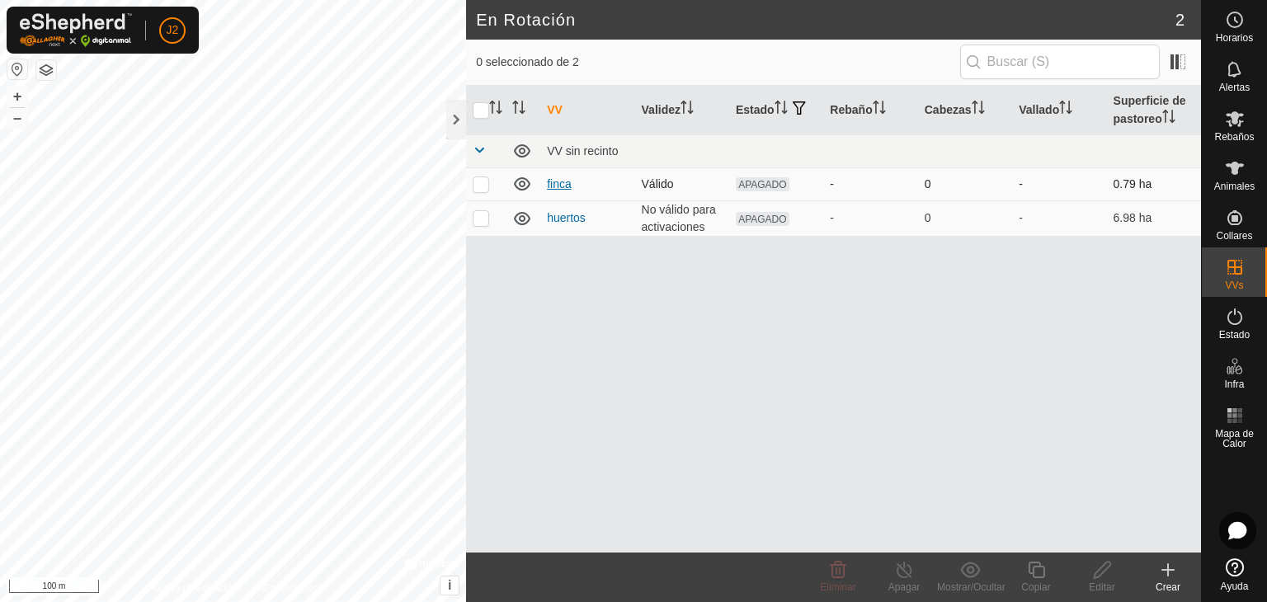
click at [556, 179] on link "finca" at bounding box center [559, 183] width 25 height 13
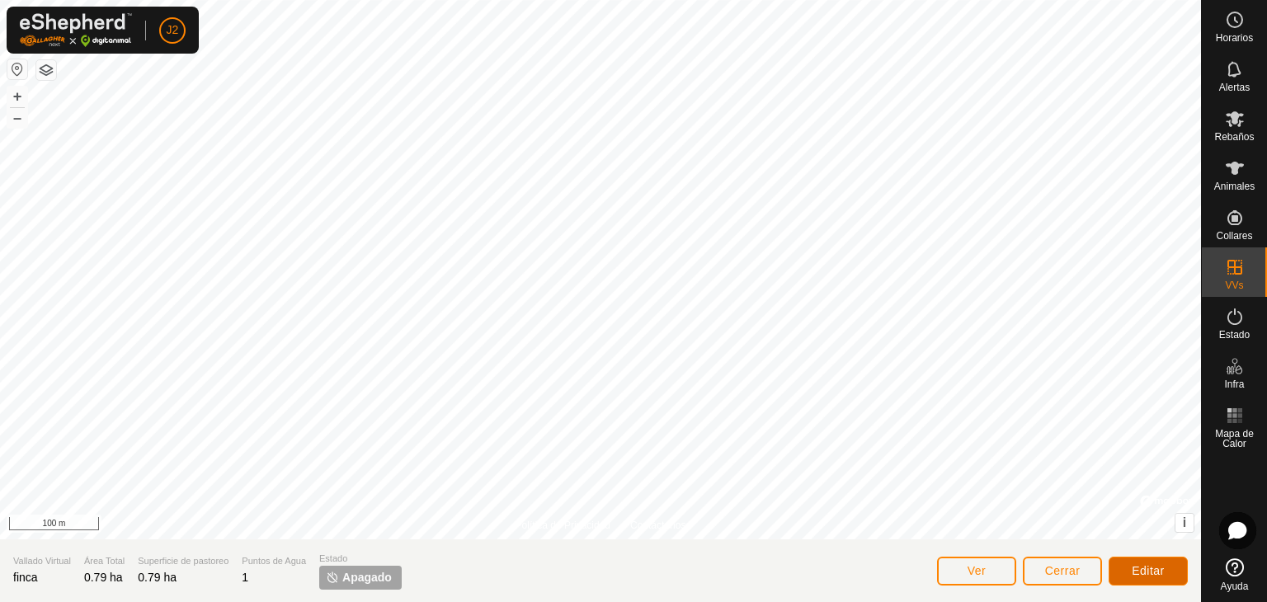
click at [1139, 568] on span "Editar" at bounding box center [1148, 570] width 33 height 13
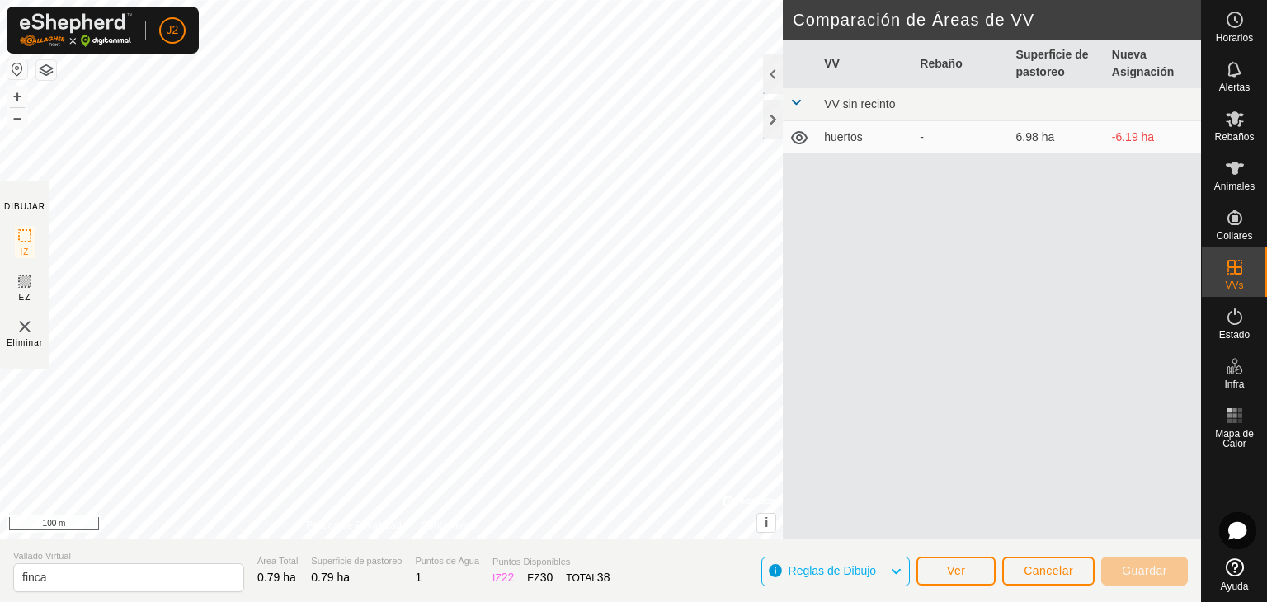
click at [1139, 133] on td "-6.19 ha" at bounding box center [1154, 137] width 96 height 33
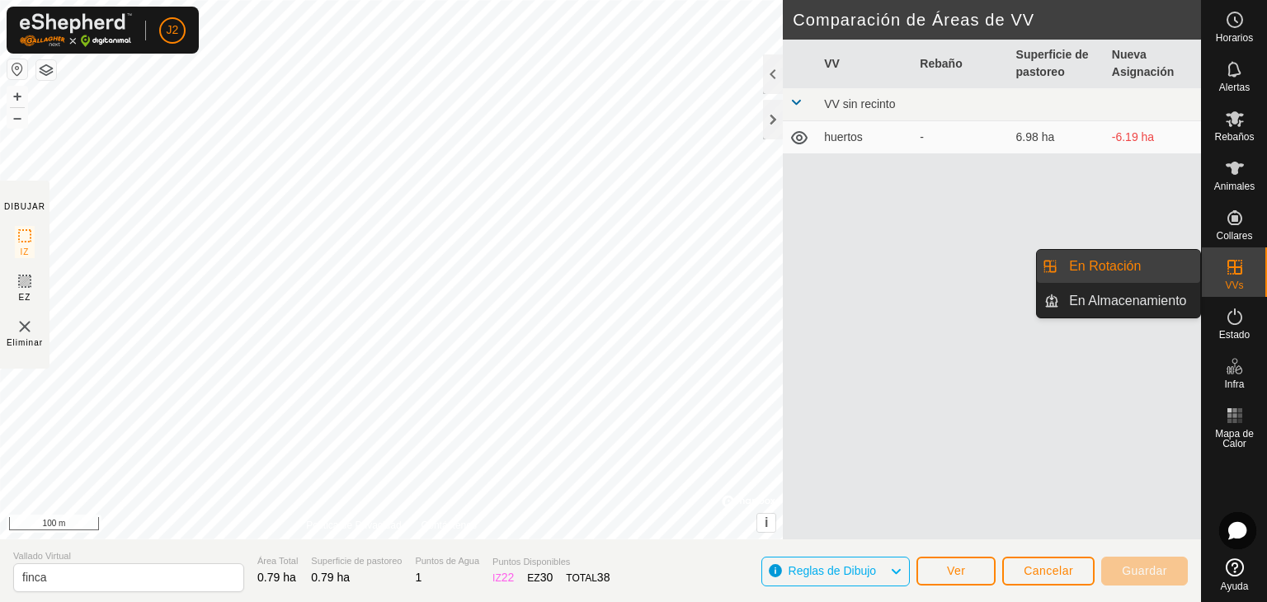
click at [1130, 273] on link "En Rotación" at bounding box center [1129, 266] width 141 height 33
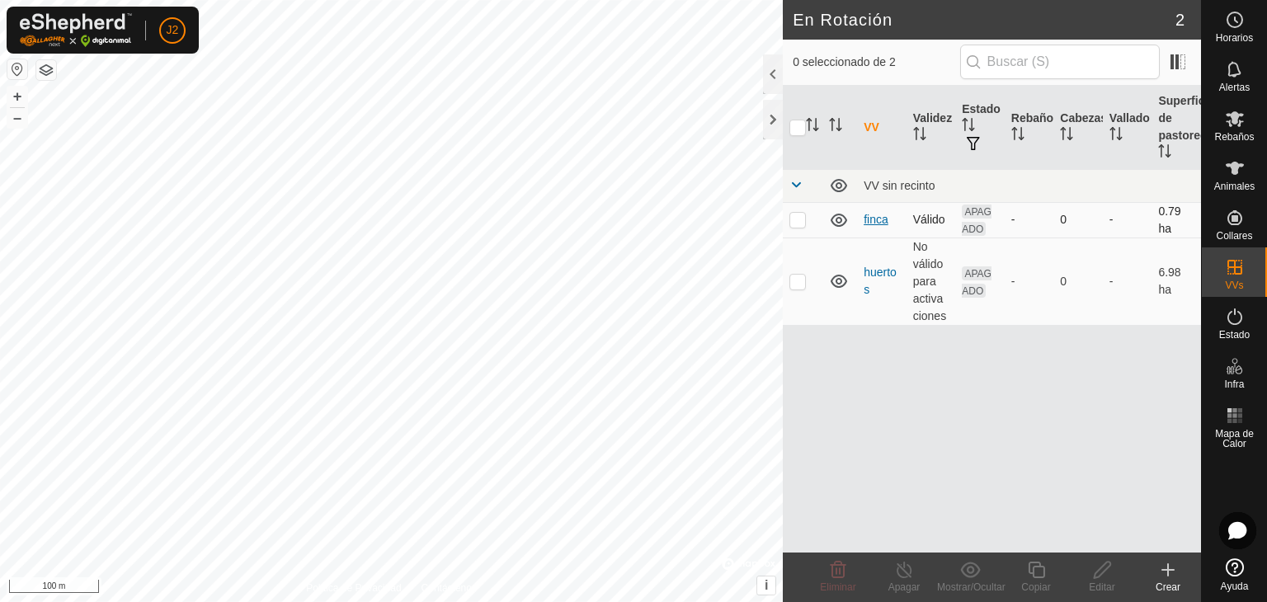
click at [881, 219] on link "finca" at bounding box center [876, 219] width 25 height 13
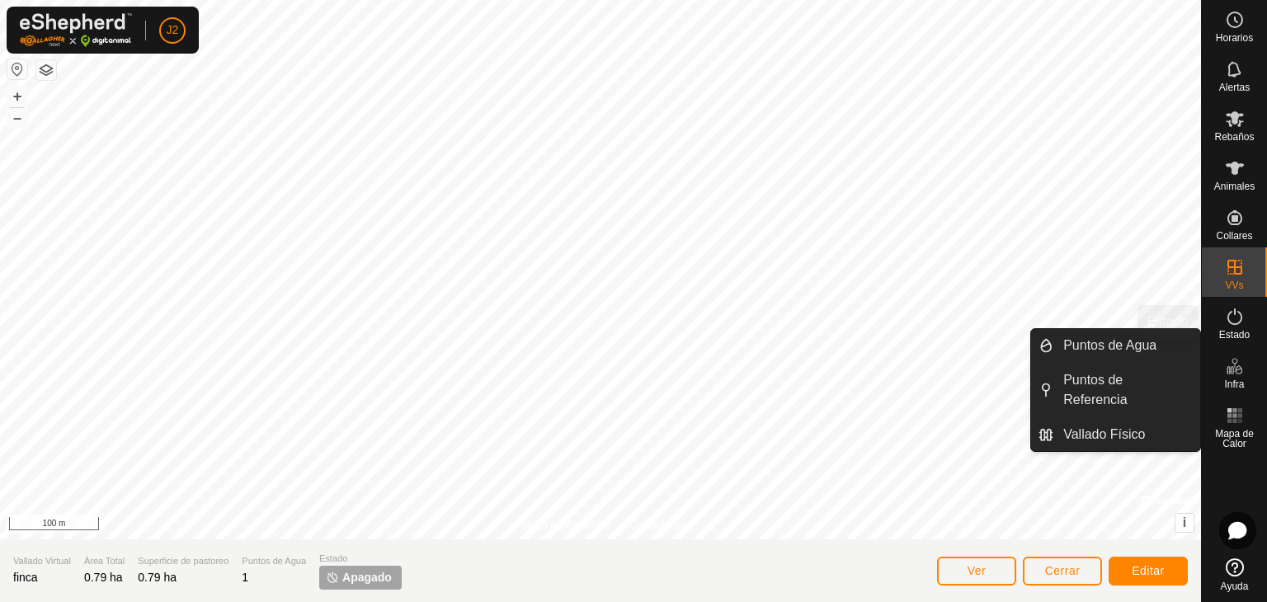
click at [1252, 329] on div "Estado" at bounding box center [1234, 322] width 65 height 50
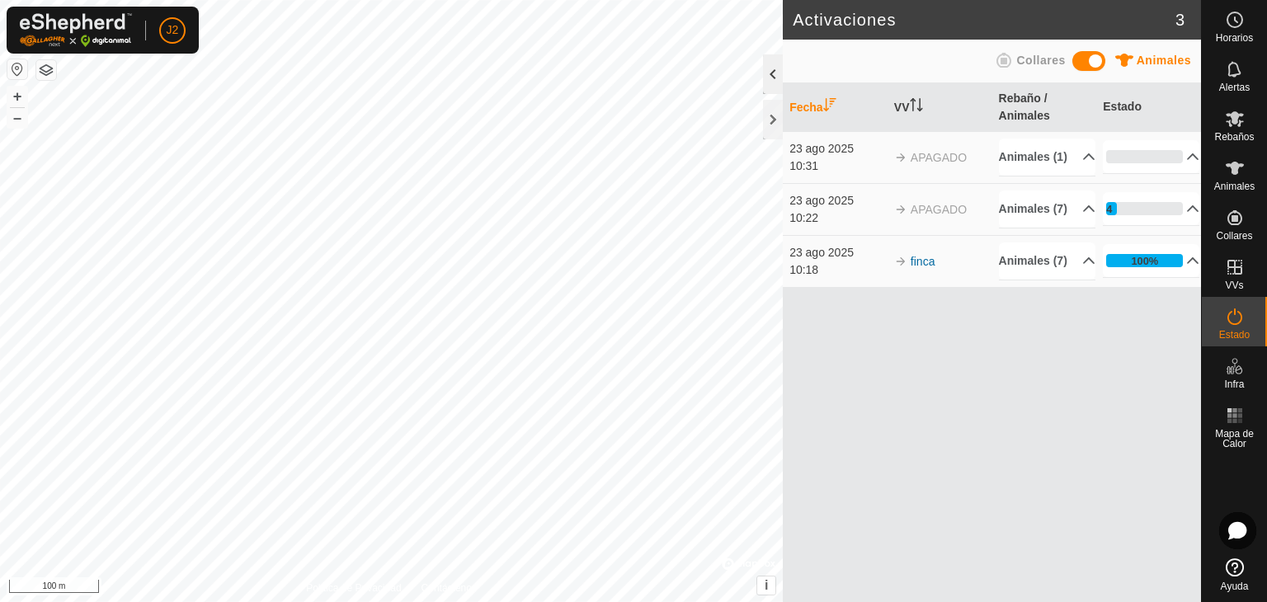
click at [769, 75] on div at bounding box center [773, 74] width 20 height 40
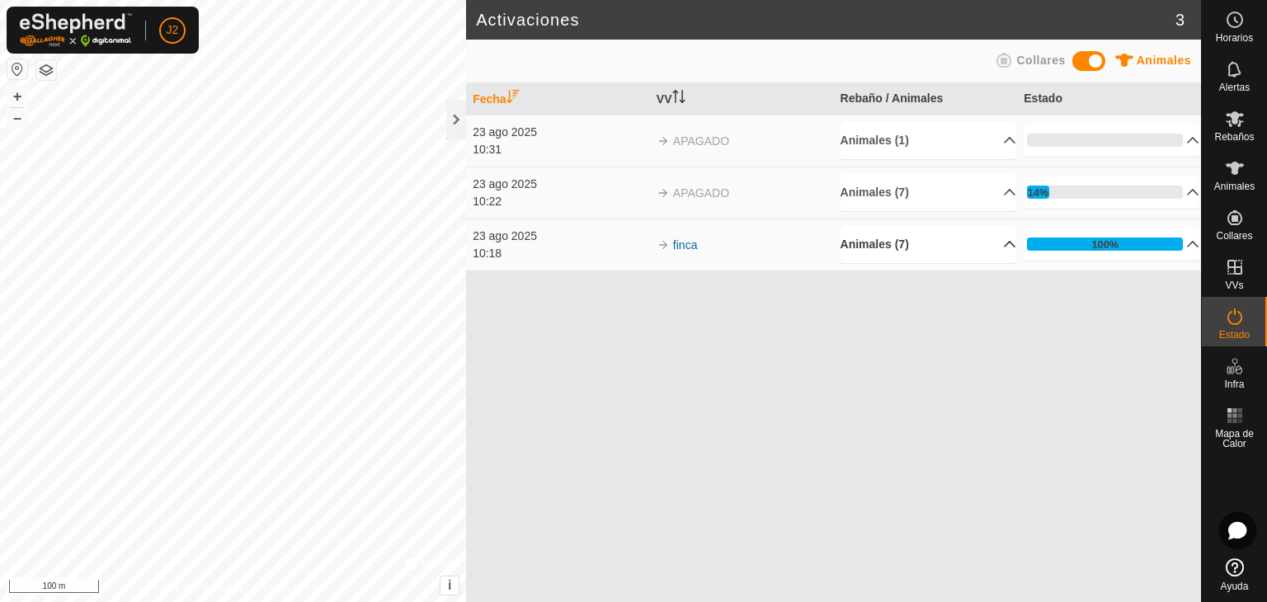
click at [990, 246] on p-accordion-header "Animales (7)" at bounding box center [929, 244] width 176 height 37
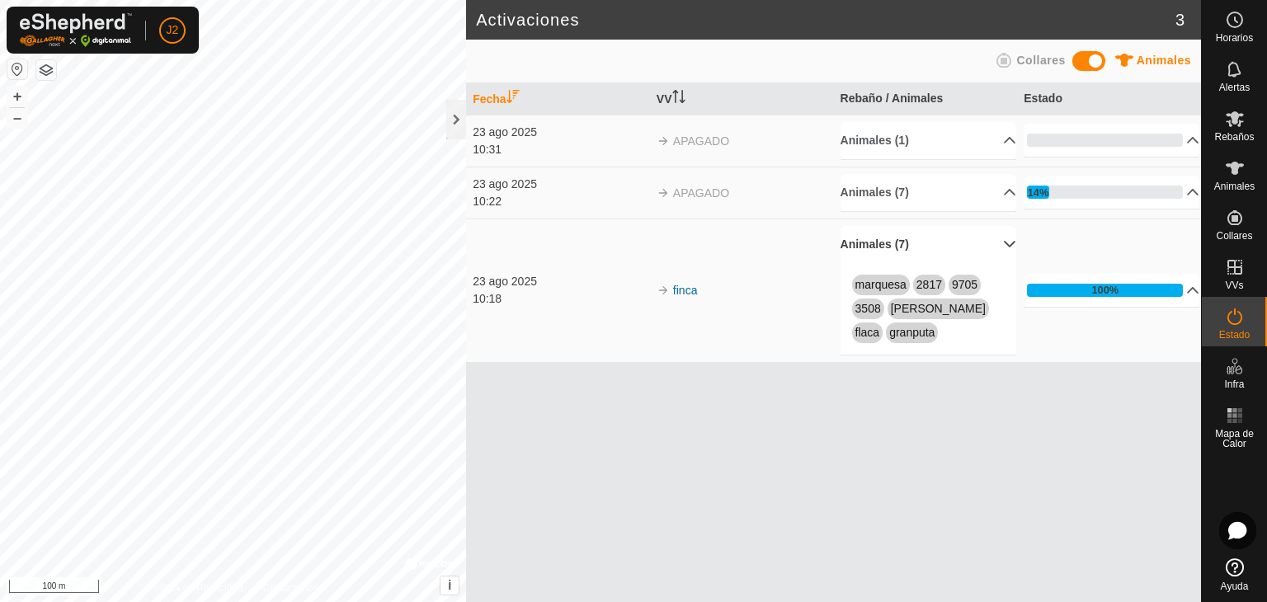
click at [991, 247] on p-accordion-header "Animales (7)" at bounding box center [929, 244] width 176 height 37
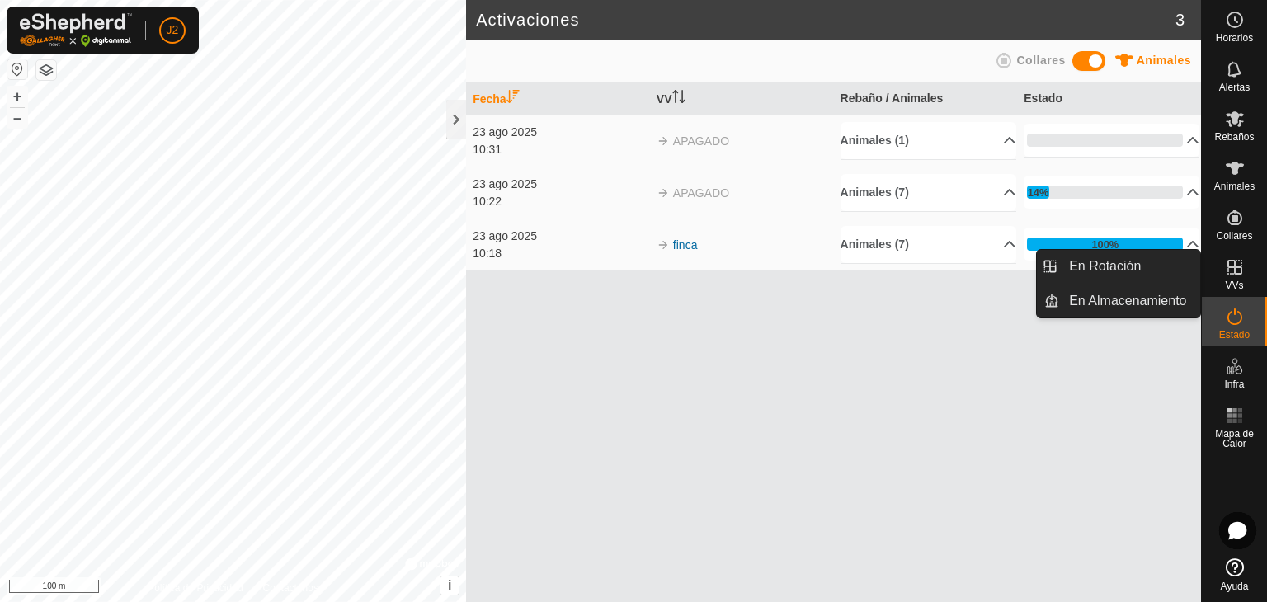
click at [1132, 260] on link "En Rotación" at bounding box center [1129, 266] width 141 height 33
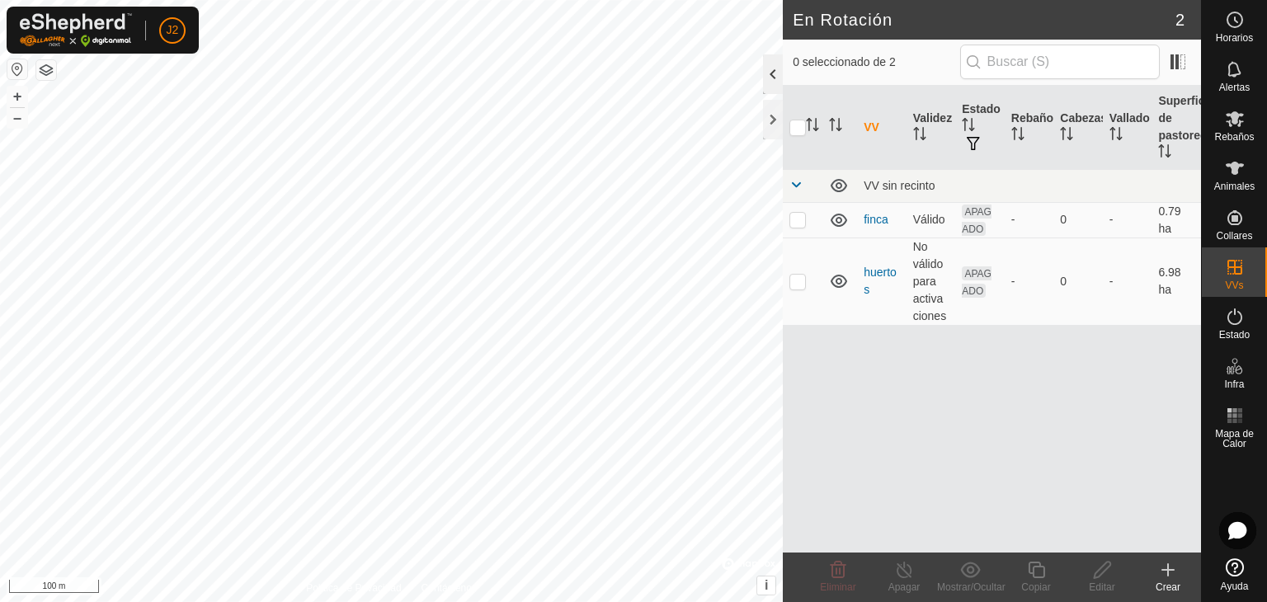
click at [769, 78] on div at bounding box center [773, 74] width 20 height 40
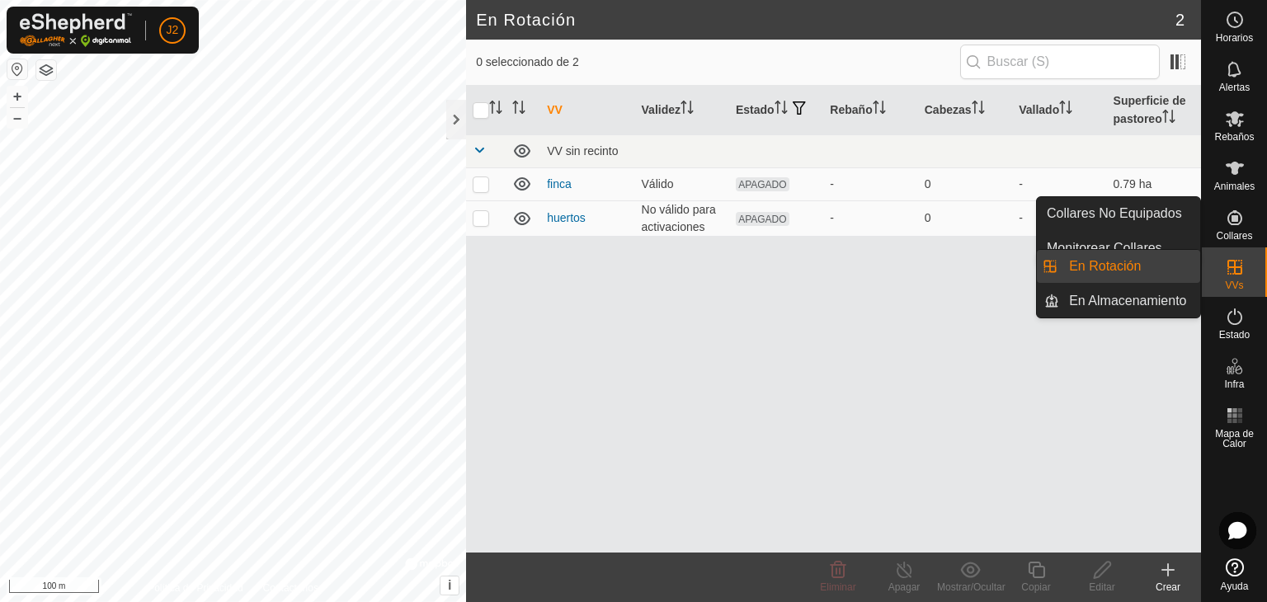
click at [1169, 275] on link "En Rotación" at bounding box center [1129, 266] width 141 height 33
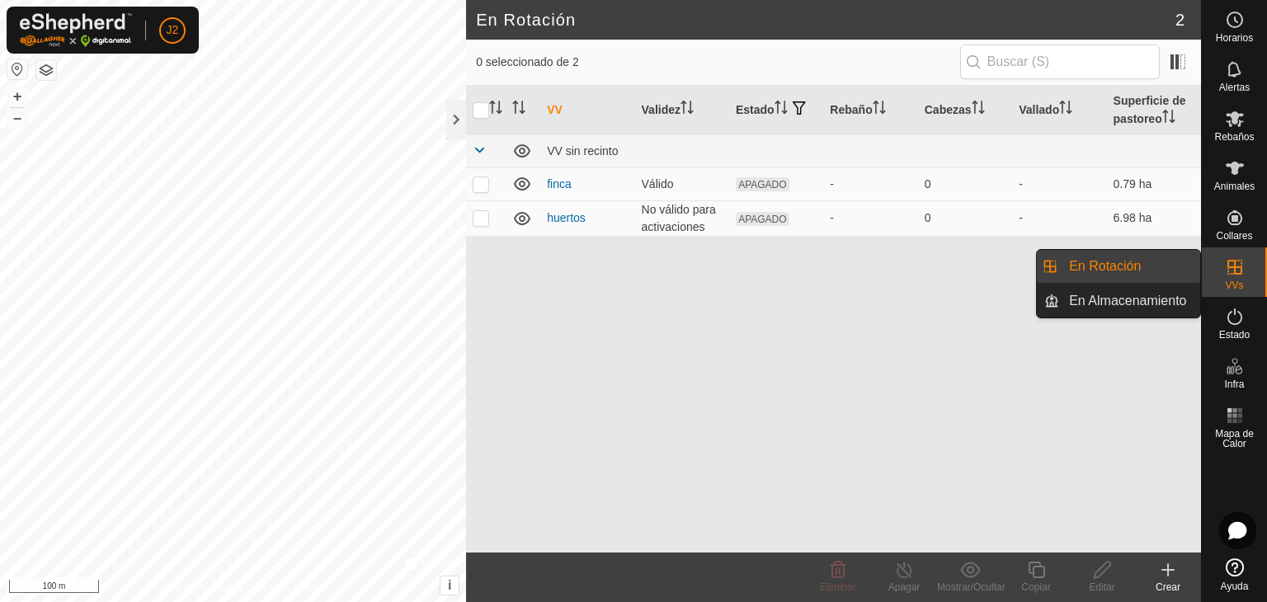
click at [1112, 261] on link "En Rotación" at bounding box center [1129, 266] width 141 height 33
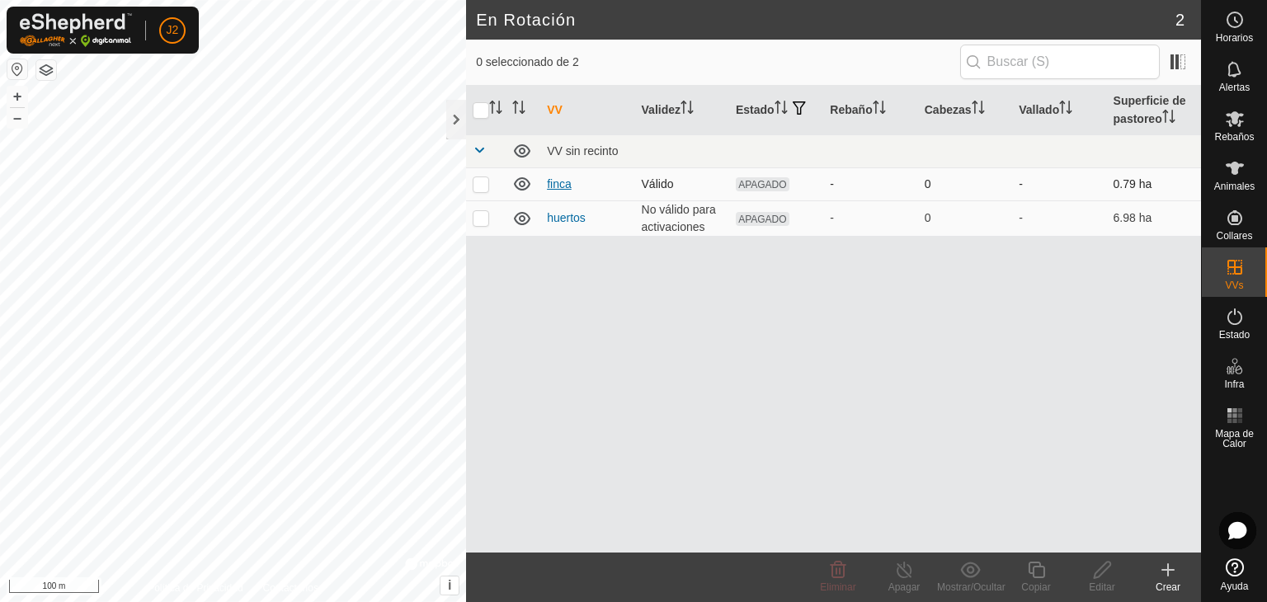
click at [554, 186] on link "finca" at bounding box center [559, 183] width 25 height 13
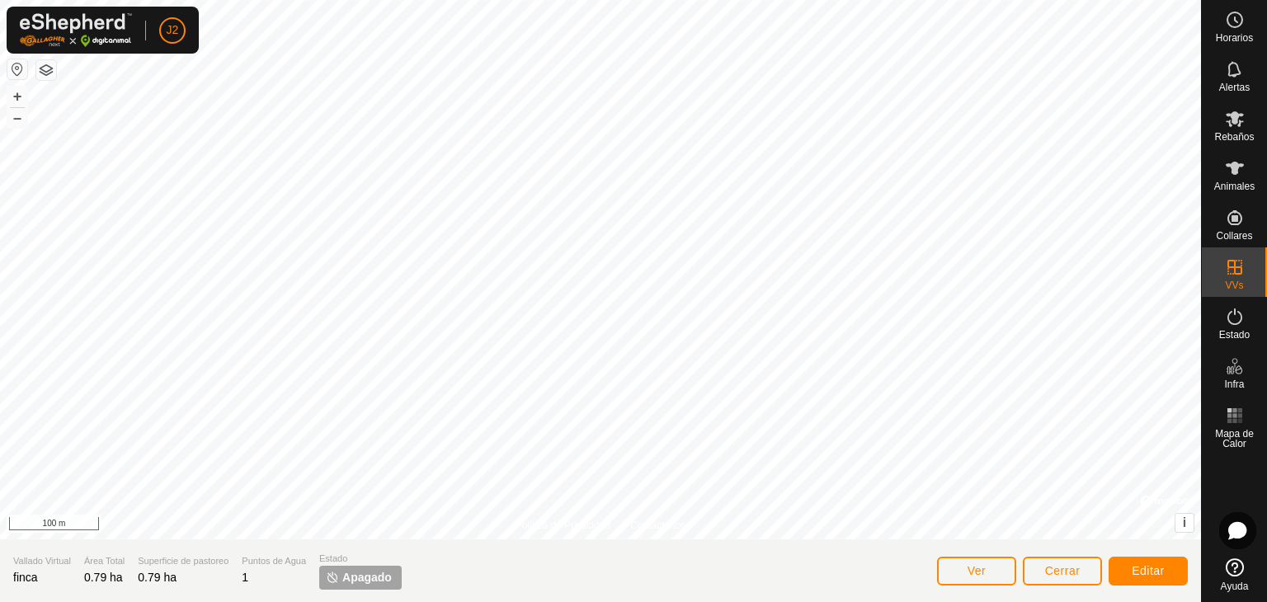
click at [340, 578] on p-tag "Apagado" at bounding box center [360, 578] width 83 height 24
click at [1234, 328] on es-activation-svg-icon at bounding box center [1235, 317] width 30 height 26
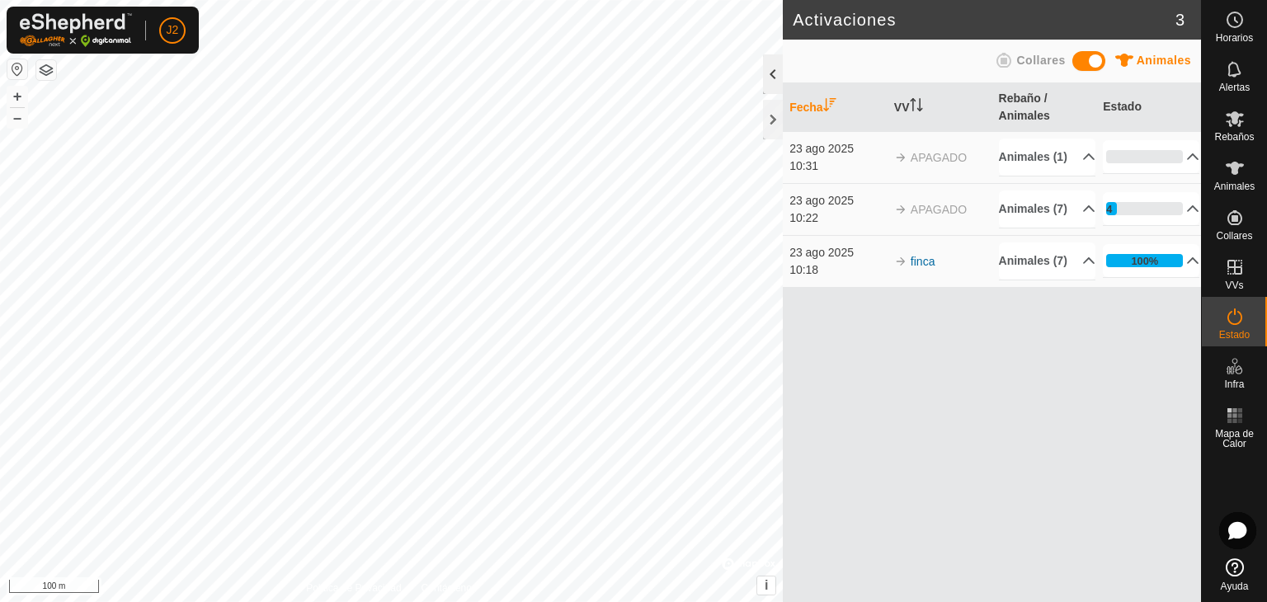
click at [773, 73] on div at bounding box center [773, 74] width 20 height 40
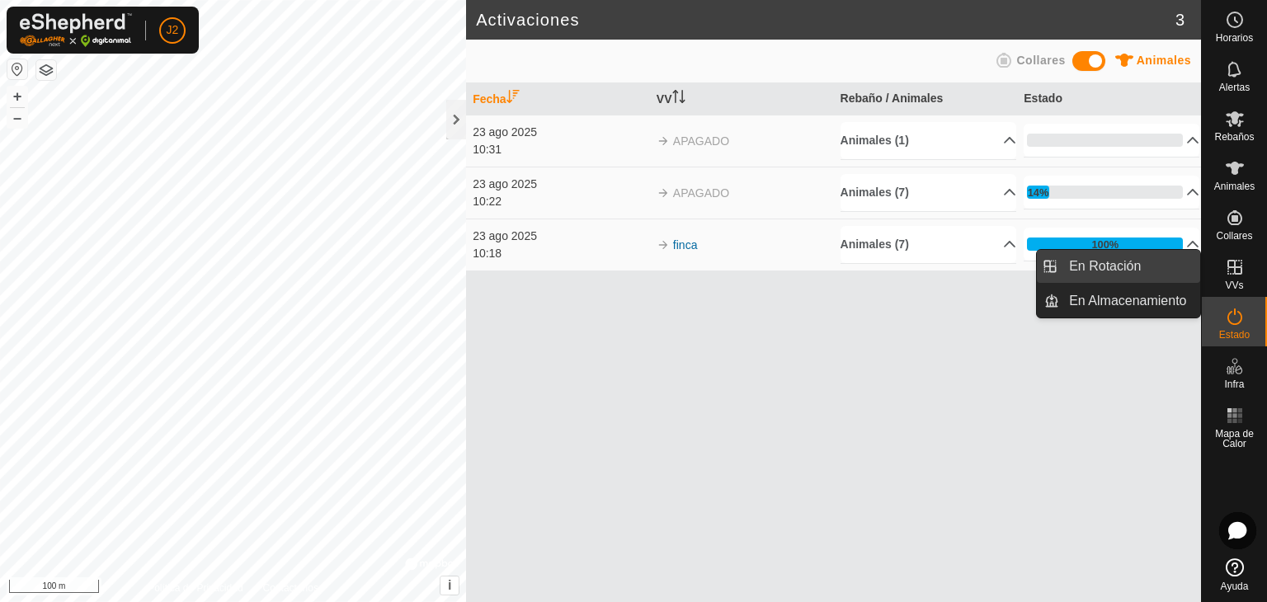
click at [1153, 267] on link "En Rotación" at bounding box center [1129, 266] width 141 height 33
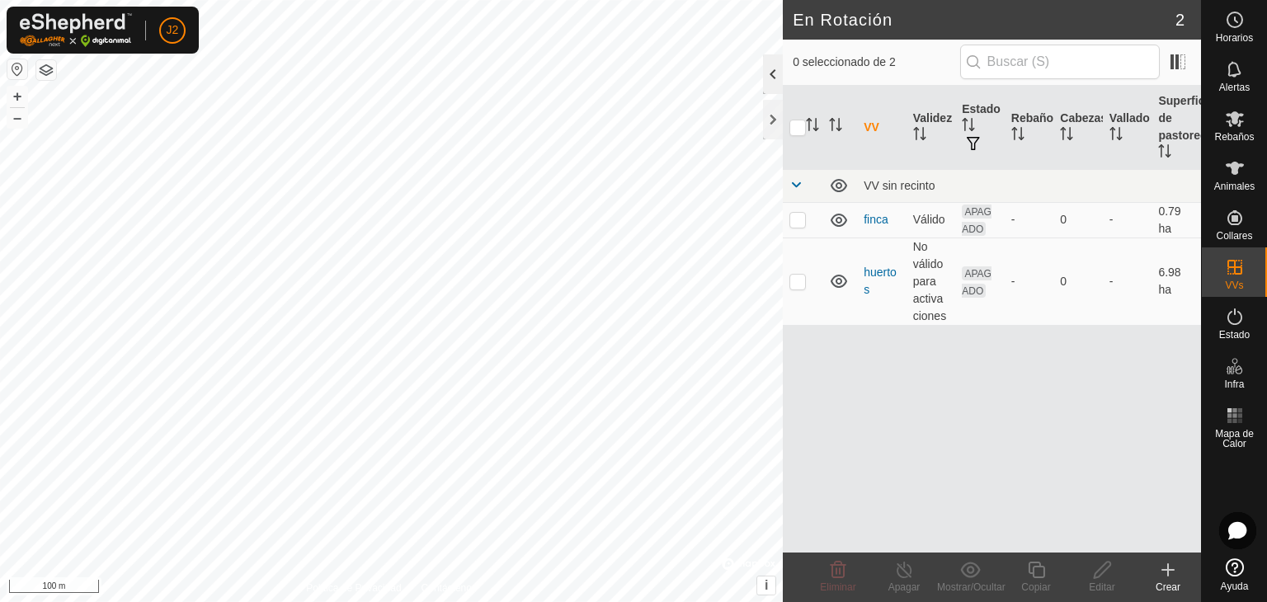
click at [772, 81] on div at bounding box center [773, 74] width 20 height 40
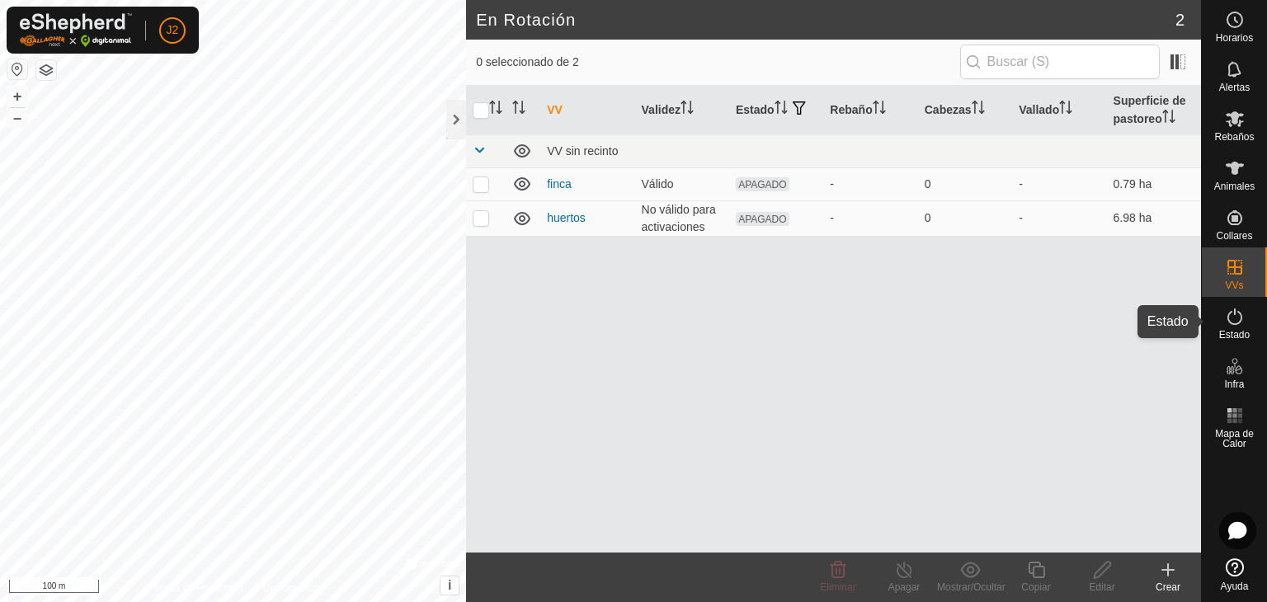
click at [1228, 327] on es-activation-svg-icon at bounding box center [1235, 317] width 30 height 26
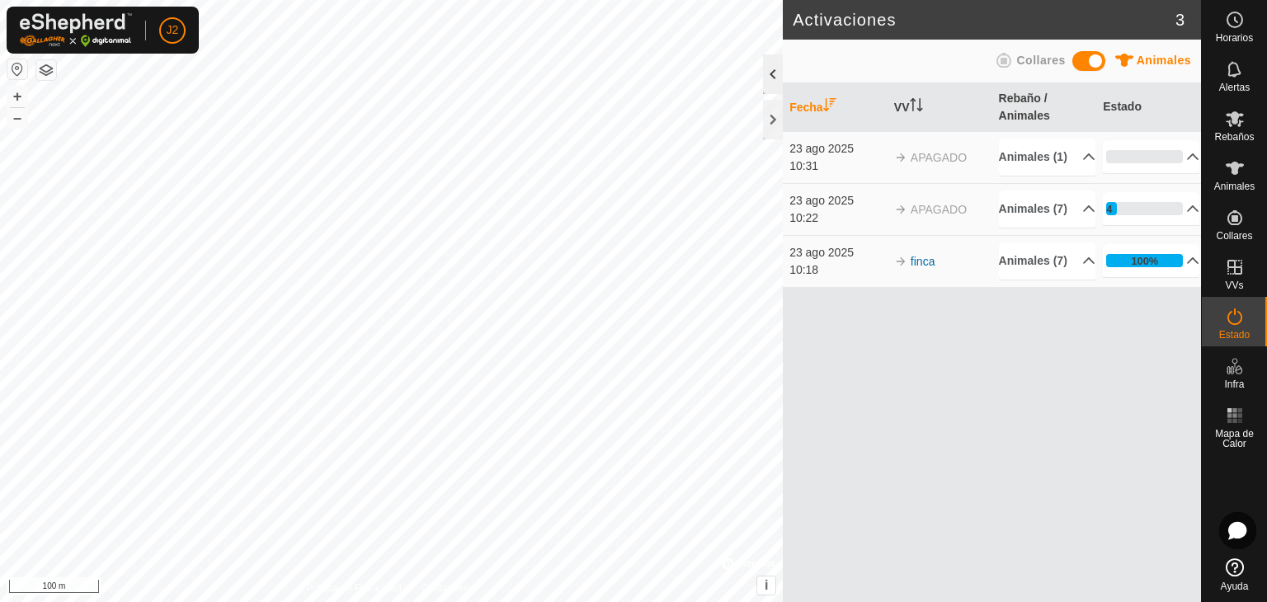
click at [768, 73] on div at bounding box center [773, 74] width 20 height 40
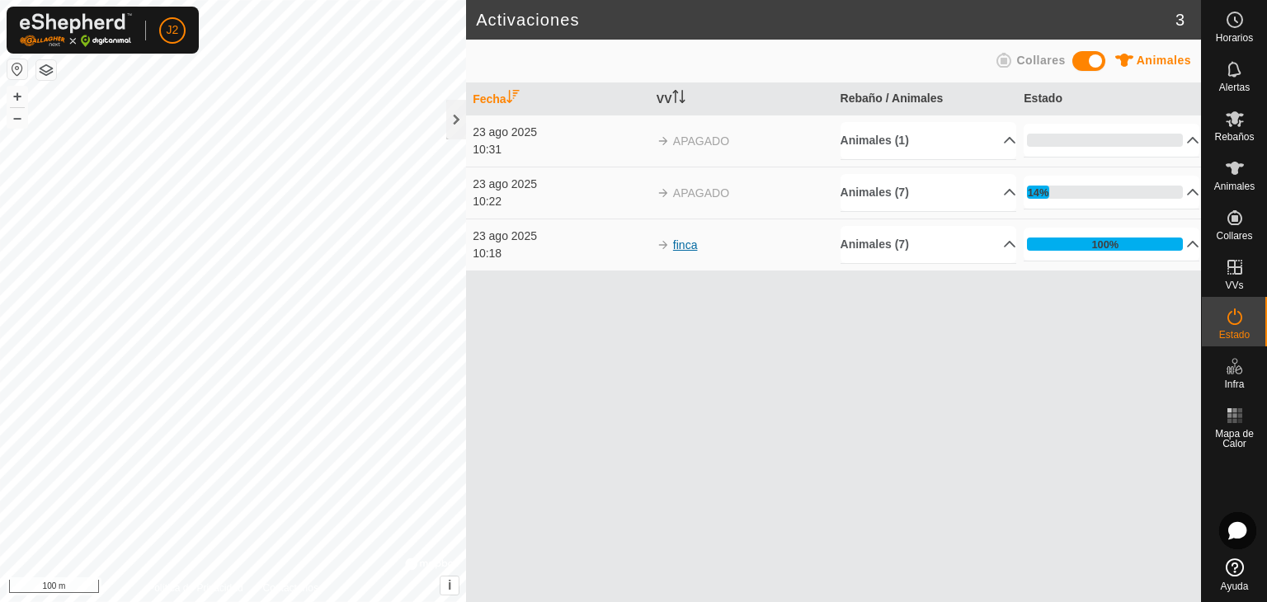
click at [681, 243] on link "finca" at bounding box center [685, 244] width 25 height 13
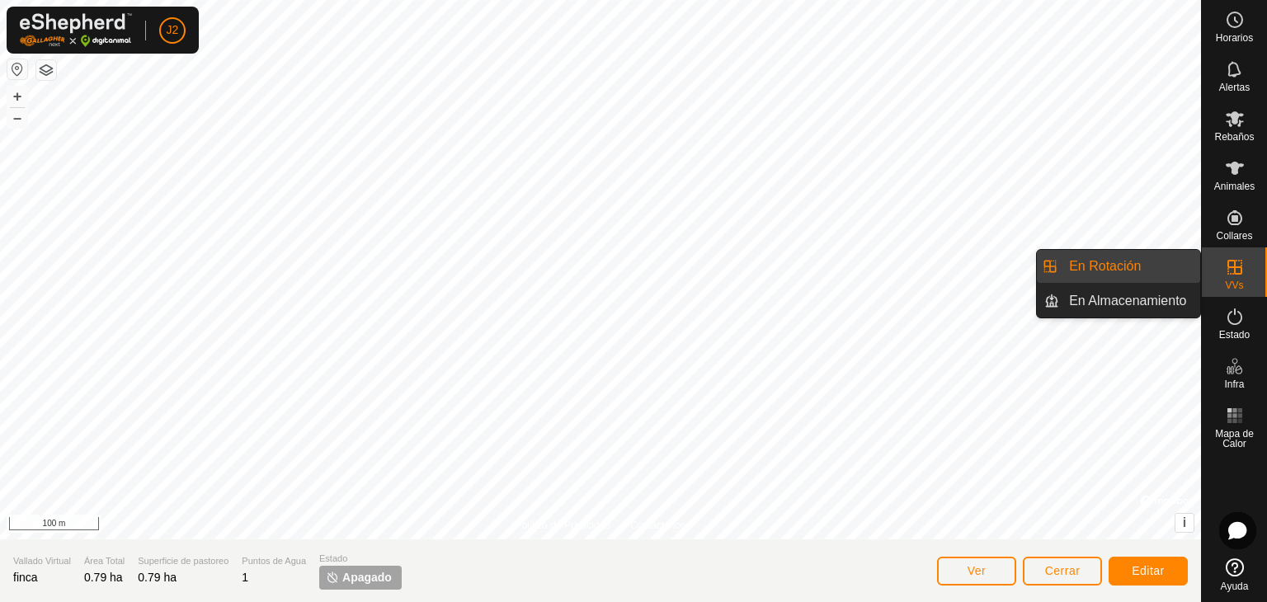
click at [1132, 273] on link "En Rotación" at bounding box center [1129, 266] width 141 height 33
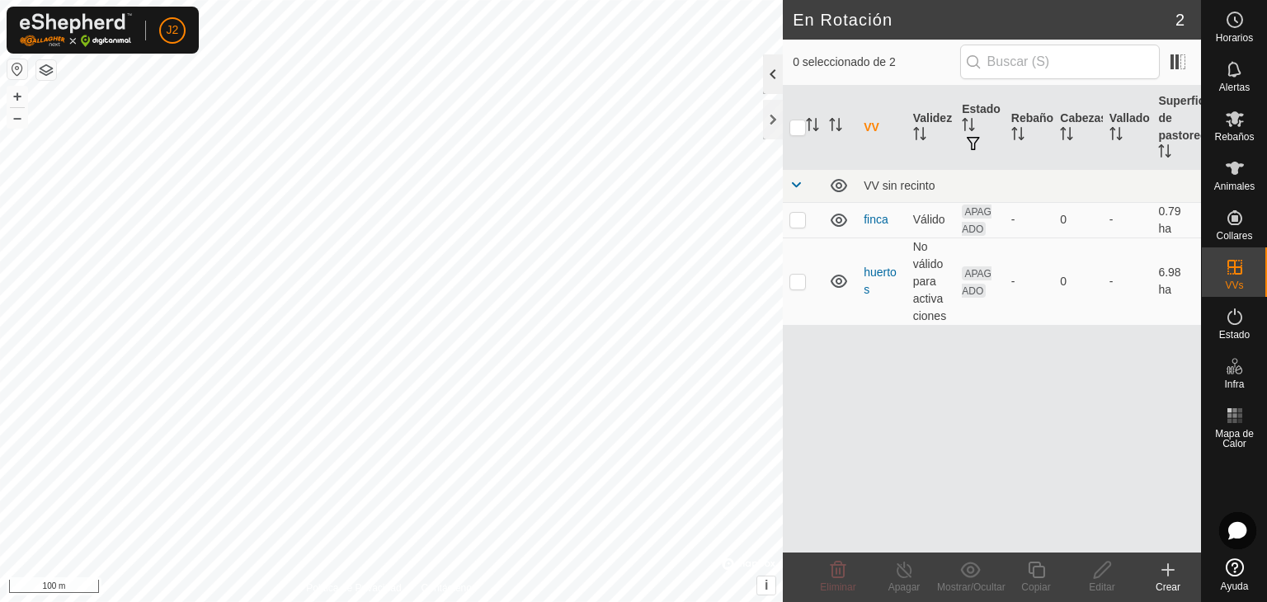
click at [767, 63] on div at bounding box center [773, 74] width 20 height 40
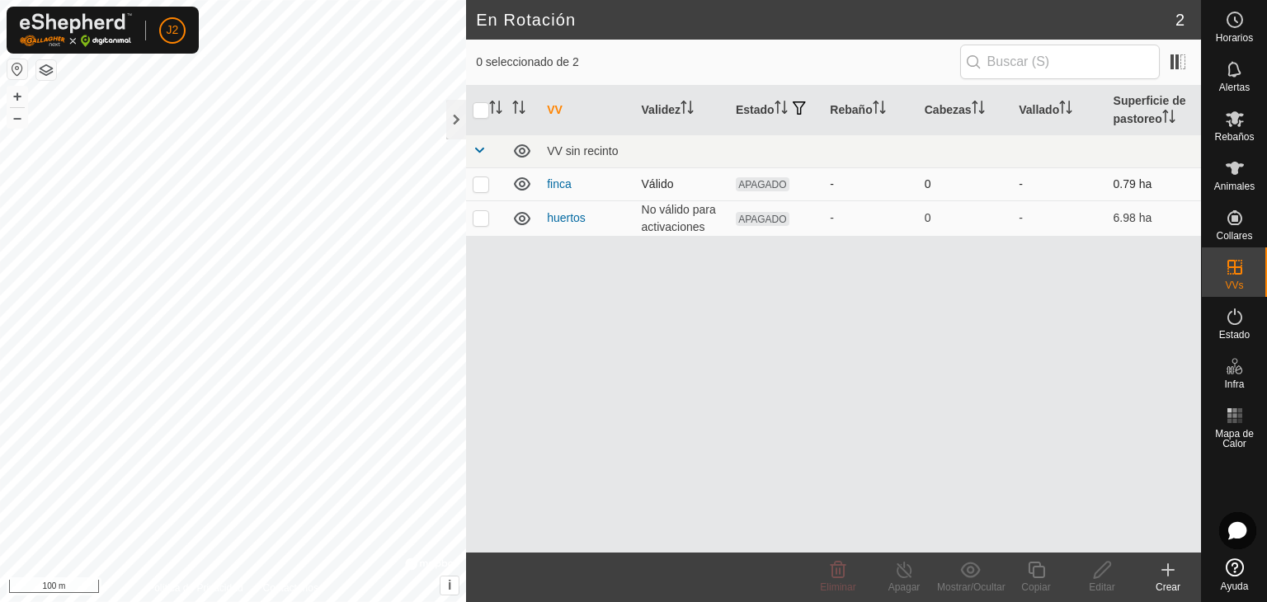
click at [749, 177] on span "APAGADO" at bounding box center [763, 184] width 54 height 14
click at [554, 179] on link "finca" at bounding box center [559, 183] width 25 height 13
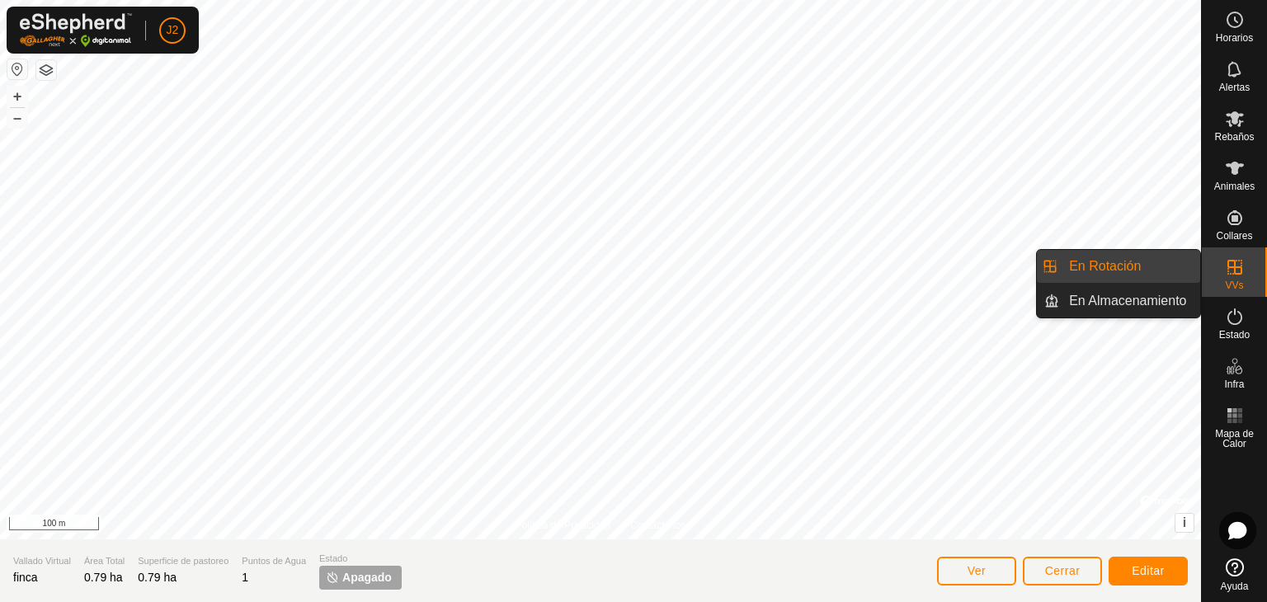
click at [1223, 257] on es-virtualpaddocks-svg-icon at bounding box center [1235, 267] width 30 height 26
click at [1142, 265] on link "En Rotación" at bounding box center [1129, 266] width 141 height 33
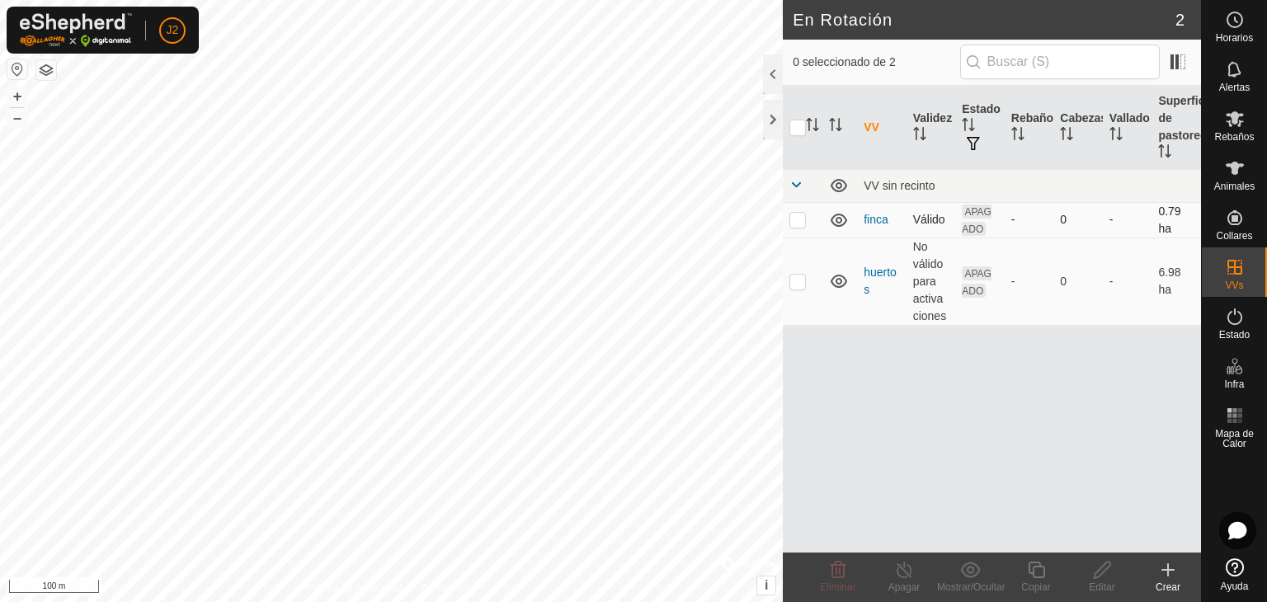
click at [797, 219] on p-checkbox at bounding box center [798, 219] width 17 height 13
checkbox input "true"
click at [769, 76] on div at bounding box center [773, 74] width 20 height 40
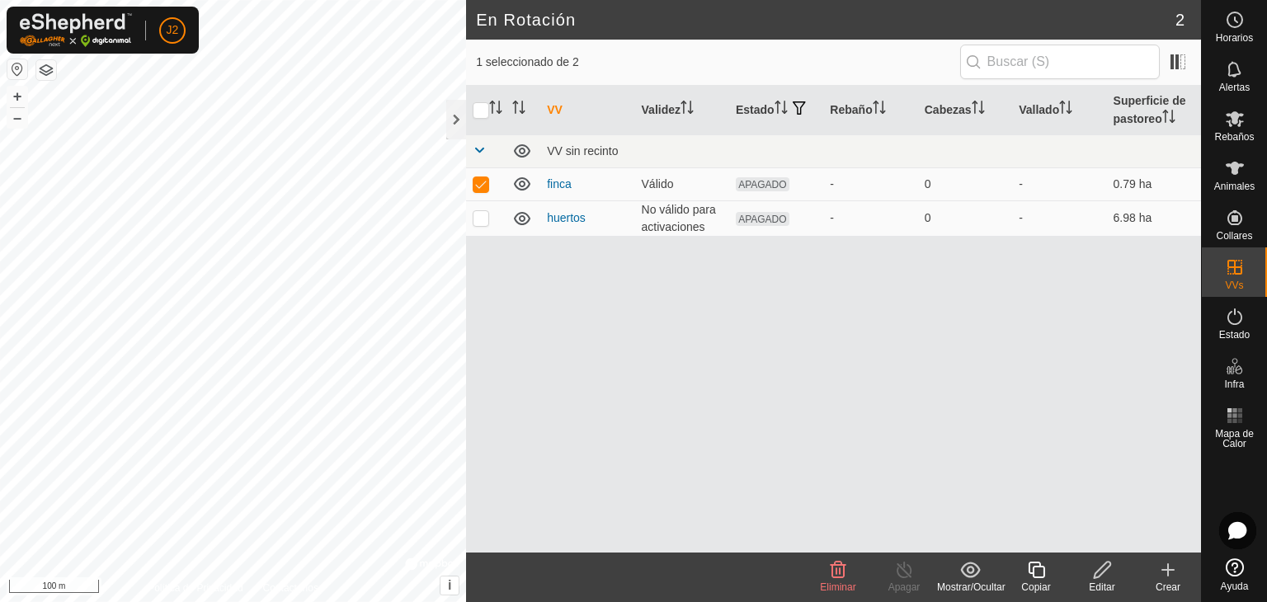
click at [1108, 577] on icon at bounding box center [1102, 570] width 21 height 20
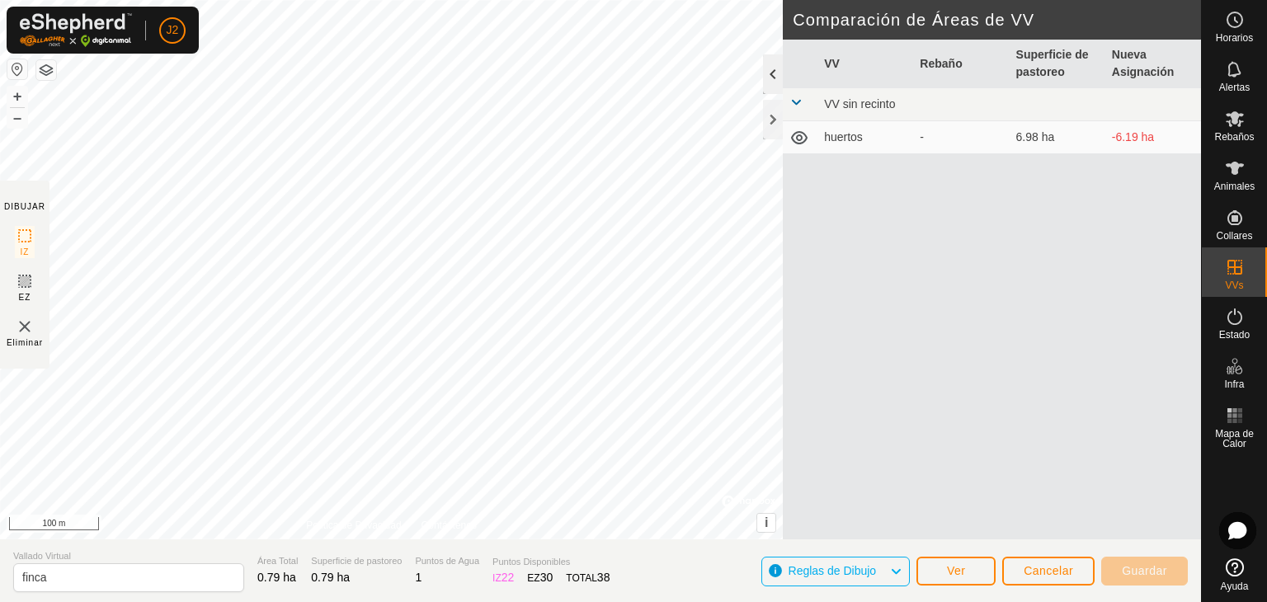
click at [765, 71] on div at bounding box center [773, 74] width 20 height 40
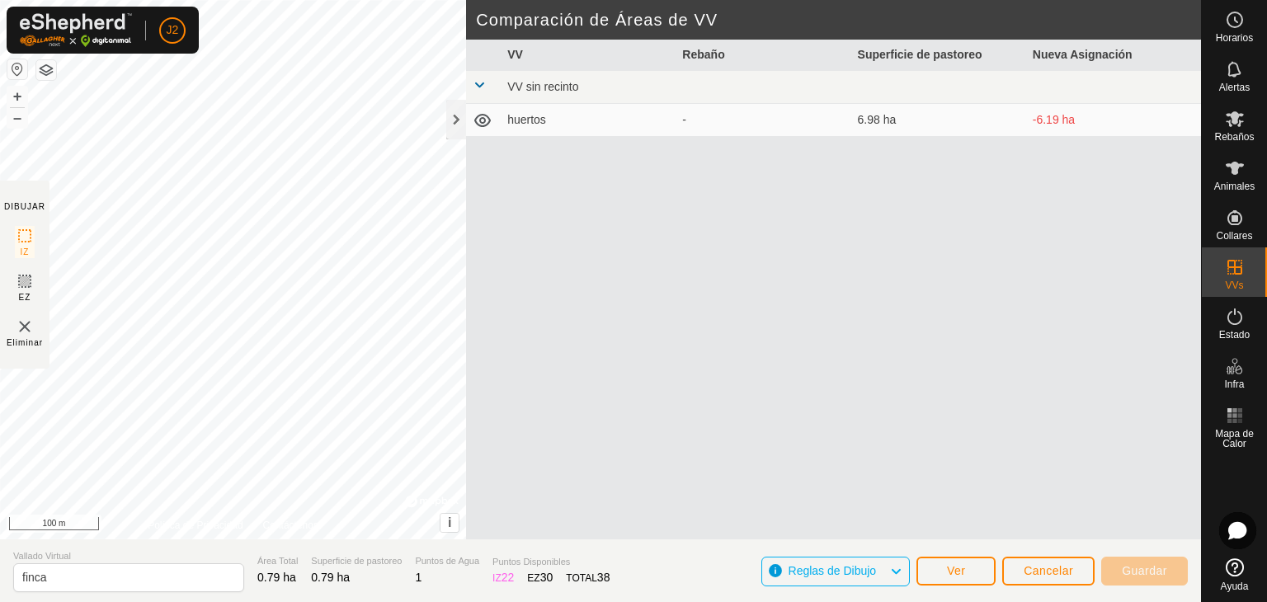
click at [1093, 493] on div "VV Rebaño Superficie de pastoreo Nueva Asignación VV sin recinto huertos - 6.98…" at bounding box center [833, 310] width 735 height 540
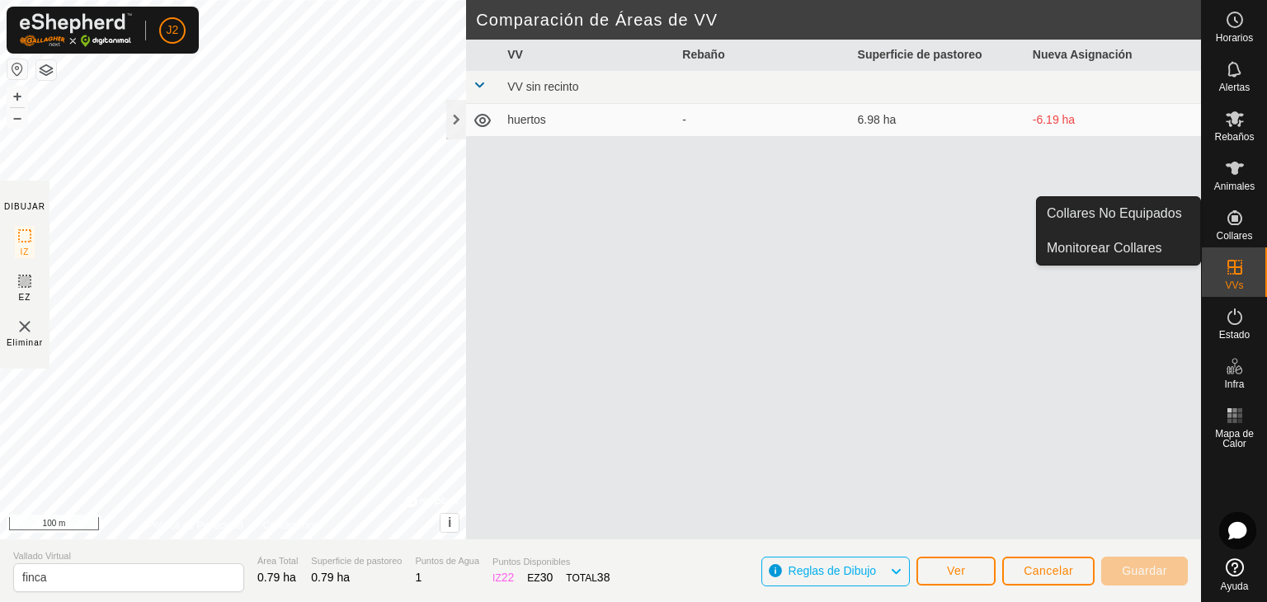
click at [1224, 238] on span "Collares" at bounding box center [1234, 236] width 36 height 10
click at [1225, 216] on icon at bounding box center [1235, 218] width 20 height 20
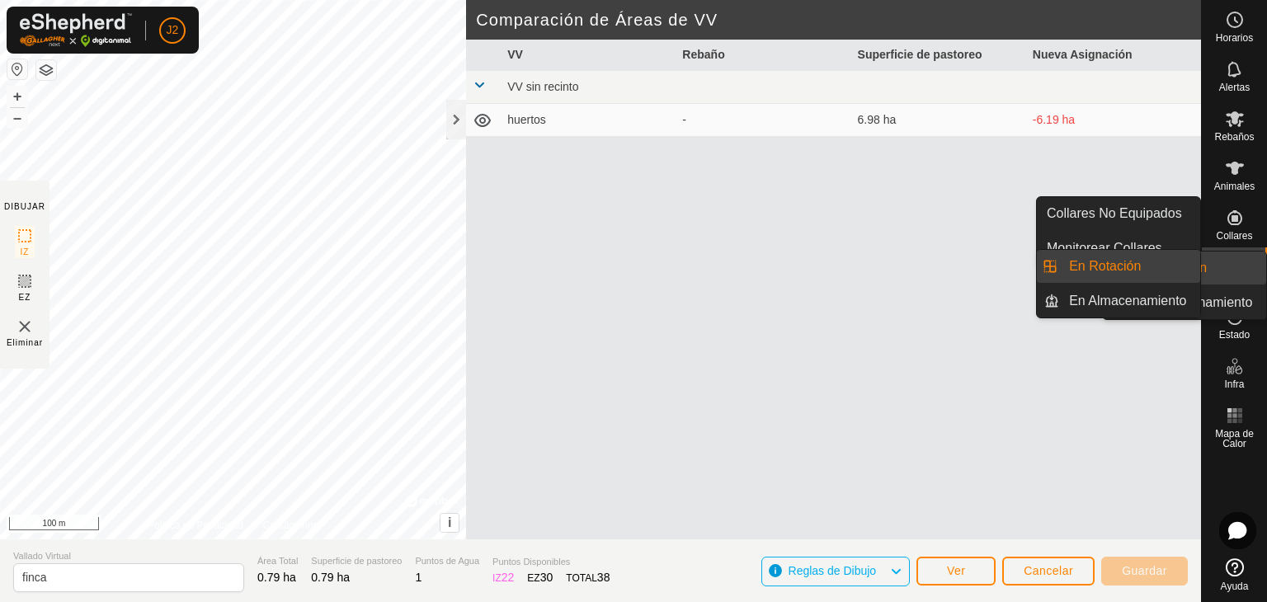
click at [1233, 267] on icon at bounding box center [1235, 267] width 15 height 15
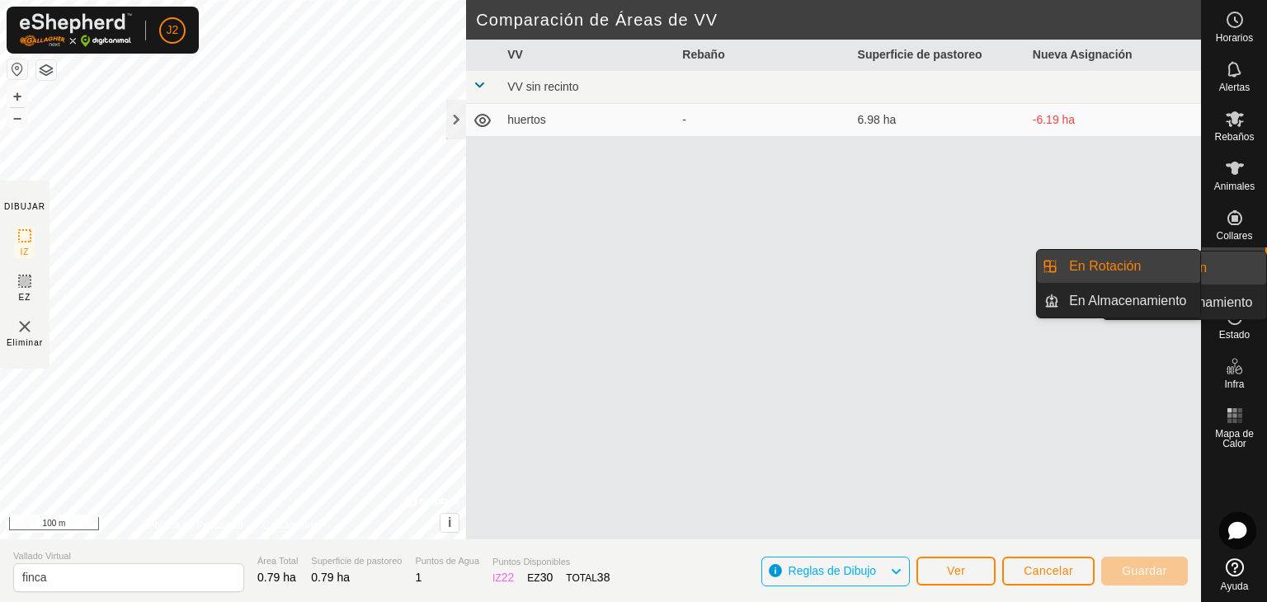
click at [1229, 278] on es-virtualpaddocks-svg-icon at bounding box center [1235, 267] width 30 height 26
click at [1231, 276] on icon at bounding box center [1235, 267] width 20 height 20
click at [1128, 301] on link "En Almacenamiento" at bounding box center [1129, 301] width 141 height 33
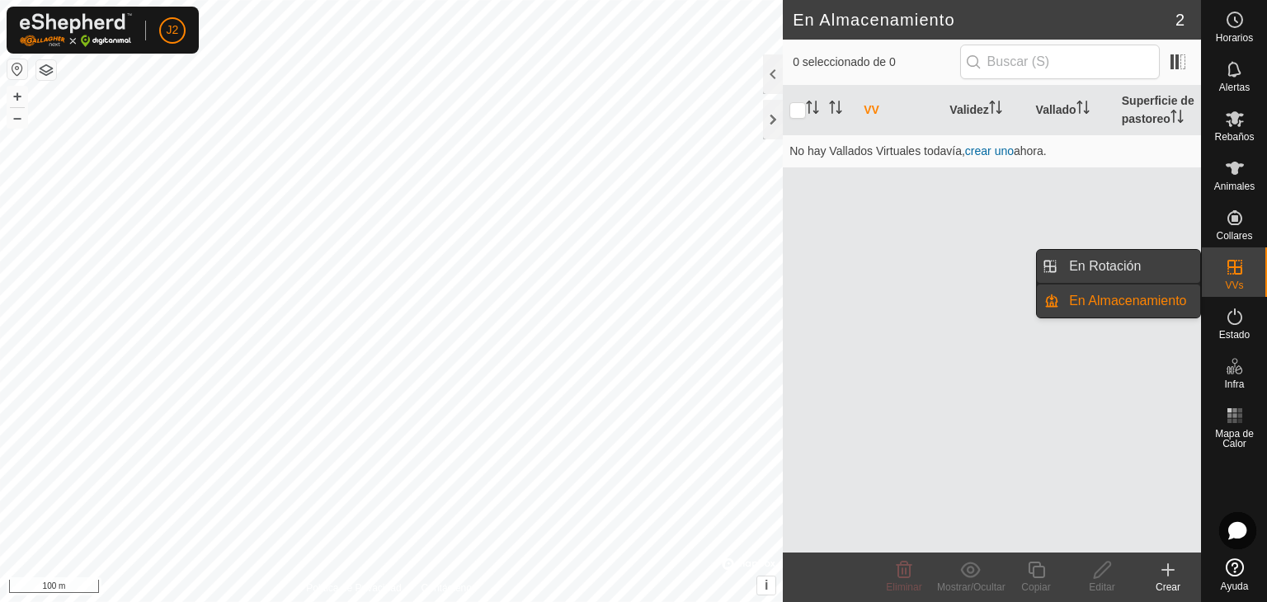
click at [1128, 262] on link "En Rotación" at bounding box center [1129, 266] width 141 height 33
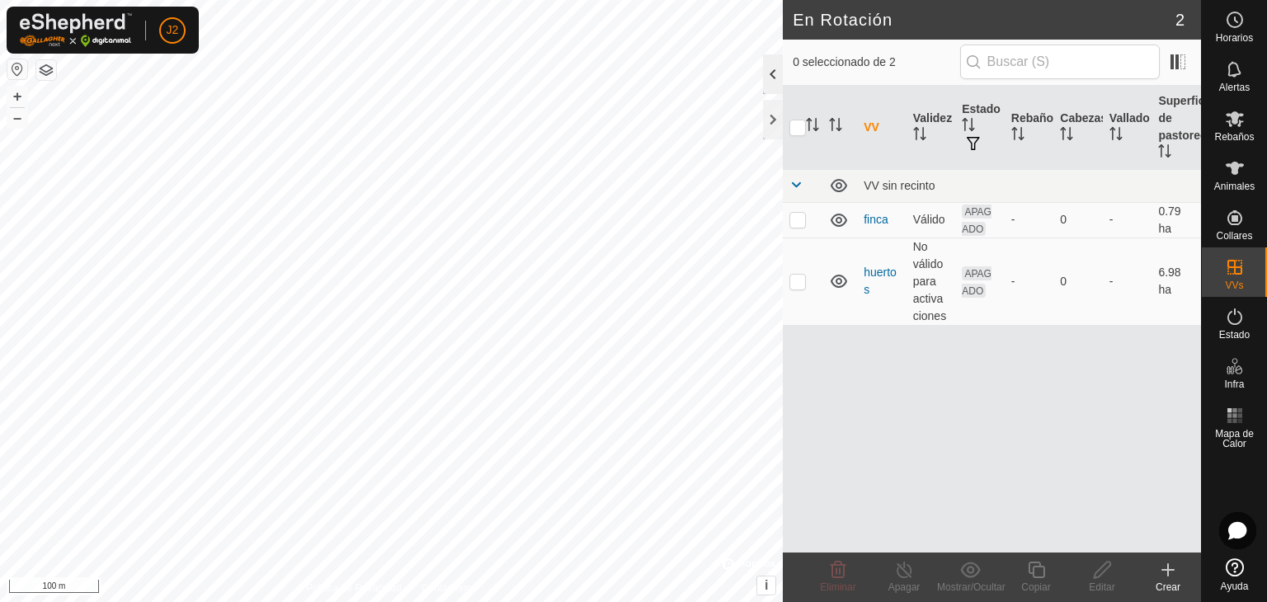
click at [772, 68] on div at bounding box center [773, 74] width 20 height 40
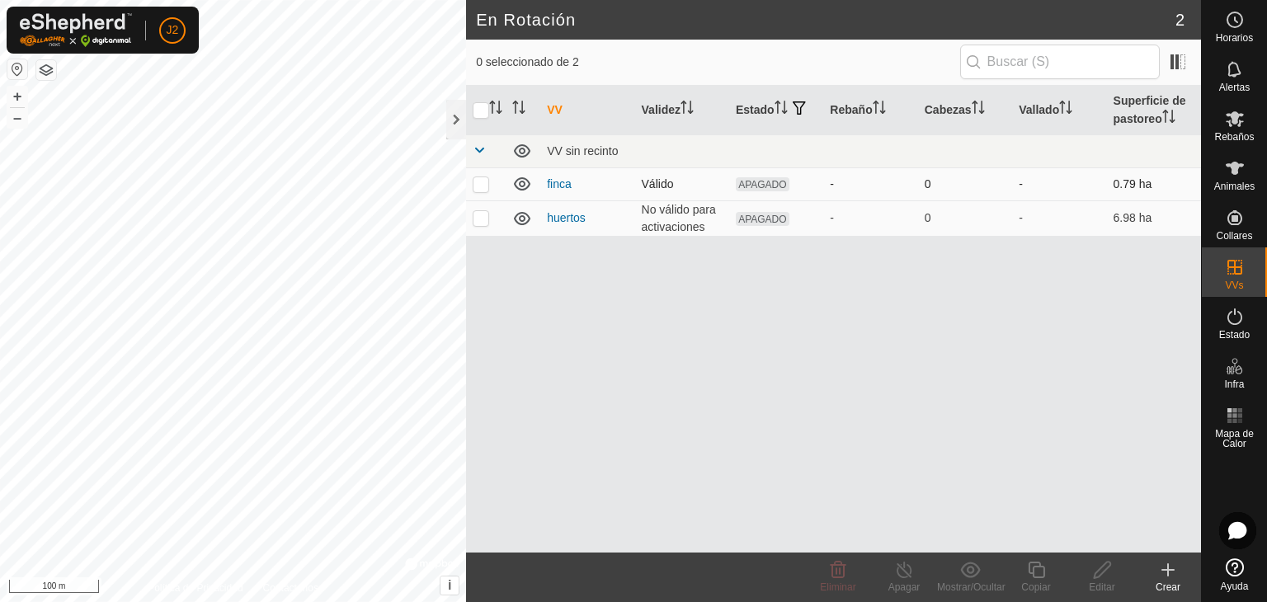
click at [483, 179] on p-checkbox at bounding box center [481, 183] width 17 height 13
checkbox input "true"
click at [970, 572] on icon at bounding box center [970, 570] width 20 height 16
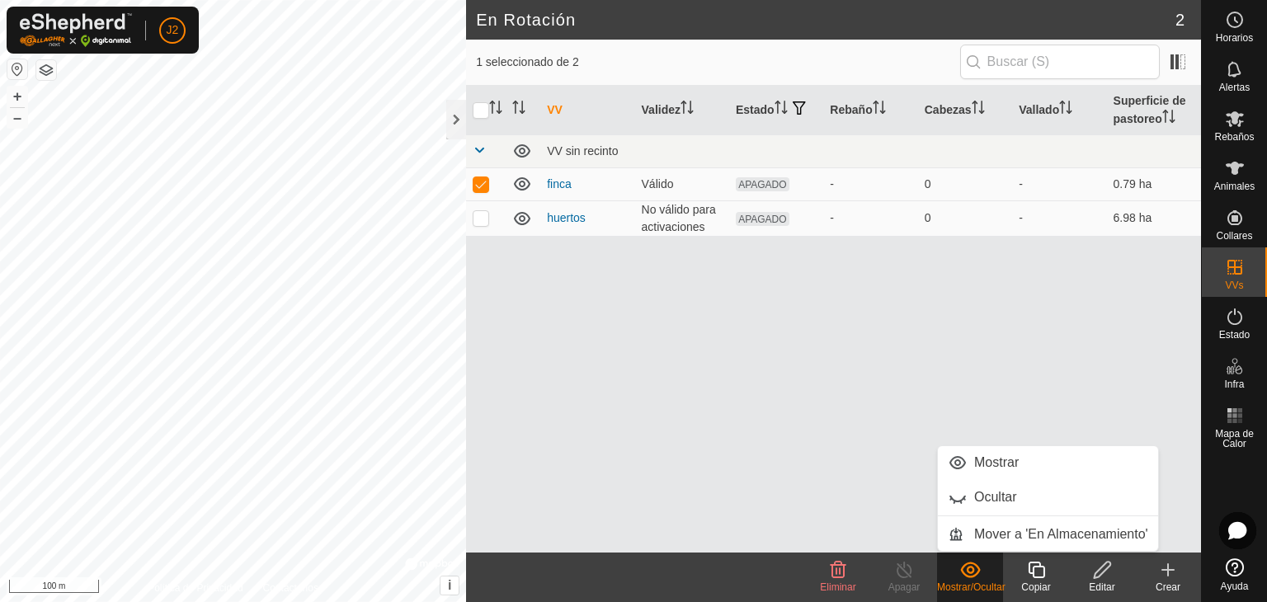
click at [866, 466] on div "VV Validez Estado Rebaño Cabezas Vallado Superficie de pastoreo VV sin recinto …" at bounding box center [833, 319] width 735 height 467
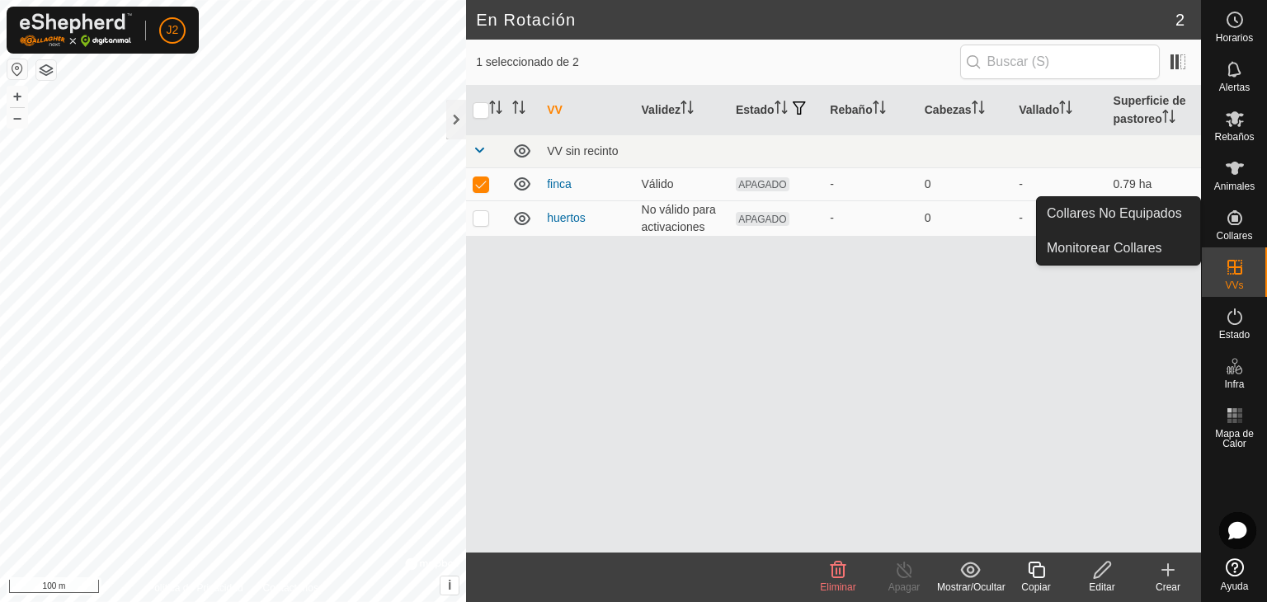
click at [1237, 221] on icon at bounding box center [1235, 217] width 15 height 15
click at [1228, 213] on icon at bounding box center [1235, 218] width 20 height 20
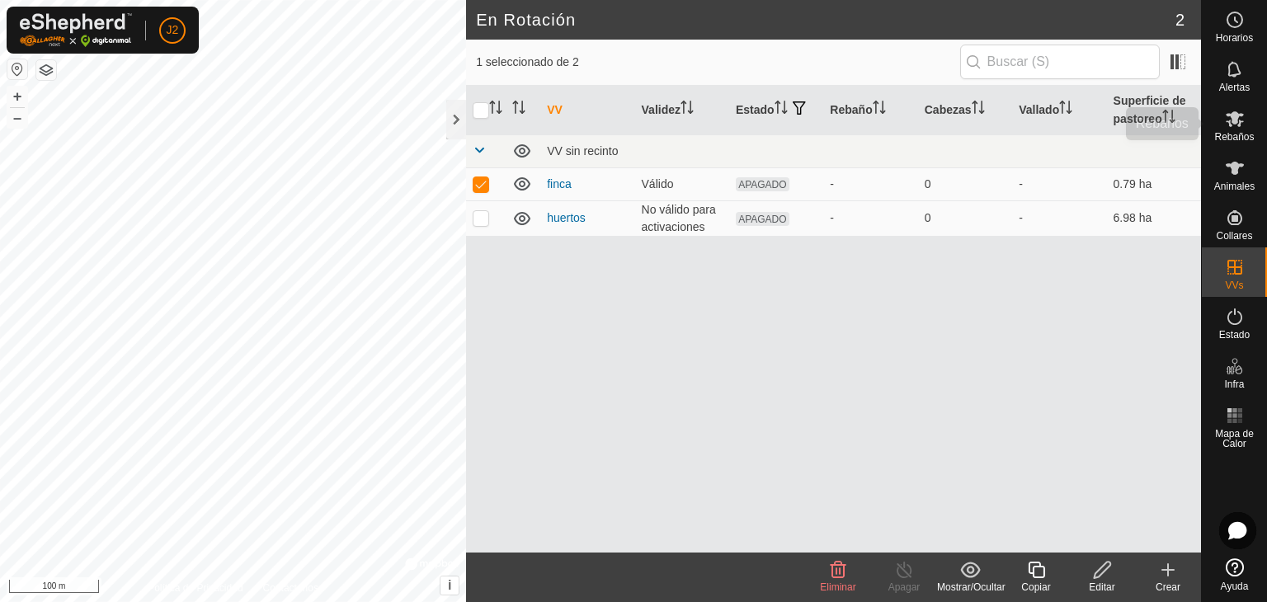
click at [1246, 132] on span "Rebaños" at bounding box center [1234, 137] width 40 height 10
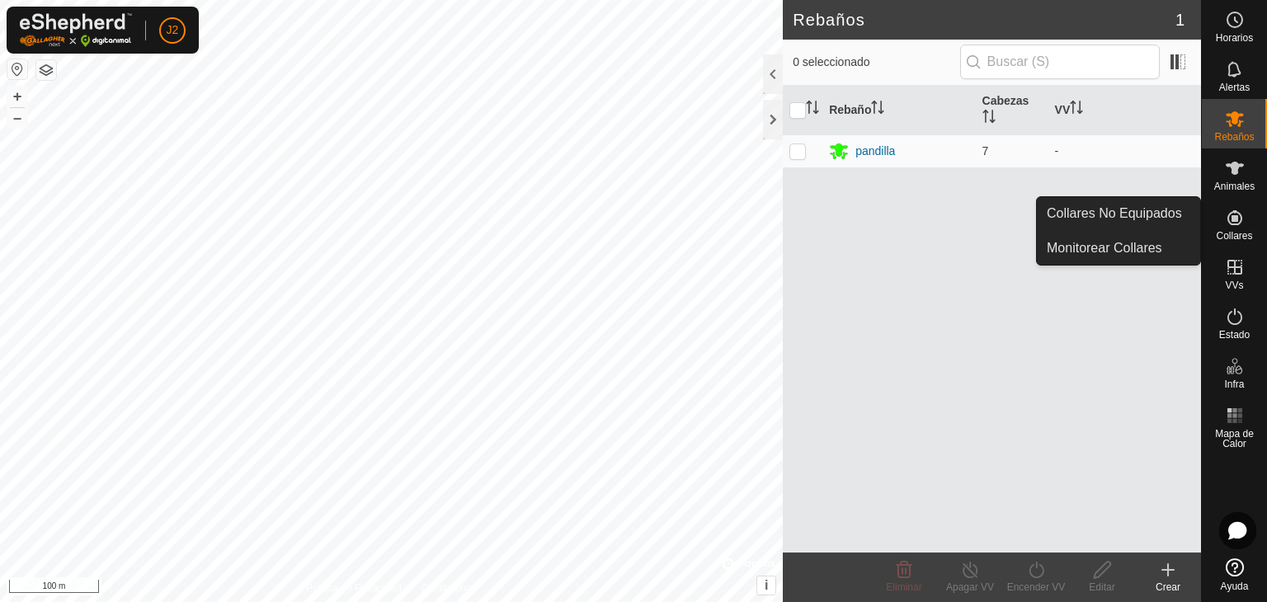
click at [1236, 224] on icon at bounding box center [1235, 217] width 15 height 15
click at [1231, 212] on icon at bounding box center [1235, 218] width 20 height 20
click at [1231, 232] on span "Collares" at bounding box center [1234, 236] width 36 height 10
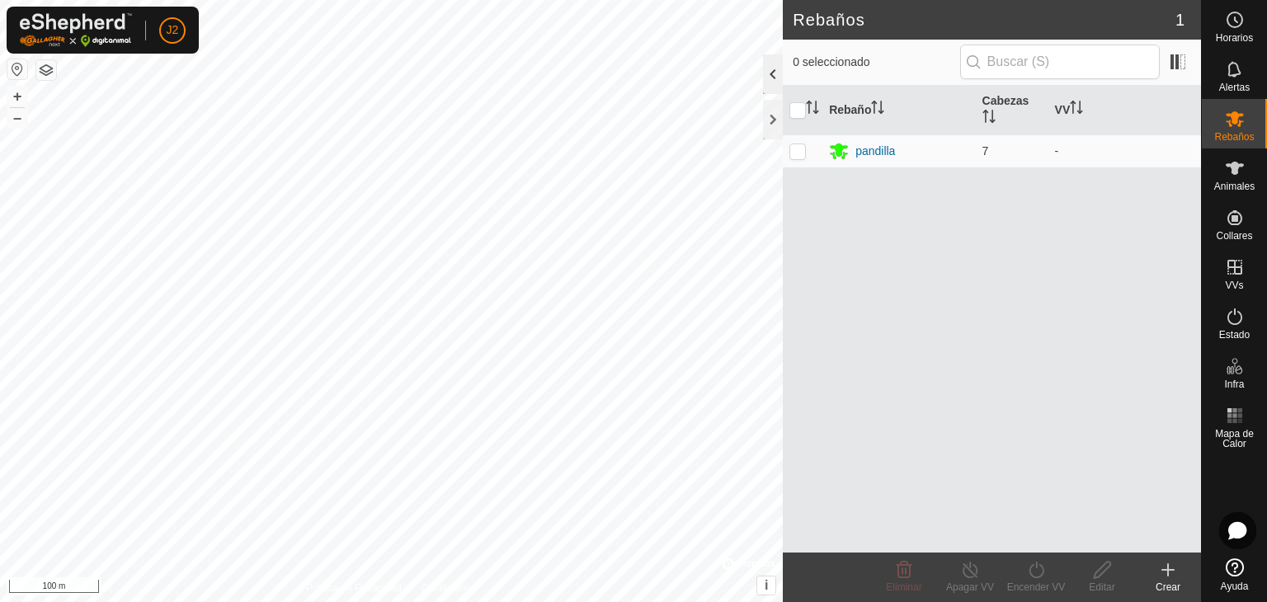
click at [776, 73] on div at bounding box center [773, 74] width 20 height 40
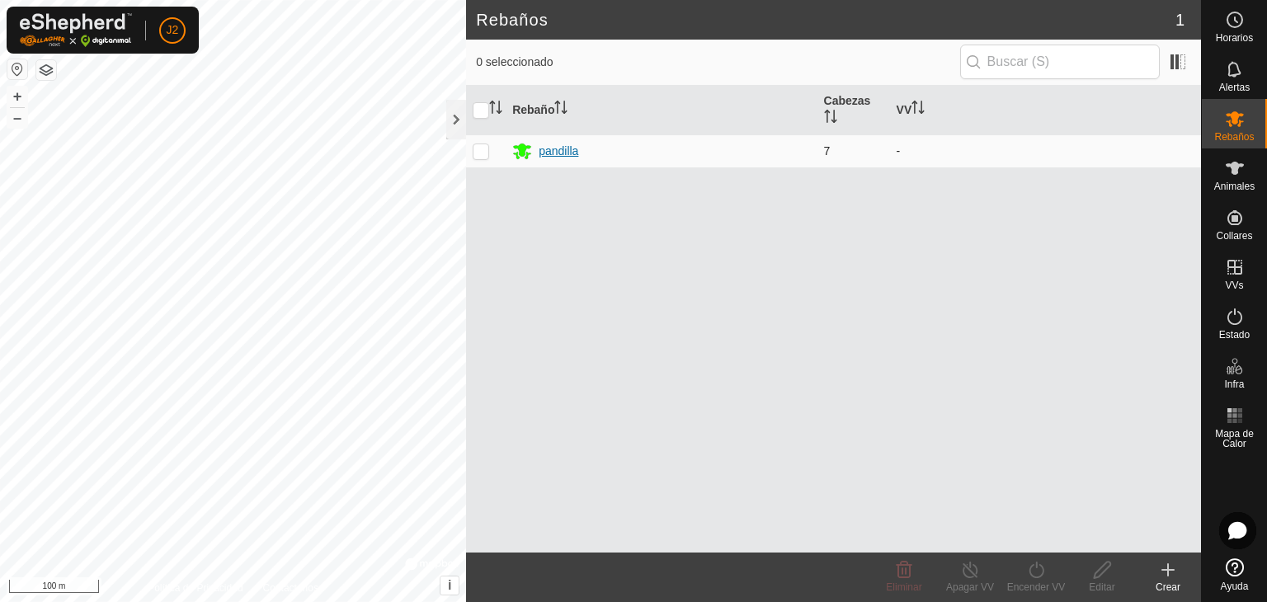
click at [572, 153] on div "pandilla" at bounding box center [559, 151] width 40 height 17
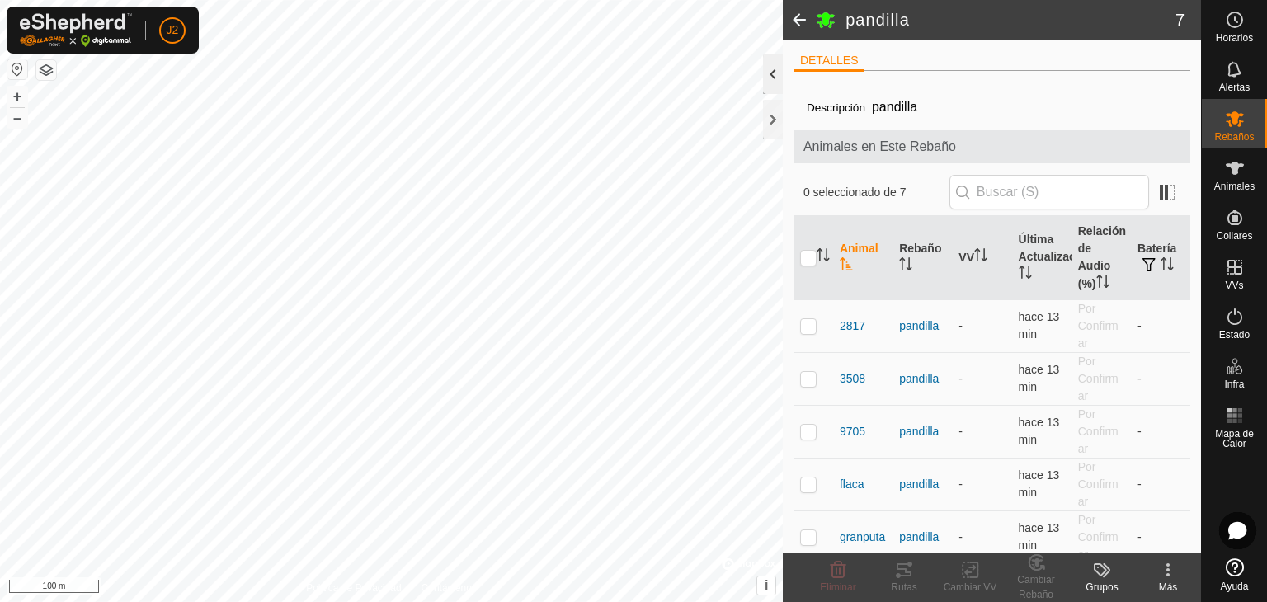
click at [771, 76] on div at bounding box center [773, 74] width 20 height 40
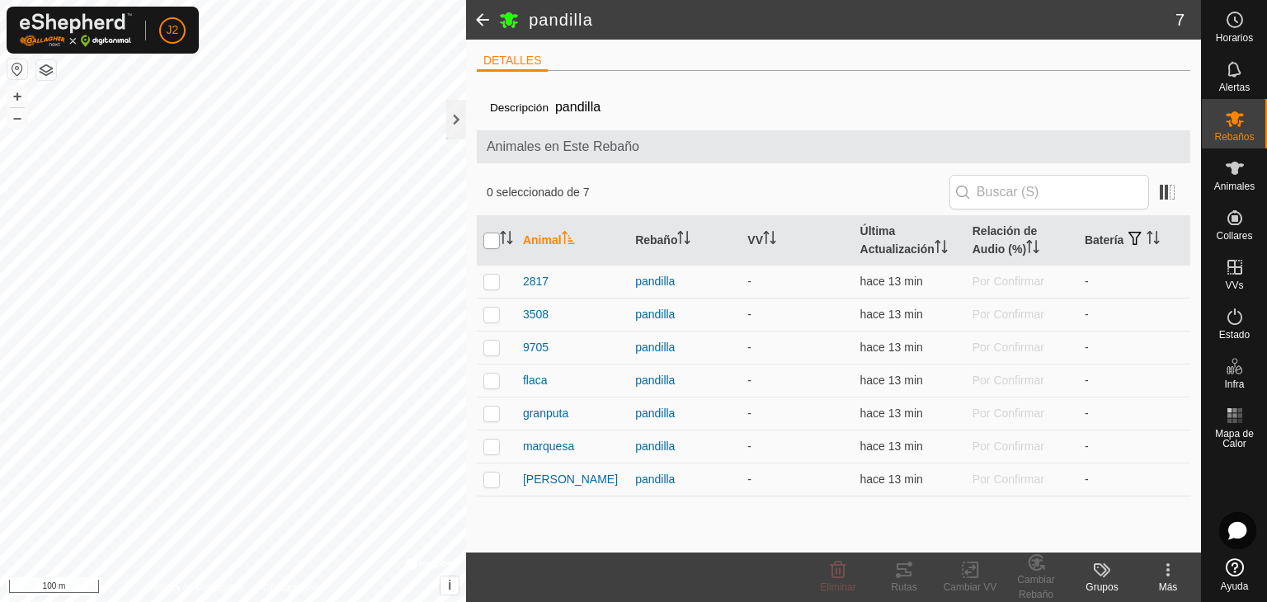
click at [490, 246] on input "checkbox" at bounding box center [491, 241] width 17 height 17
checkbox input "true"
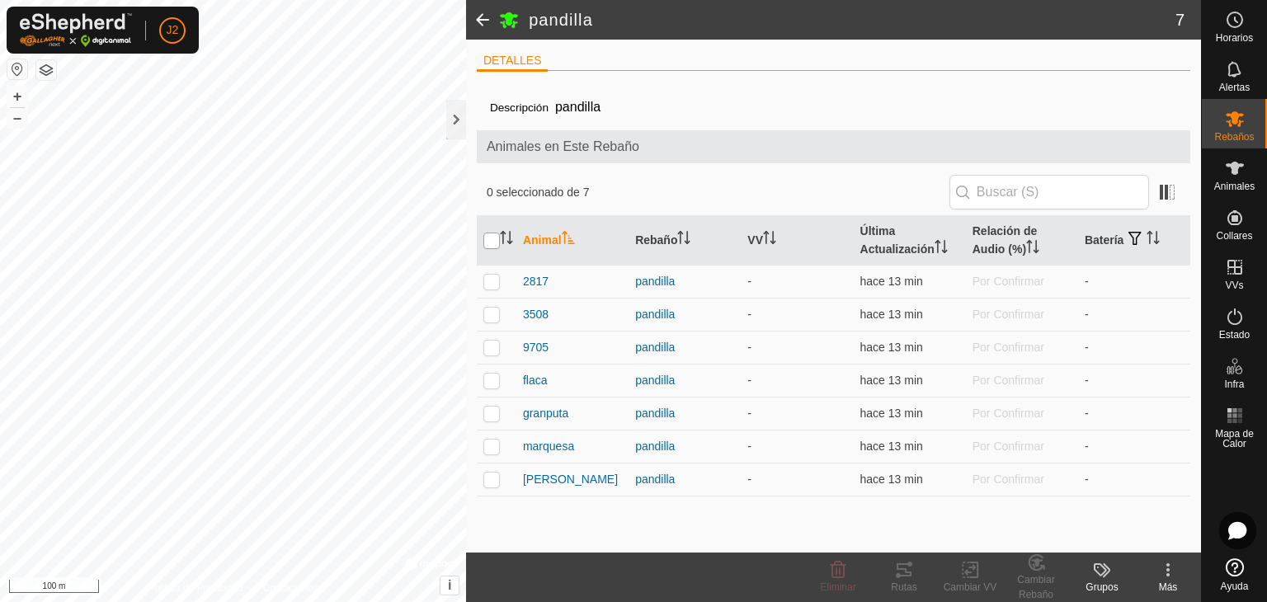
checkbox input "true"
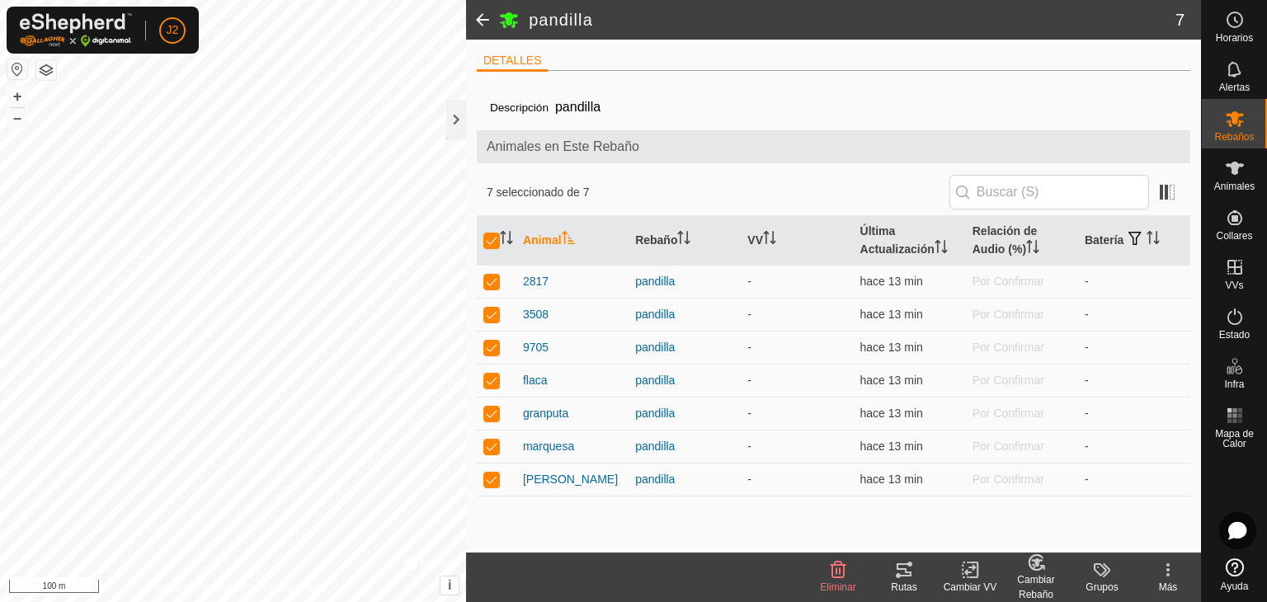
click at [964, 575] on icon at bounding box center [970, 570] width 21 height 20
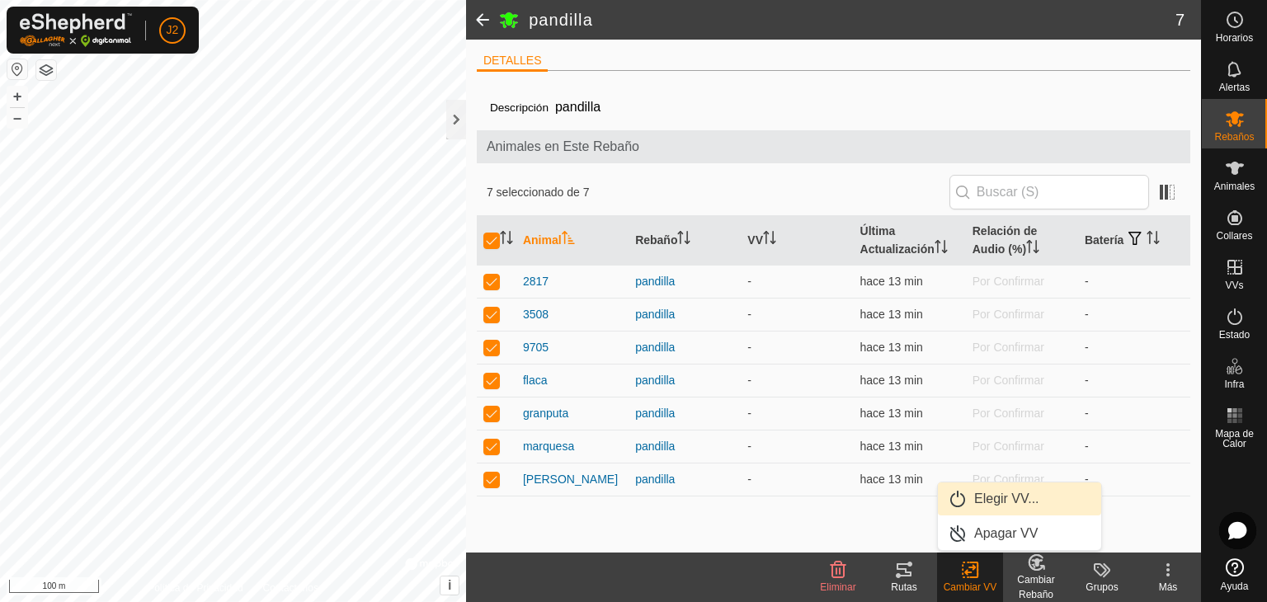
click at [984, 501] on link "Elegir VV..." at bounding box center [1019, 499] width 163 height 33
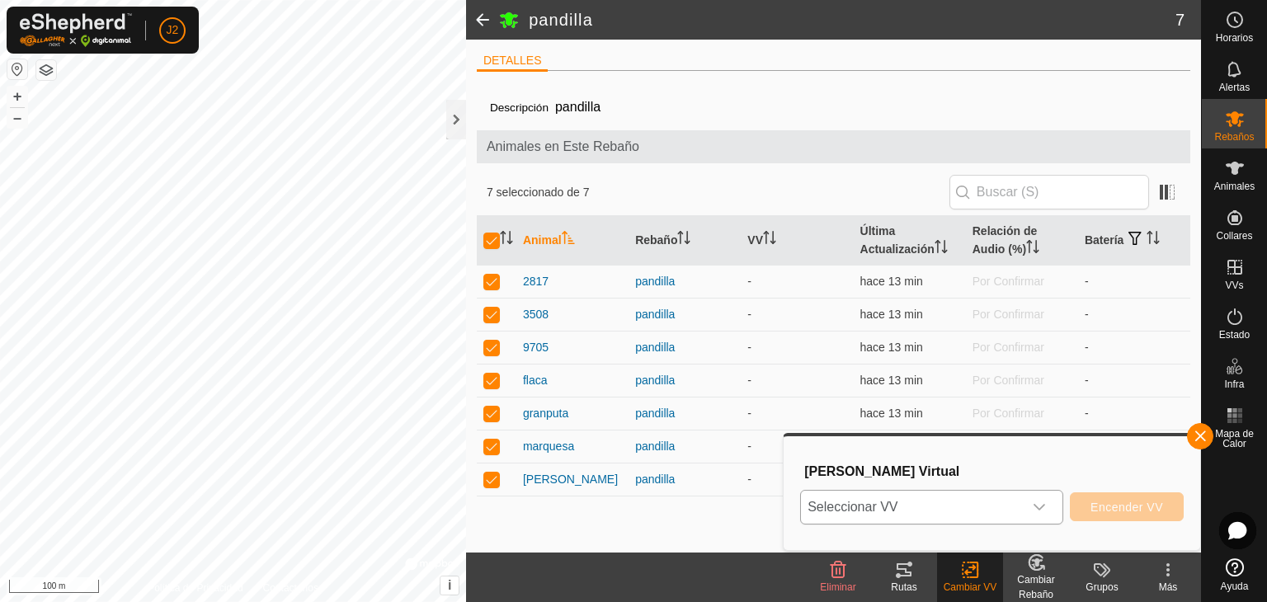
click at [1043, 509] on icon "dropdown trigger" at bounding box center [1039, 507] width 13 height 13
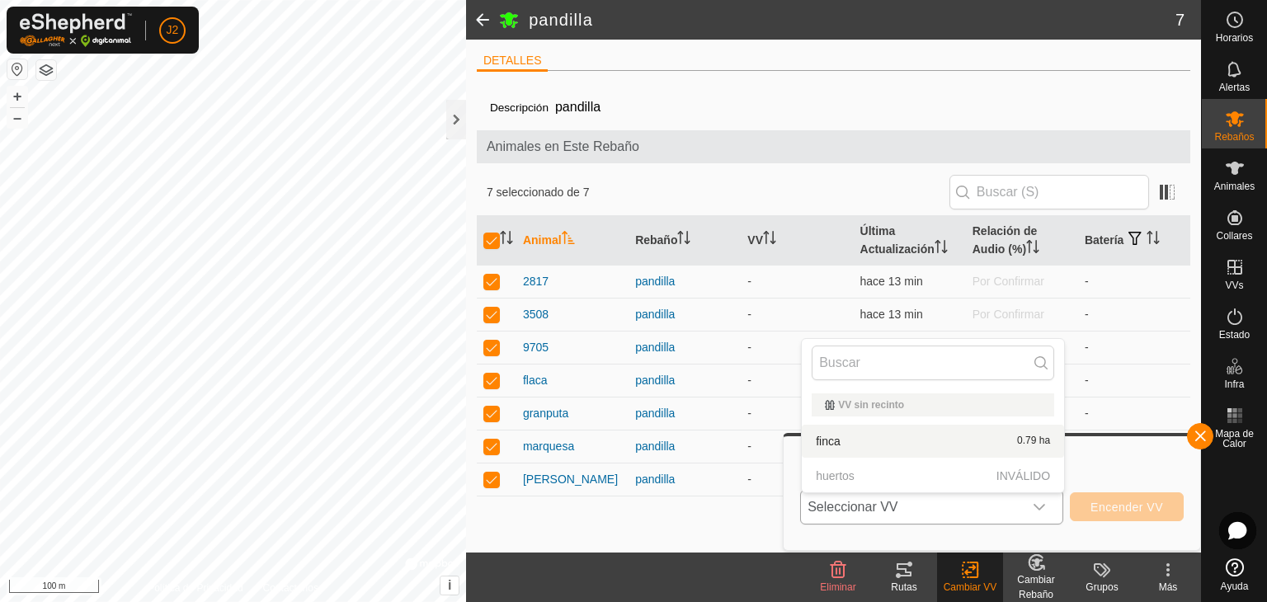
click at [958, 436] on li "finca 0.79 ha" at bounding box center [933, 441] width 262 height 33
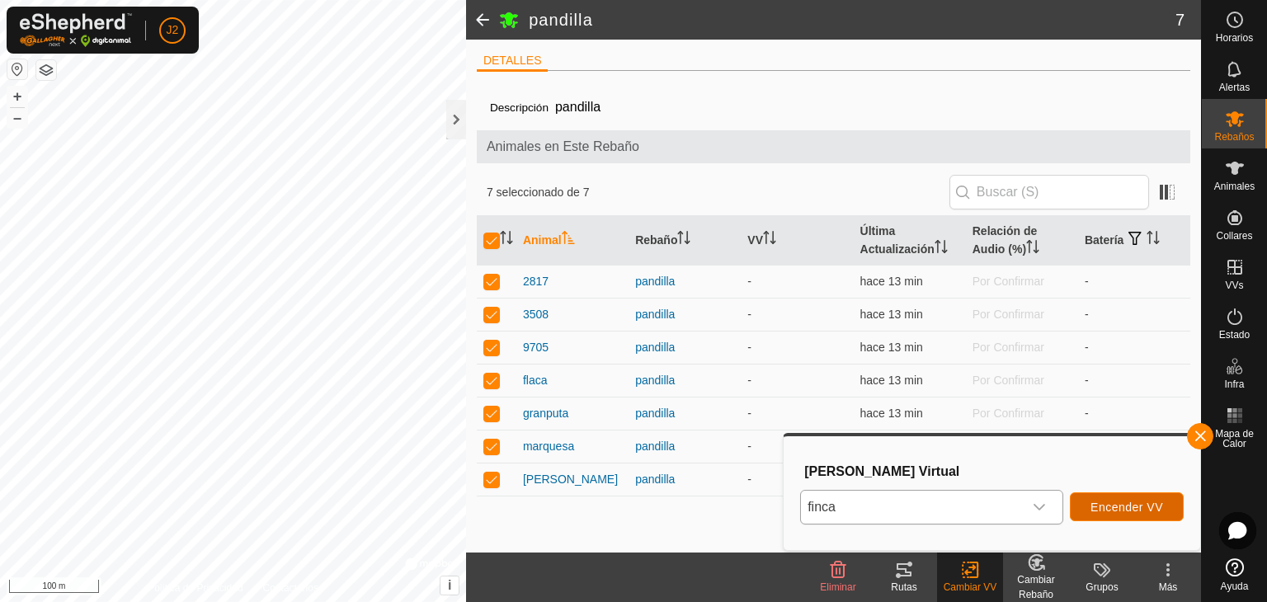
click at [1152, 511] on span "Encender VV" at bounding box center [1127, 507] width 73 height 13
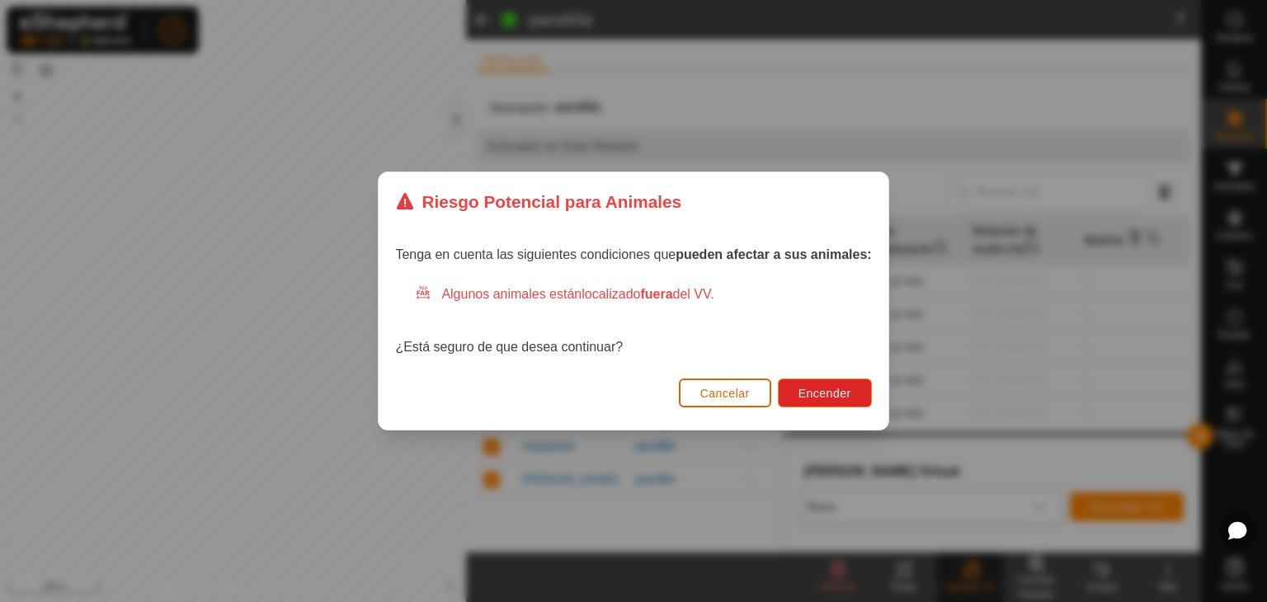
click at [741, 390] on span "Cancelar" at bounding box center [725, 393] width 50 height 13
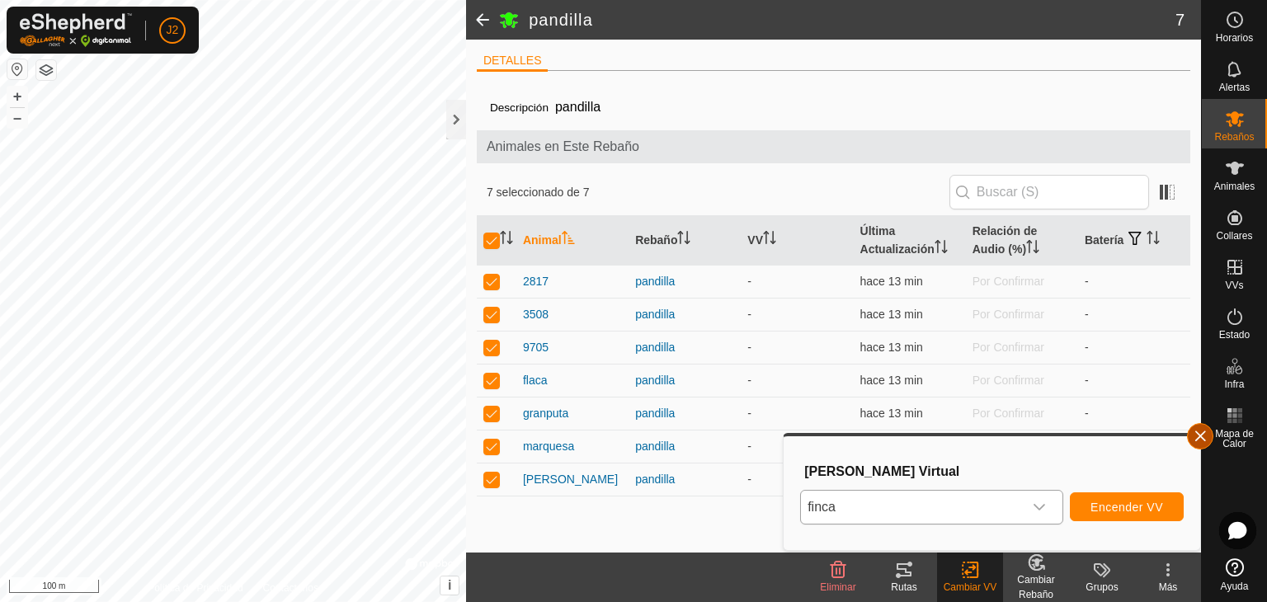
click at [1189, 438] on button "button" at bounding box center [1200, 436] width 26 height 26
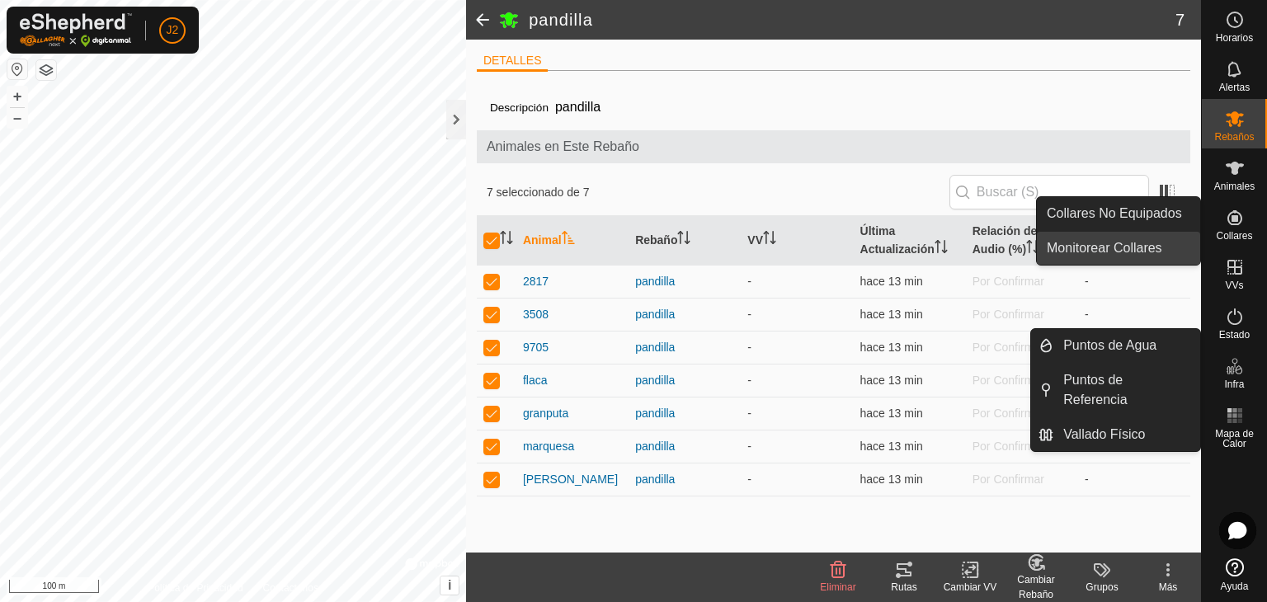
click at [1115, 240] on link "Monitorear Collares" at bounding box center [1118, 248] width 163 height 33
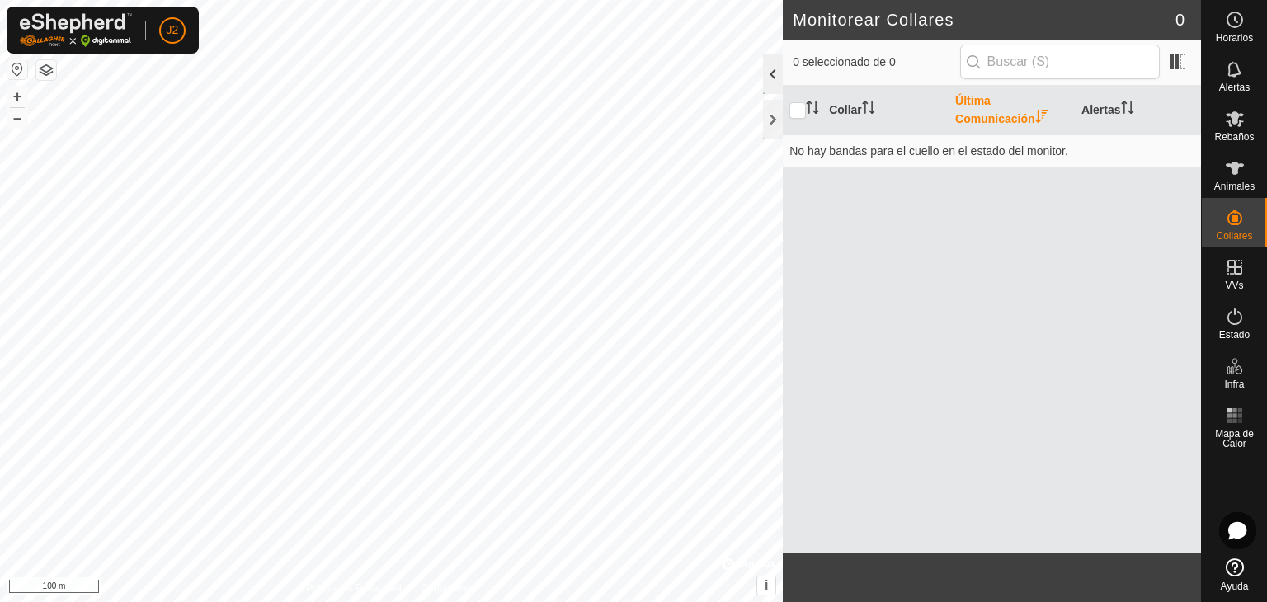
click at [776, 69] on div at bounding box center [773, 74] width 20 height 40
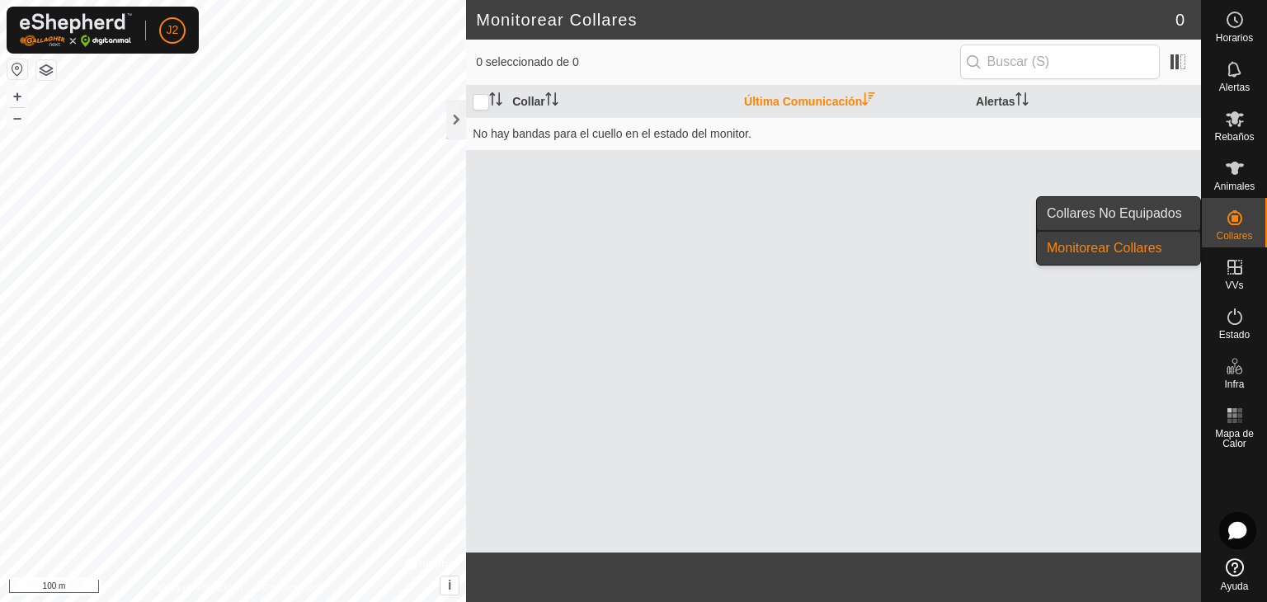
click at [1181, 215] on link "Collares No Equipados" at bounding box center [1118, 213] width 163 height 33
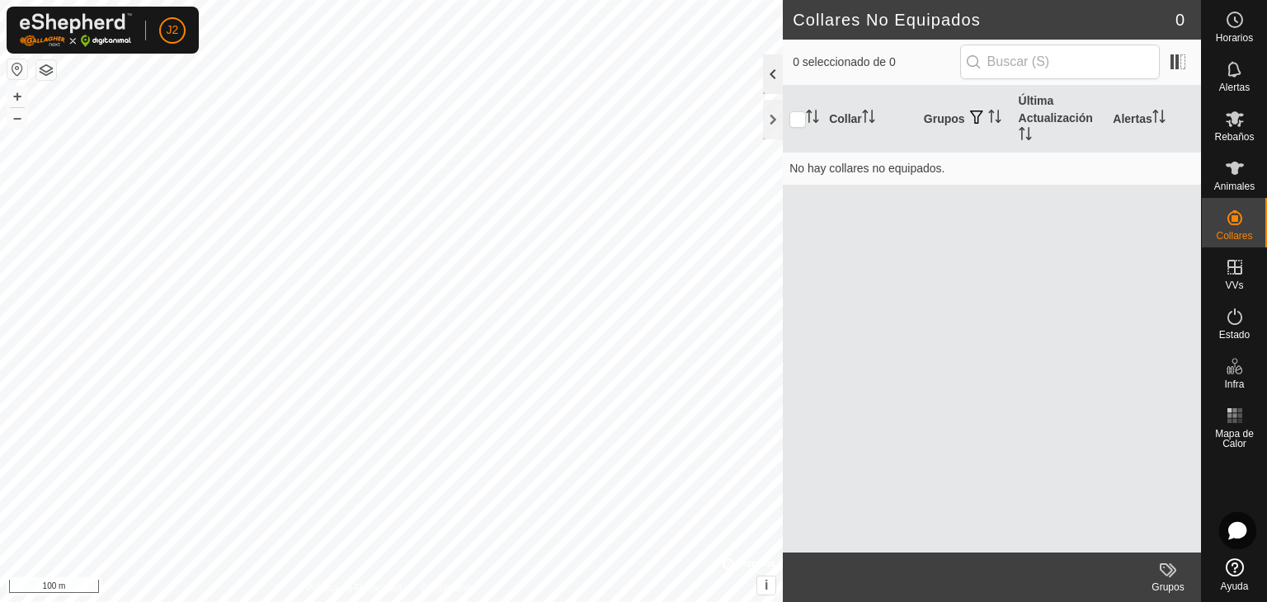
click at [775, 85] on div at bounding box center [773, 74] width 20 height 40
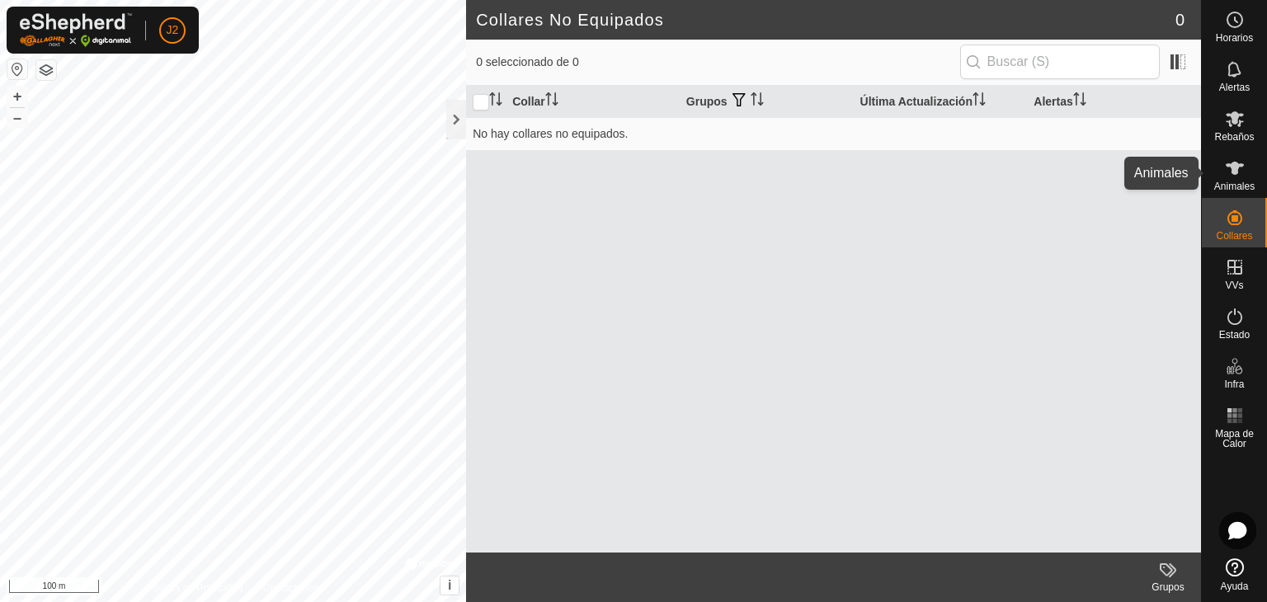
click at [1242, 170] on icon at bounding box center [1235, 168] width 20 height 20
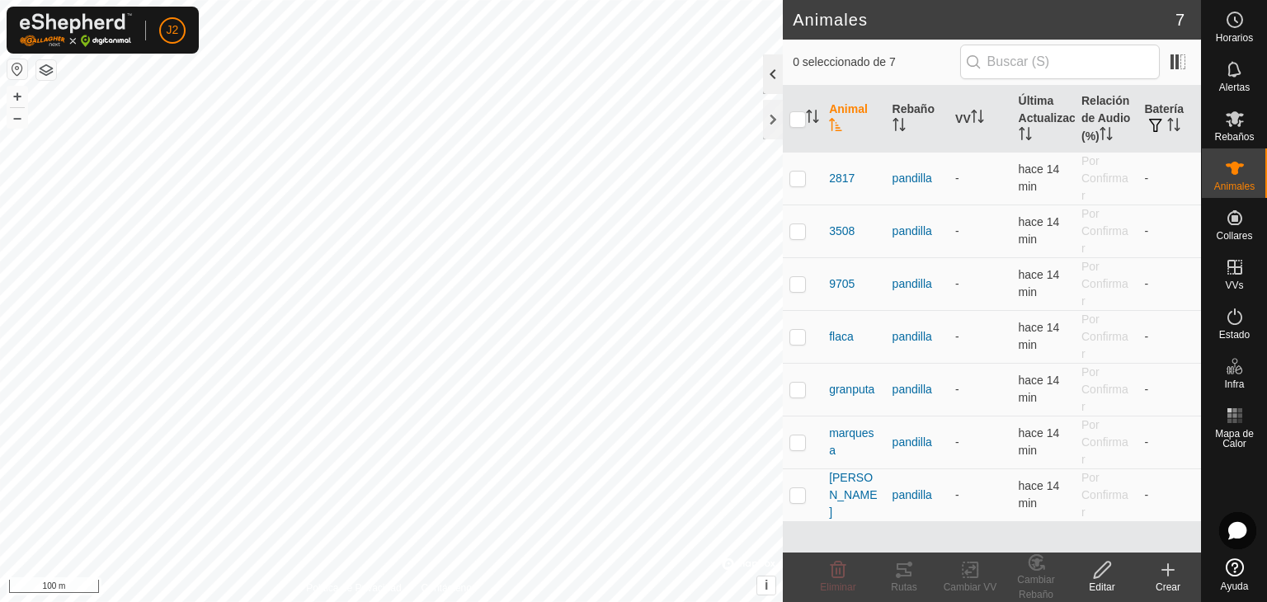
click at [775, 71] on div at bounding box center [773, 74] width 20 height 40
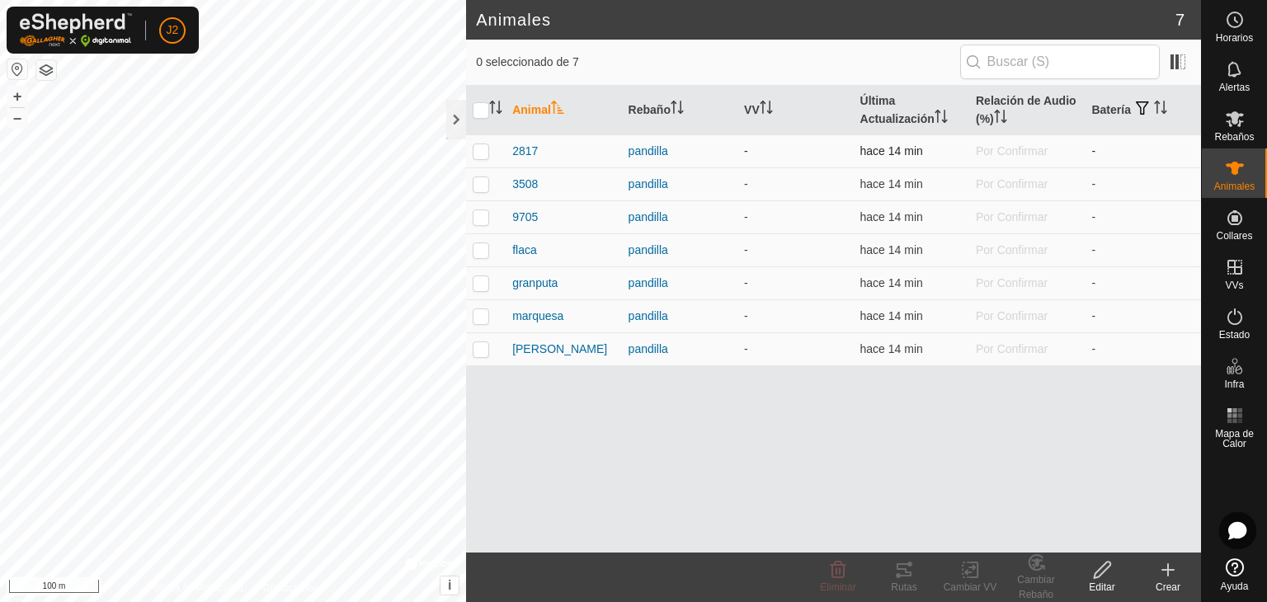
click at [482, 148] on p-checkbox at bounding box center [481, 150] width 17 height 13
checkbox input "true"
click at [481, 113] on input "checkbox" at bounding box center [481, 110] width 17 height 17
checkbox input "true"
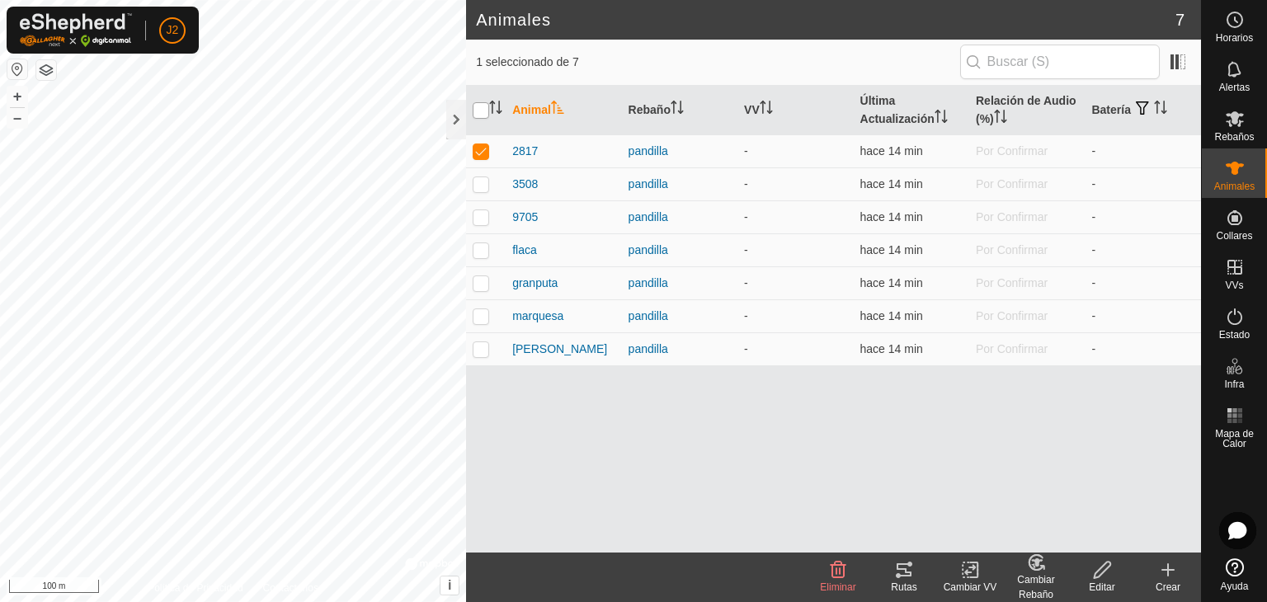
checkbox input "true"
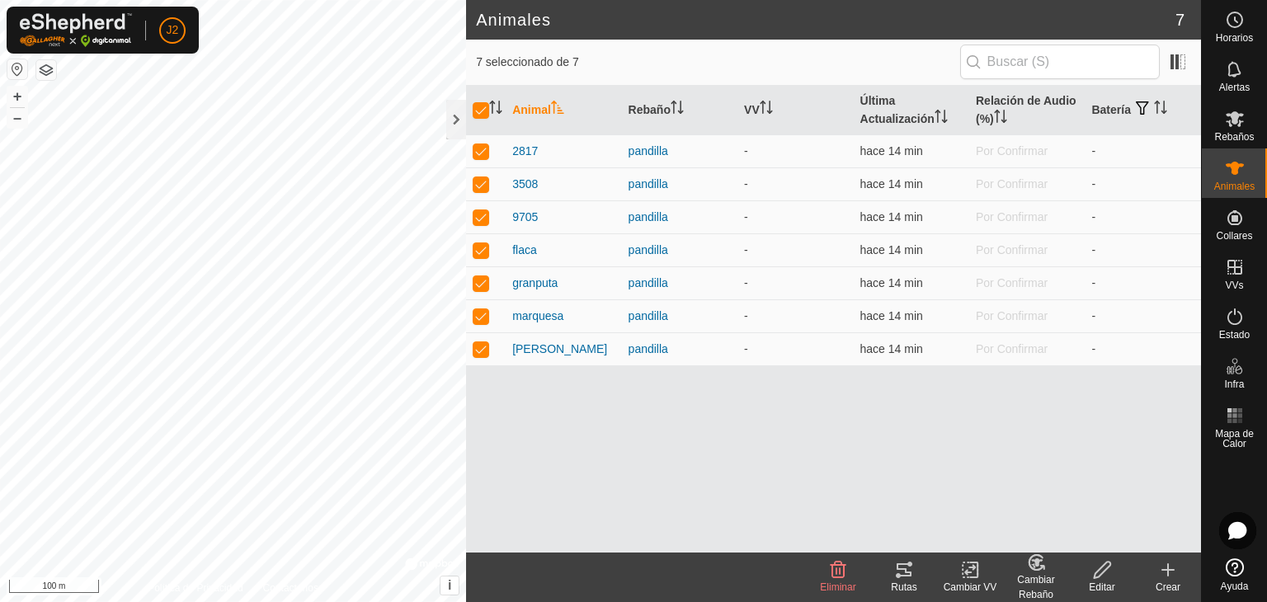
click at [482, 100] on th at bounding box center [486, 111] width 40 height 50
click at [482, 109] on input "checkbox" at bounding box center [481, 110] width 17 height 17
checkbox input "false"
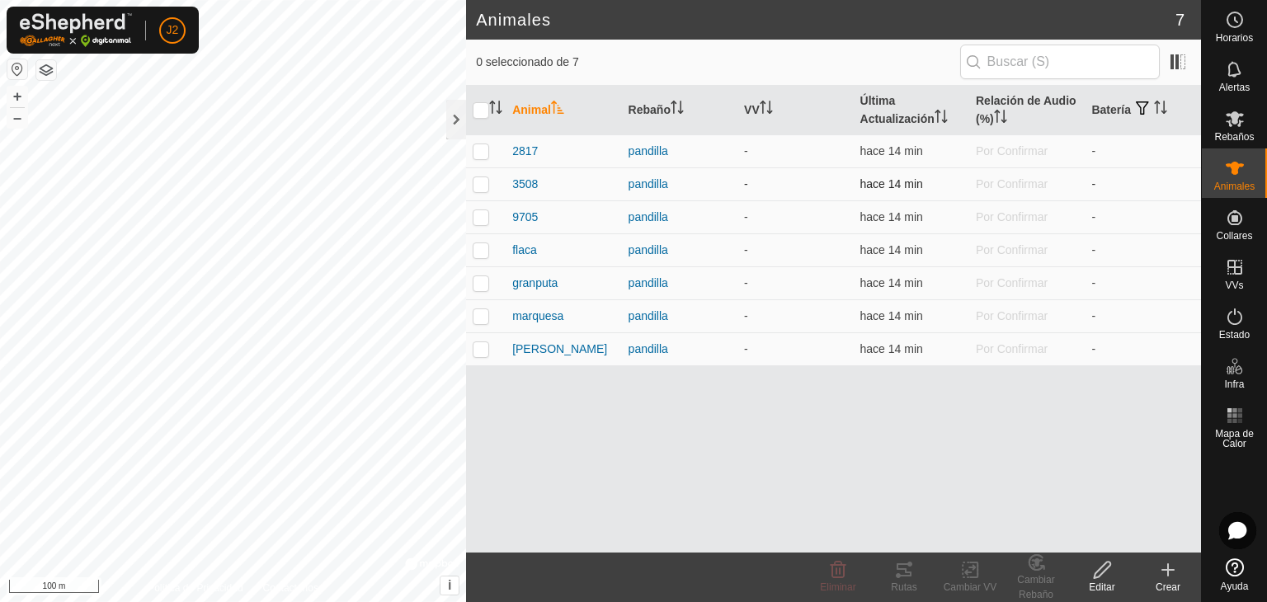
click at [481, 189] on p-checkbox at bounding box center [481, 183] width 17 height 13
click at [1103, 578] on icon at bounding box center [1102, 570] width 21 height 20
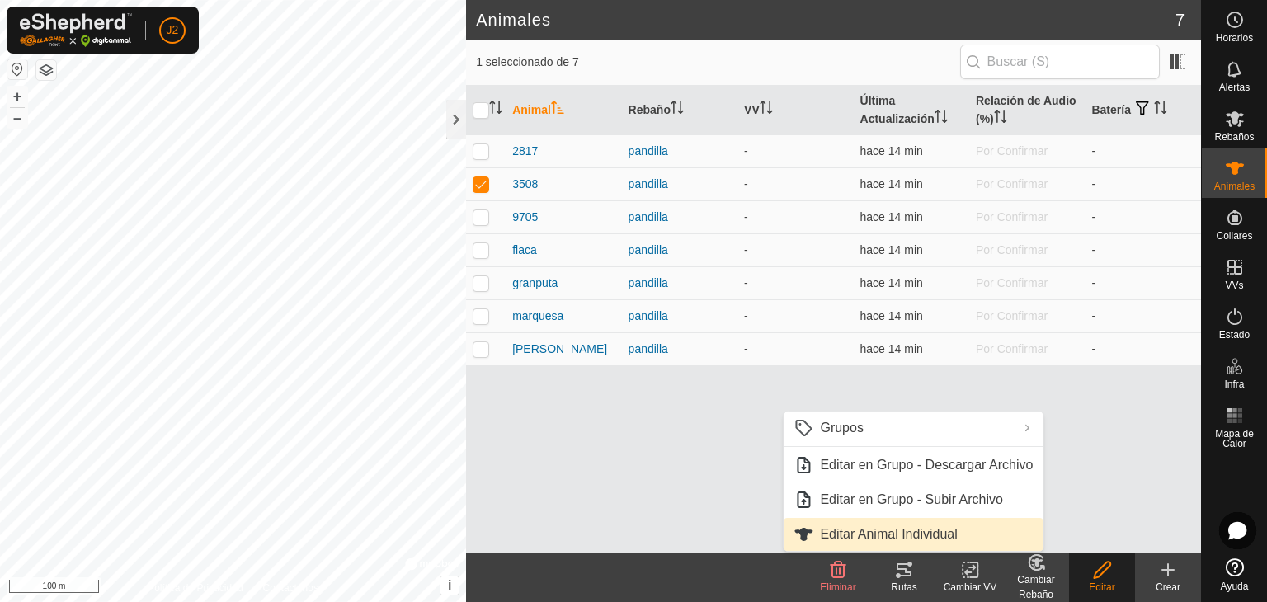
click at [927, 527] on link "Editar Animal Individual" at bounding box center [913, 534] width 259 height 33
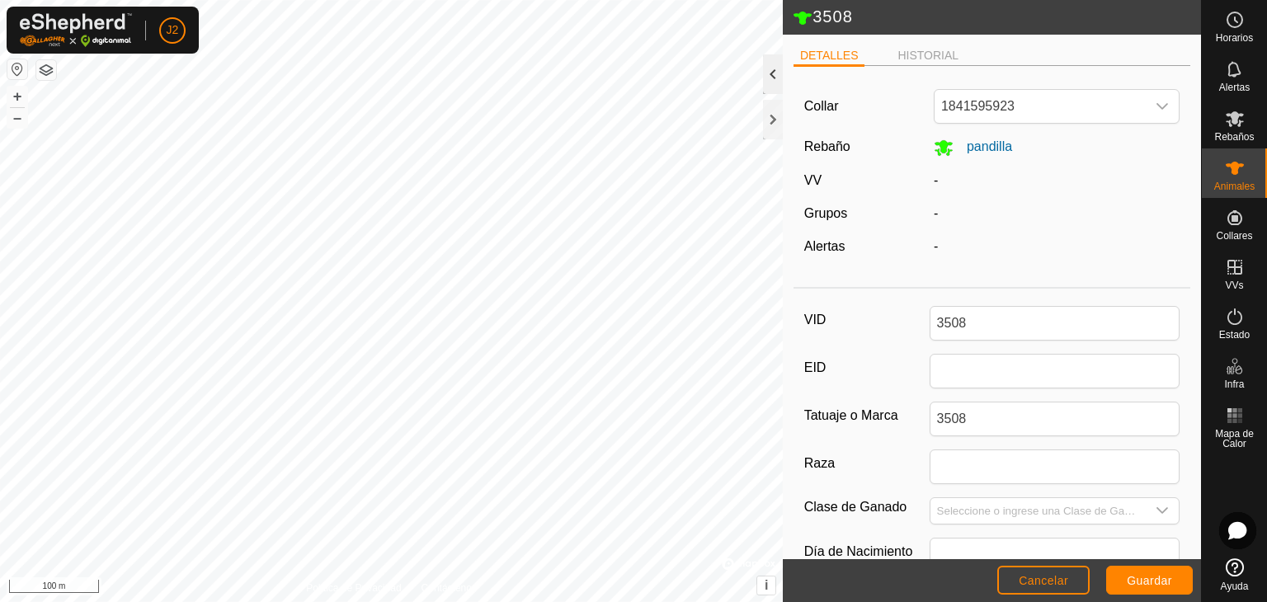
click at [776, 68] on div at bounding box center [773, 74] width 20 height 40
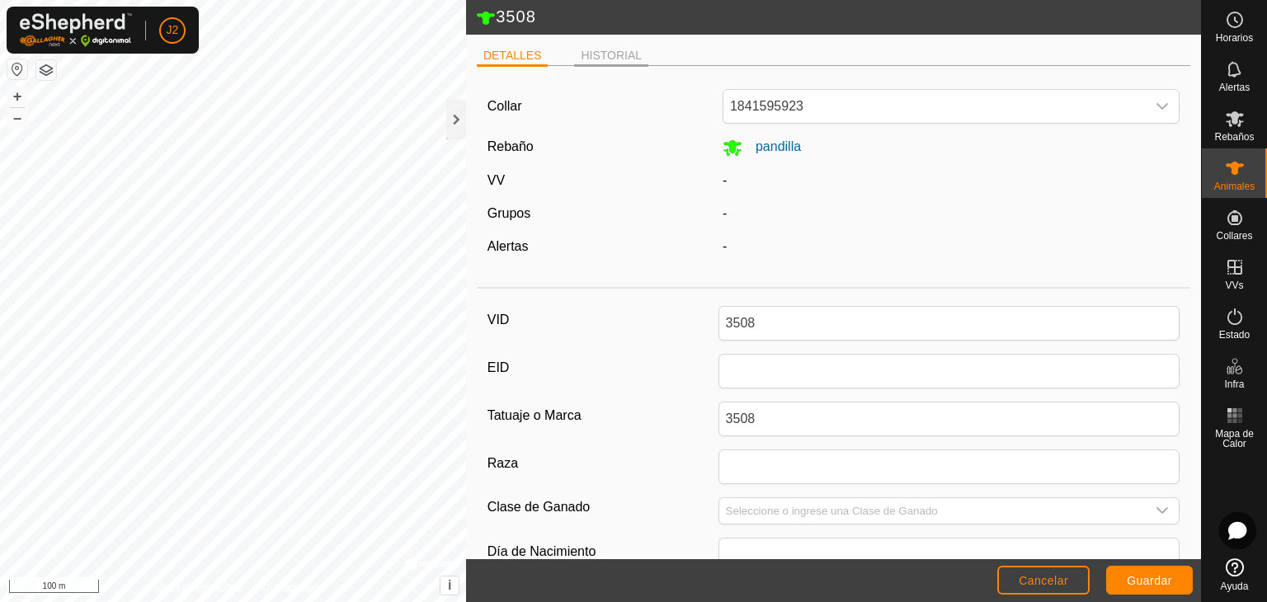
click at [583, 54] on li "HISTORIAL" at bounding box center [611, 57] width 74 height 20
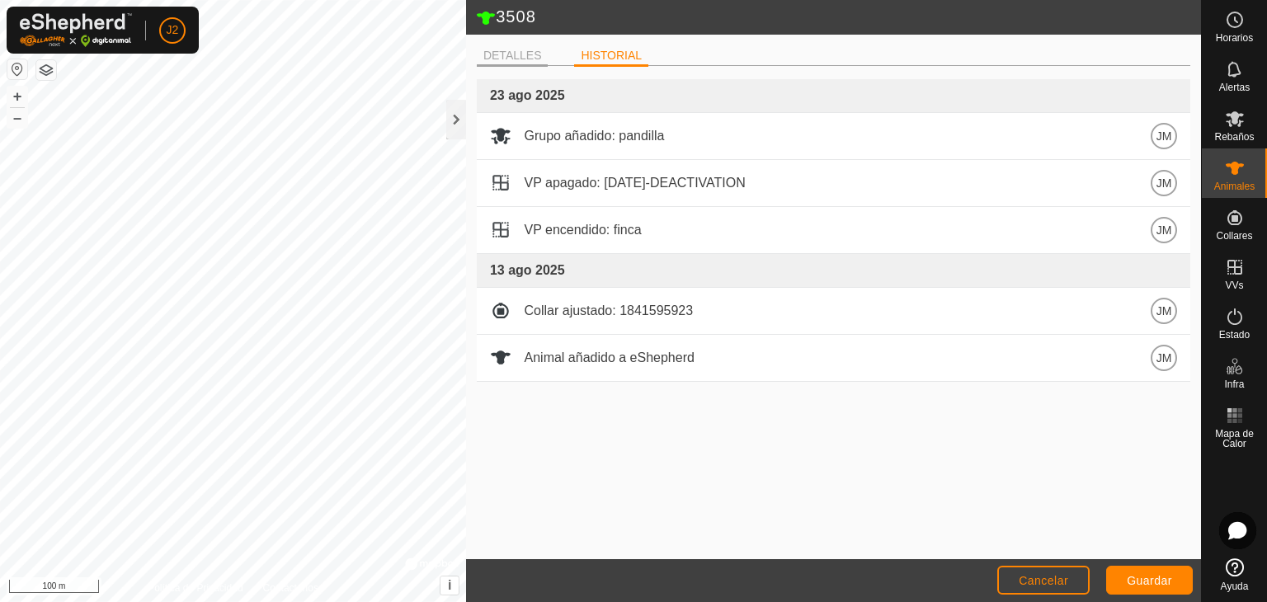
click at [516, 50] on li "DETALLES" at bounding box center [513, 57] width 72 height 20
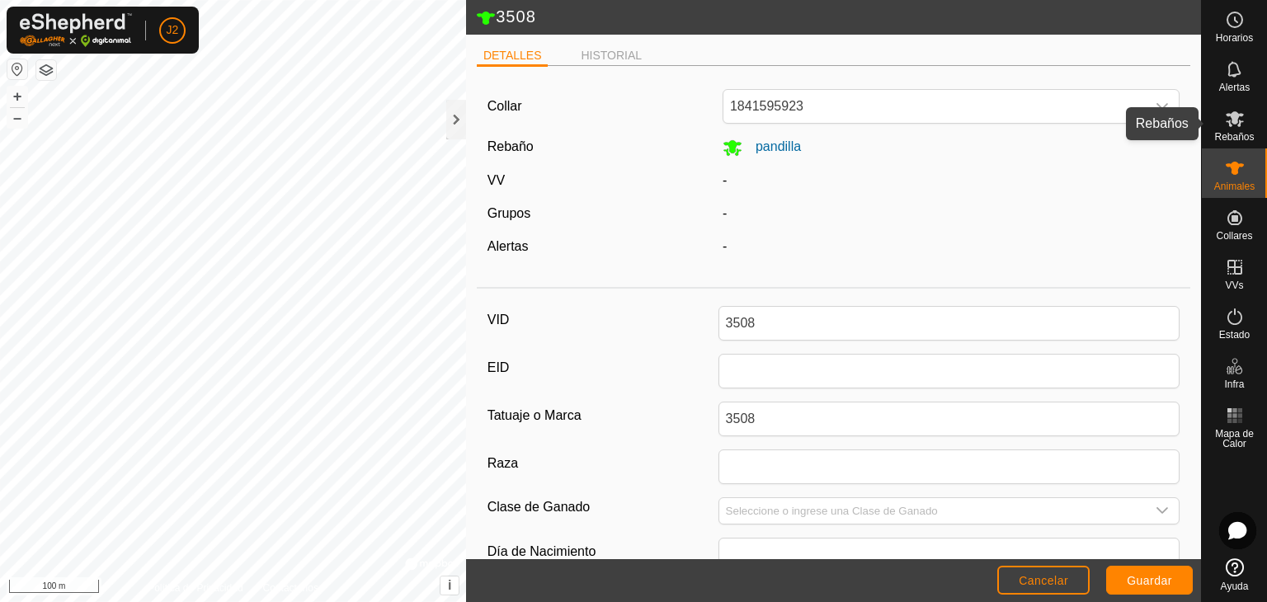
click at [1244, 130] on es-mob-svg-icon at bounding box center [1235, 119] width 30 height 26
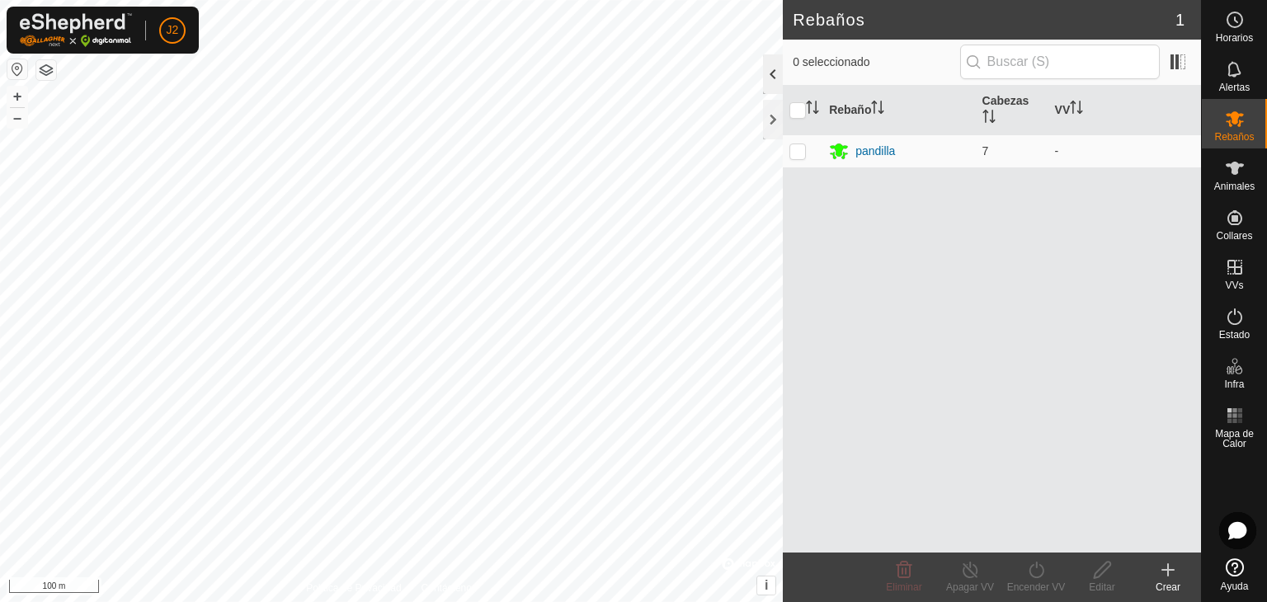
click at [772, 79] on div at bounding box center [773, 74] width 20 height 40
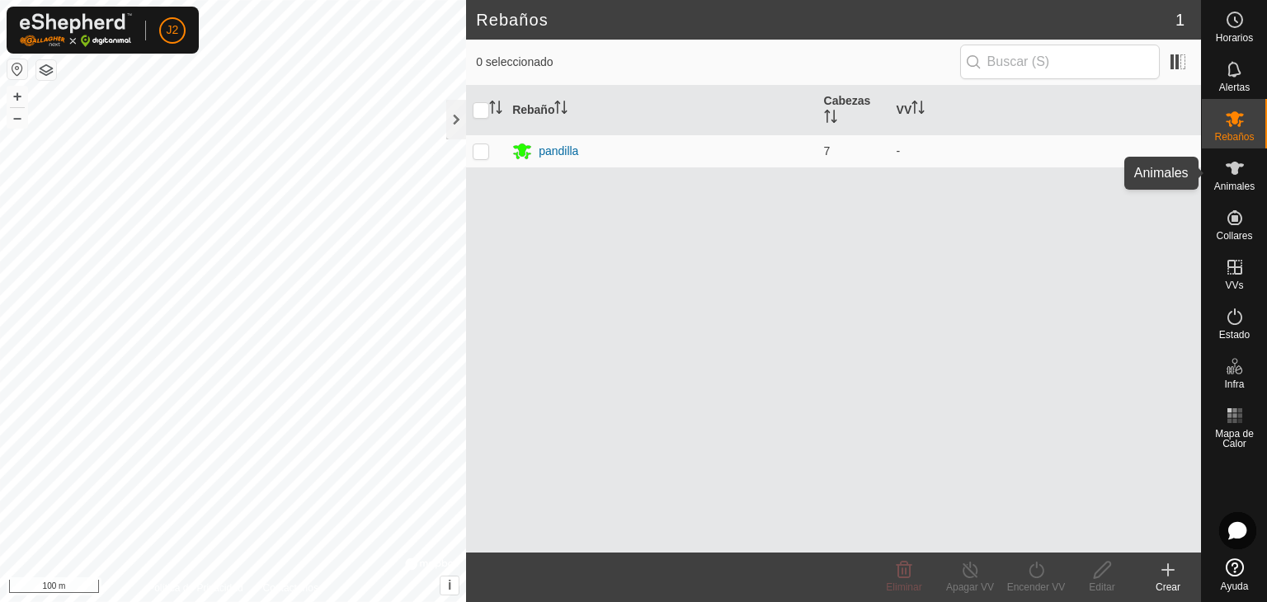
click at [1229, 177] on icon at bounding box center [1235, 168] width 20 height 20
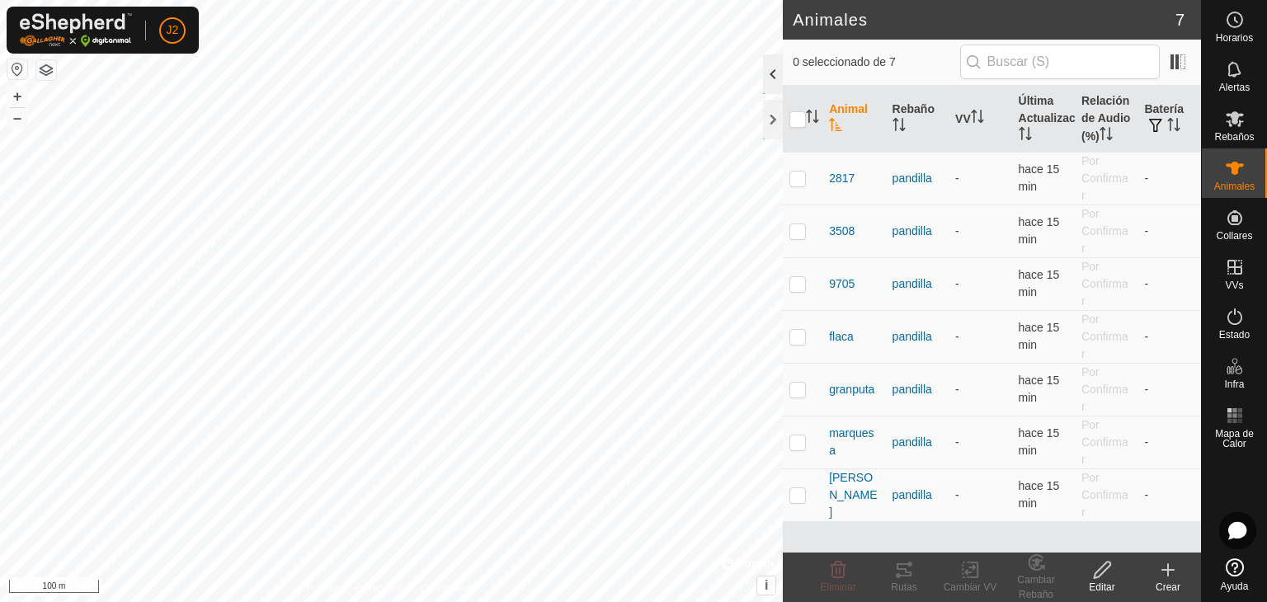
click at [766, 75] on div at bounding box center [773, 74] width 20 height 40
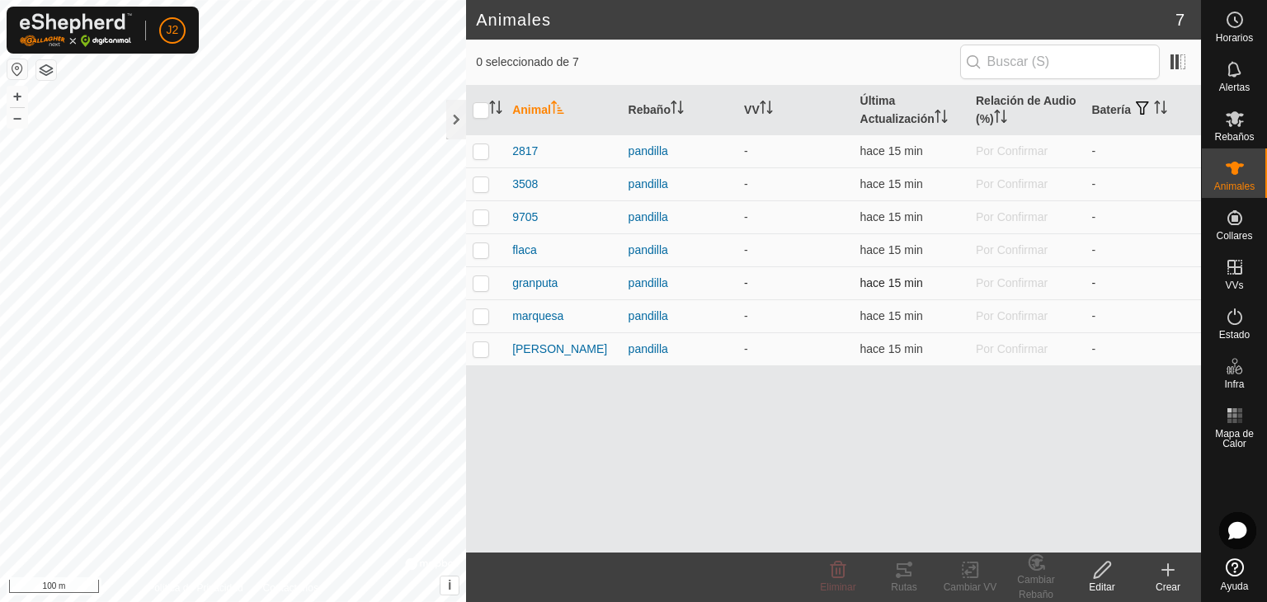
click at [479, 283] on p-checkbox at bounding box center [481, 282] width 17 height 13
click at [1225, 317] on icon at bounding box center [1235, 317] width 20 height 20
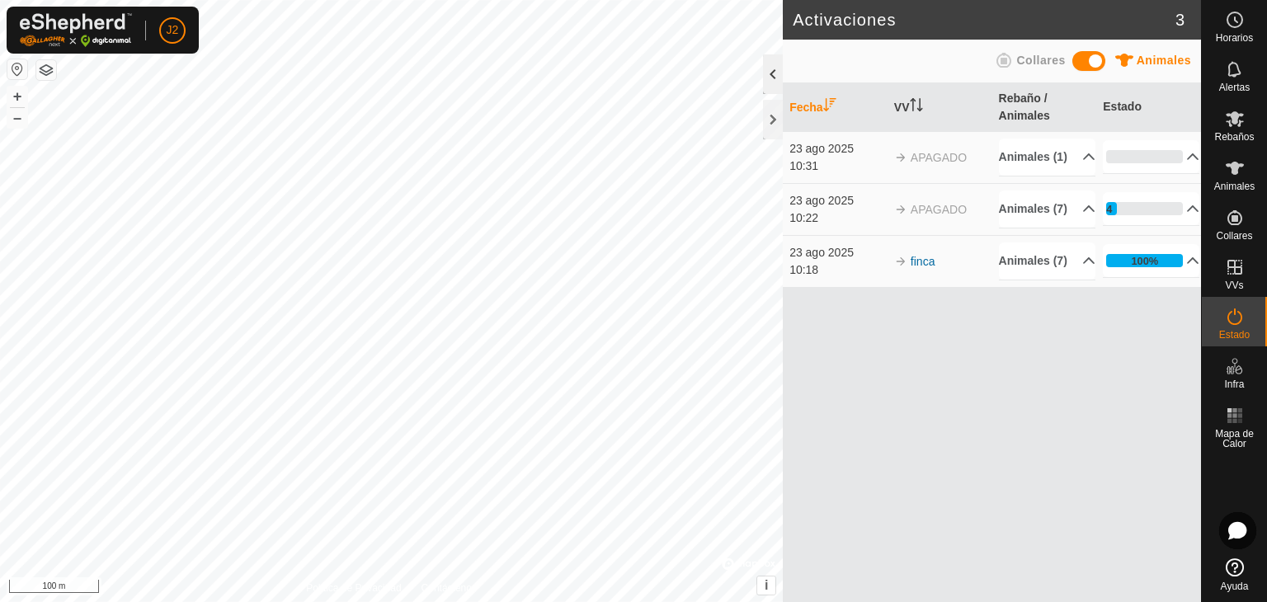
click at [767, 73] on div at bounding box center [773, 74] width 20 height 40
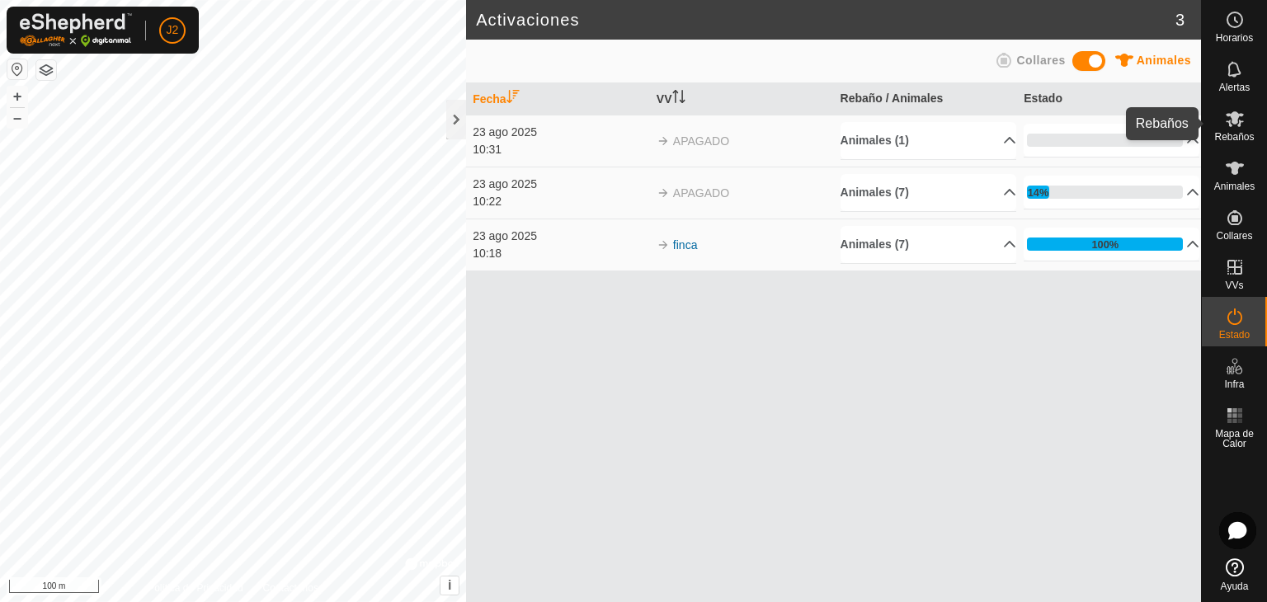
click at [1237, 130] on es-mob-svg-icon at bounding box center [1235, 119] width 30 height 26
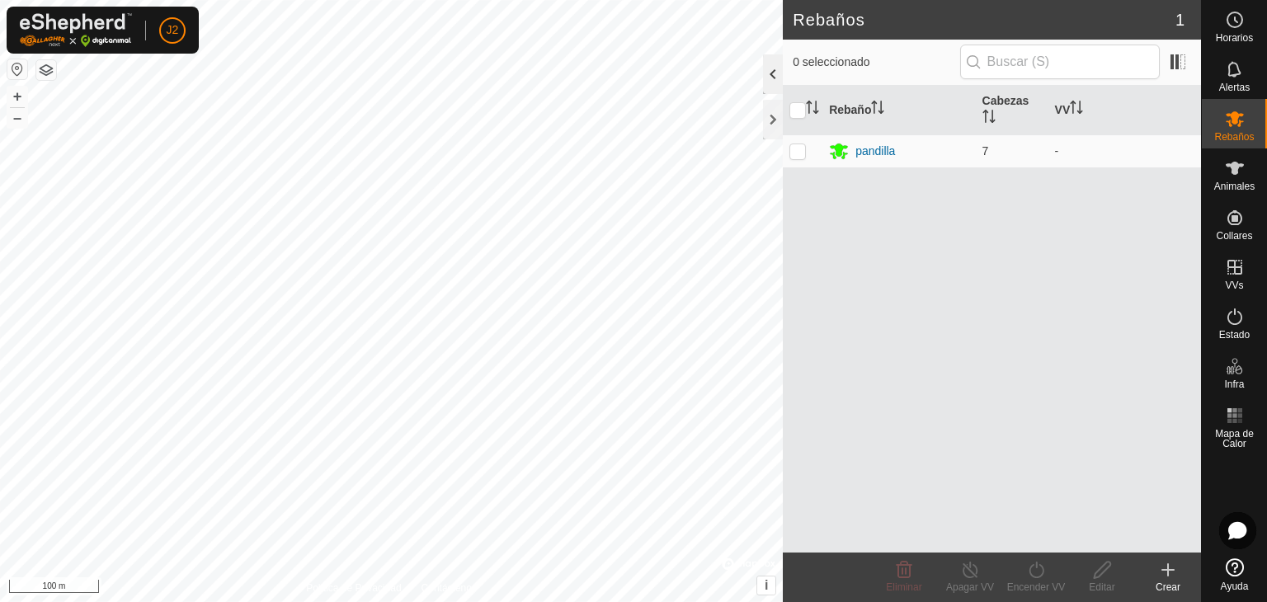
click at [780, 80] on div at bounding box center [773, 74] width 20 height 40
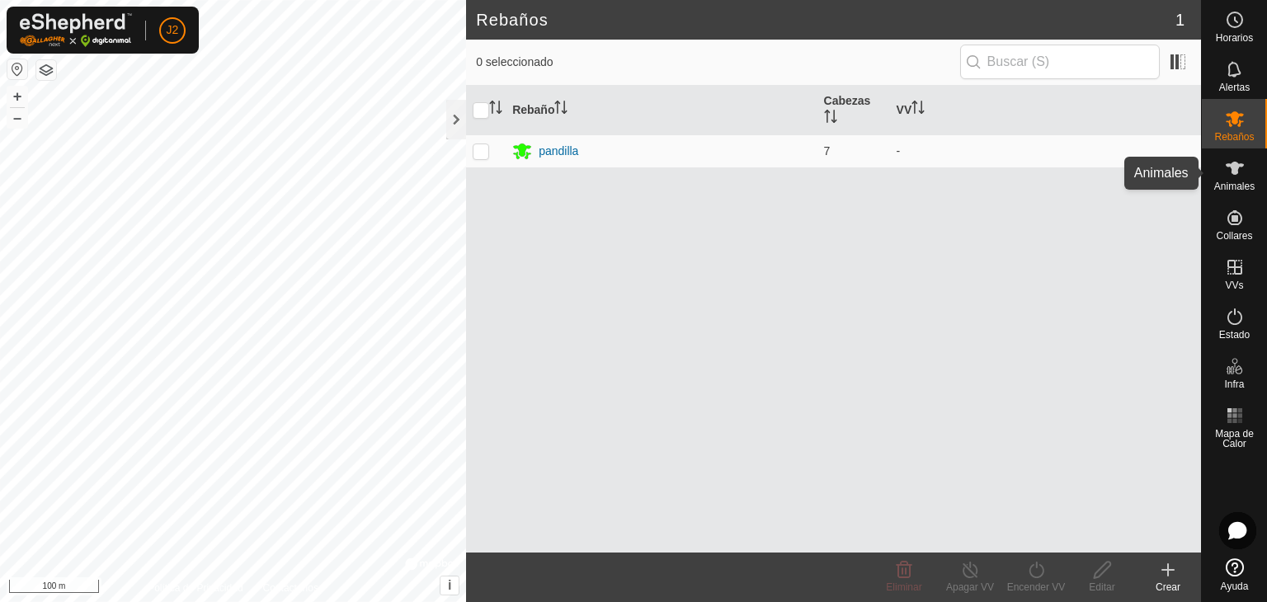
click at [1235, 183] on span "Animales" at bounding box center [1234, 187] width 40 height 10
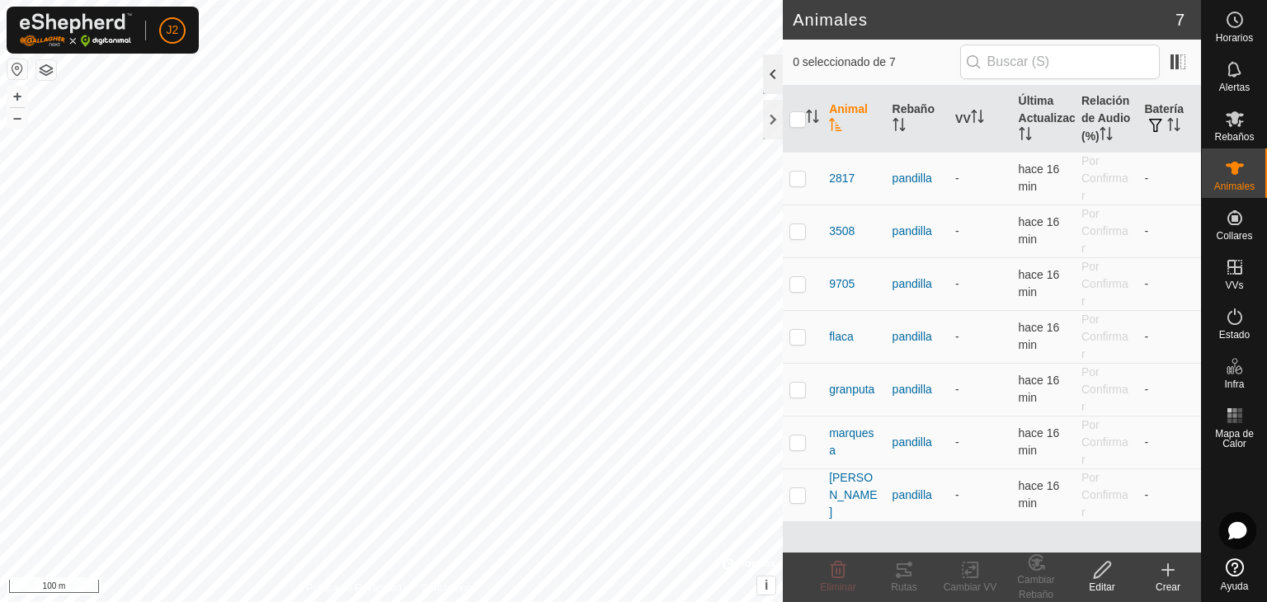
click at [772, 77] on div at bounding box center [773, 74] width 20 height 40
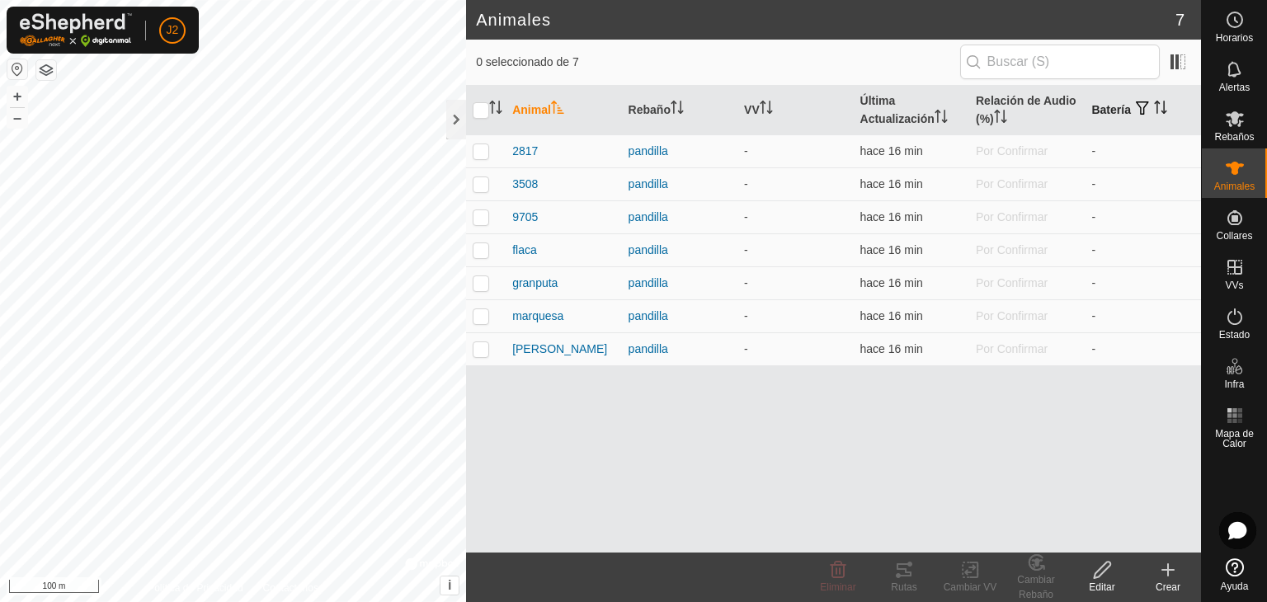
click at [1100, 117] on th "Batería" at bounding box center [1143, 111] width 116 height 50
click at [474, 156] on p-checkbox at bounding box center [481, 150] width 17 height 13
click at [759, 109] on th "VV" at bounding box center [796, 111] width 116 height 50
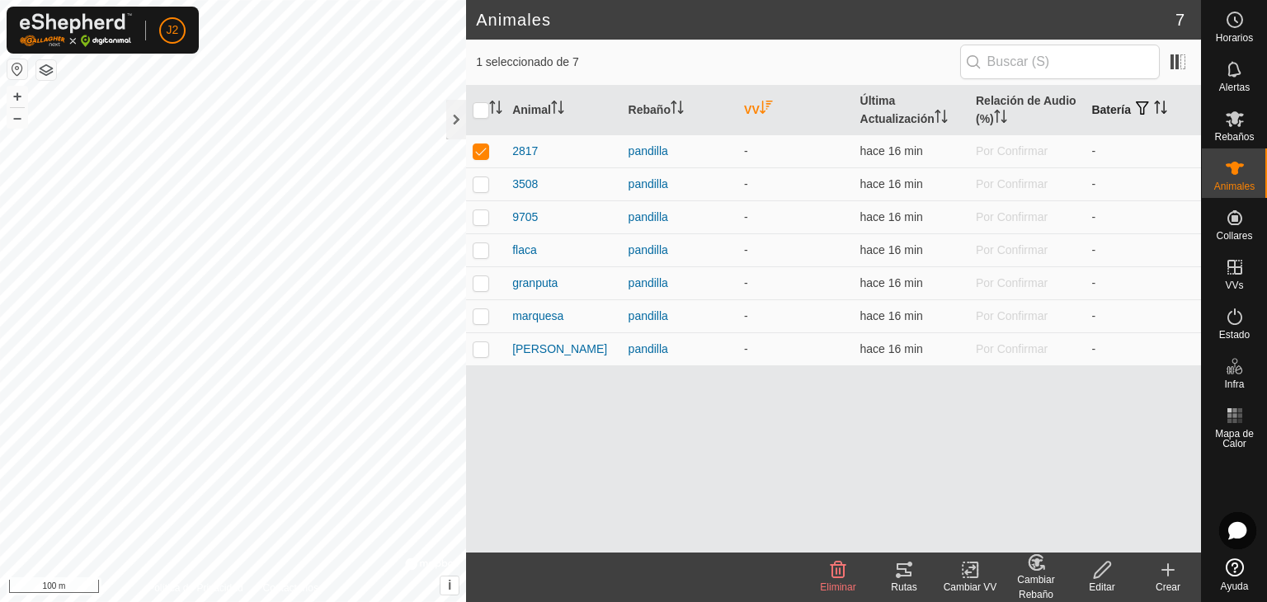
click at [1115, 106] on th "Batería" at bounding box center [1143, 111] width 116 height 50
click at [1233, 87] on span "Alertas" at bounding box center [1234, 88] width 31 height 10
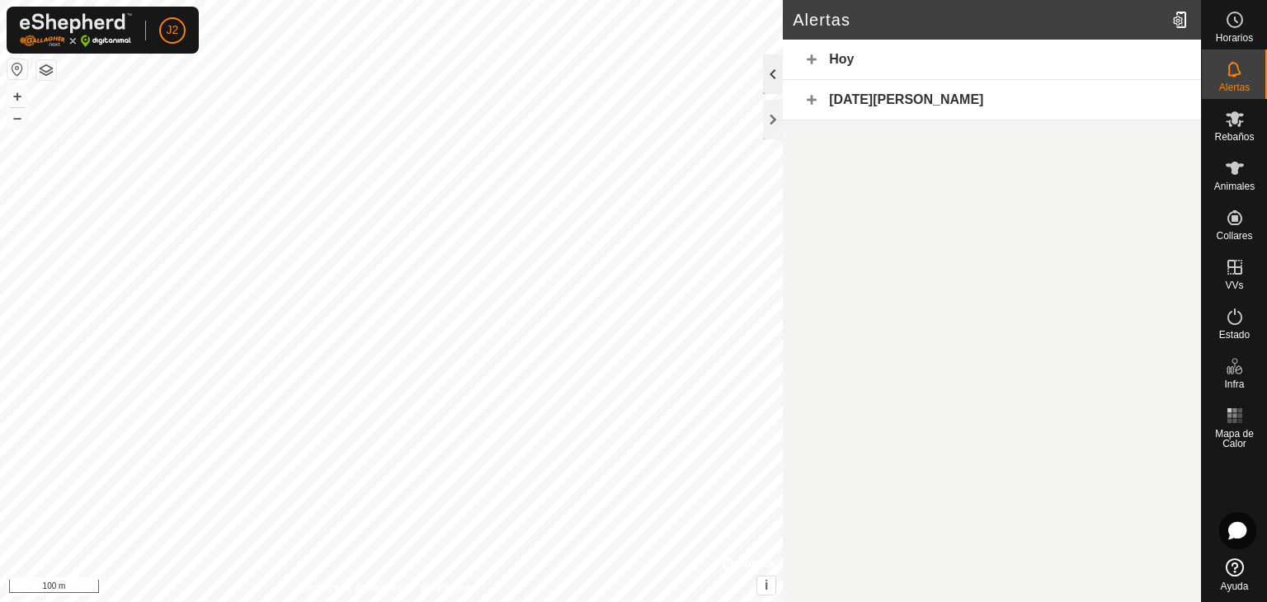
click at [767, 77] on div at bounding box center [773, 74] width 20 height 40
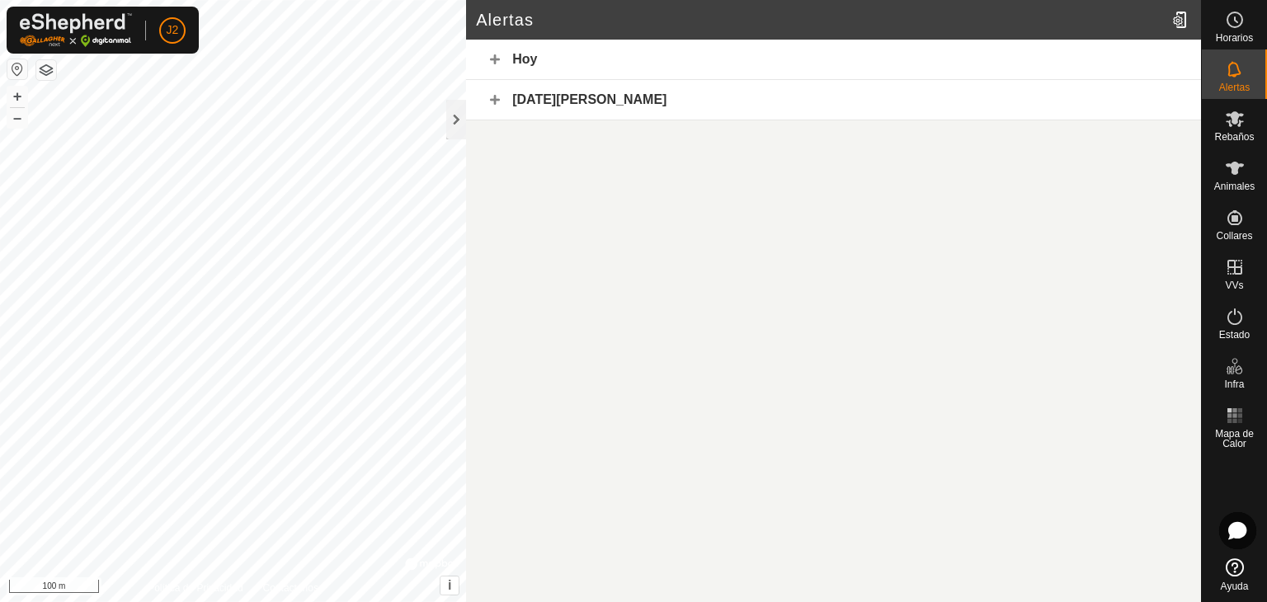
click at [508, 57] on div "Hoy" at bounding box center [833, 60] width 735 height 40
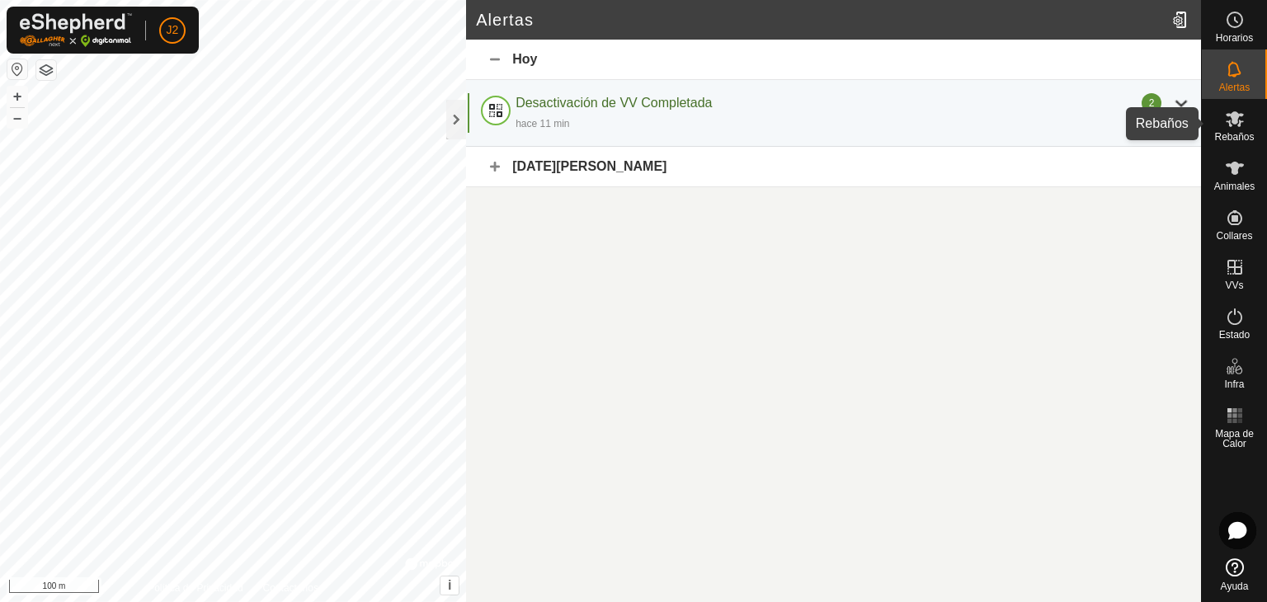
click at [1233, 123] on icon at bounding box center [1235, 119] width 18 height 16
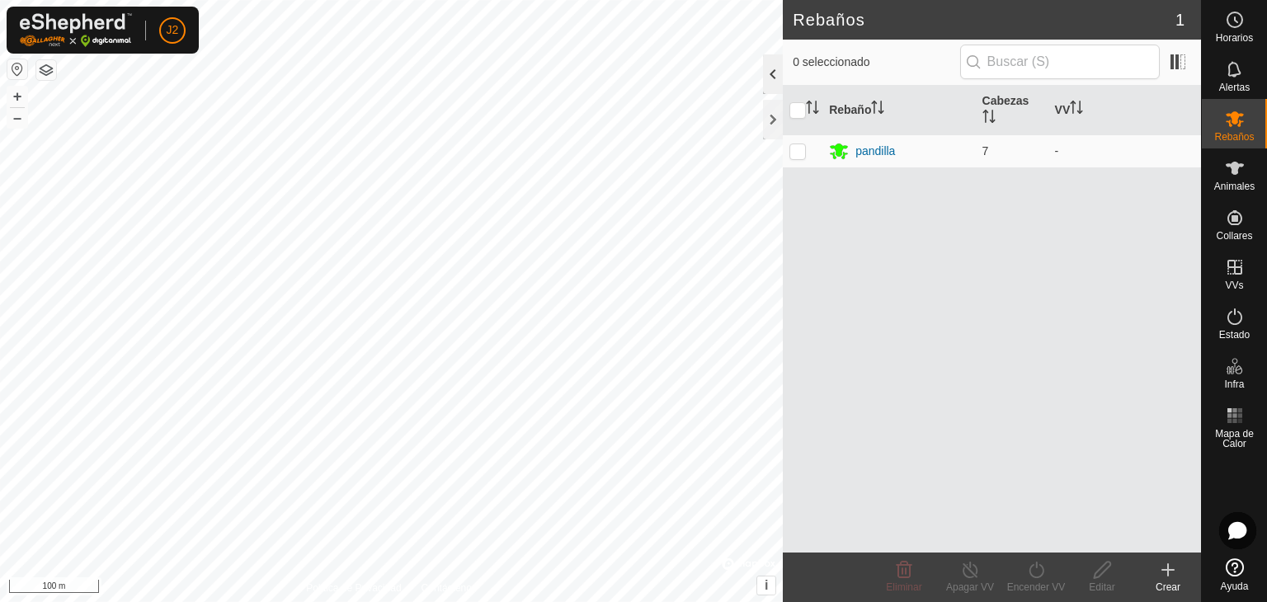
click at [766, 76] on div at bounding box center [773, 74] width 20 height 40
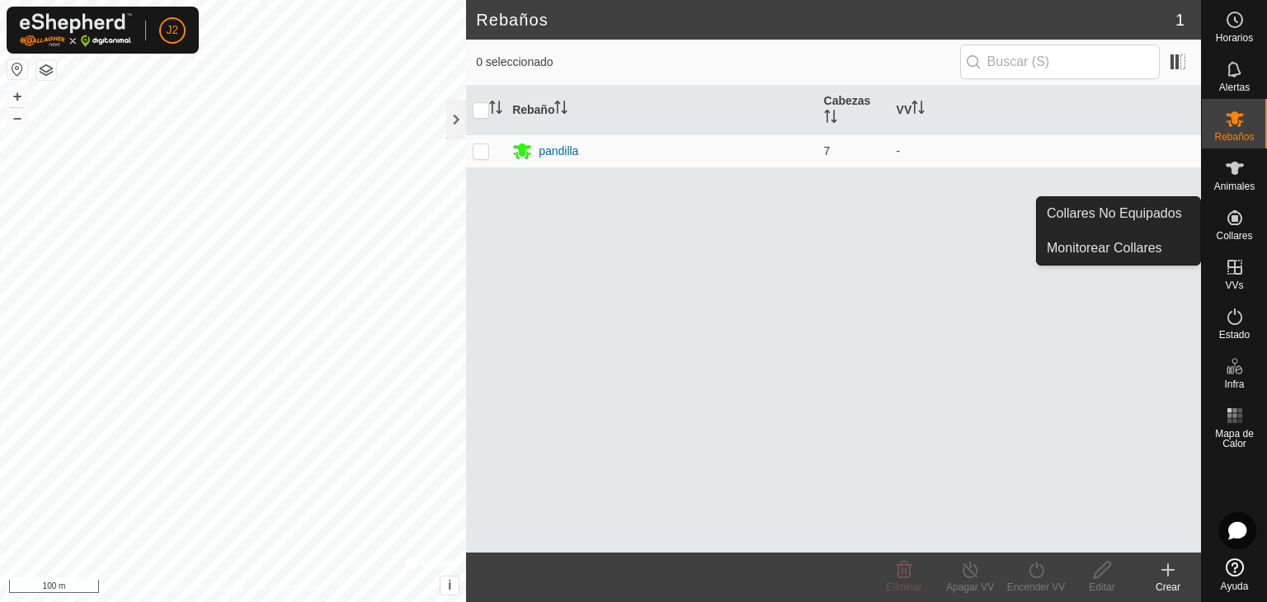
click at [1238, 225] on icon at bounding box center [1235, 218] width 20 height 20
click at [1140, 250] on link "Monitorear Collares" at bounding box center [1118, 248] width 163 height 33
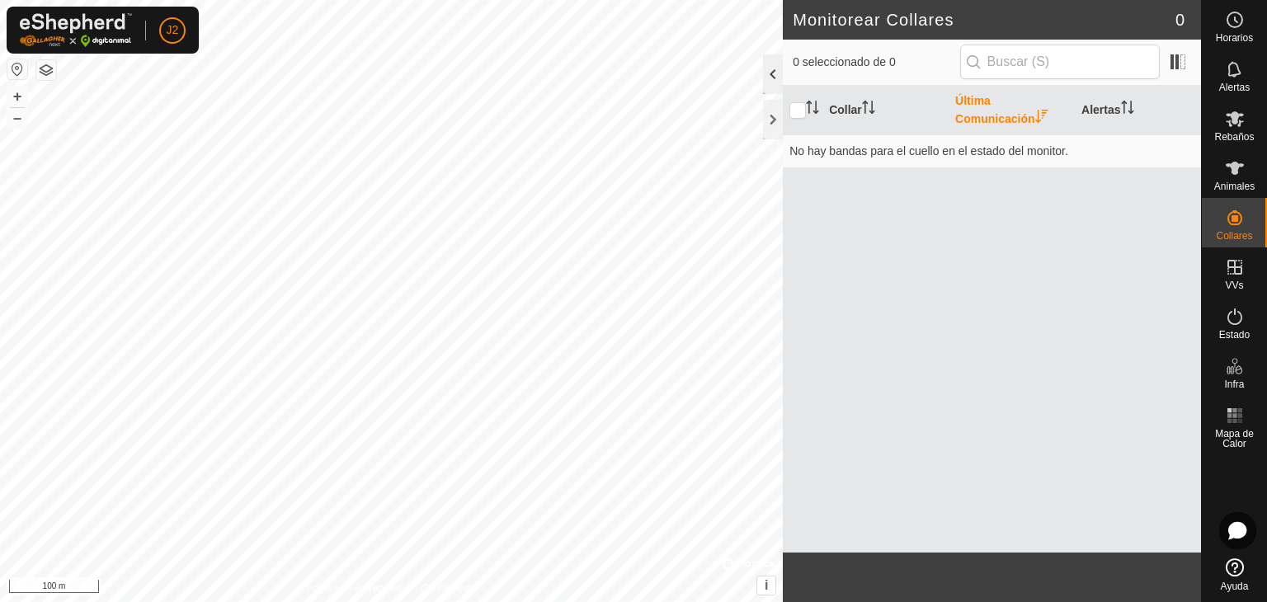
click at [769, 76] on div at bounding box center [773, 74] width 20 height 40
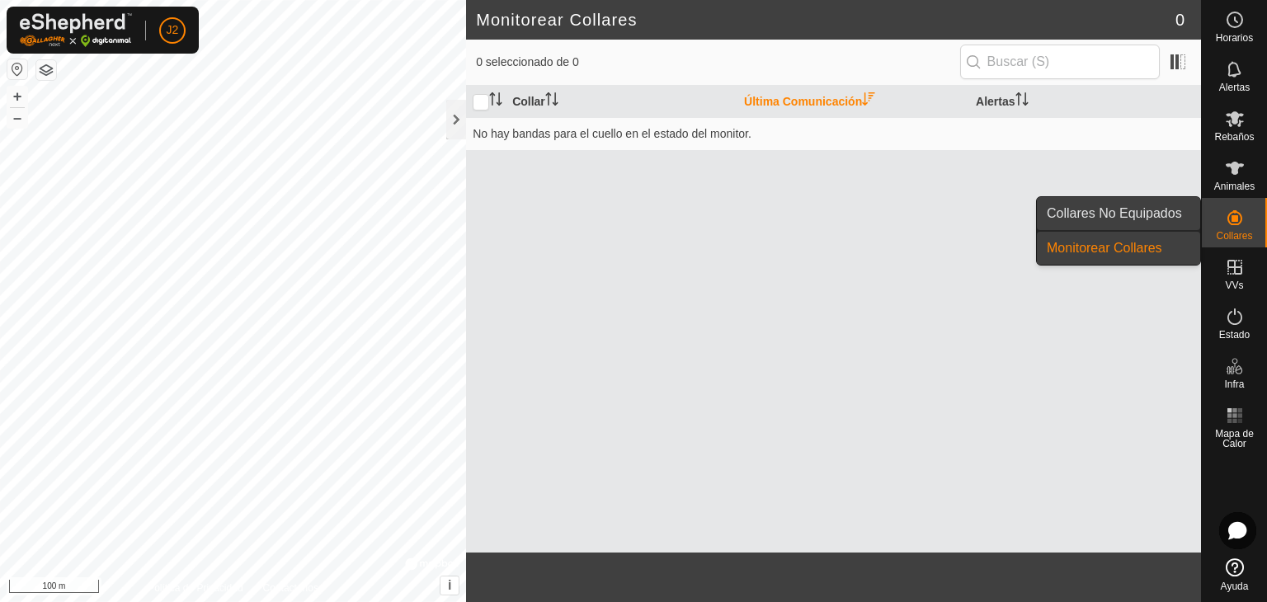
click at [1155, 215] on link "Collares No Equipados" at bounding box center [1118, 213] width 163 height 33
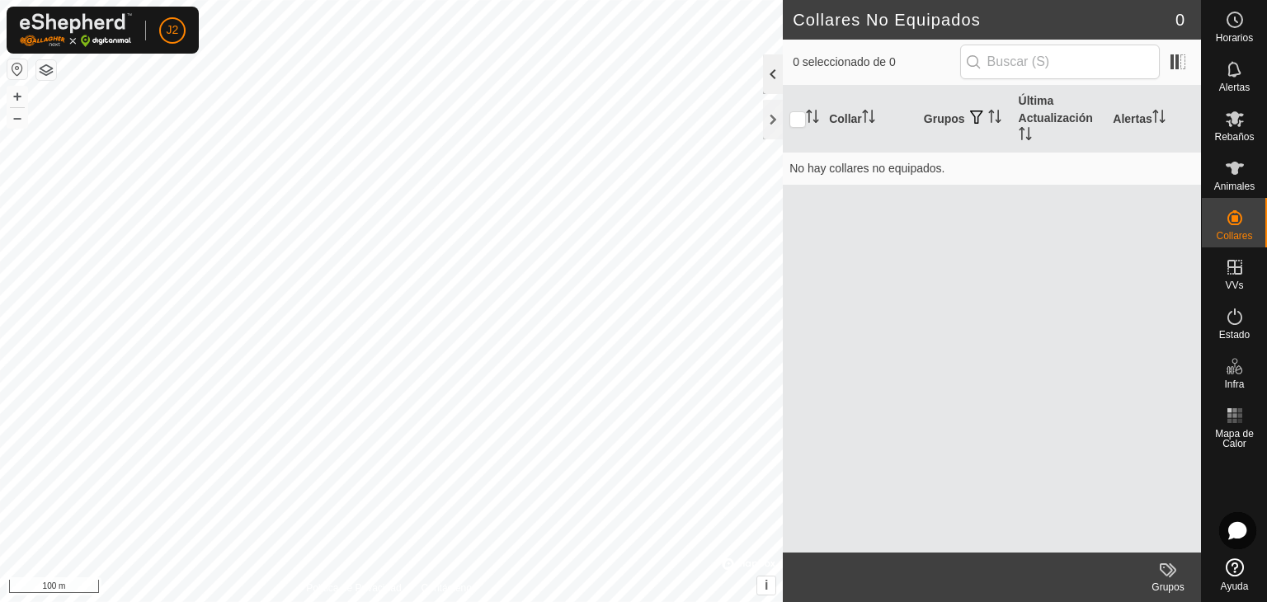
click at [779, 80] on div at bounding box center [773, 74] width 20 height 40
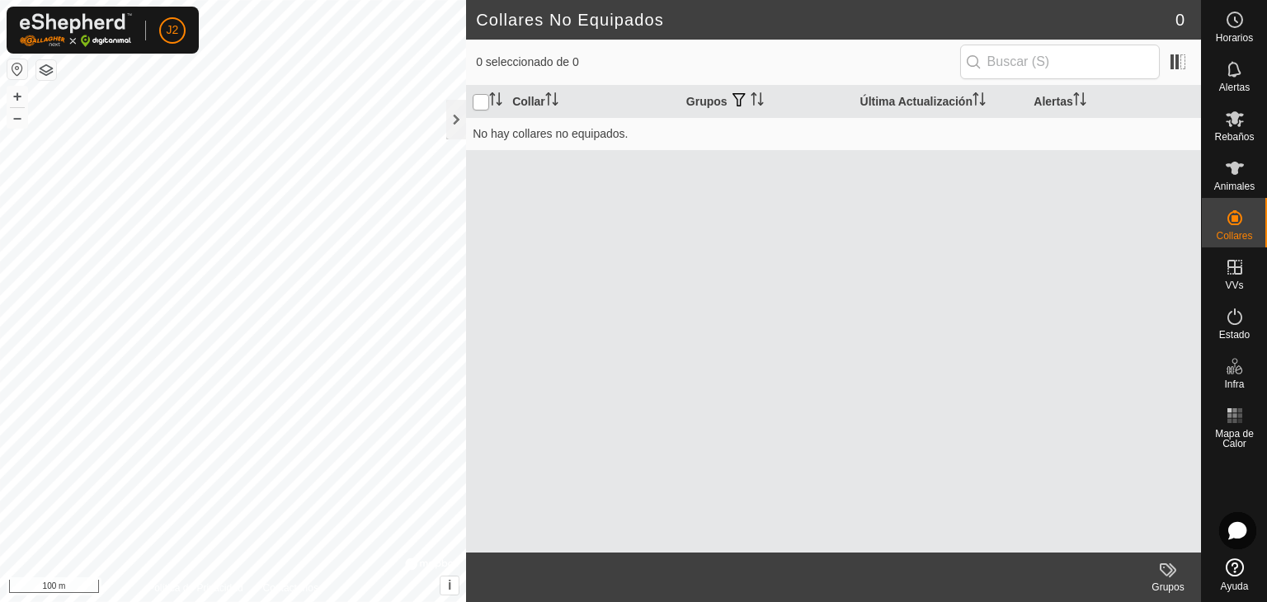
click at [478, 104] on input "checkbox" at bounding box center [481, 102] width 17 height 17
click at [647, 136] on td "No hay collares no equipados." at bounding box center [833, 133] width 735 height 33
click at [1228, 169] on icon at bounding box center [1235, 168] width 20 height 20
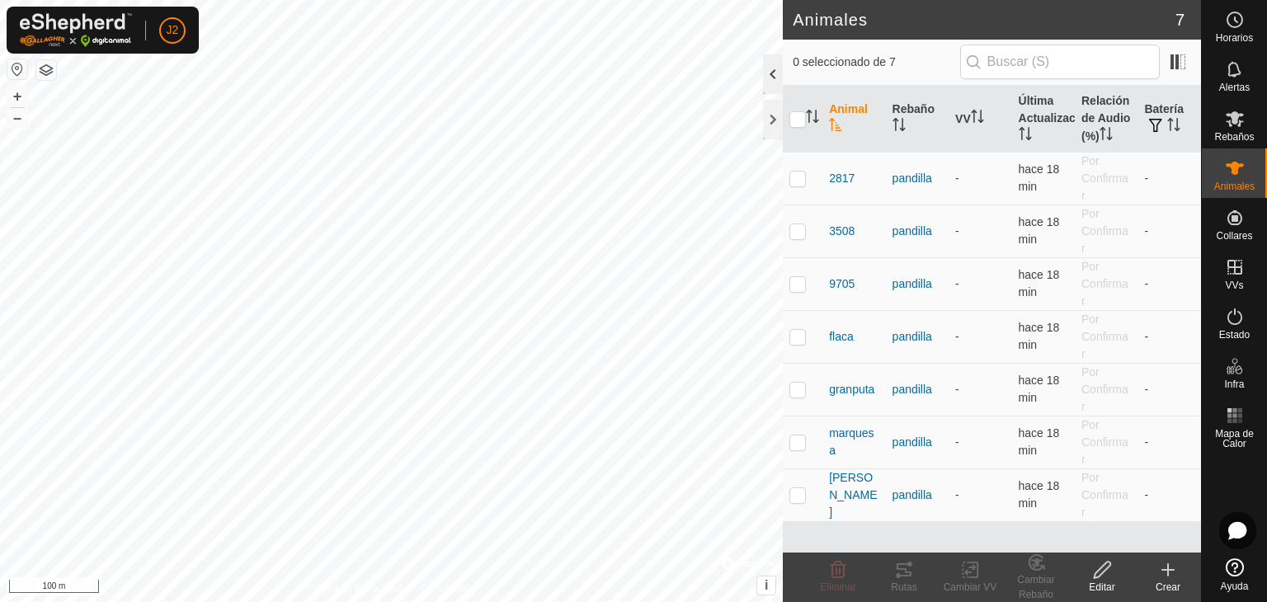
click at [767, 83] on div at bounding box center [773, 74] width 20 height 40
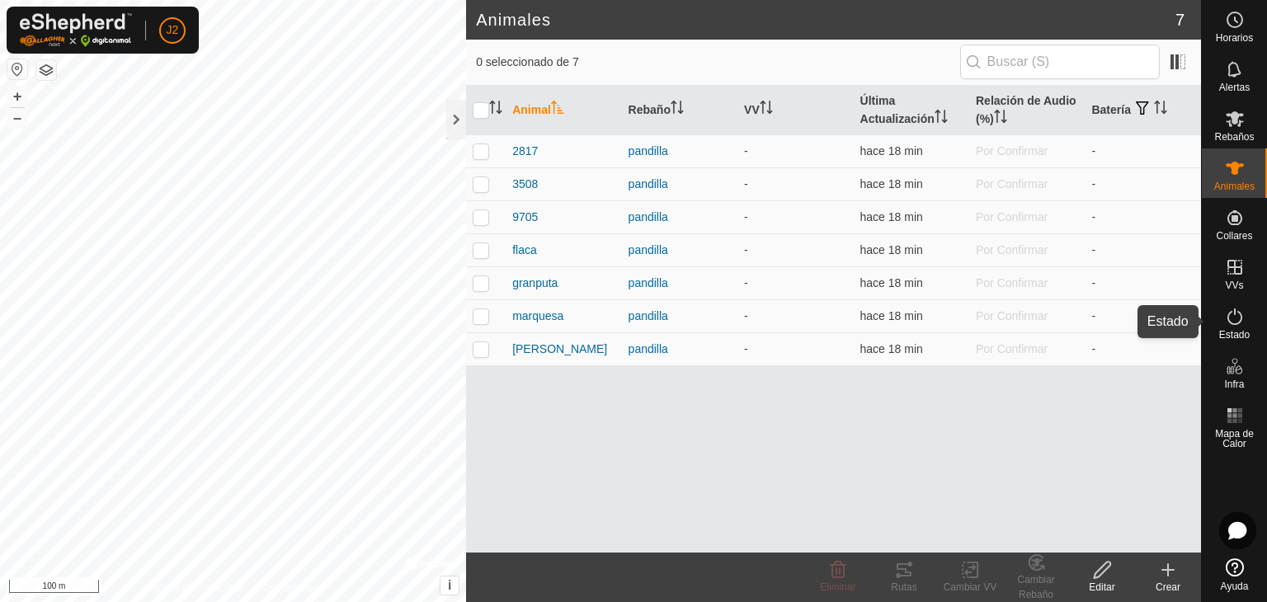
click at [1236, 318] on icon at bounding box center [1235, 317] width 20 height 20
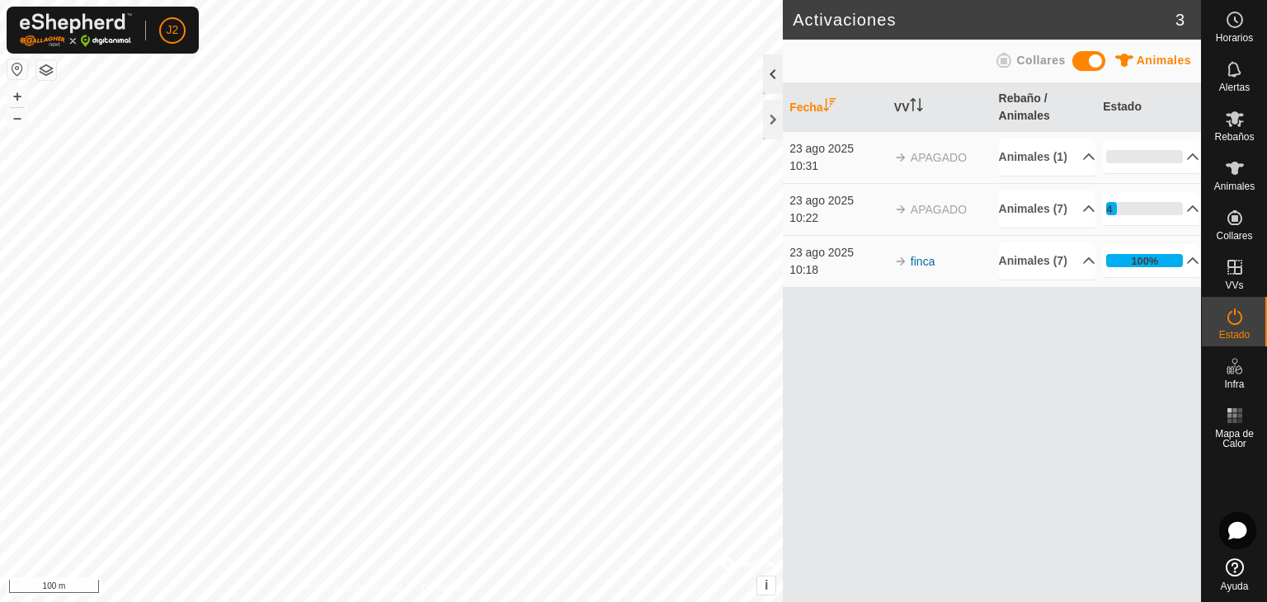
click at [774, 77] on div at bounding box center [773, 74] width 20 height 40
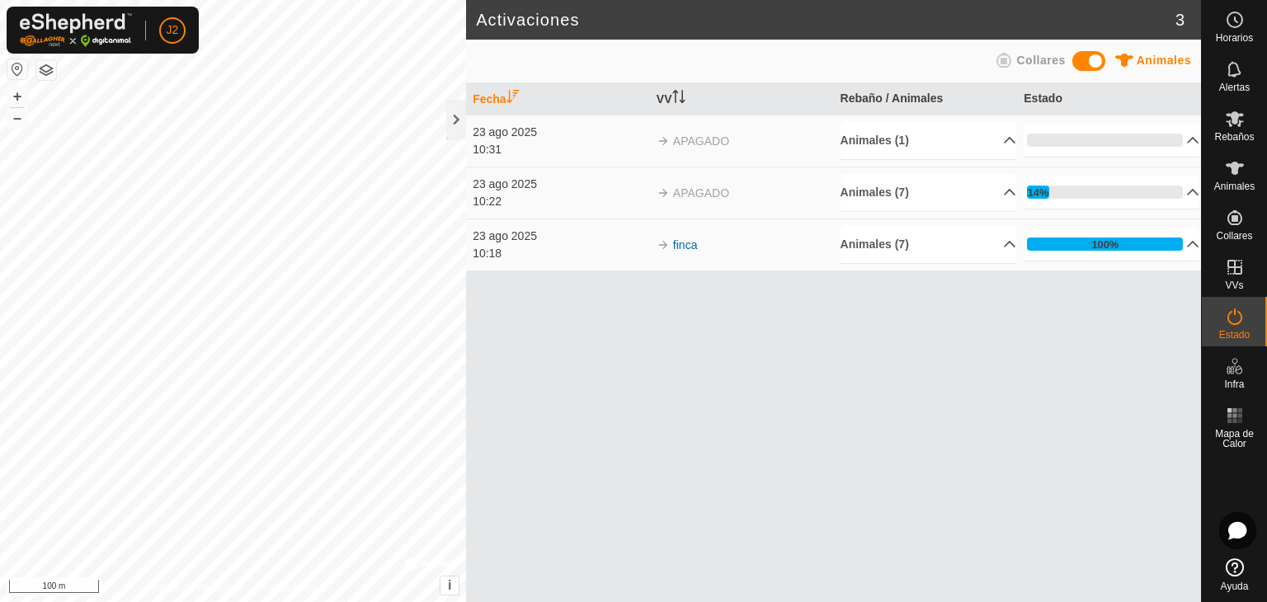
click at [1086, 63] on span at bounding box center [1089, 61] width 33 height 20
click at [1096, 62] on span at bounding box center [1089, 61] width 33 height 20
click at [1233, 125] on icon at bounding box center [1235, 119] width 20 height 20
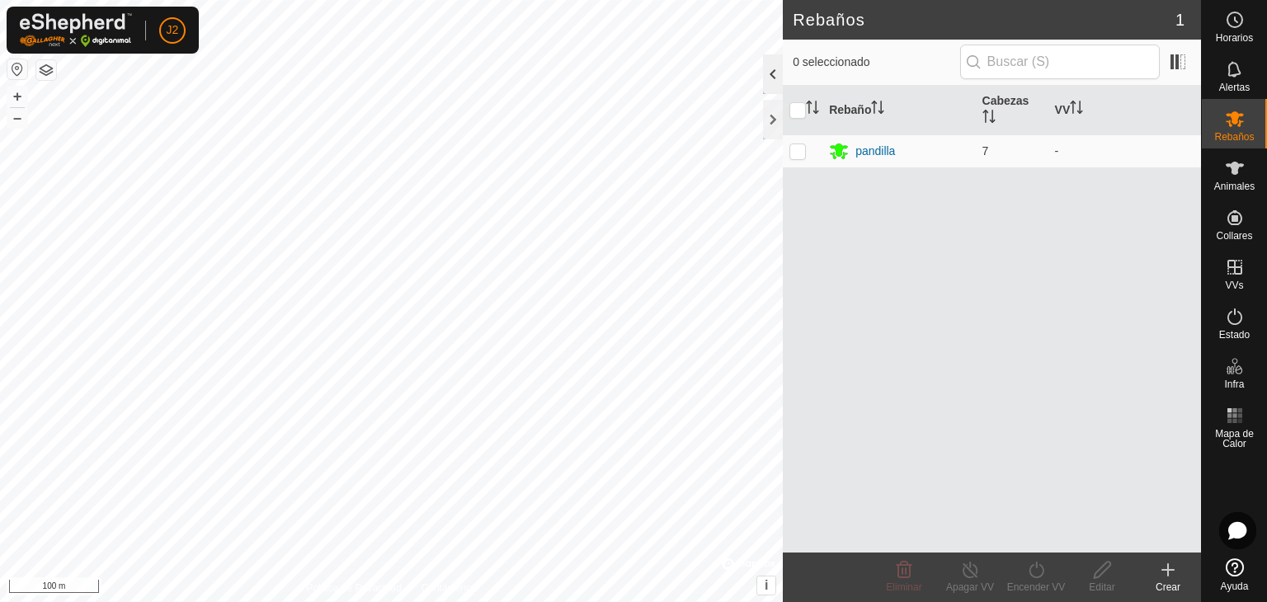
click at [768, 77] on div at bounding box center [773, 74] width 20 height 40
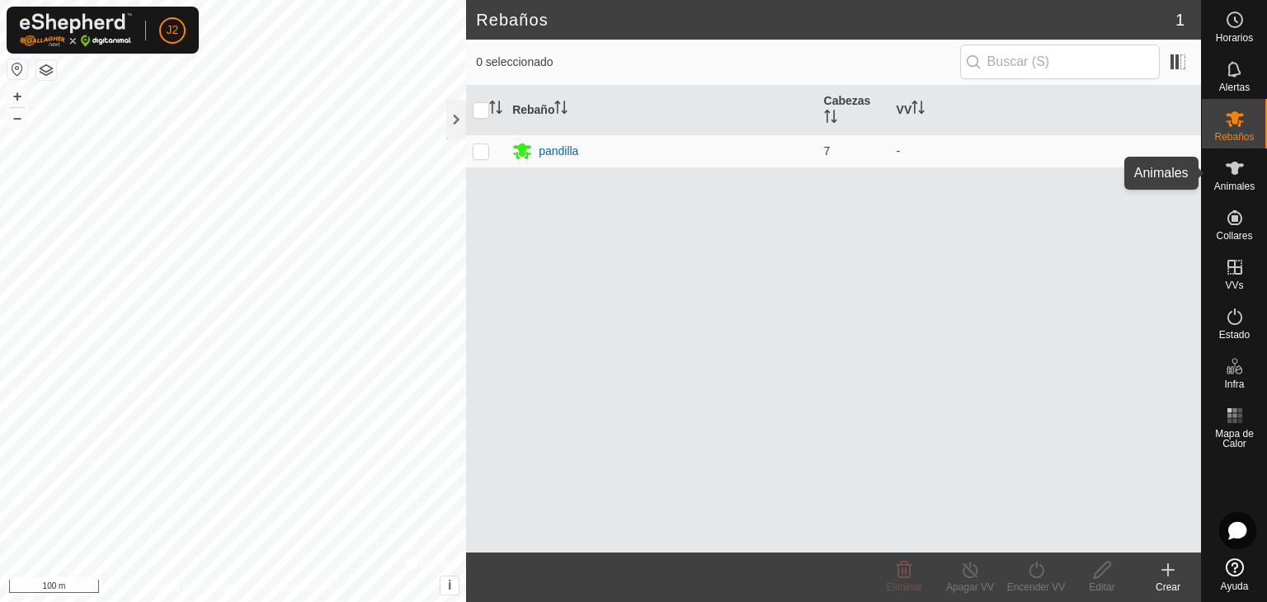
click at [1237, 175] on icon at bounding box center [1235, 168] width 20 height 20
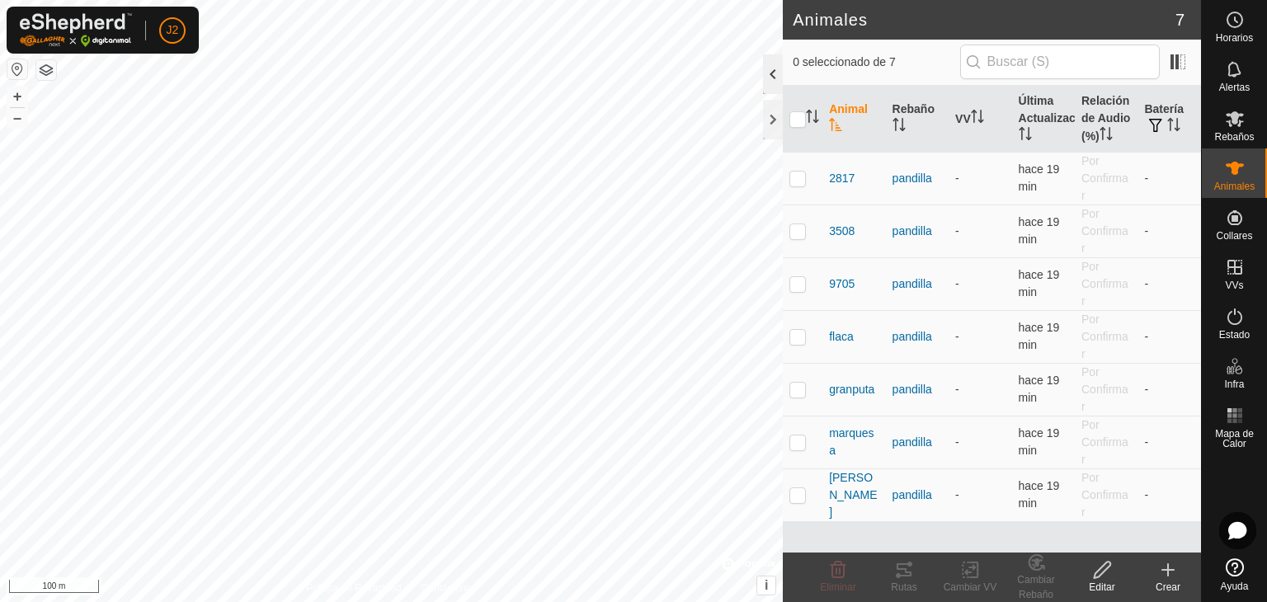
click at [771, 79] on div at bounding box center [773, 74] width 20 height 40
